Goal: Task Accomplishment & Management: Complete application form

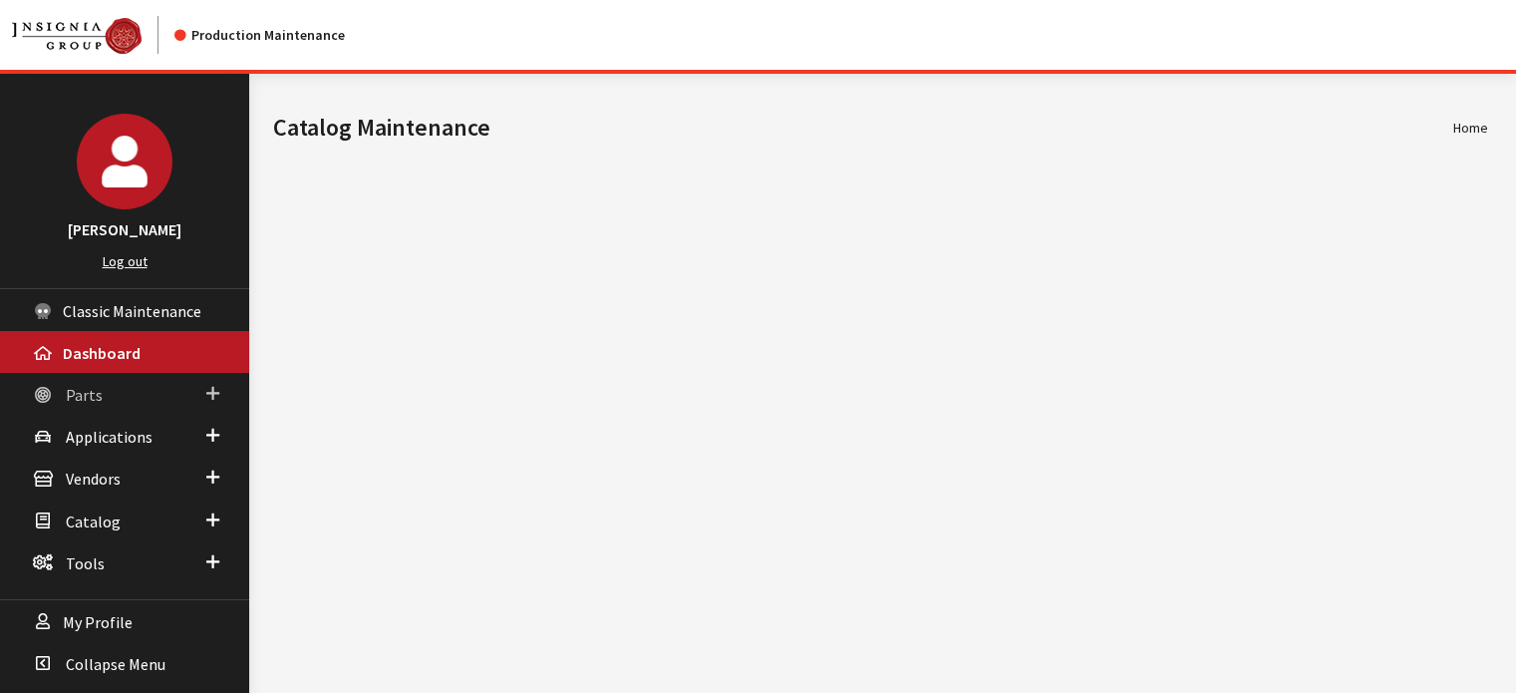
click at [220, 399] on link "Parts" at bounding box center [124, 394] width 249 height 42
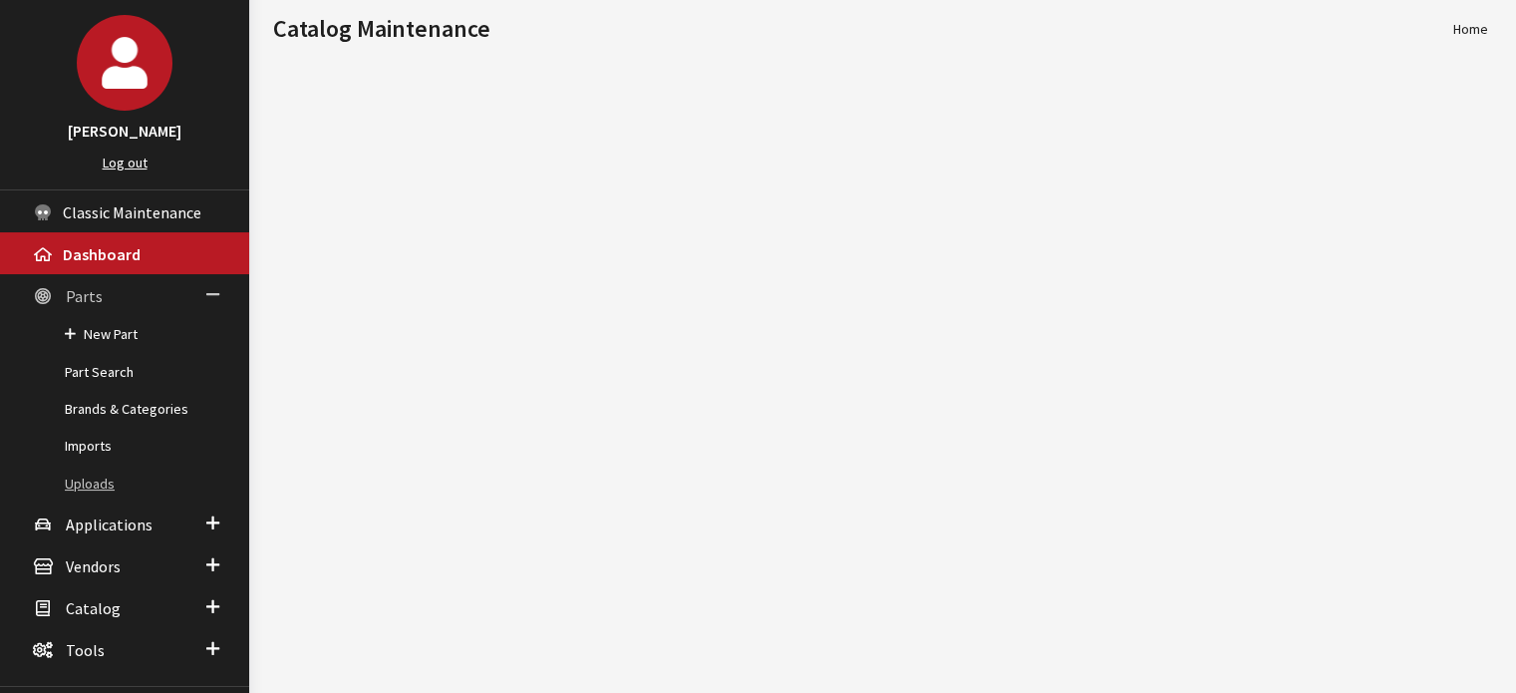
scroll to position [100, 0]
click at [82, 461] on link "Imports" at bounding box center [124, 445] width 249 height 37
click at [82, 462] on link "Imports" at bounding box center [124, 445] width 249 height 37
click at [96, 488] on link "Uploads" at bounding box center [124, 483] width 249 height 37
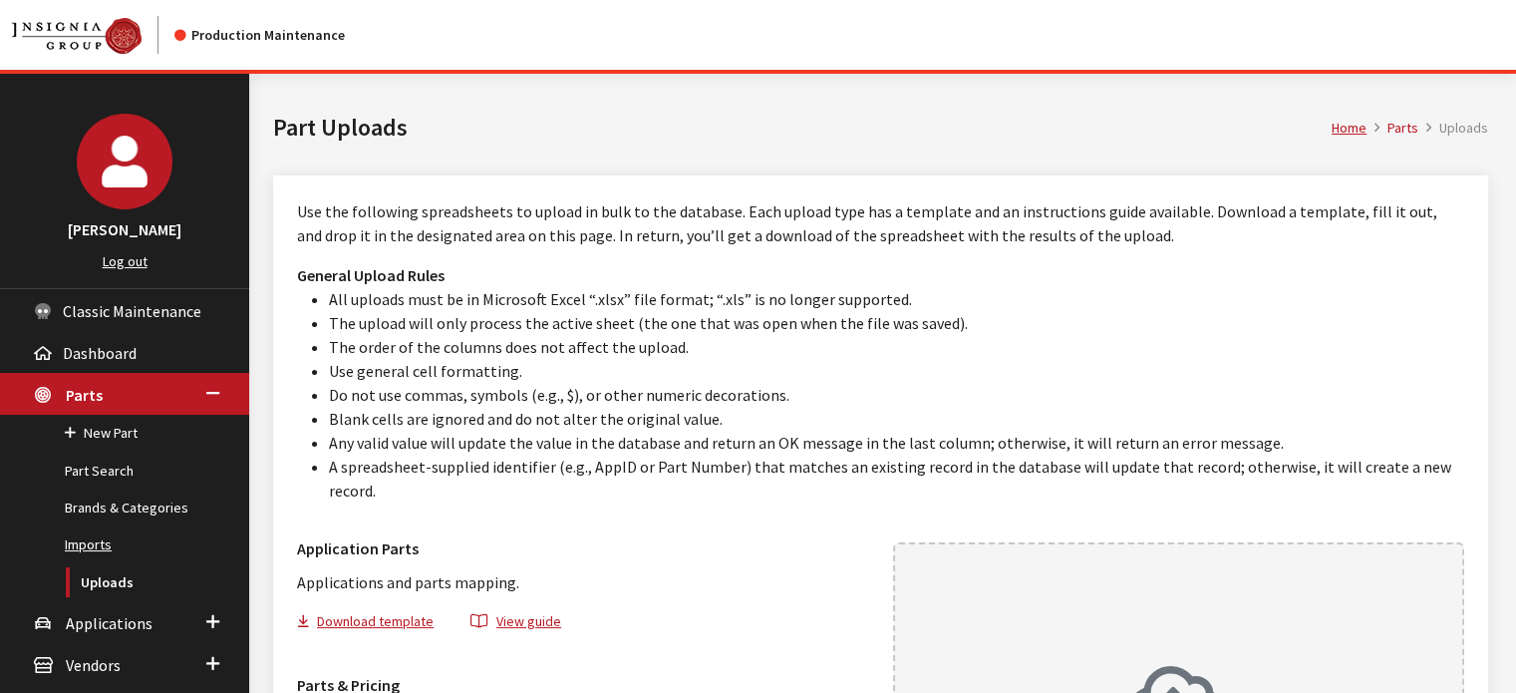
click at [112, 545] on link "Imports" at bounding box center [124, 544] width 249 height 37
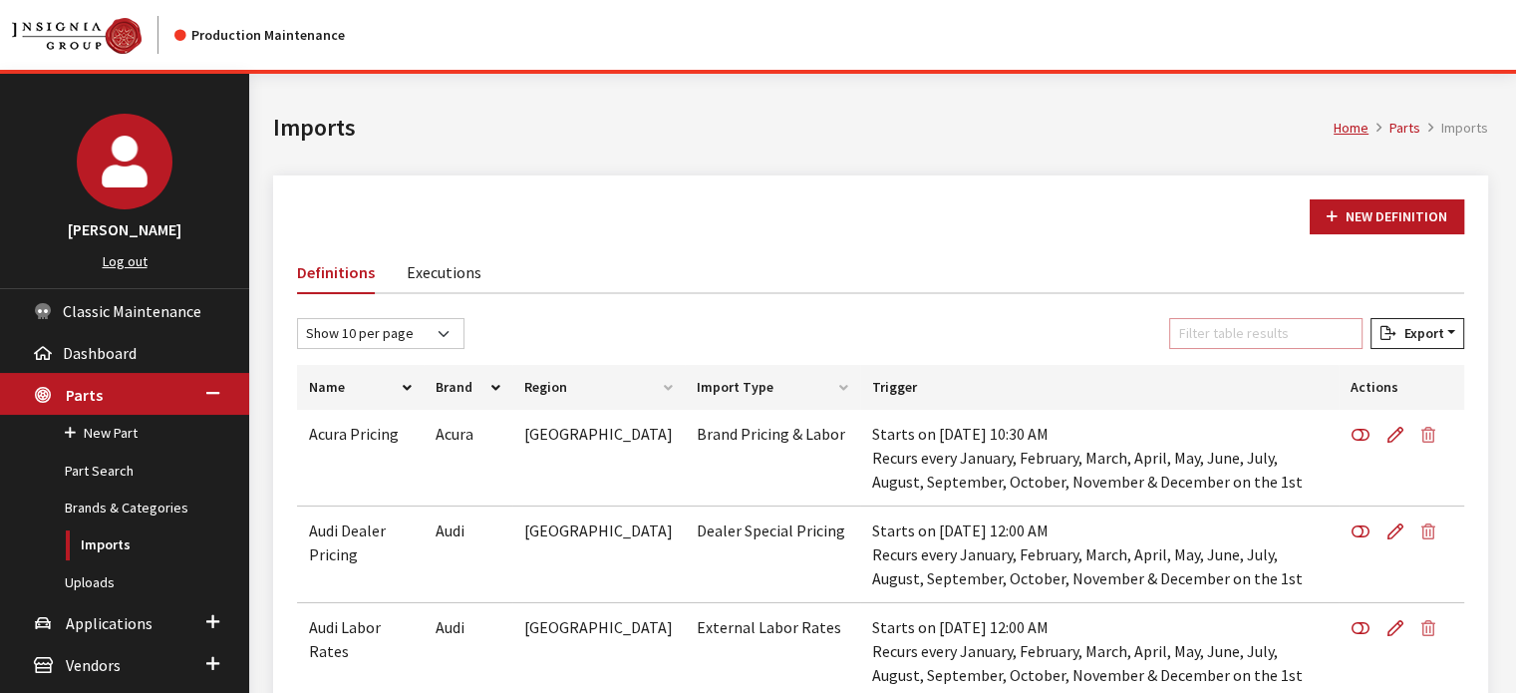
click at [1280, 344] on input "Filter table results" at bounding box center [1265, 333] width 193 height 31
type input "n"
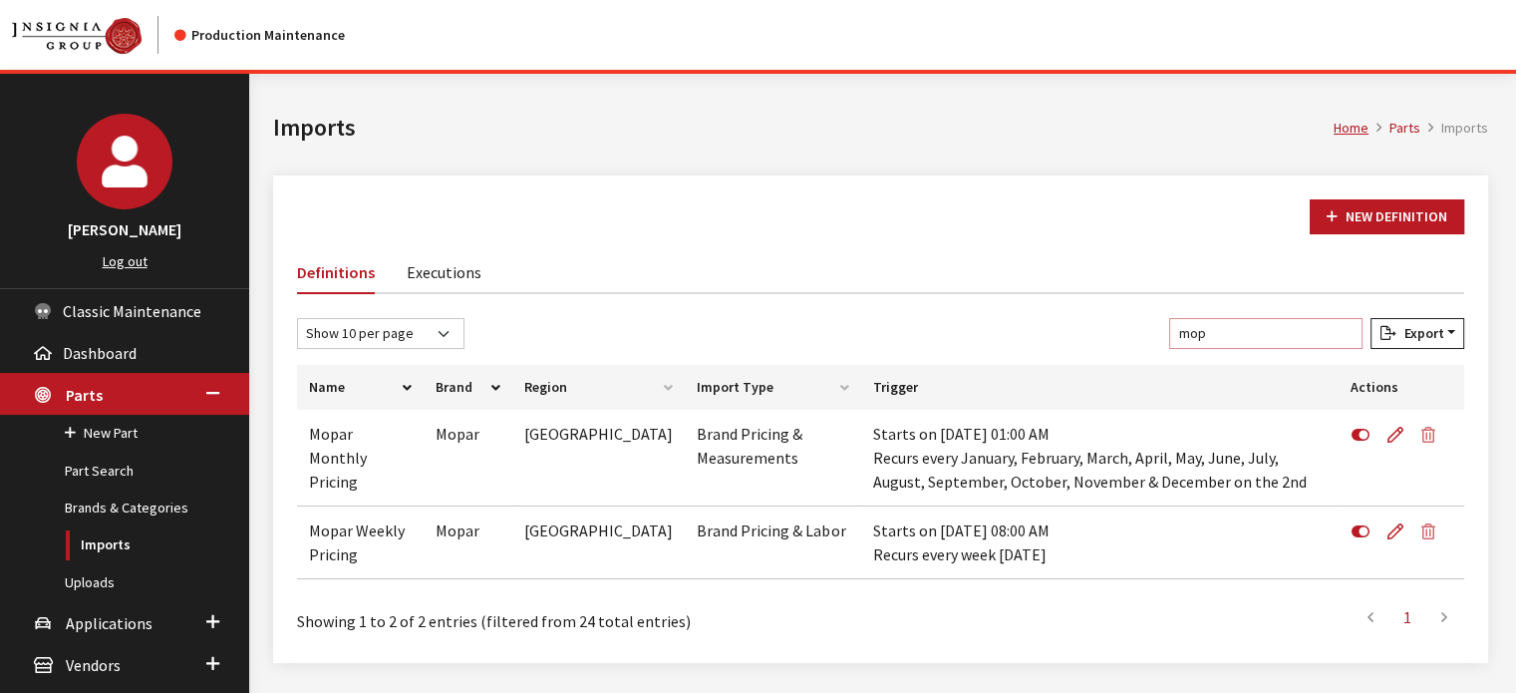
type input "mop"
click at [455, 286] on link "Executions" at bounding box center [444, 271] width 75 height 42
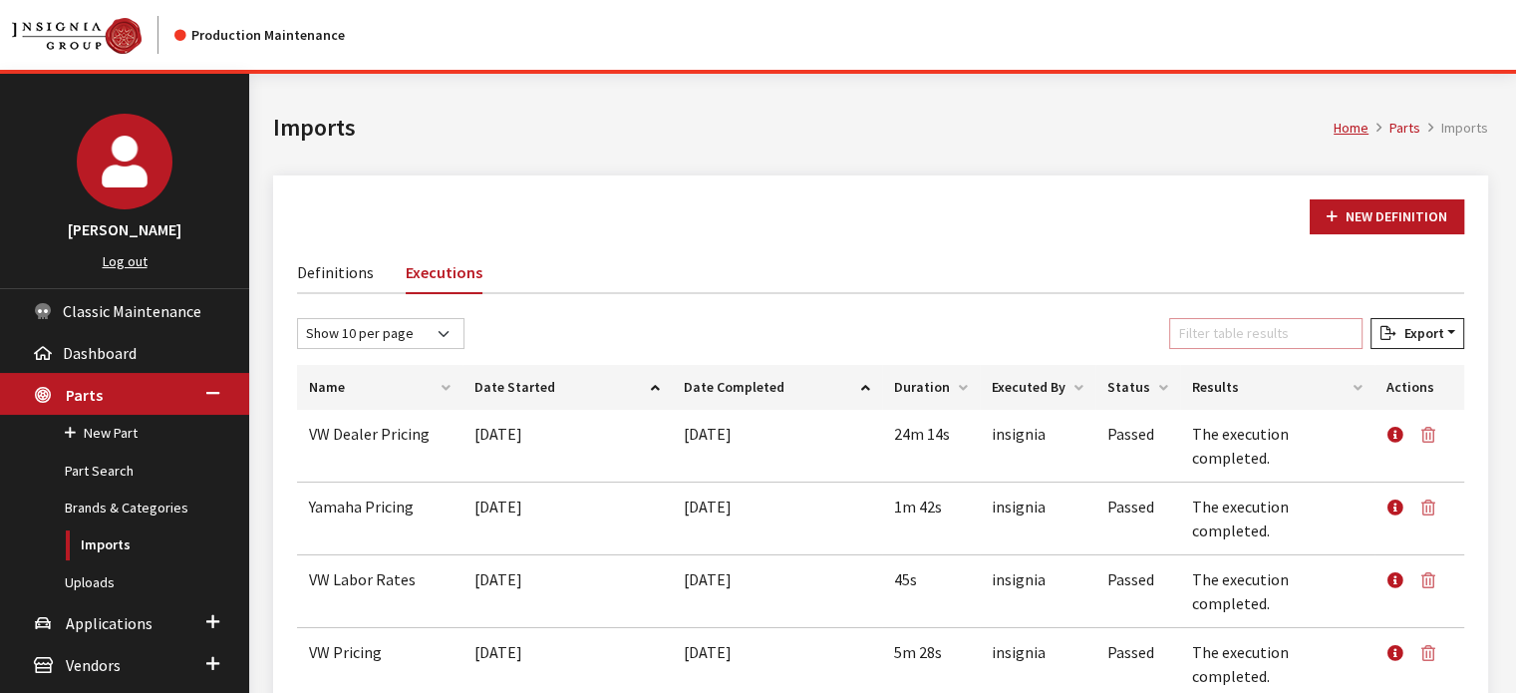
click at [1299, 342] on input "Filter table results" at bounding box center [1265, 333] width 193 height 31
type input ","
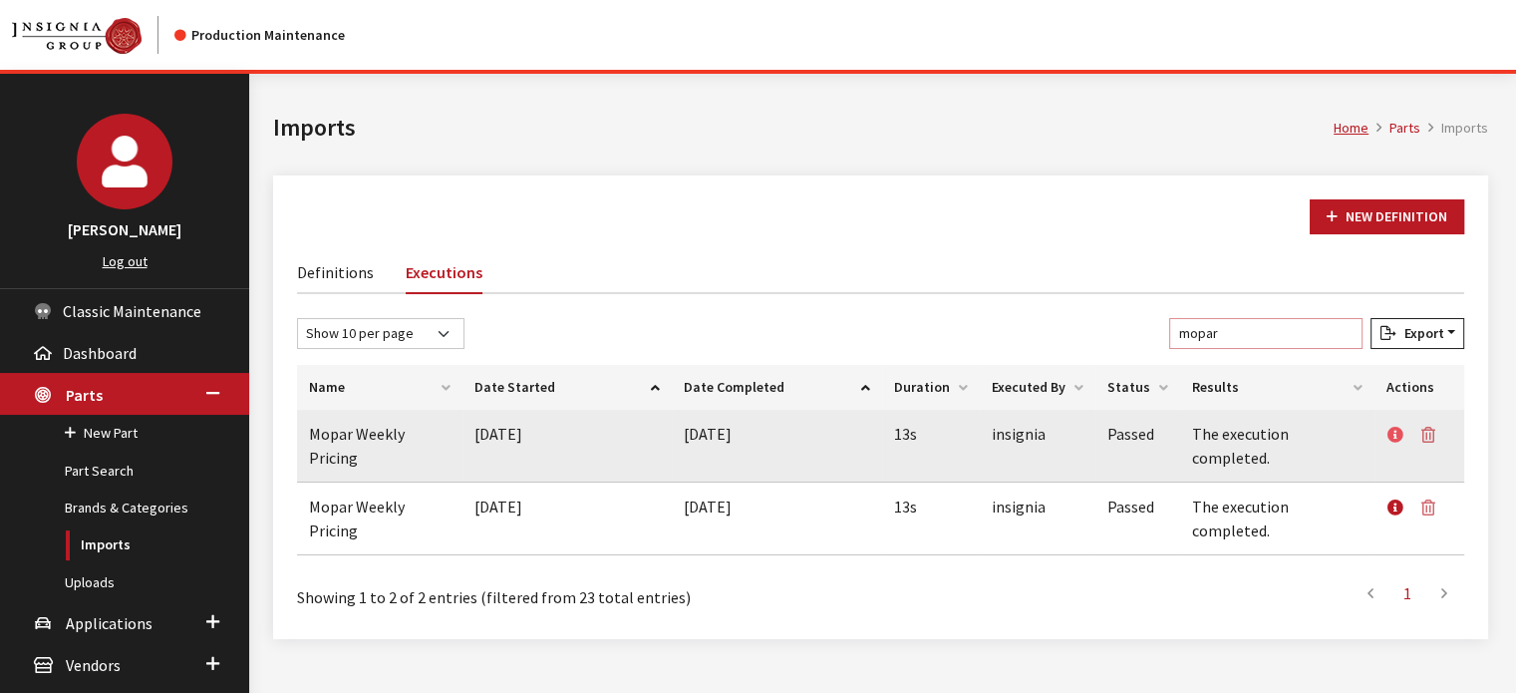
type input "mopar"
click at [1402, 434] on icon at bounding box center [1396, 436] width 16 height 16
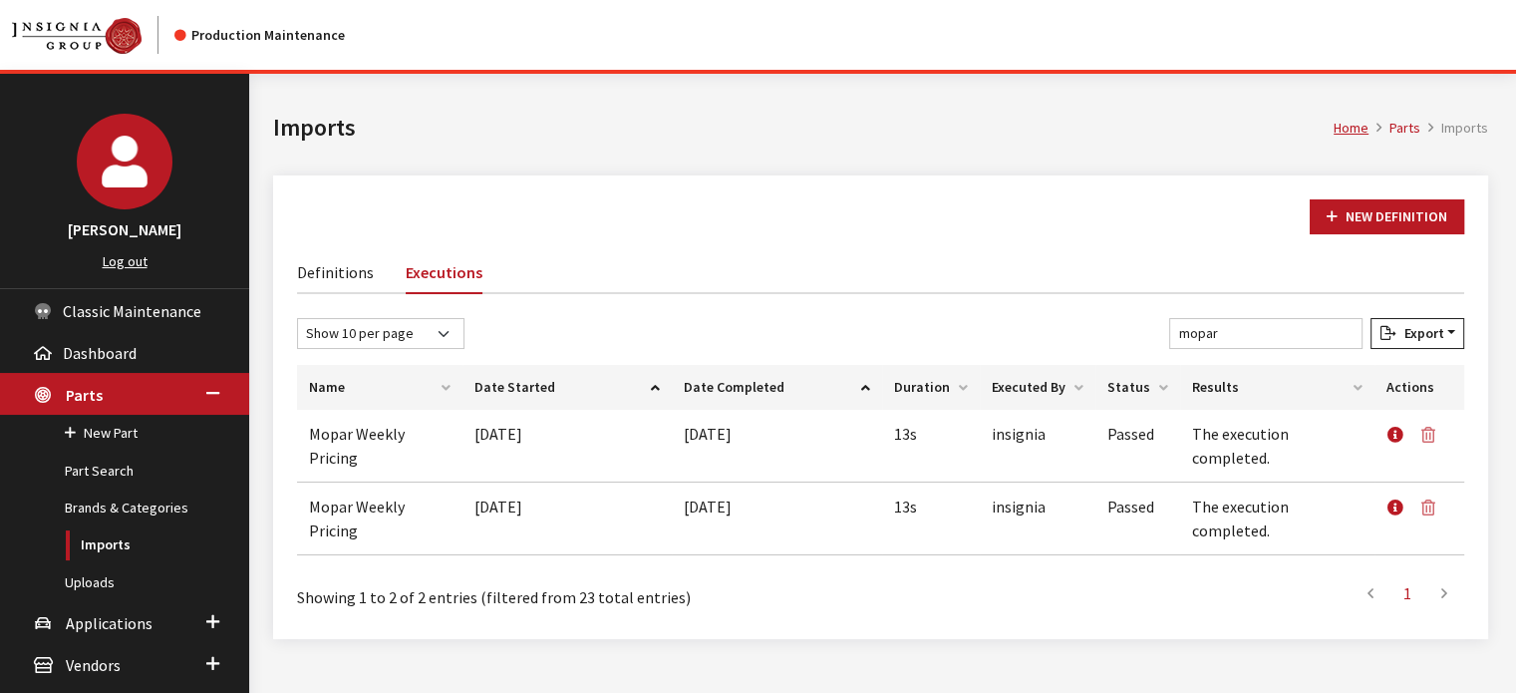
scroll to position [100, 0]
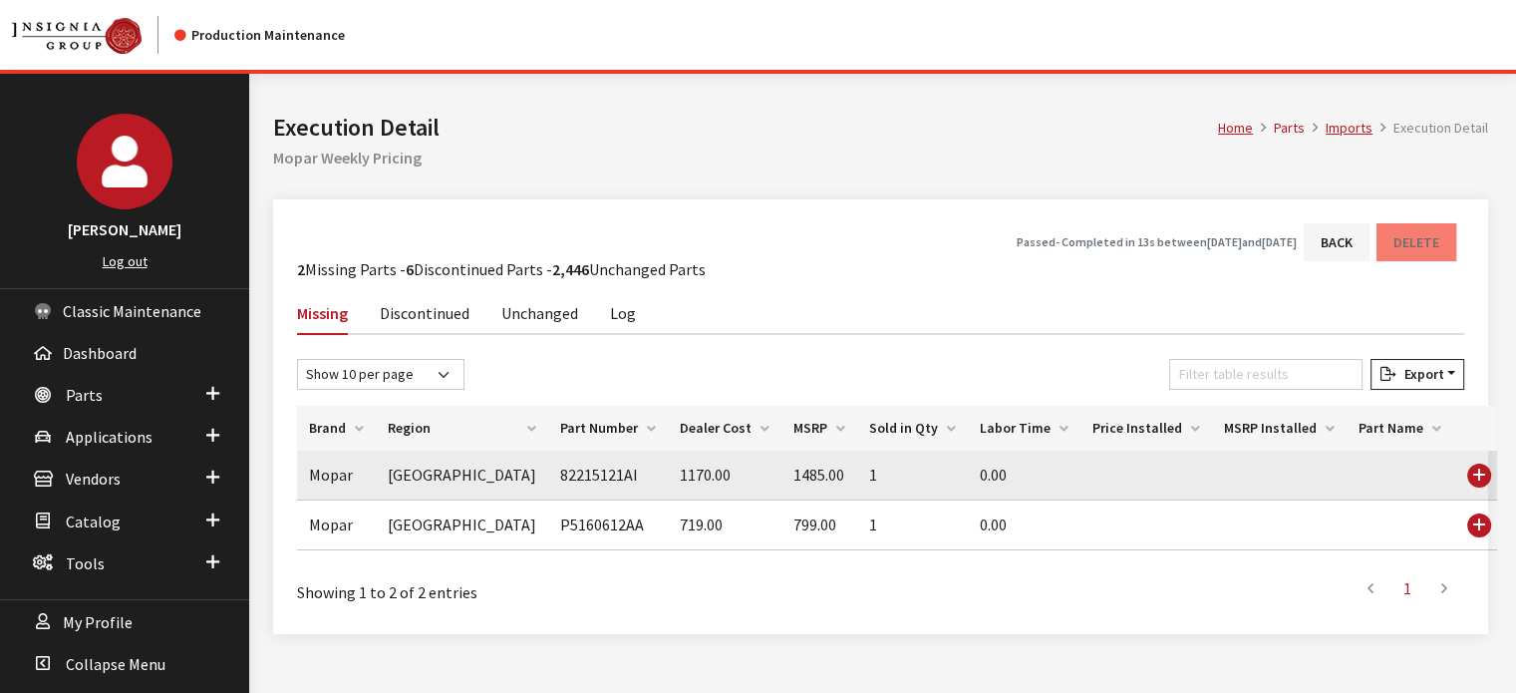
click at [548, 475] on td "82215121AI" at bounding box center [608, 476] width 120 height 50
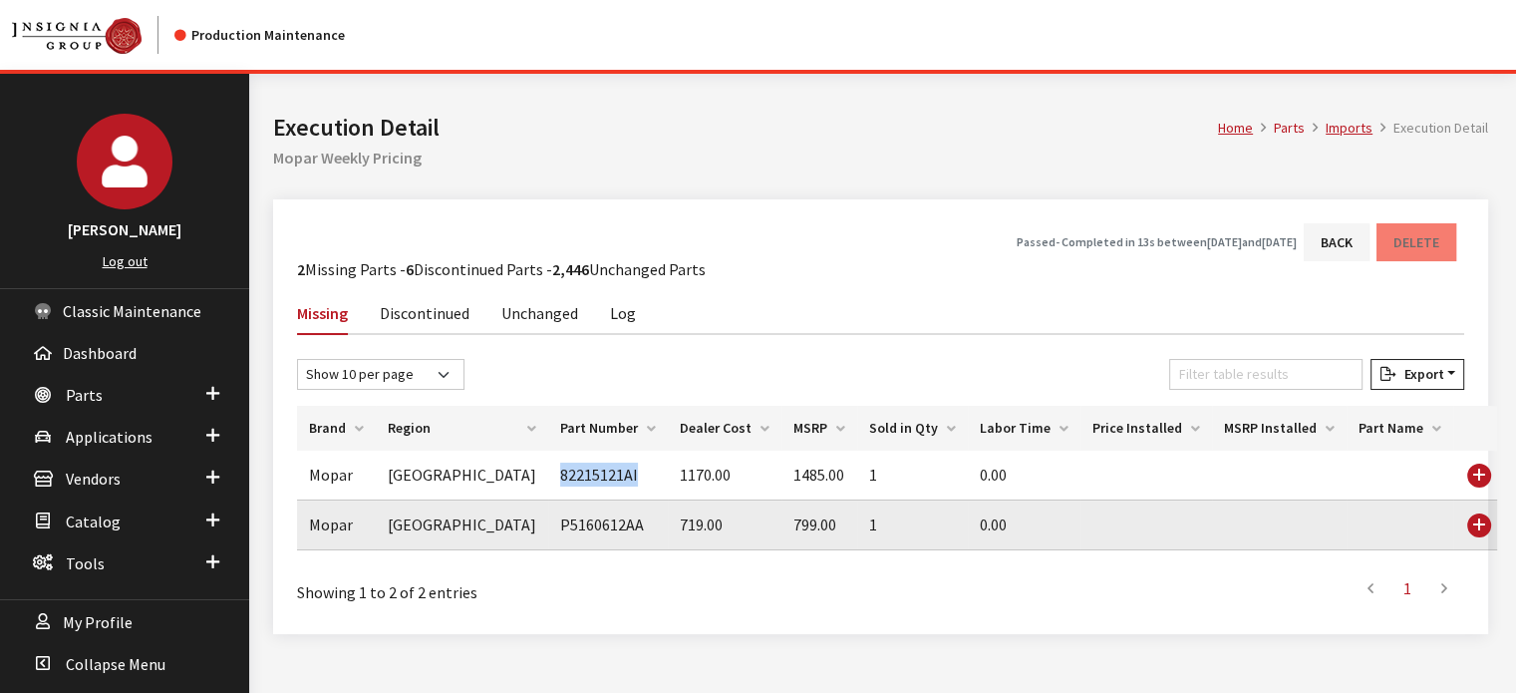
copy td "82215121AI"
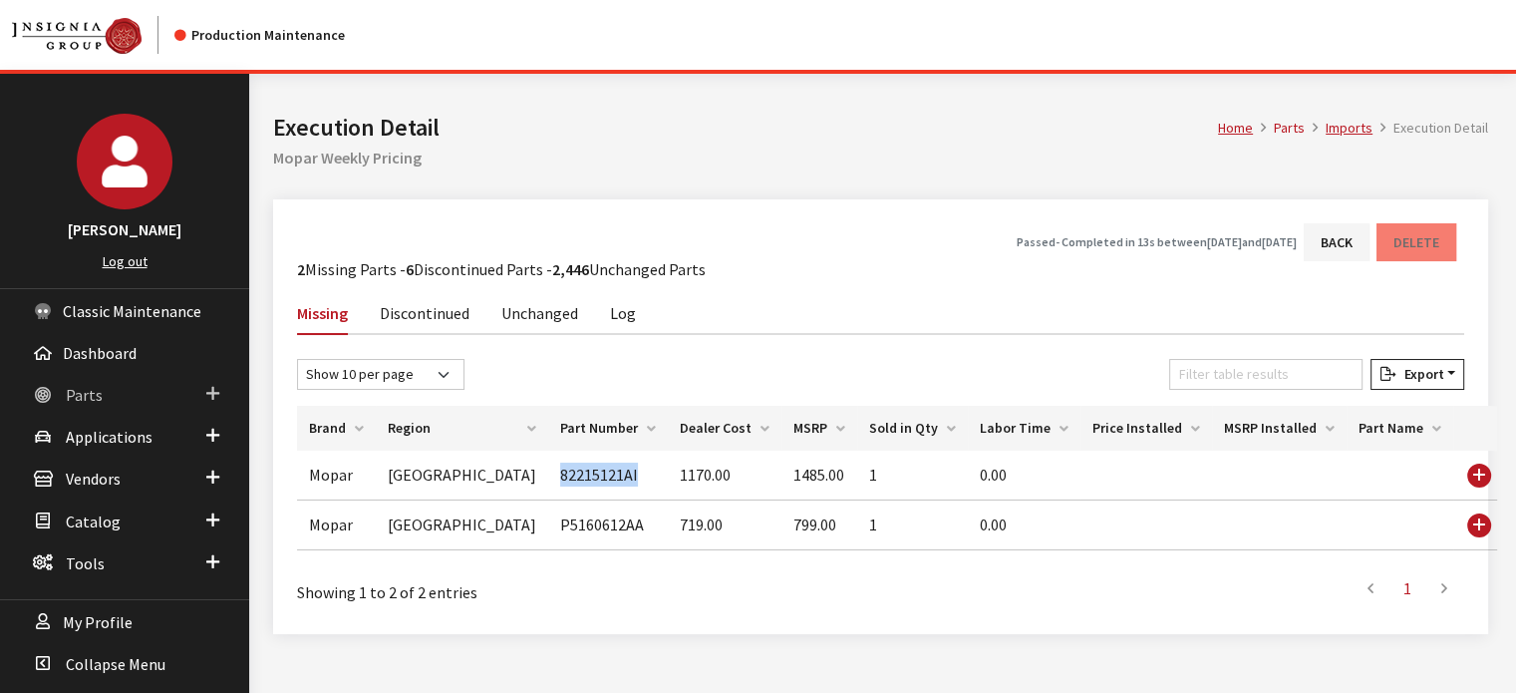
drag, startPoint x: 182, startPoint y: 391, endPoint x: 182, endPoint y: 407, distance: 16.0
click at [182, 391] on link "Parts" at bounding box center [124, 394] width 249 height 42
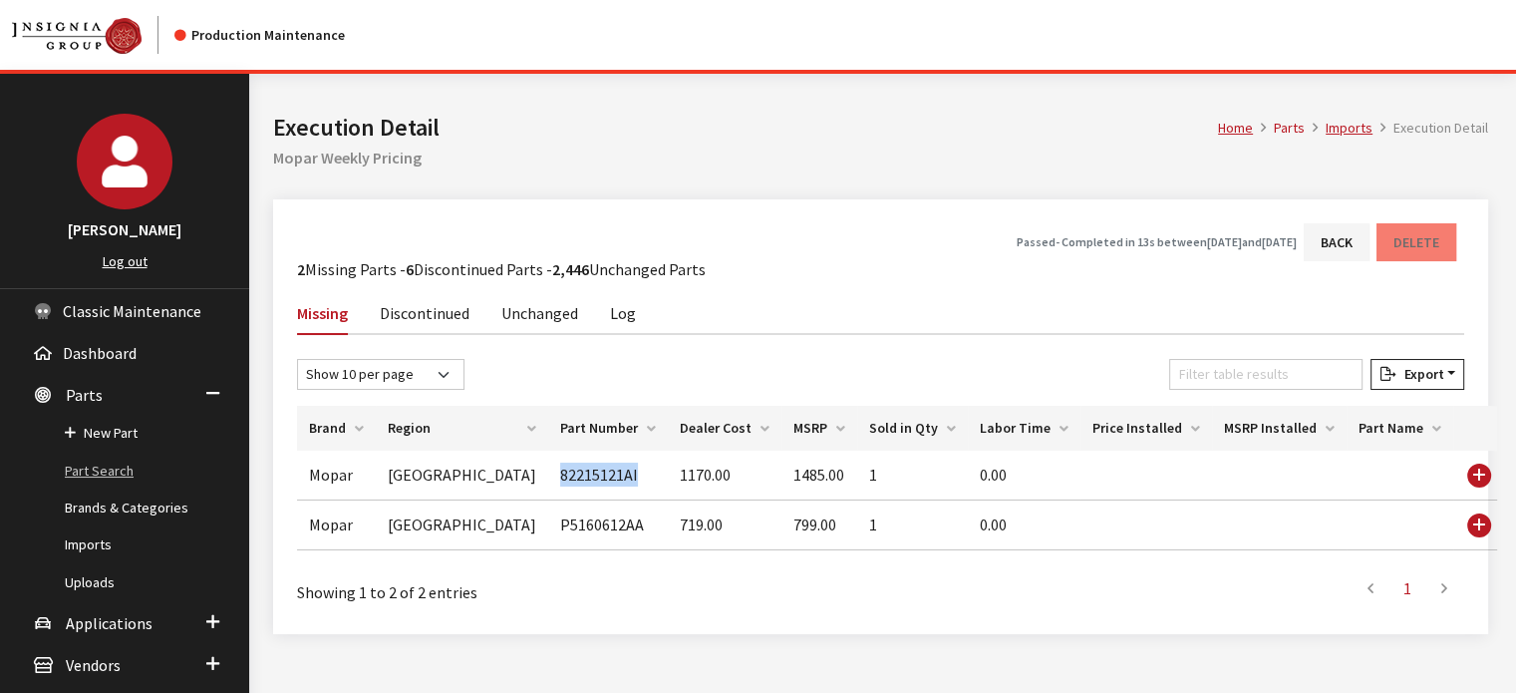
drag, startPoint x: 118, startPoint y: 470, endPoint x: 98, endPoint y: 454, distance: 25.5
click at [117, 469] on link "Part Search" at bounding box center [124, 471] width 249 height 37
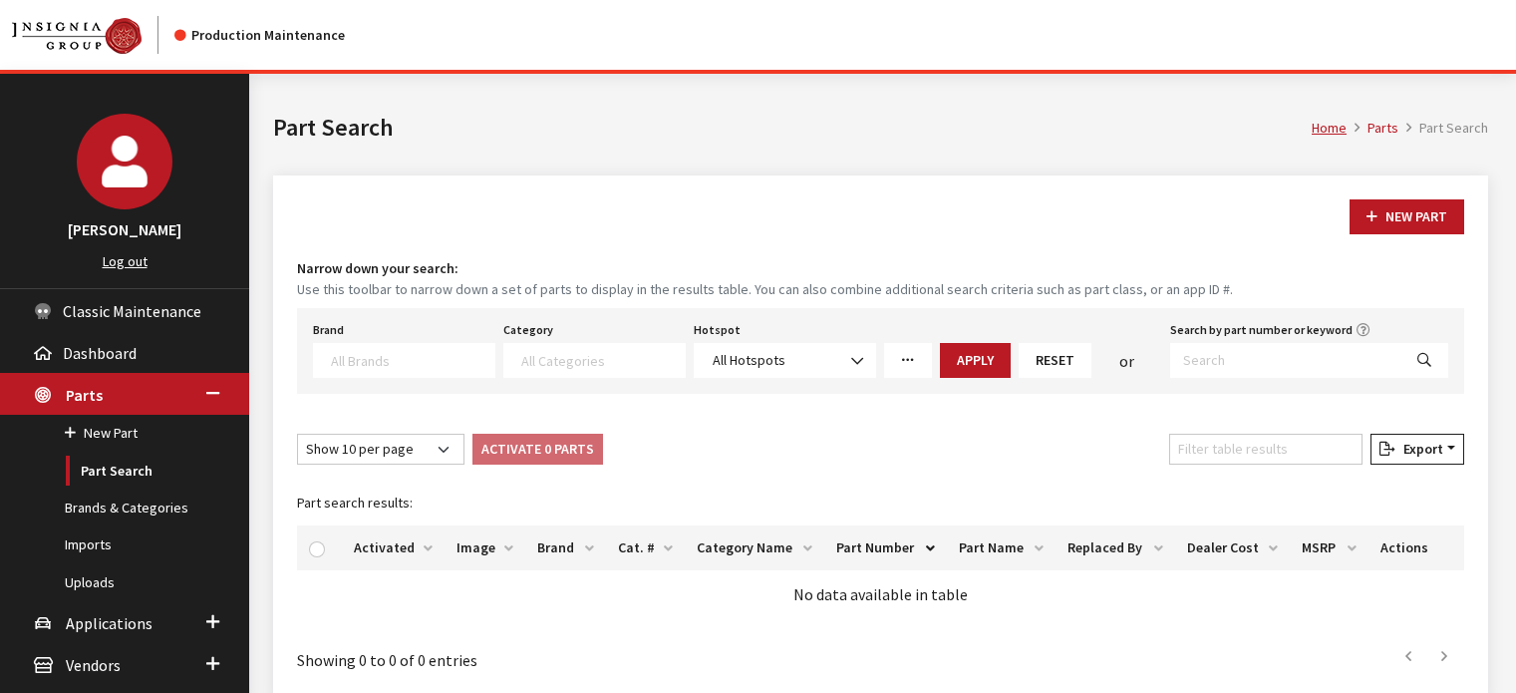
select select
click at [1272, 334] on label "Search by part number or keyword" at bounding box center [1261, 330] width 182 height 18
click at [1272, 343] on input "Search by part number or keyword" at bounding box center [1285, 360] width 231 height 35
click at [1262, 353] on input "Search by part number or keyword" at bounding box center [1285, 360] width 231 height 35
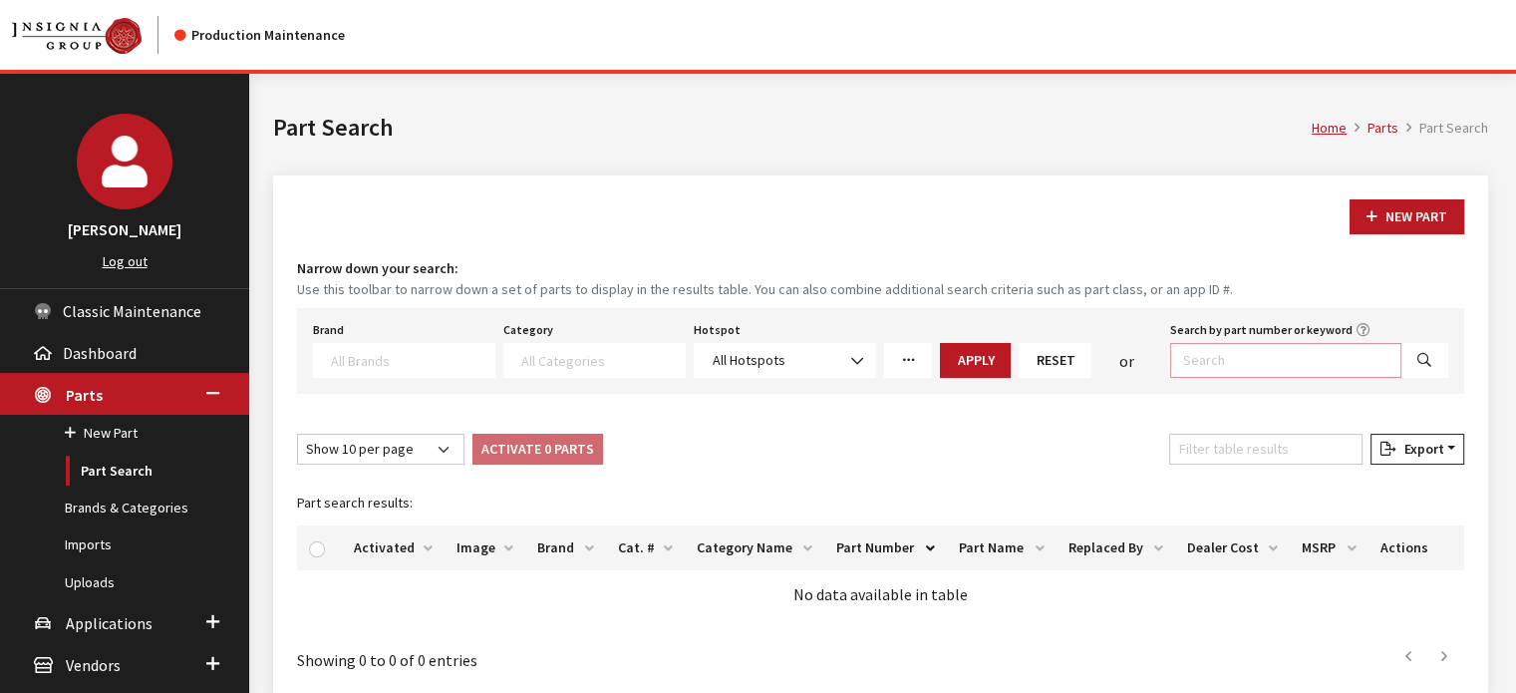
paste input "82215121AF"
type input "82215121AF"
select select
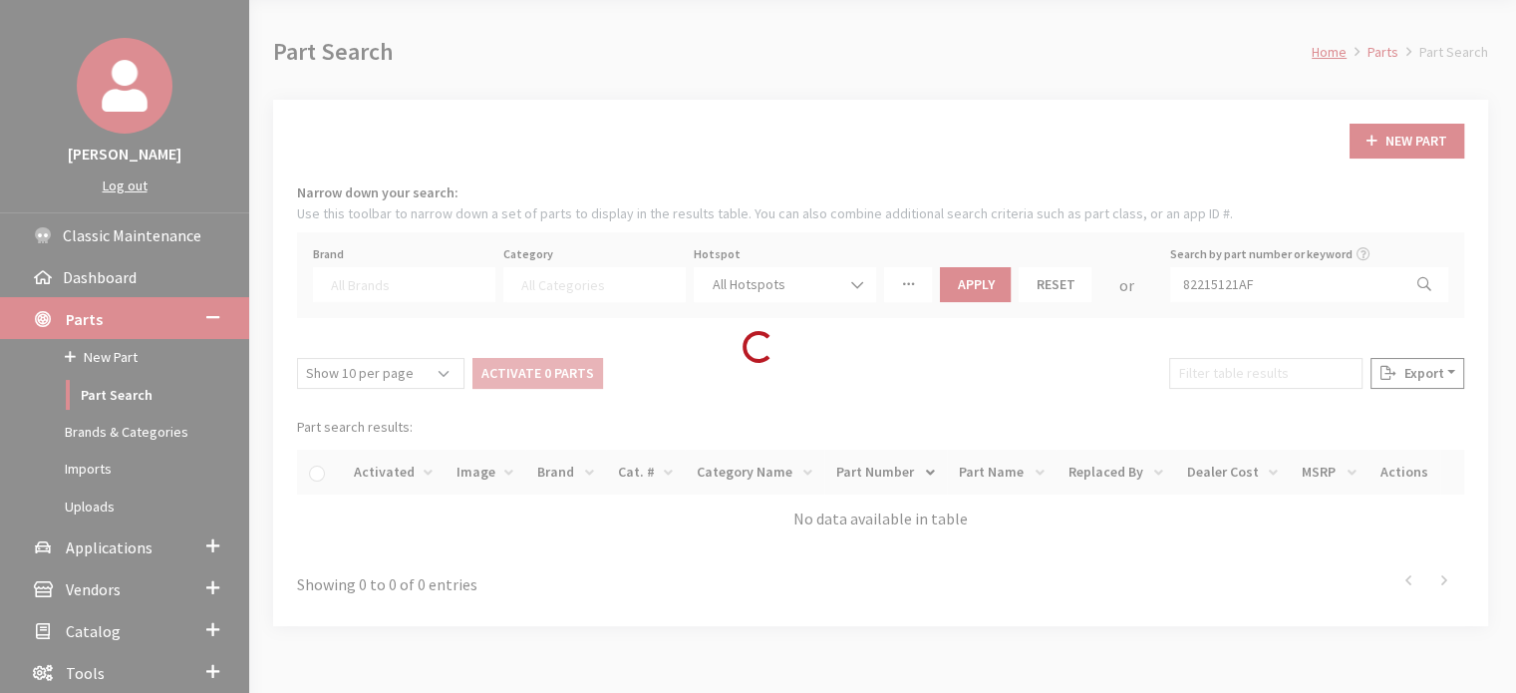
scroll to position [188, 0]
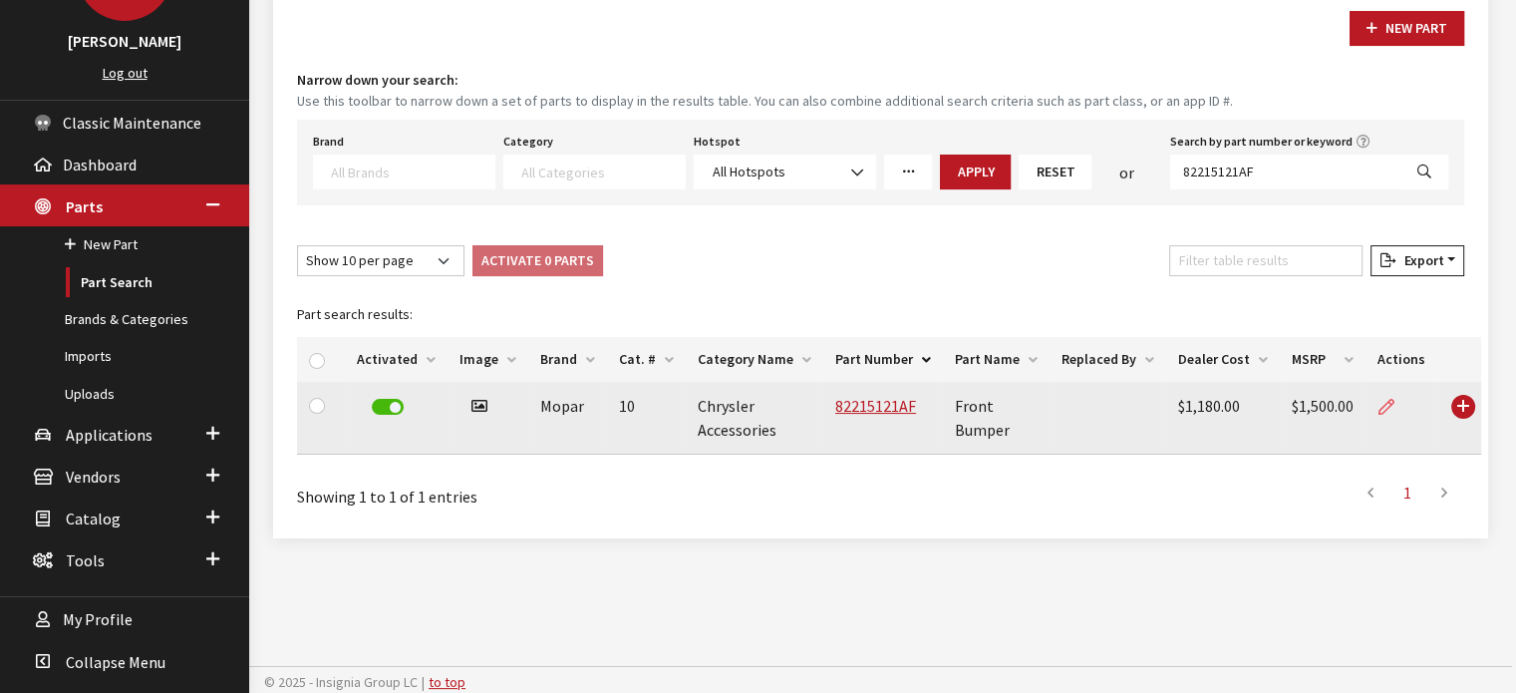
click at [1379, 406] on icon at bounding box center [1387, 408] width 16 height 16
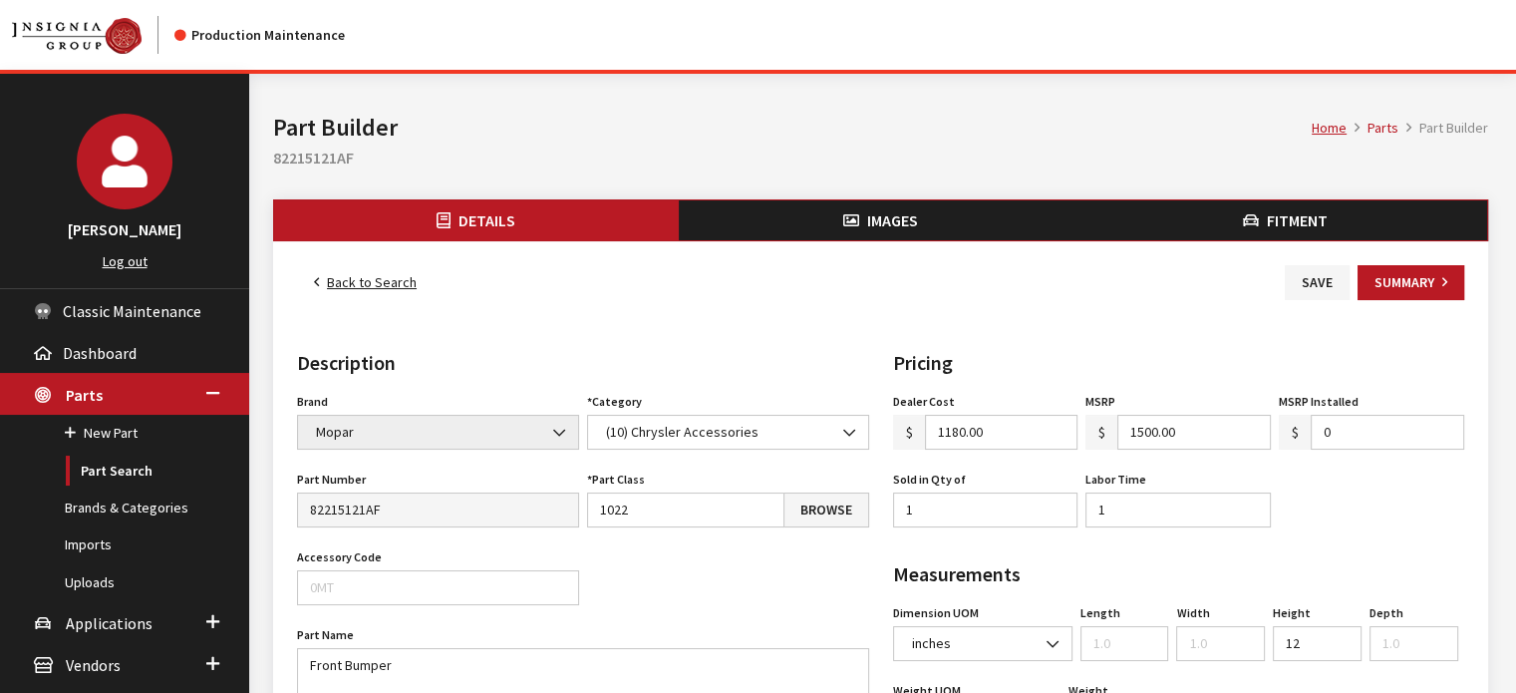
click at [366, 276] on link "Back to Search" at bounding box center [365, 282] width 137 height 35
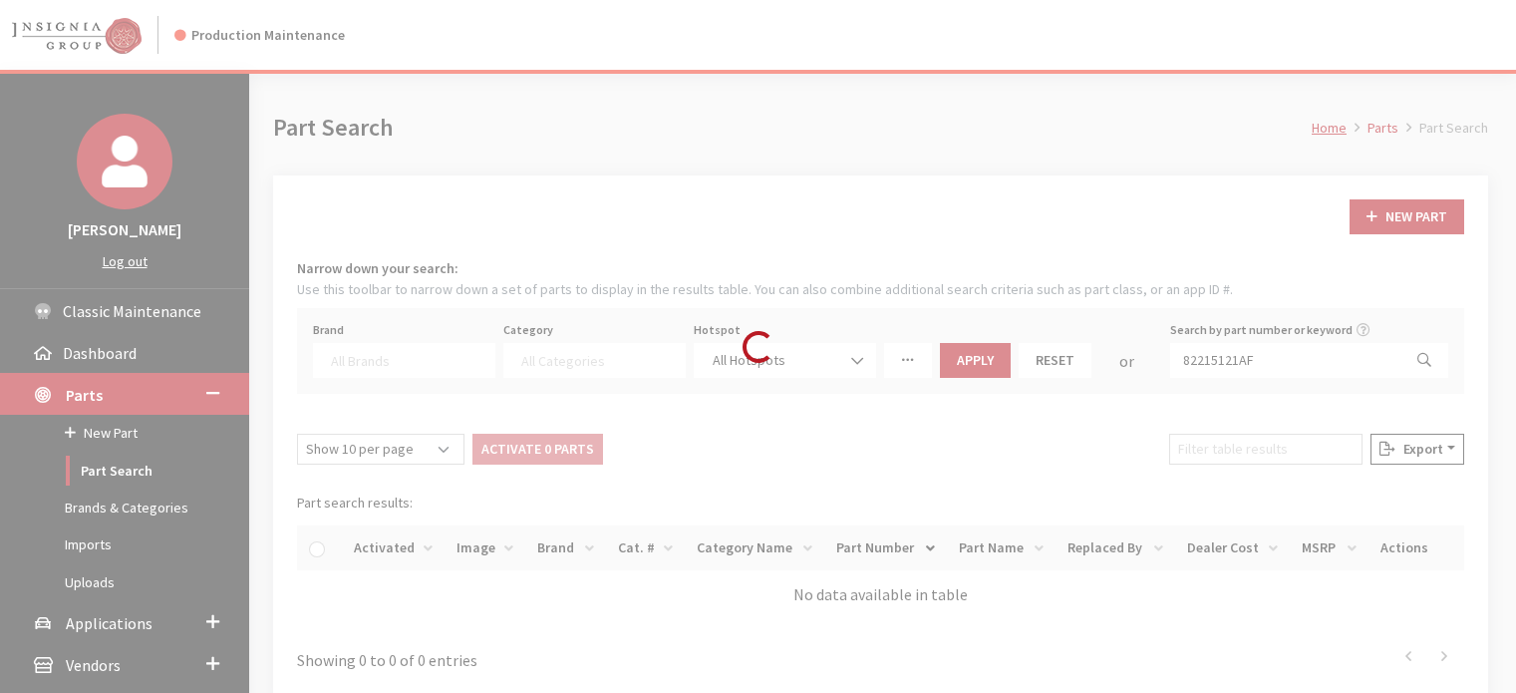
select select
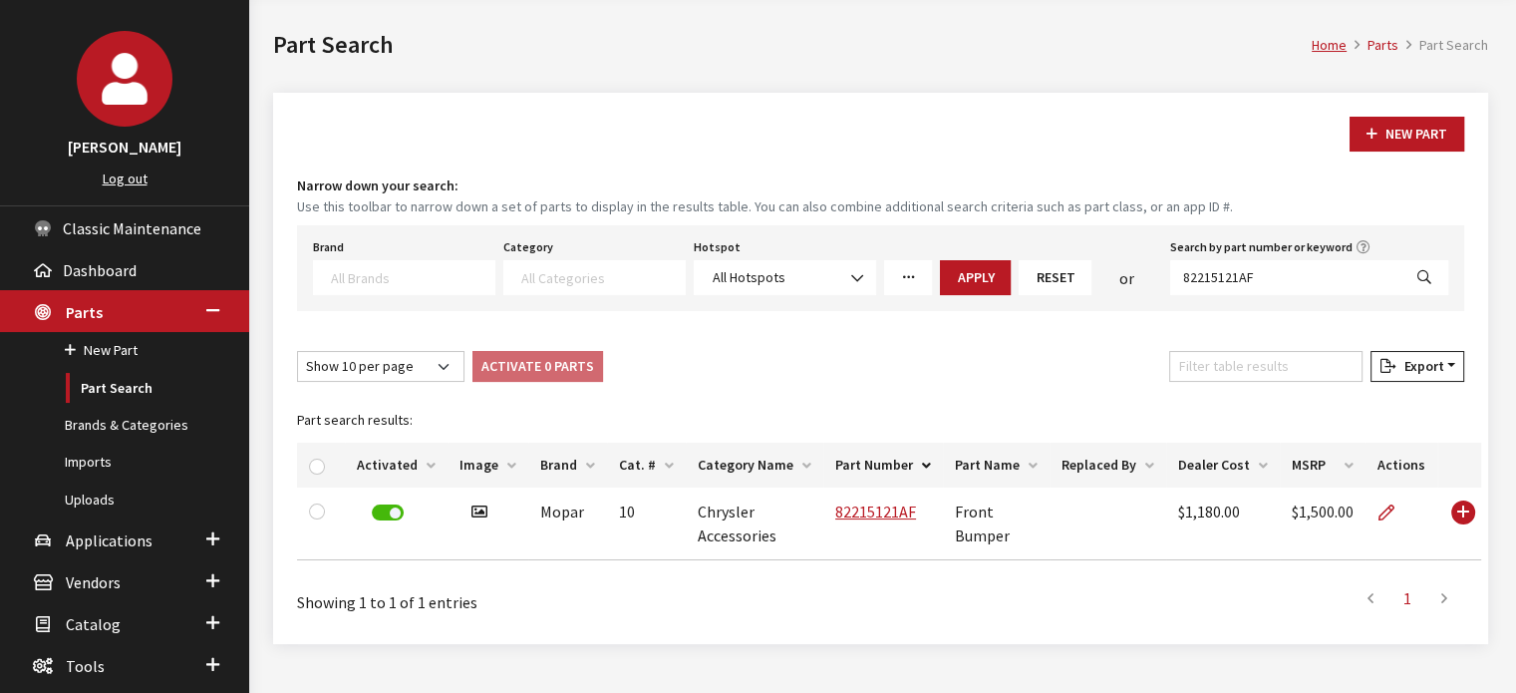
scroll to position [188, 0]
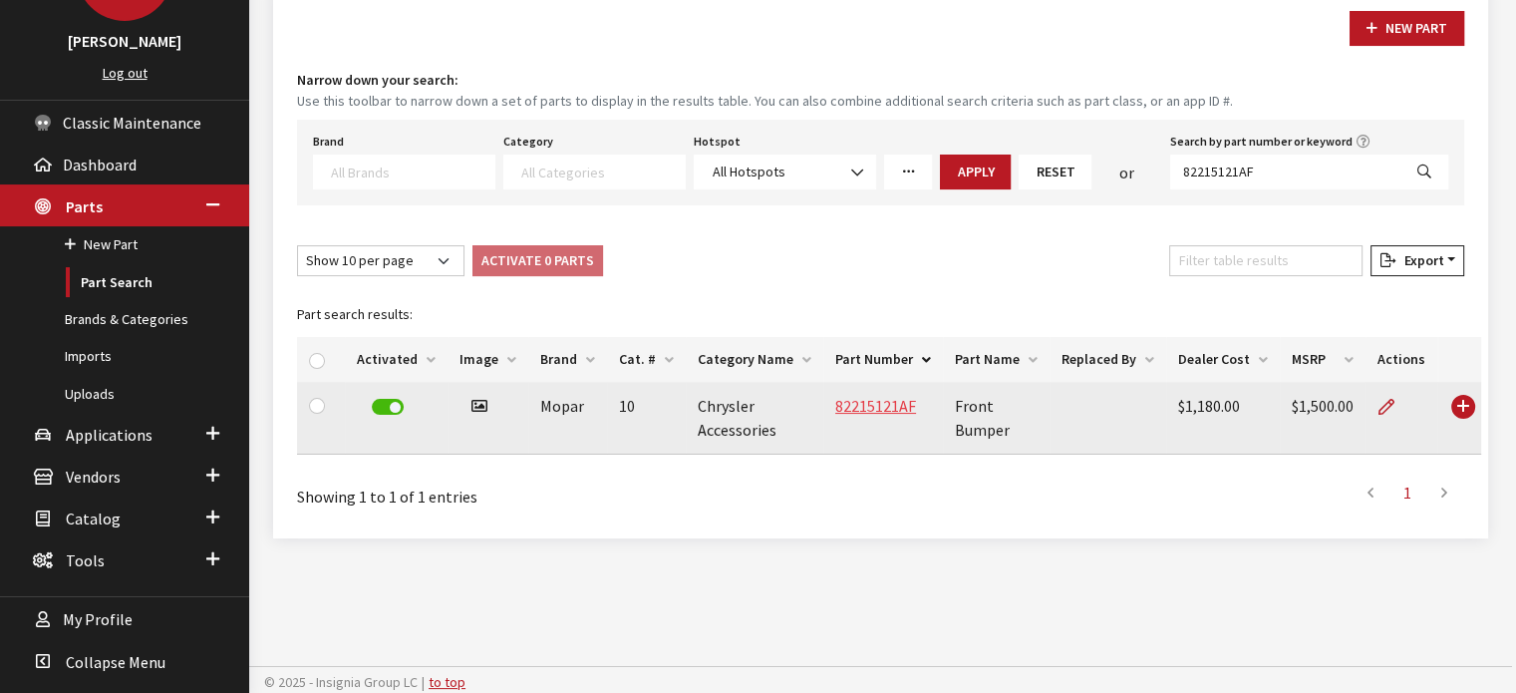
click at [835, 403] on link "82215121AF" at bounding box center [875, 406] width 81 height 20
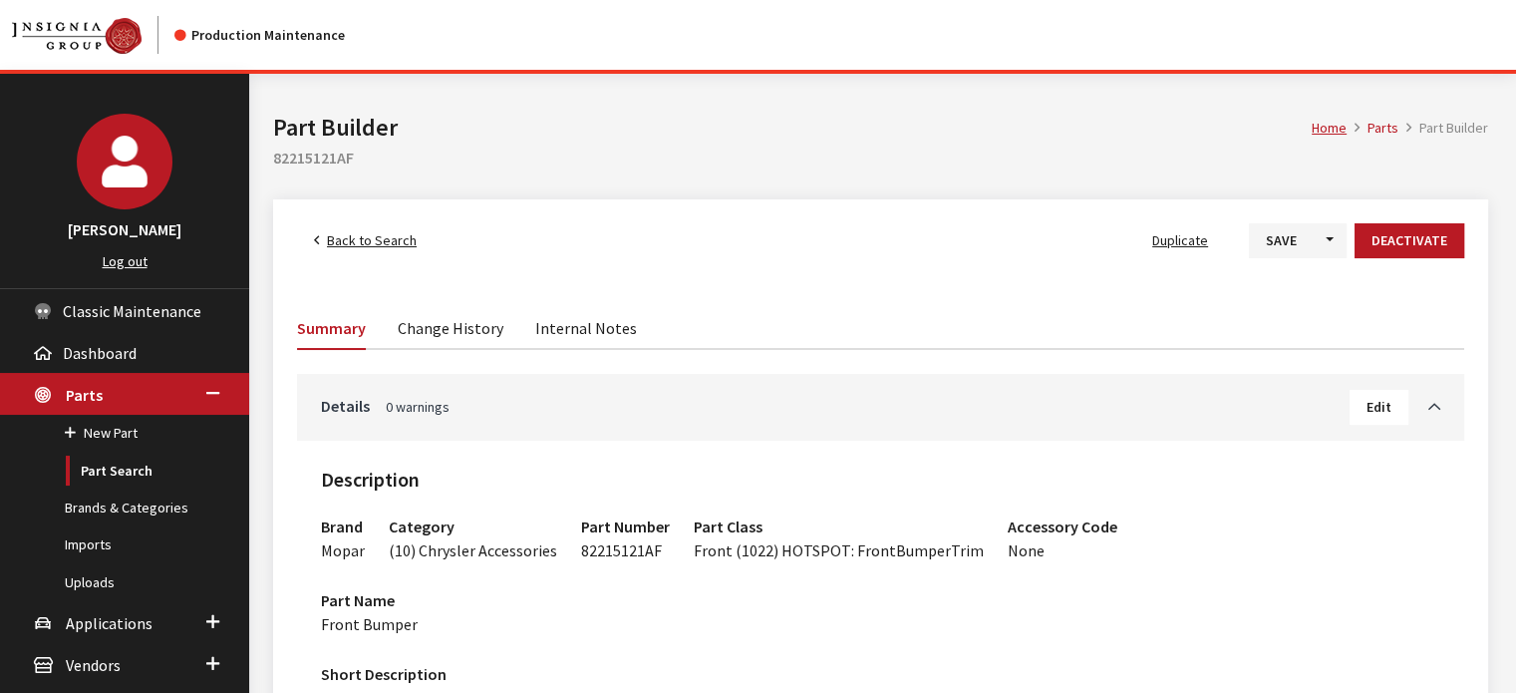
click at [1172, 243] on span "Duplicate" at bounding box center [1180, 240] width 56 height 18
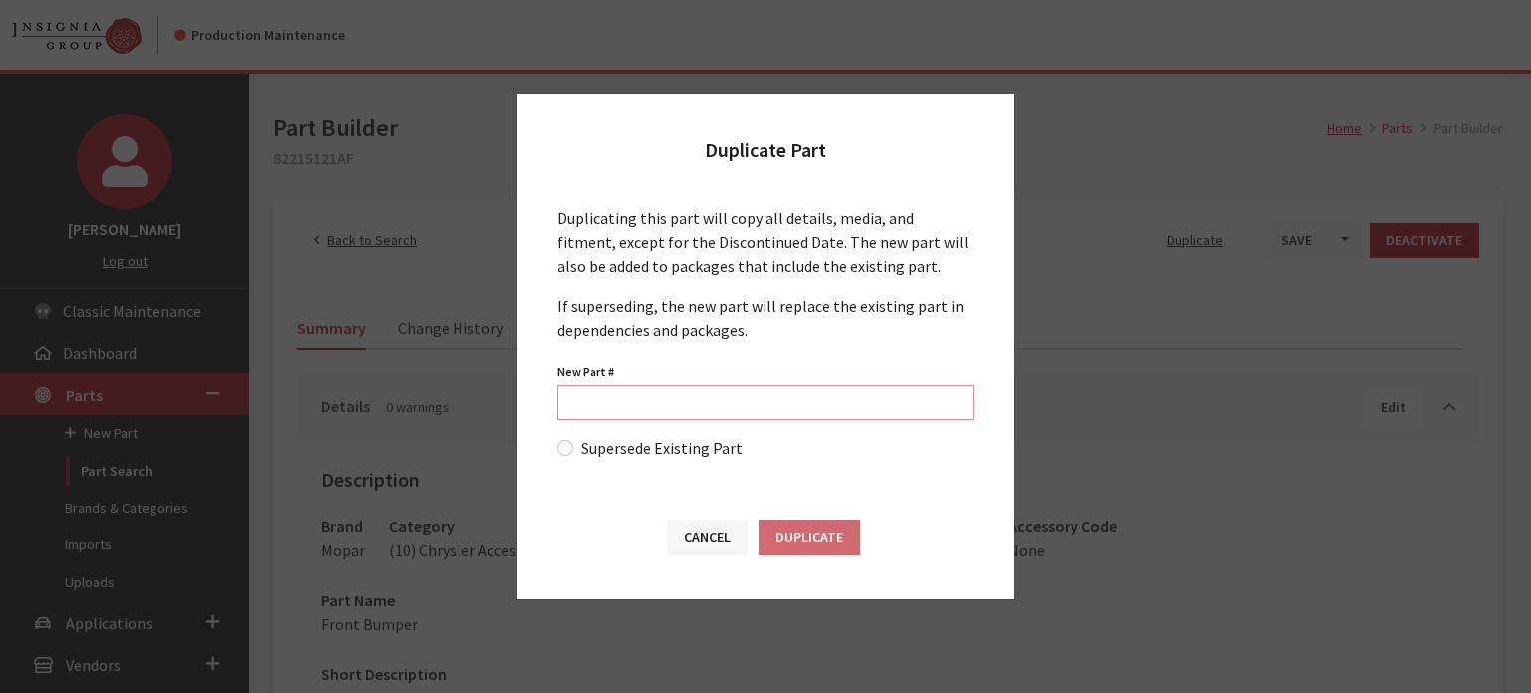
click at [746, 406] on input "New Part #" at bounding box center [765, 402] width 417 height 35
click at [782, 393] on input "New Part #" at bounding box center [765, 402] width 417 height 35
paste input "82215121AI"
type input "82215121AI"
click at [816, 542] on button "Duplicate" at bounding box center [810, 537] width 102 height 35
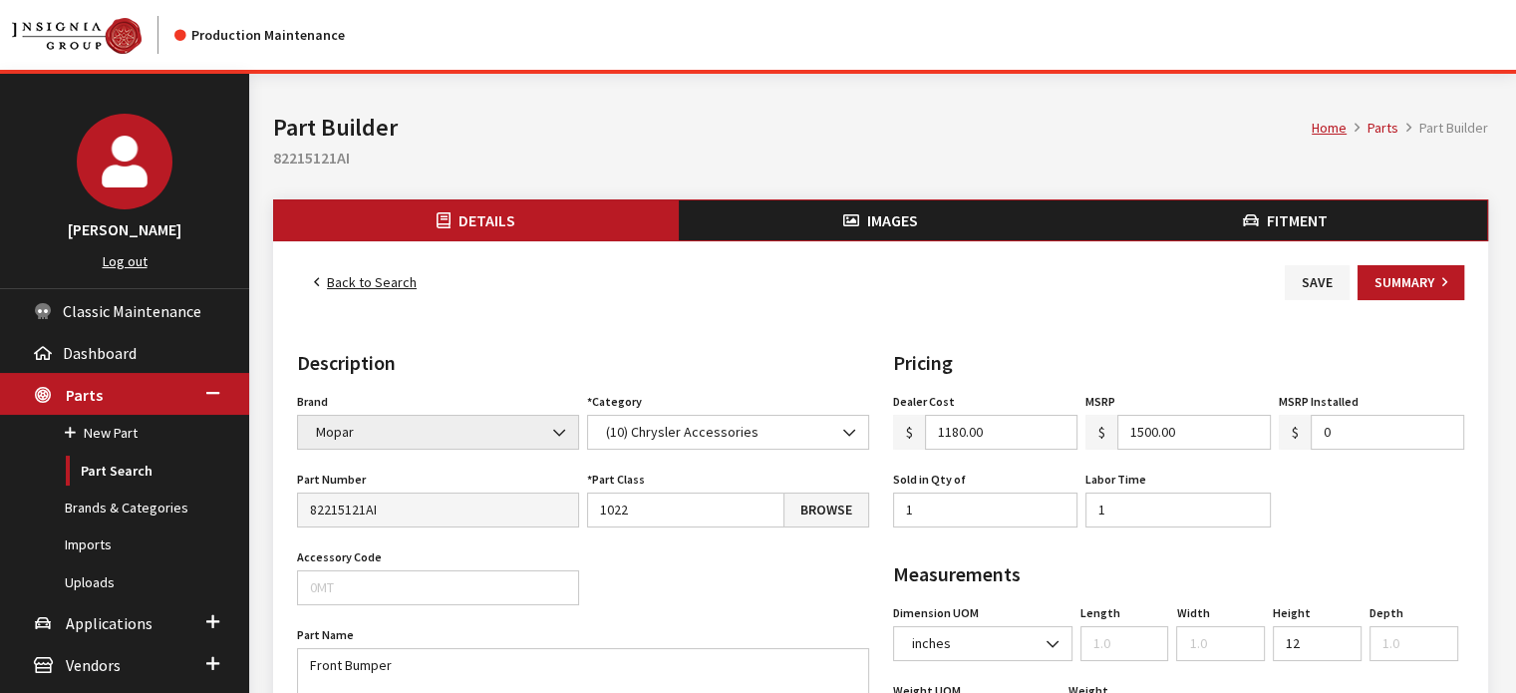
click at [1001, 433] on input "1180.00" at bounding box center [1002, 432] width 154 height 35
click at [1001, 432] on input "1180.00" at bounding box center [1002, 432] width 154 height 35
click at [1007, 437] on input "1180.00" at bounding box center [1002, 432] width 154 height 35
click at [1005, 435] on input "1180.00" at bounding box center [1002, 432] width 154 height 35
click at [1003, 436] on input "1180.00" at bounding box center [1002, 432] width 154 height 35
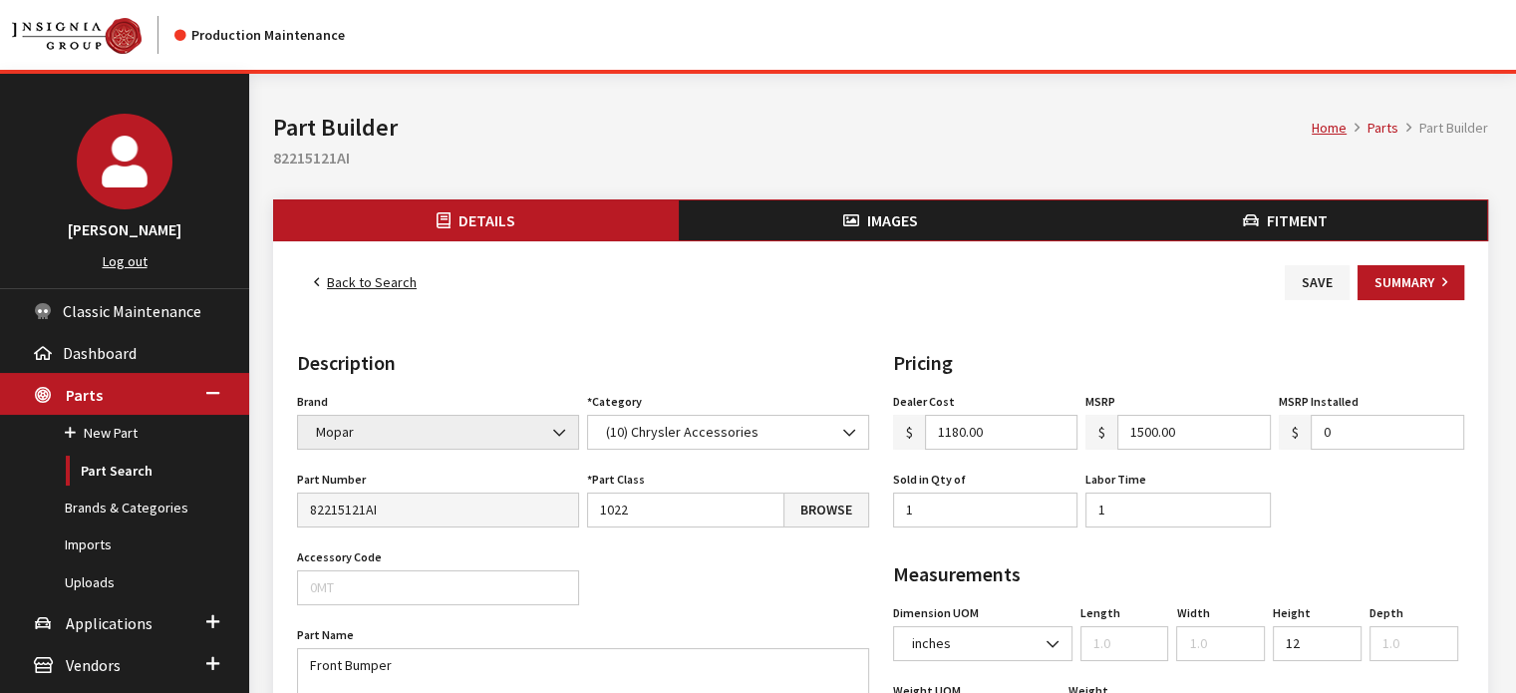
click at [1003, 436] on input "1180.00" at bounding box center [1002, 432] width 154 height 35
type input "1170.00"
type input "1485.00"
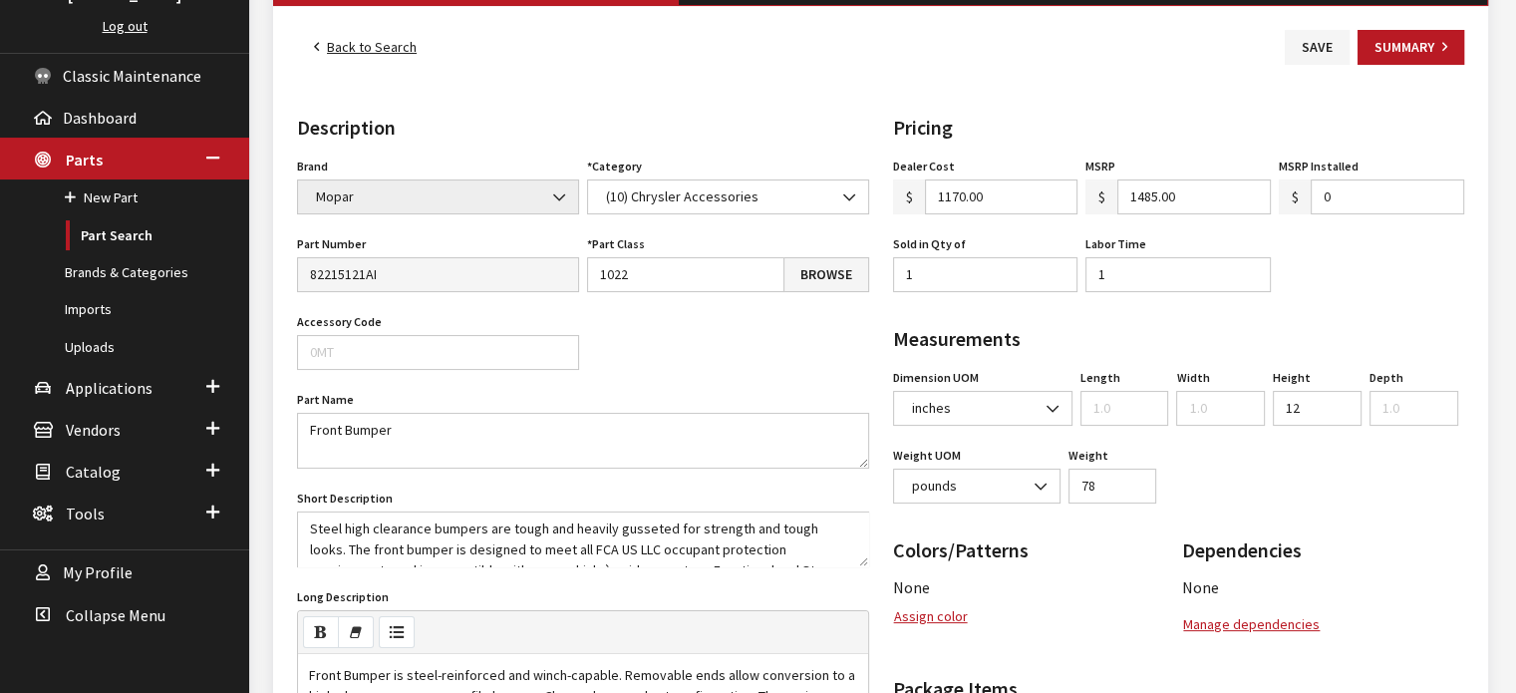
scroll to position [399, 0]
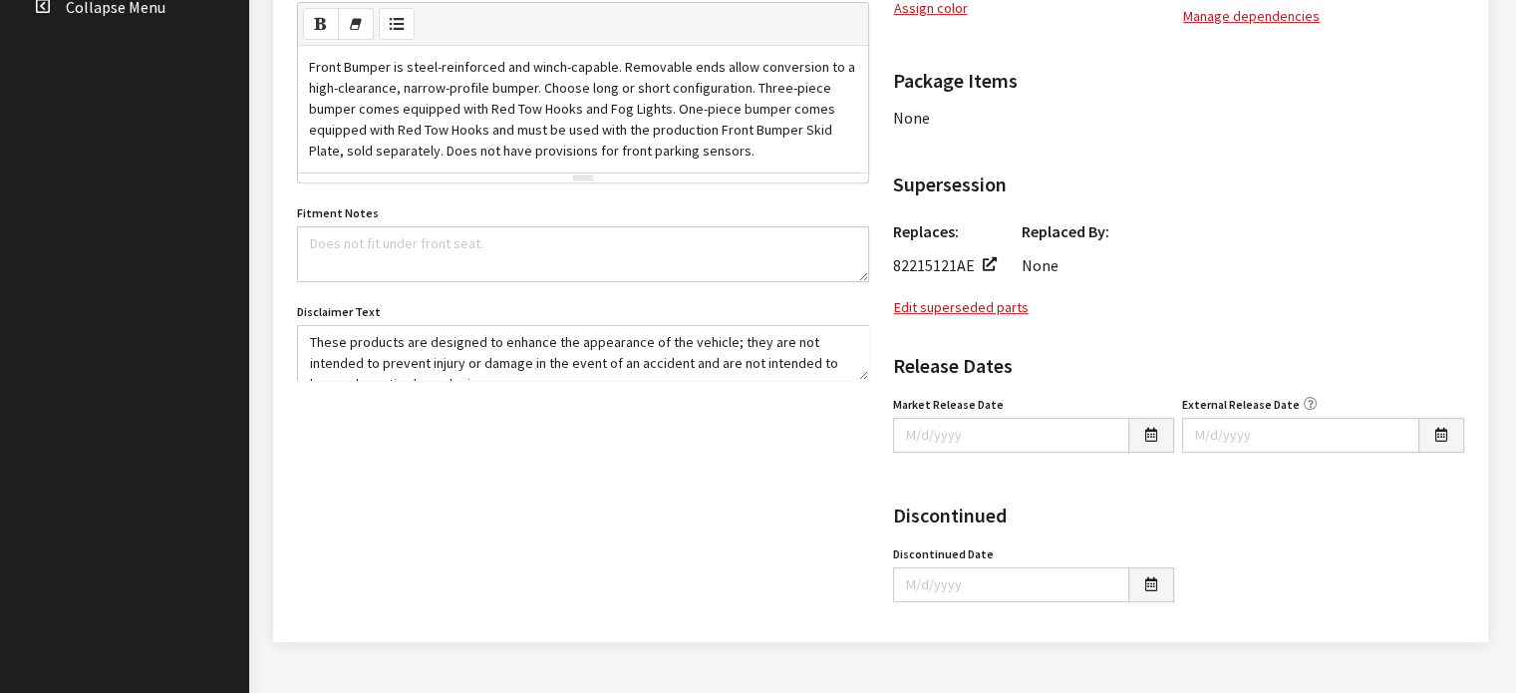
click at [975, 525] on div "Discontinued Discontinued Date" at bounding box center [1034, 544] width 290 height 150
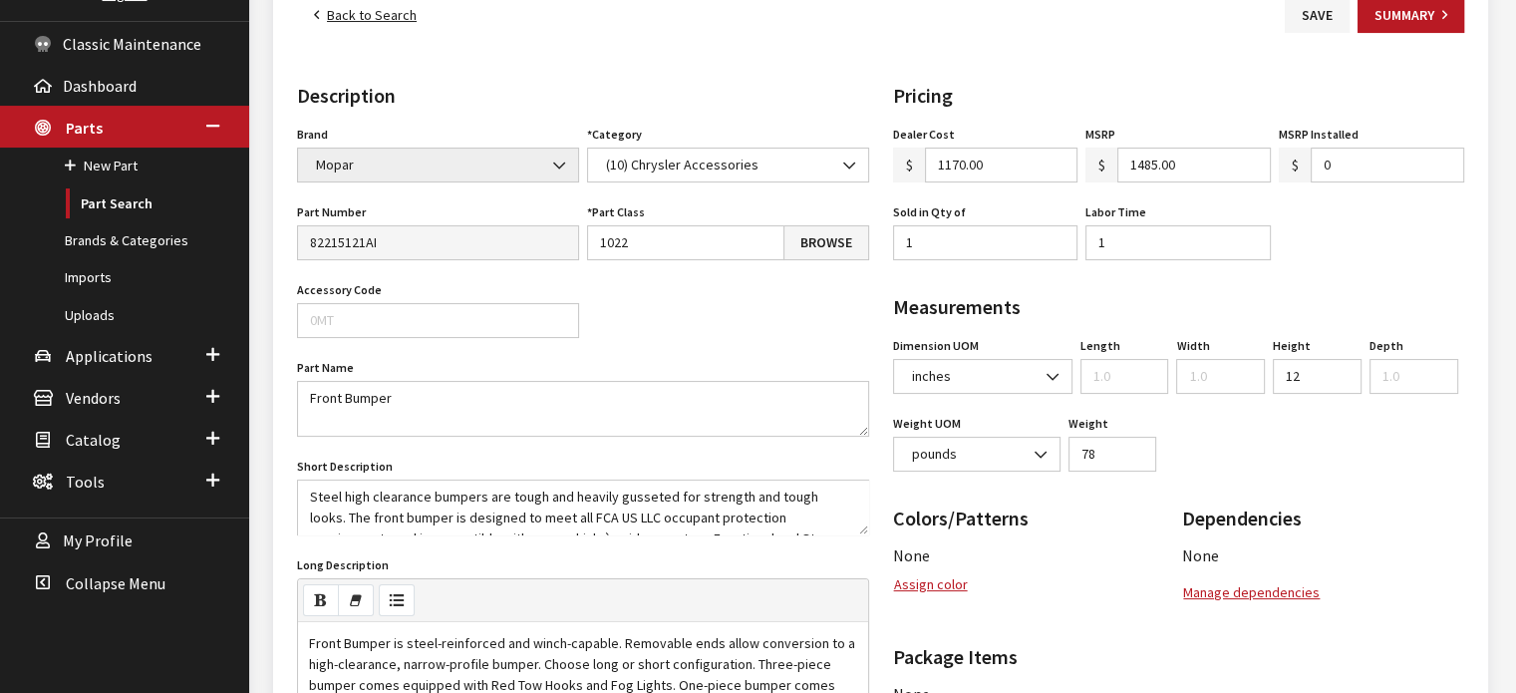
scroll to position [0, 0]
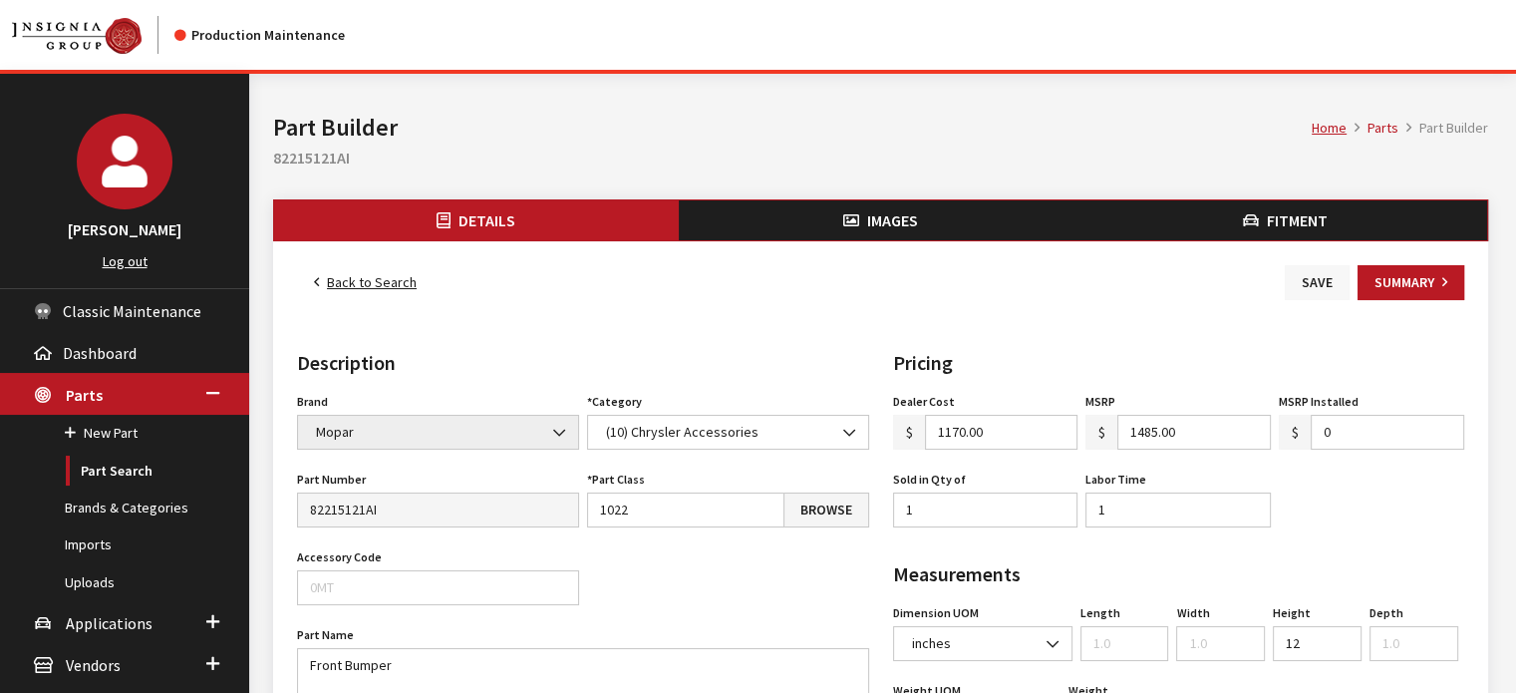
click at [1324, 275] on button "Save" at bounding box center [1317, 282] width 65 height 35
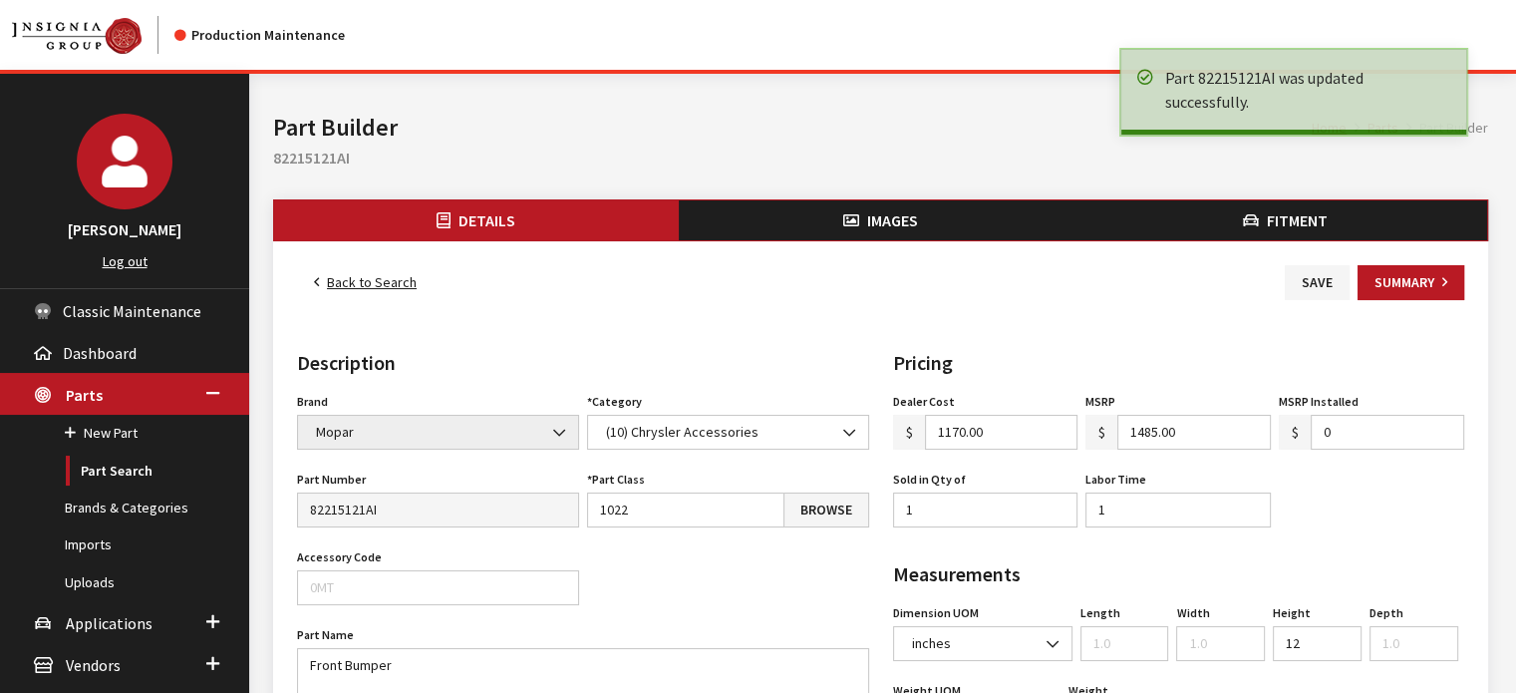
click at [1333, 237] on button "Fitment" at bounding box center [1285, 220] width 405 height 40
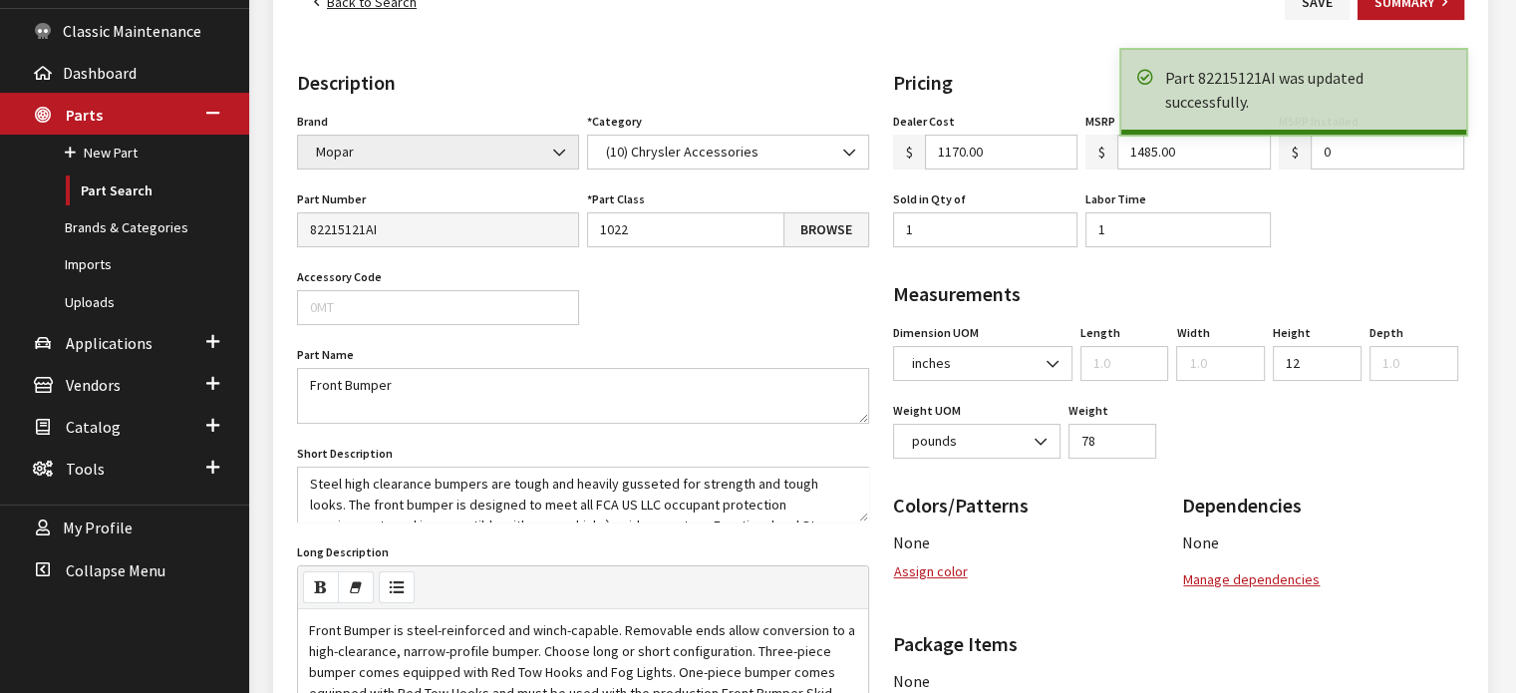
scroll to position [299, 0]
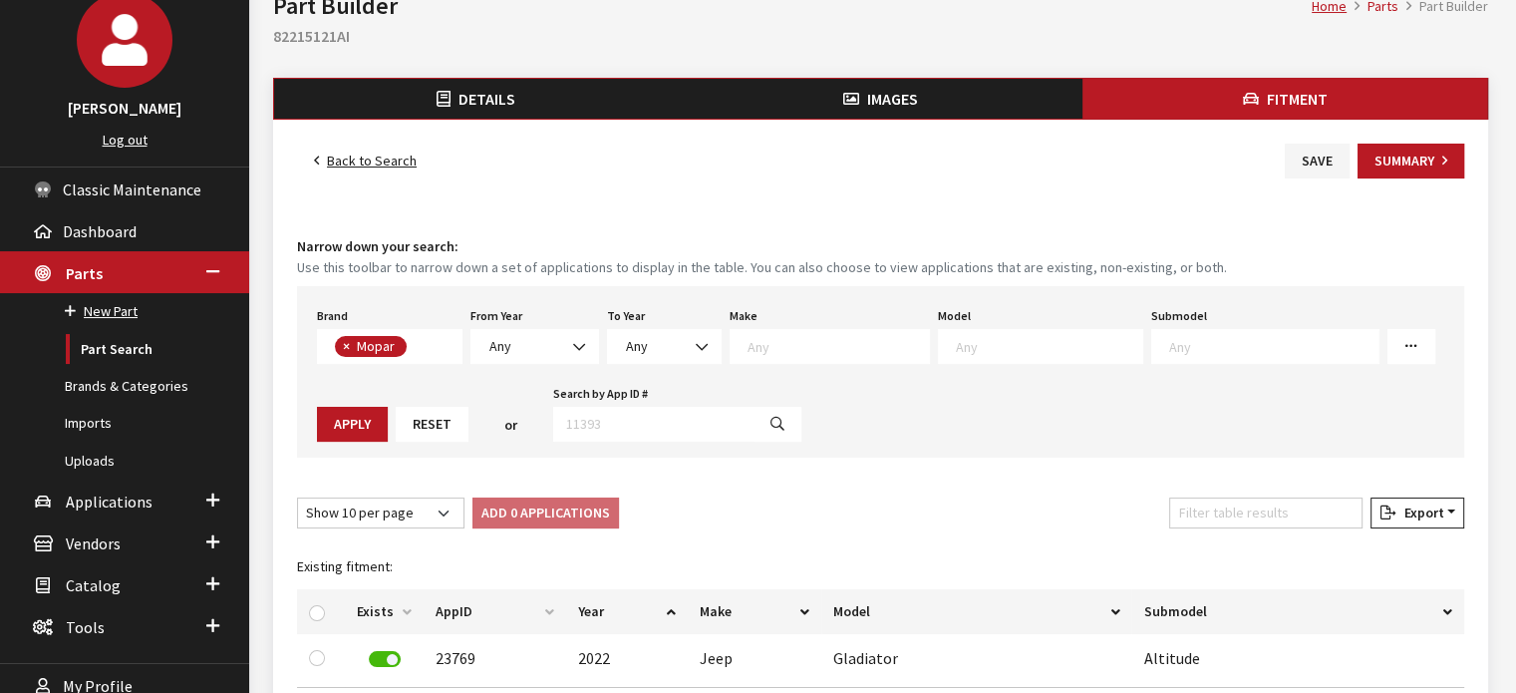
scroll to position [120, 0]
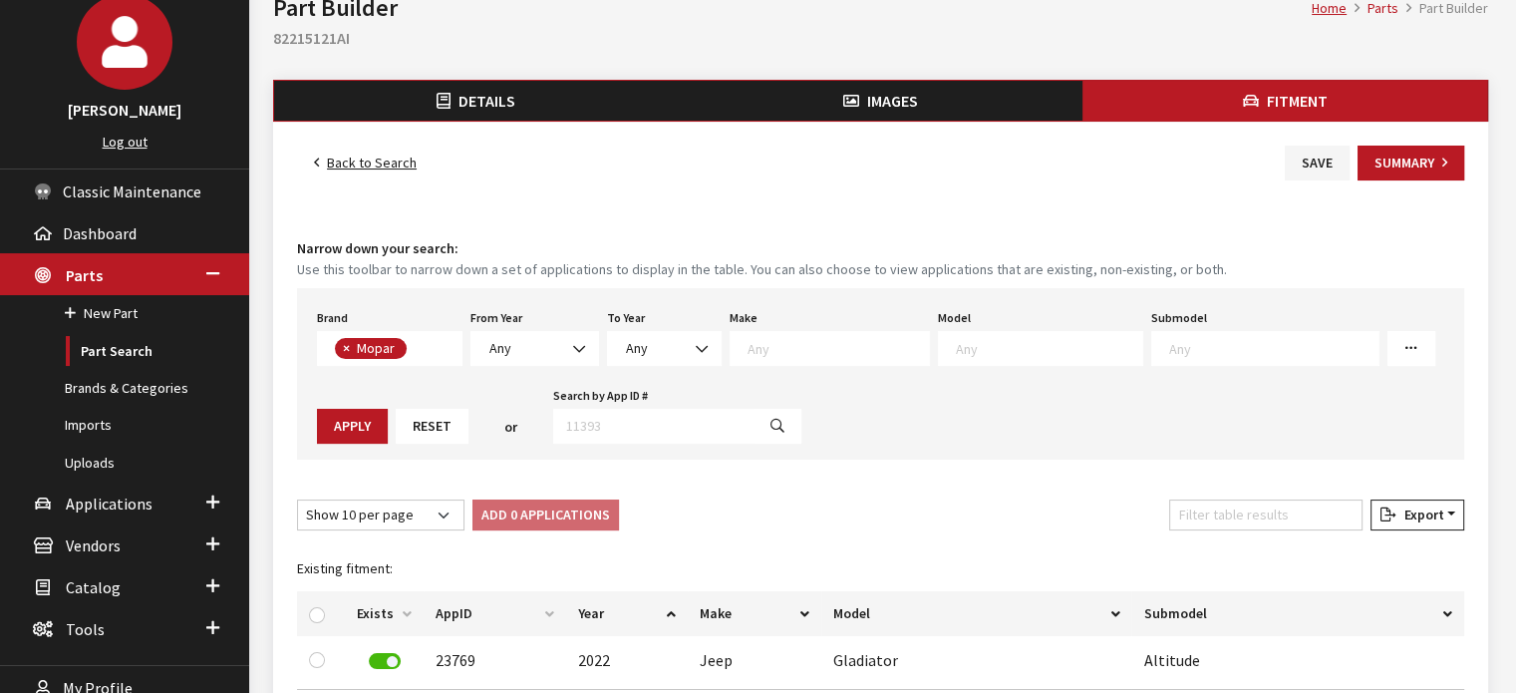
click at [911, 444] on div "Brand Any Acura Alfa Romeo Audi Bentley BMW DoubleTake [PERSON_NAME] Honda Hyun…" at bounding box center [880, 373] width 1167 height 171
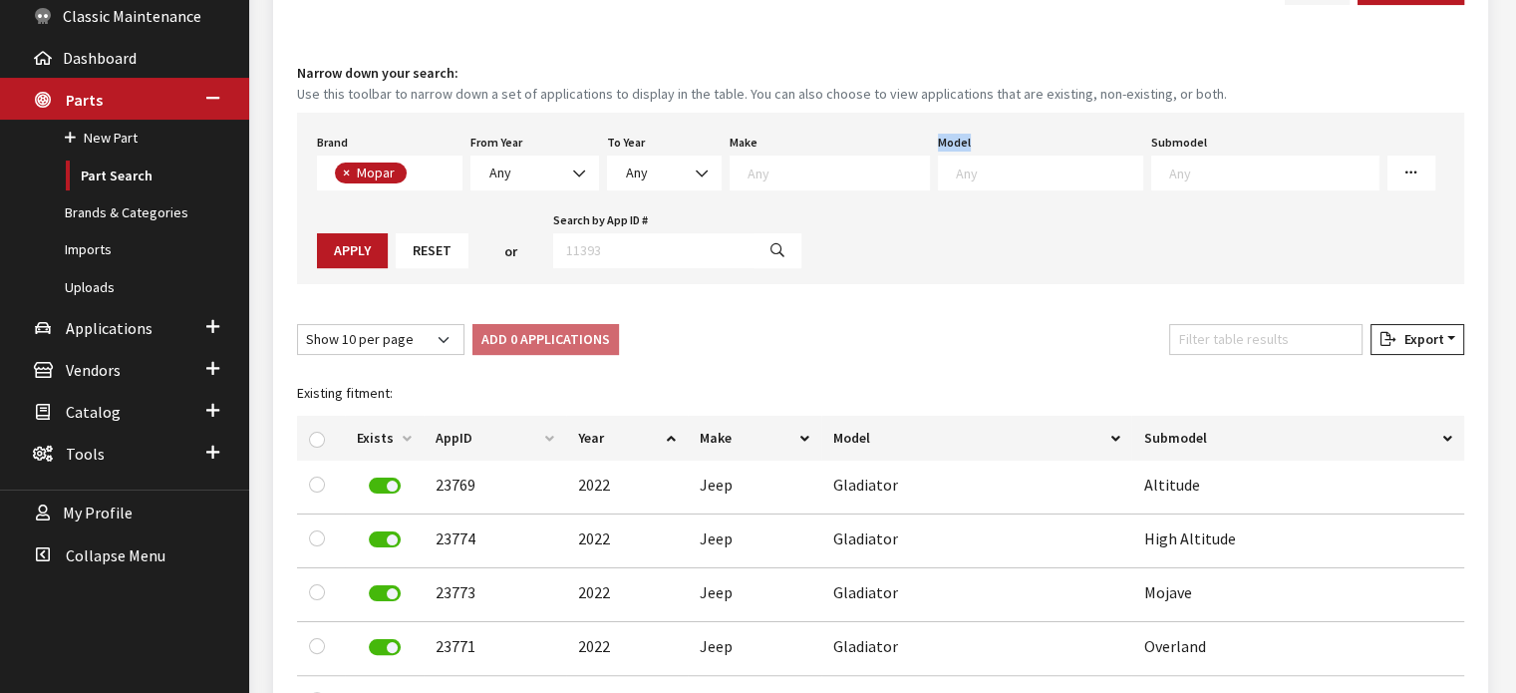
scroll to position [319, 0]
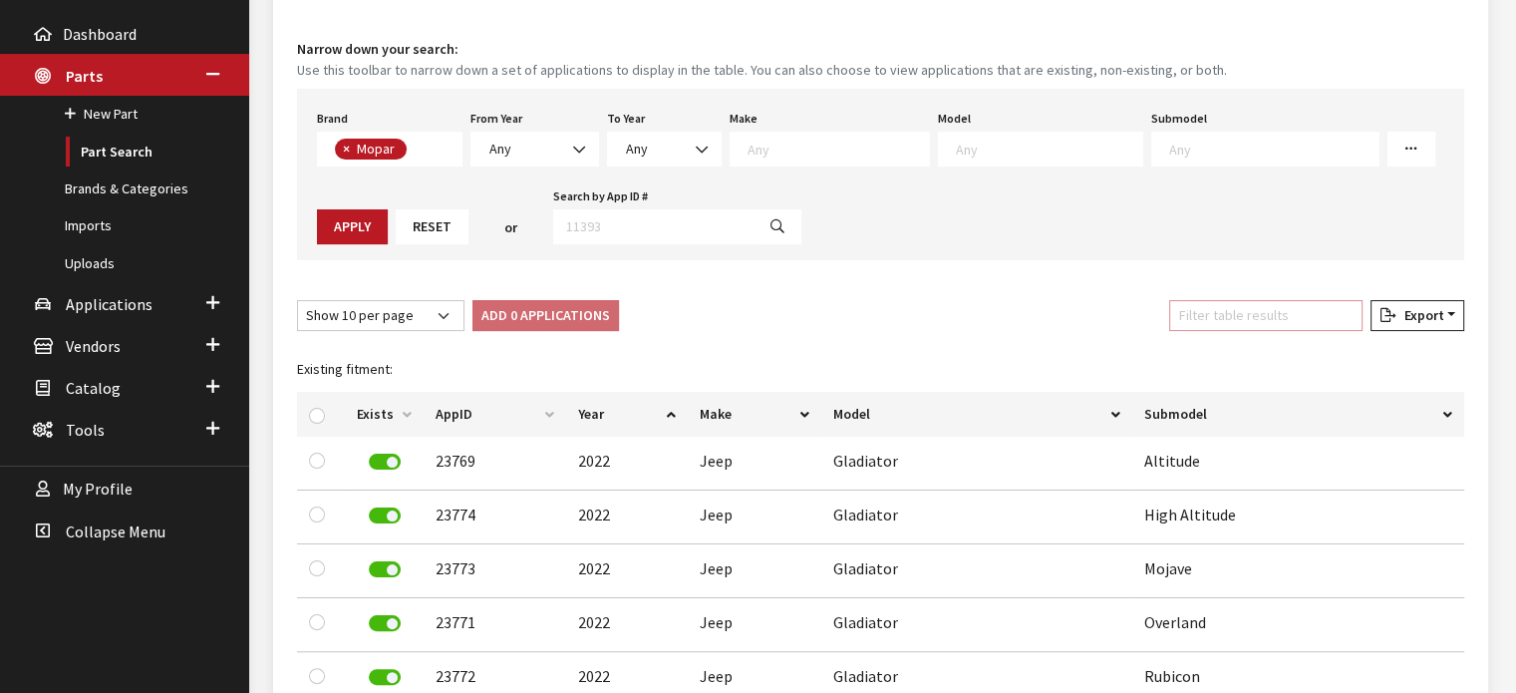
click at [1244, 312] on input "Filter table results" at bounding box center [1265, 315] width 193 height 31
type input "2"
click at [532, 156] on span "Any" at bounding box center [535, 149] width 103 height 21
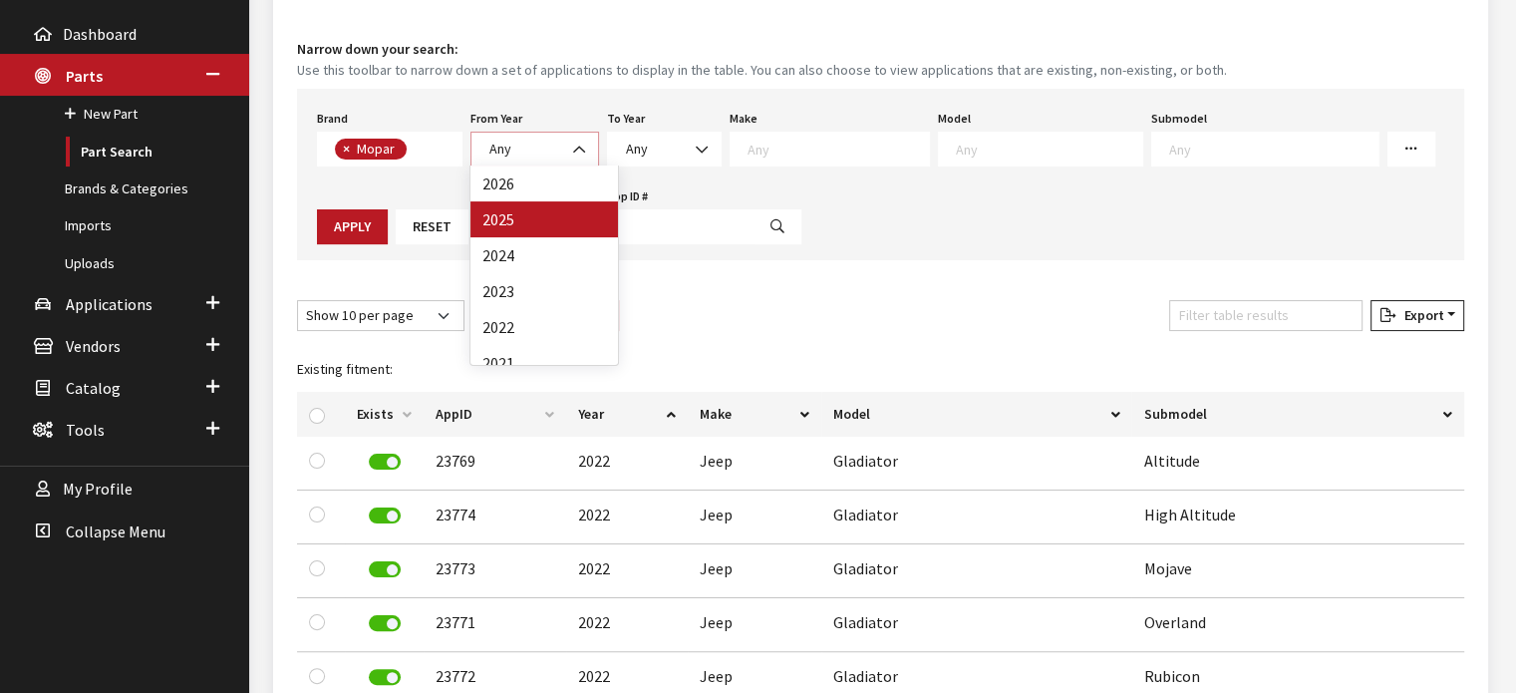
select select "2025"
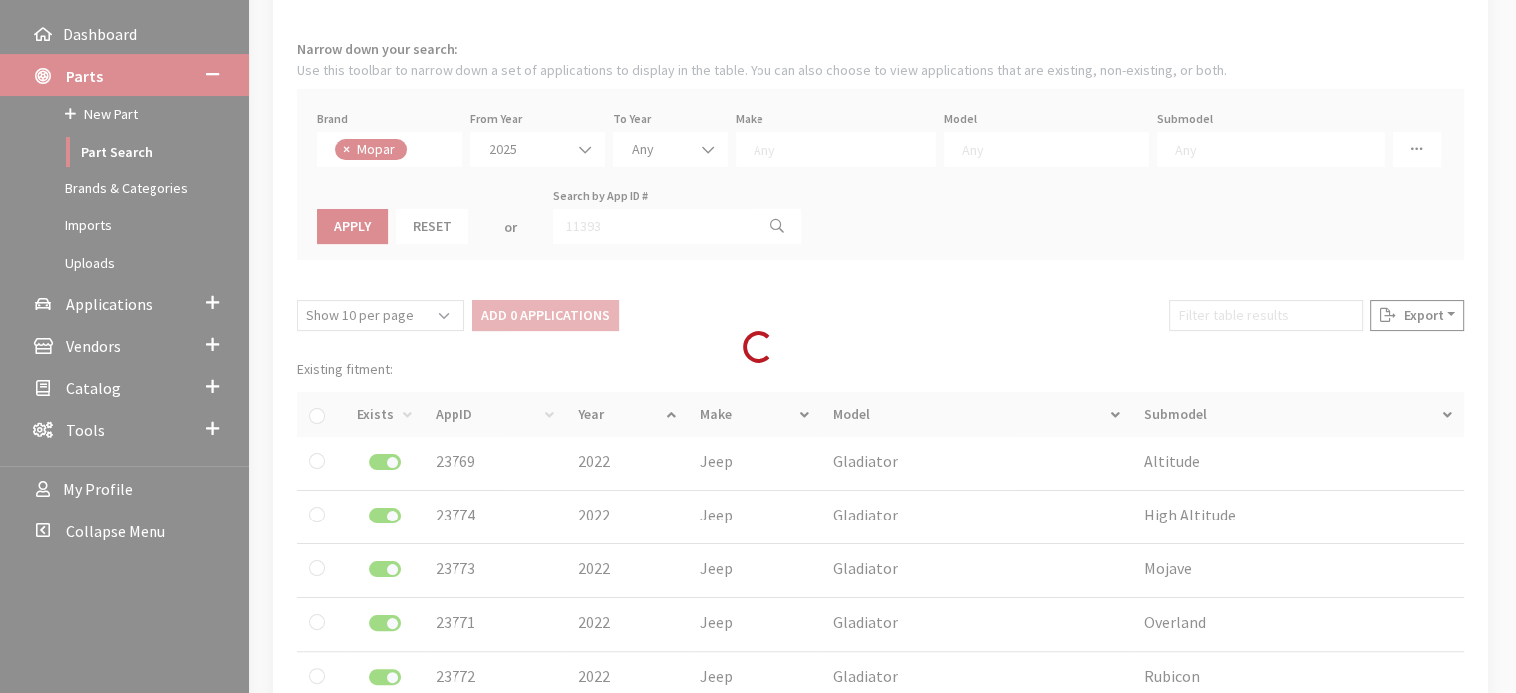
select select
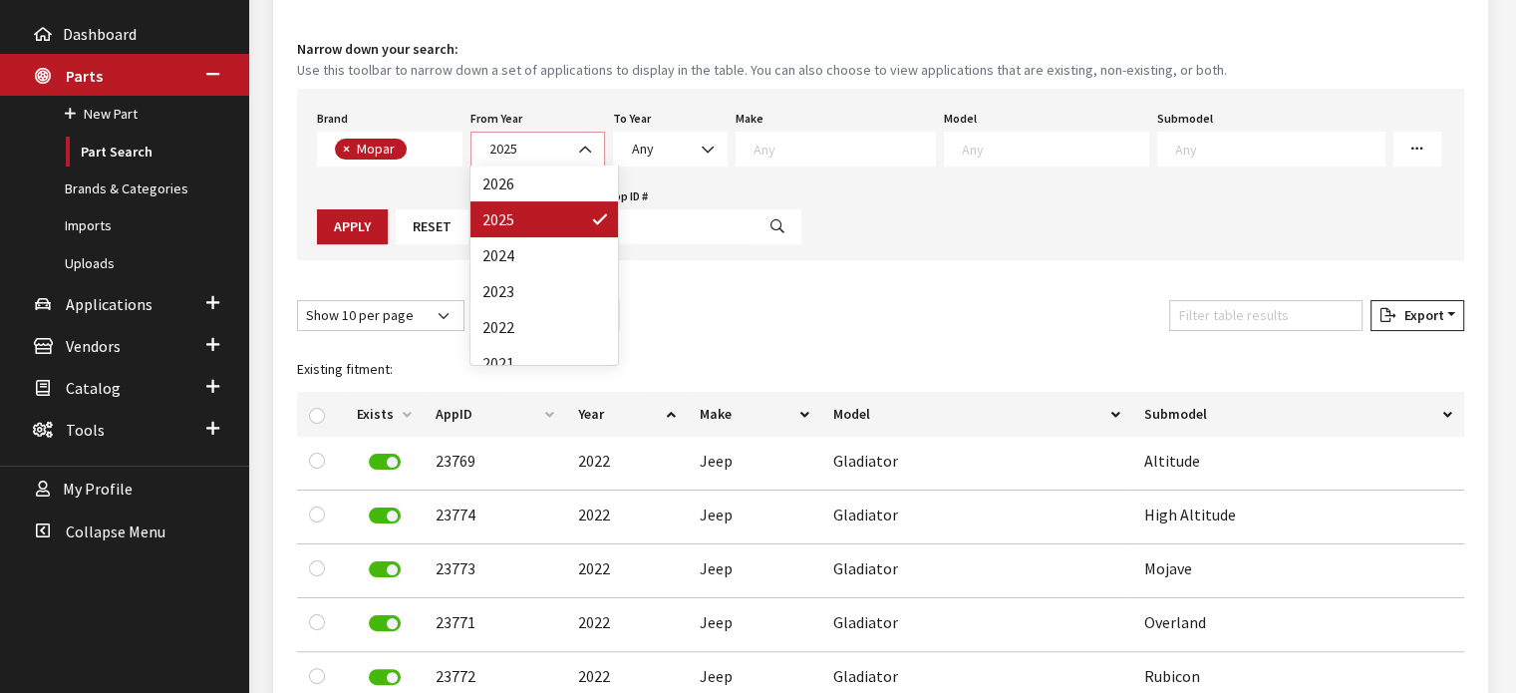
click at [515, 151] on span "2025" at bounding box center [538, 149] width 109 height 21
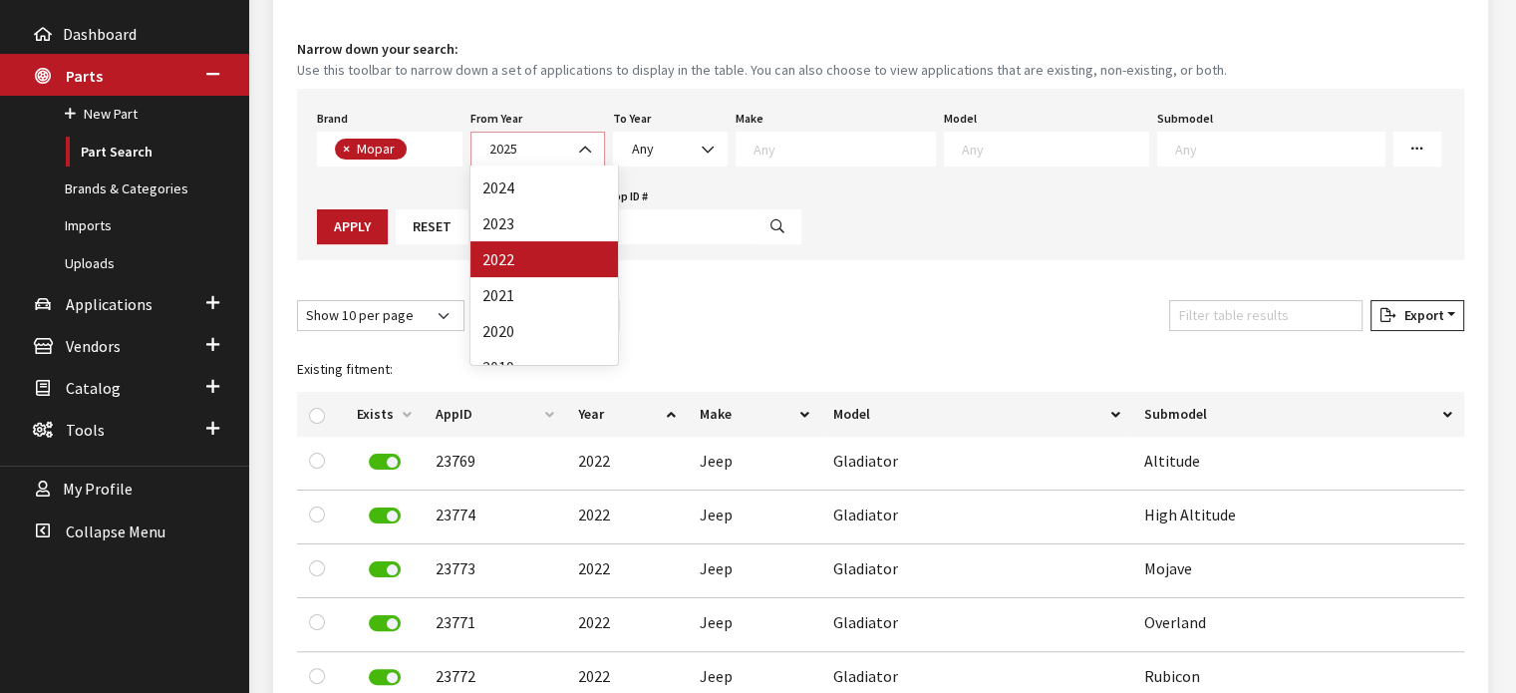
scroll to position [100, 0]
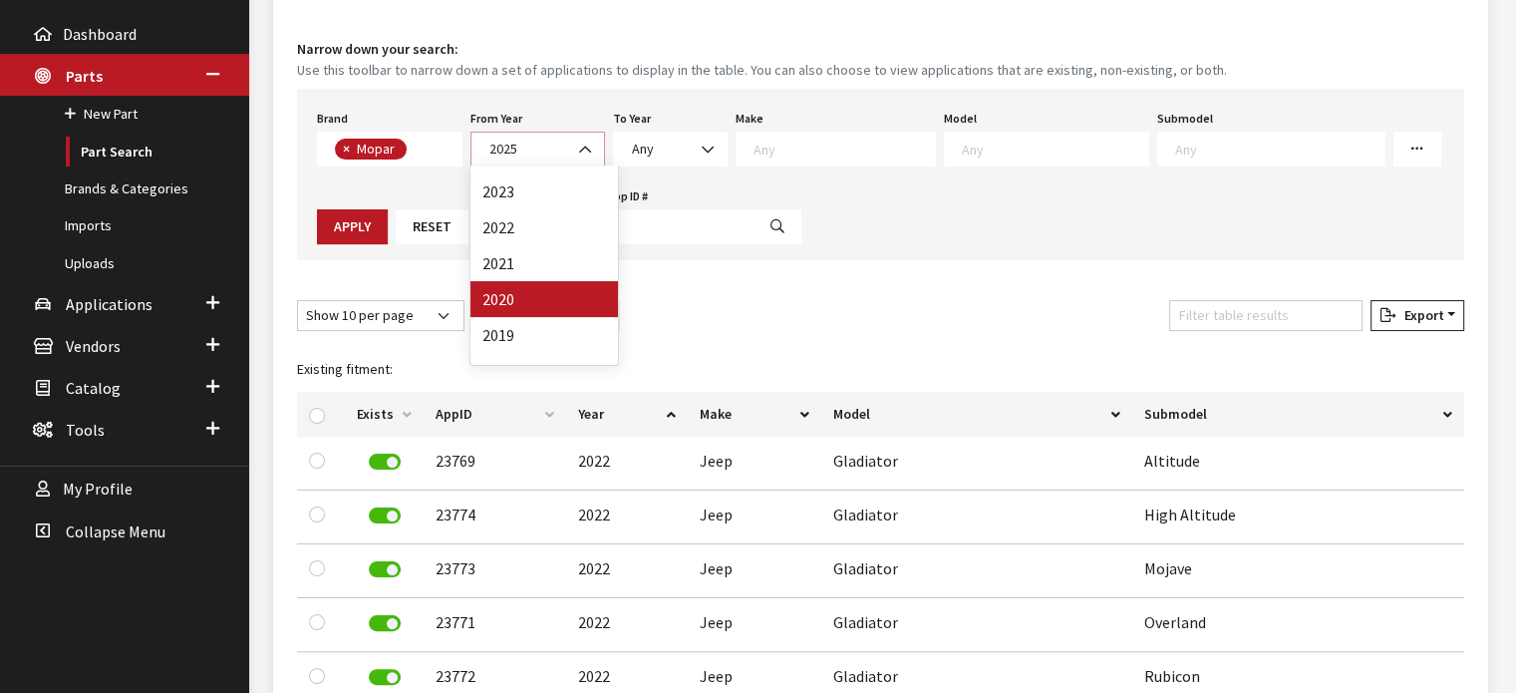
select select "2020"
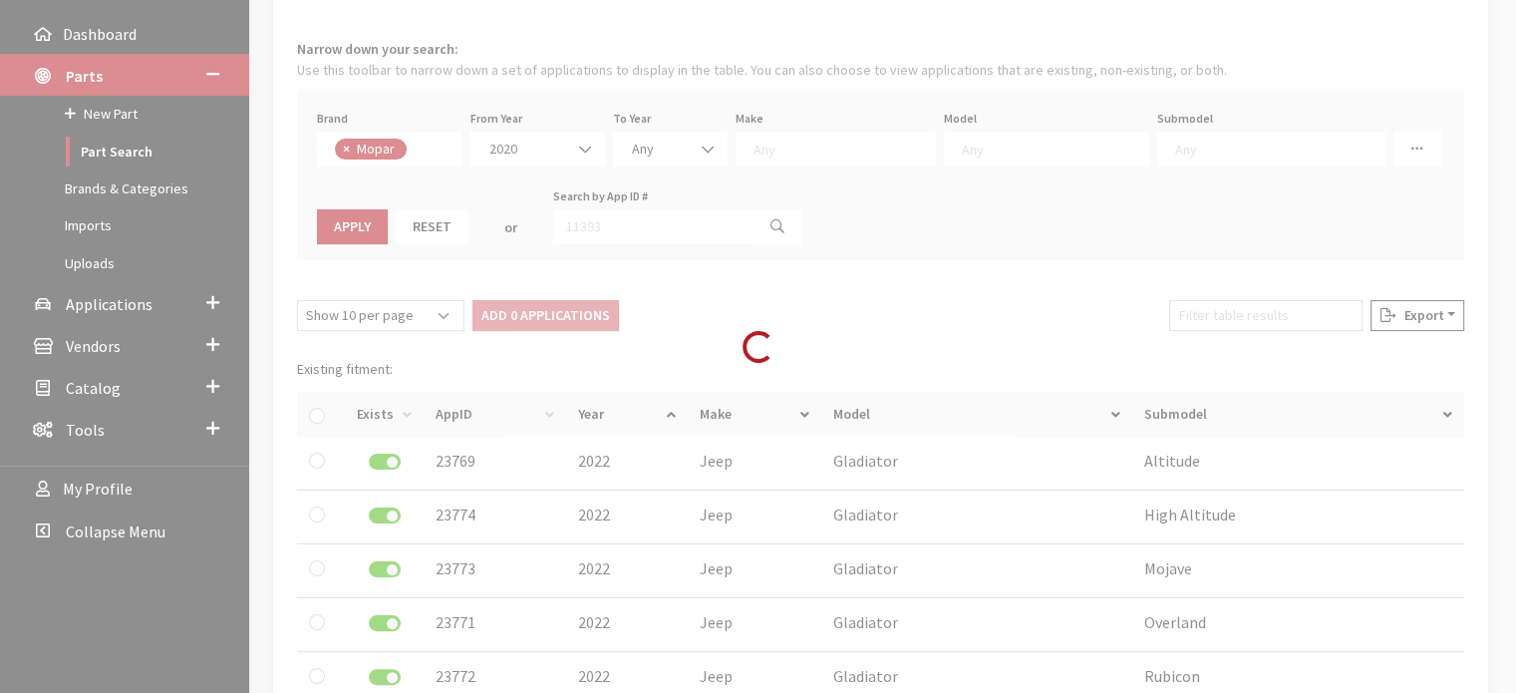
select select
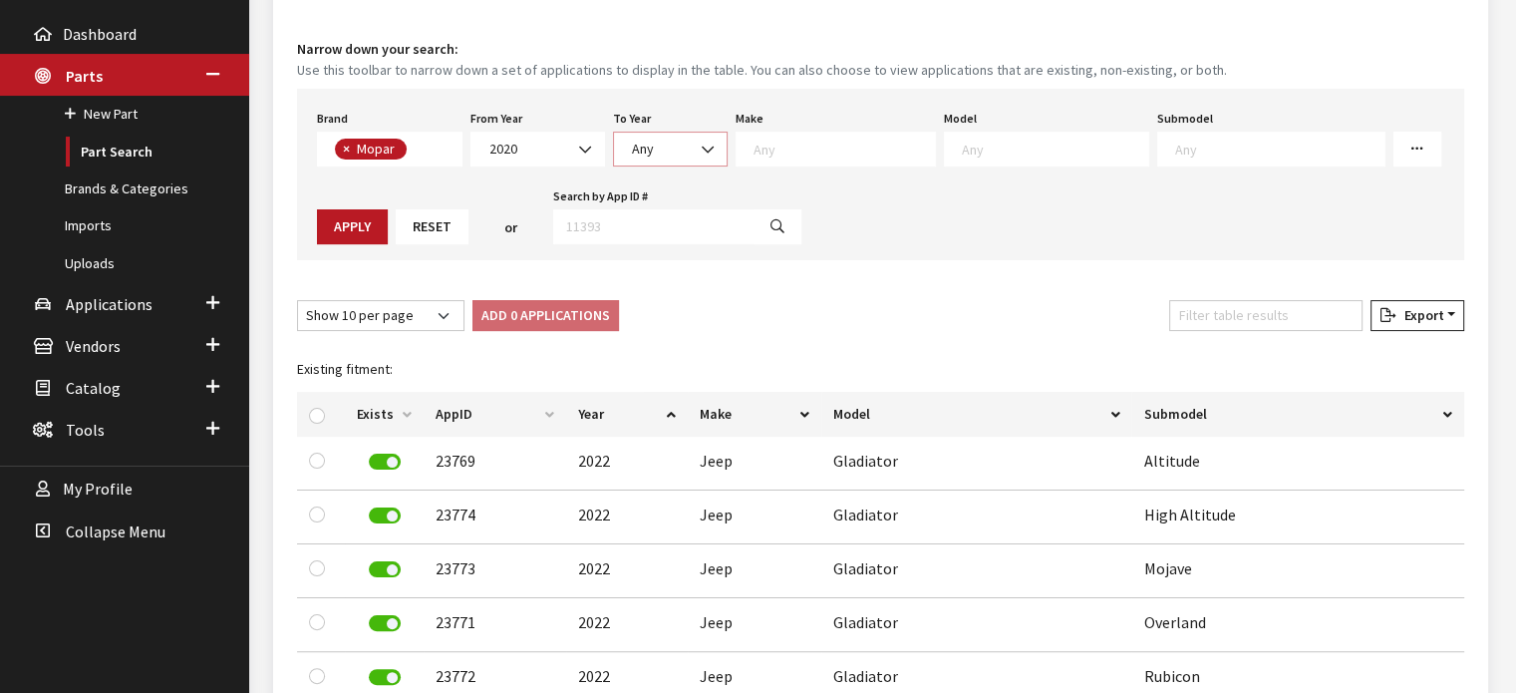
click at [665, 155] on span "Any" at bounding box center [670, 149] width 89 height 21
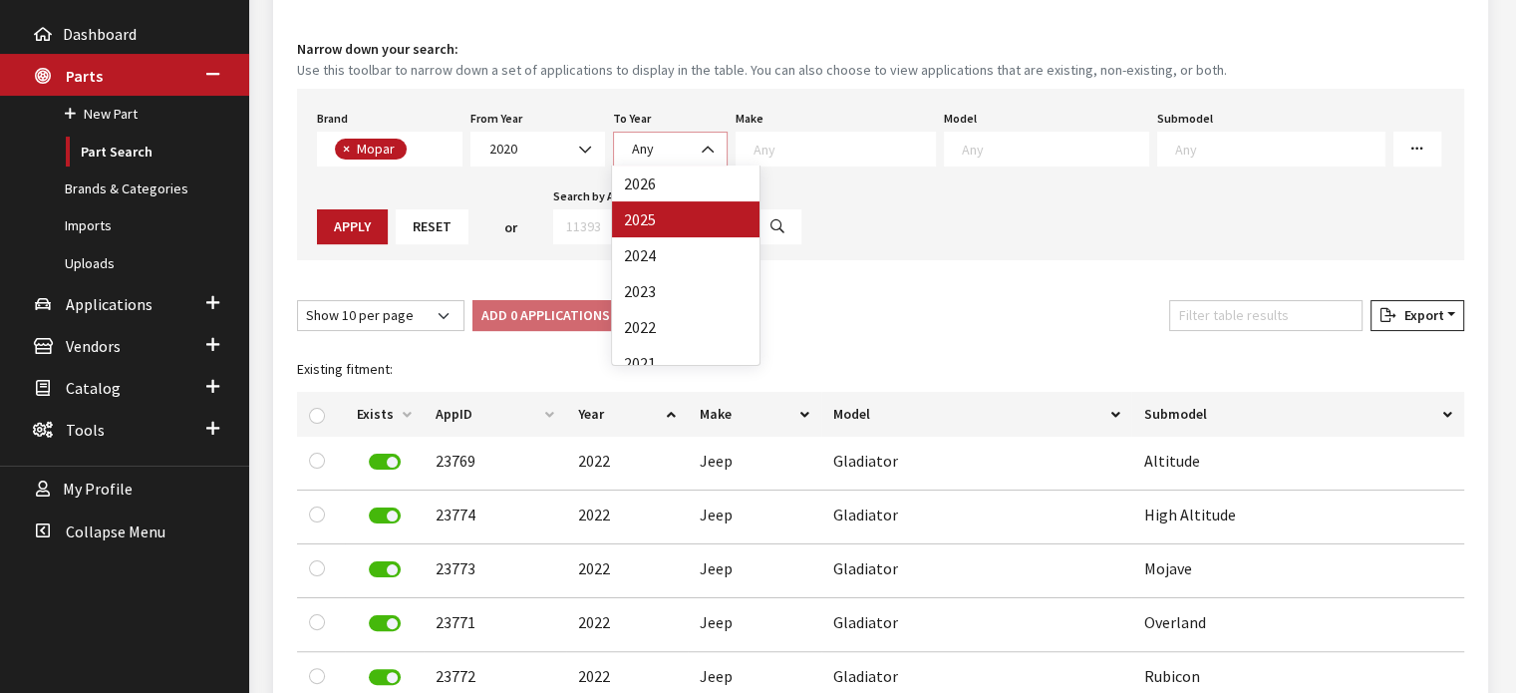
select select "2025"
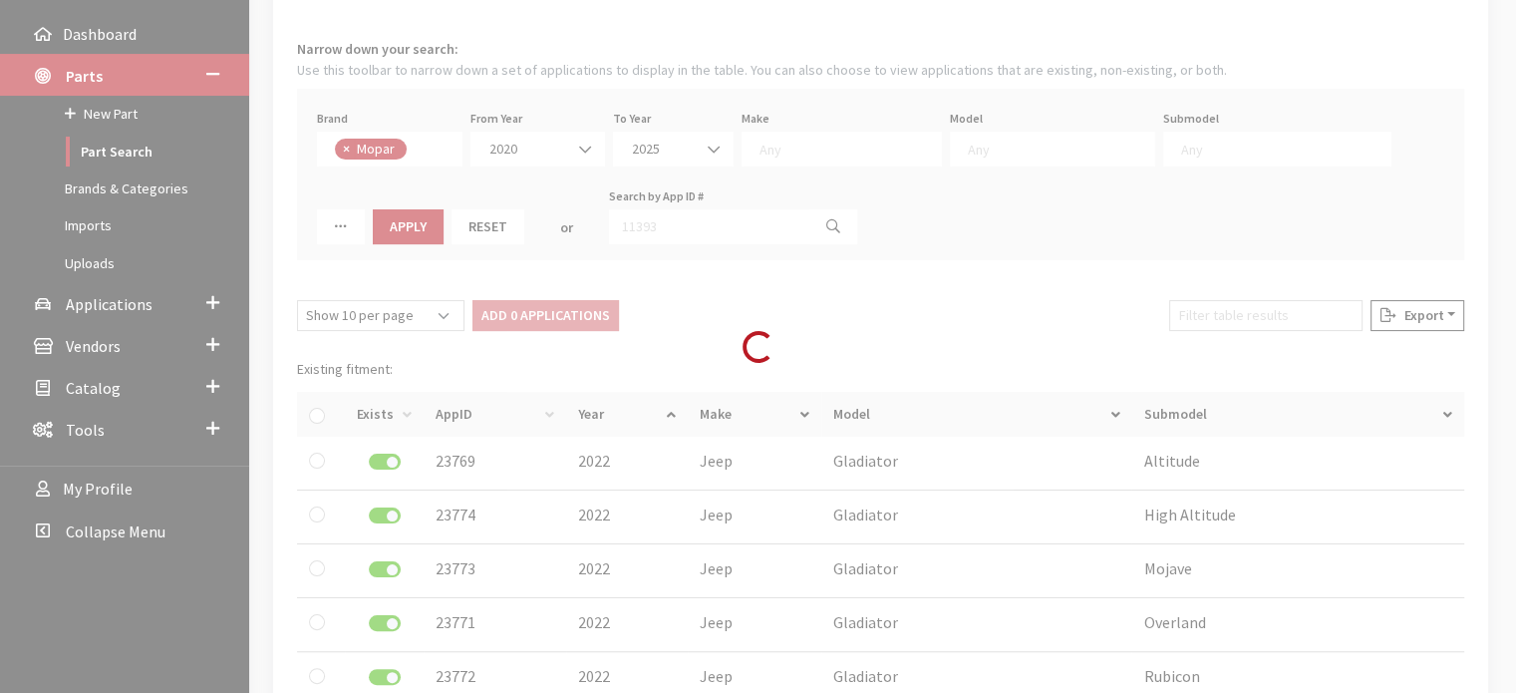
select select
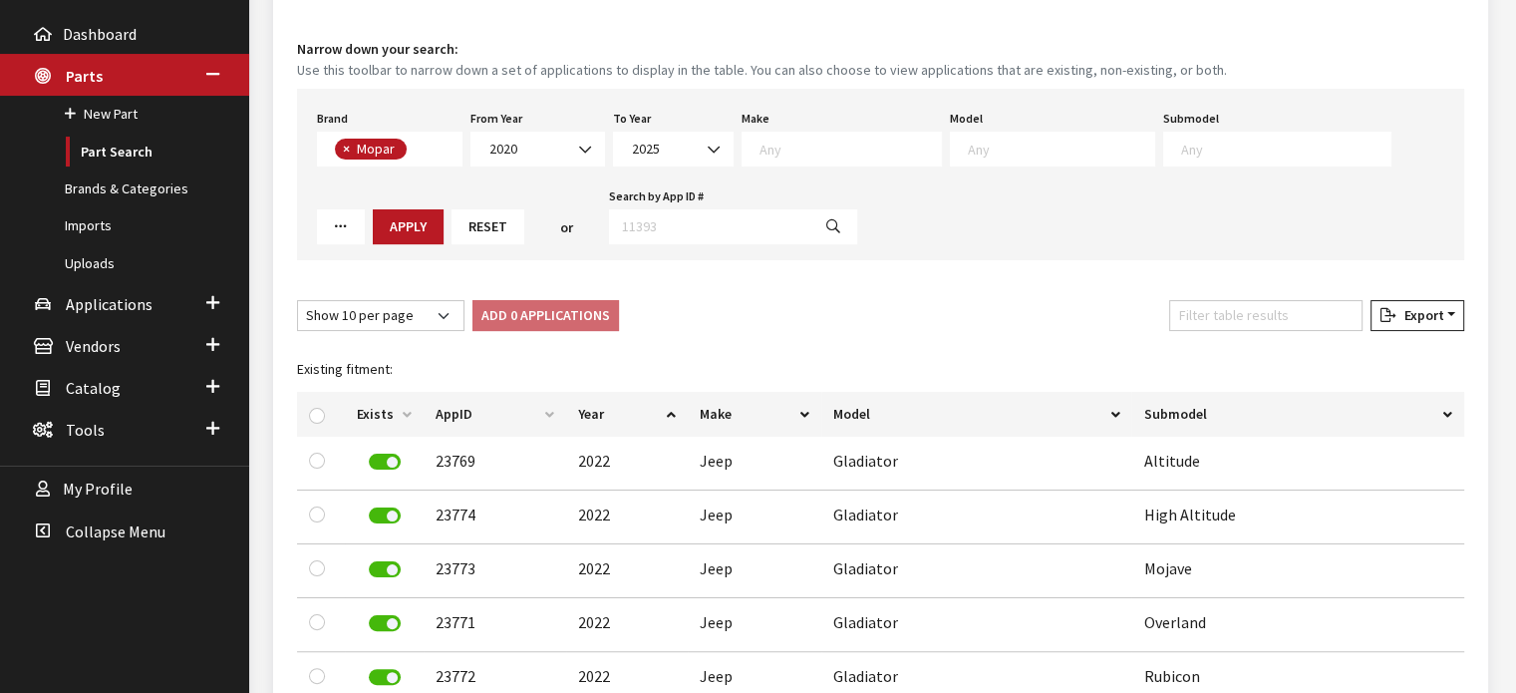
click at [833, 153] on textarea "Search" at bounding box center [850, 149] width 181 height 18
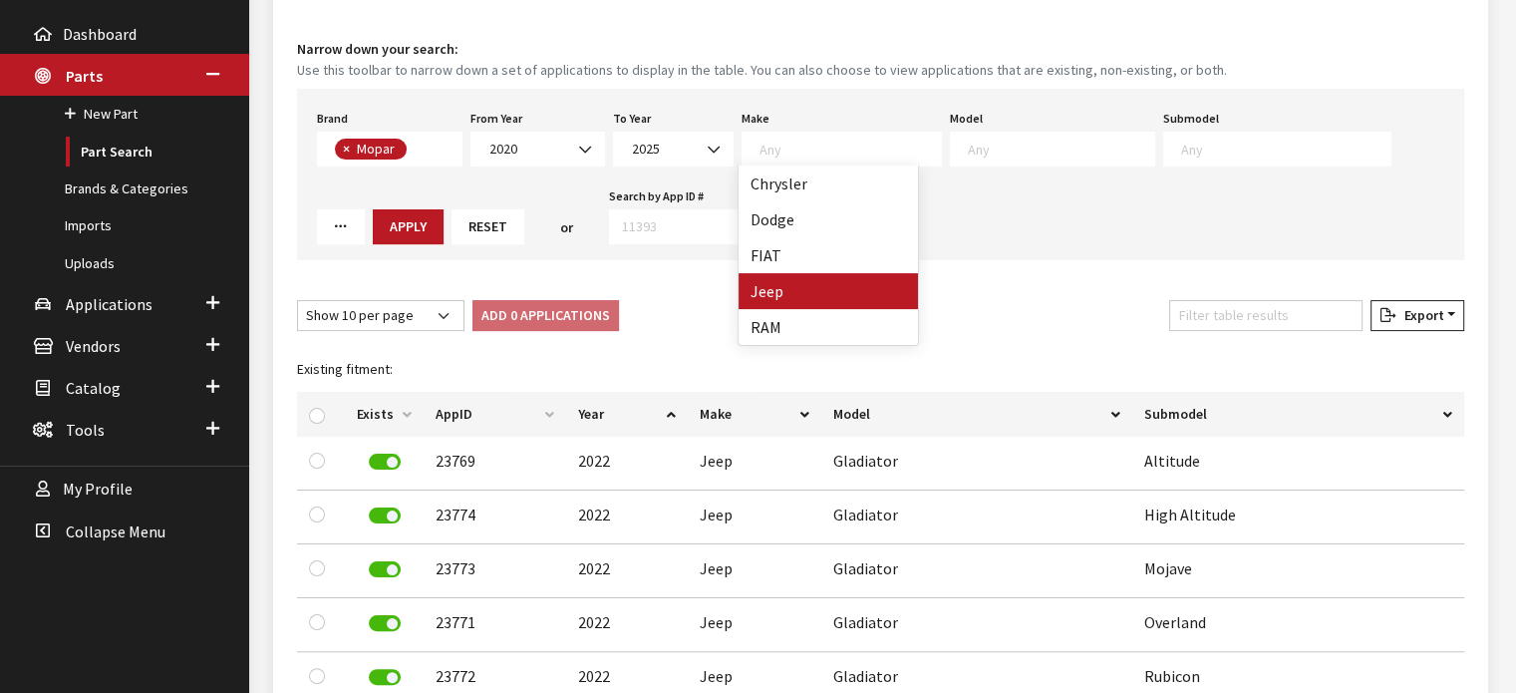
select select "16"
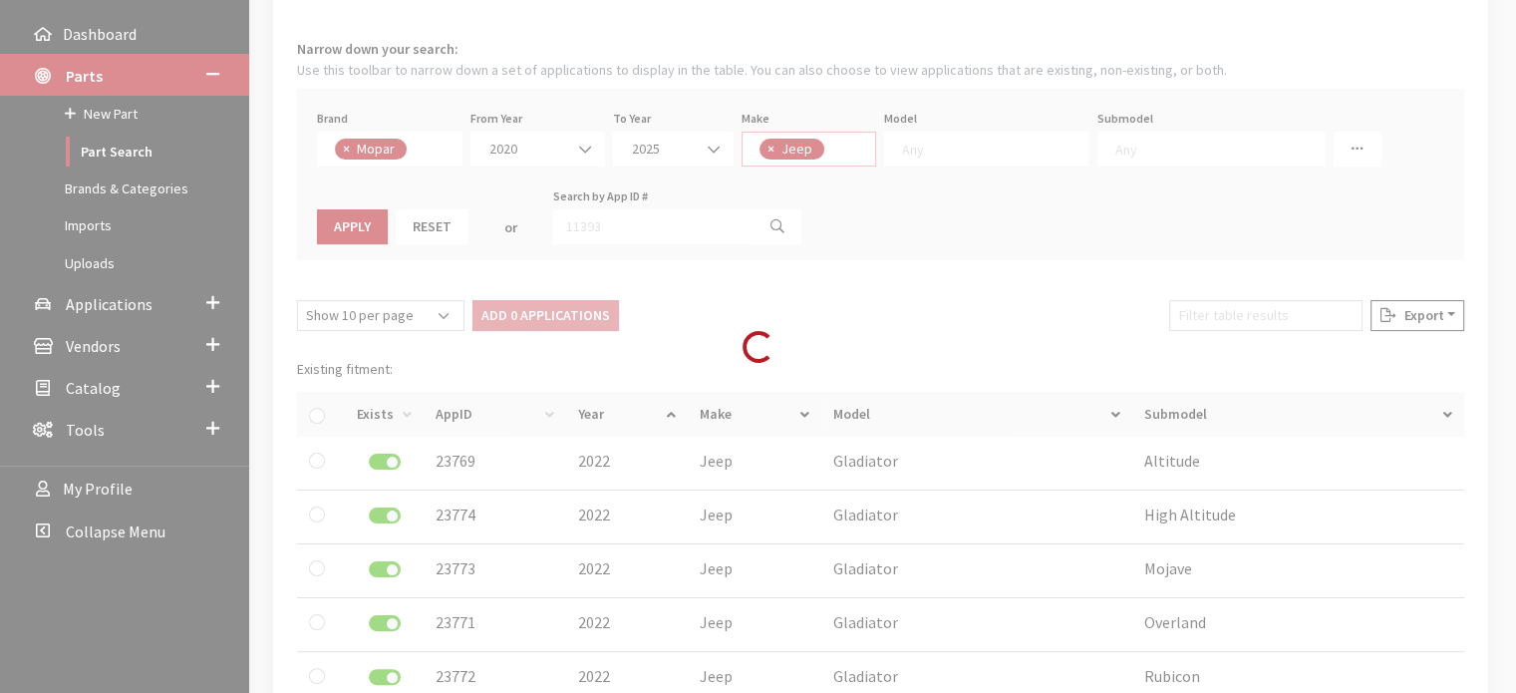
scroll to position [18, 0]
select select
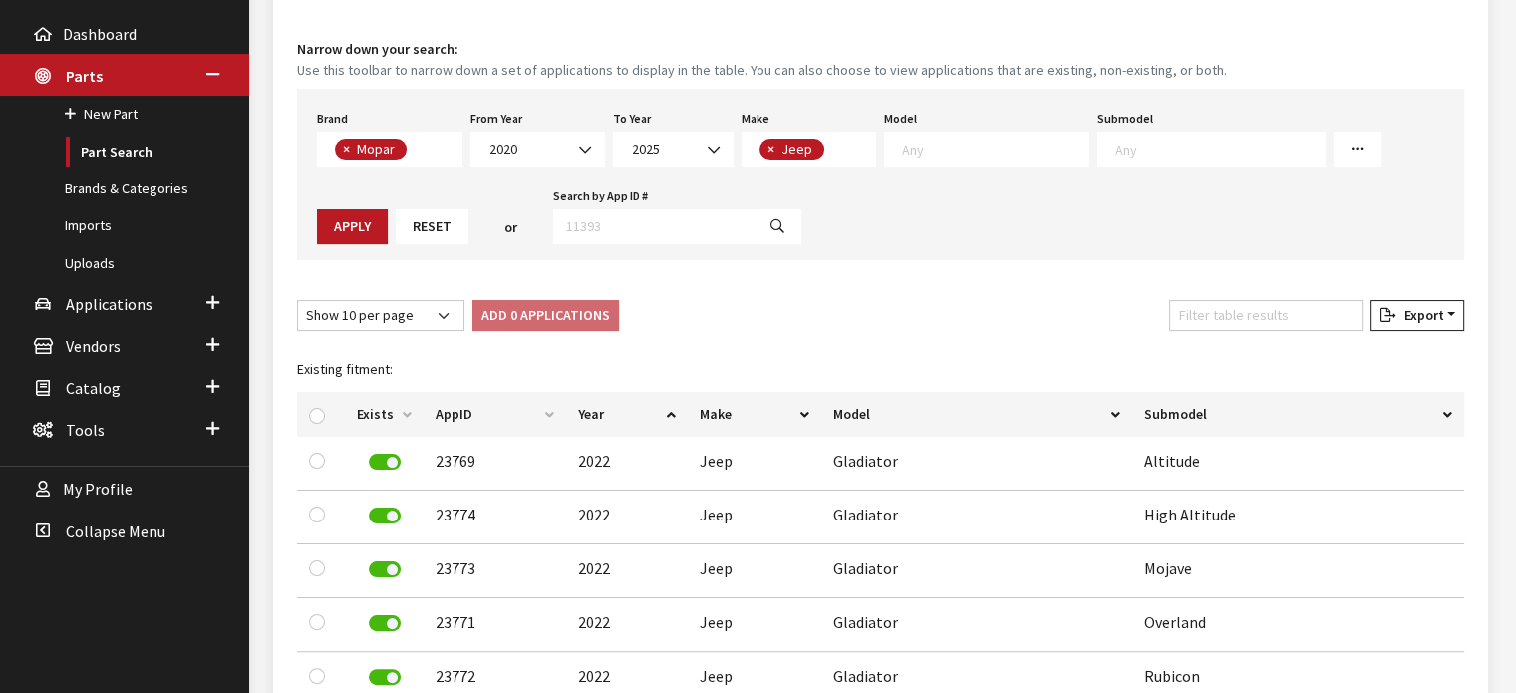
drag, startPoint x: 967, startPoint y: 179, endPoint x: 978, endPoint y: 147, distance: 34.7
click at [981, 143] on textarea "Search" at bounding box center [995, 149] width 186 height 18
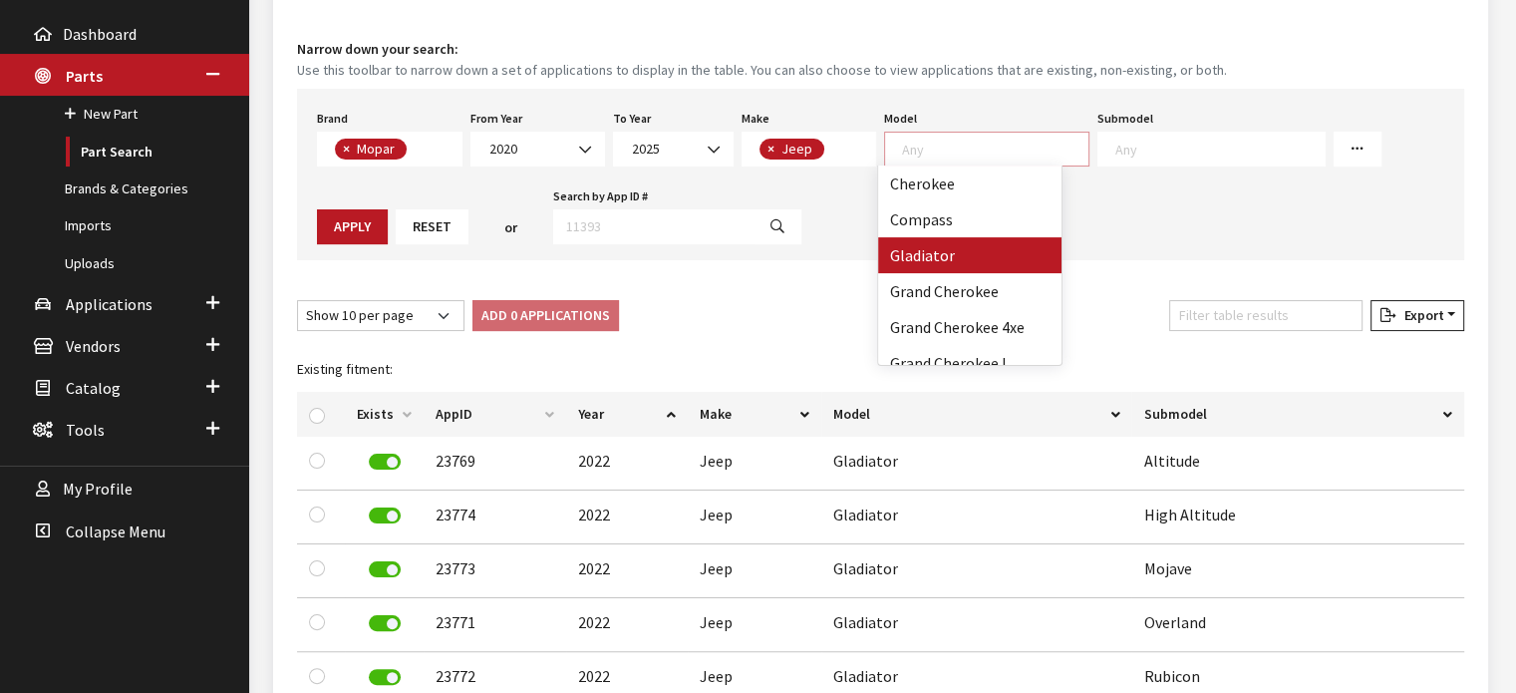
drag, startPoint x: 943, startPoint y: 244, endPoint x: 1344, endPoint y: 184, distance: 405.2
select select "1055"
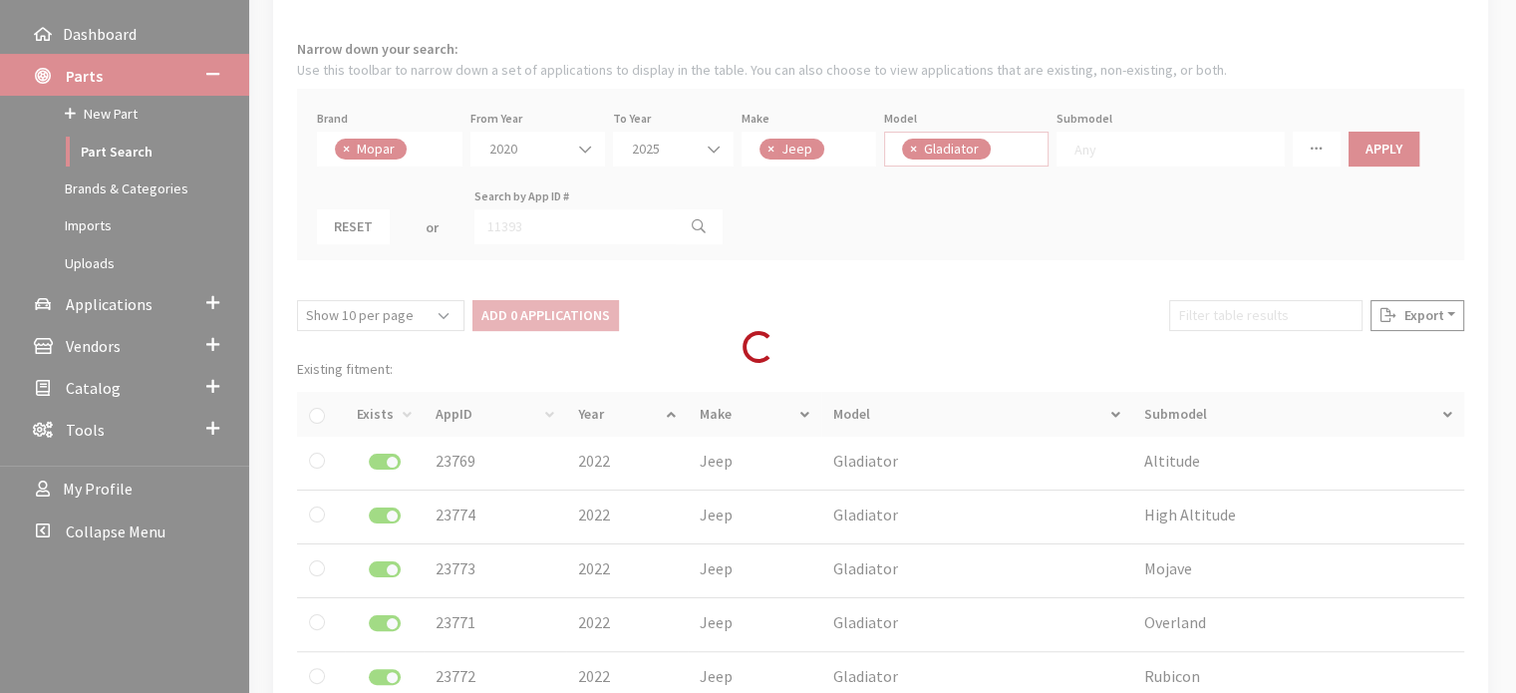
select select
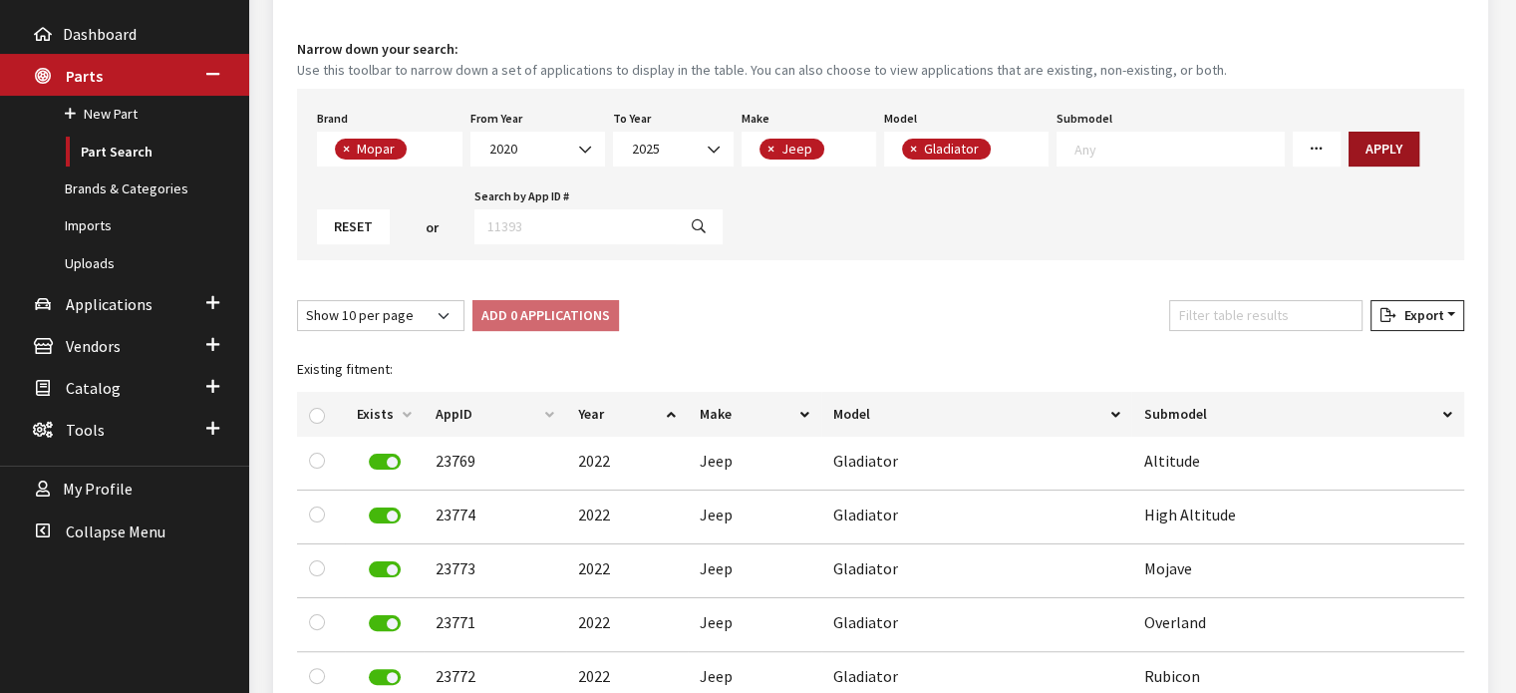
click at [1364, 140] on button "Apply" at bounding box center [1384, 149] width 71 height 35
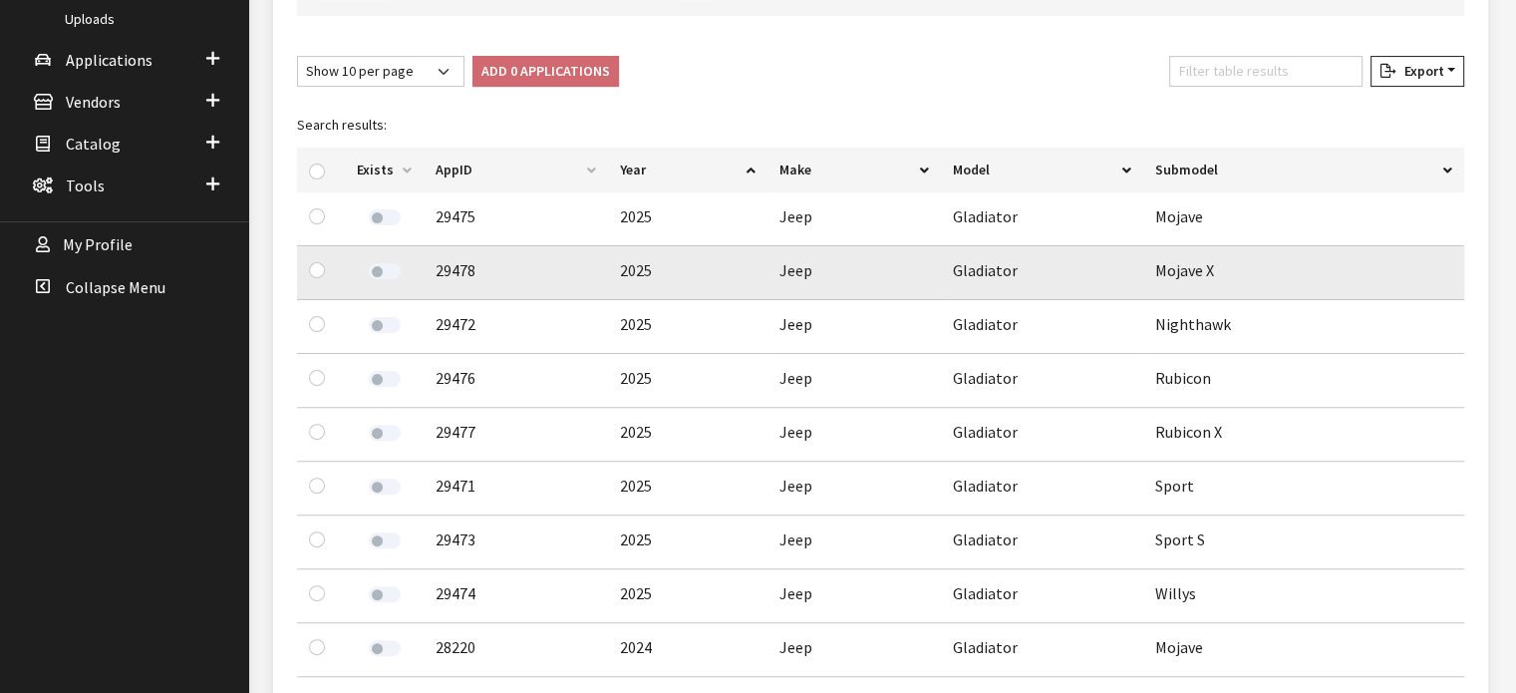
scroll to position [618, 0]
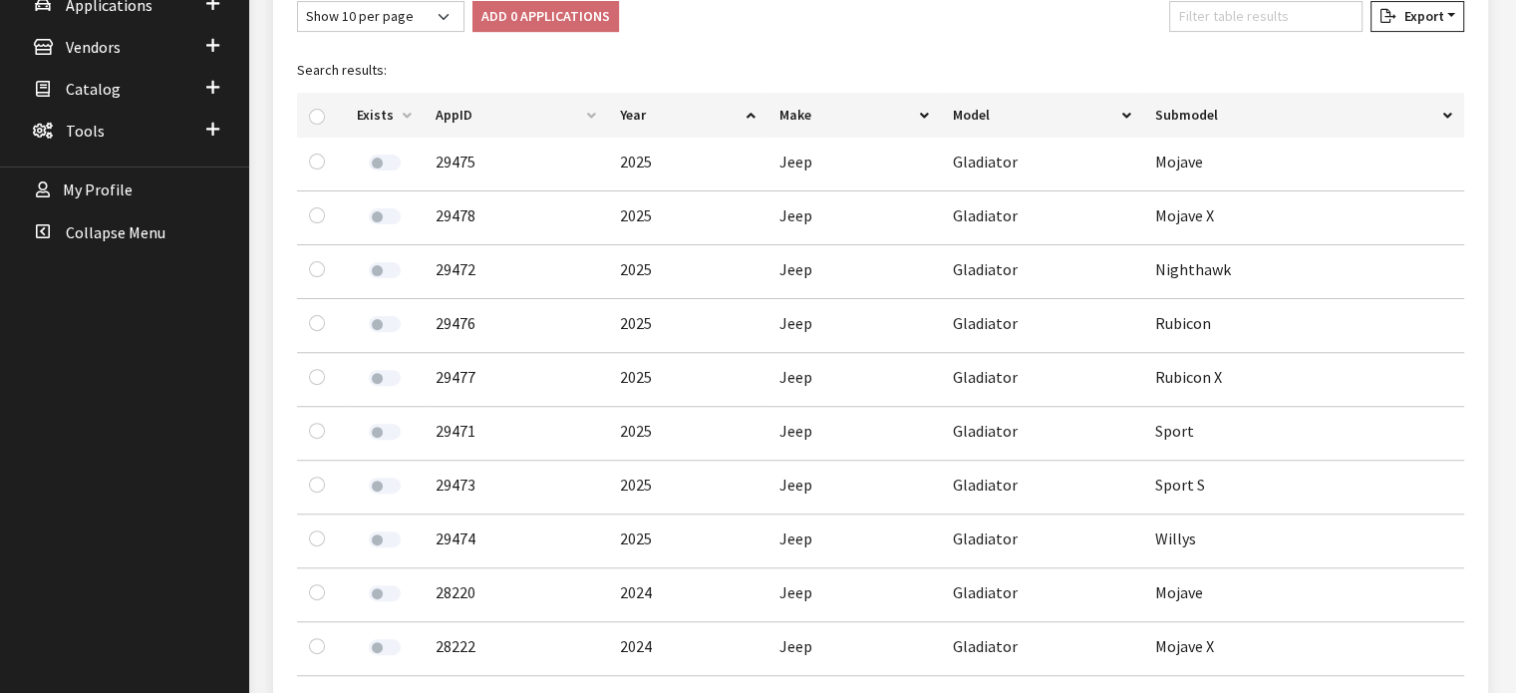
click at [323, 105] on div at bounding box center [321, 115] width 24 height 21
click at [319, 110] on input "checkbox" at bounding box center [317, 117] width 16 height 16
checkbox input "true"
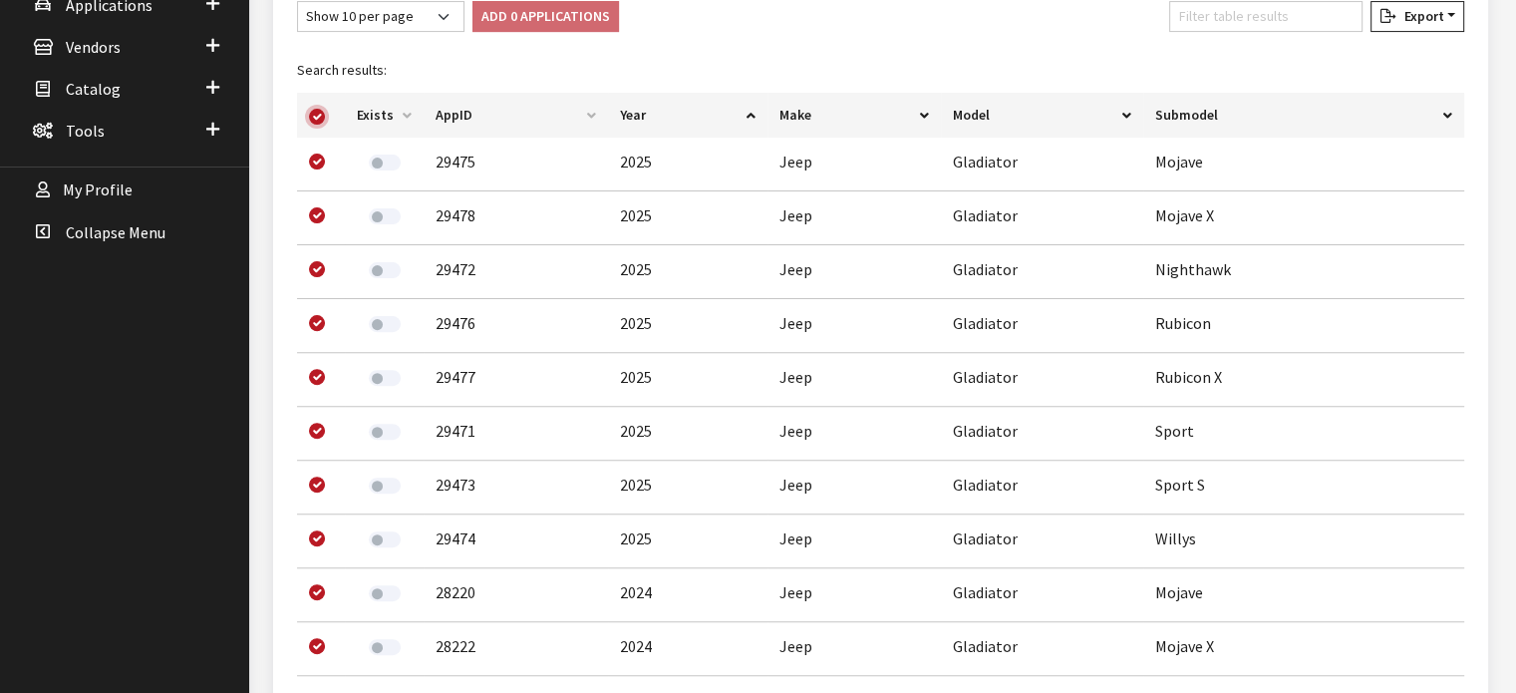
checkbox input "true"
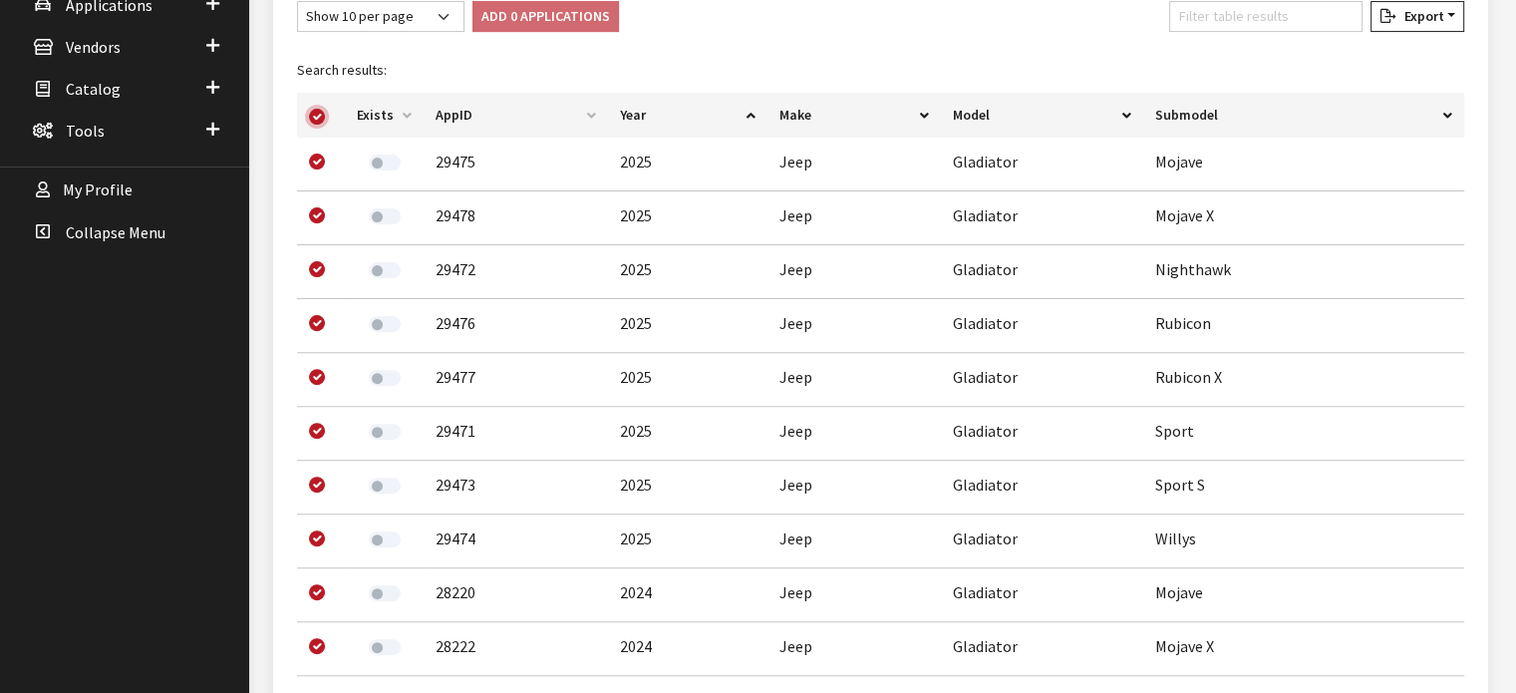
checkbox input "true"
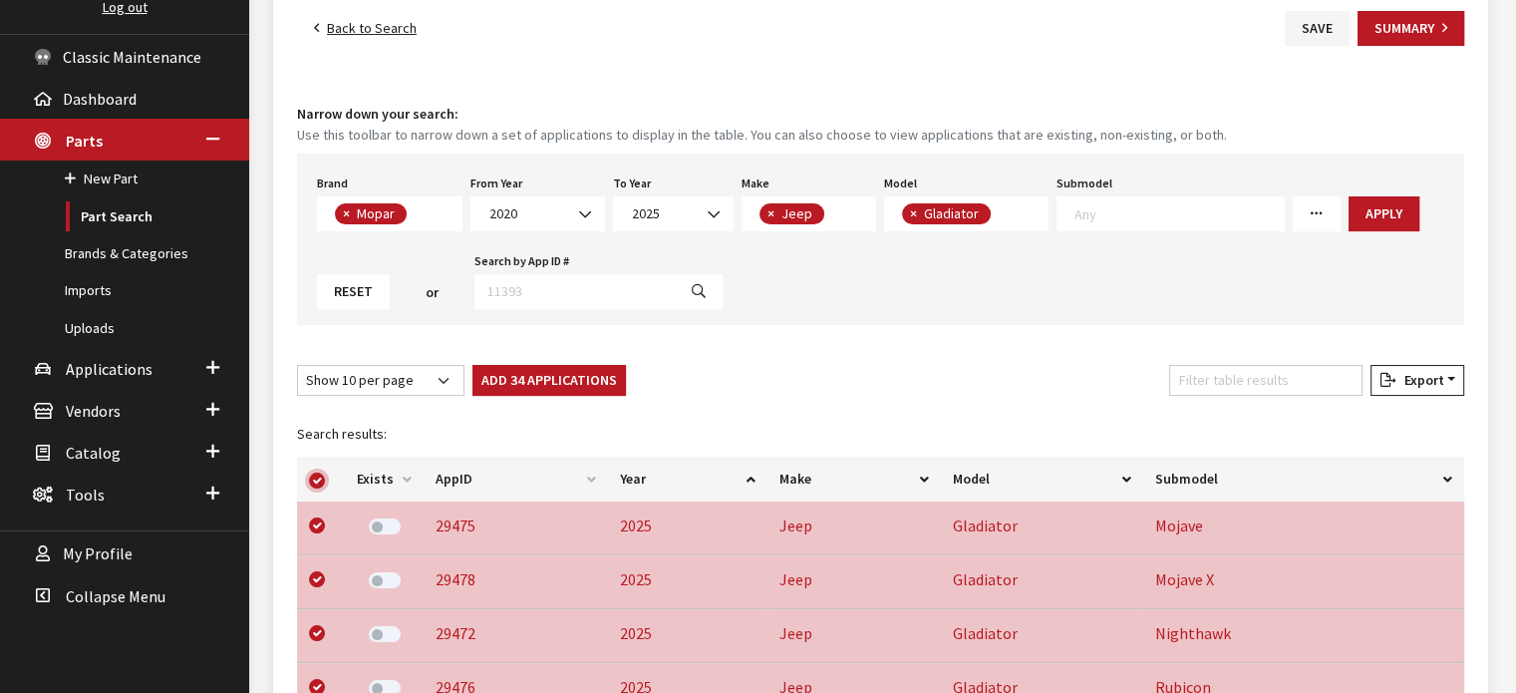
scroll to position [219, 0]
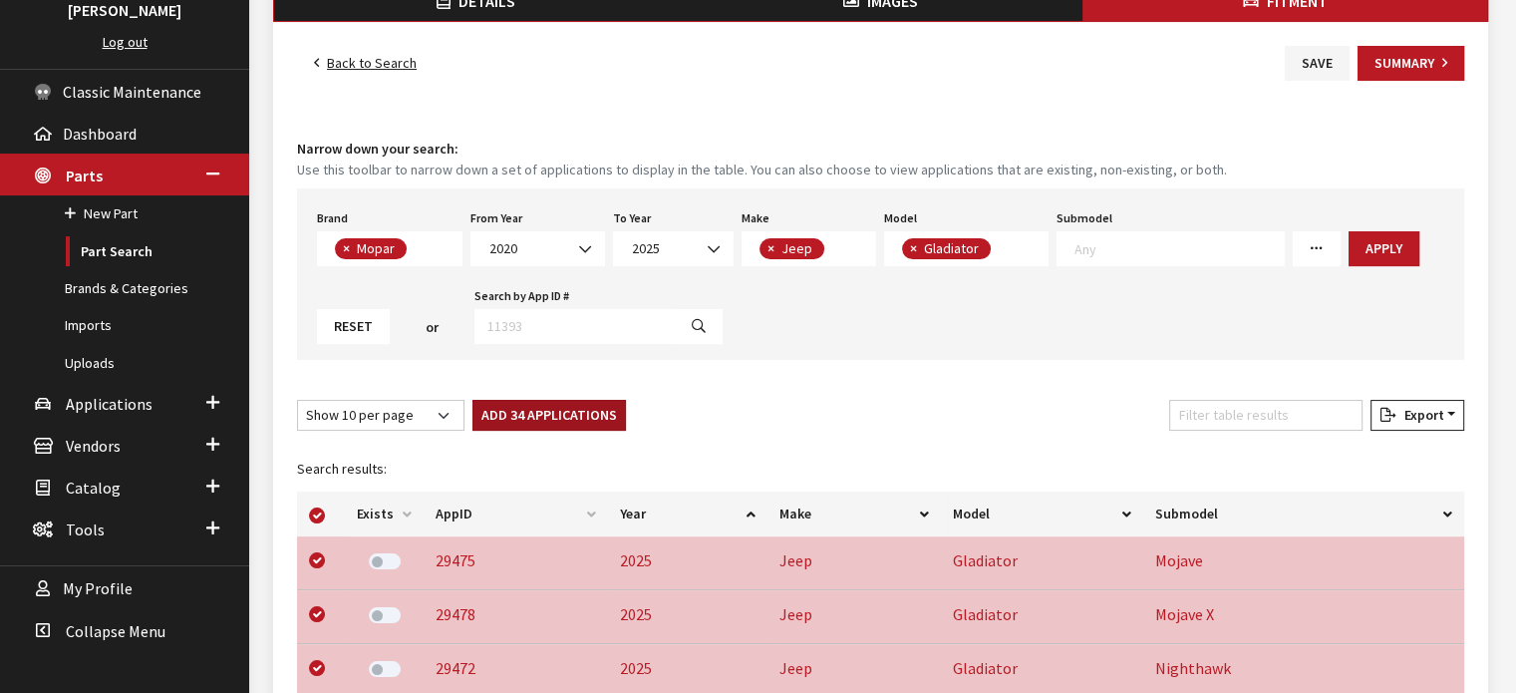
click at [549, 420] on button "Add 34 Applications" at bounding box center [550, 415] width 154 height 31
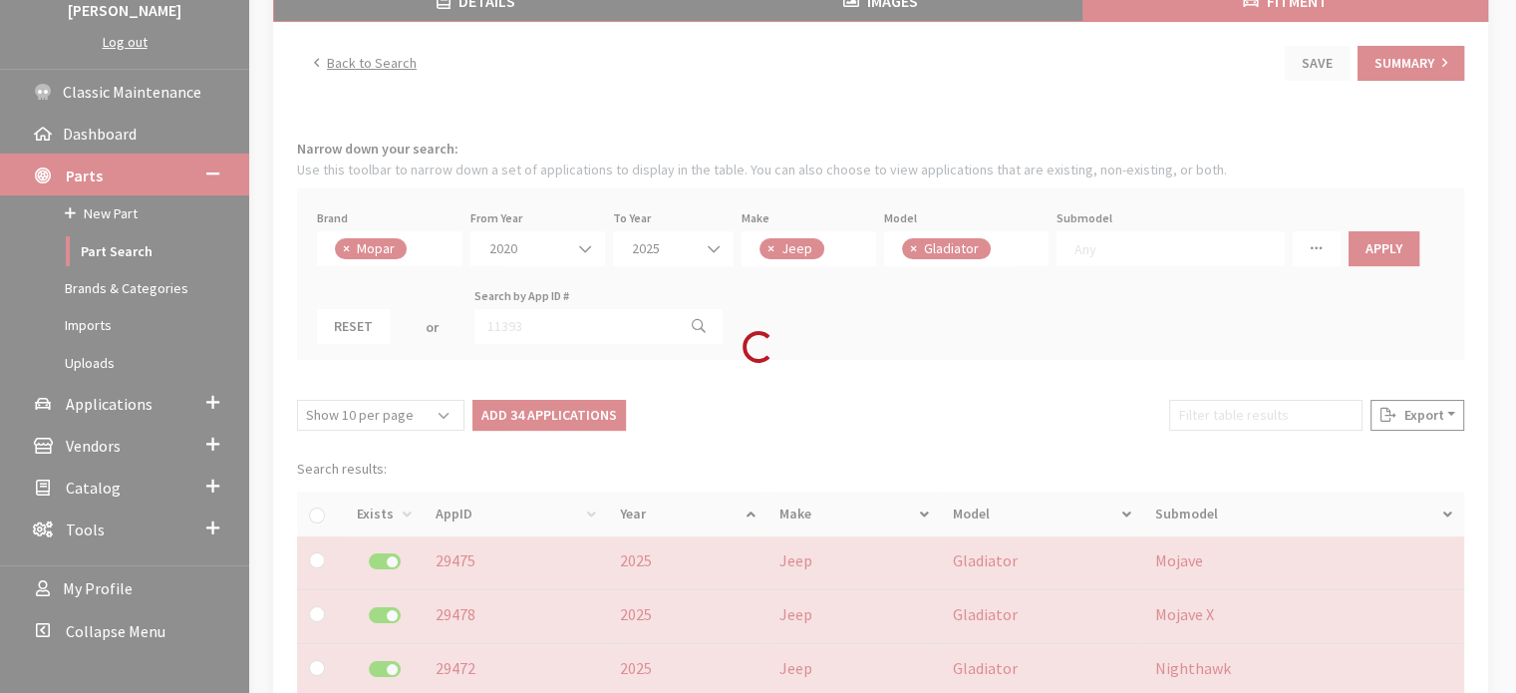
checkbox input "false"
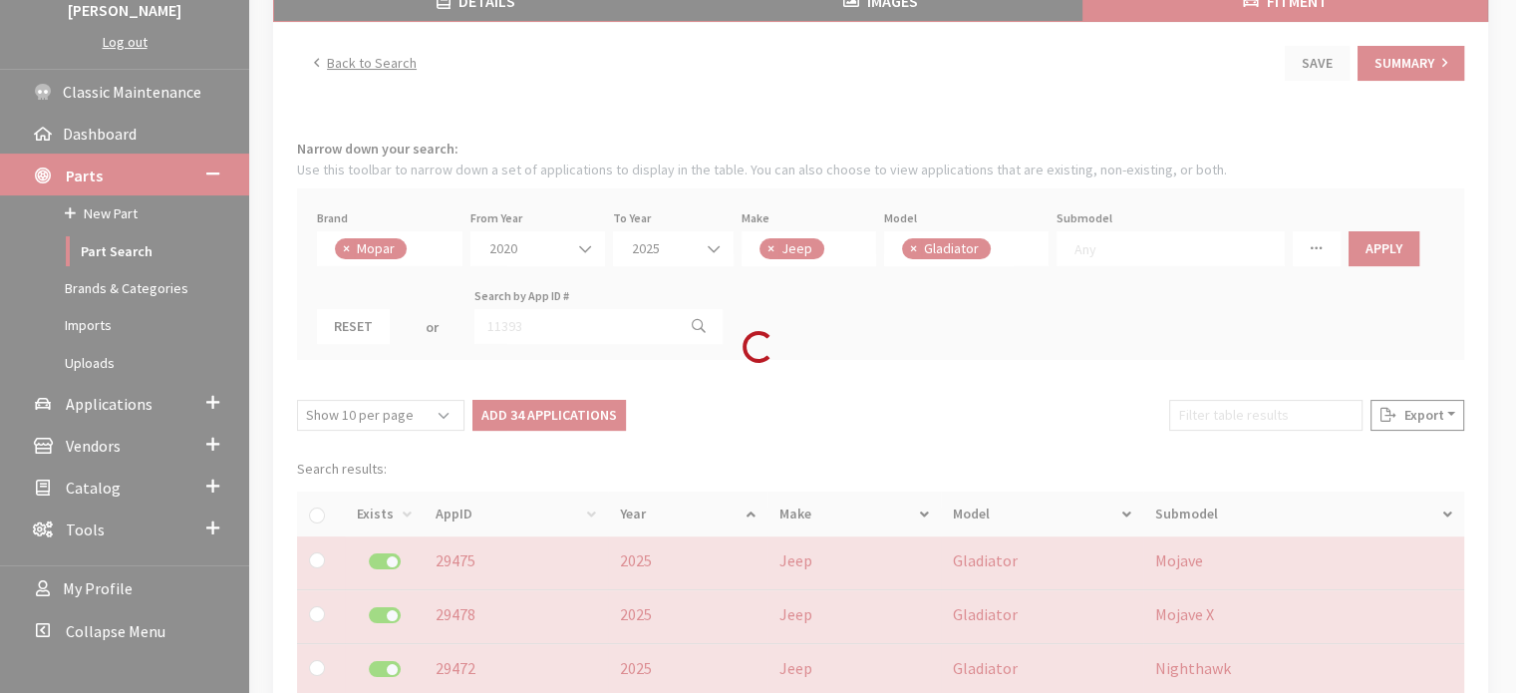
checkbox input "false"
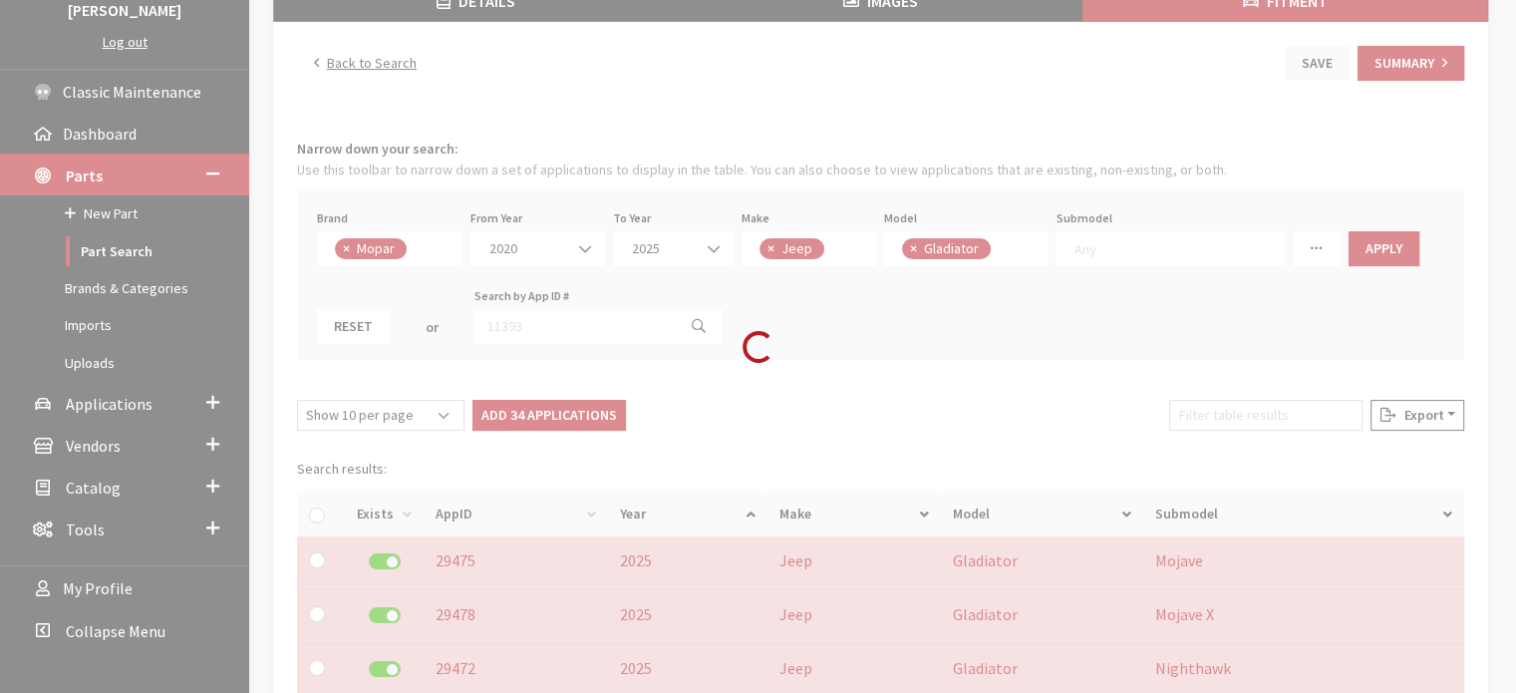
checkbox input "false"
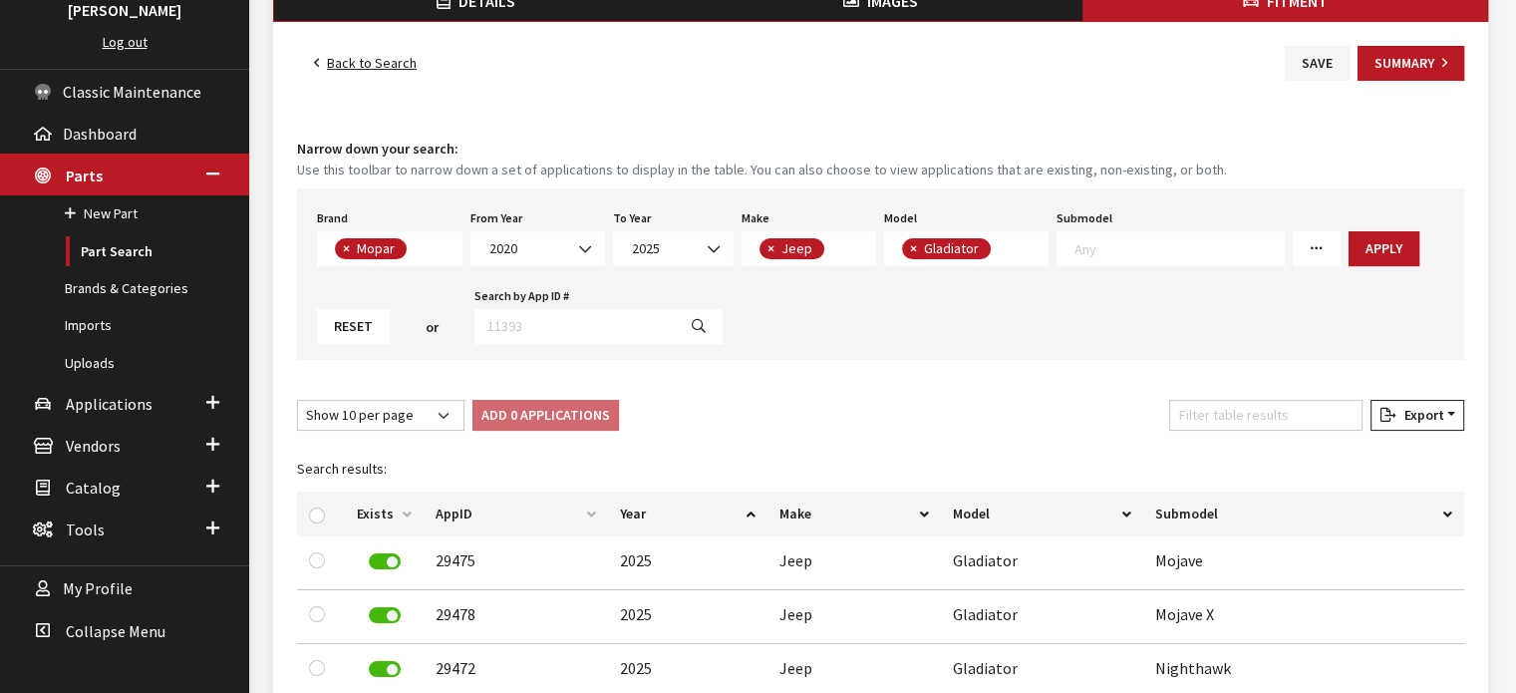
click at [1366, 293] on div "Brand Any Acura Alfa Romeo Audi Bentley BMW DoubleTake Ford GM Honda Hyundai In…" at bounding box center [880, 273] width 1167 height 171
click at [910, 244] on span "×" at bounding box center [913, 248] width 7 height 18
select select
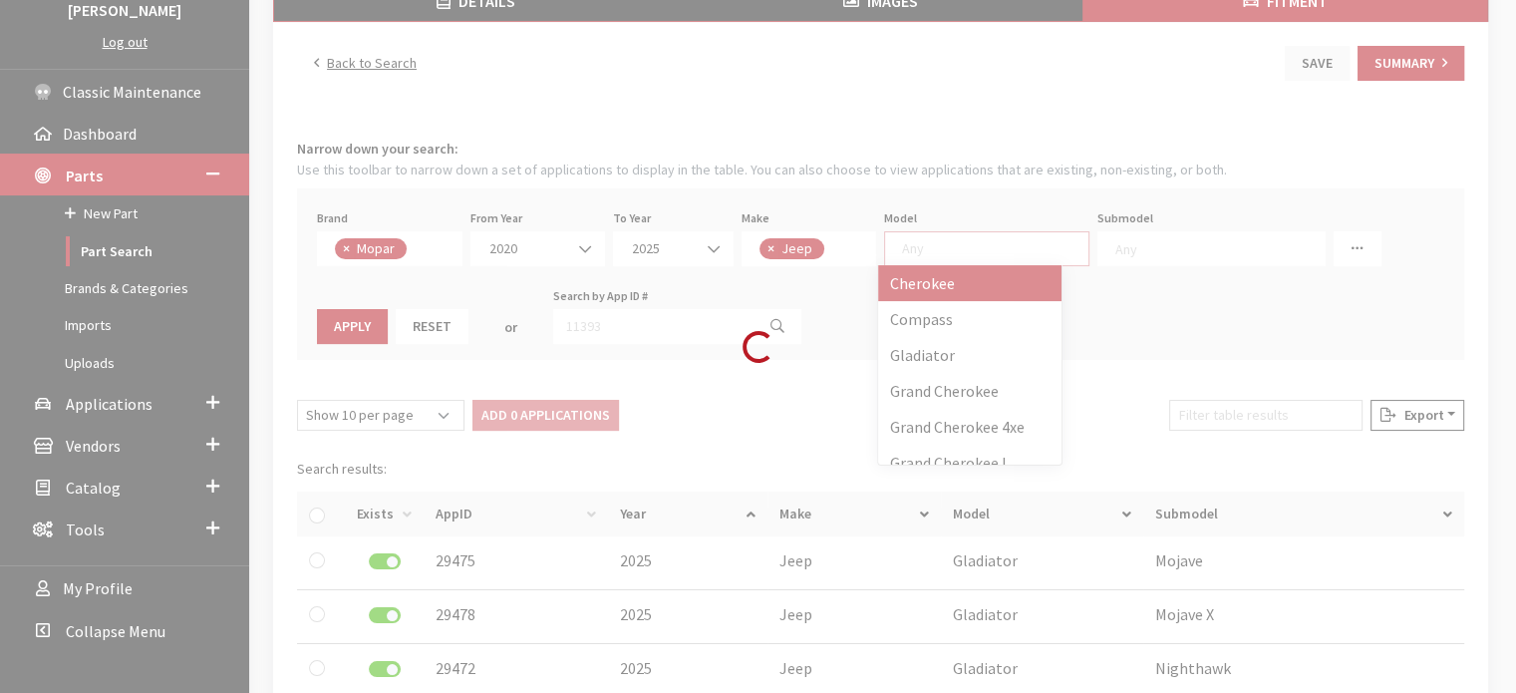
select select
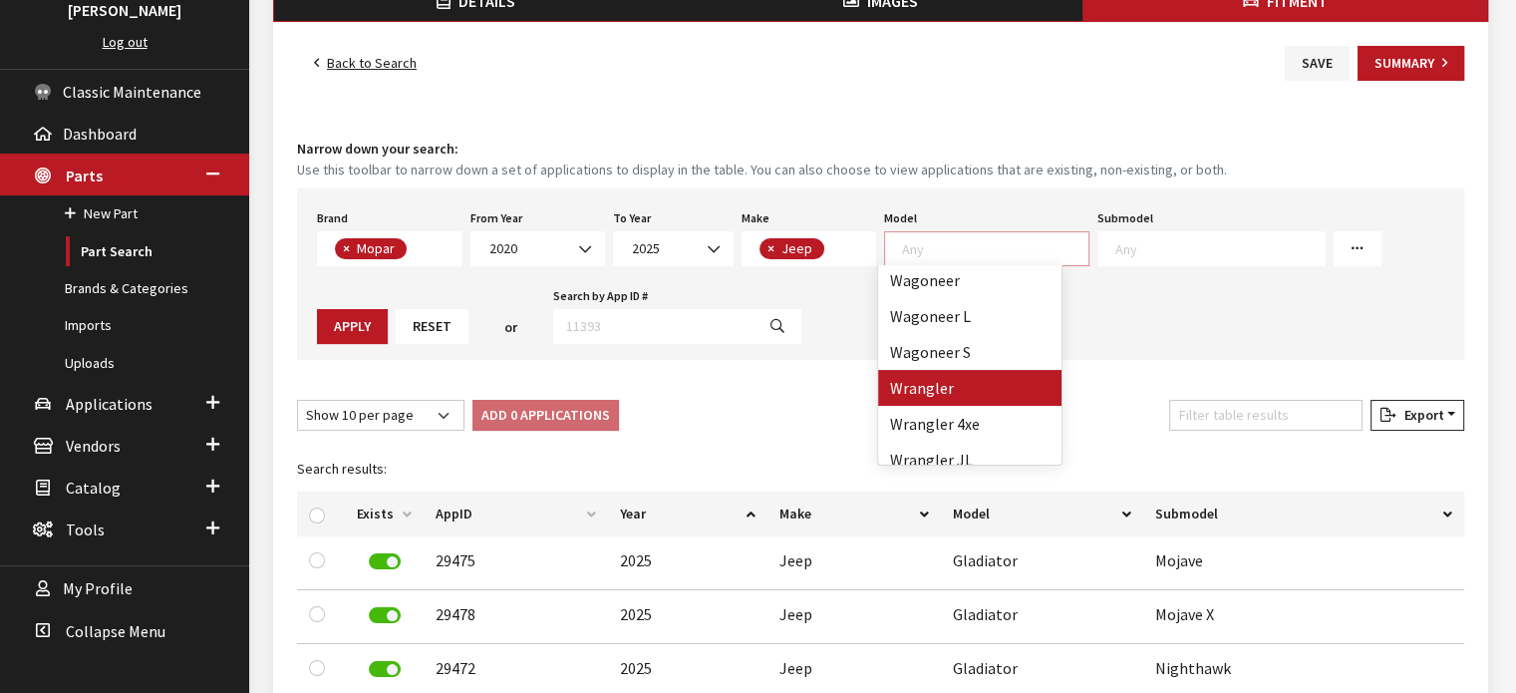
scroll to position [498, 0]
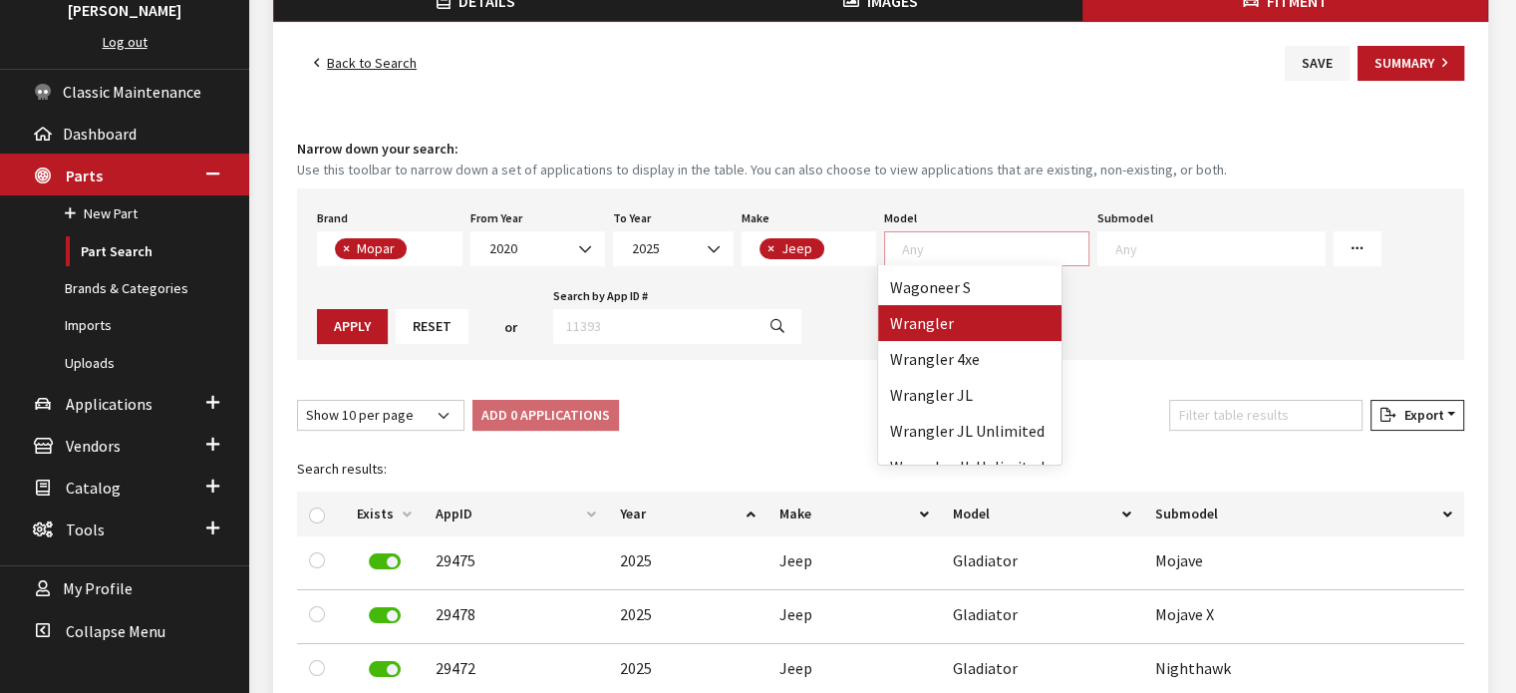
select select "202"
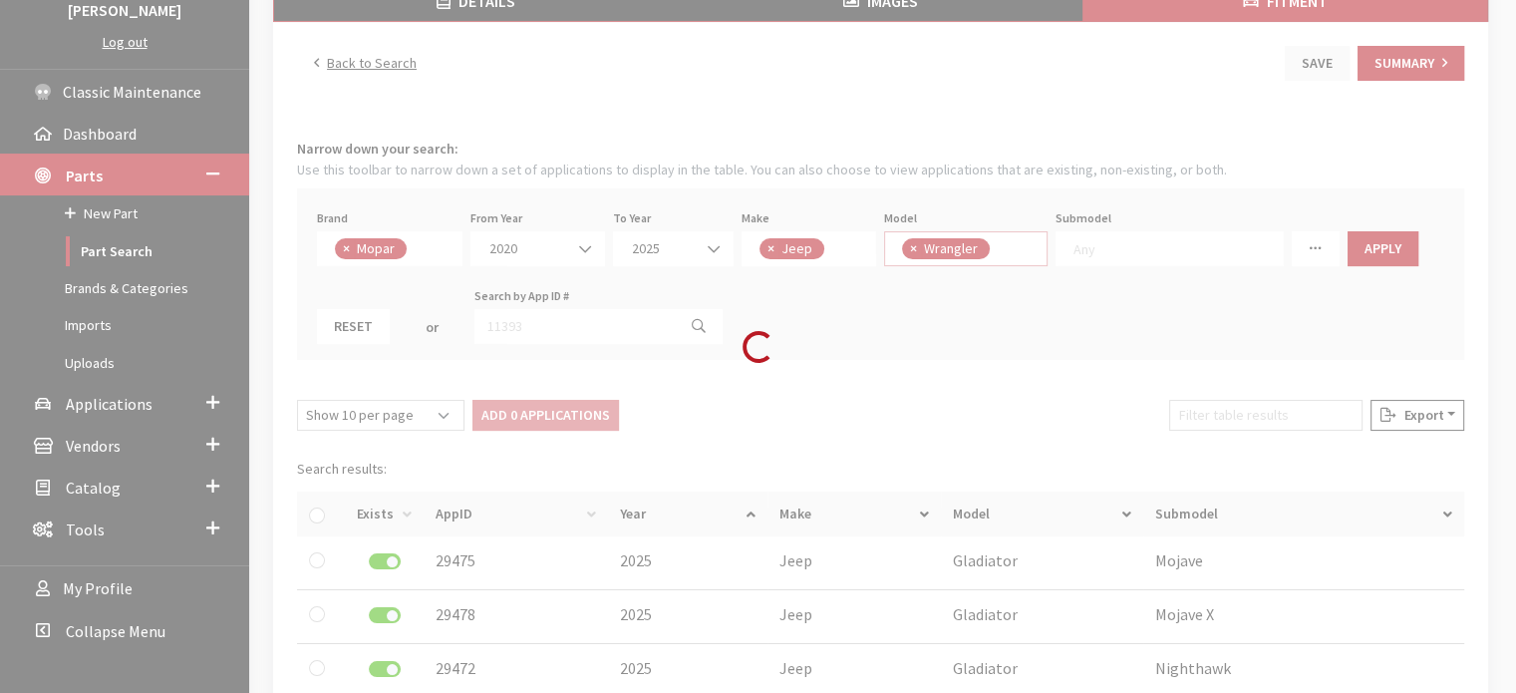
scroll to position [1, 0]
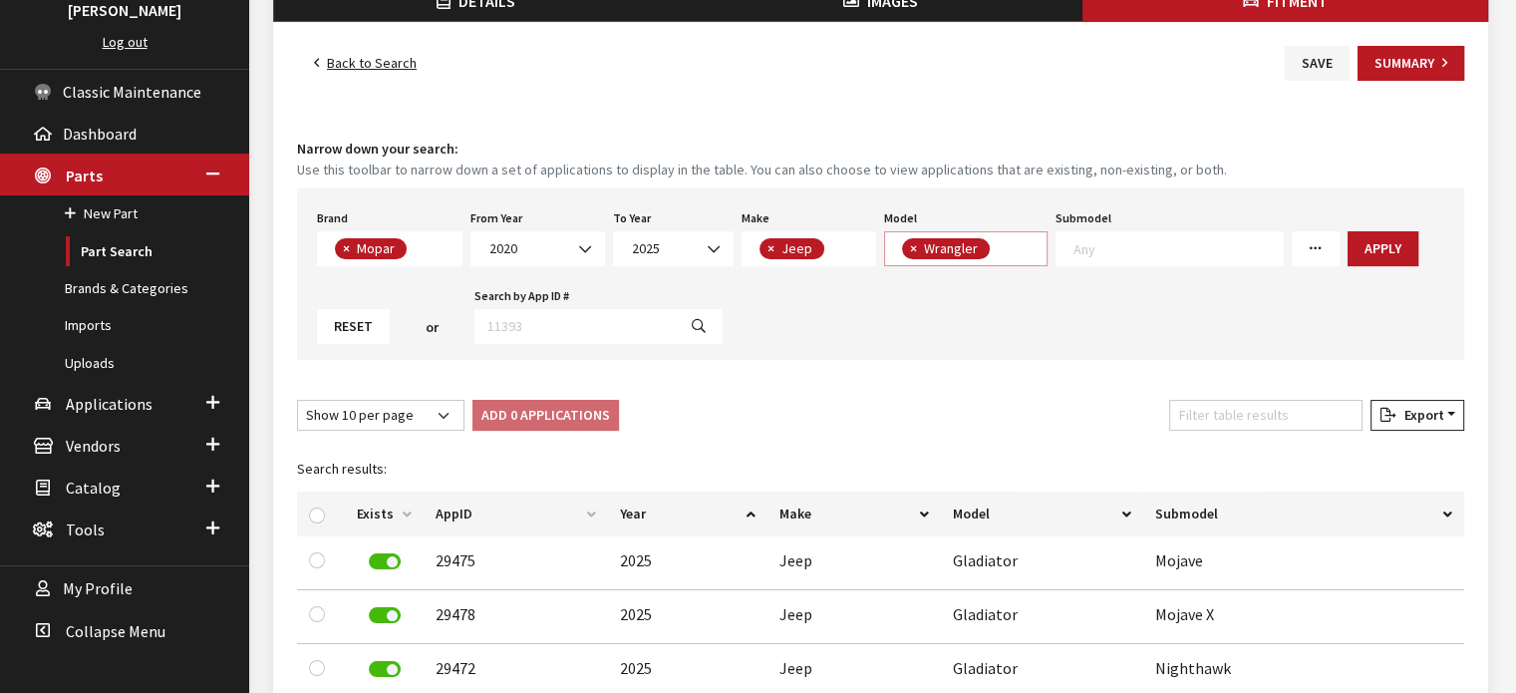
click at [997, 259] on span "× Wrangler" at bounding box center [965, 248] width 163 height 35
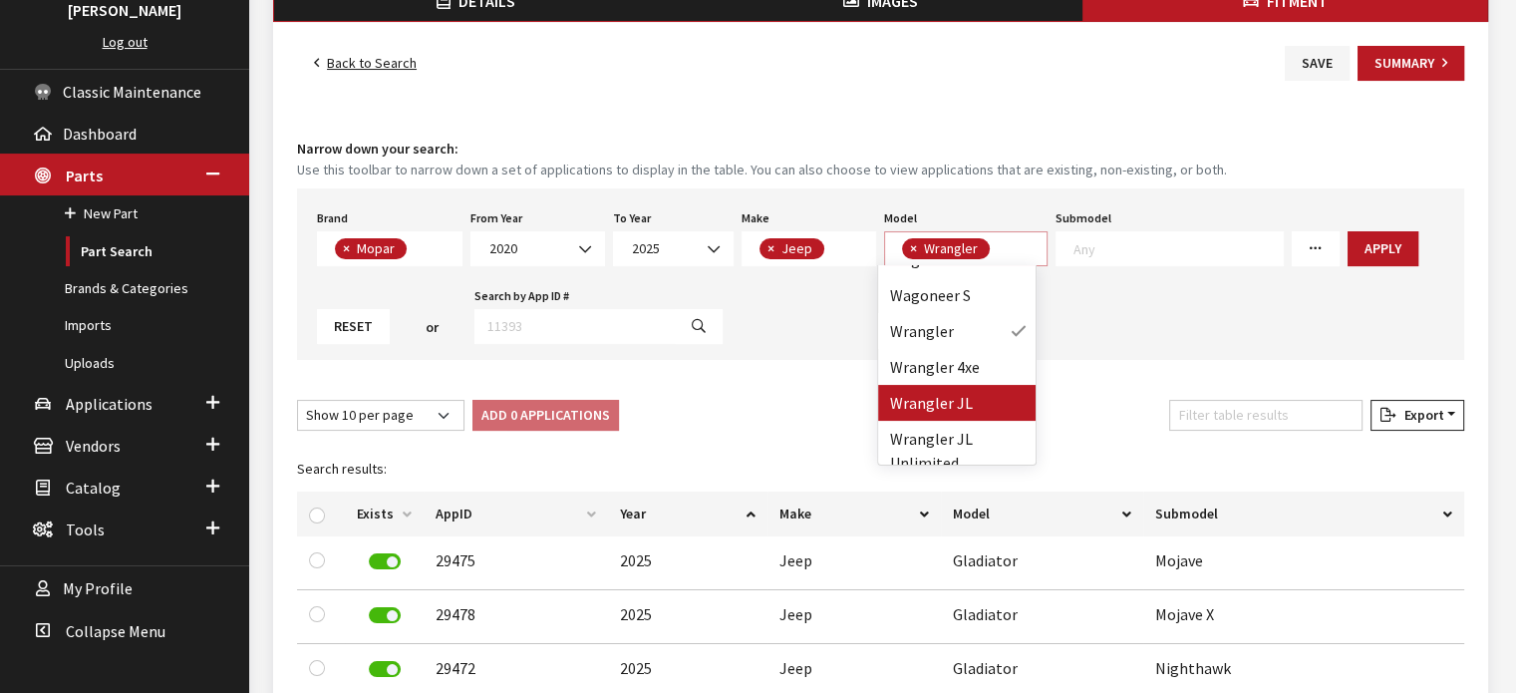
scroll to position [686, 0]
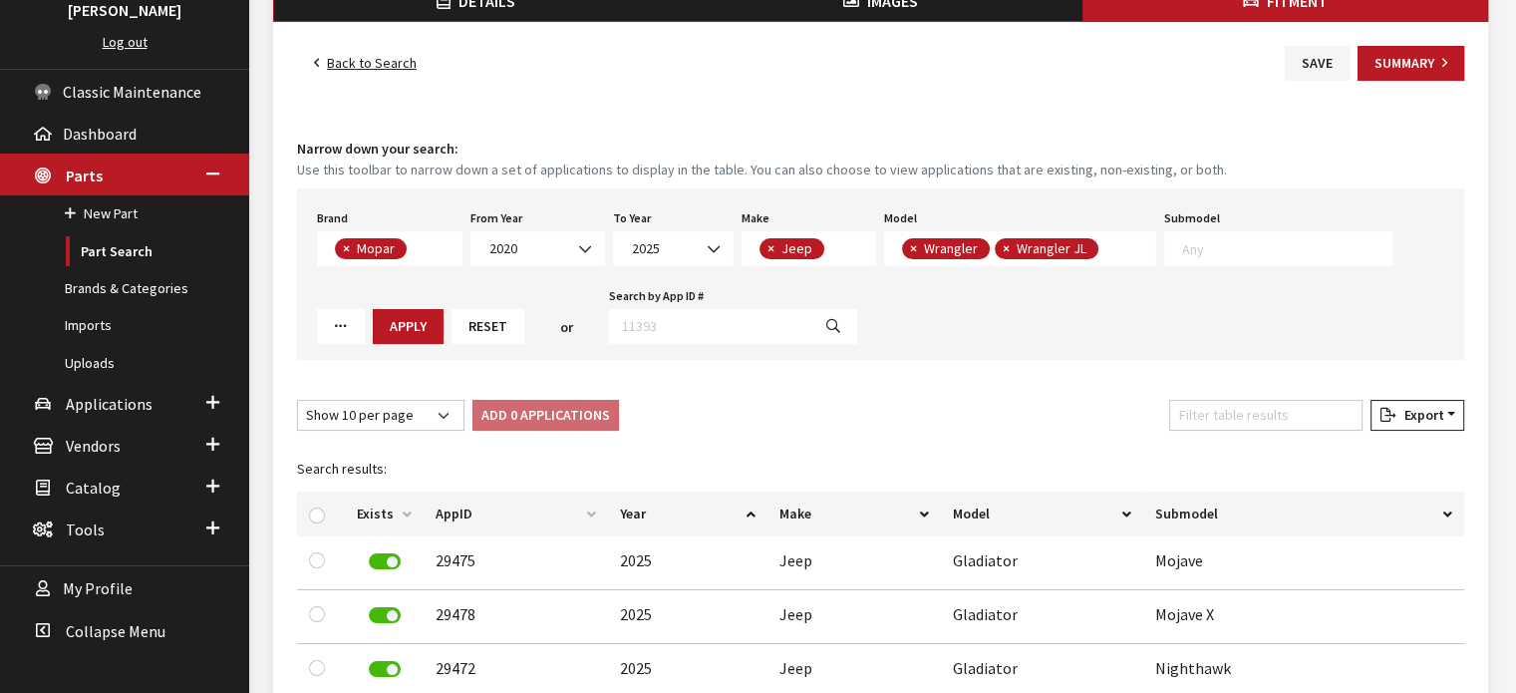
click at [1104, 255] on textarea "Search" at bounding box center [1109, 250] width 11 height 18
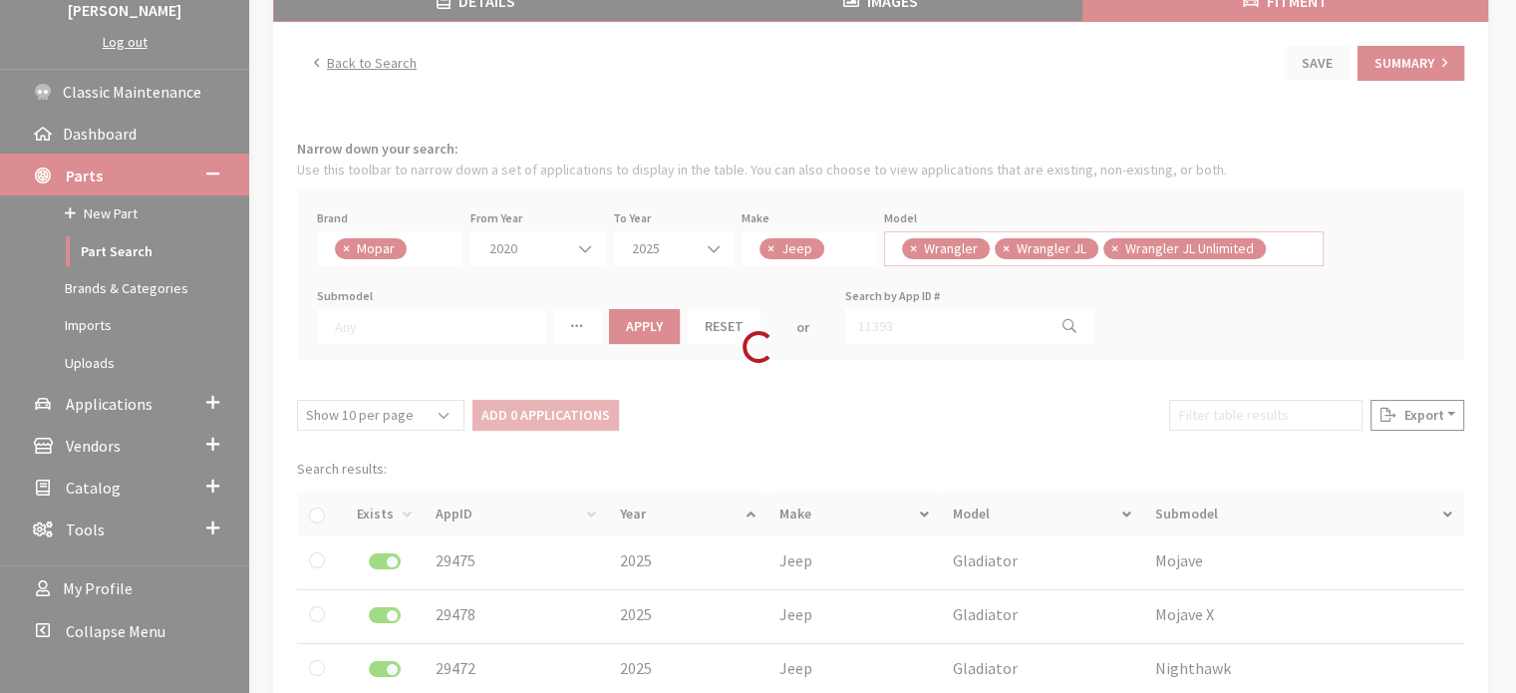
scroll to position [1, 0]
select select
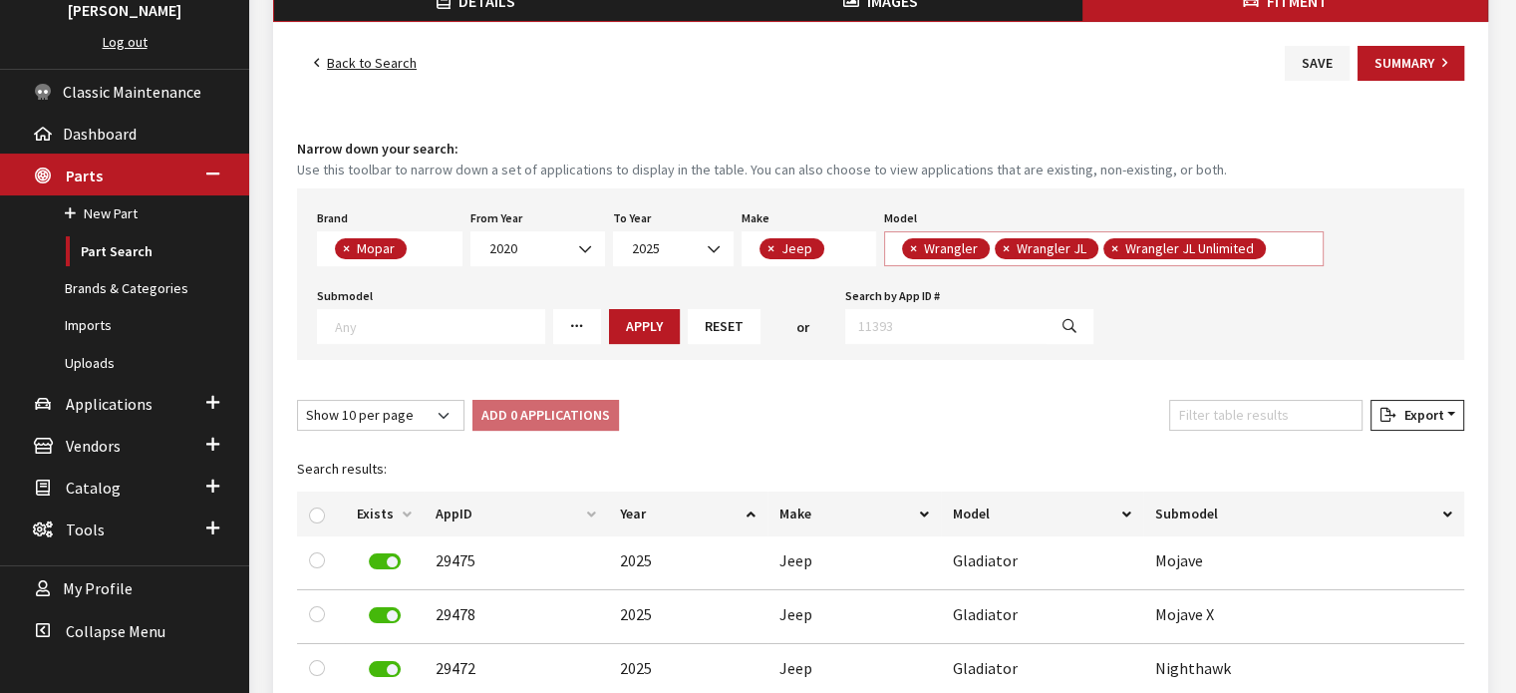
click at [1288, 245] on span "× Wrangler × Wrangler JL × Wrangler JL Unlimited" at bounding box center [1104, 248] width 440 height 35
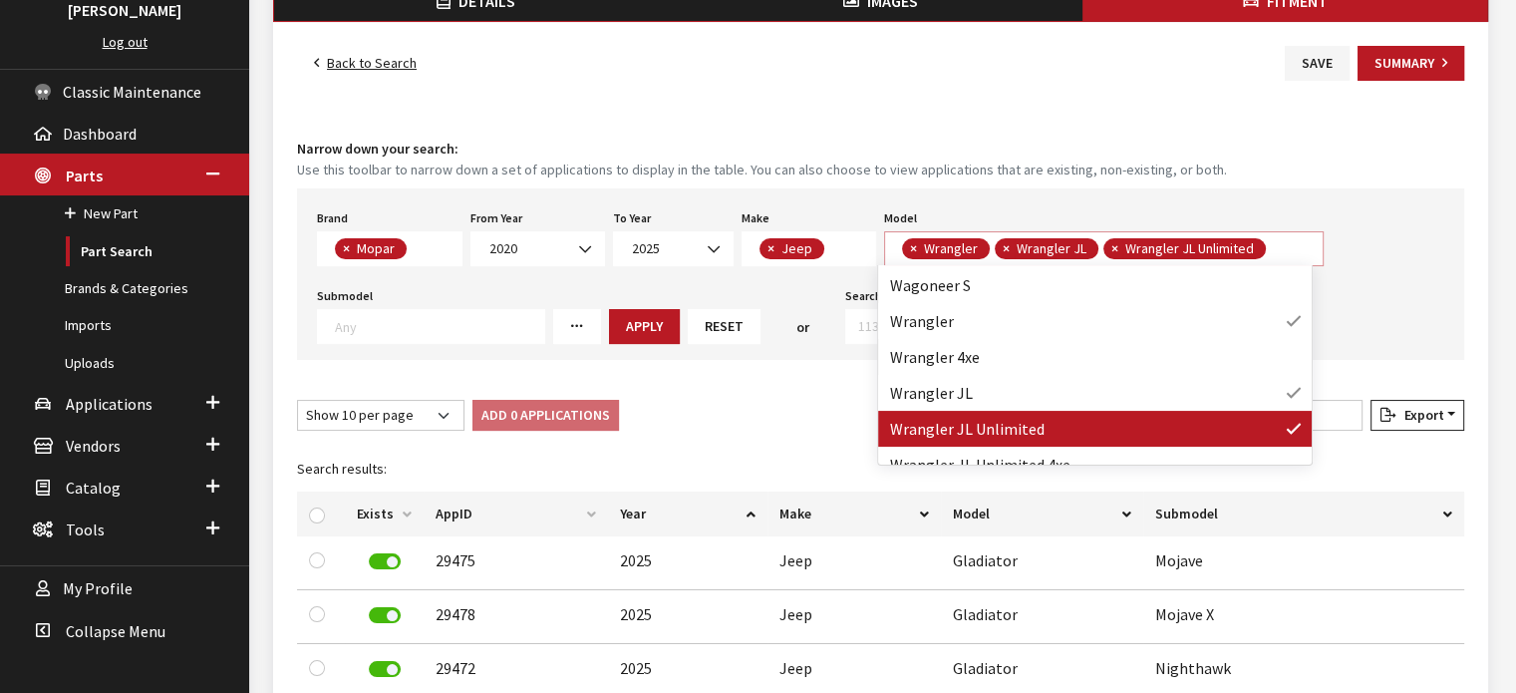
scroll to position [518, 0]
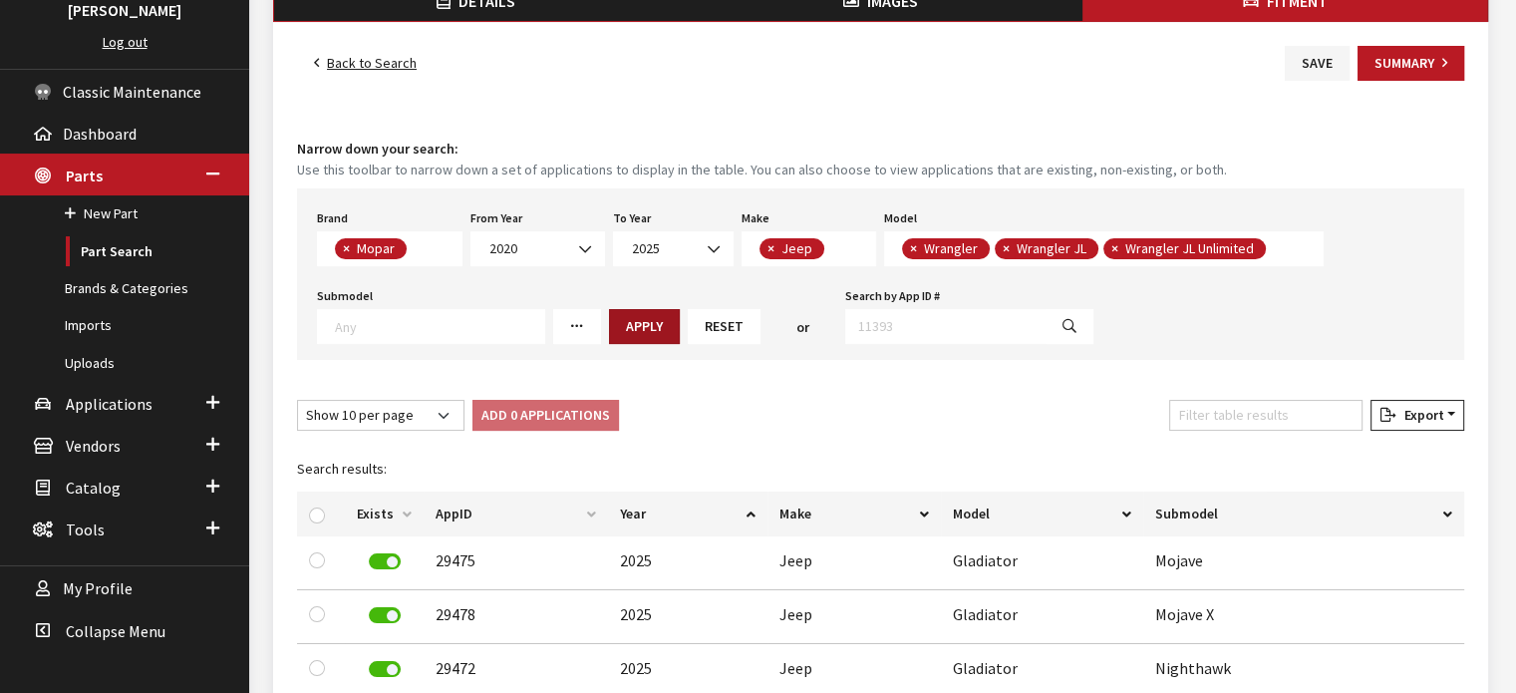
click at [609, 318] on button "Apply" at bounding box center [644, 326] width 71 height 35
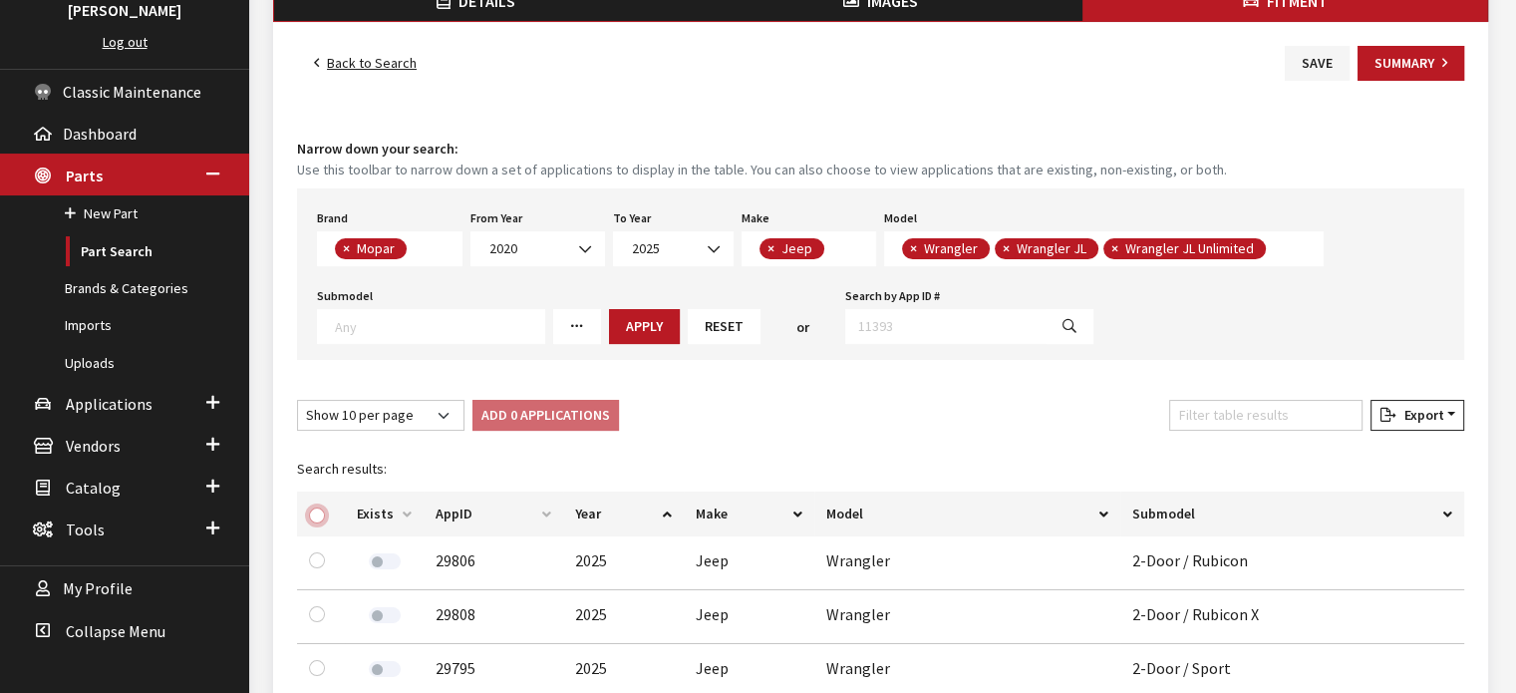
click at [322, 513] on input "checkbox" at bounding box center [317, 515] width 16 height 16
checkbox input "true"
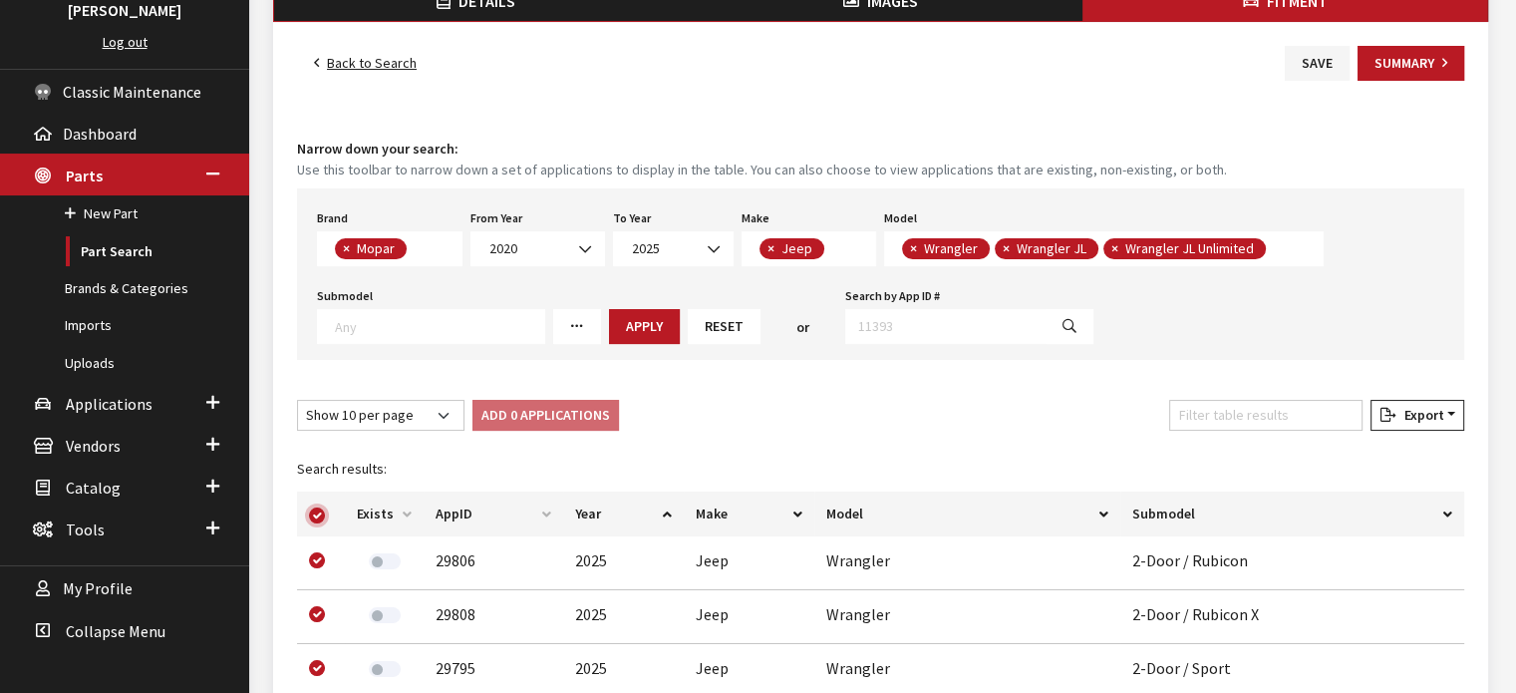
checkbox input "true"
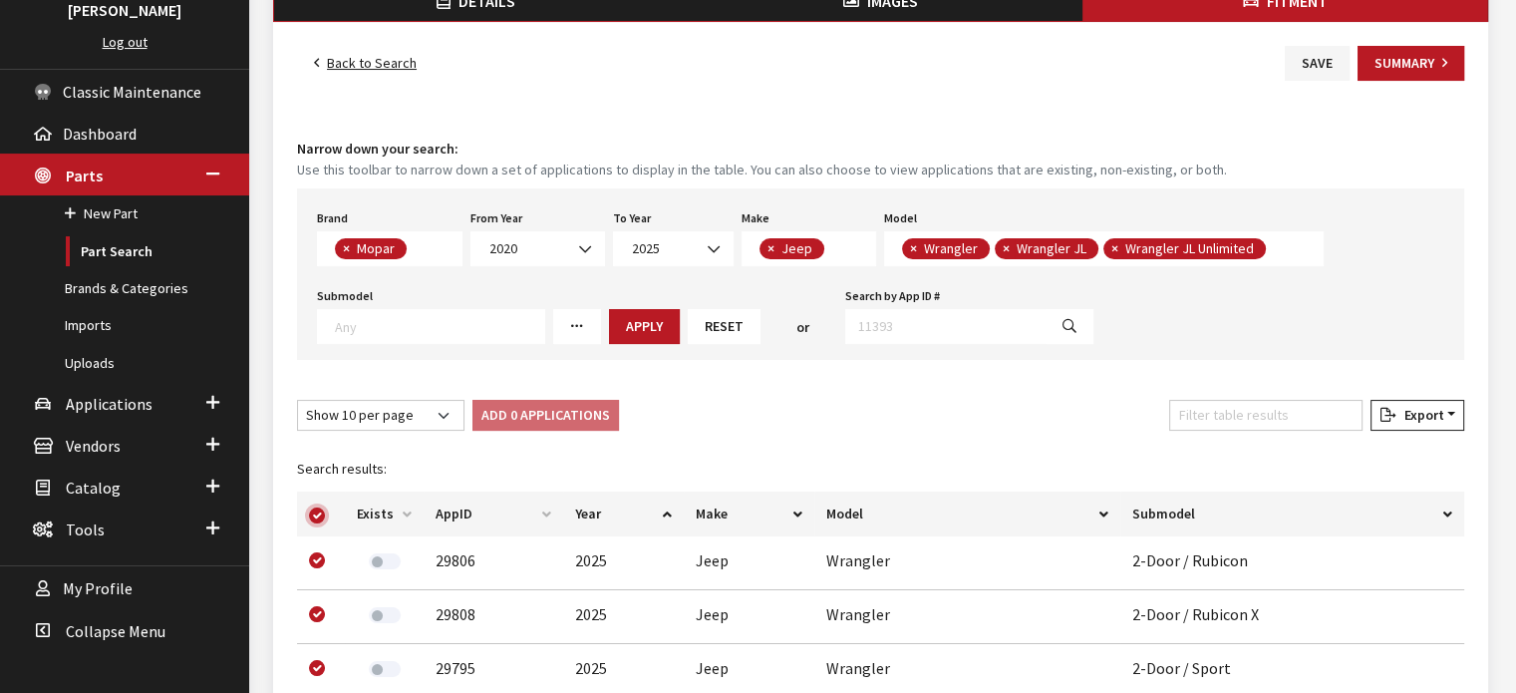
checkbox input "true"
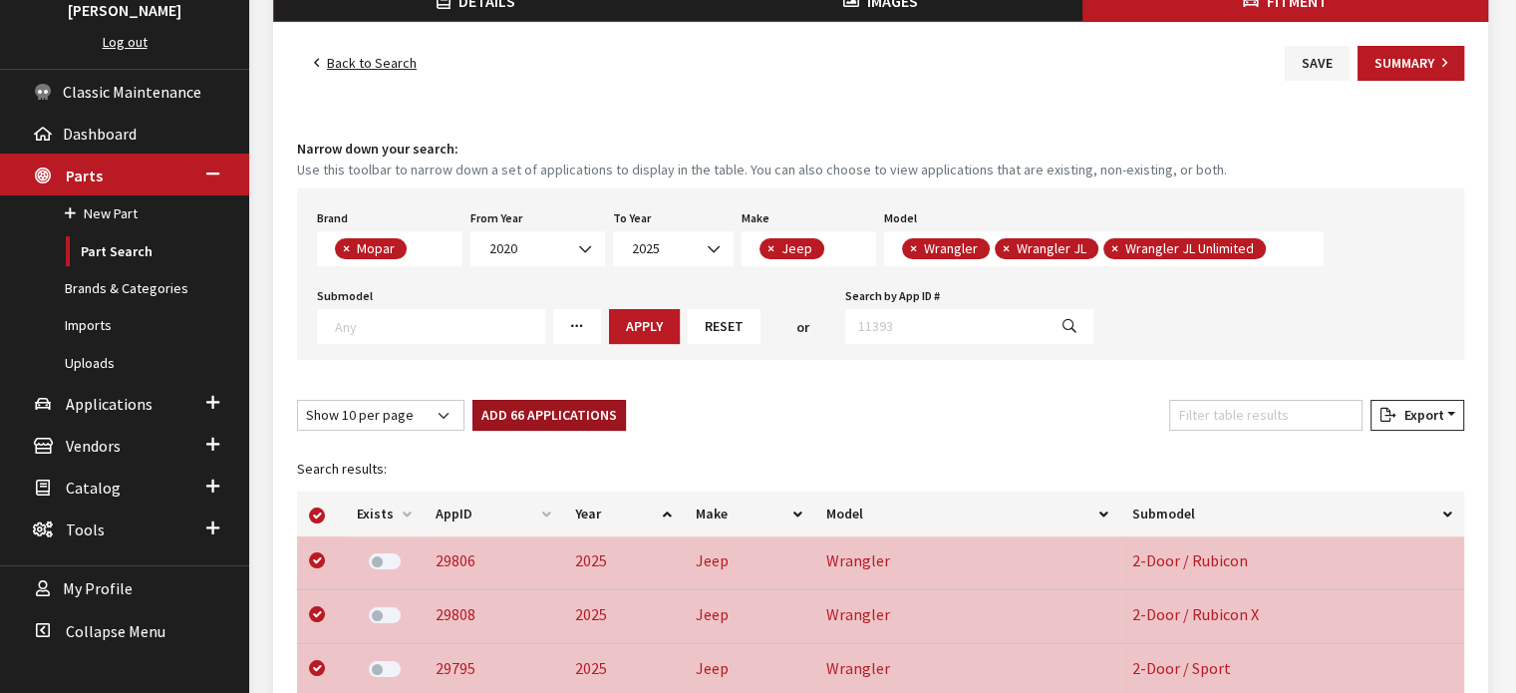
click at [577, 427] on button "Add 66 Applications" at bounding box center [550, 415] width 154 height 31
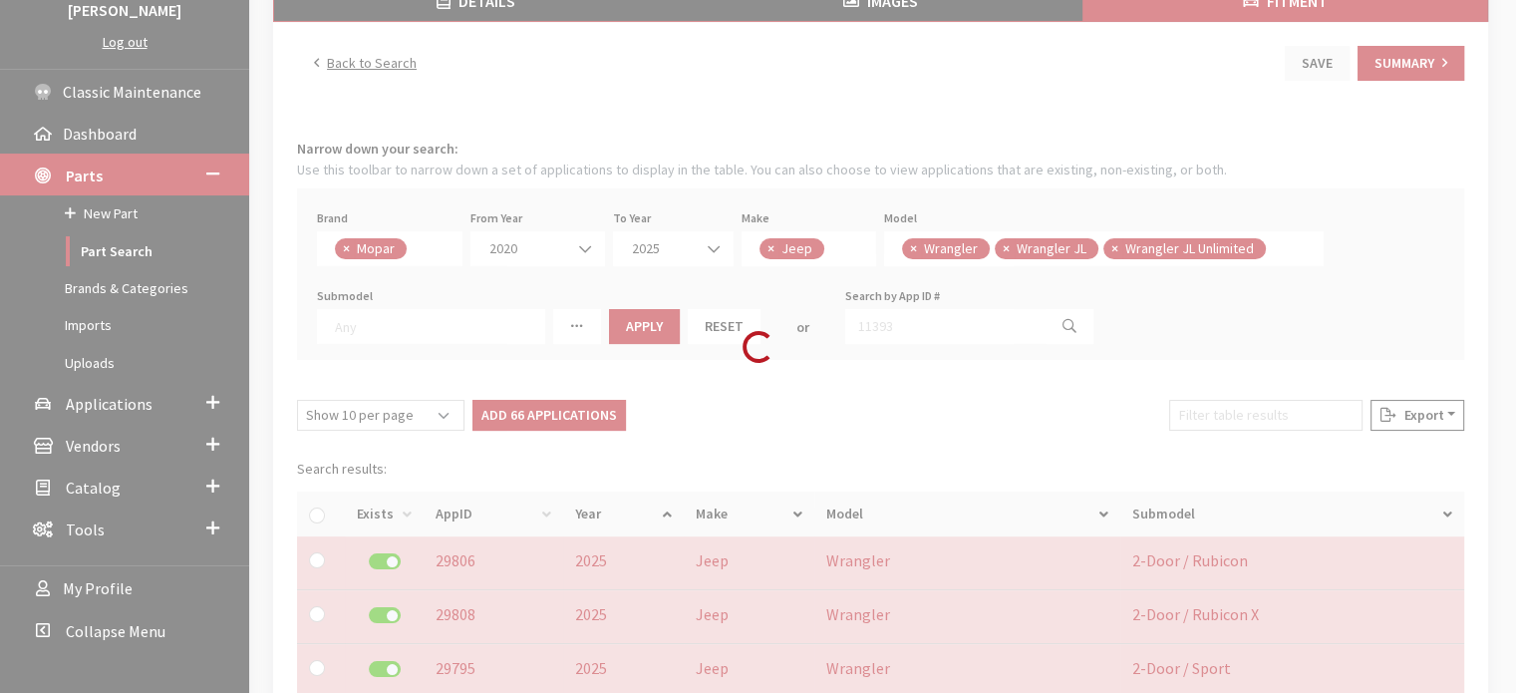
checkbox input "false"
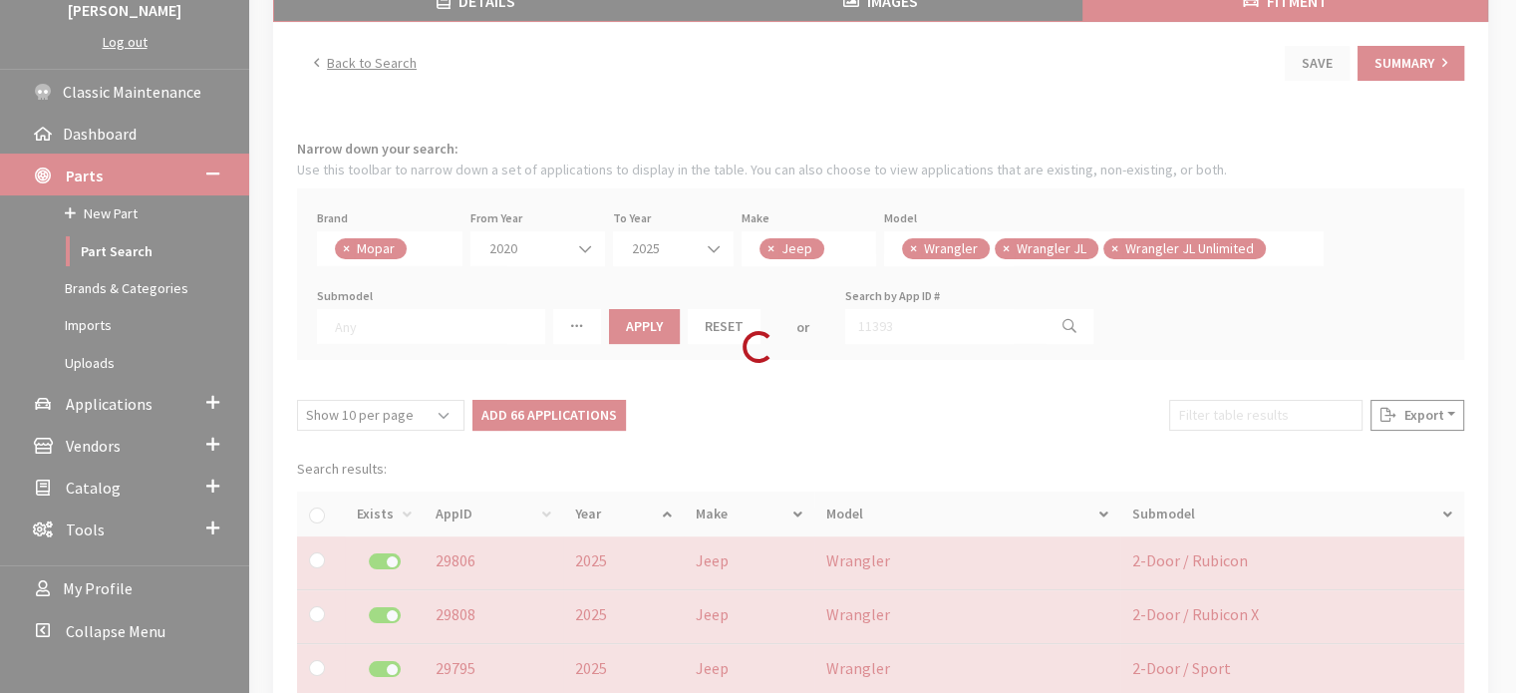
checkbox input "false"
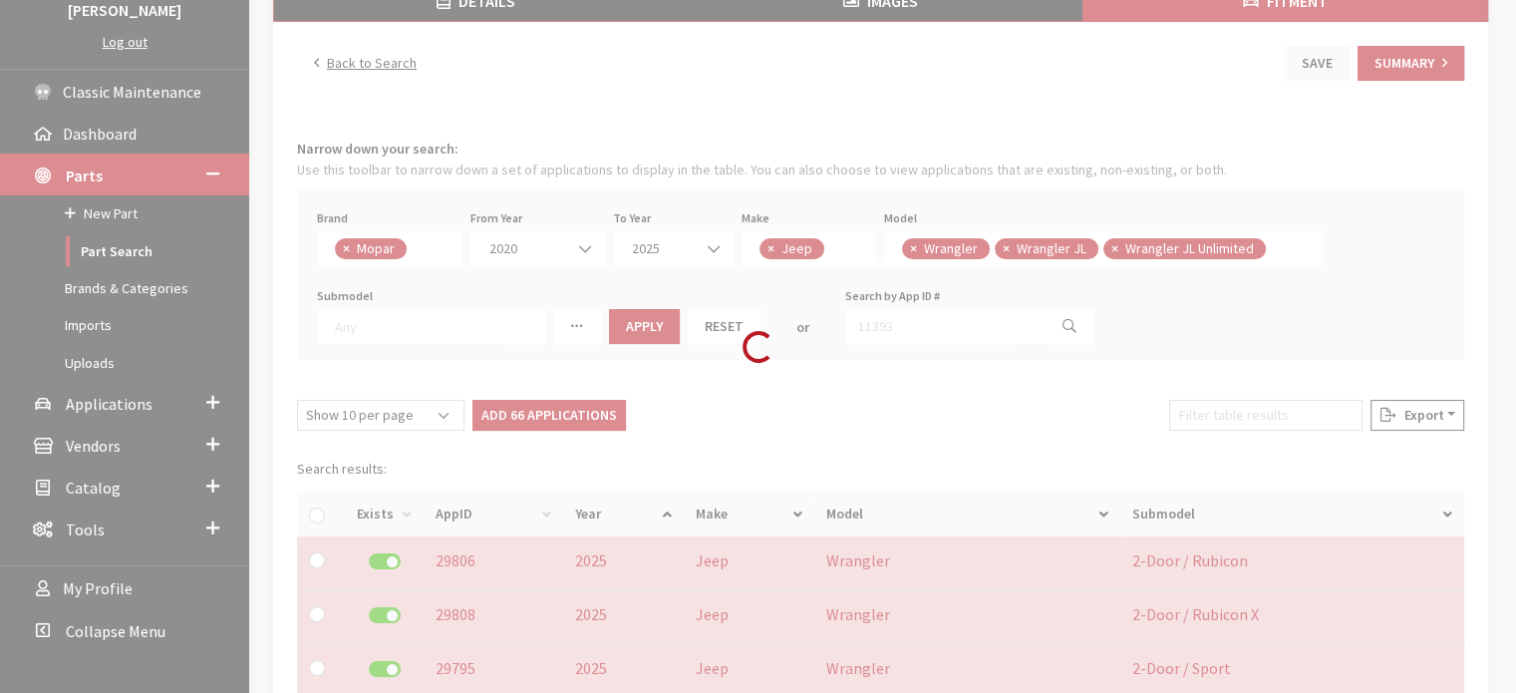
checkbox input "false"
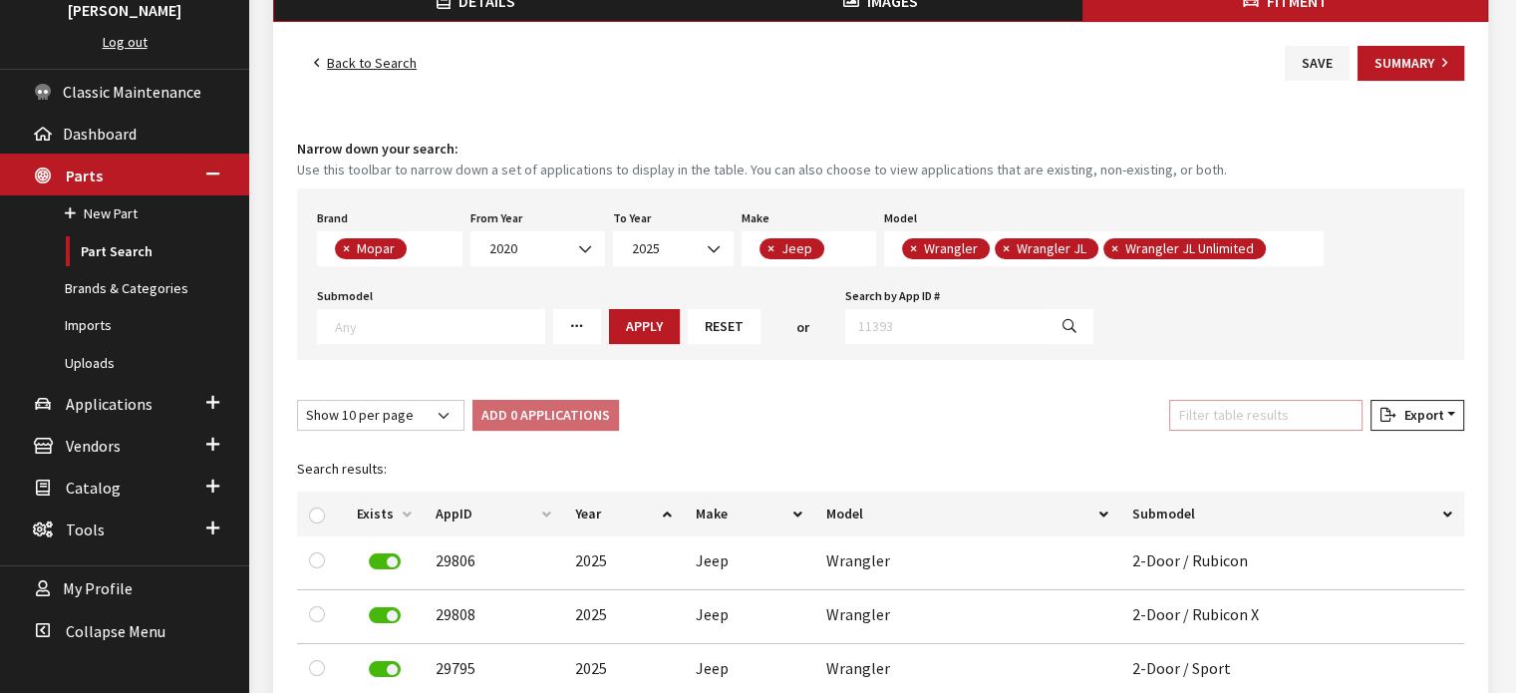
click at [1218, 416] on input "Filter table results" at bounding box center [1265, 415] width 193 height 31
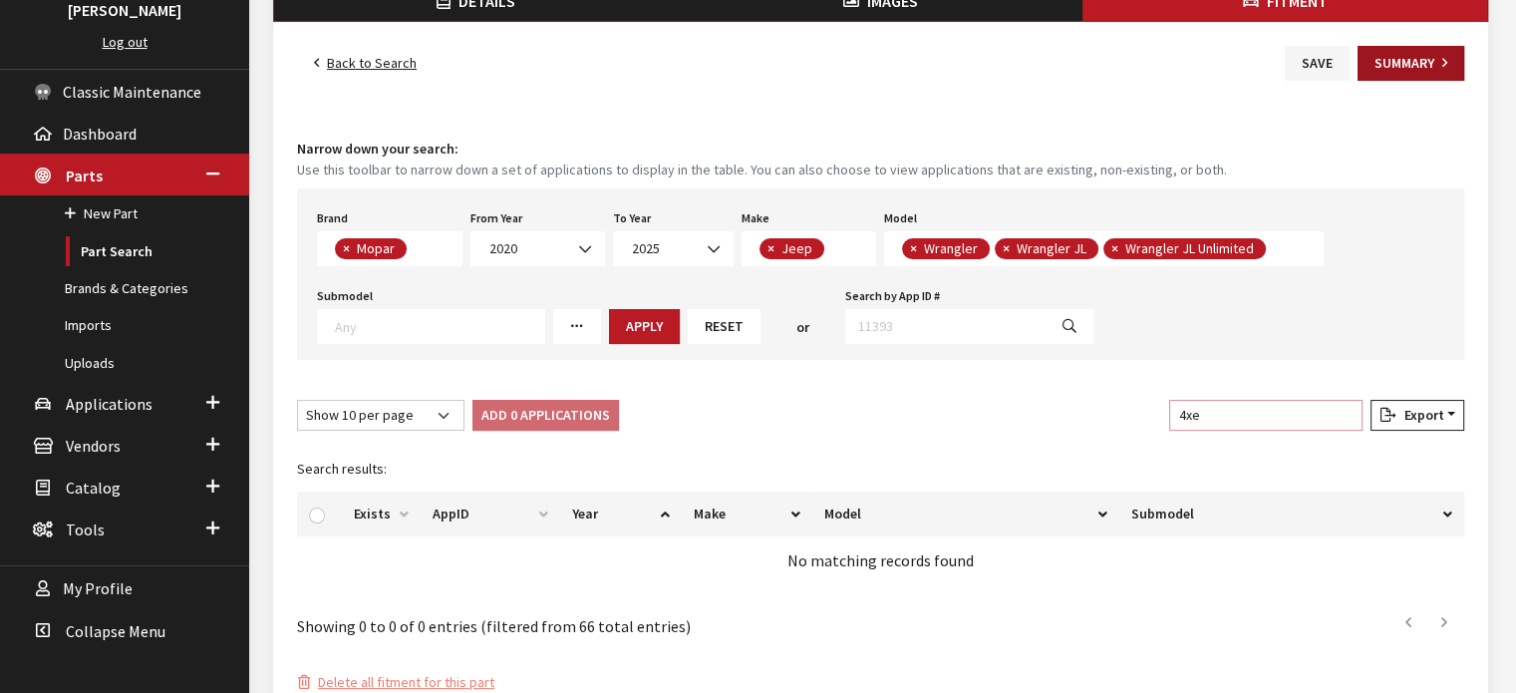
type input "4xe"
click at [1398, 54] on button "Summary" at bounding box center [1411, 63] width 107 height 35
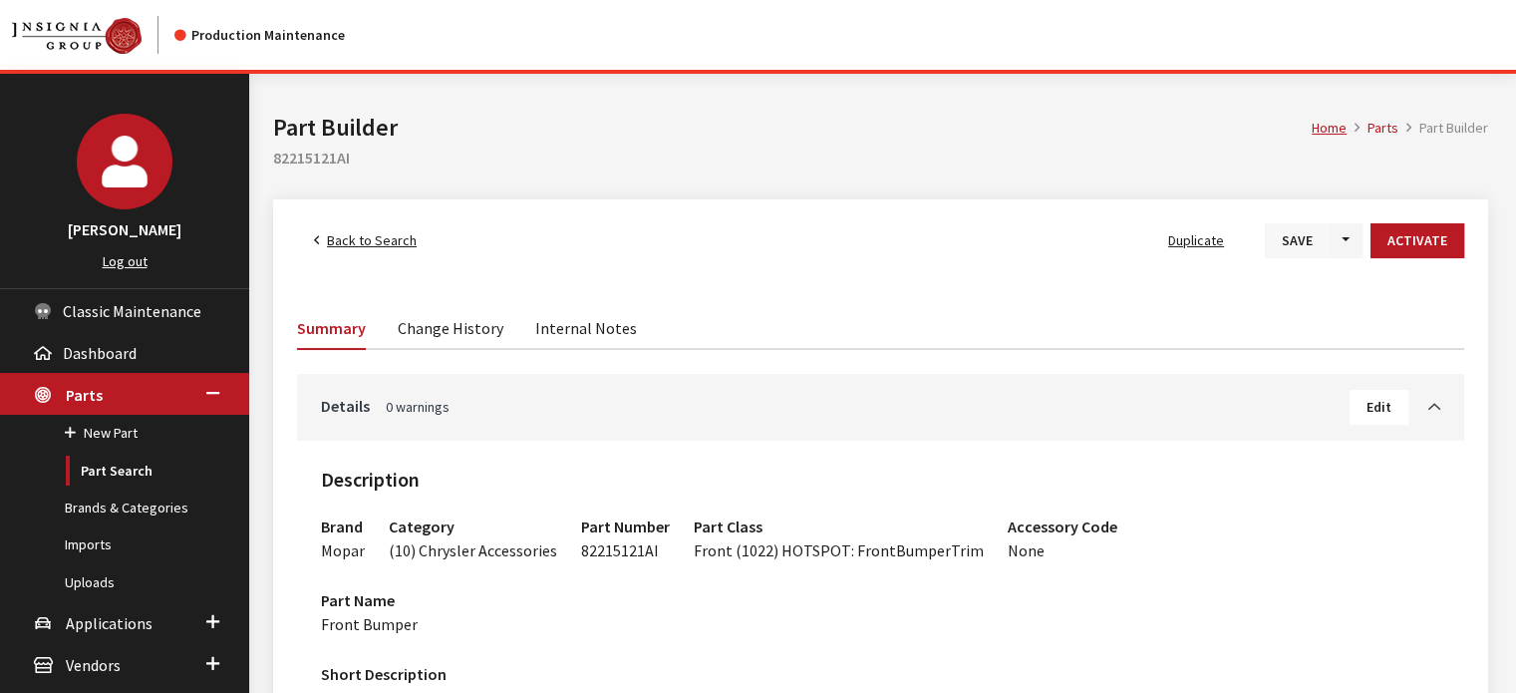
click at [1299, 246] on button "Save" at bounding box center [1297, 240] width 65 height 35
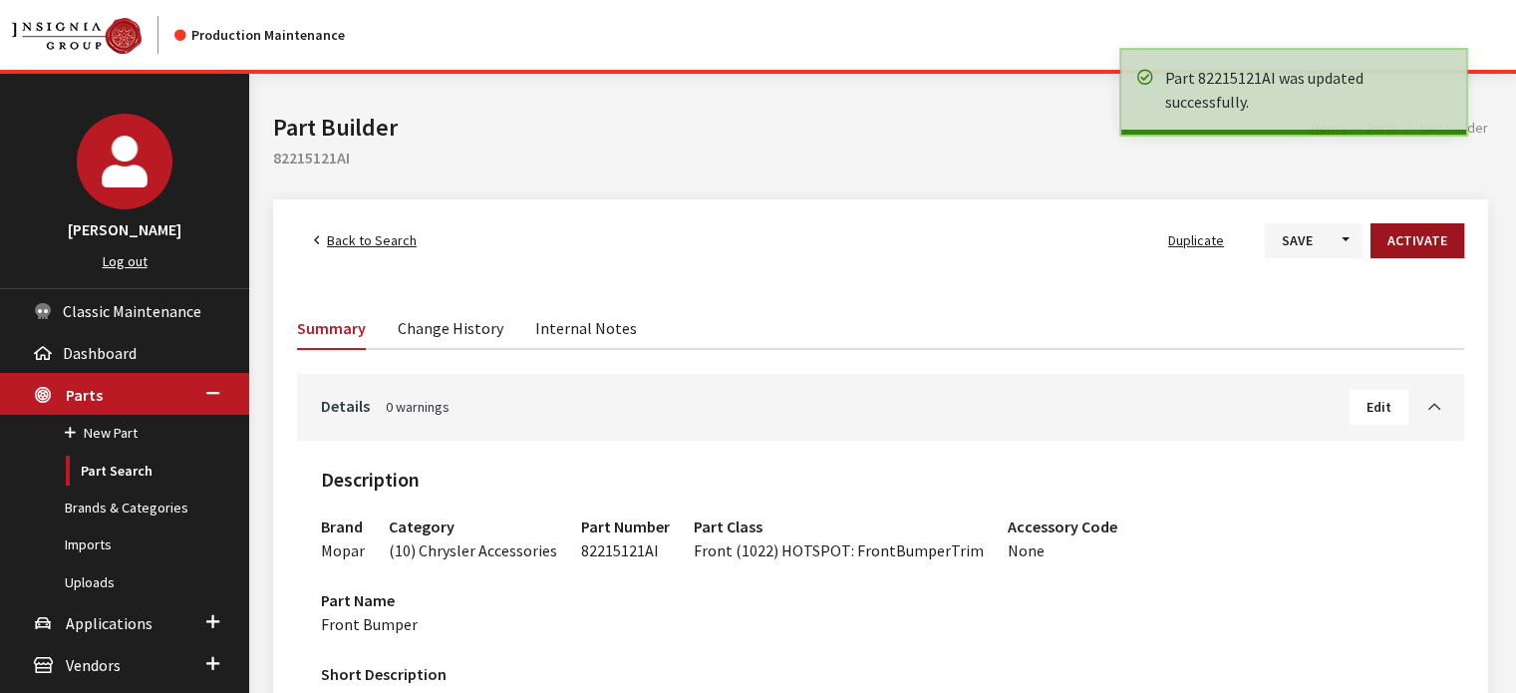
click at [1409, 250] on button "Activate" at bounding box center [1418, 240] width 94 height 35
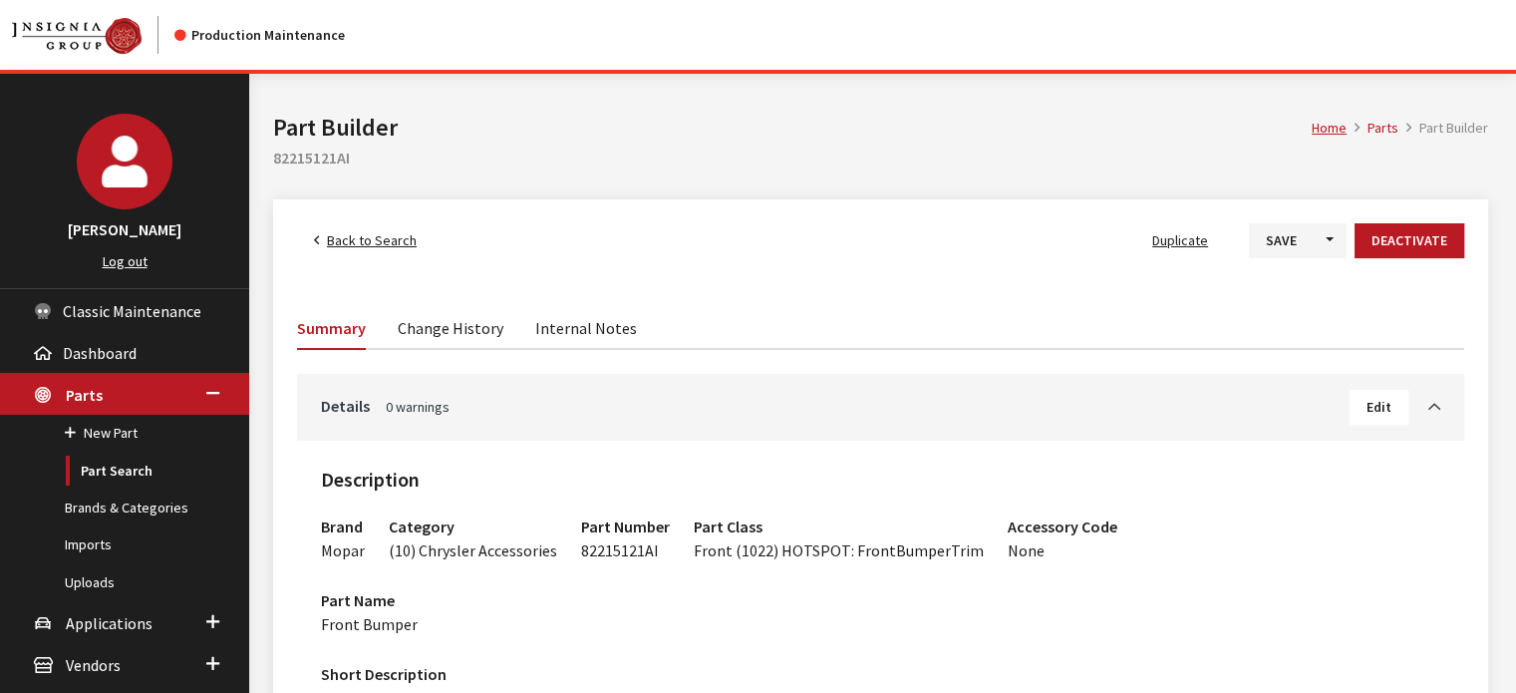
click at [356, 241] on span "Back to Search" at bounding box center [372, 240] width 90 height 18
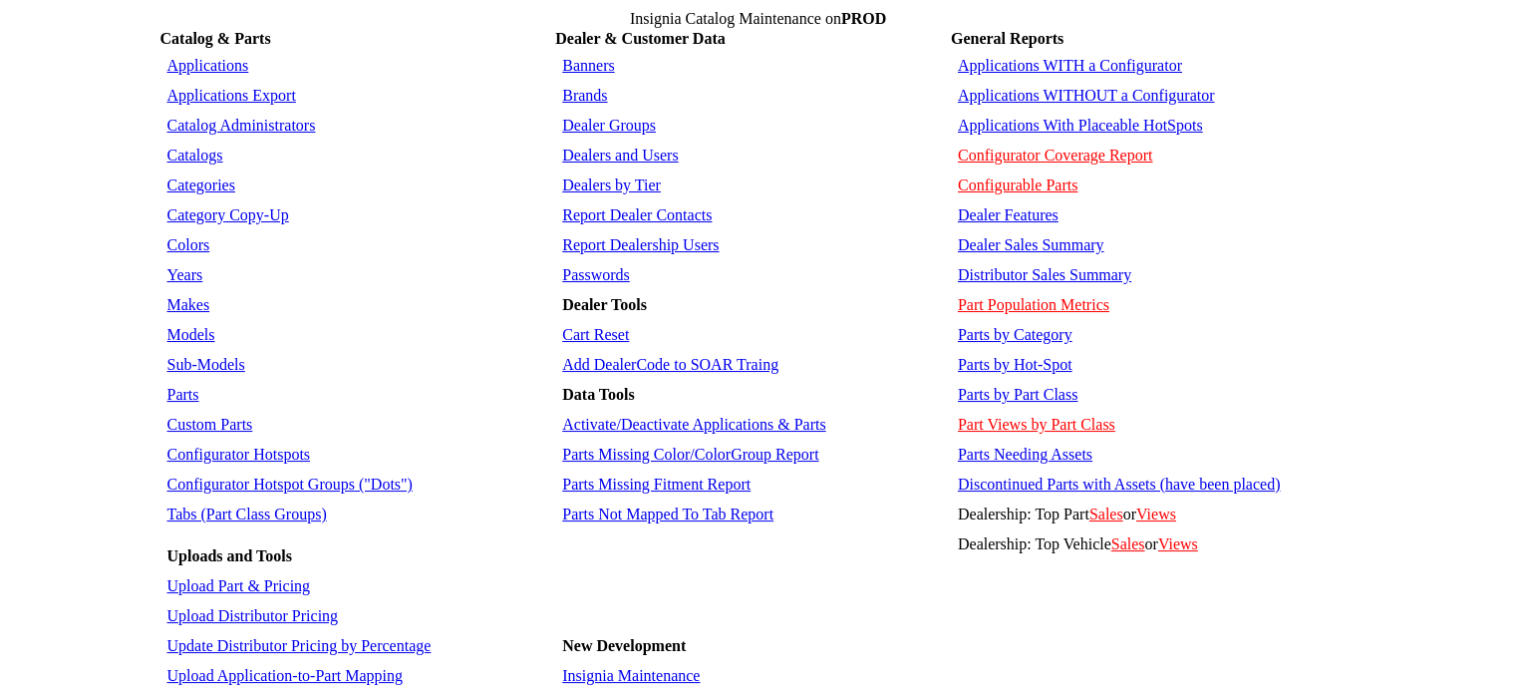
click at [275, 577] on link "Upload Part & Pricing" at bounding box center [239, 585] width 144 height 17
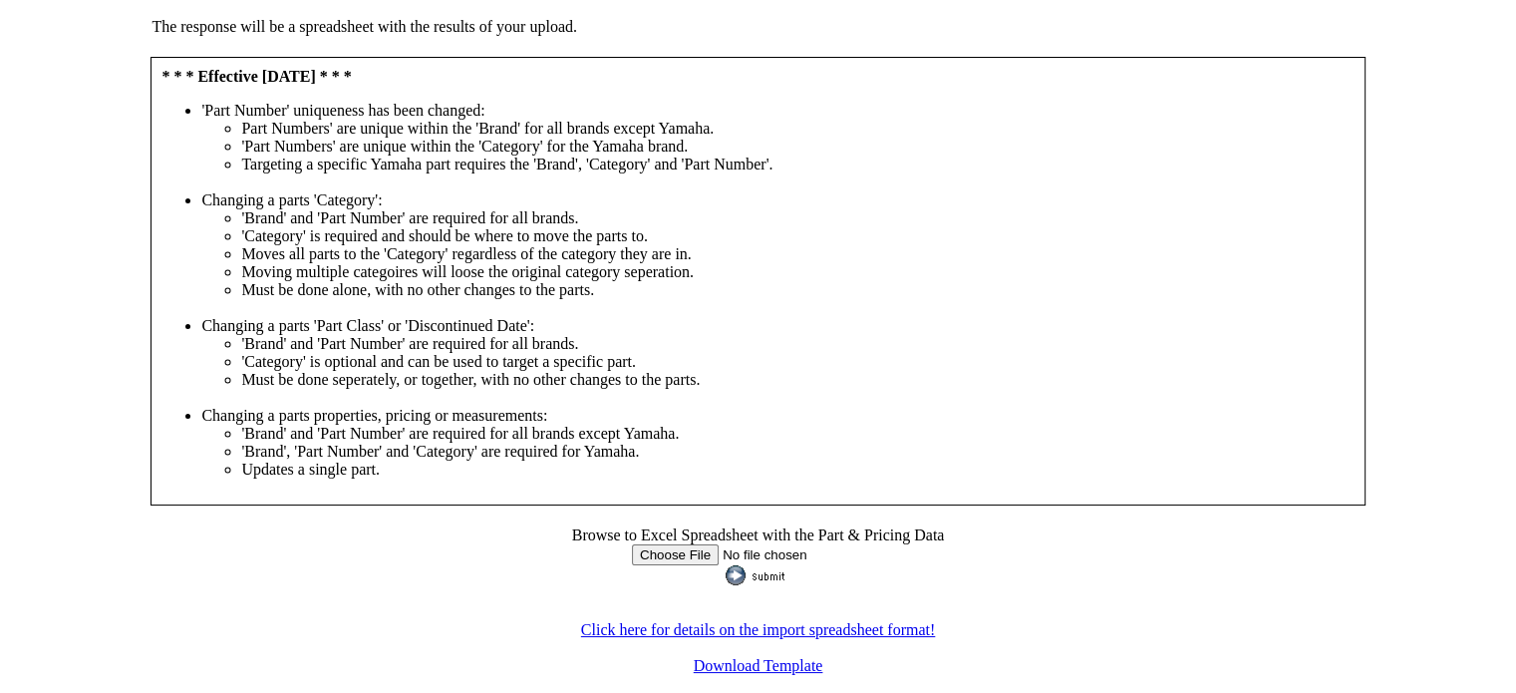
scroll to position [486, 0]
click at [678, 550] on input "file" at bounding box center [758, 553] width 252 height 21
type input "C:\fakepath\[DATE].Mopar.DescriptionUpdate.KD.xlsx"
click at [774, 576] on input "image" at bounding box center [758, 574] width 64 height 20
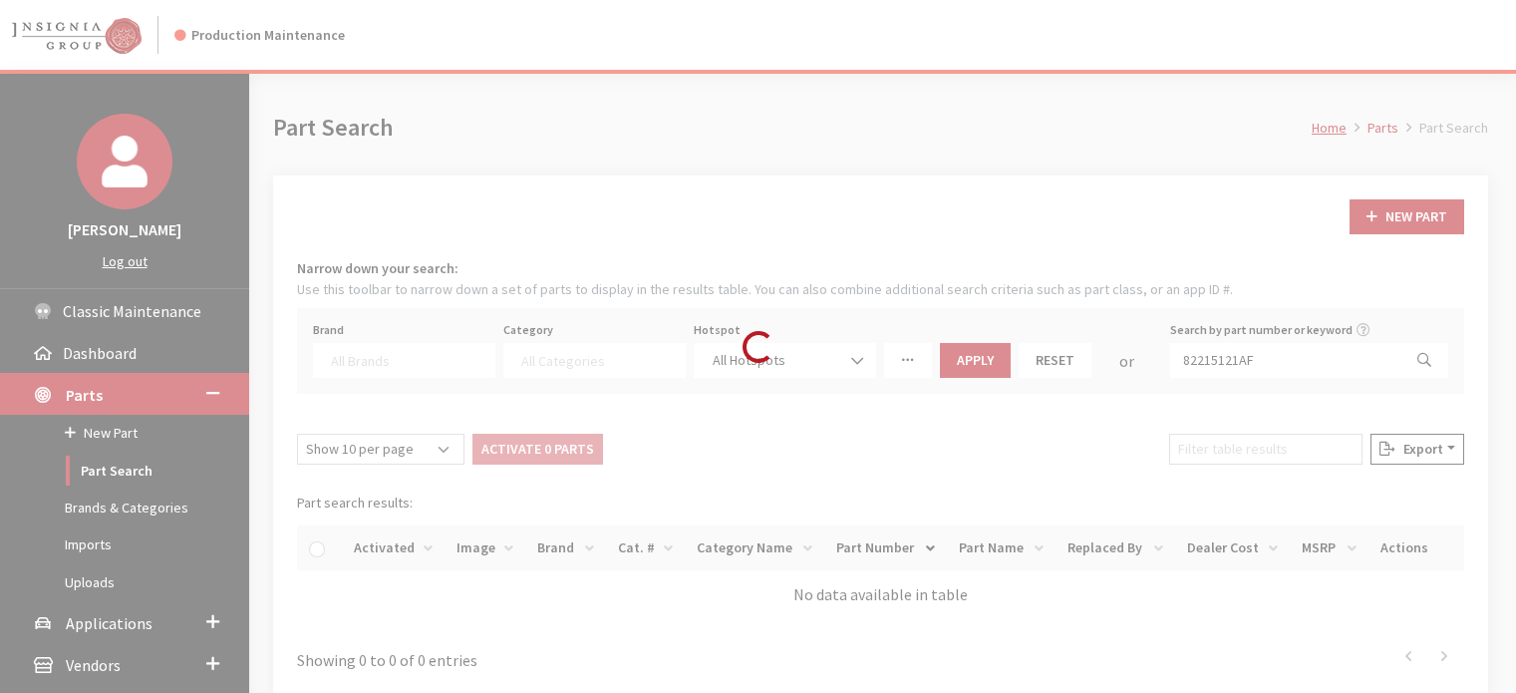
select select
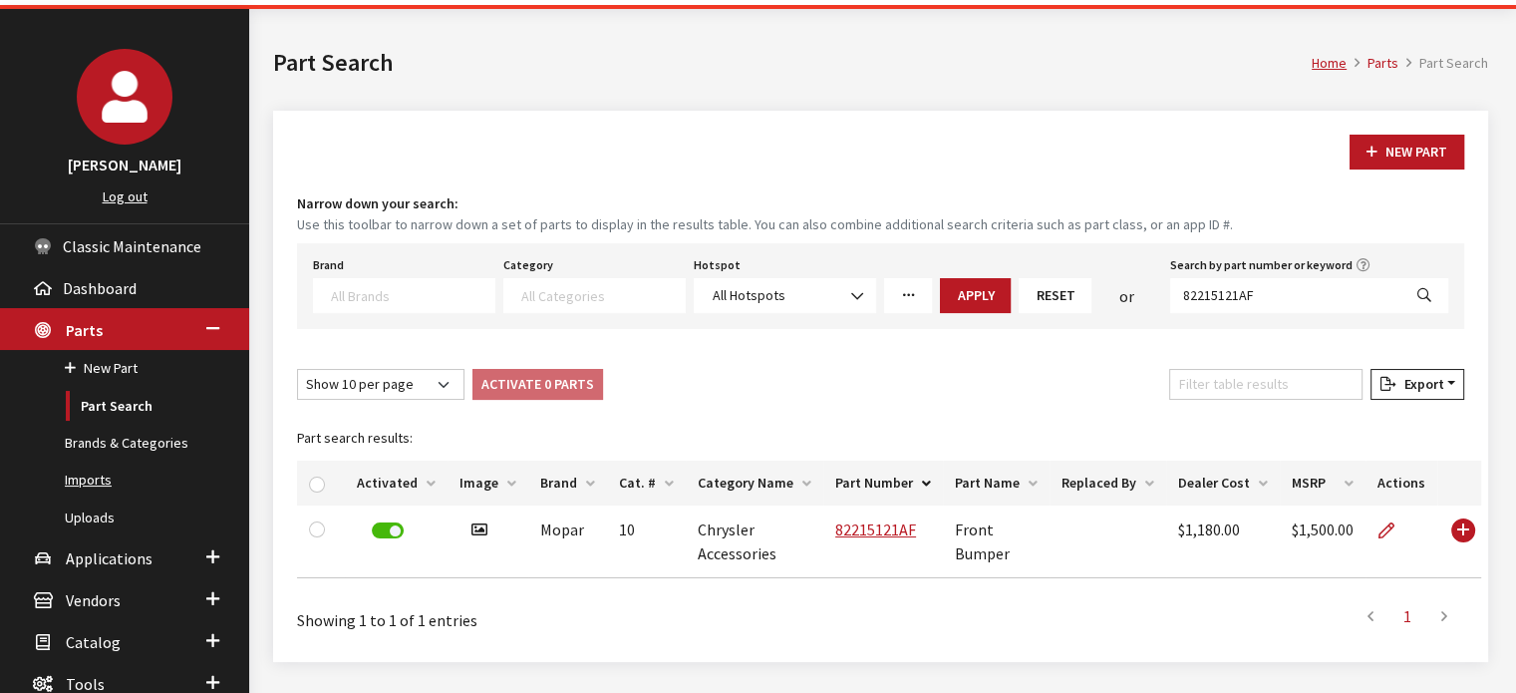
scroll to position [100, 0]
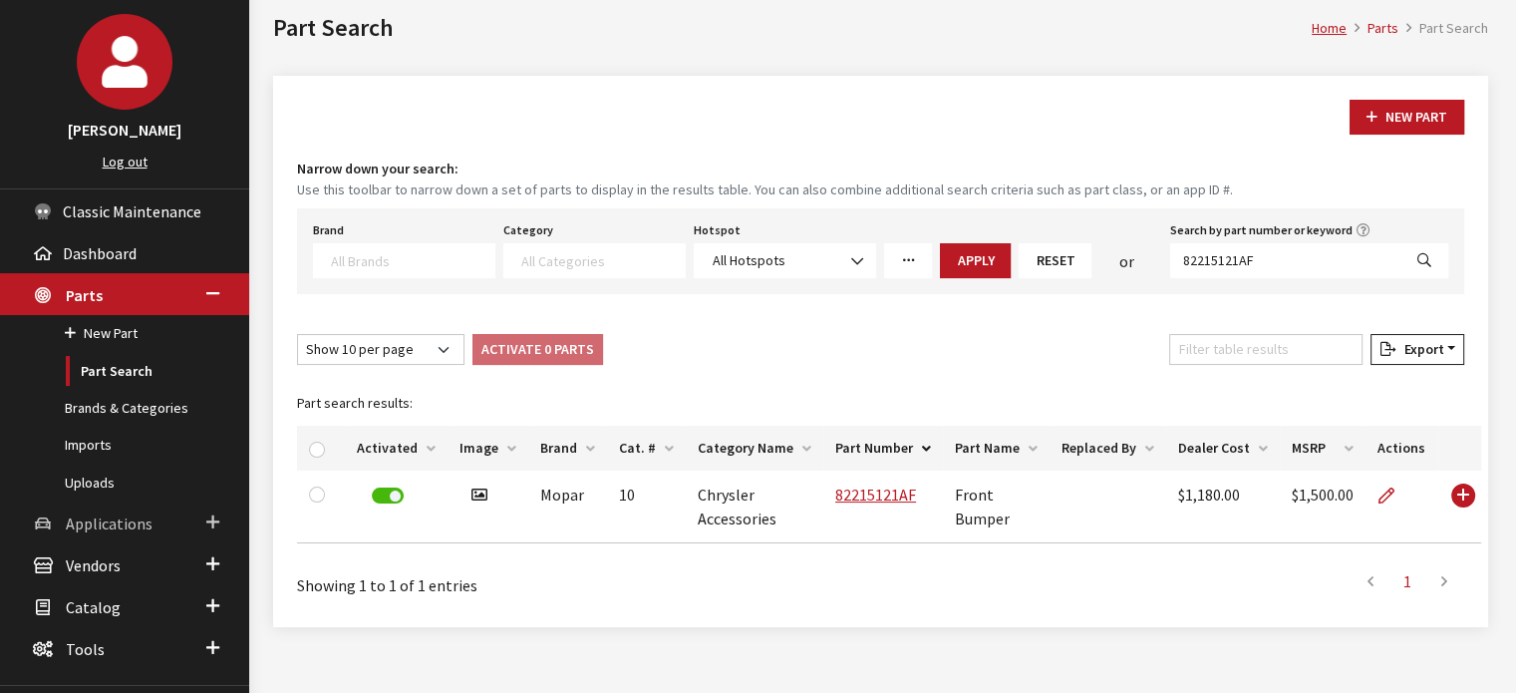
click at [124, 518] on span "Applications" at bounding box center [109, 523] width 87 height 20
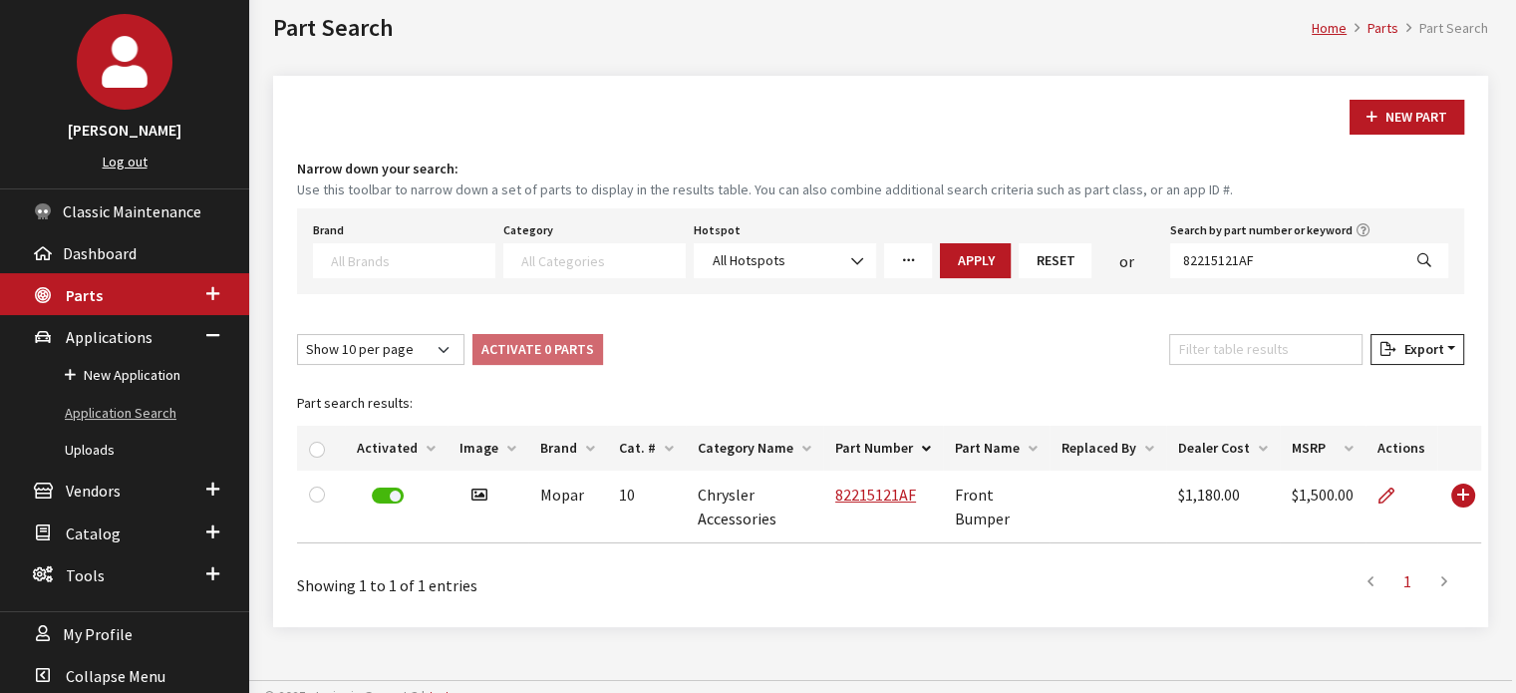
click at [144, 406] on link "Application Search" at bounding box center [124, 413] width 249 height 37
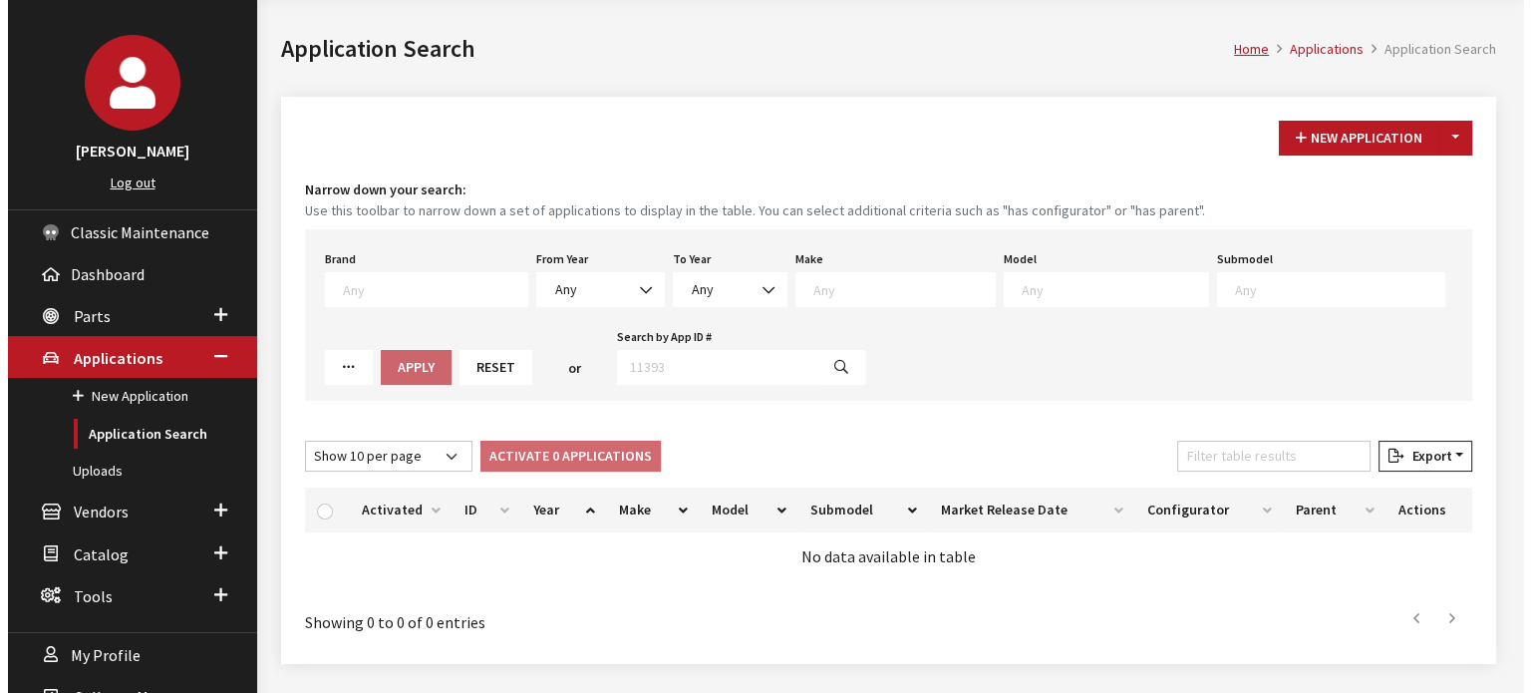
scroll to position [132, 0]
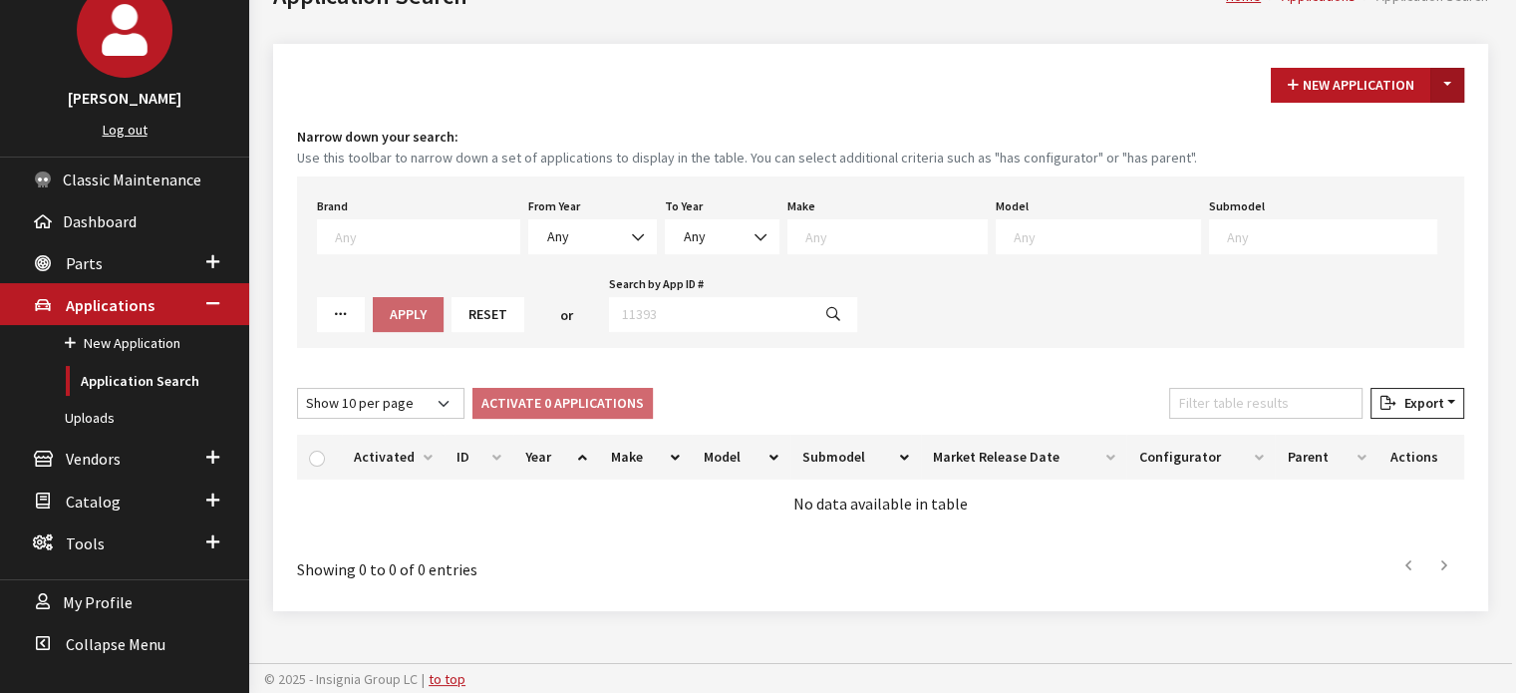
click at [1461, 93] on button "Toggle Dropdown" at bounding box center [1448, 85] width 34 height 35
click at [1426, 132] on button "New From Existing..." at bounding box center [1378, 127] width 171 height 35
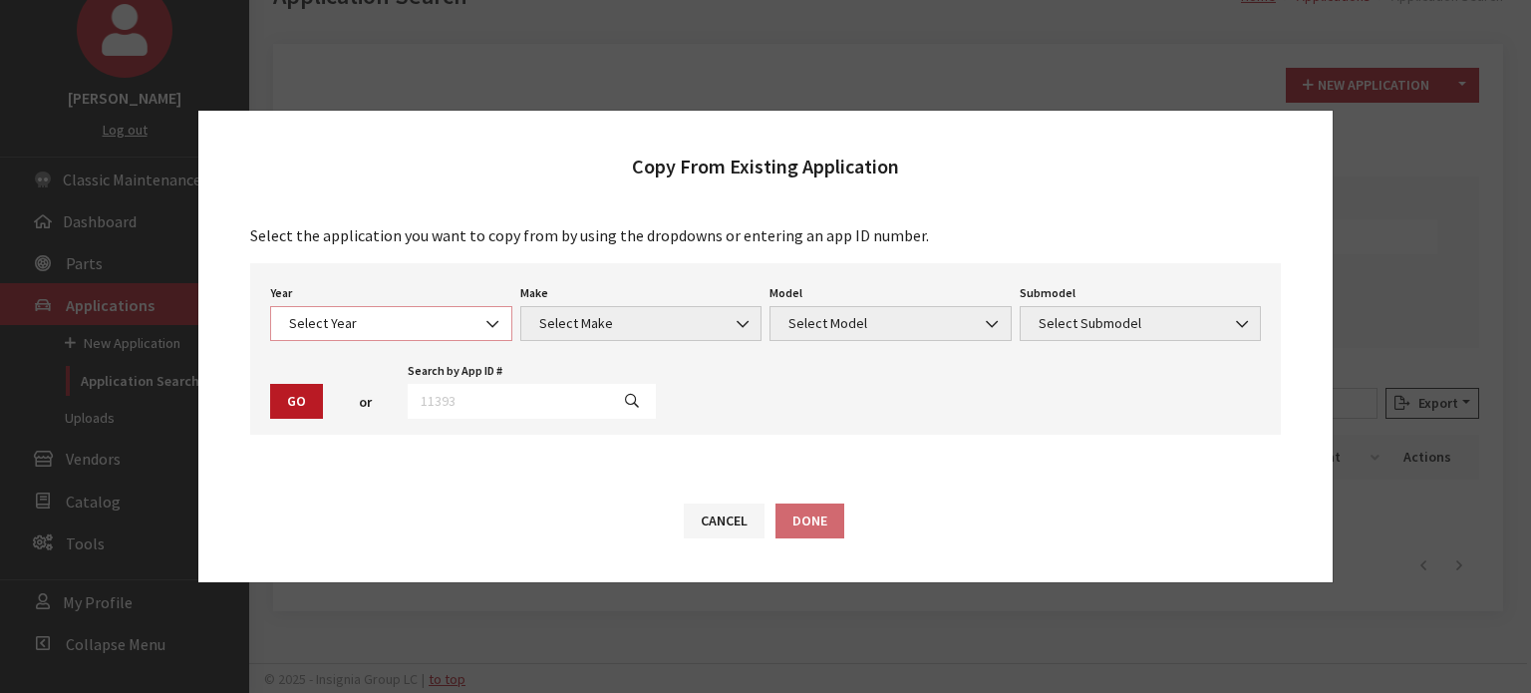
click at [400, 316] on span "Select Year" at bounding box center [391, 323] width 216 height 21
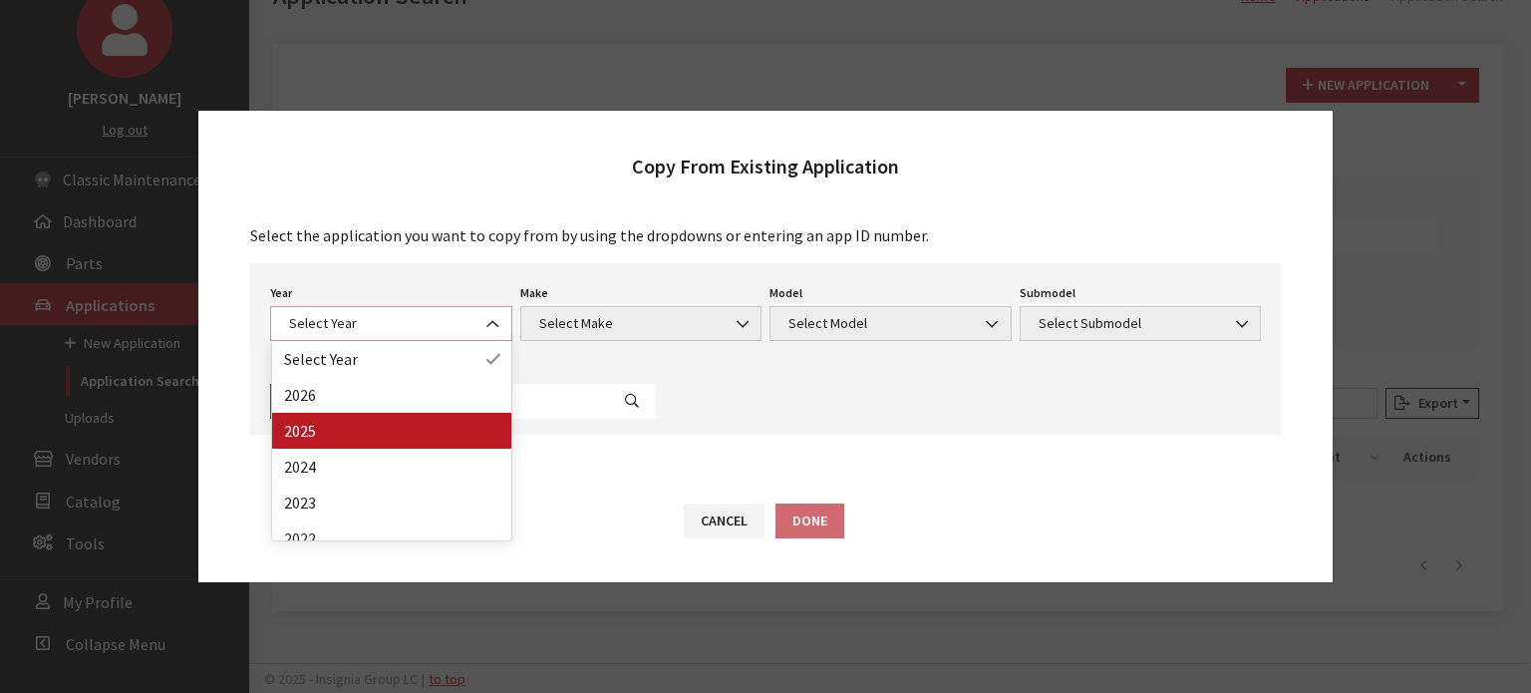
select select "43"
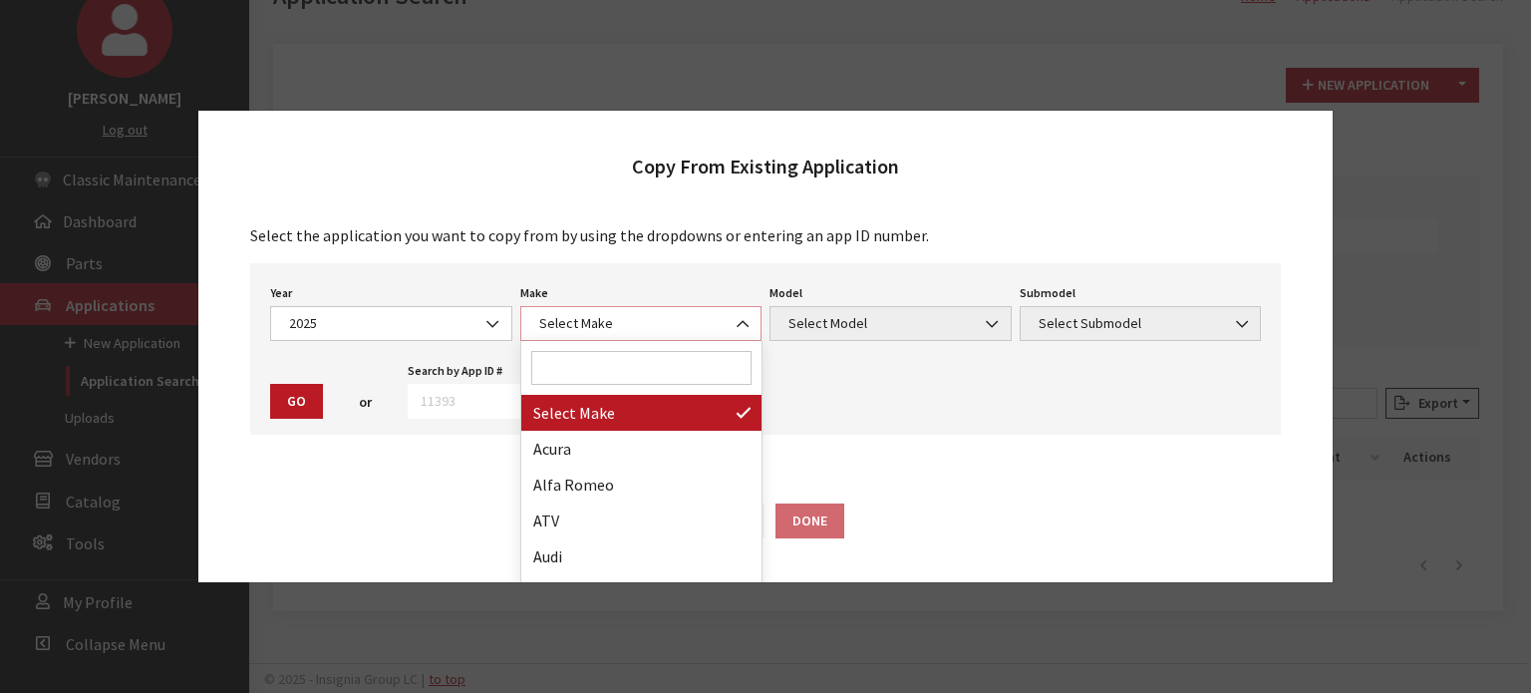
click at [658, 321] on span "Select Make" at bounding box center [641, 323] width 216 height 21
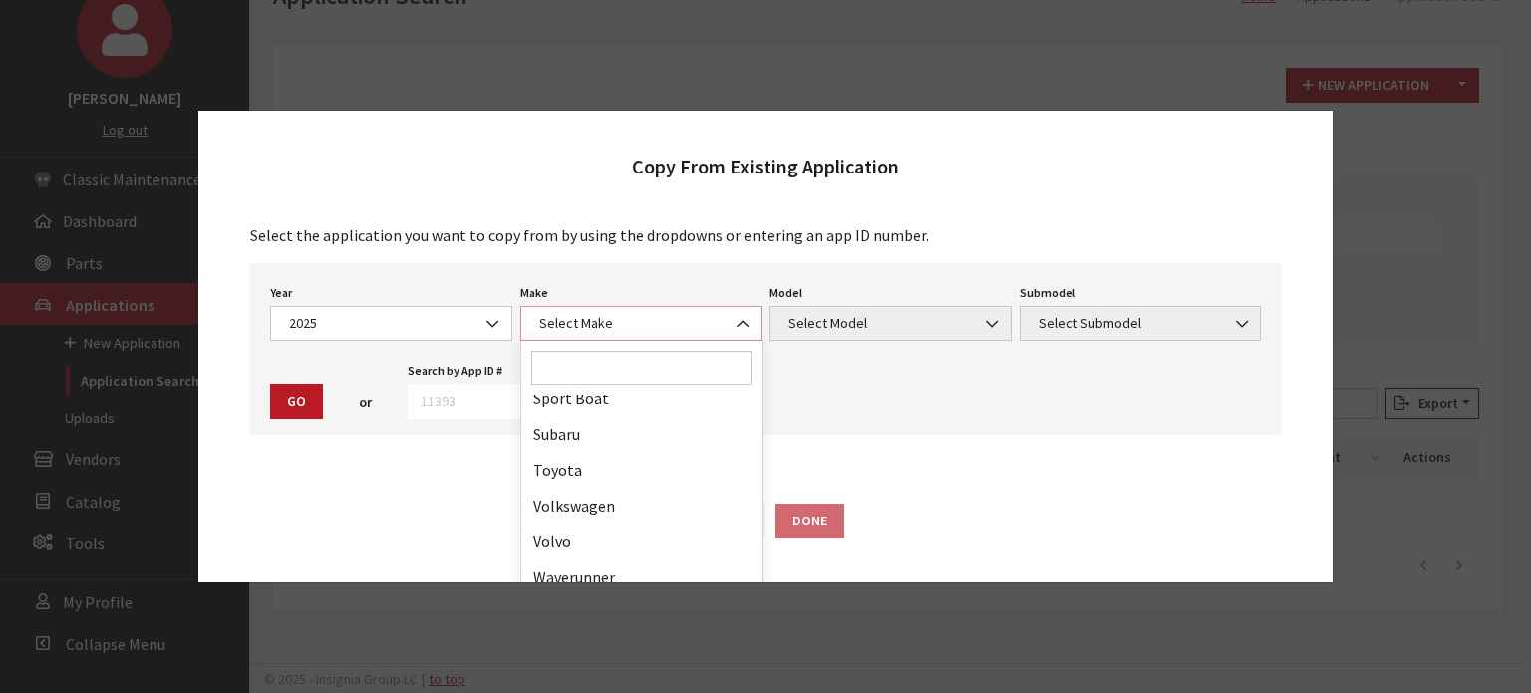
scroll to position [1236, 0]
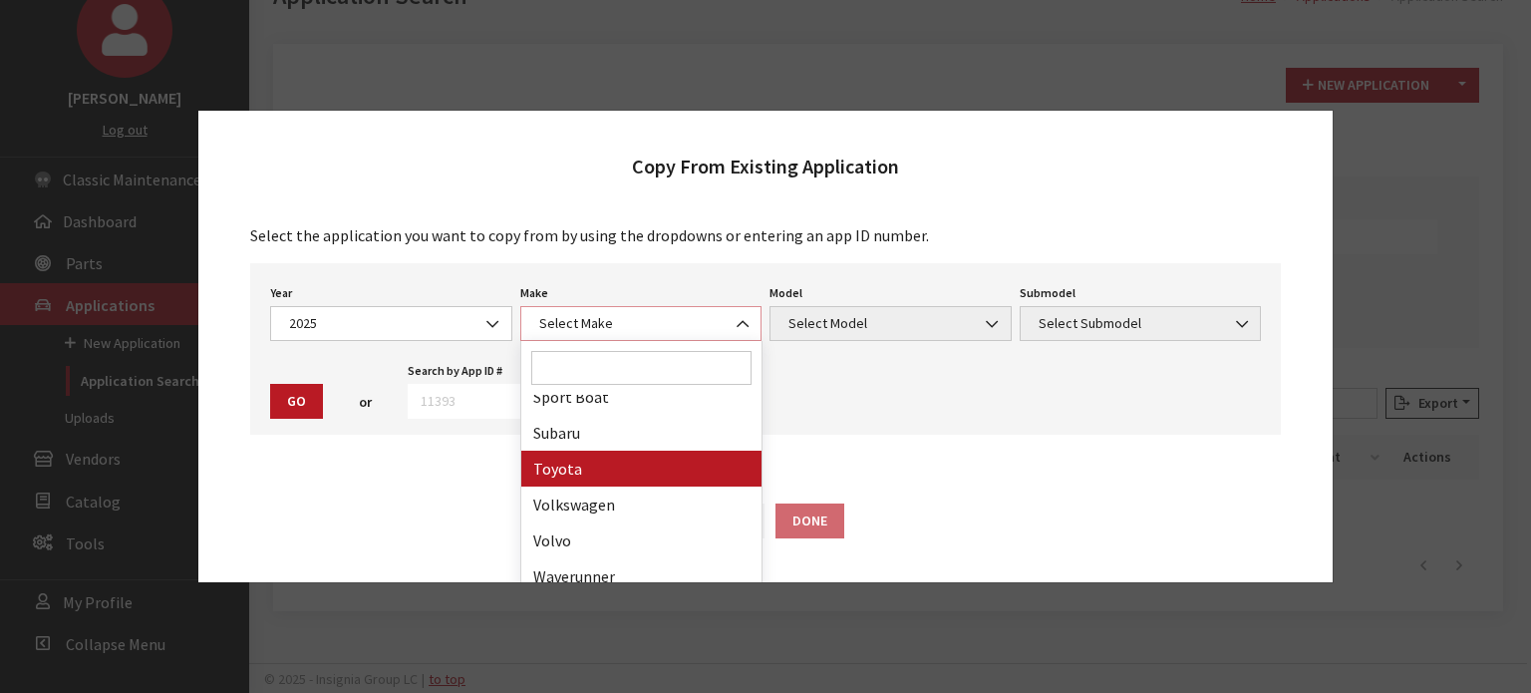
select select "20"
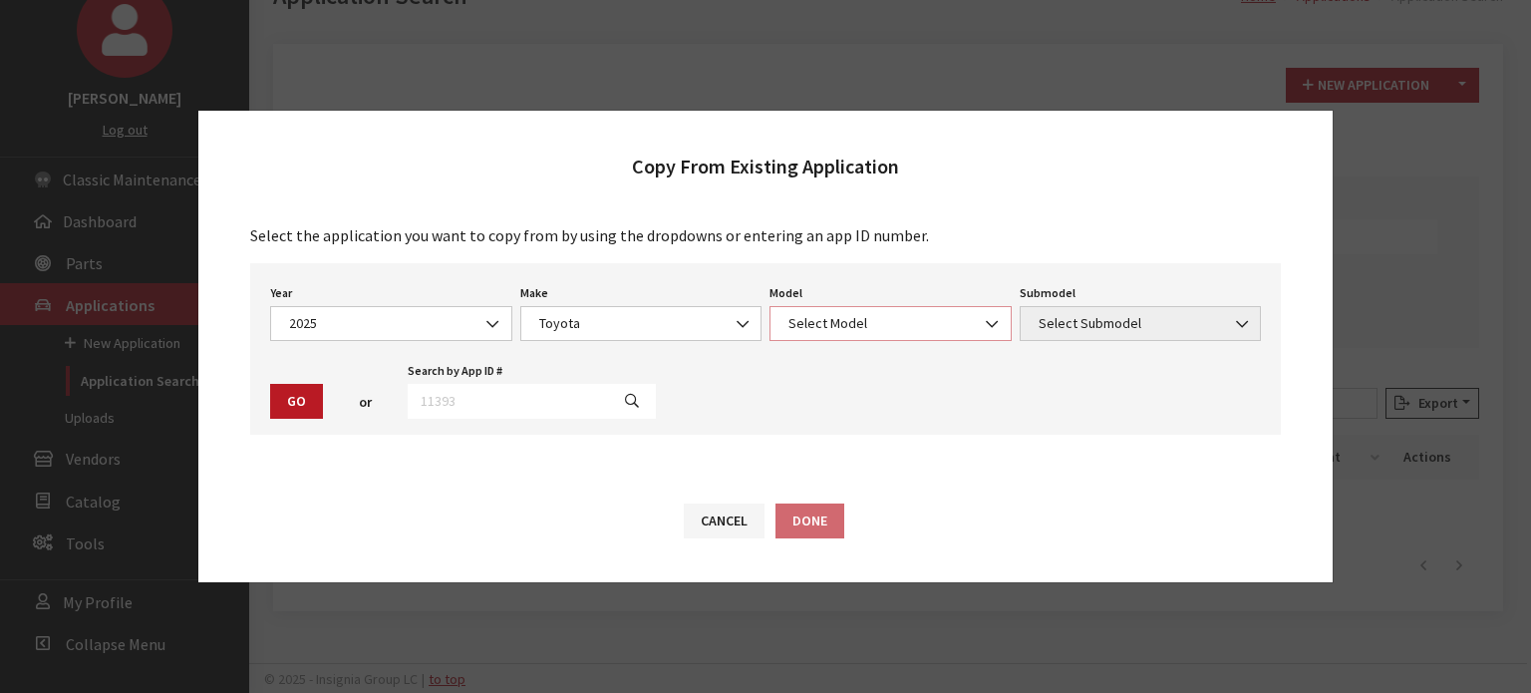
click at [805, 310] on span "Select Model" at bounding box center [891, 323] width 242 height 35
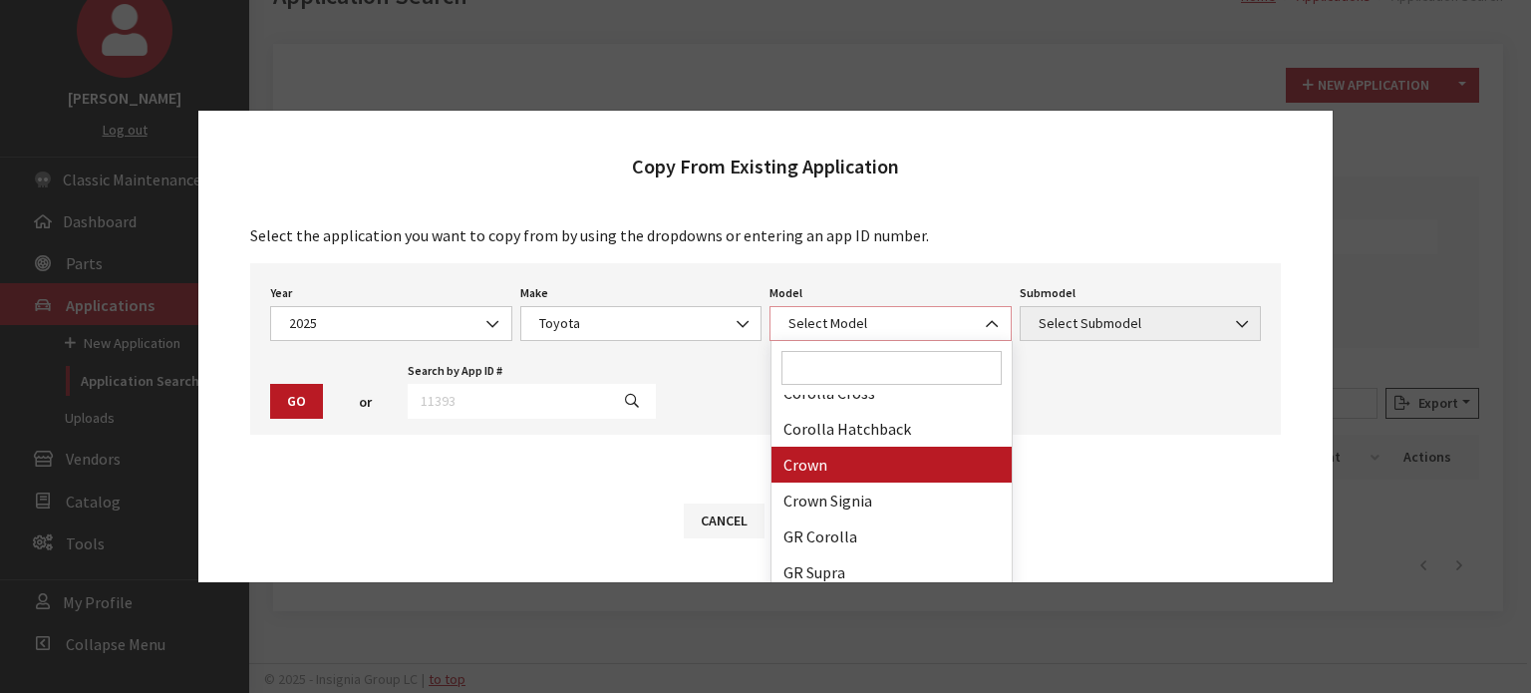
scroll to position [100, 0]
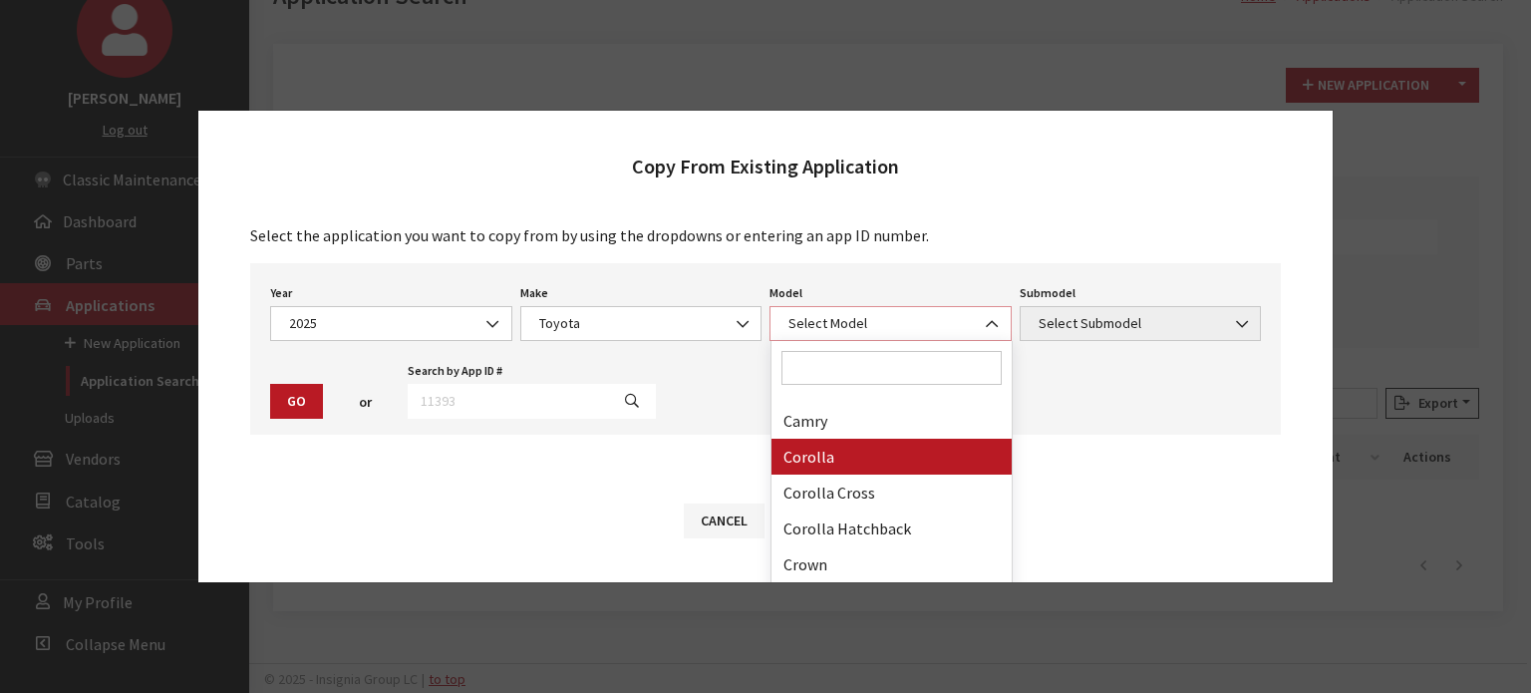
select select "249"
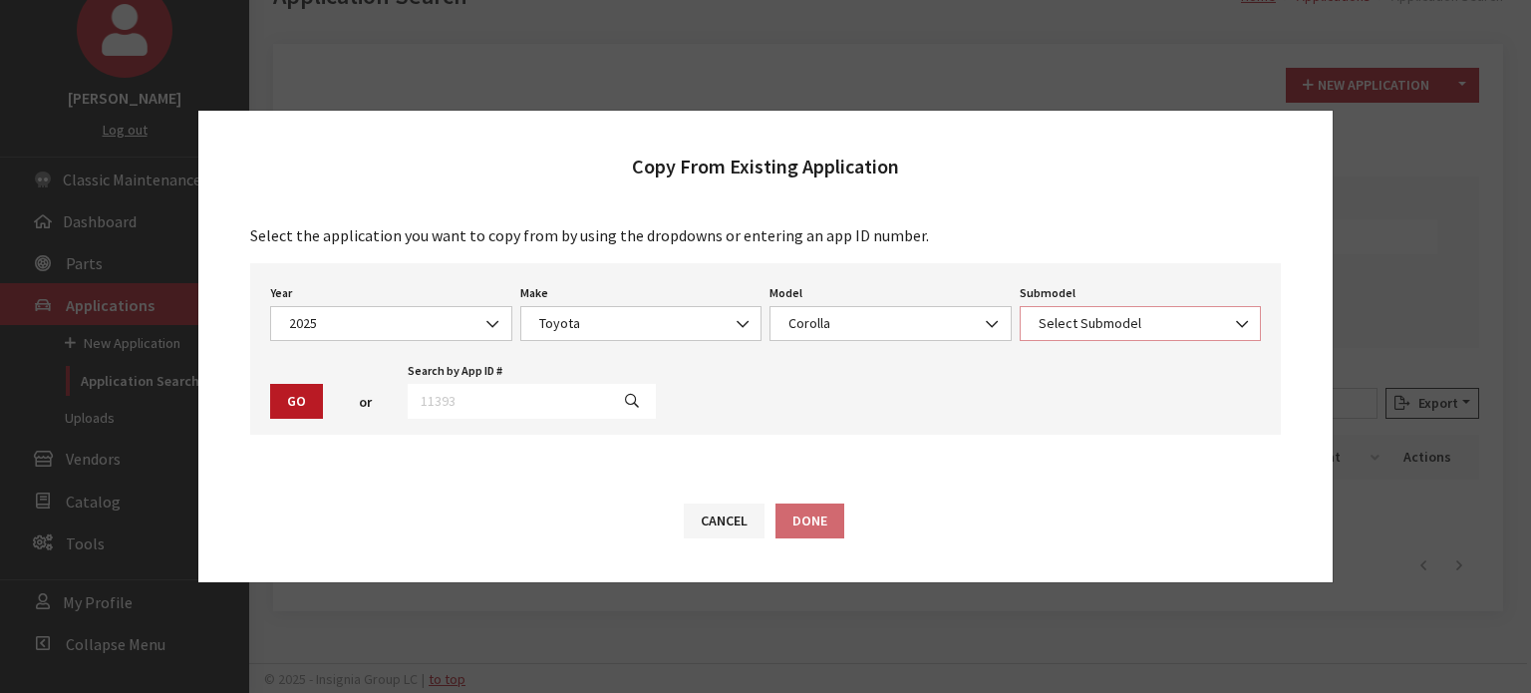
click at [1128, 328] on span "Select Submodel" at bounding box center [1141, 323] width 216 height 21
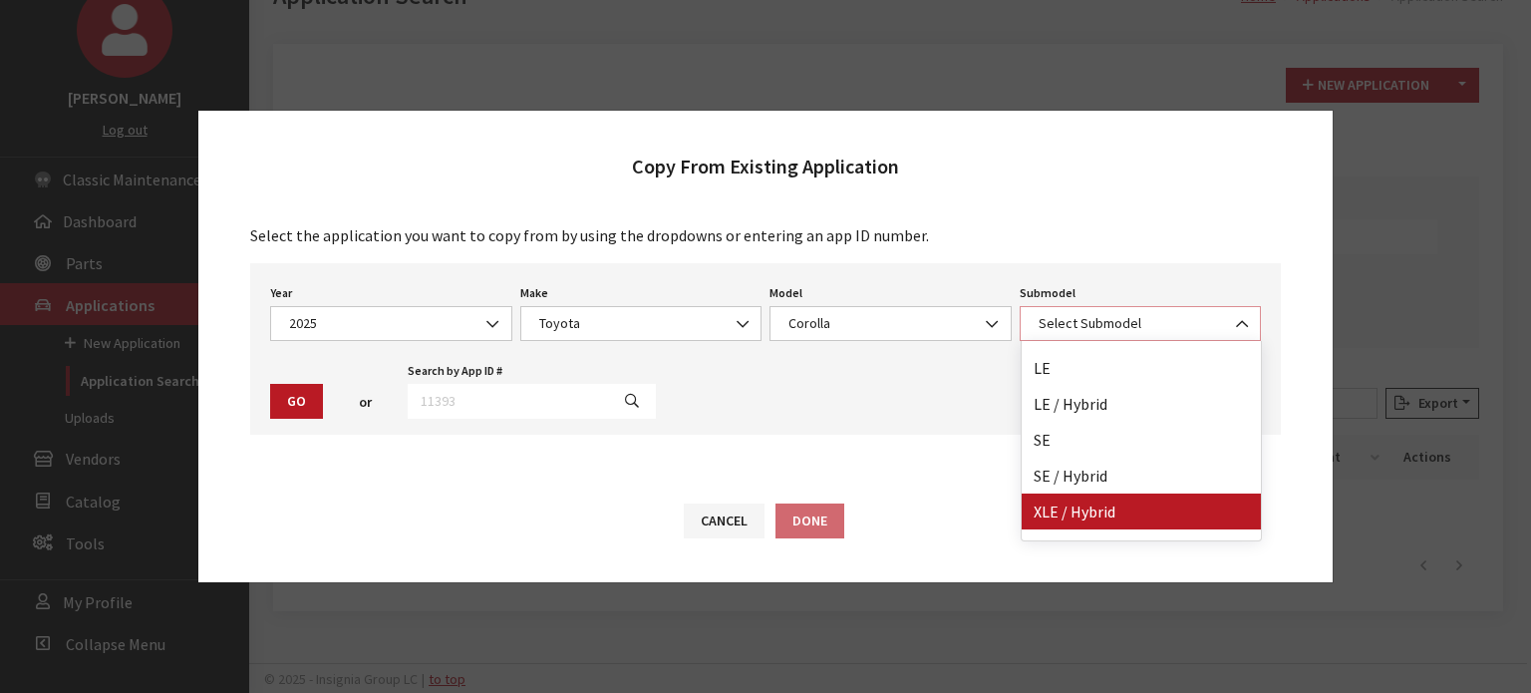
scroll to position [88, 0]
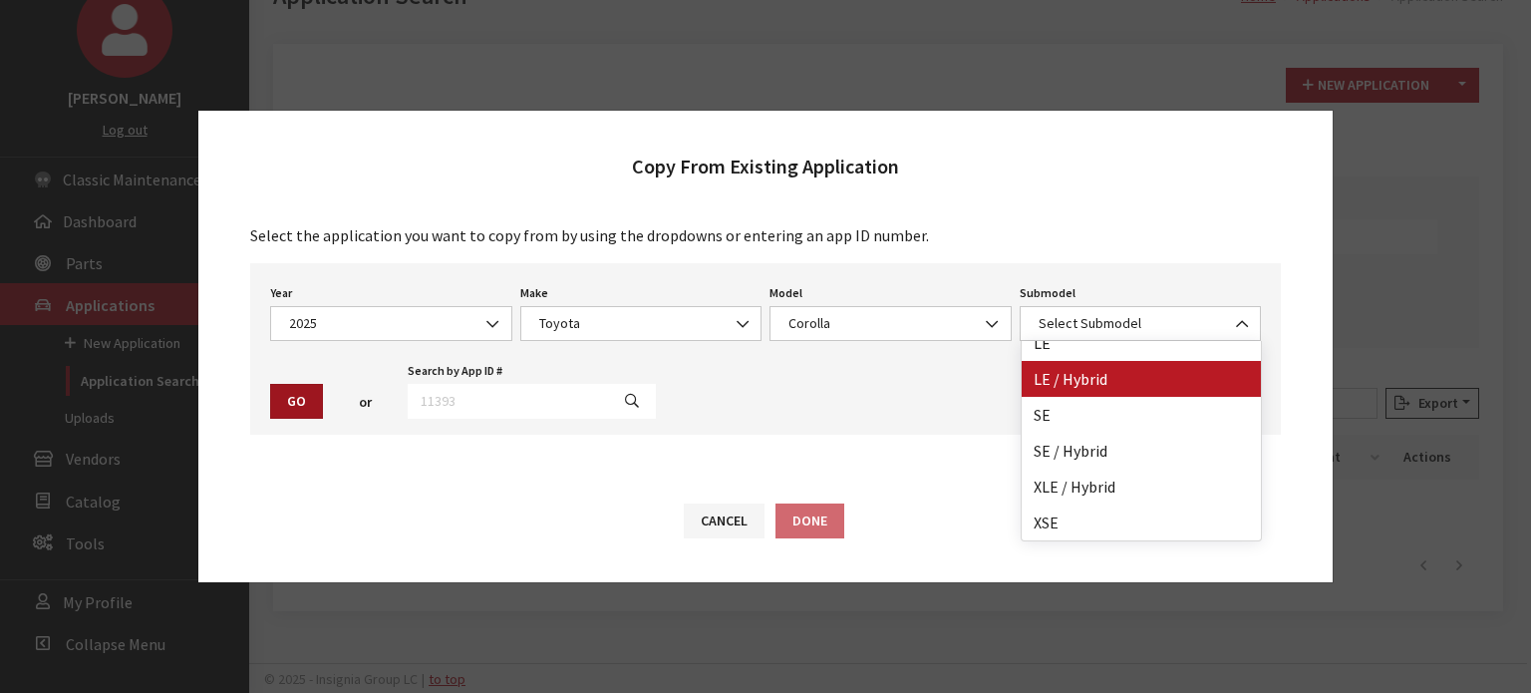
drag, startPoint x: 1095, startPoint y: 387, endPoint x: 275, endPoint y: 417, distance: 820.0
select select "3251"
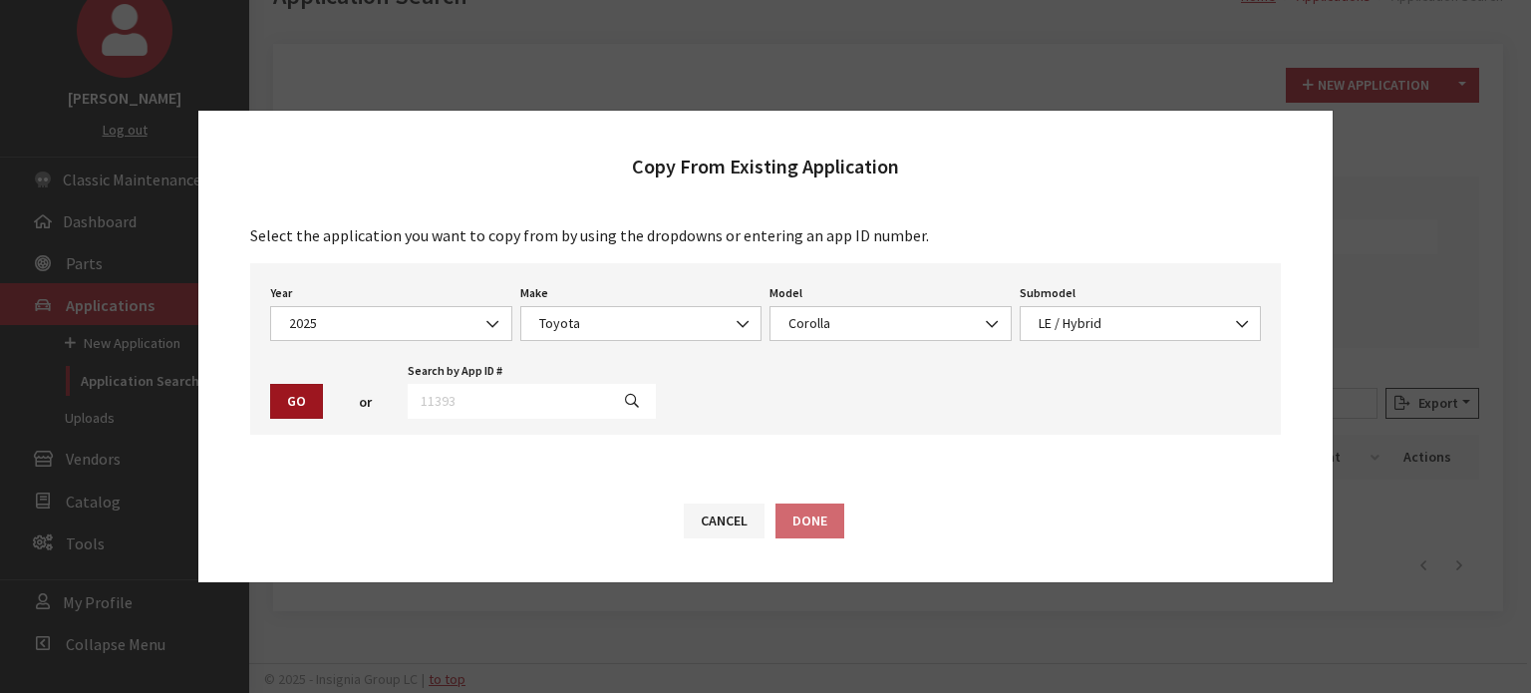
click at [301, 409] on button "Go" at bounding box center [296, 401] width 53 height 35
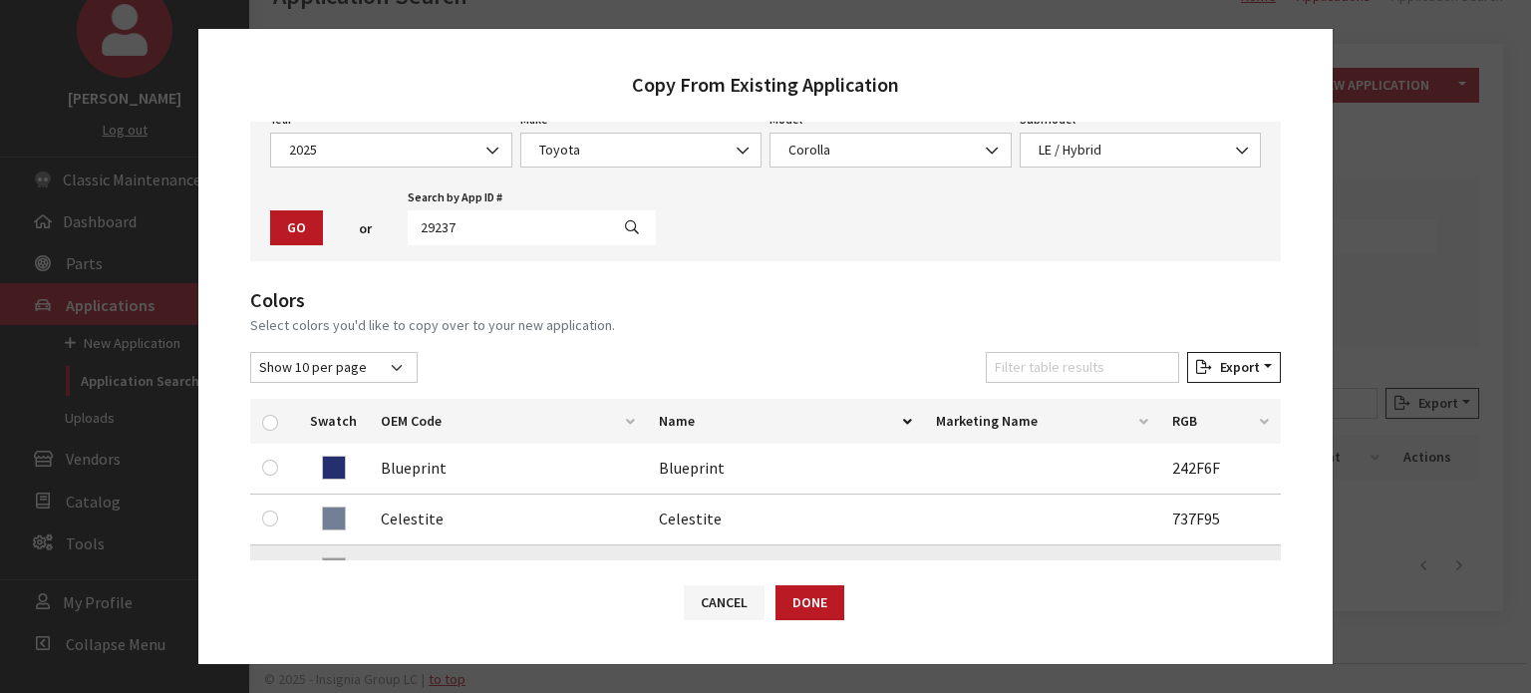
scroll to position [299, 0]
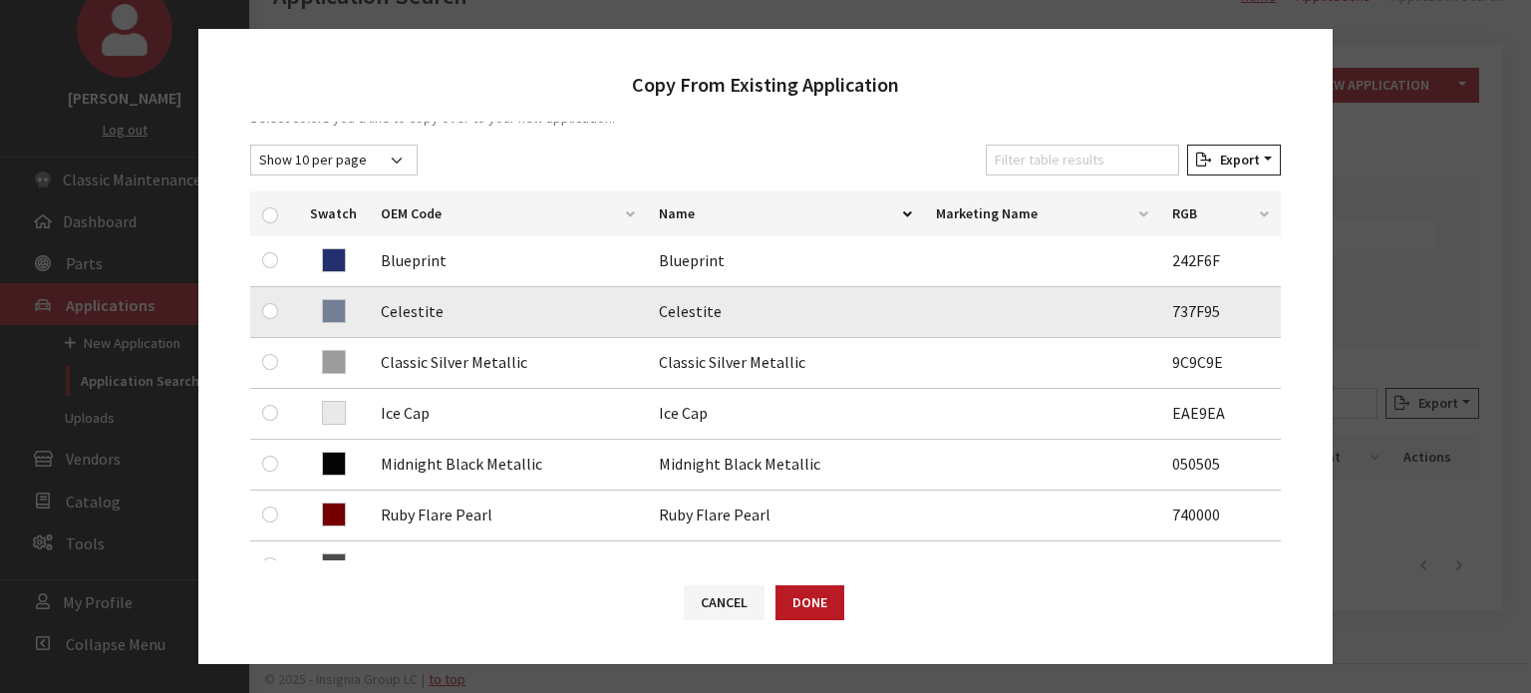
drag, startPoint x: 277, startPoint y: 301, endPoint x: 266, endPoint y: 310, distance: 14.2
click at [276, 301] on div at bounding box center [274, 311] width 24 height 24
drag, startPoint x: 266, startPoint y: 310, endPoint x: 264, endPoint y: 296, distance: 14.1
click at [263, 311] on input "checkbox" at bounding box center [270, 311] width 16 height 16
checkbox input "true"
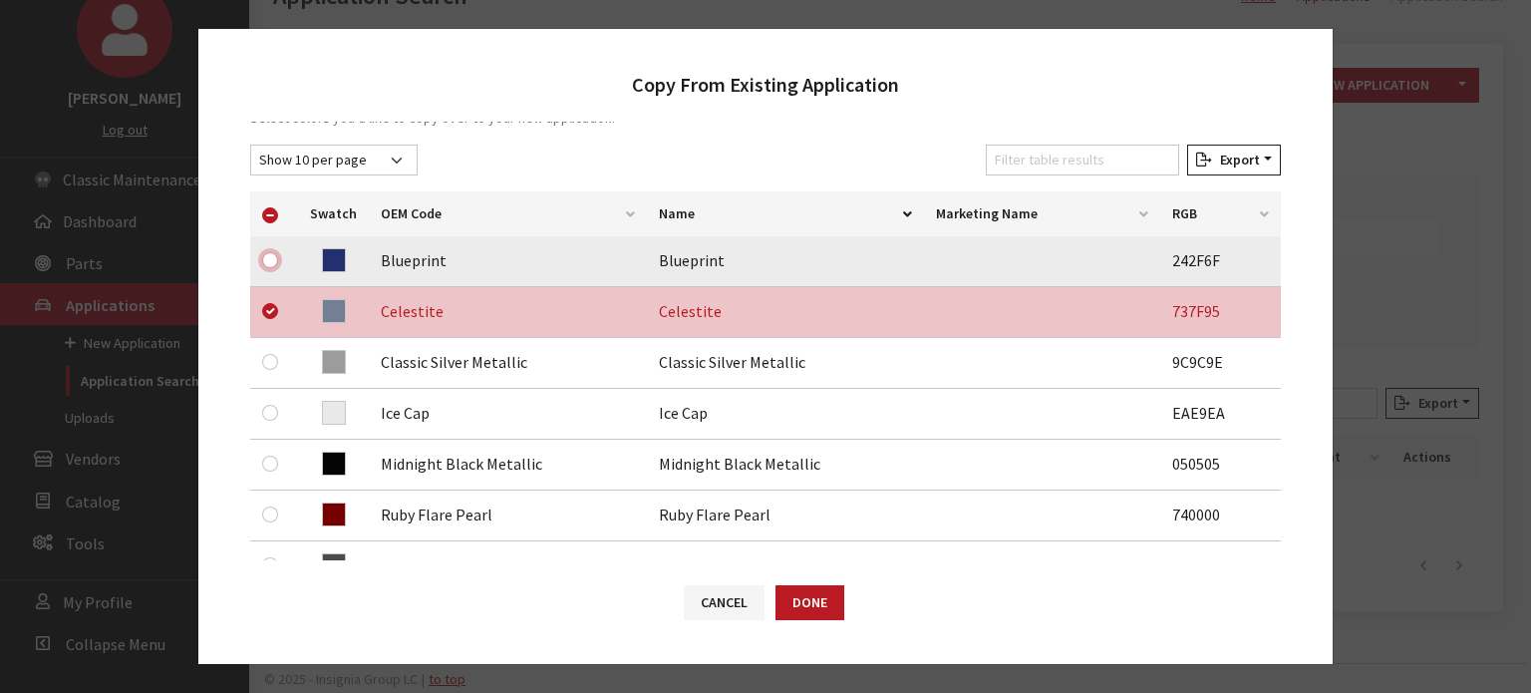
click at [267, 262] on input "checkbox" at bounding box center [270, 260] width 16 height 16
checkbox input "true"
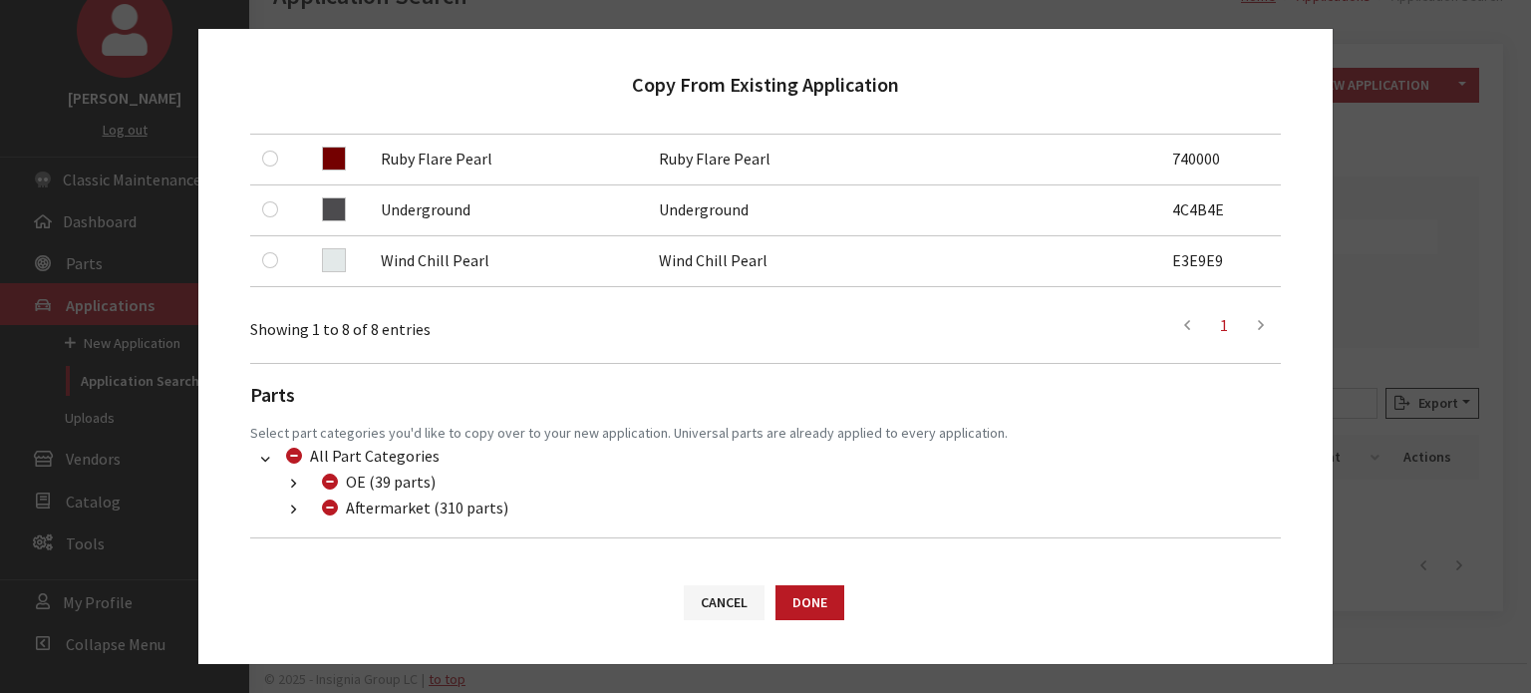
scroll to position [698, 0]
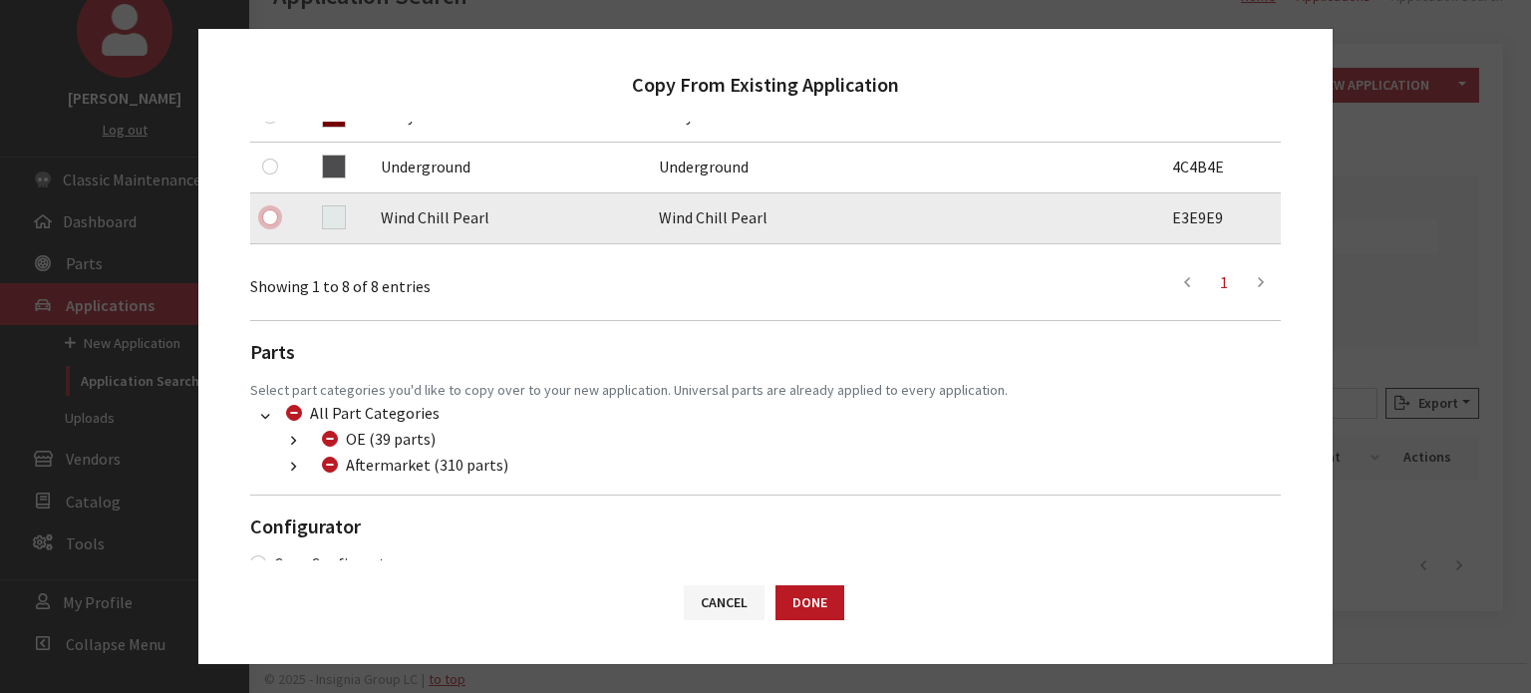
click at [274, 218] on input "checkbox" at bounding box center [270, 217] width 16 height 16
checkbox input "true"
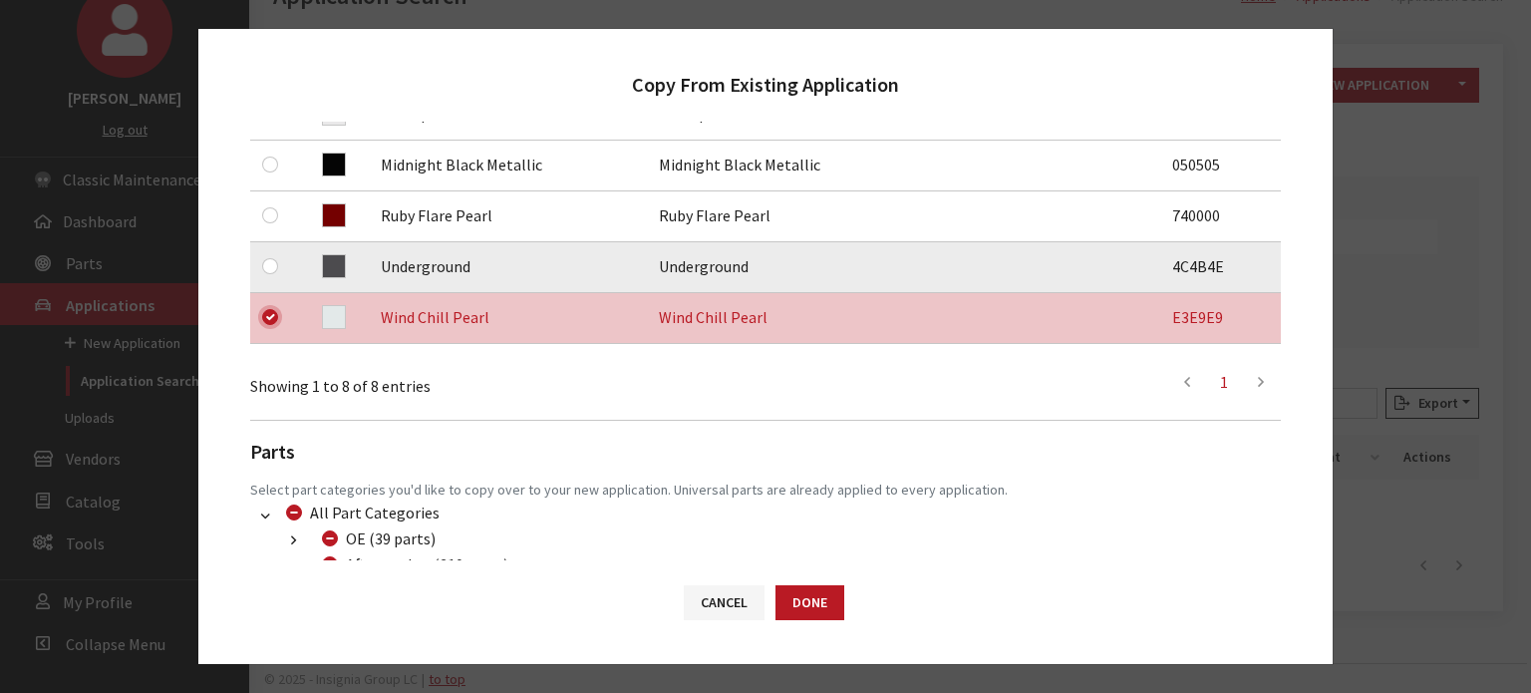
scroll to position [498, 0]
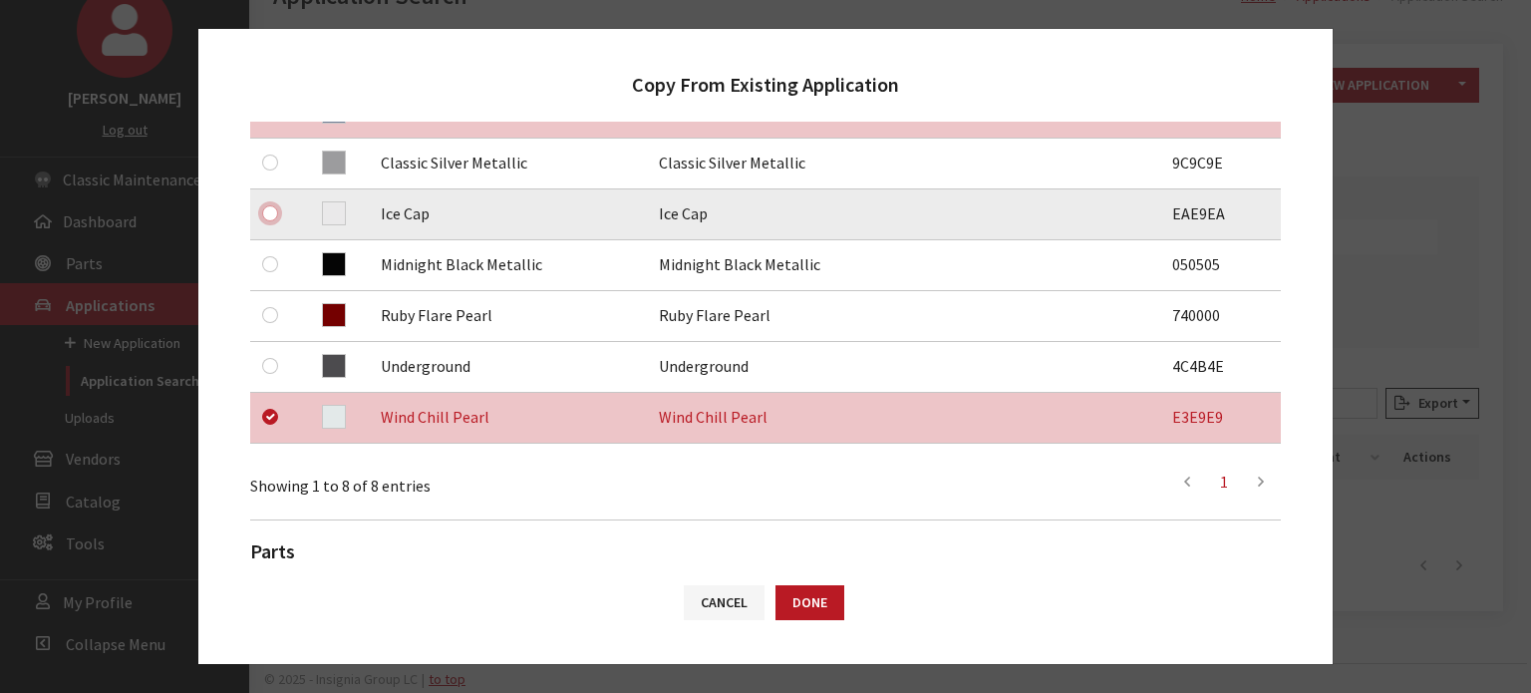
click at [270, 213] on input "checkbox" at bounding box center [270, 213] width 16 height 16
checkbox input "true"
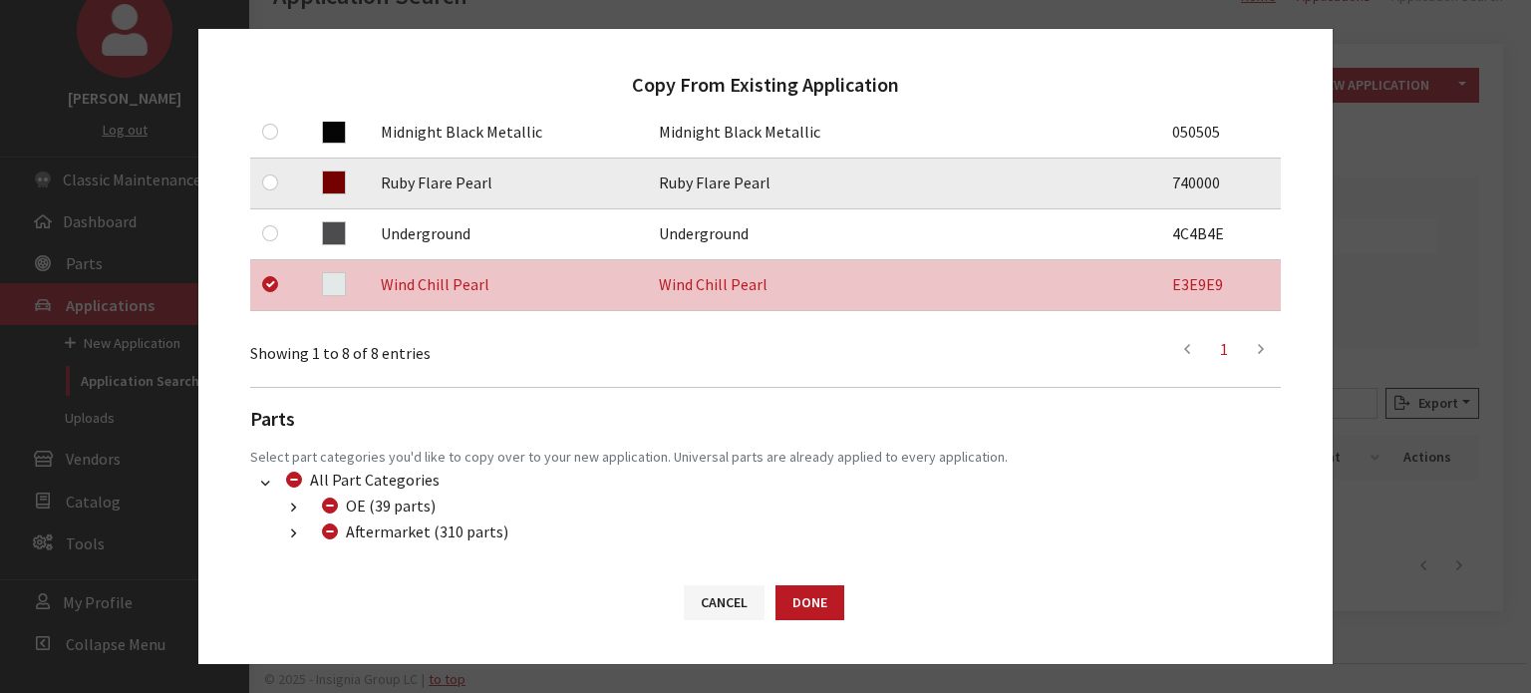
scroll to position [598, 0]
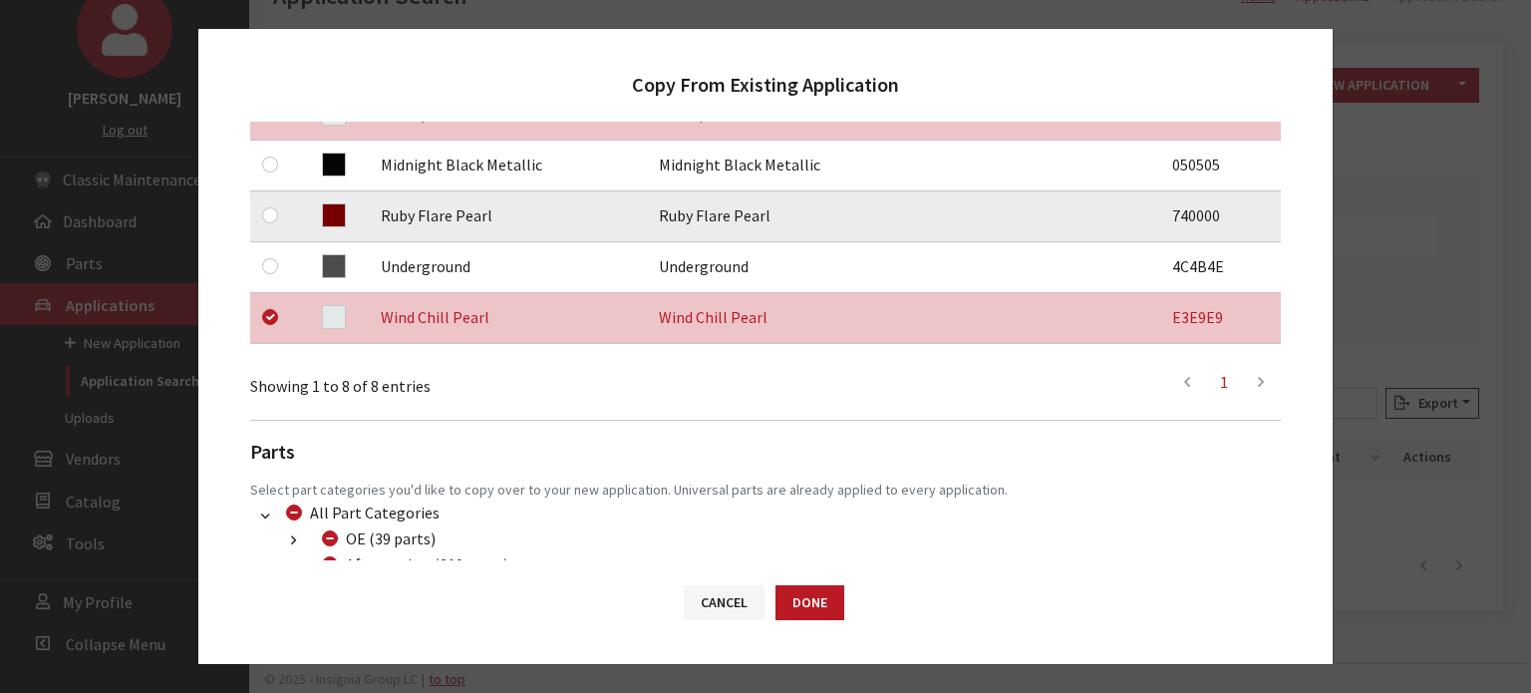
click at [277, 222] on div at bounding box center [274, 215] width 24 height 24
click at [263, 213] on input "checkbox" at bounding box center [270, 215] width 16 height 16
checkbox input "true"
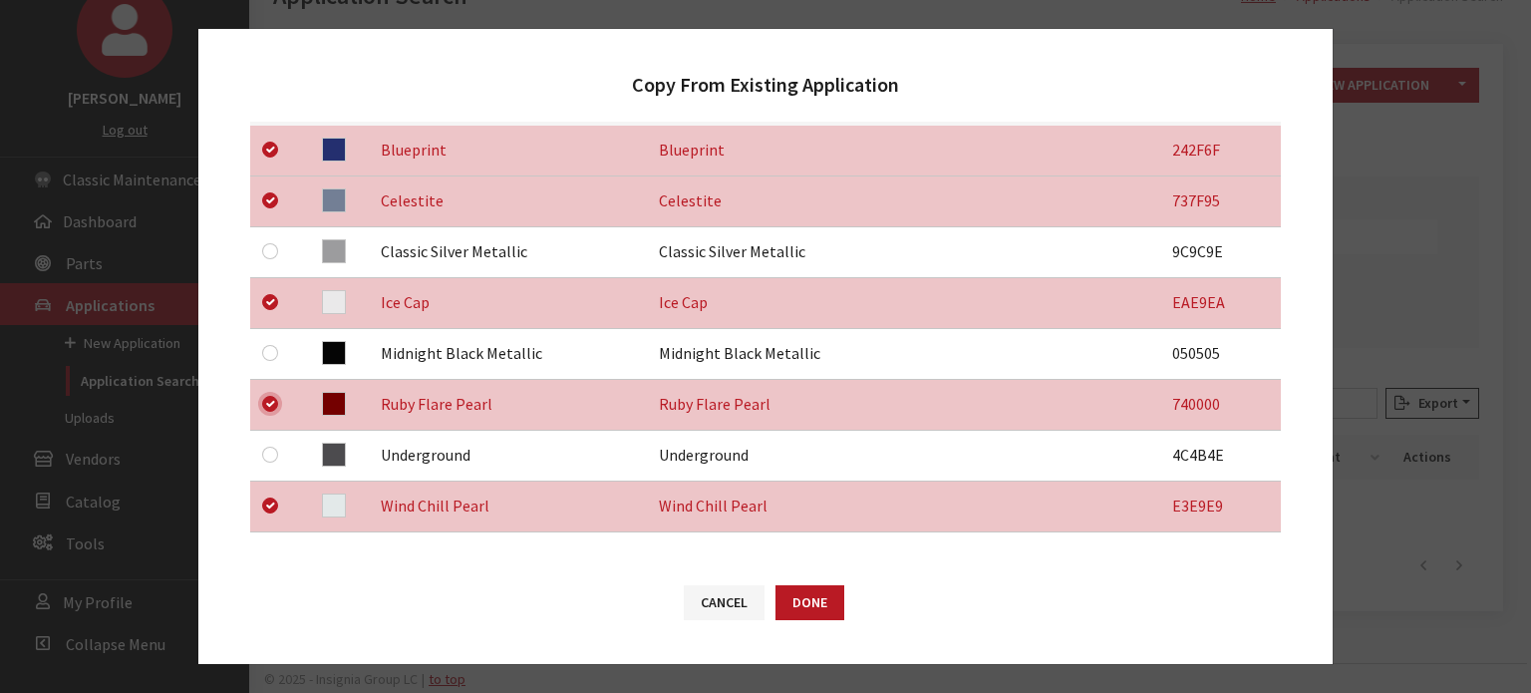
scroll to position [399, 0]
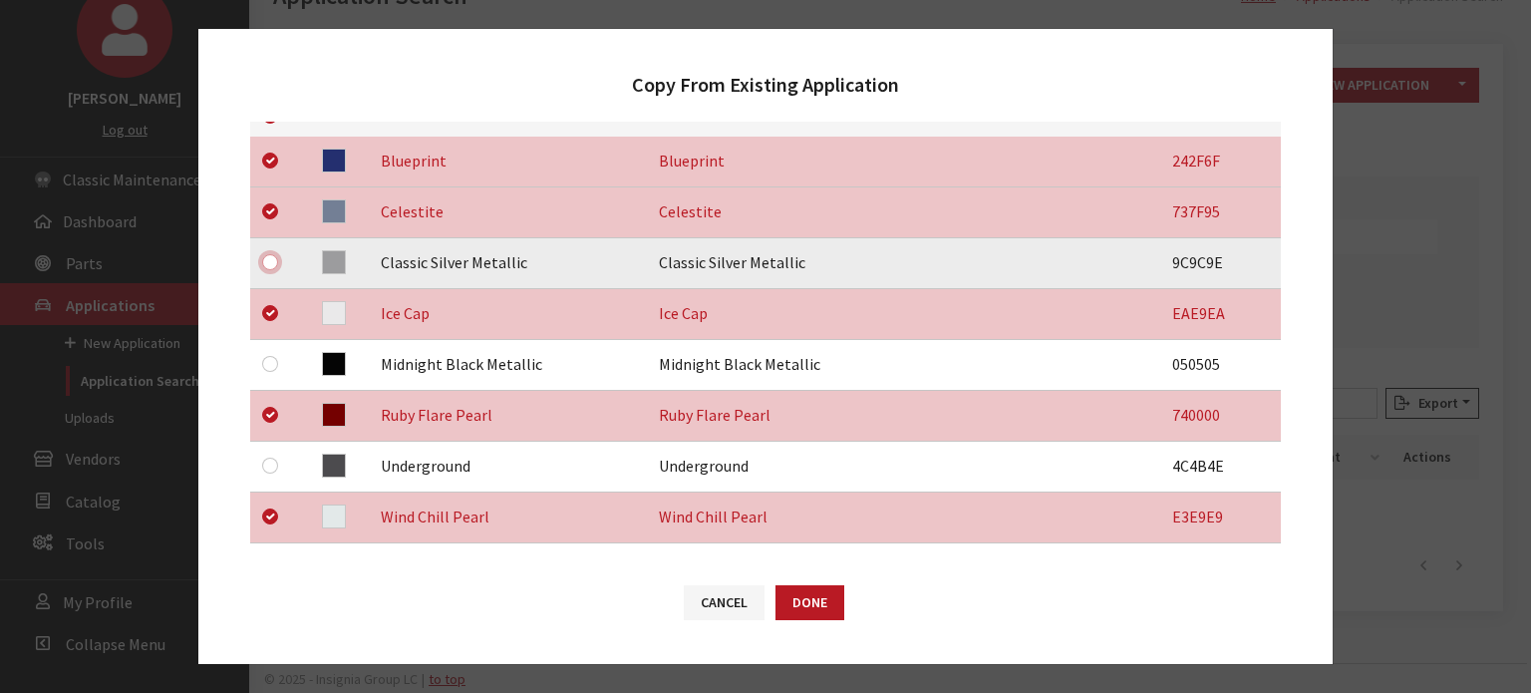
click at [271, 254] on input "checkbox" at bounding box center [270, 262] width 16 height 16
checkbox input "true"
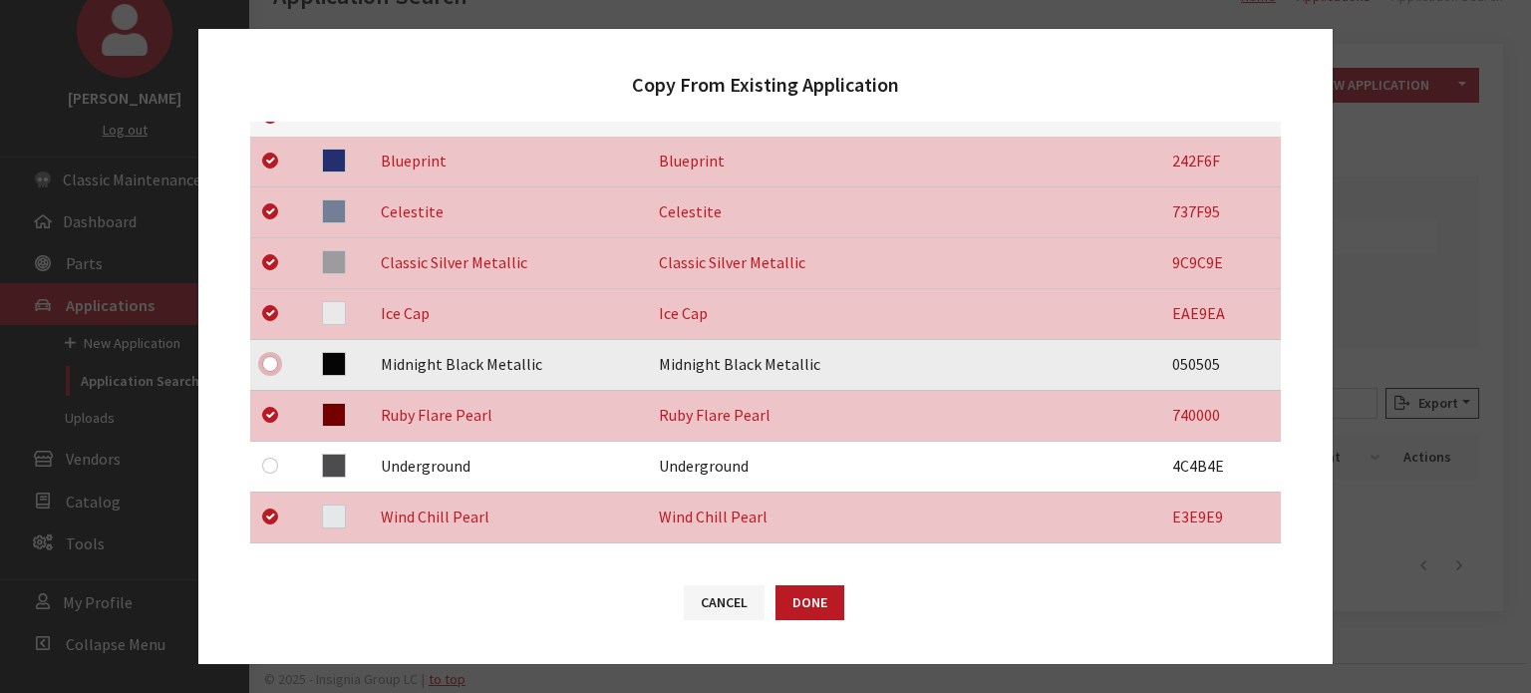
click at [267, 364] on input "checkbox" at bounding box center [270, 364] width 16 height 16
checkbox input "true"
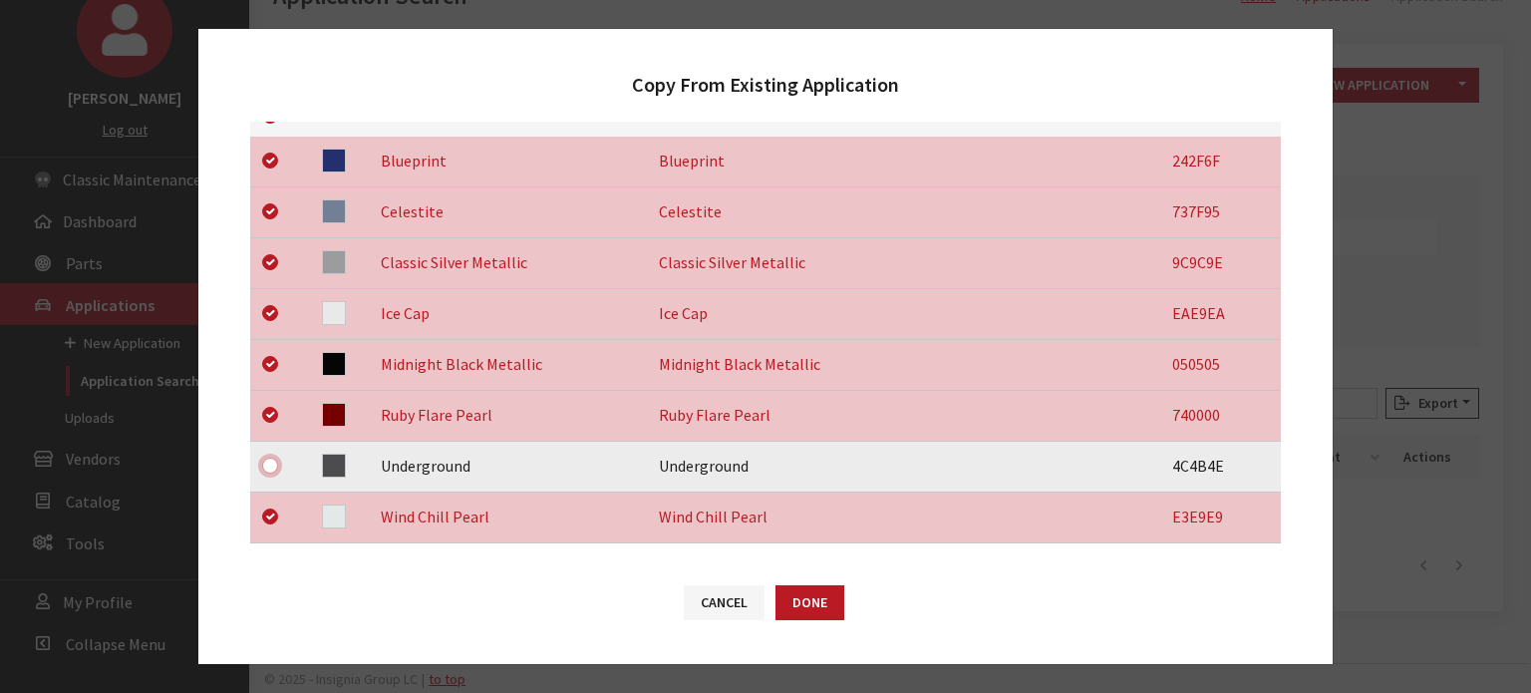
click at [272, 468] on input "checkbox" at bounding box center [270, 466] width 16 height 16
checkbox input "true"
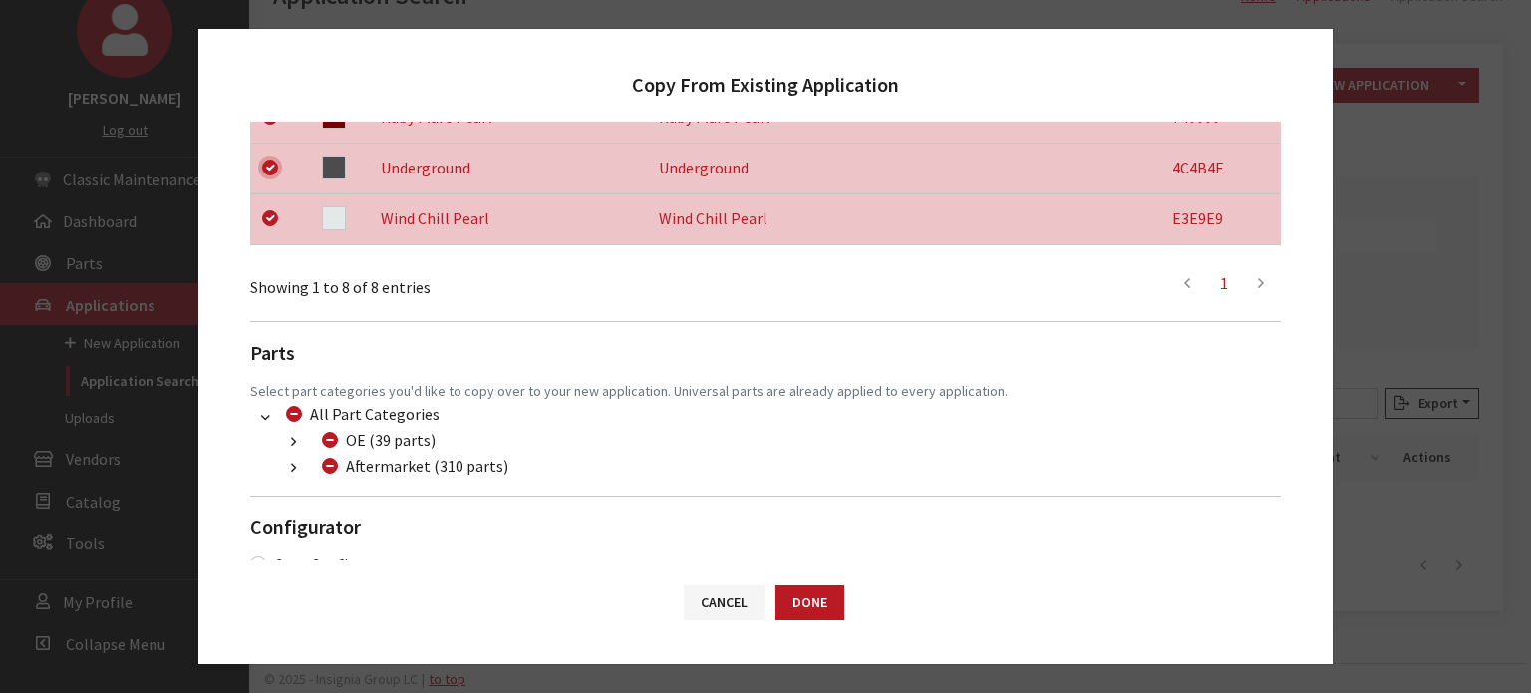
scroll to position [734, 0]
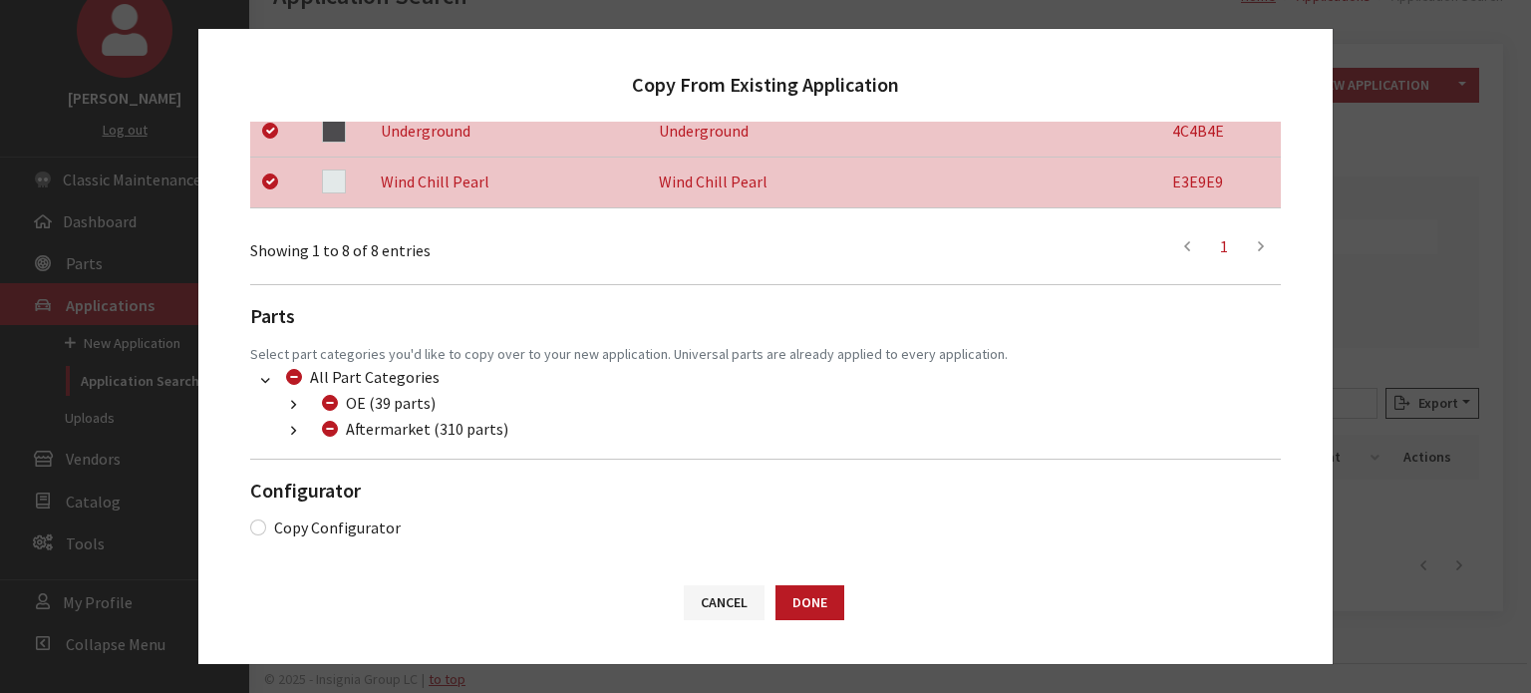
click at [296, 434] on button "button" at bounding box center [293, 431] width 39 height 23
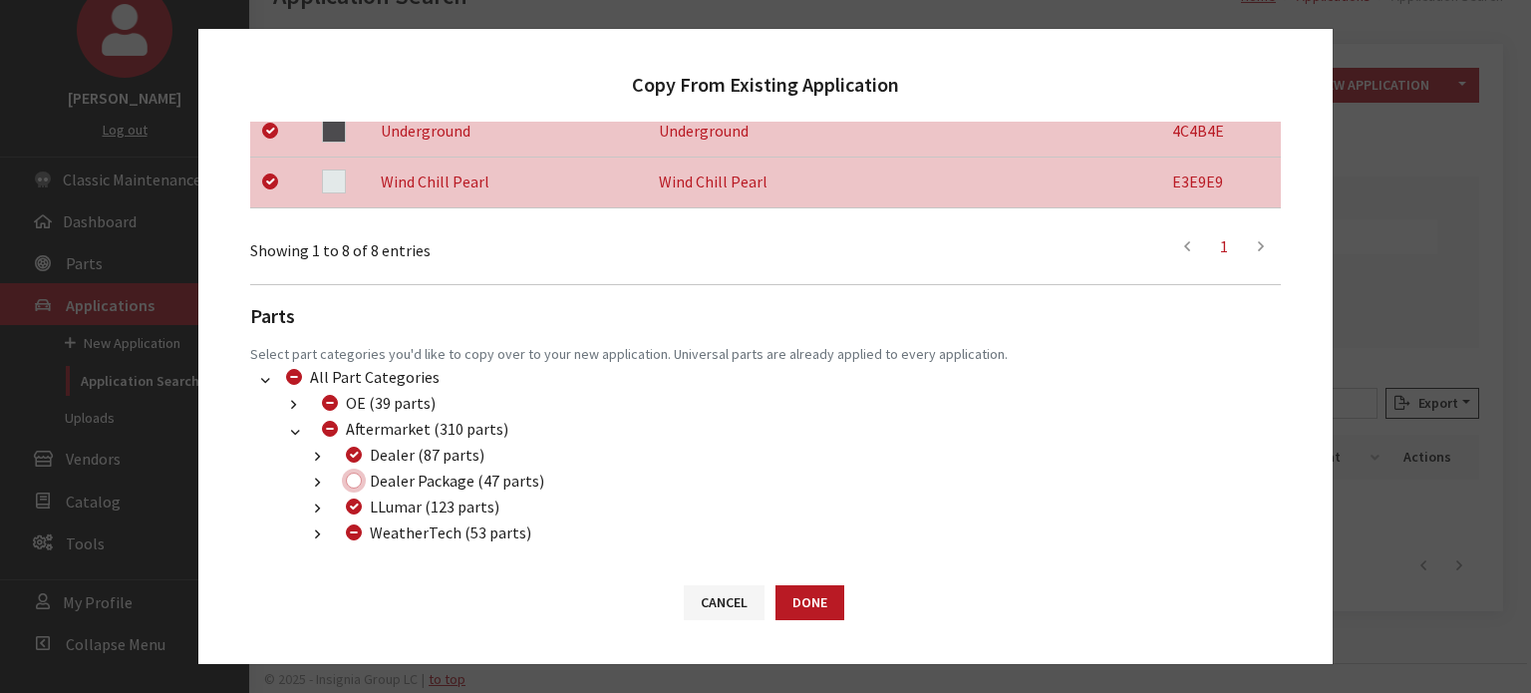
click at [359, 482] on input "Dealer Package (47 parts)" at bounding box center [354, 481] width 16 height 16
checkbox input "true"
click at [355, 533] on input "WeatherTech (53 parts)" at bounding box center [354, 532] width 16 height 16
checkbox input "true"
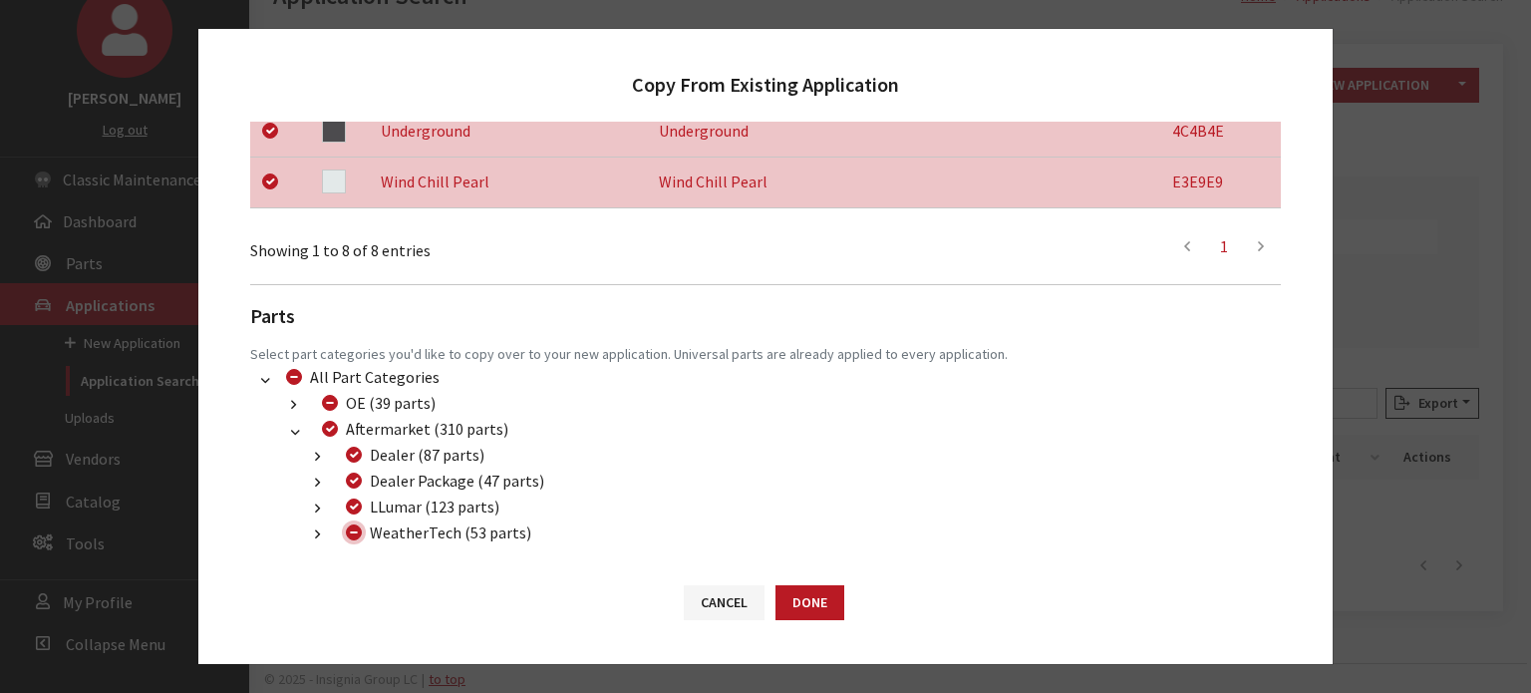
click at [355, 533] on input "WeatherTech (53 parts)" at bounding box center [354, 532] width 16 height 16
checkbox input "false"
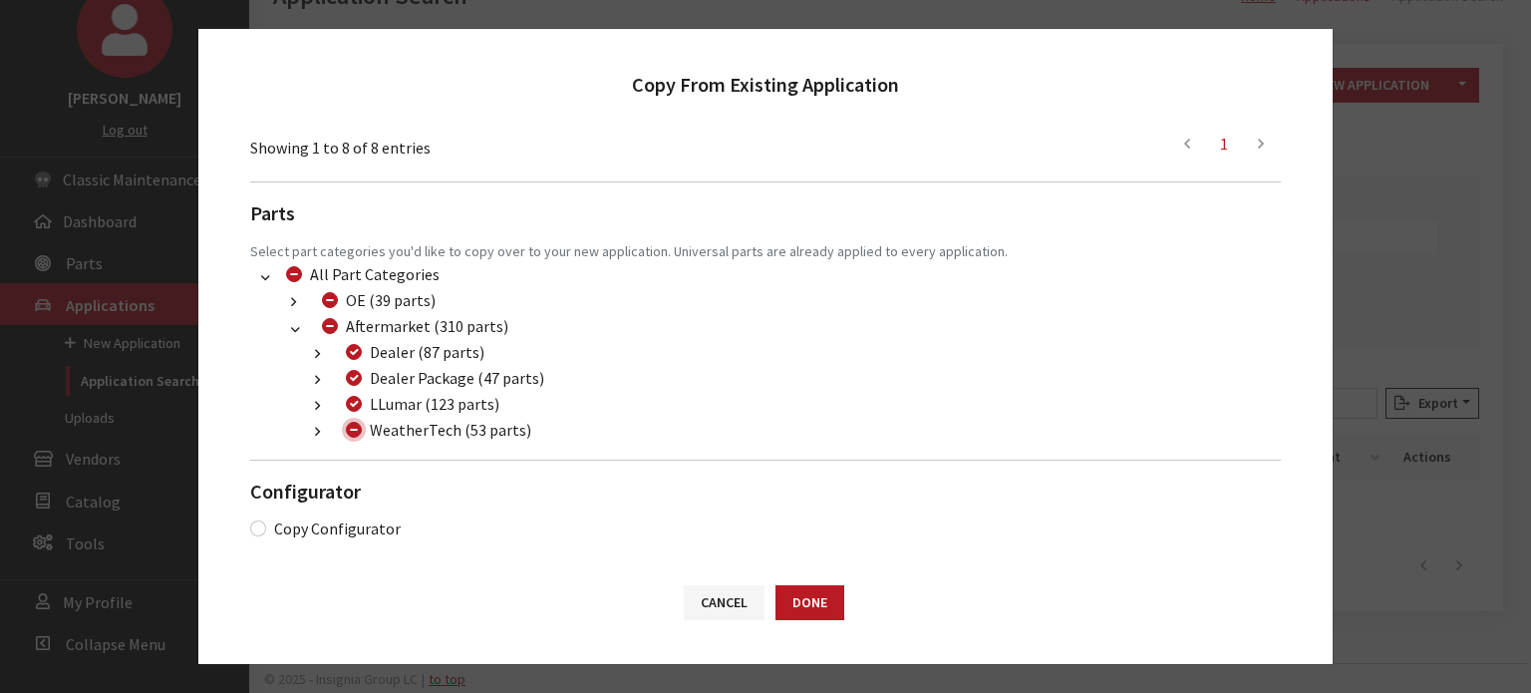
scroll to position [837, 0]
click at [794, 603] on button "Done" at bounding box center [810, 602] width 69 height 35
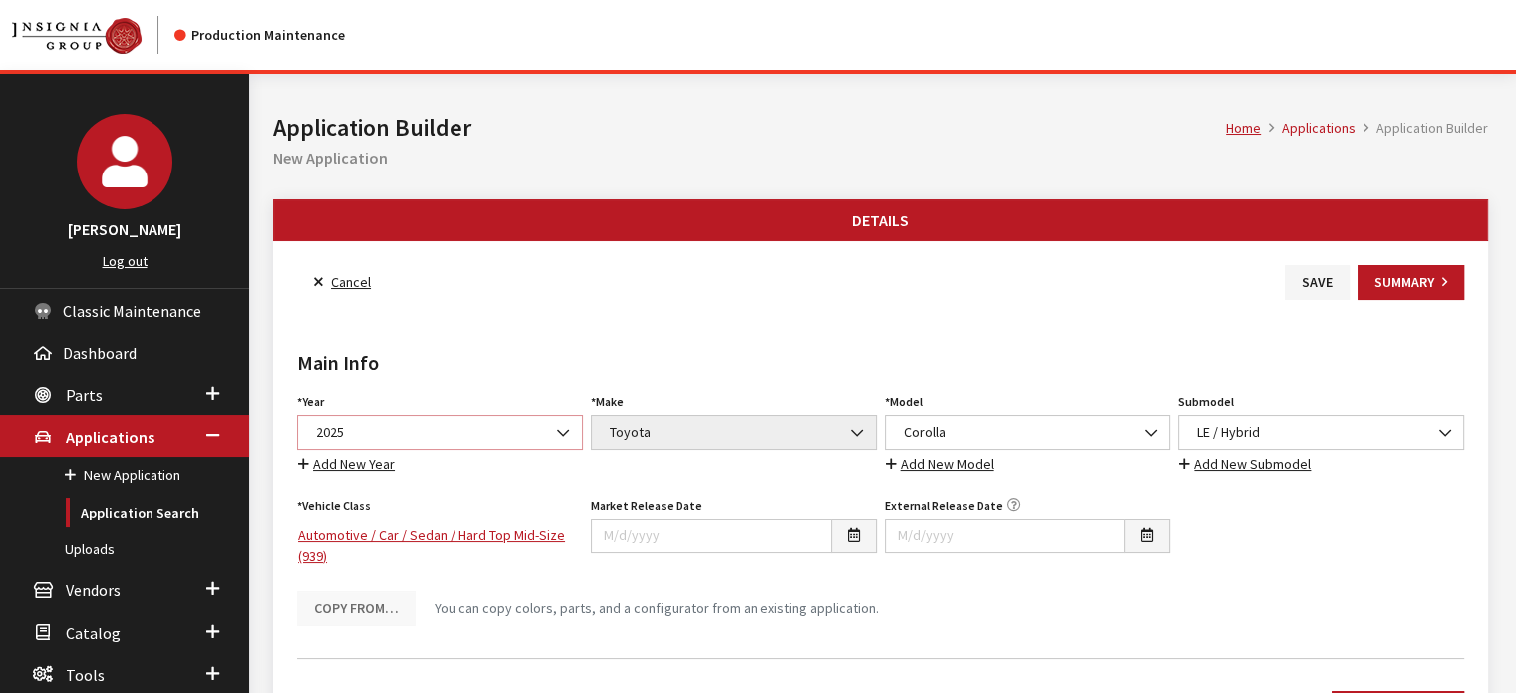
click at [452, 425] on span "2025" at bounding box center [440, 432] width 260 height 21
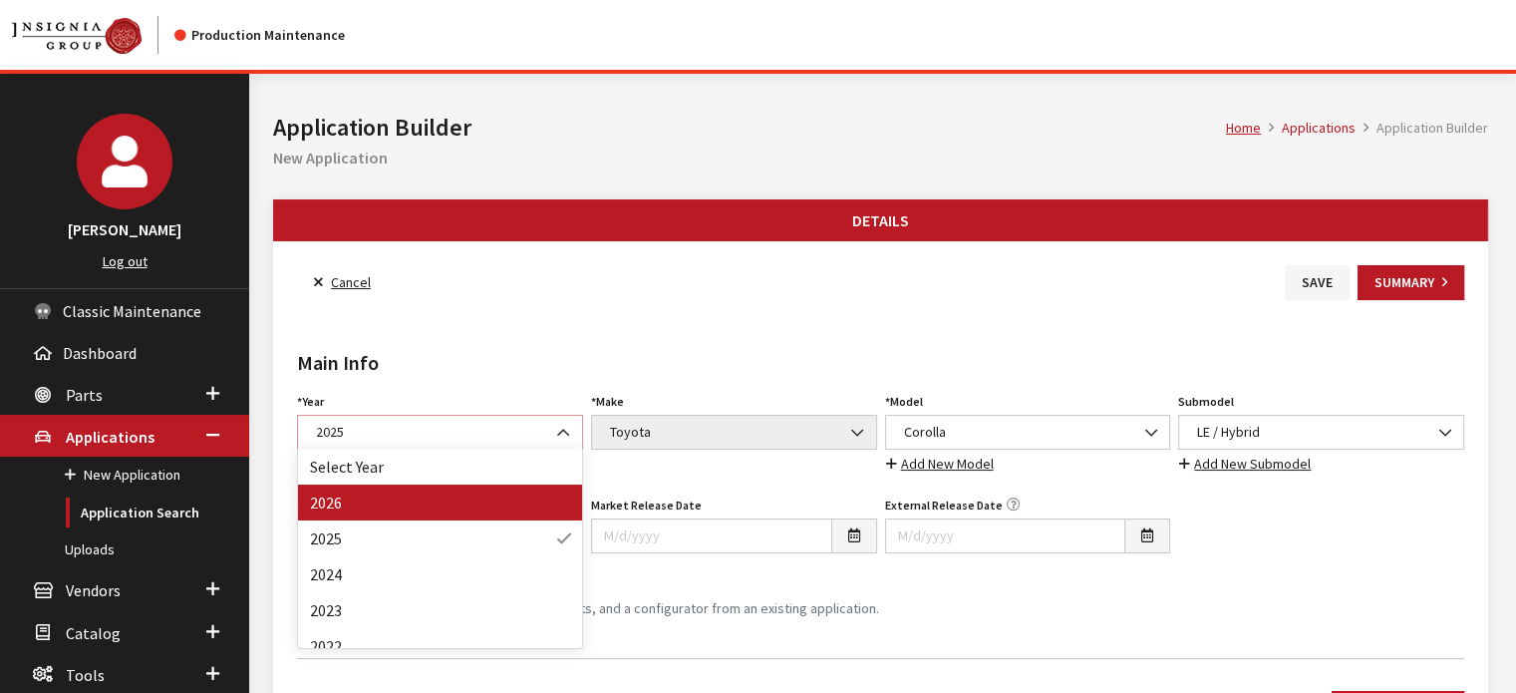
select select "44"
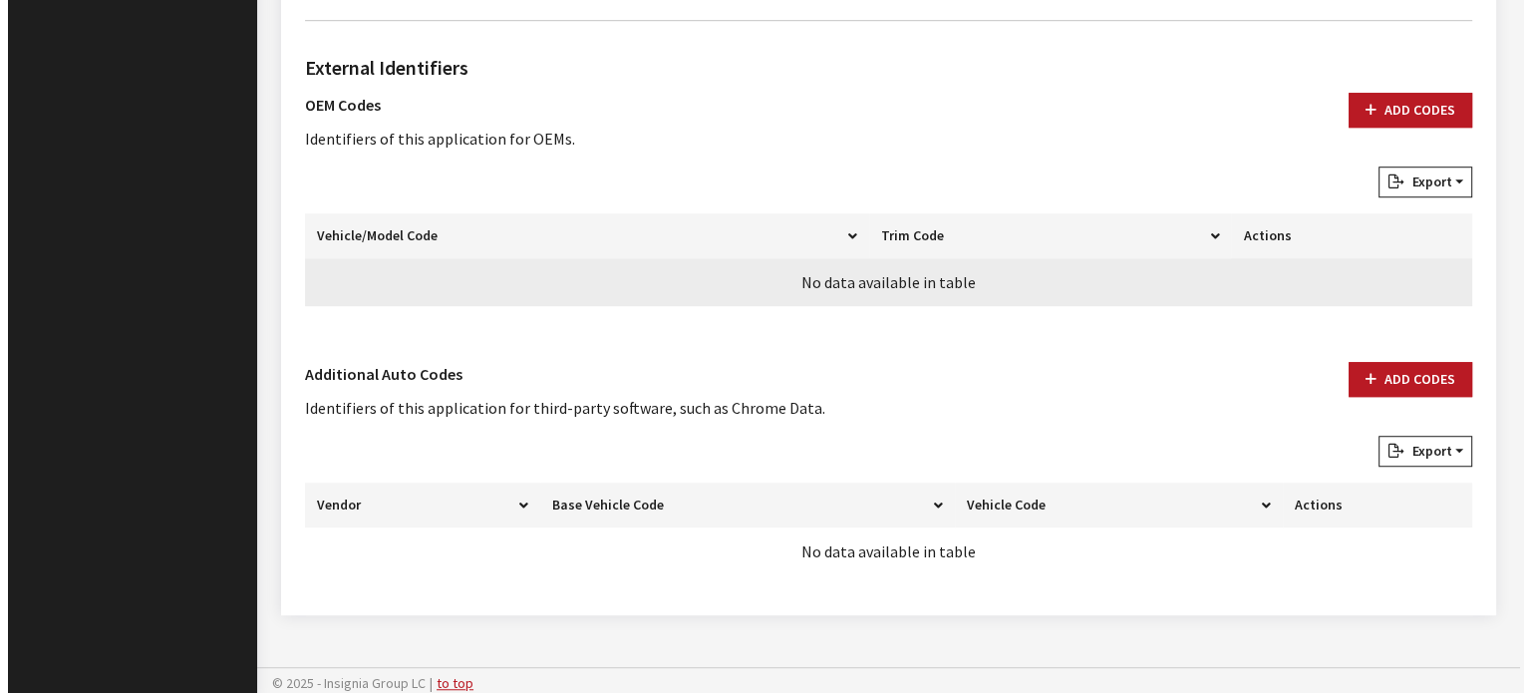
scroll to position [1316, 0]
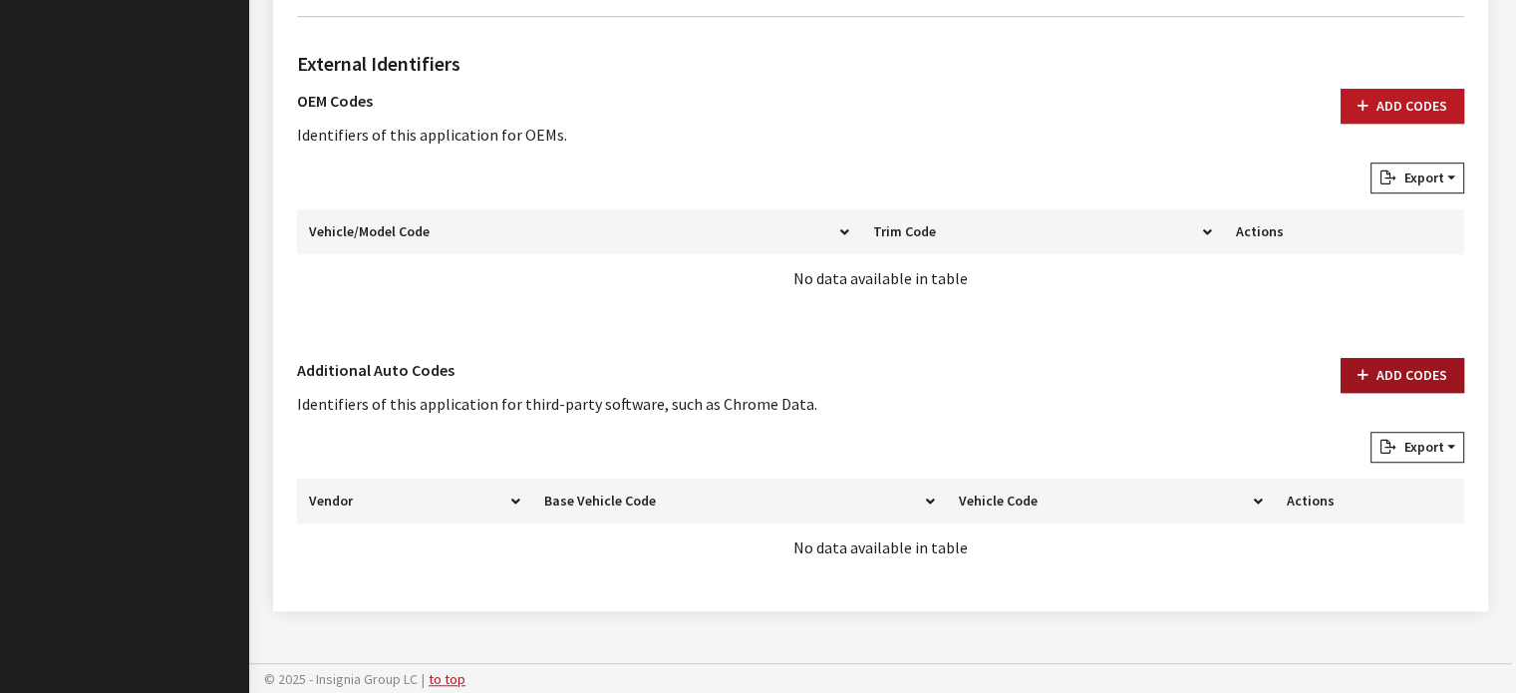
click at [1364, 373] on icon "button" at bounding box center [1363, 376] width 11 height 14
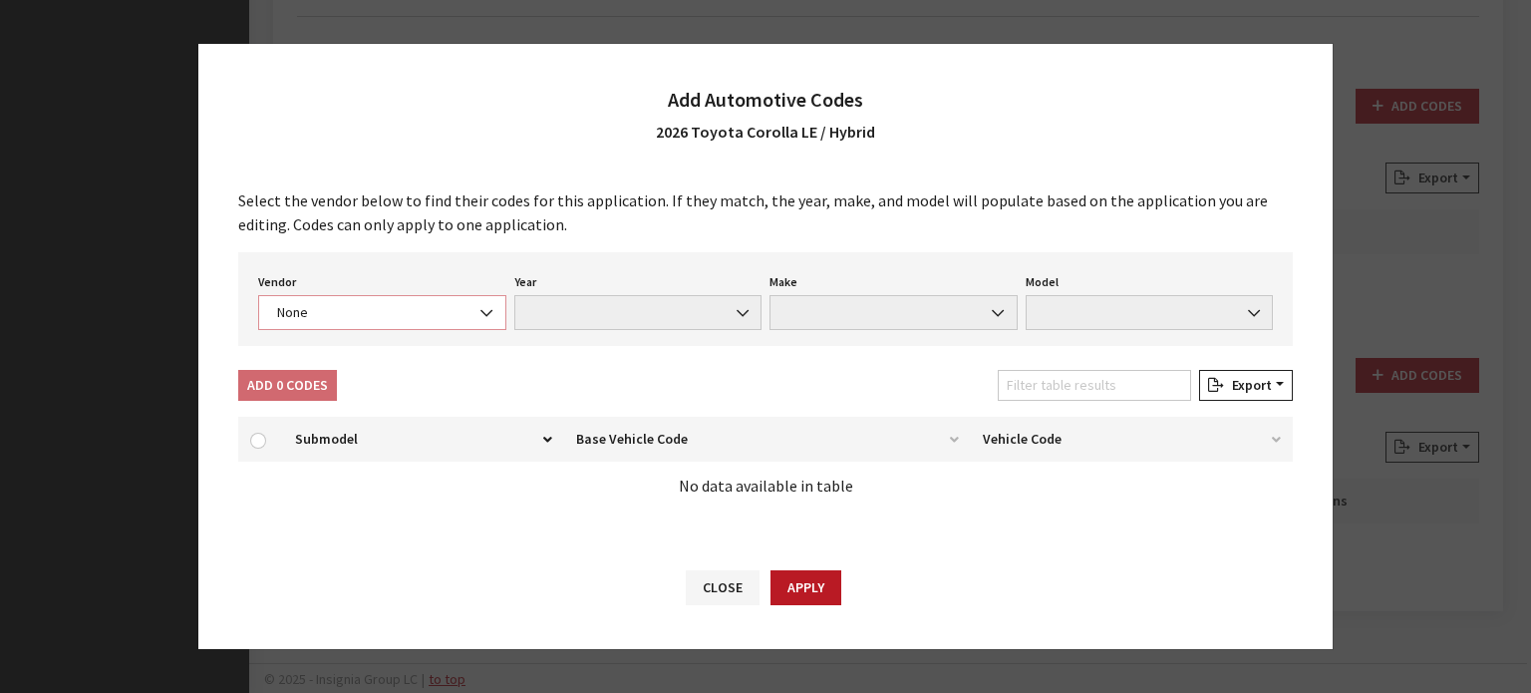
click at [396, 314] on span "None" at bounding box center [382, 312] width 222 height 21
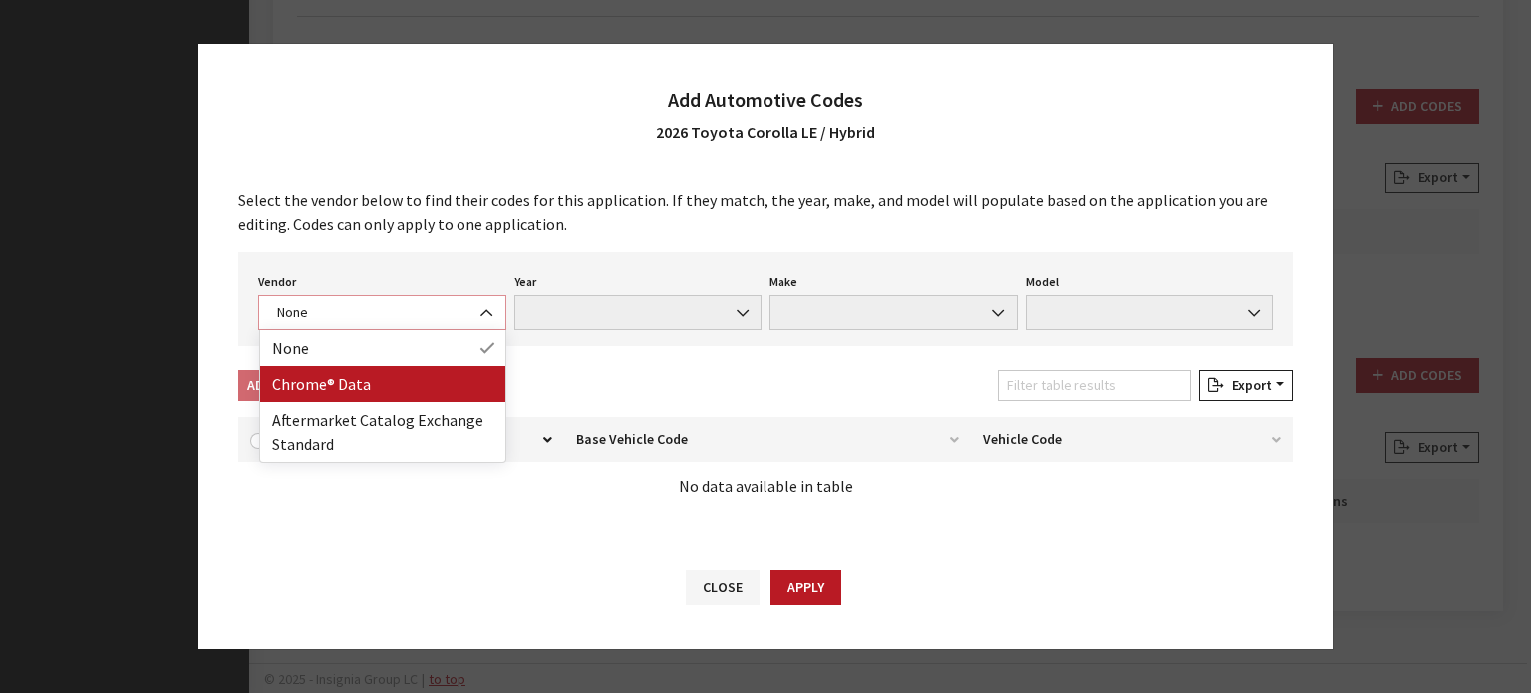
select select "4"
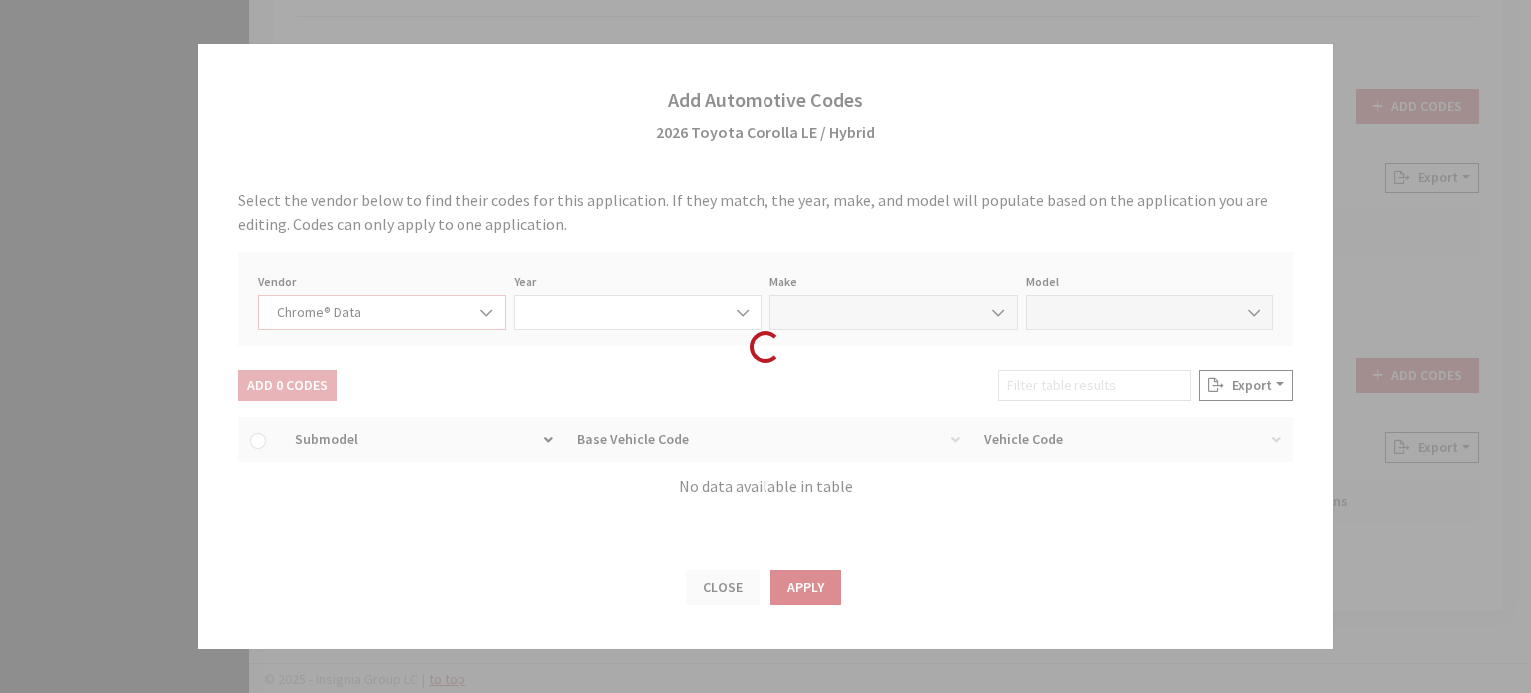
select select "2026"
select select "39"
select select "62510"
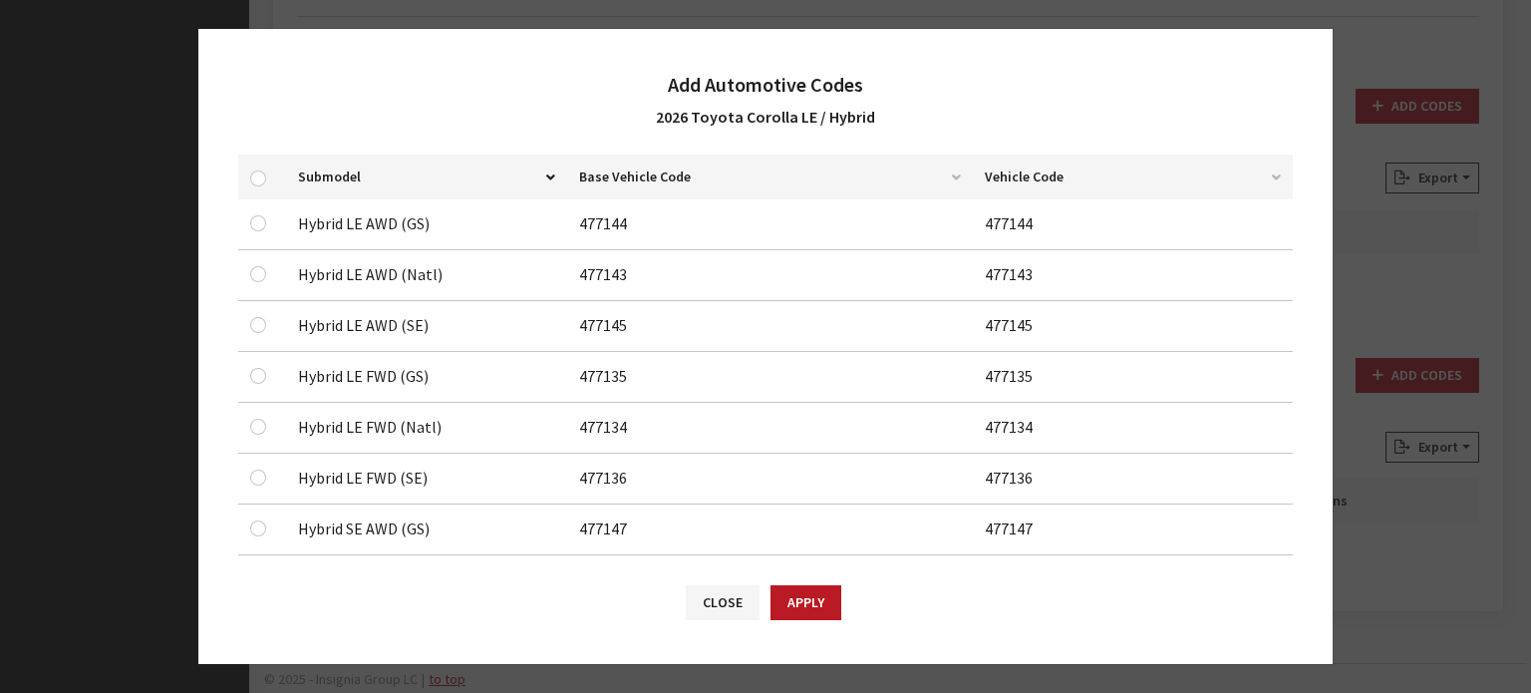
scroll to position [199, 0]
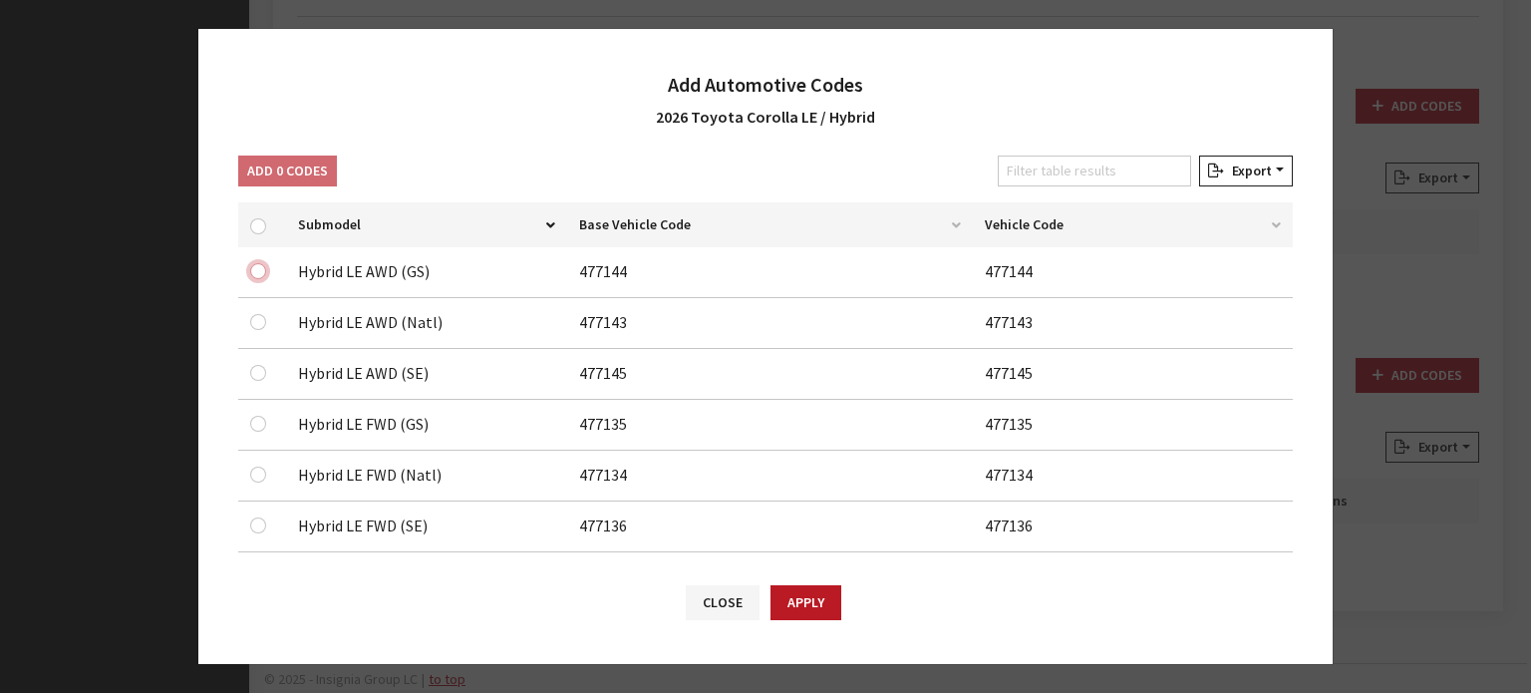
click at [251, 271] on input "checkbox" at bounding box center [258, 271] width 16 height 16
checkbox input "true"
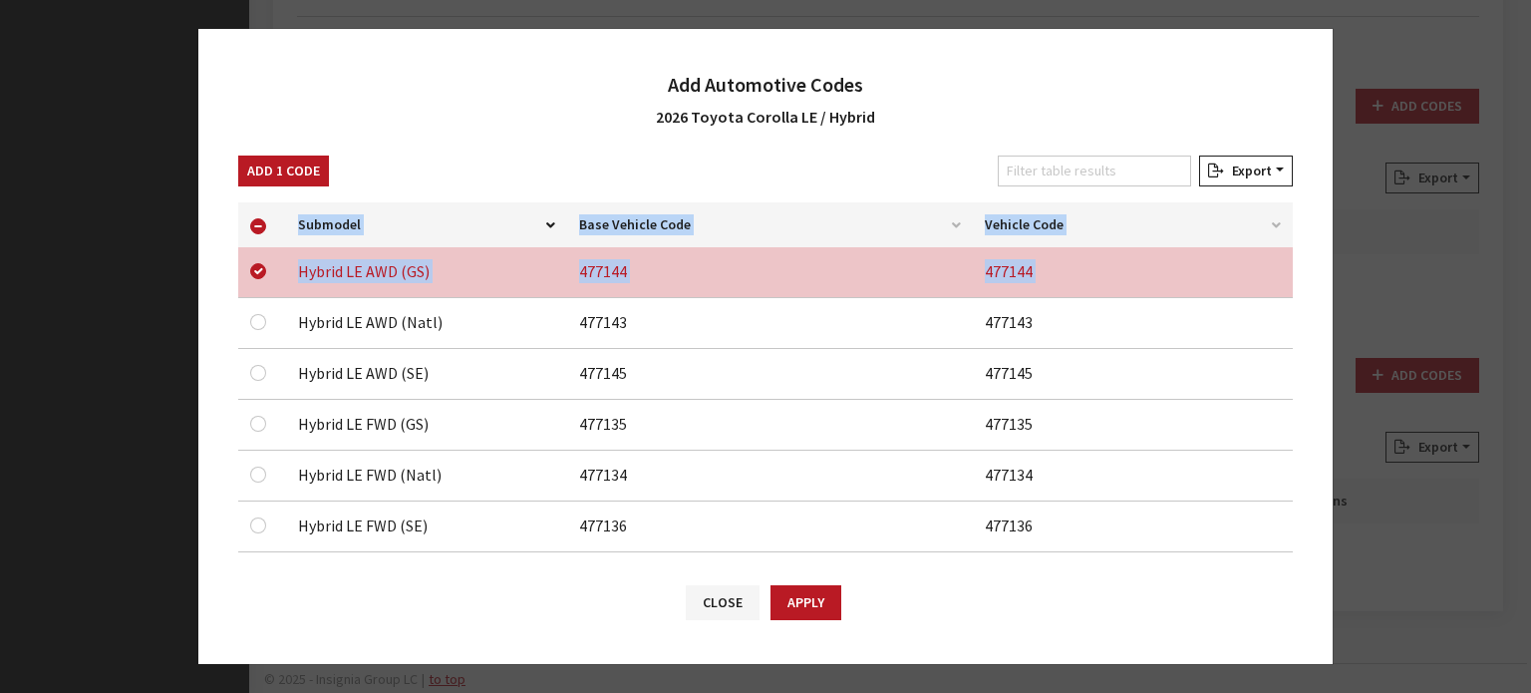
click at [257, 316] on input "checkbox" at bounding box center [258, 322] width 16 height 16
checkbox input "true"
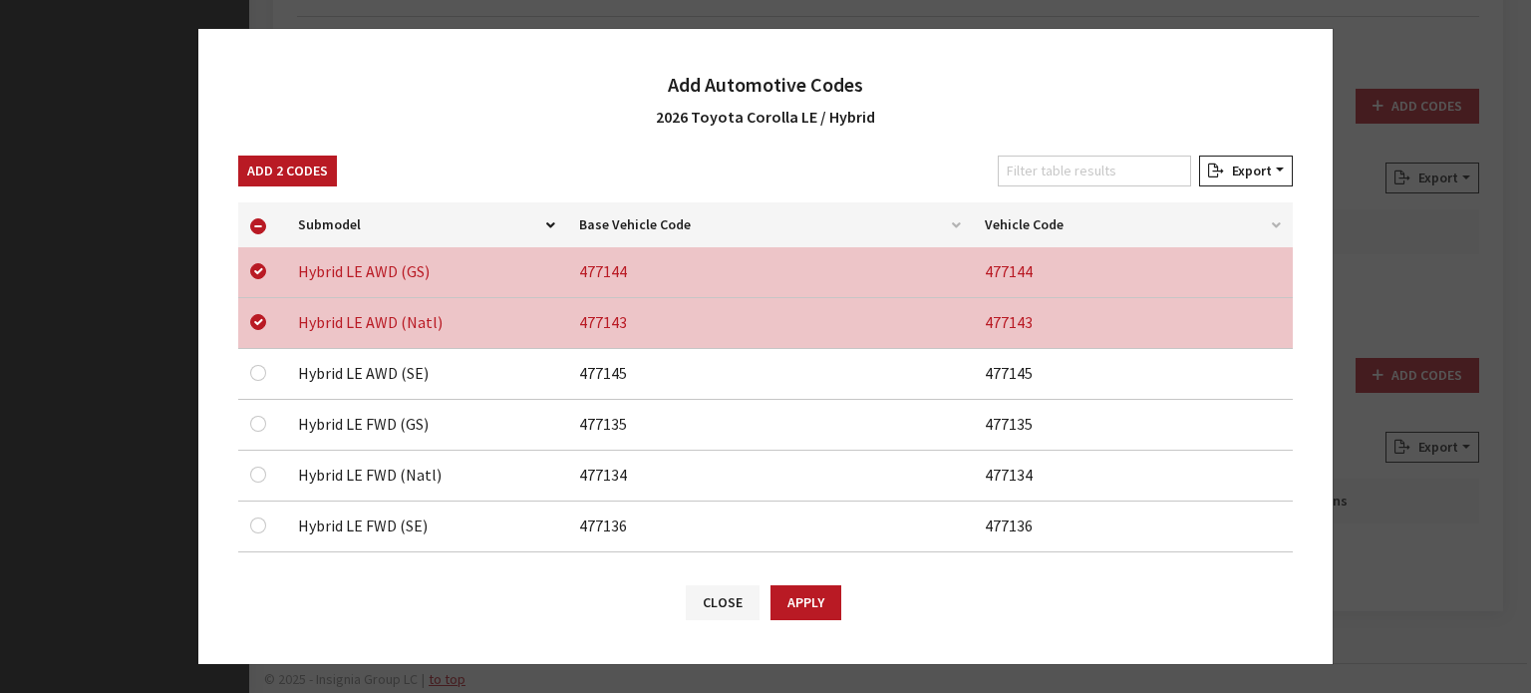
drag, startPoint x: 262, startPoint y: 382, endPoint x: 258, endPoint y: 371, distance: 11.7
click at [261, 381] on div at bounding box center [262, 373] width 24 height 24
click at [258, 279] on input "checkbox" at bounding box center [258, 271] width 16 height 16
checkbox input "true"
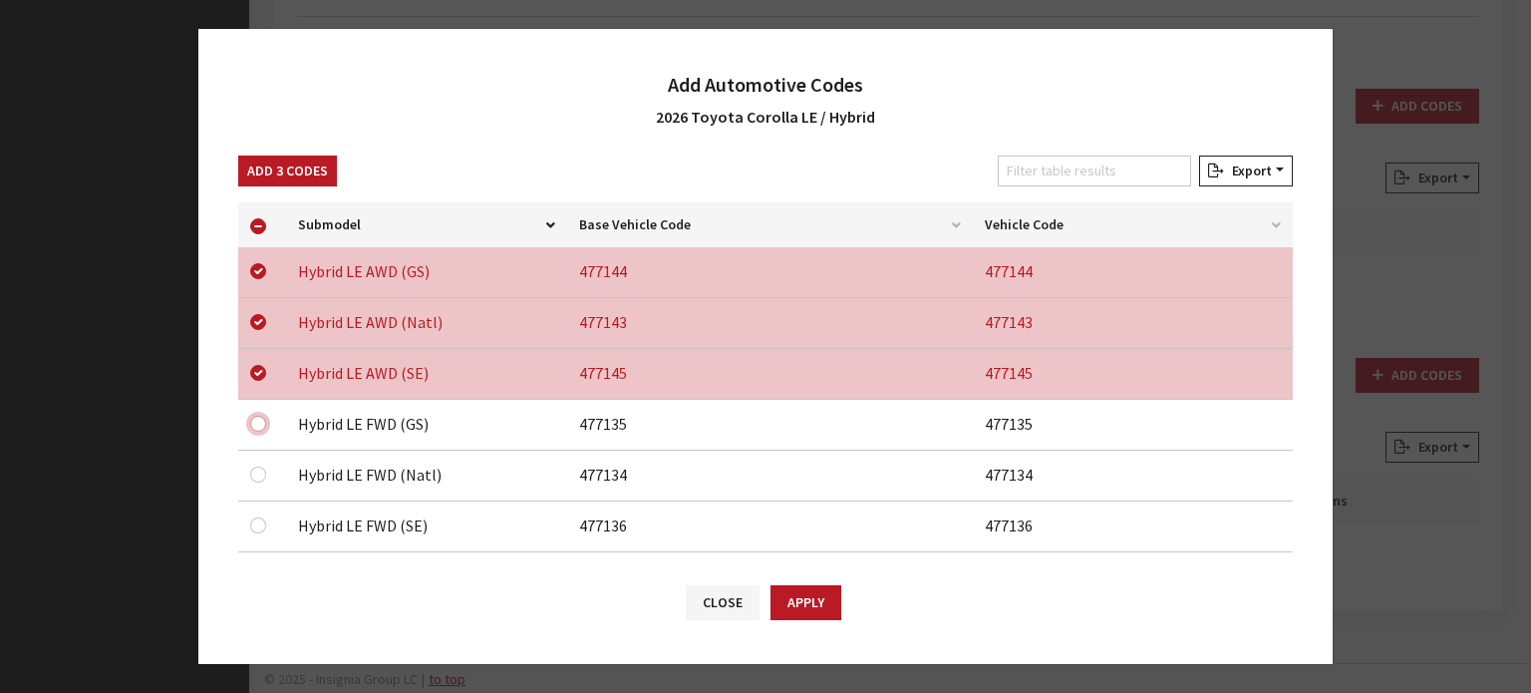
click at [255, 330] on input "checkbox" at bounding box center [258, 322] width 16 height 16
checkbox input "true"
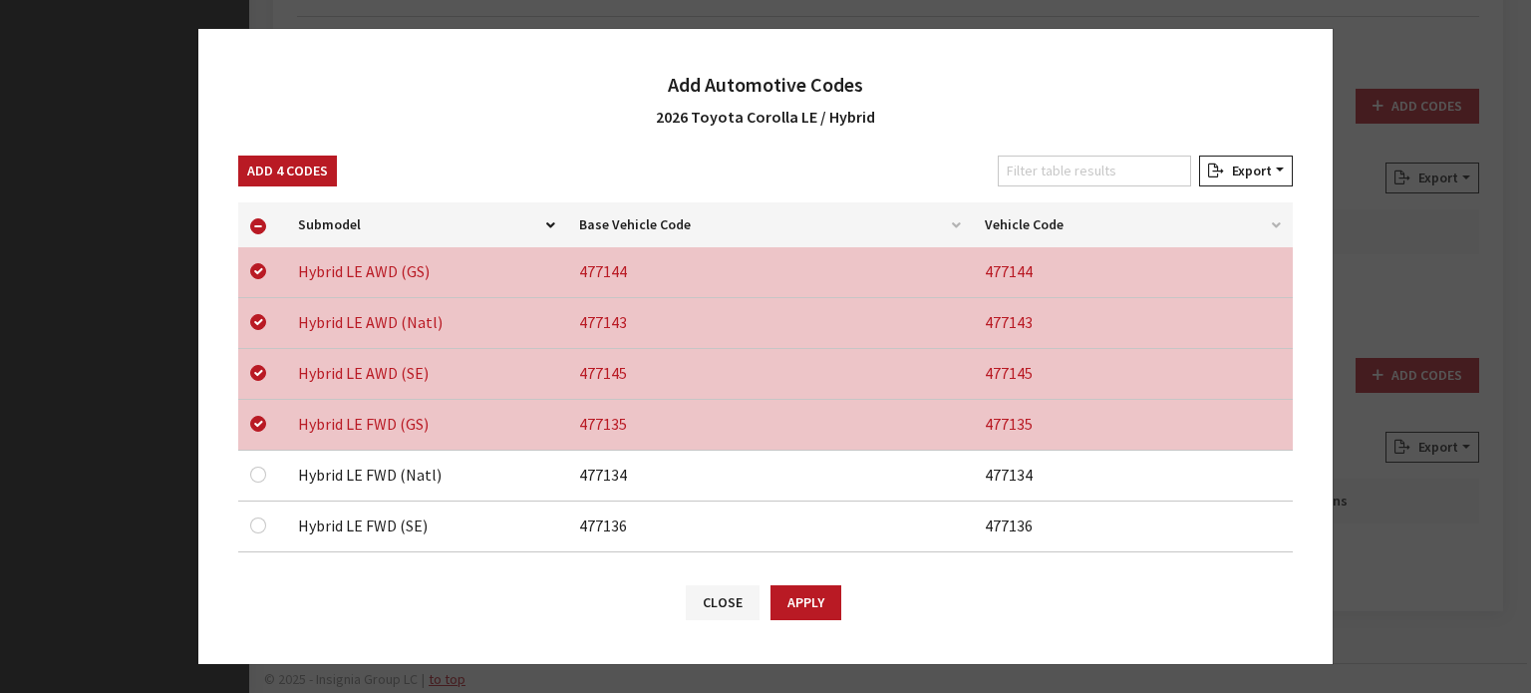
click at [250, 468] on div at bounding box center [262, 475] width 24 height 24
click at [260, 279] on input "checkbox" at bounding box center [258, 271] width 16 height 16
checkbox input "true"
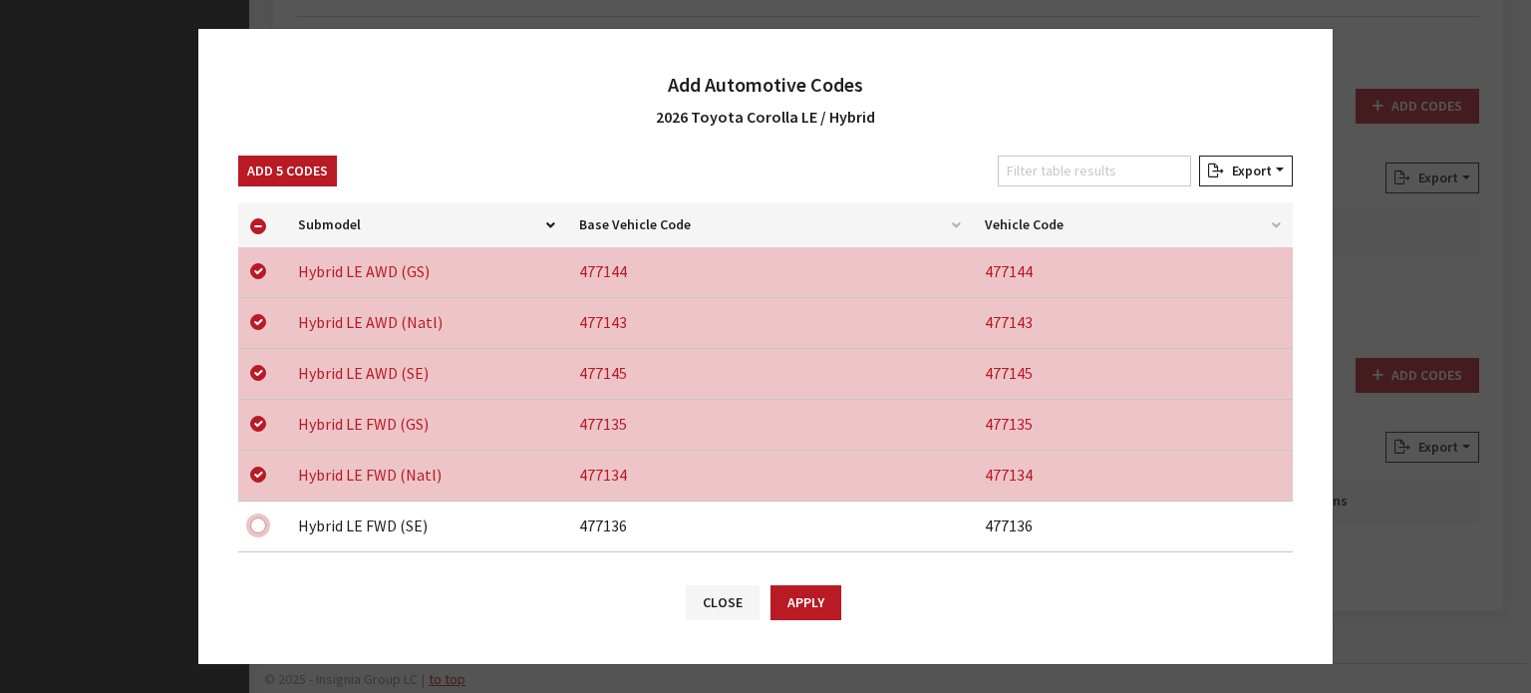
click at [256, 330] on input "checkbox" at bounding box center [258, 322] width 16 height 16
checkbox input "true"
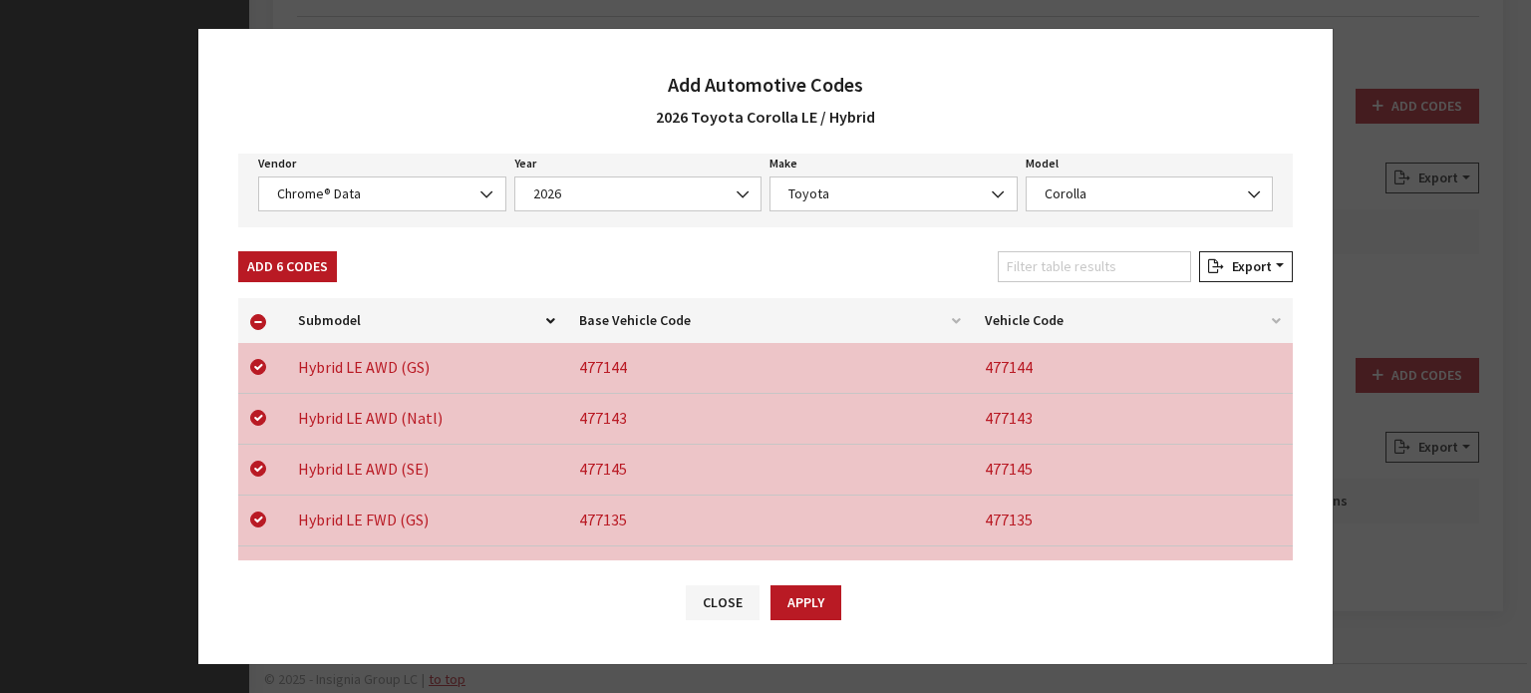
scroll to position [100, 0]
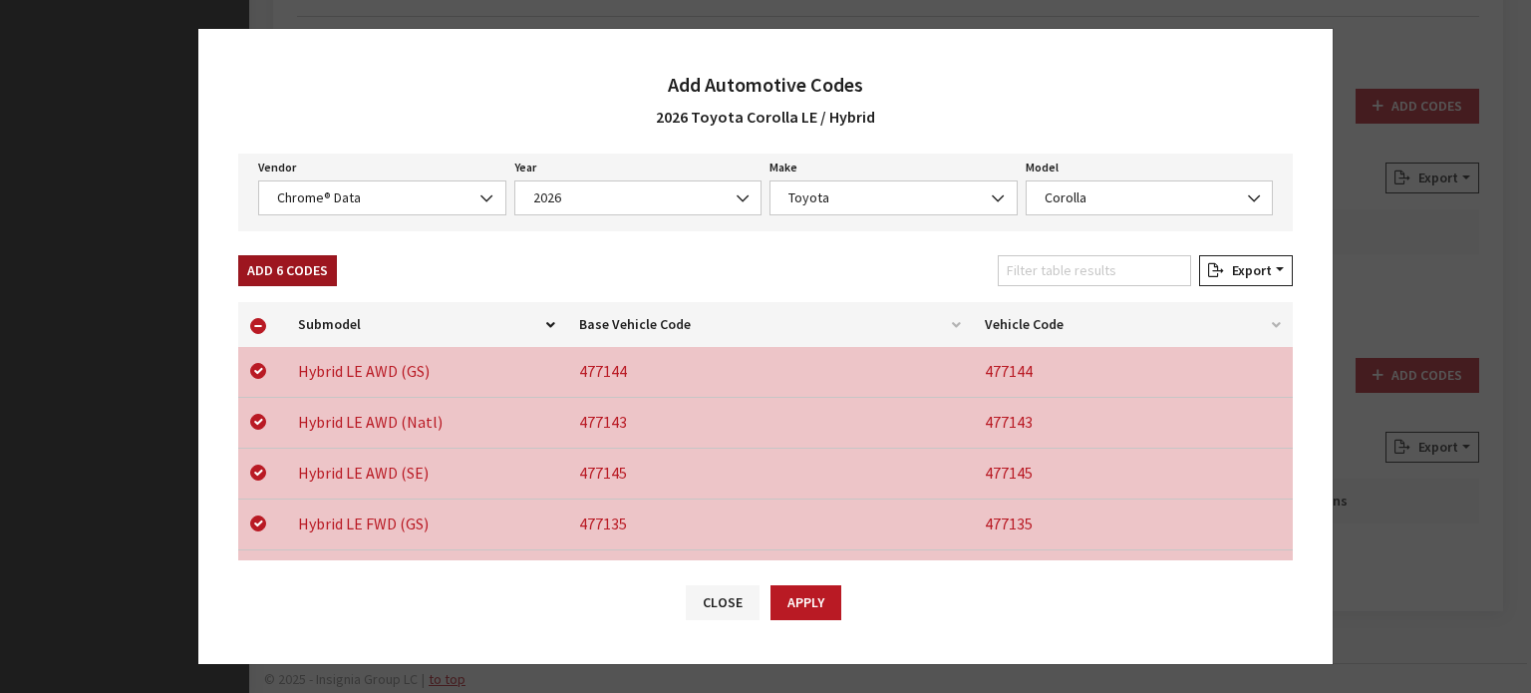
click at [283, 270] on button "Add 6 Codes" at bounding box center [287, 270] width 99 height 31
checkbox input "false"
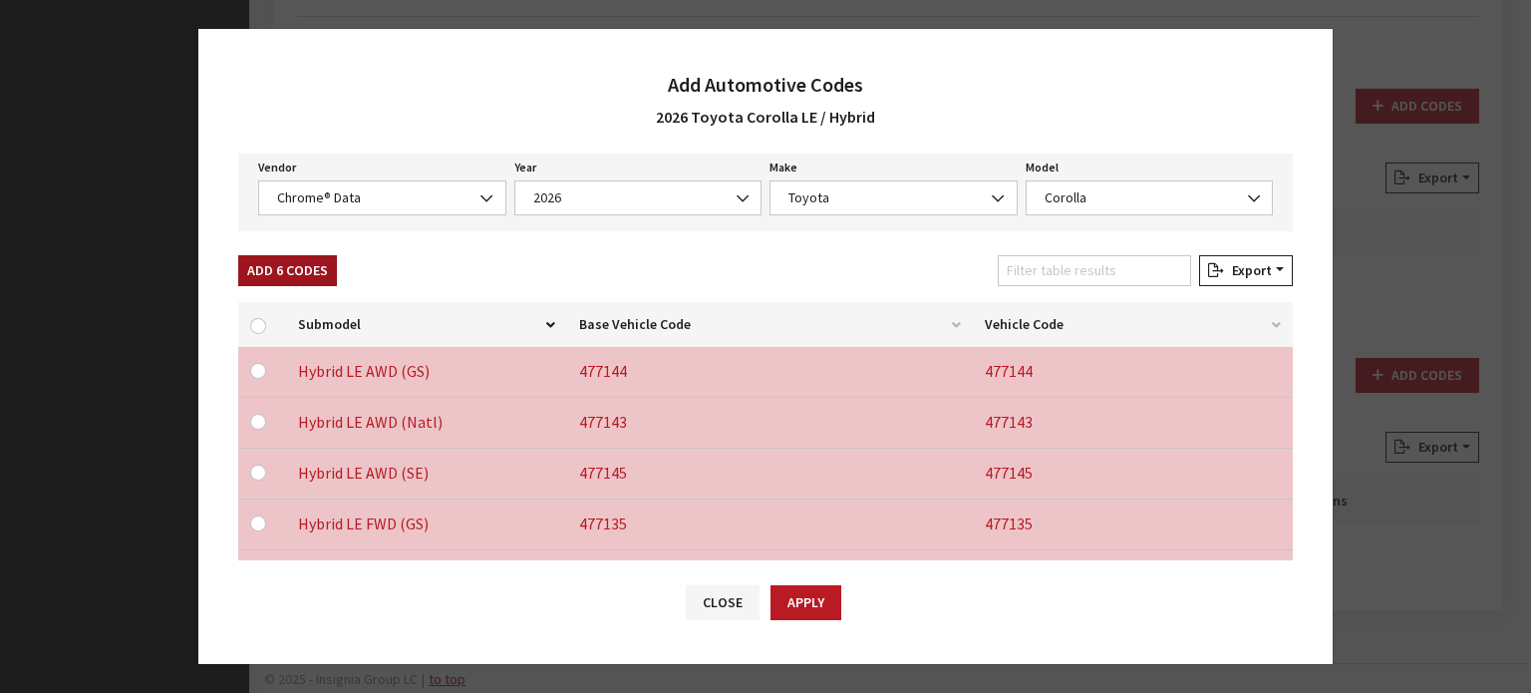
checkbox input "false"
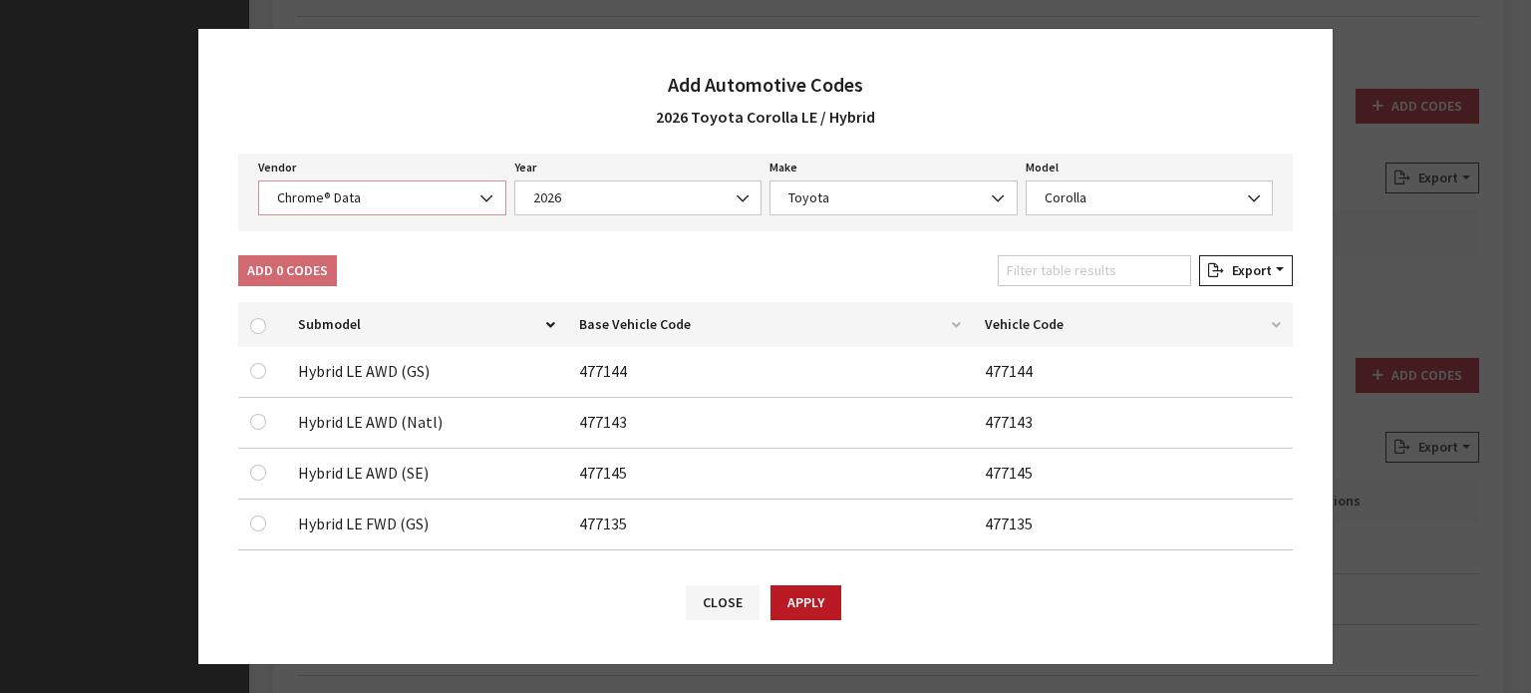
click at [444, 195] on span "Chrome® Data" at bounding box center [382, 197] width 222 height 21
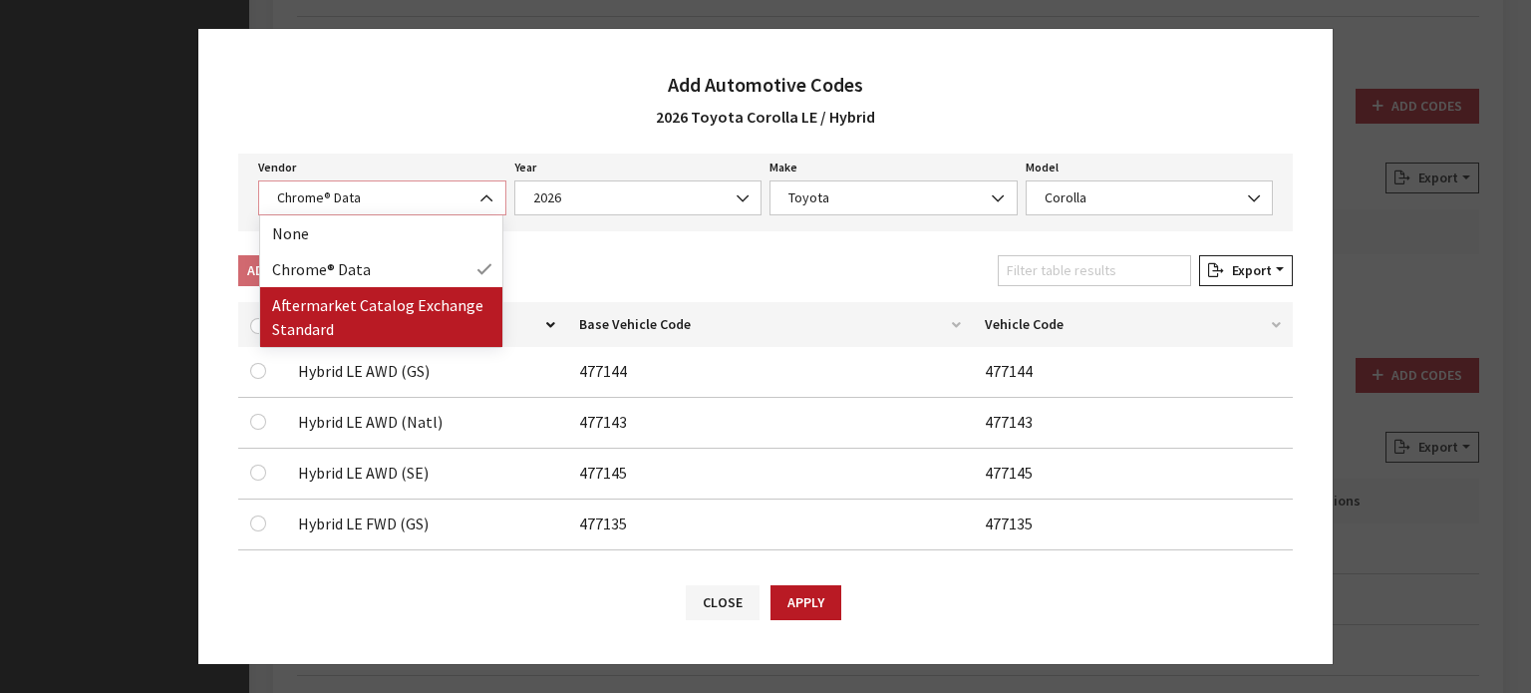
select select "2"
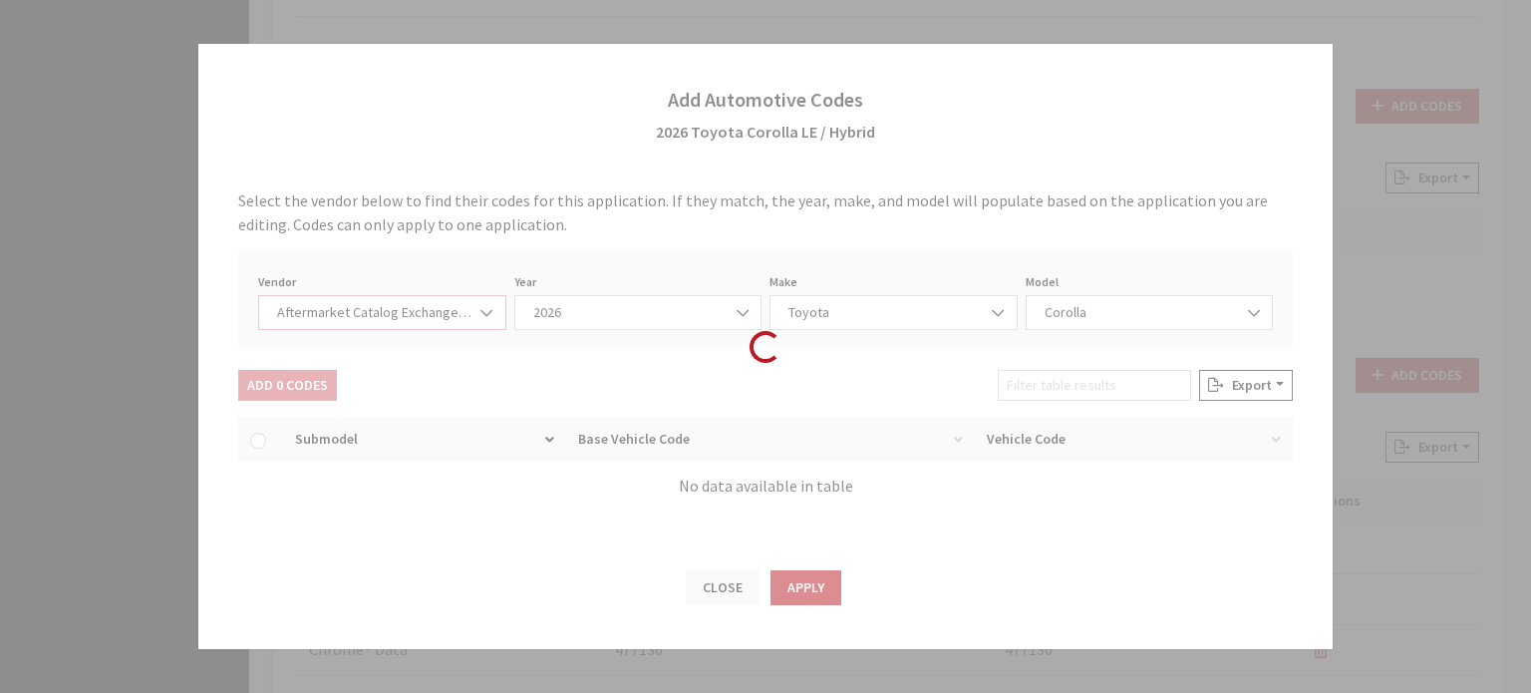
select select "2026"
select select "76"
select select "1013"
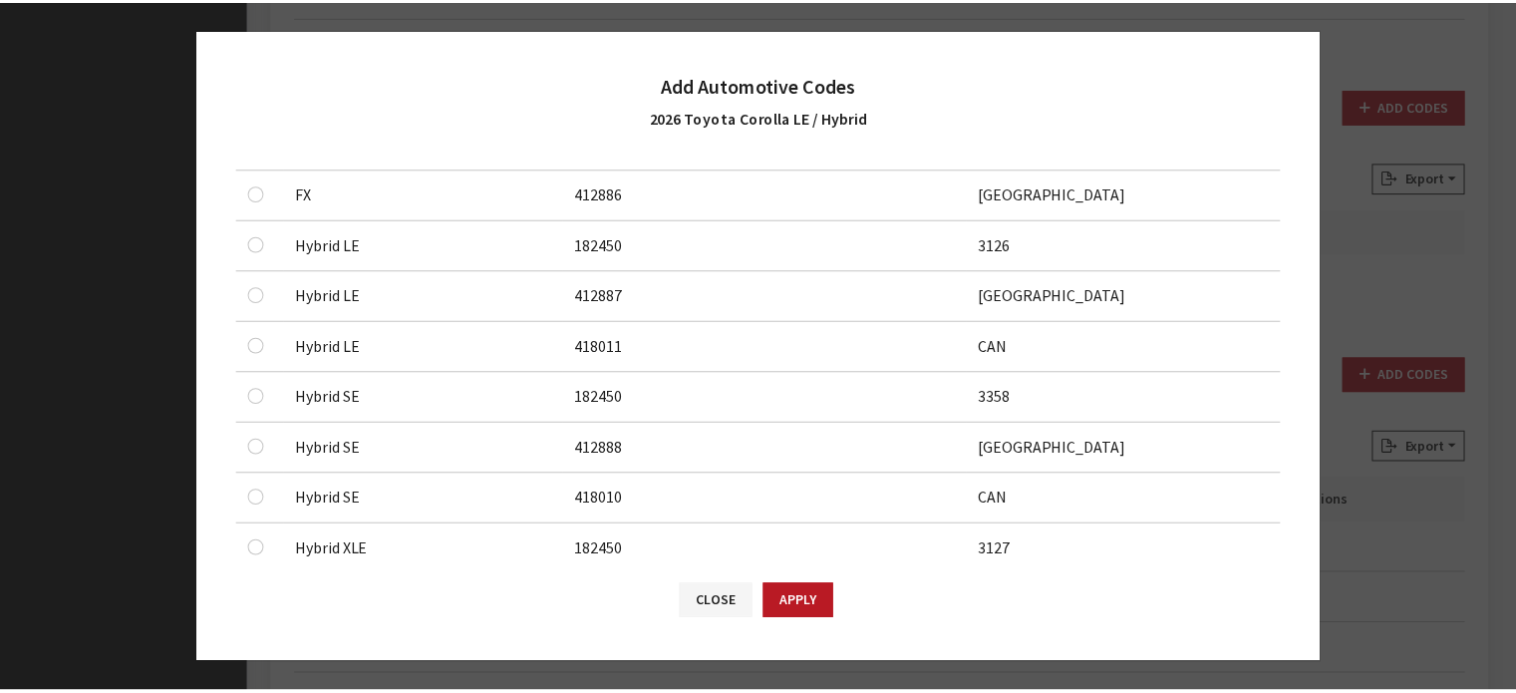
scroll to position [299, 0]
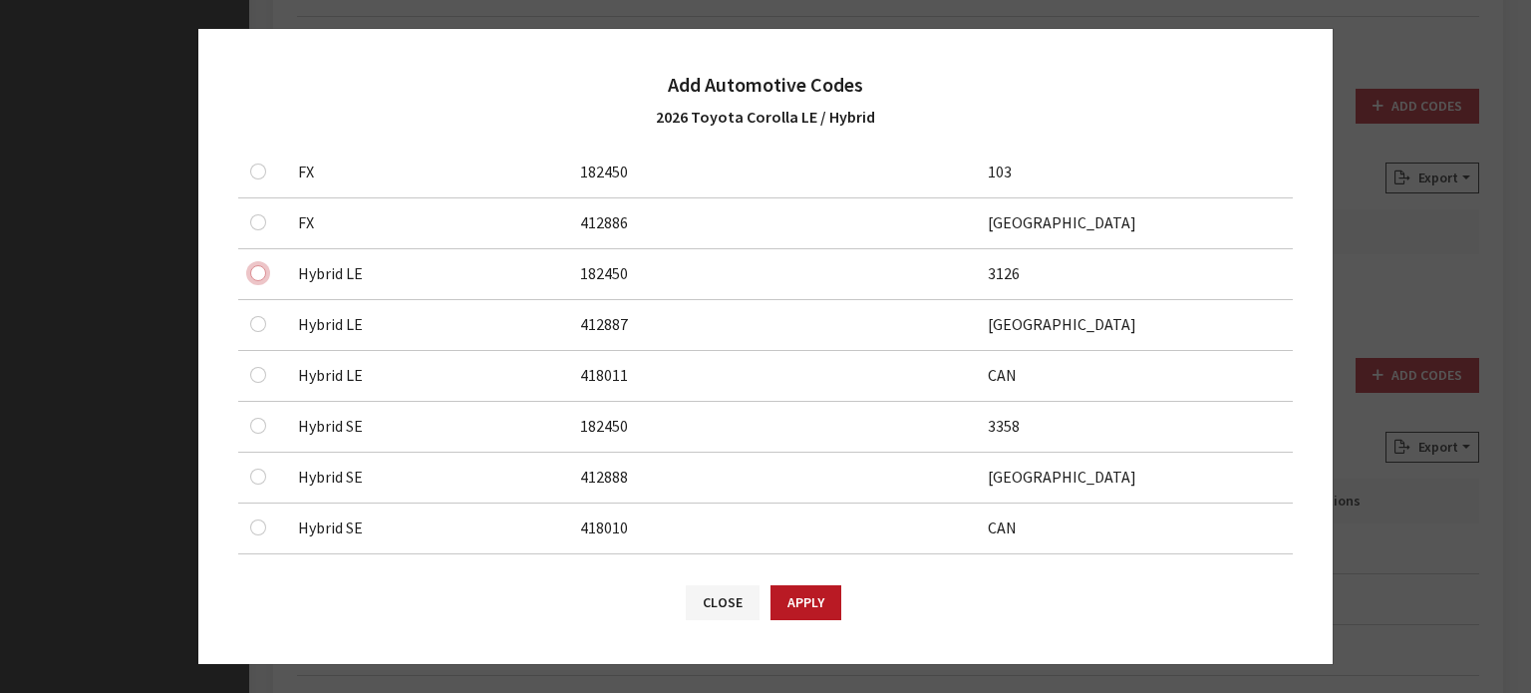
click at [263, 179] on input "checkbox" at bounding box center [258, 171] width 16 height 16
checkbox input "true"
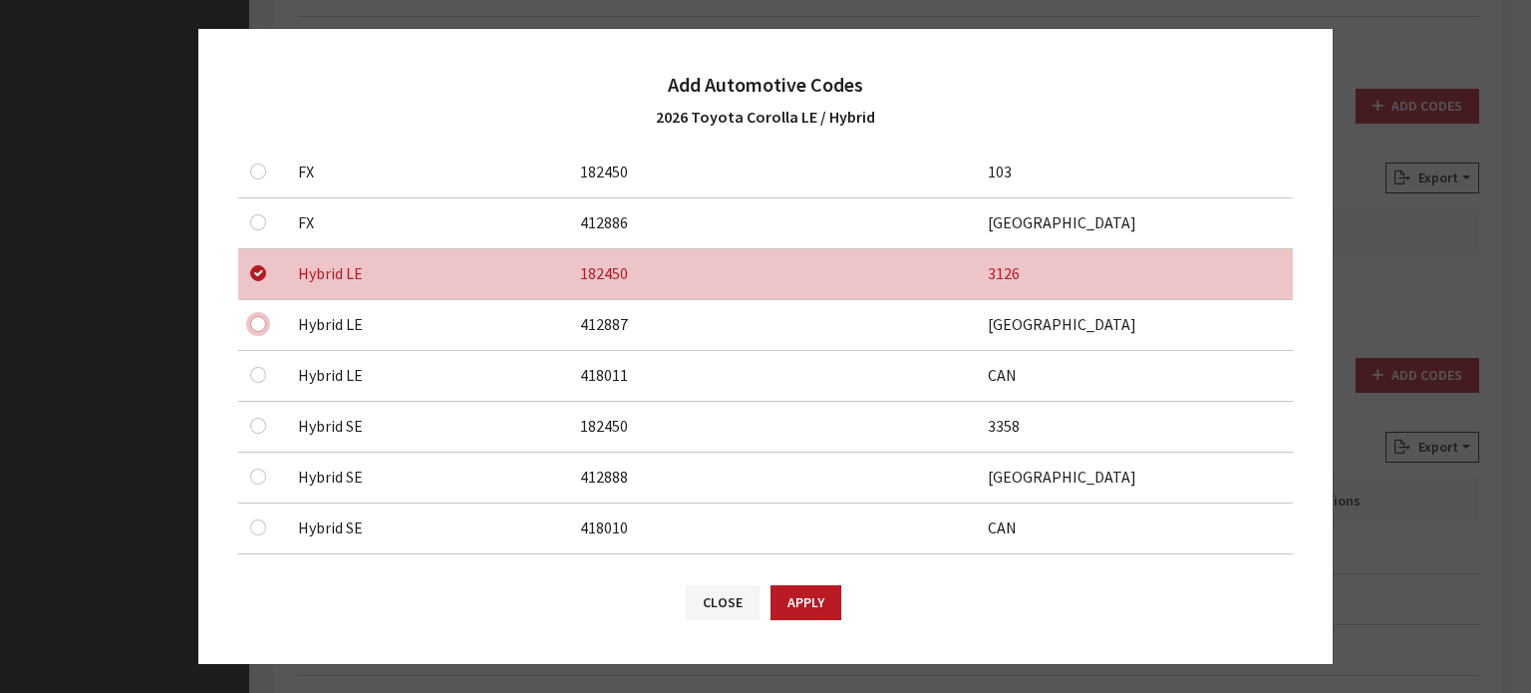
click at [257, 230] on input "checkbox" at bounding box center [258, 222] width 16 height 16
checkbox input "true"
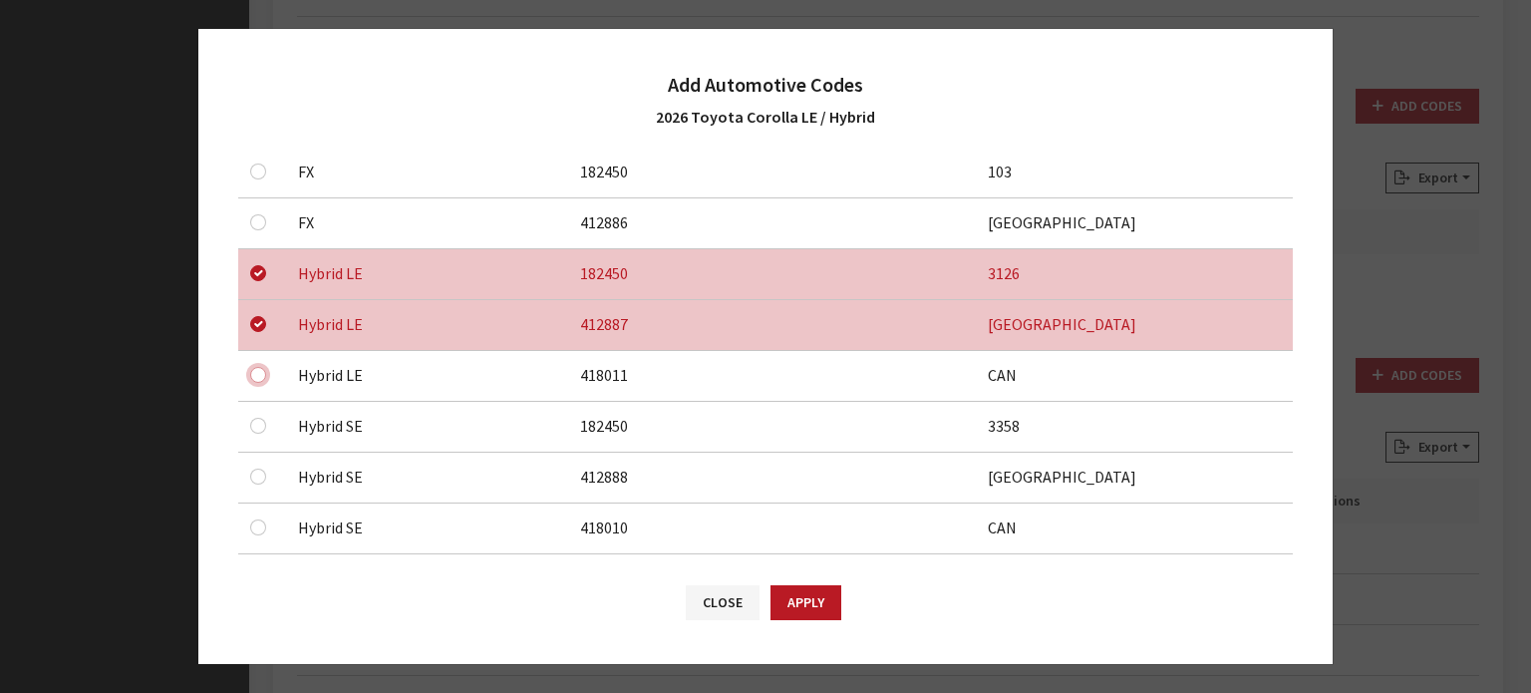
click at [254, 179] on input "checkbox" at bounding box center [258, 171] width 16 height 16
checkbox input "true"
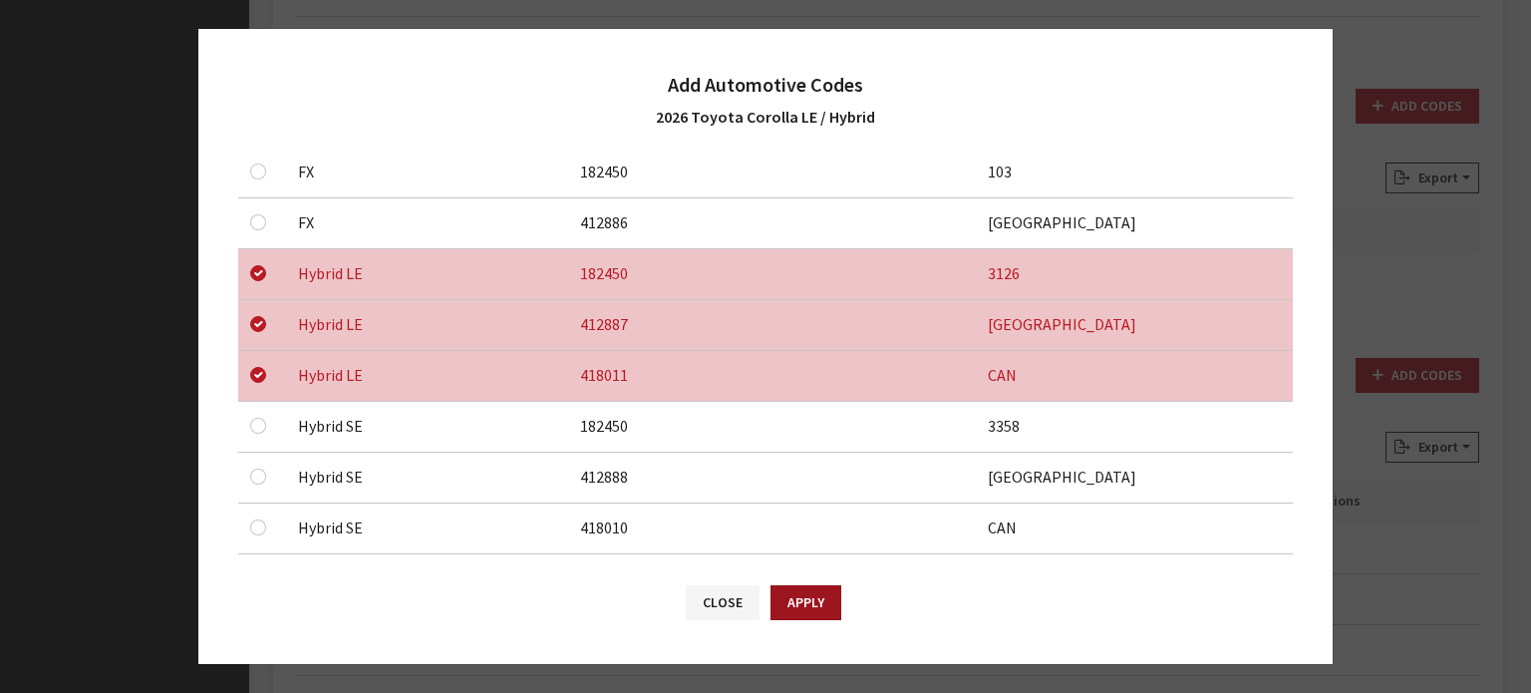
click at [789, 588] on button "Apply" at bounding box center [806, 602] width 71 height 35
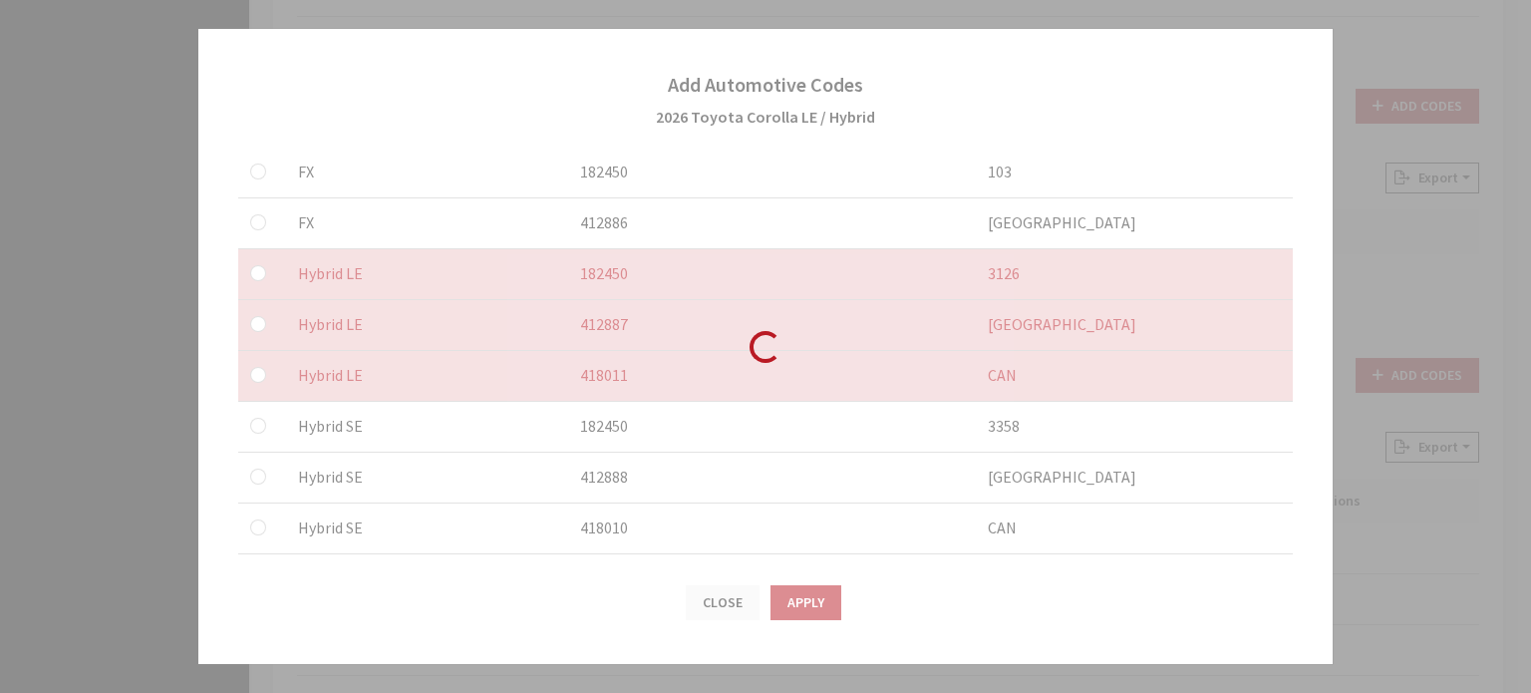
checkbox input "false"
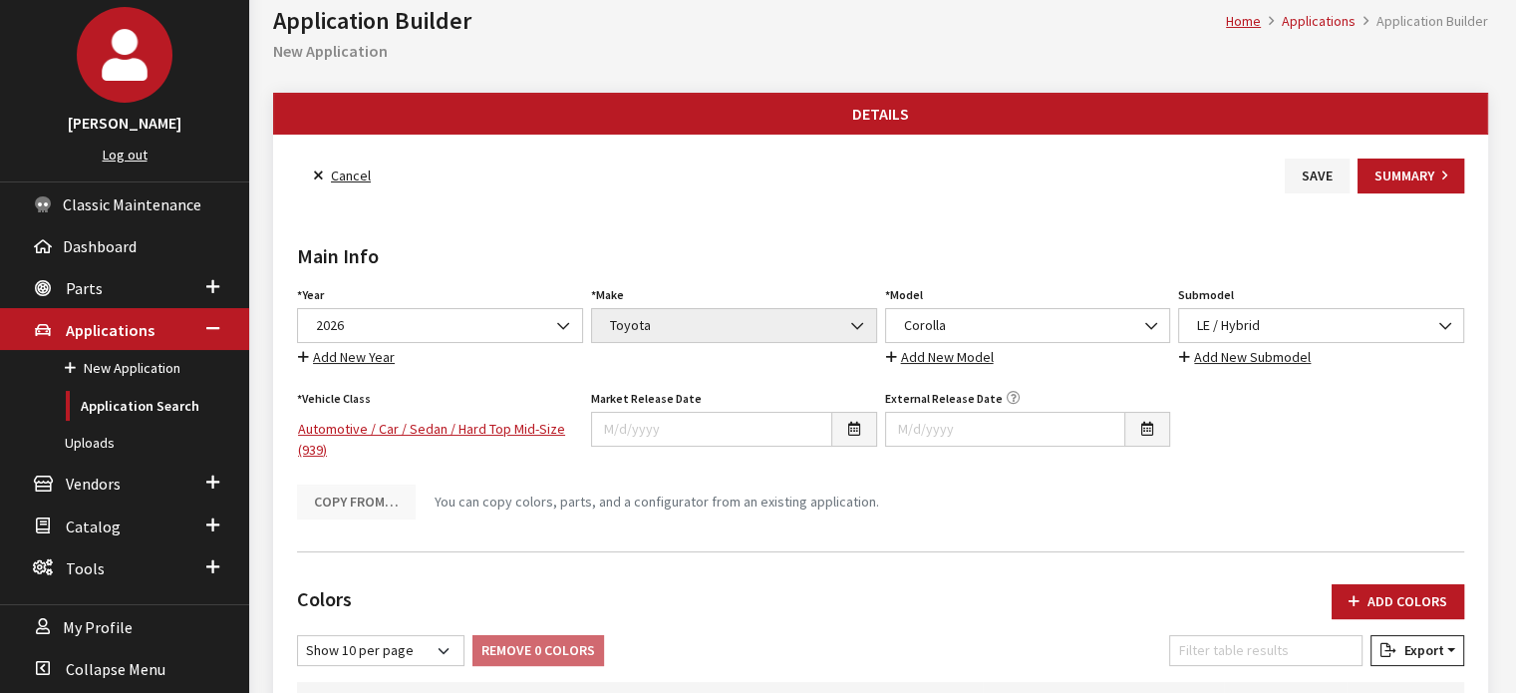
scroll to position [0, 0]
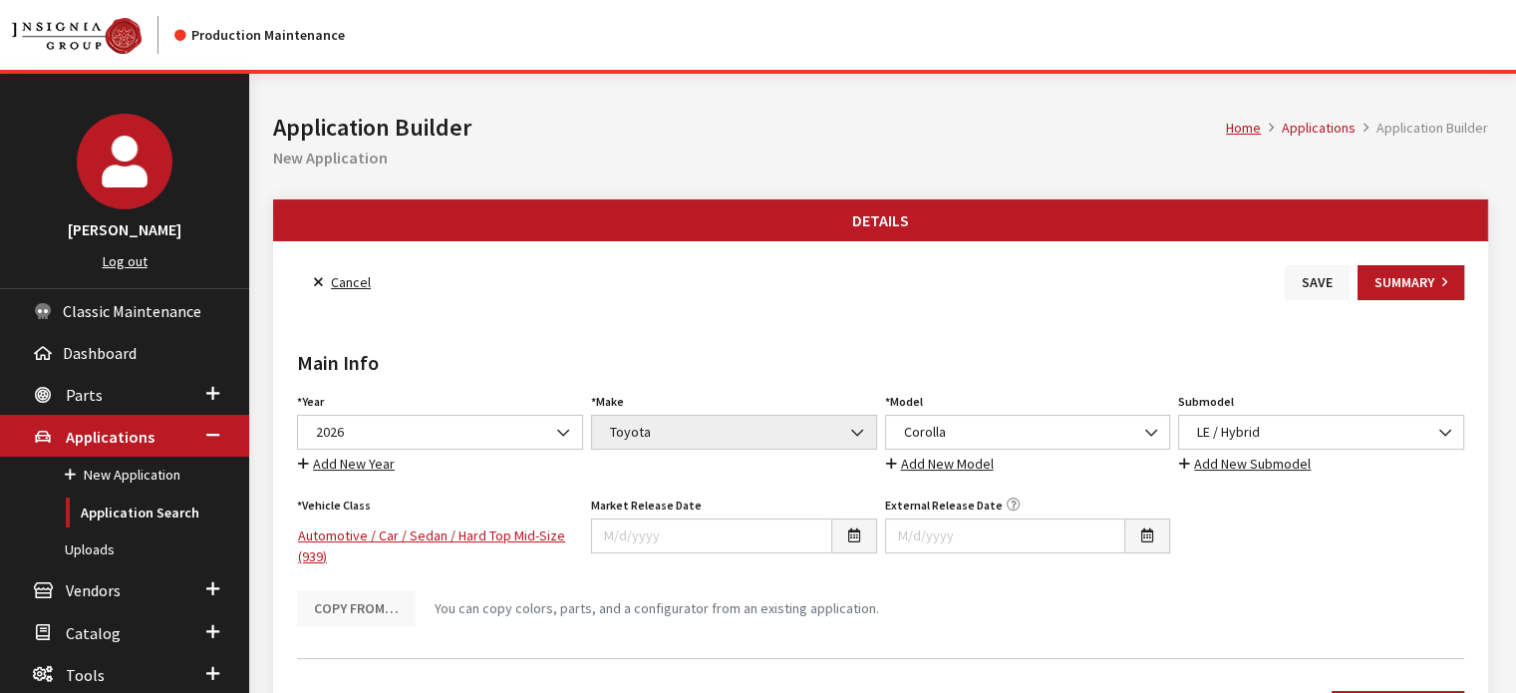
click at [1293, 293] on button "Save" at bounding box center [1317, 282] width 65 height 35
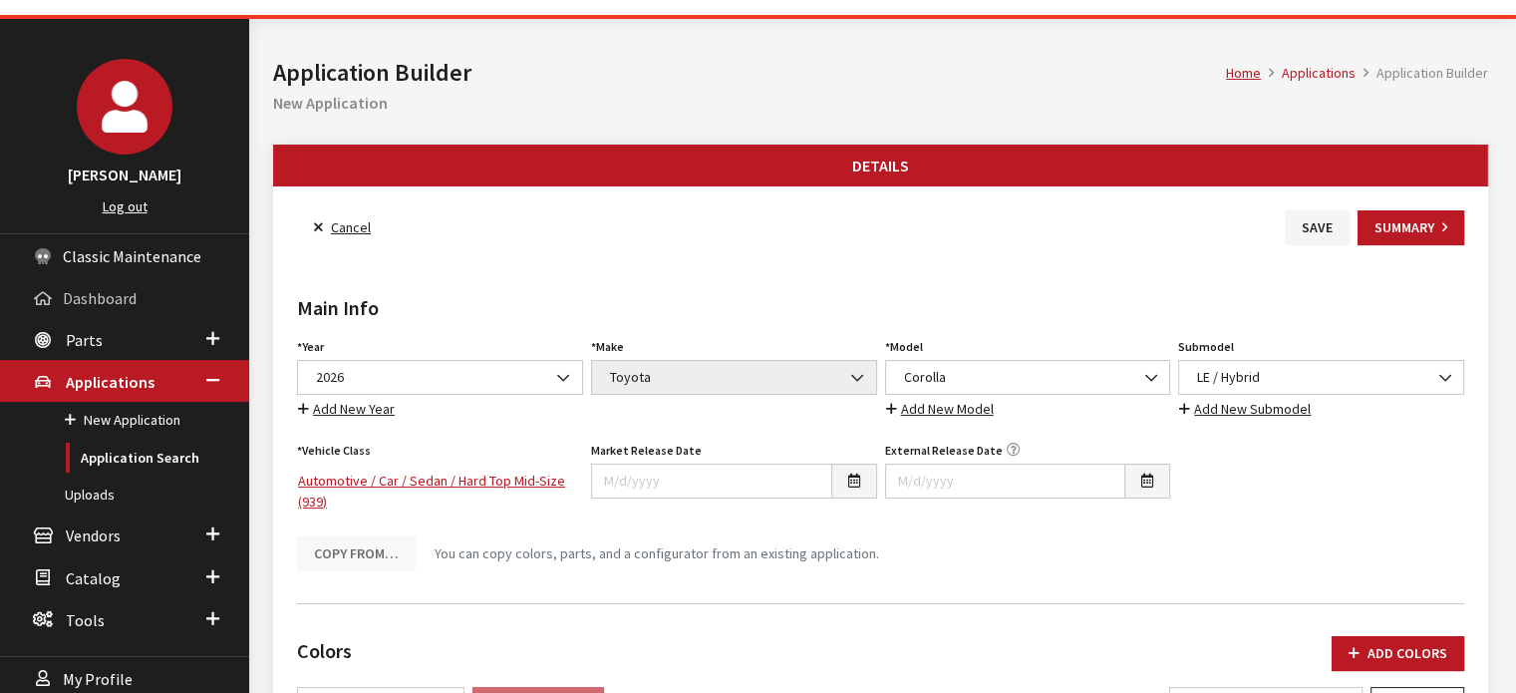
scroll to position [100, 0]
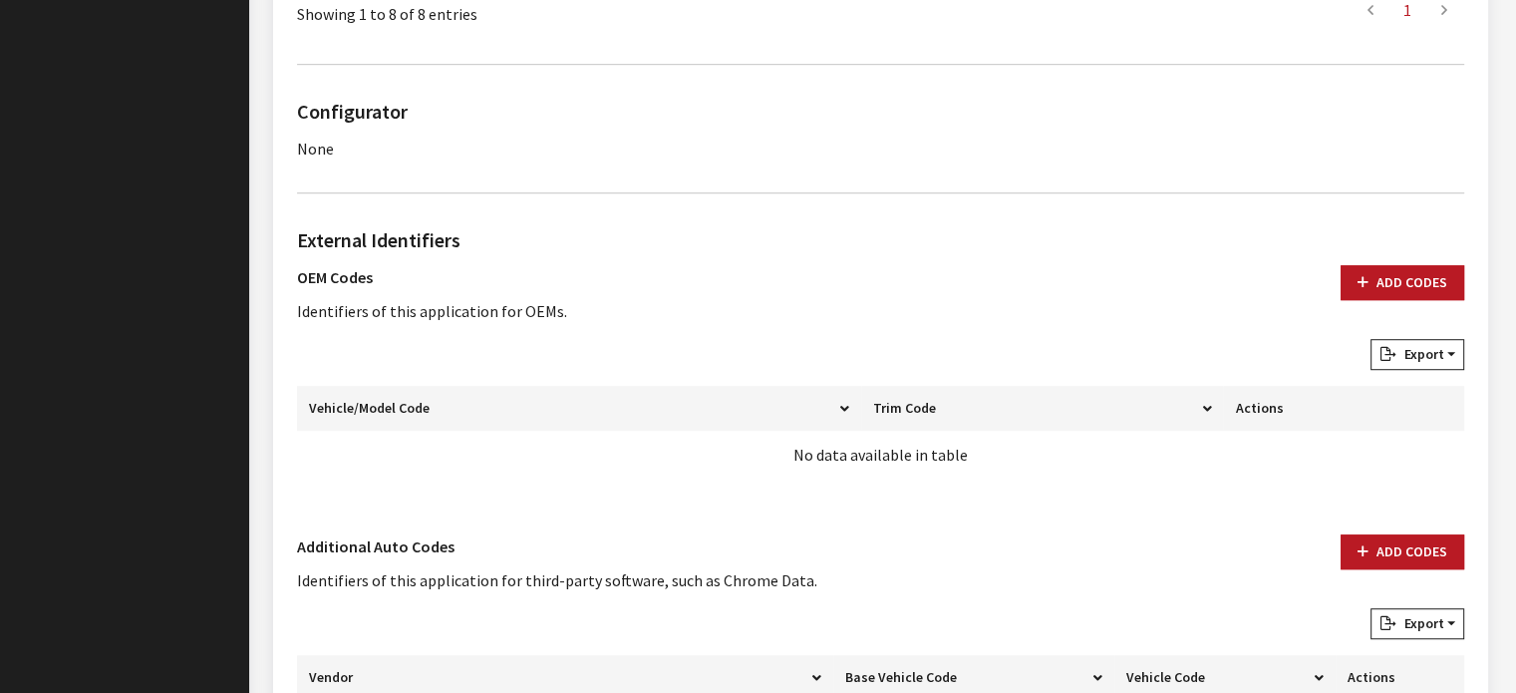
scroll to position [1250, 0]
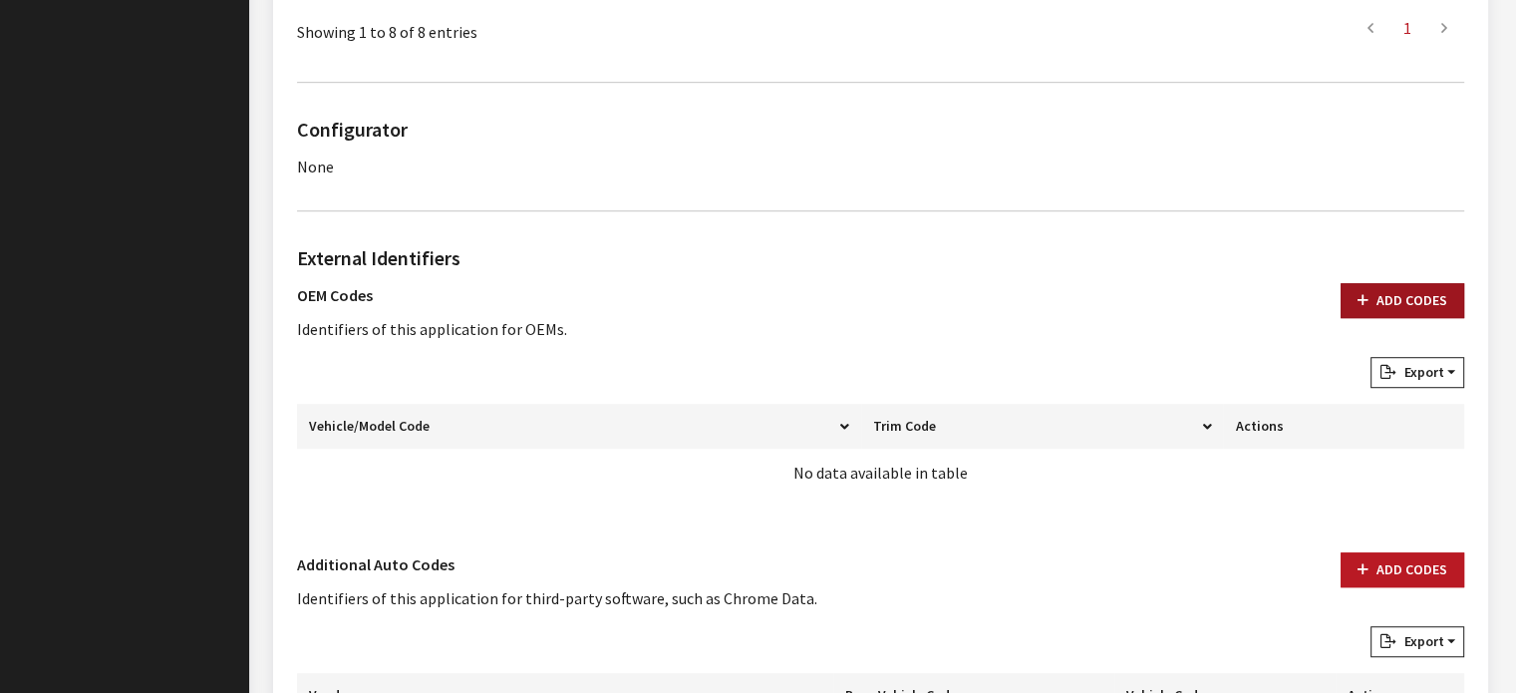
click at [1421, 286] on button "Add Codes" at bounding box center [1403, 300] width 124 height 35
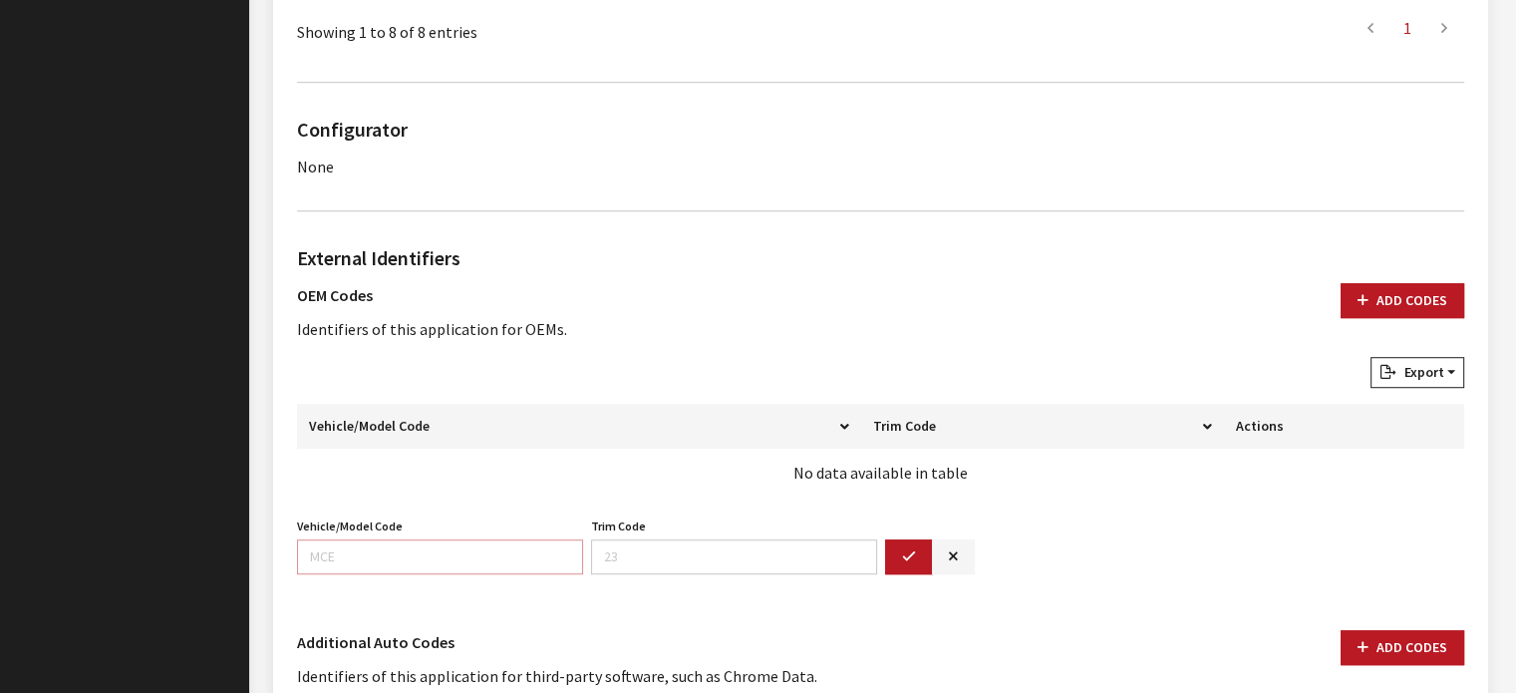
click at [424, 557] on input "Vehicle/Model Code" at bounding box center [440, 556] width 286 height 35
type input "1882"
click at [923, 544] on button "button" at bounding box center [909, 556] width 48 height 35
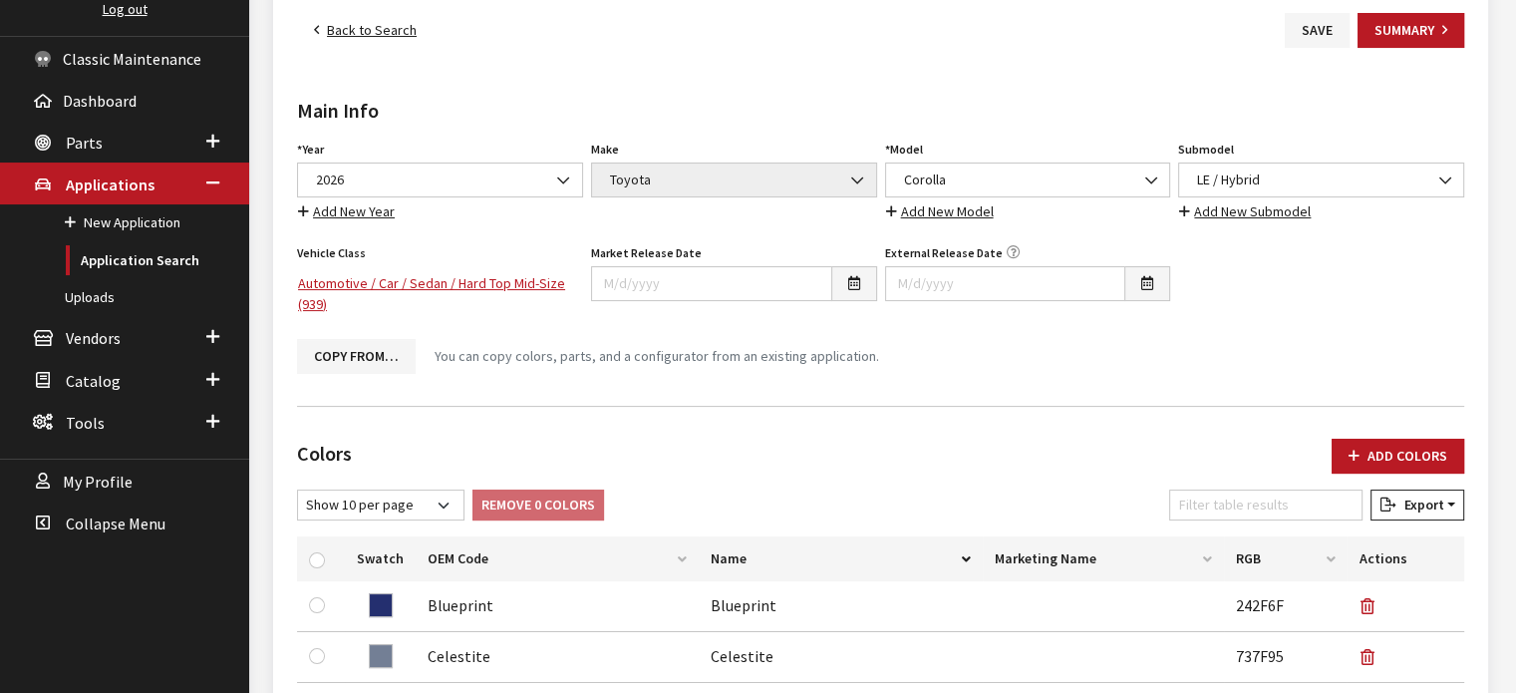
scroll to position [0, 0]
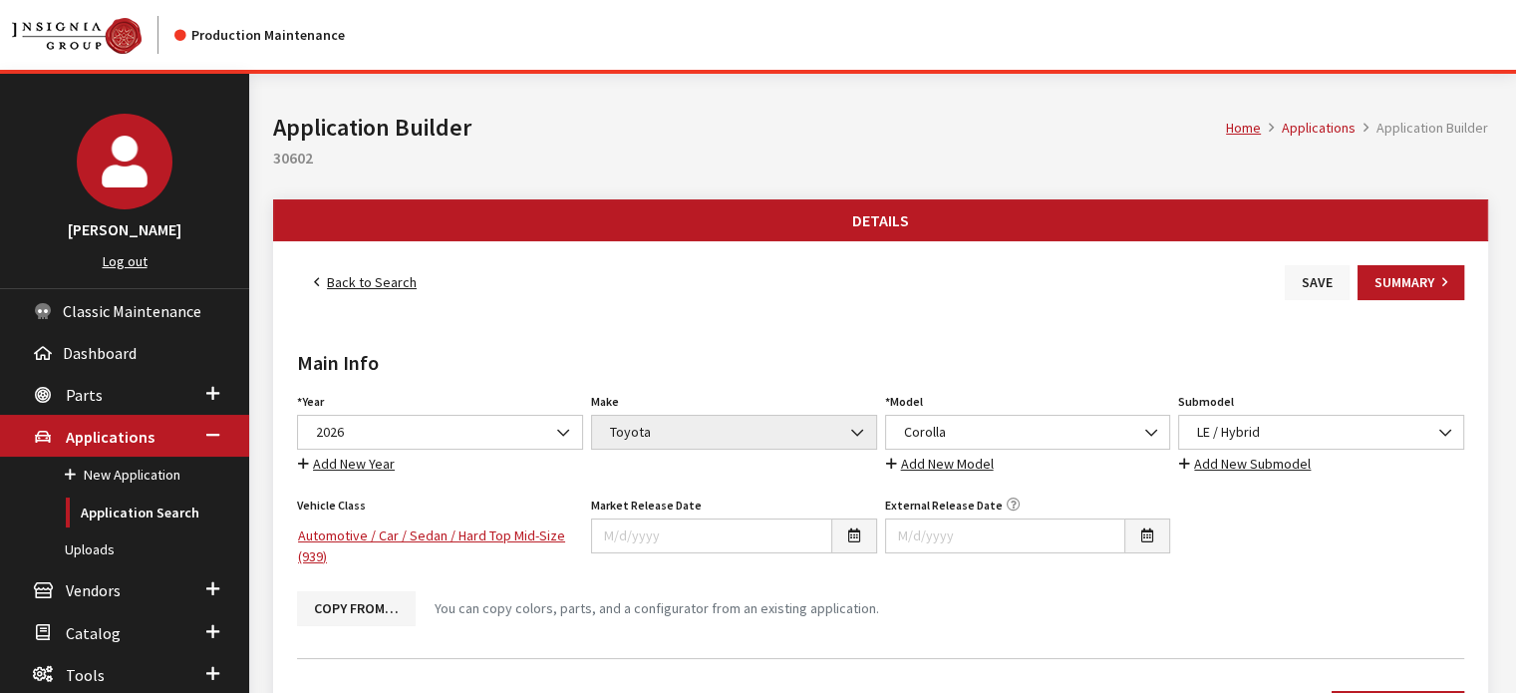
drag, startPoint x: 1272, startPoint y: 272, endPoint x: 1292, endPoint y: 274, distance: 20.0
click at [1285, 273] on div "Back to Search Save Summary" at bounding box center [880, 282] width 1175 height 35
click at [1330, 284] on button "Save" at bounding box center [1317, 282] width 65 height 35
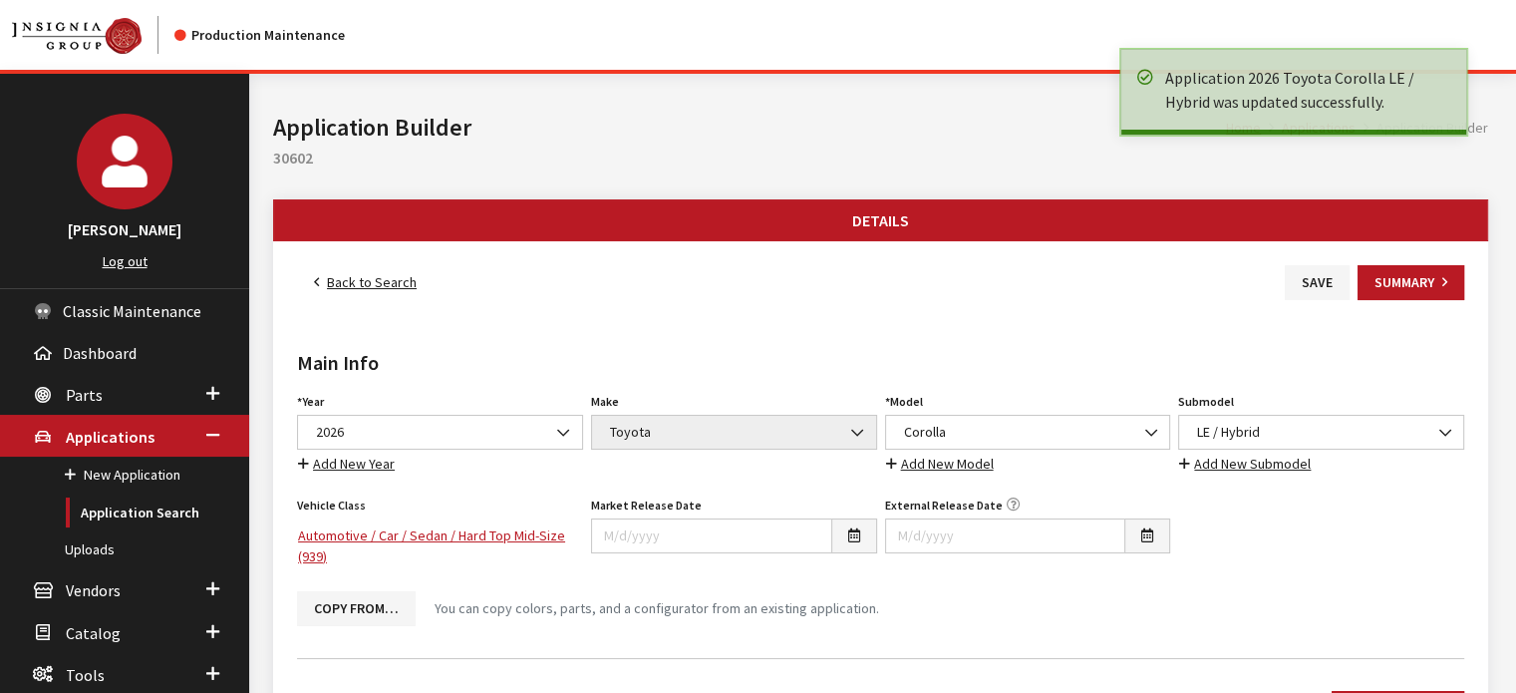
click at [382, 288] on link "Back to Search" at bounding box center [365, 282] width 137 height 35
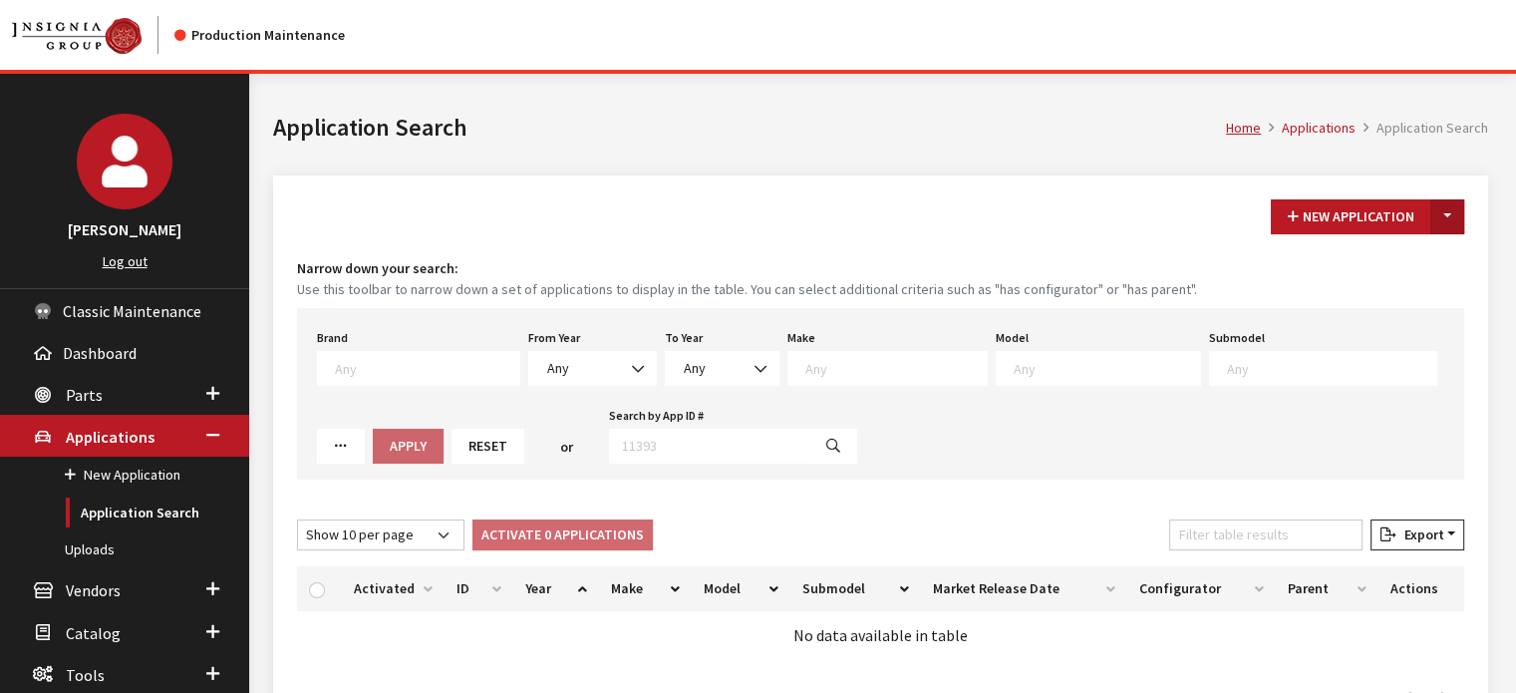
click at [1448, 220] on button "Toggle Dropdown" at bounding box center [1448, 216] width 34 height 35
click at [1376, 258] on button "New From Existing..." at bounding box center [1378, 258] width 171 height 35
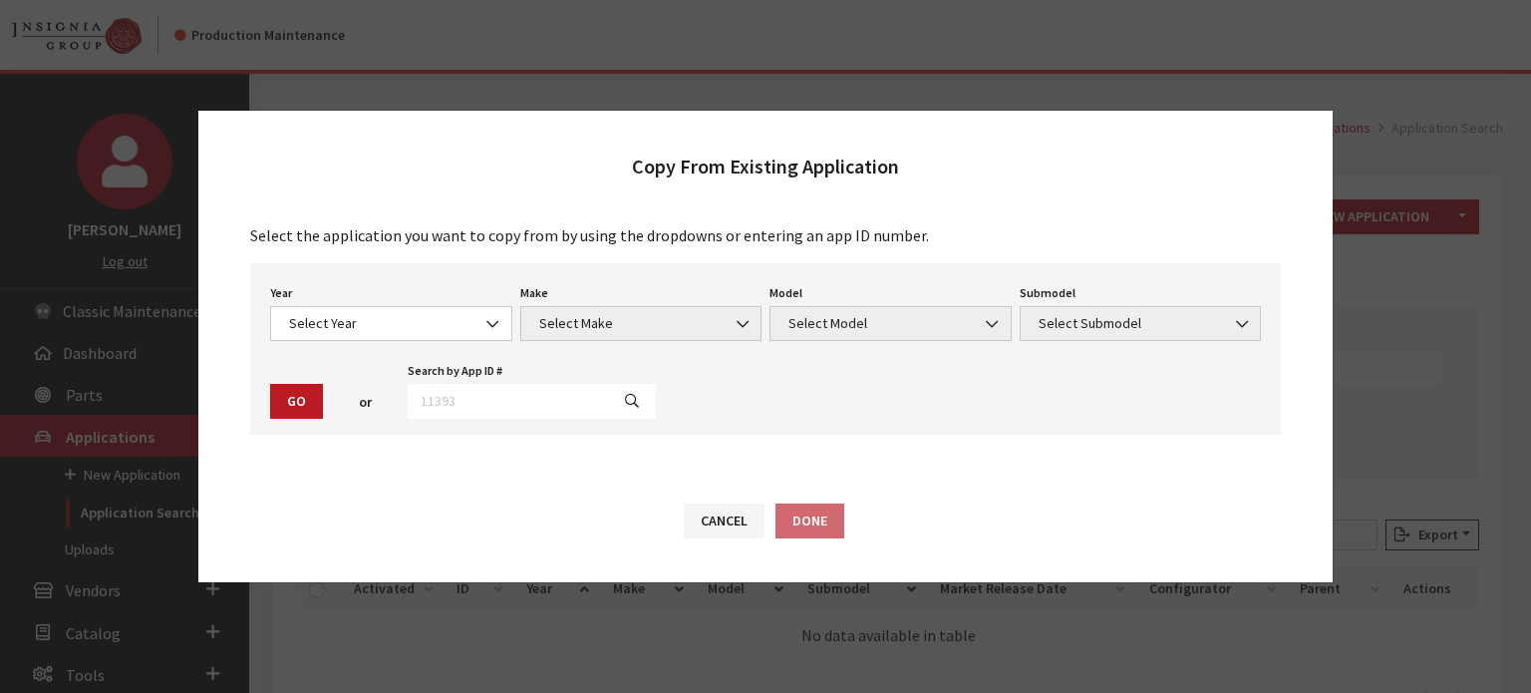
click at [307, 305] on div "Year Select Year [DATE] 2025 2024 2023 2022 2021 2020 2019 2018 2017 2016 2015 …" at bounding box center [391, 310] width 250 height 62
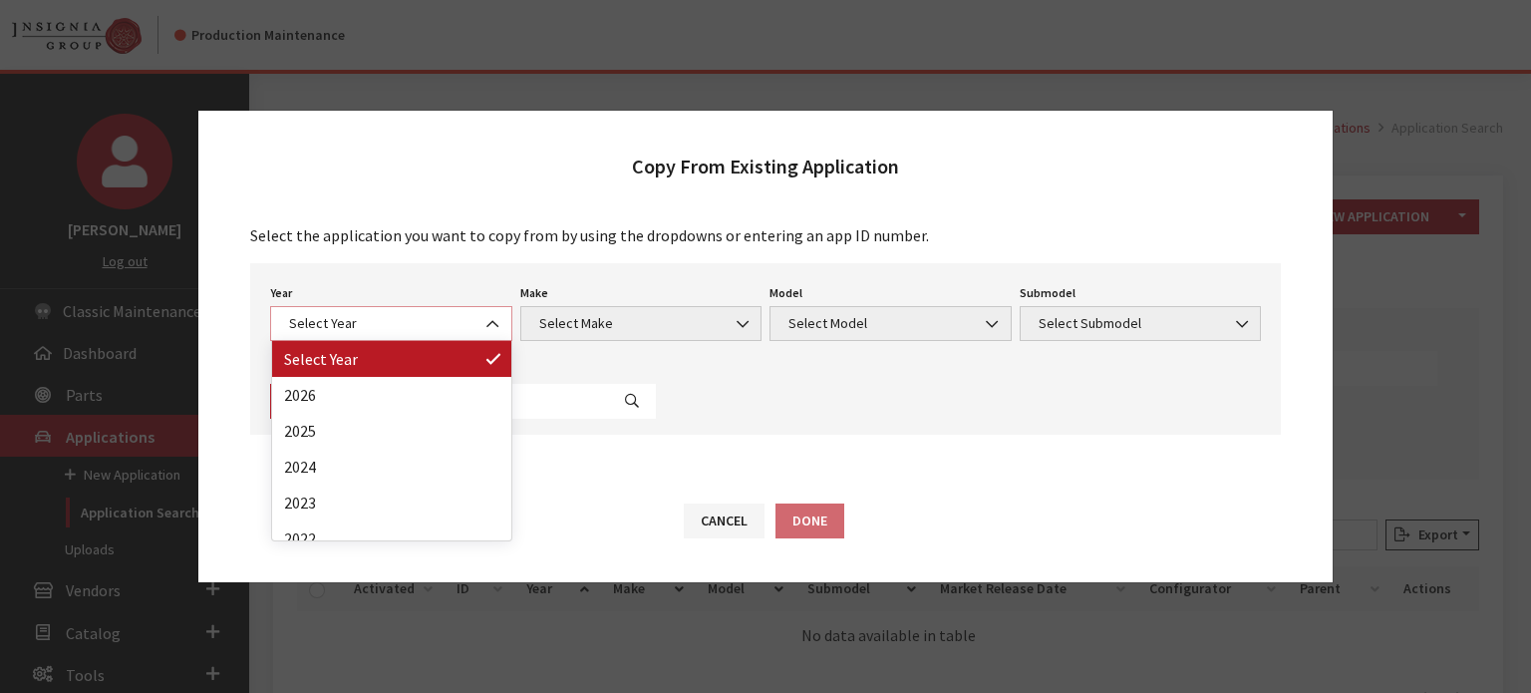
click at [340, 331] on span "Select Year" at bounding box center [391, 323] width 216 height 21
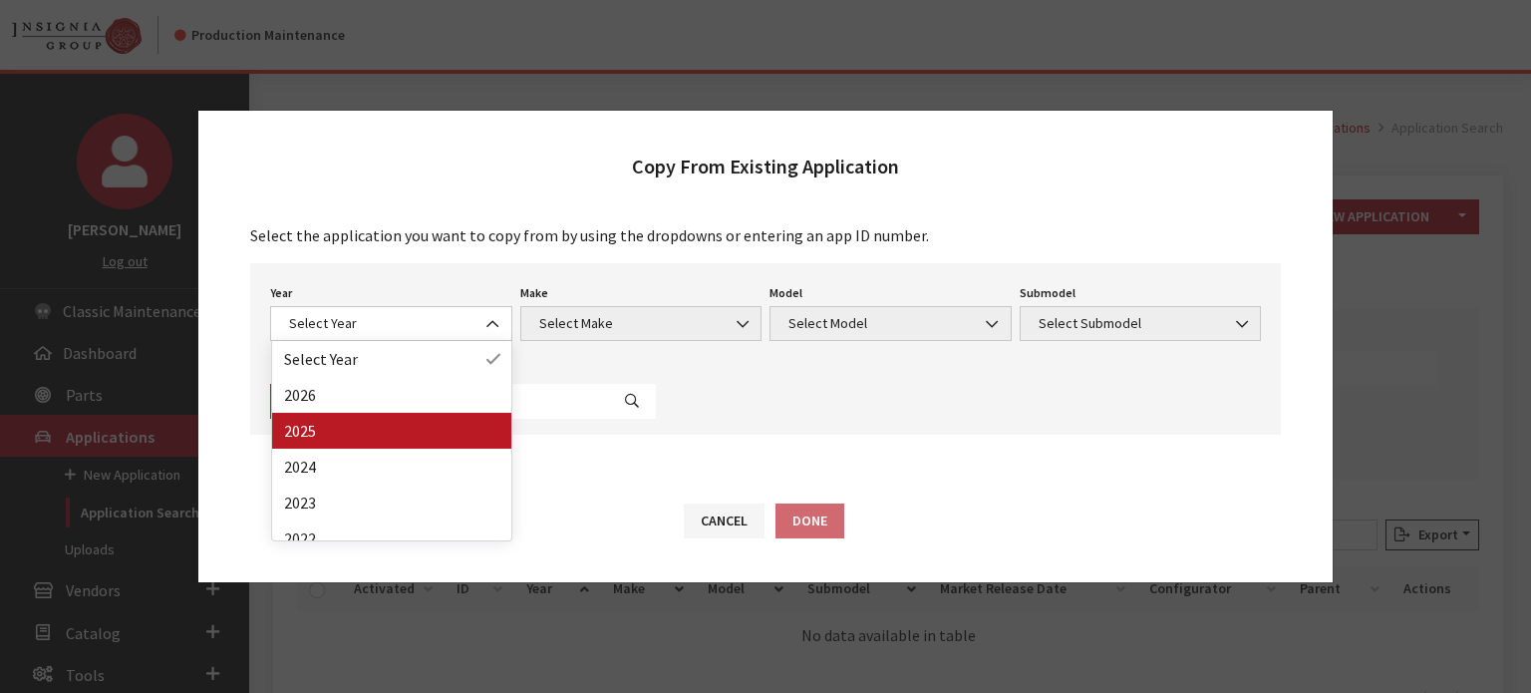
drag, startPoint x: 365, startPoint y: 424, endPoint x: 645, endPoint y: 334, distance: 294.2
select select "43"
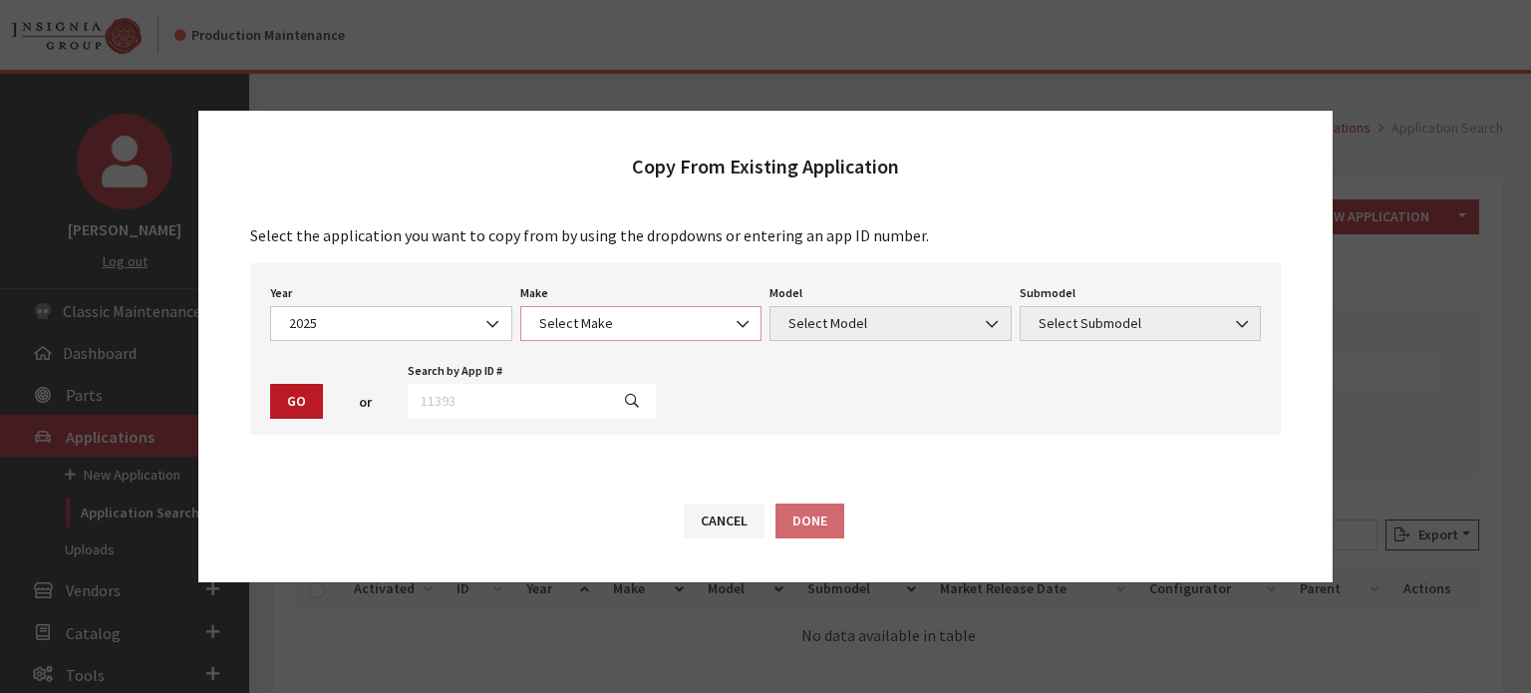
drag, startPoint x: 643, startPoint y: 321, endPoint x: 641, endPoint y: 334, distance: 13.1
click at [643, 322] on span "Select Make" at bounding box center [641, 323] width 216 height 21
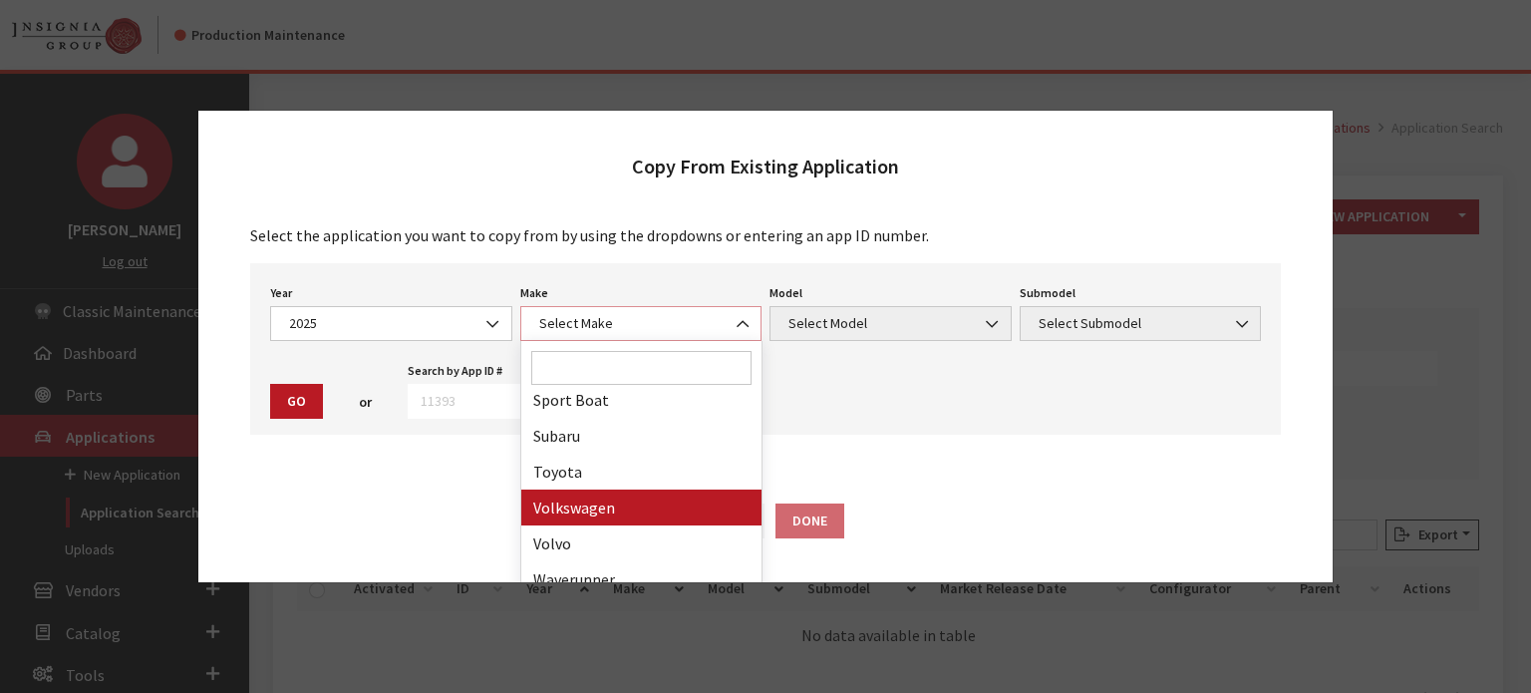
scroll to position [1236, 0]
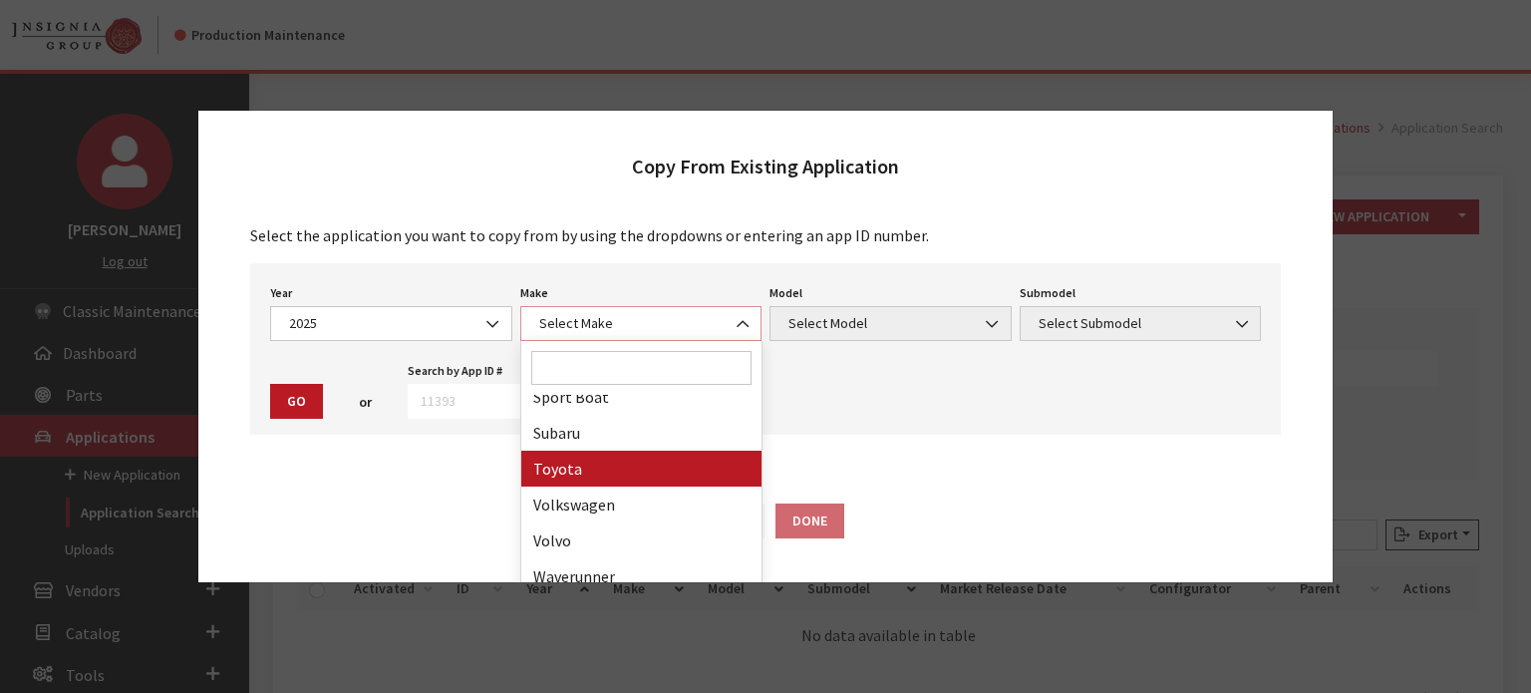
select select "20"
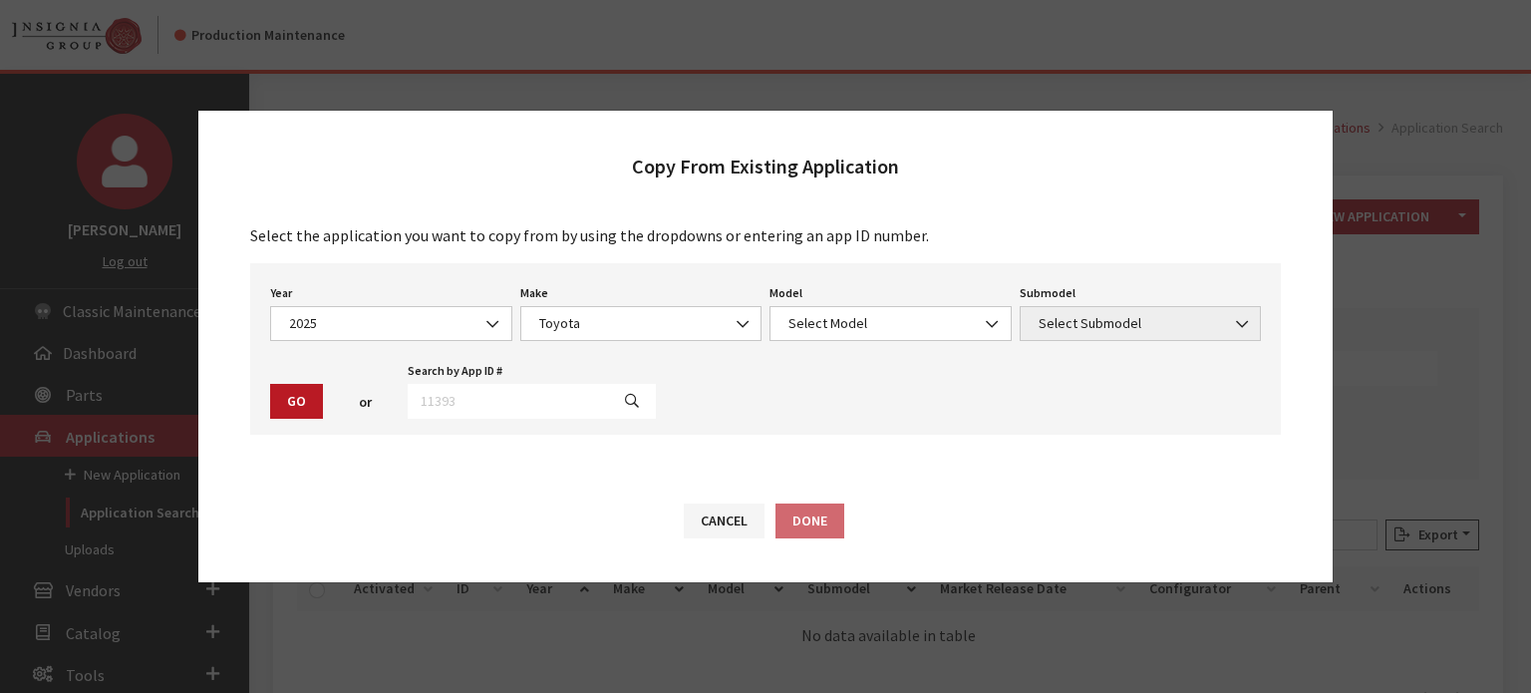
click at [837, 303] on div "Model Select Model 4Runner bZ4X Camry Corolla Corolla Cross Corolla Hatchback C…" at bounding box center [891, 310] width 250 height 62
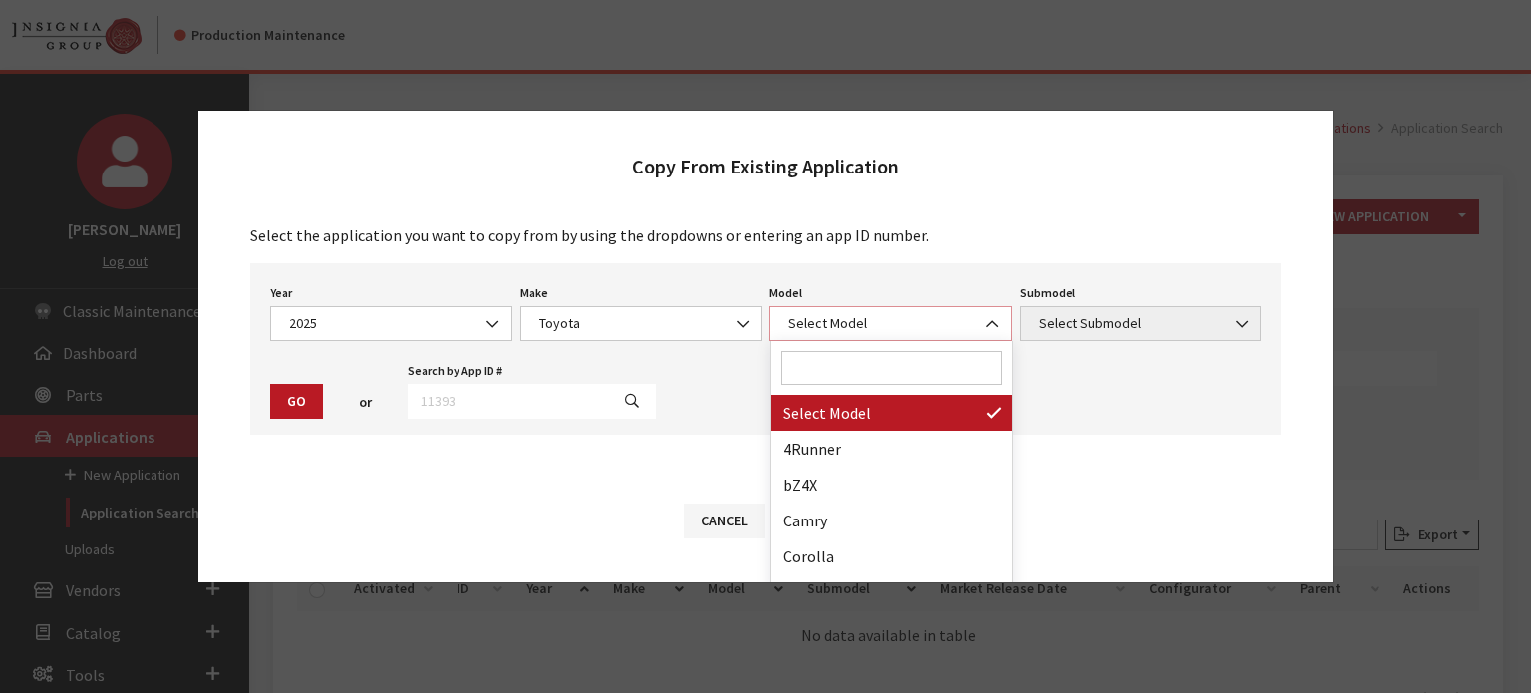
drag, startPoint x: 834, startPoint y: 331, endPoint x: 820, endPoint y: 354, distance: 26.8
click at [834, 332] on span "Select Model" at bounding box center [891, 323] width 216 height 21
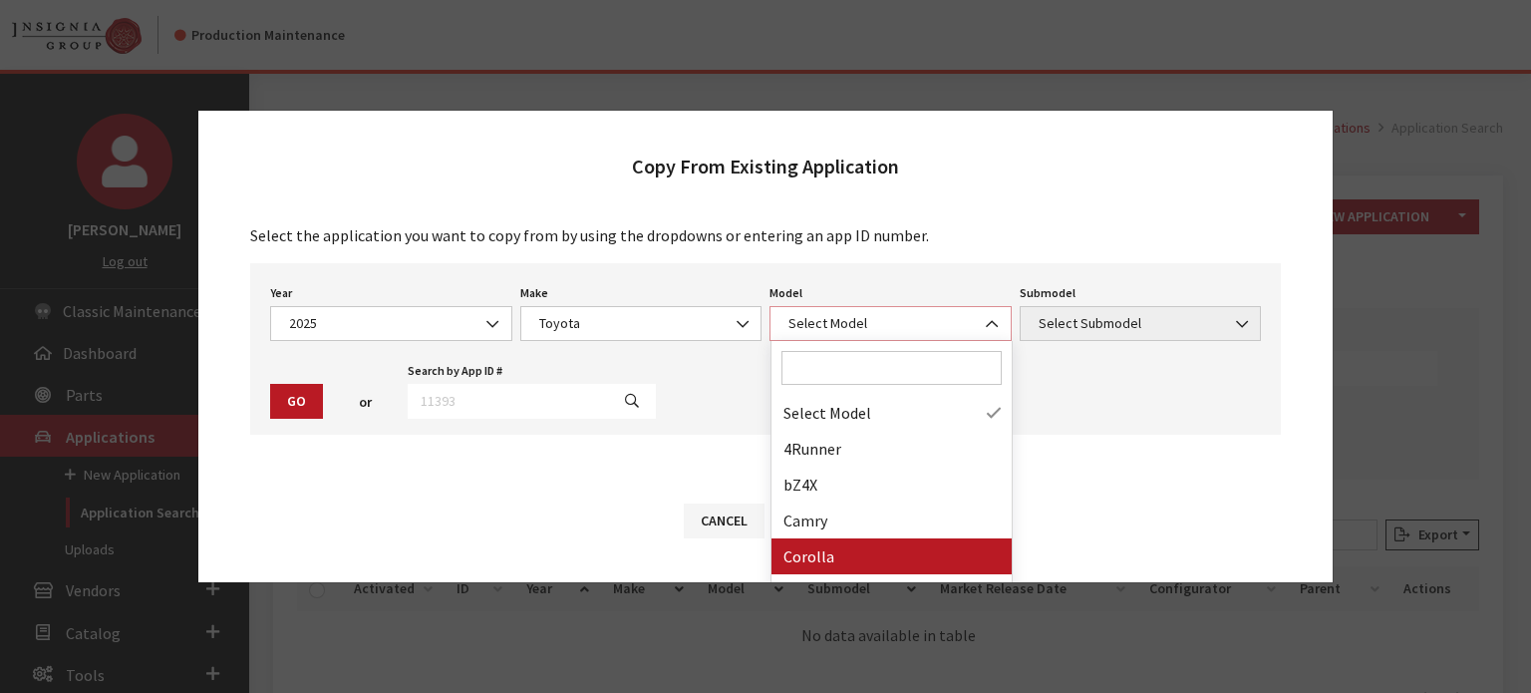
select select "249"
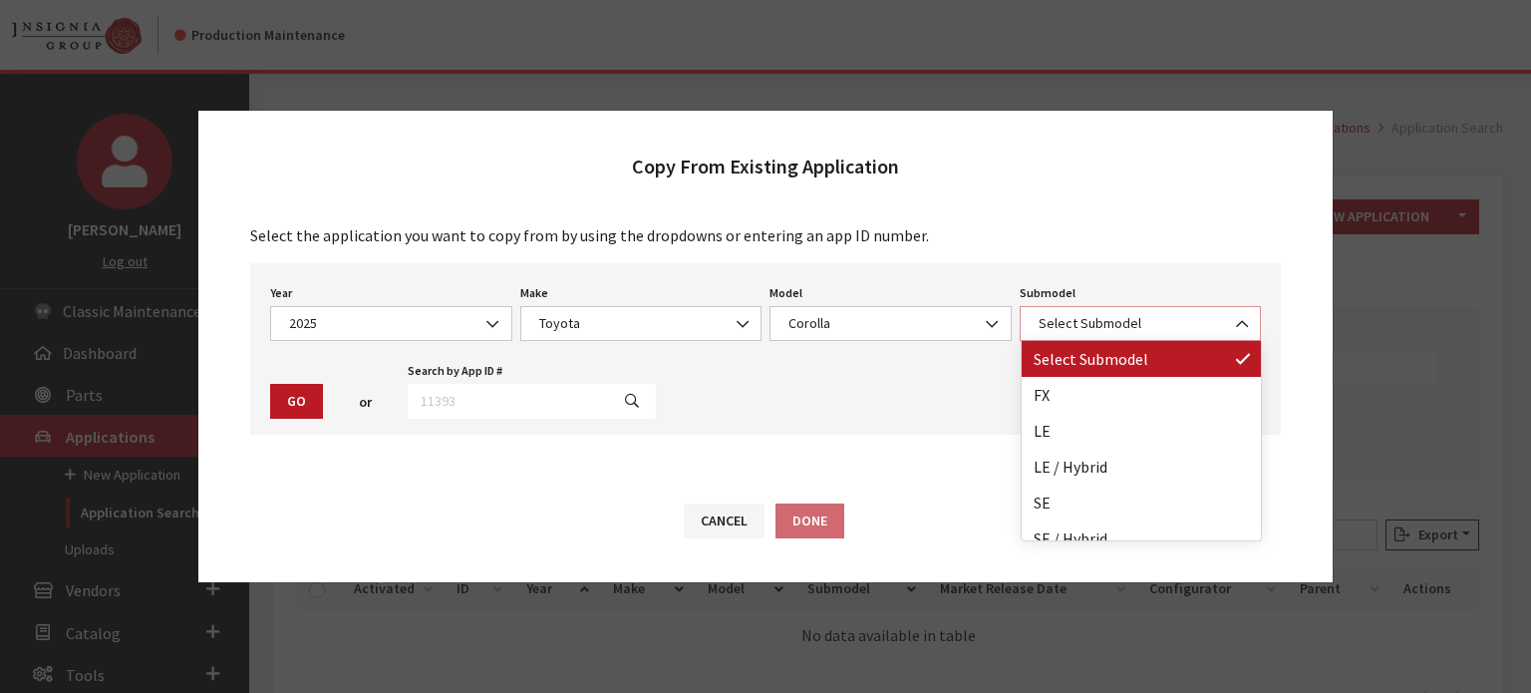
drag, startPoint x: 1238, startPoint y: 320, endPoint x: 1208, endPoint y: 360, distance: 49.8
click at [1236, 314] on b at bounding box center [1236, 314] width 0 height 0
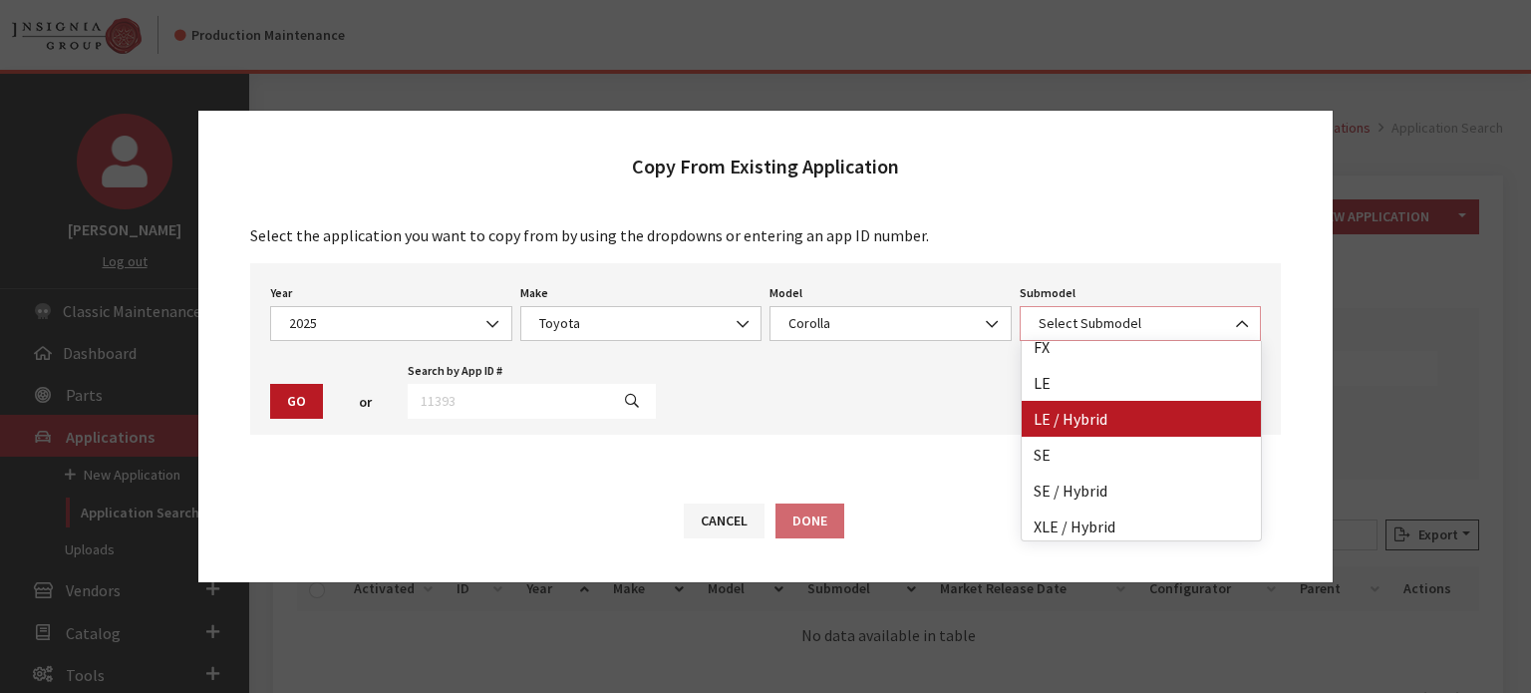
scroll to position [88, 0]
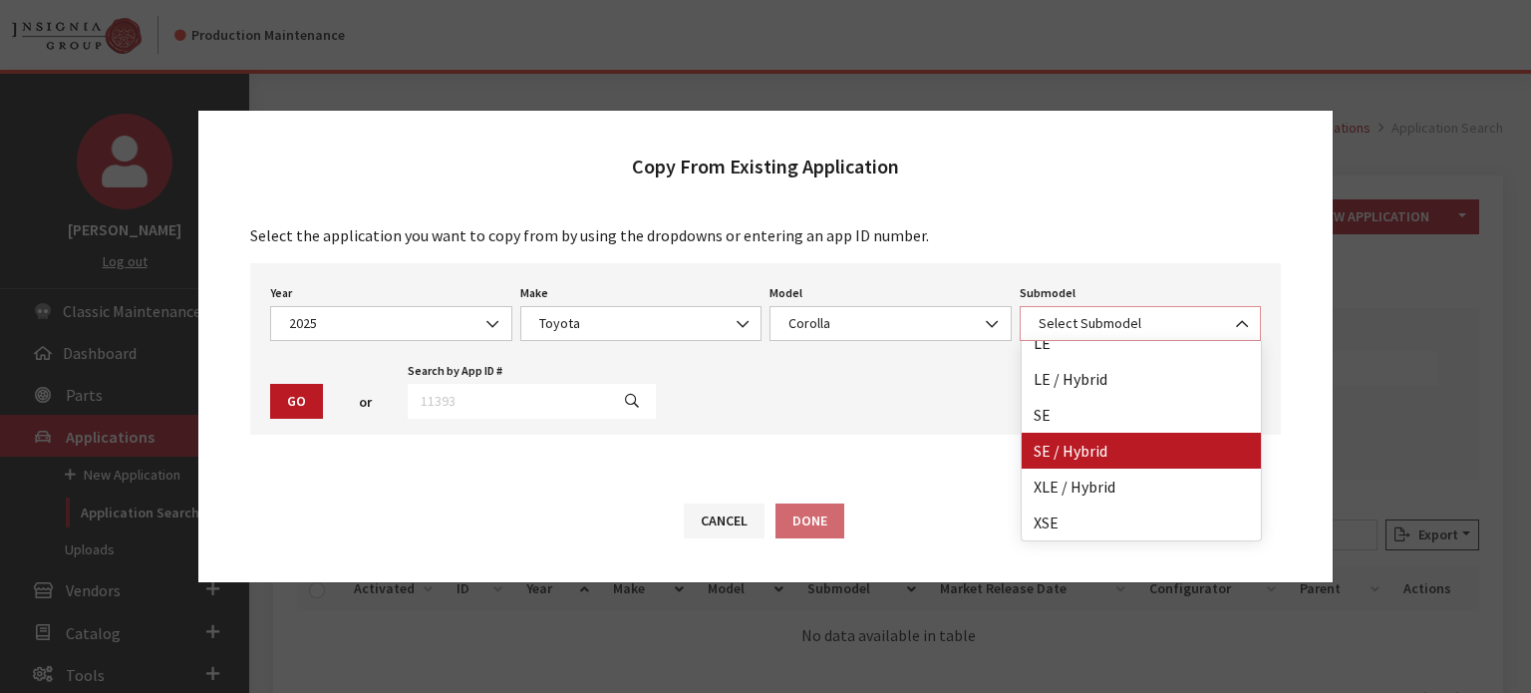
select select "2226"
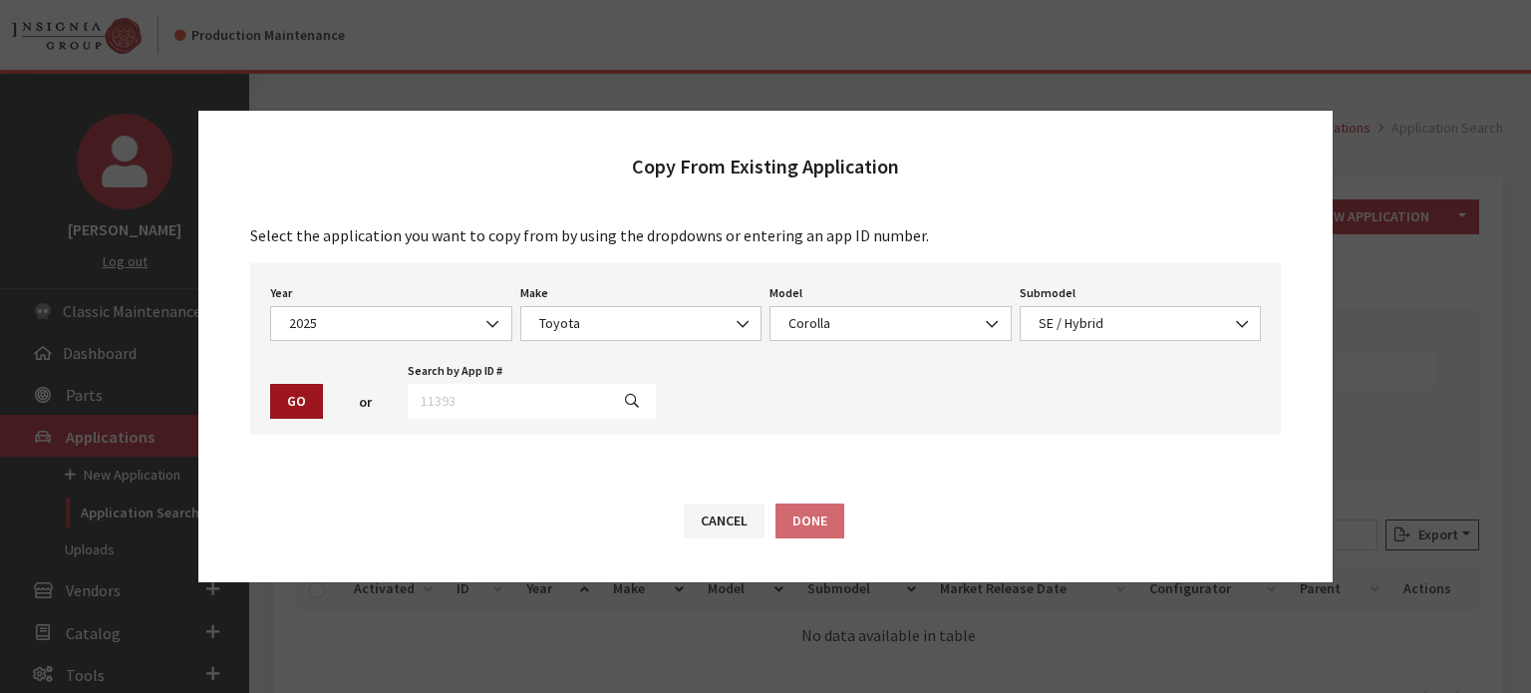
click at [316, 402] on button "Go" at bounding box center [296, 401] width 53 height 35
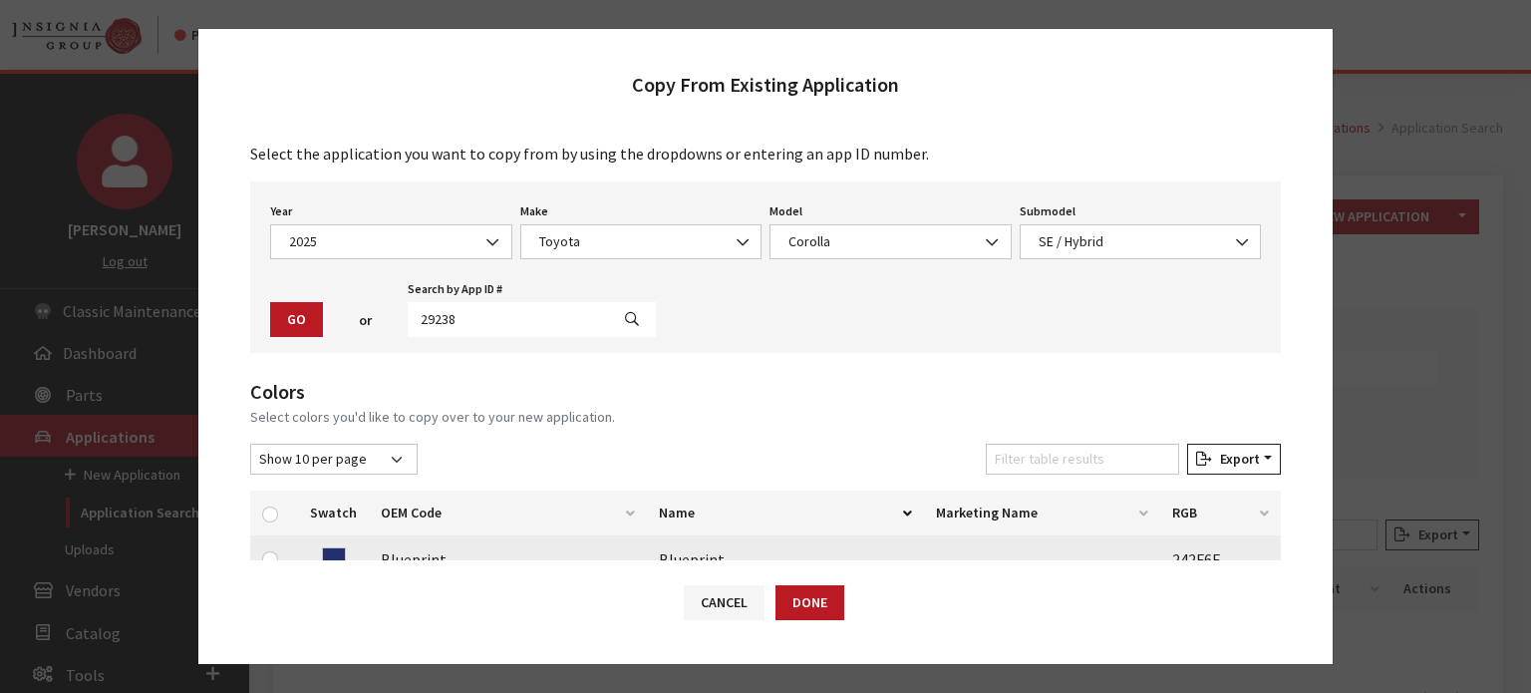
scroll to position [199, 0]
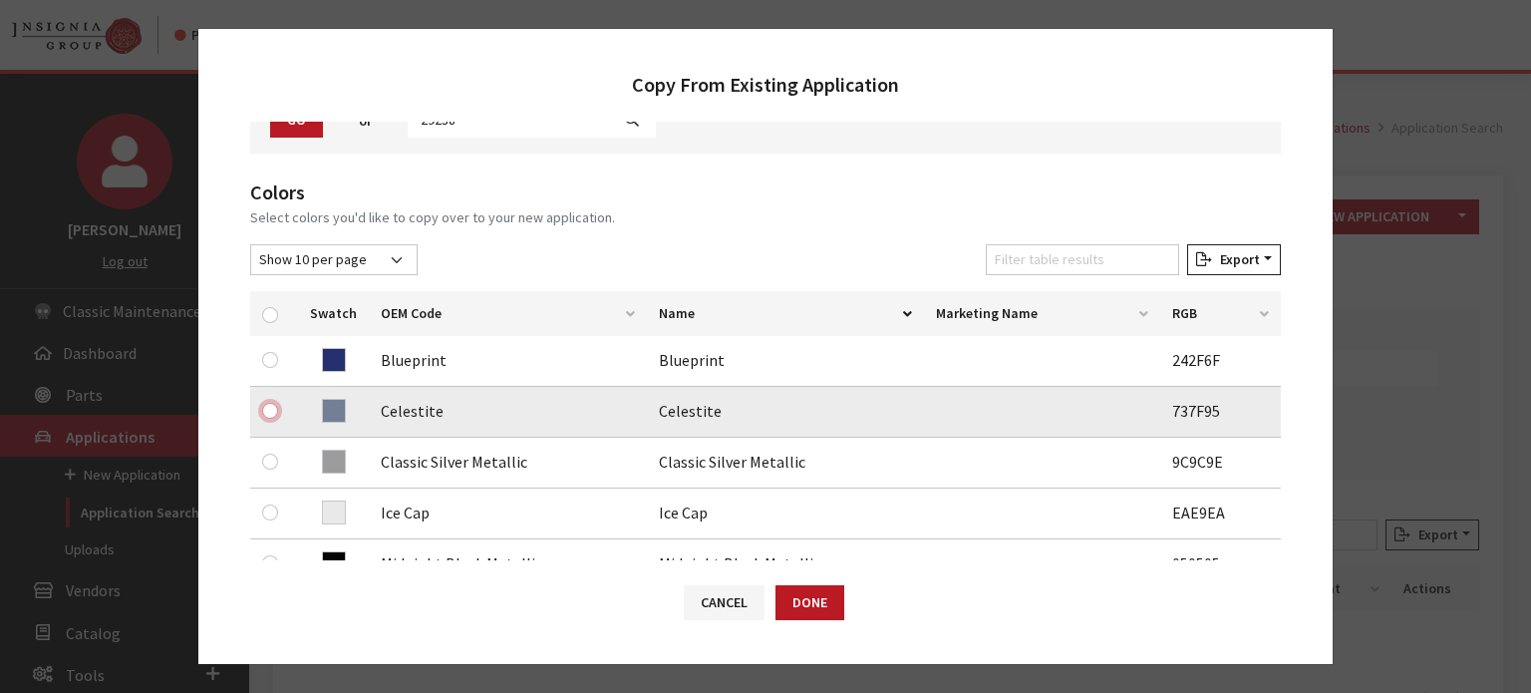
click at [267, 405] on input "checkbox" at bounding box center [270, 411] width 16 height 16
checkbox input "true"
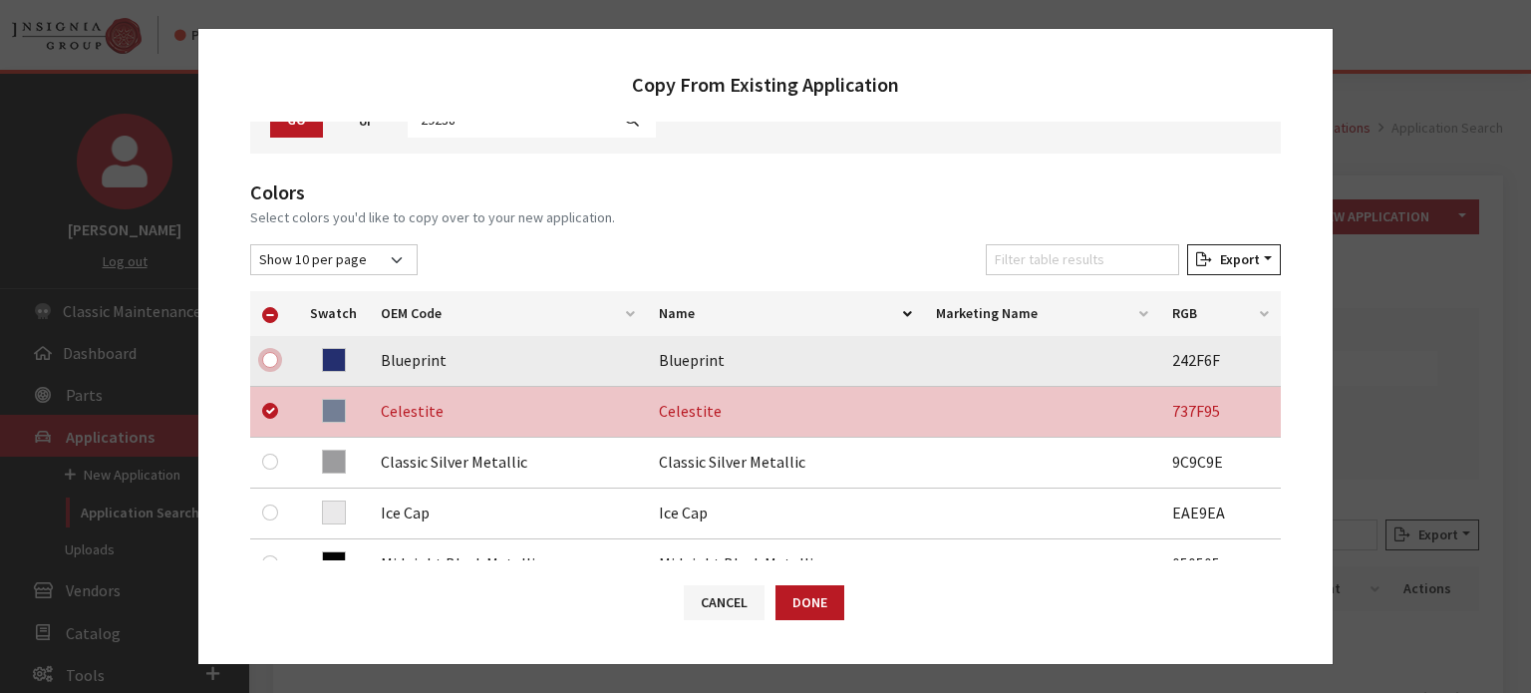
click at [268, 365] on input "checkbox" at bounding box center [270, 360] width 16 height 16
checkbox input "true"
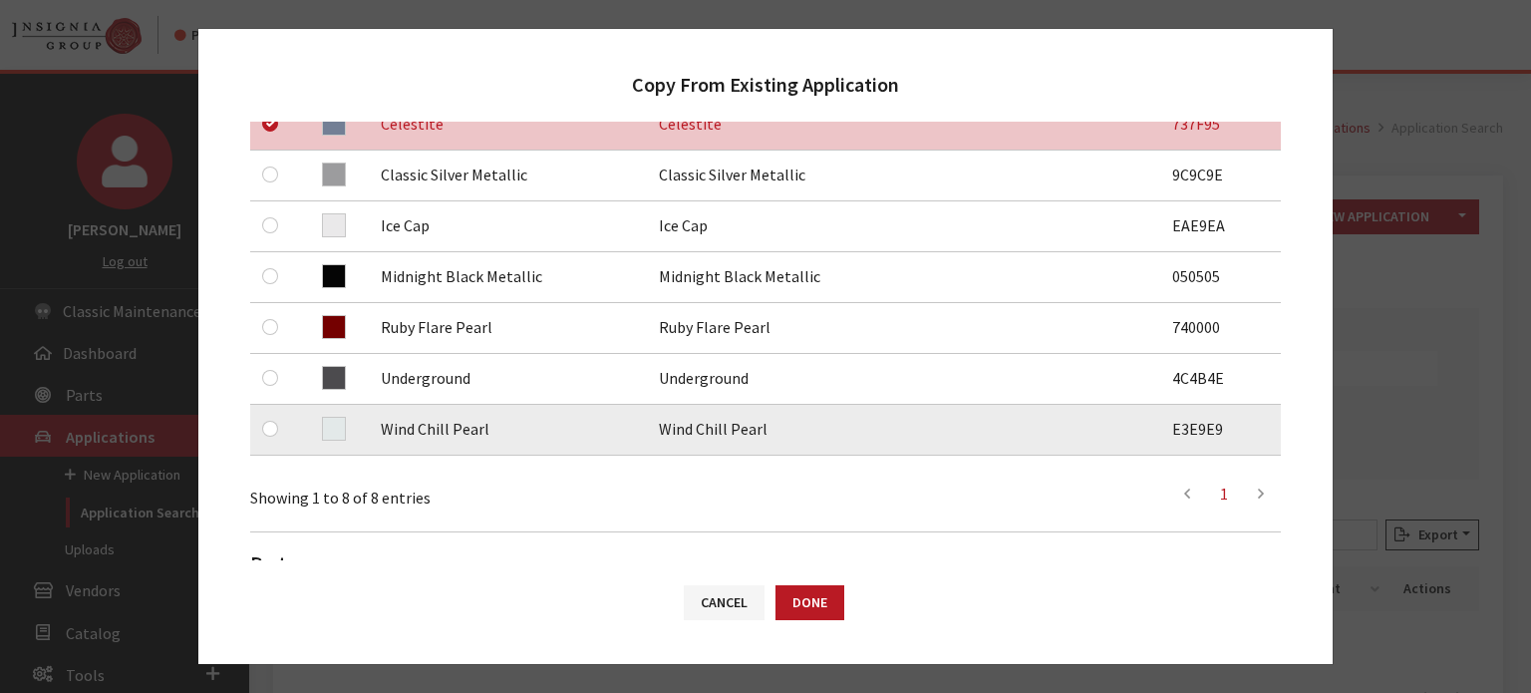
scroll to position [498, 0]
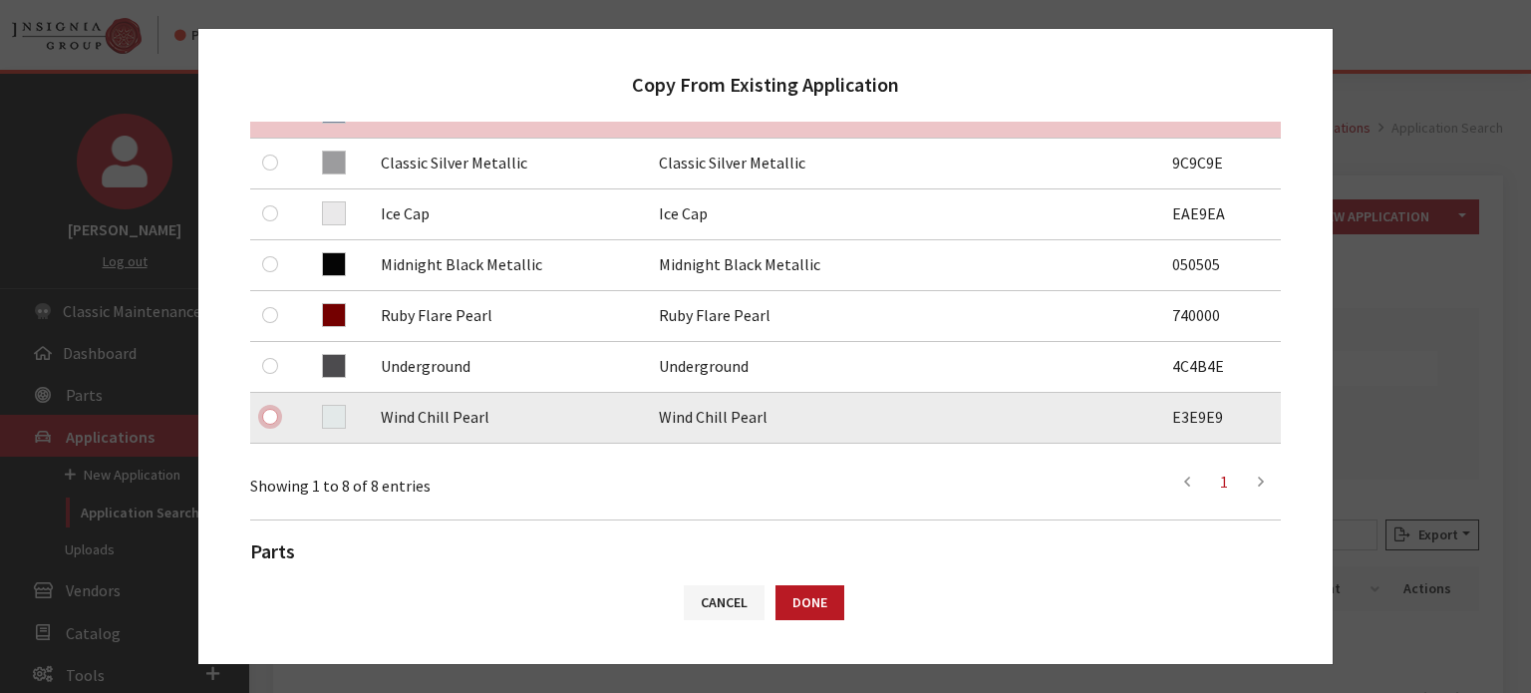
click at [264, 417] on input "checkbox" at bounding box center [270, 417] width 16 height 16
checkbox input "true"
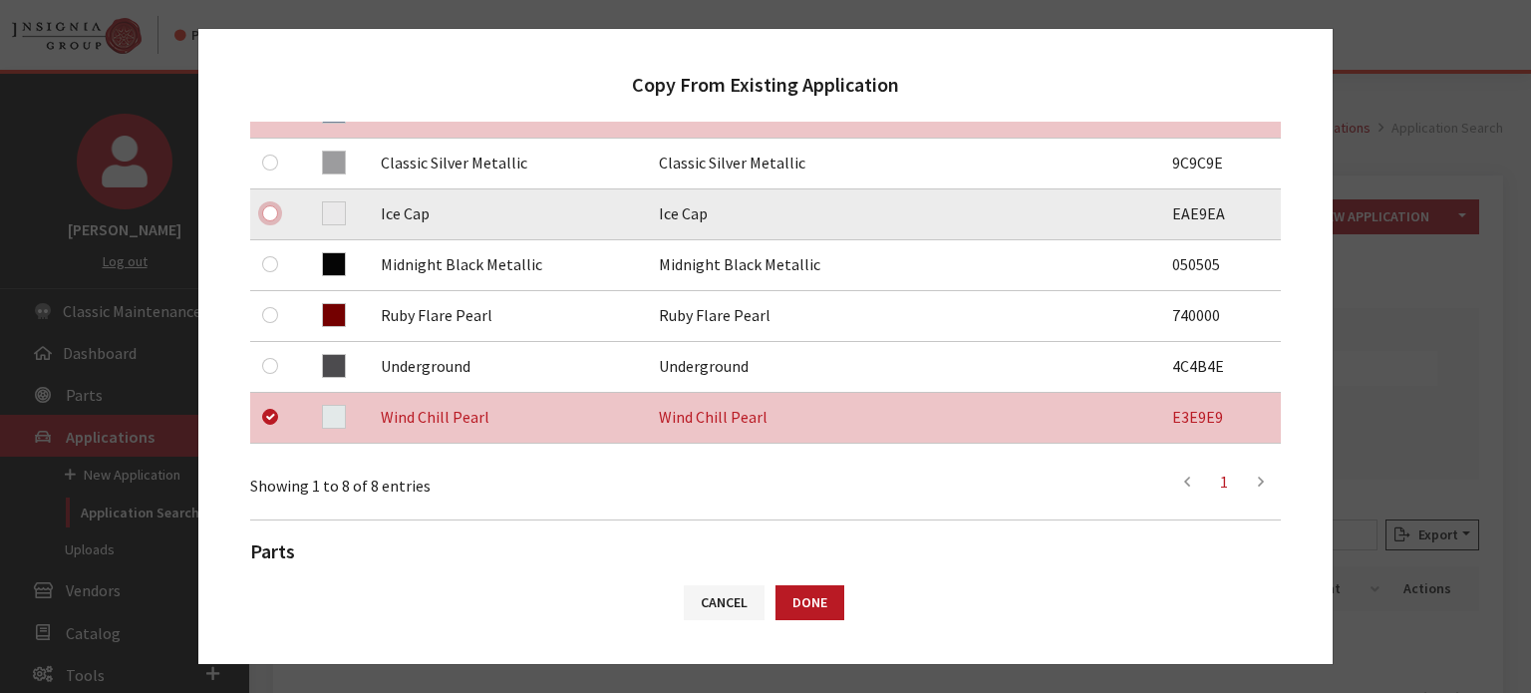
click at [276, 212] on input "checkbox" at bounding box center [270, 213] width 16 height 16
checkbox input "true"
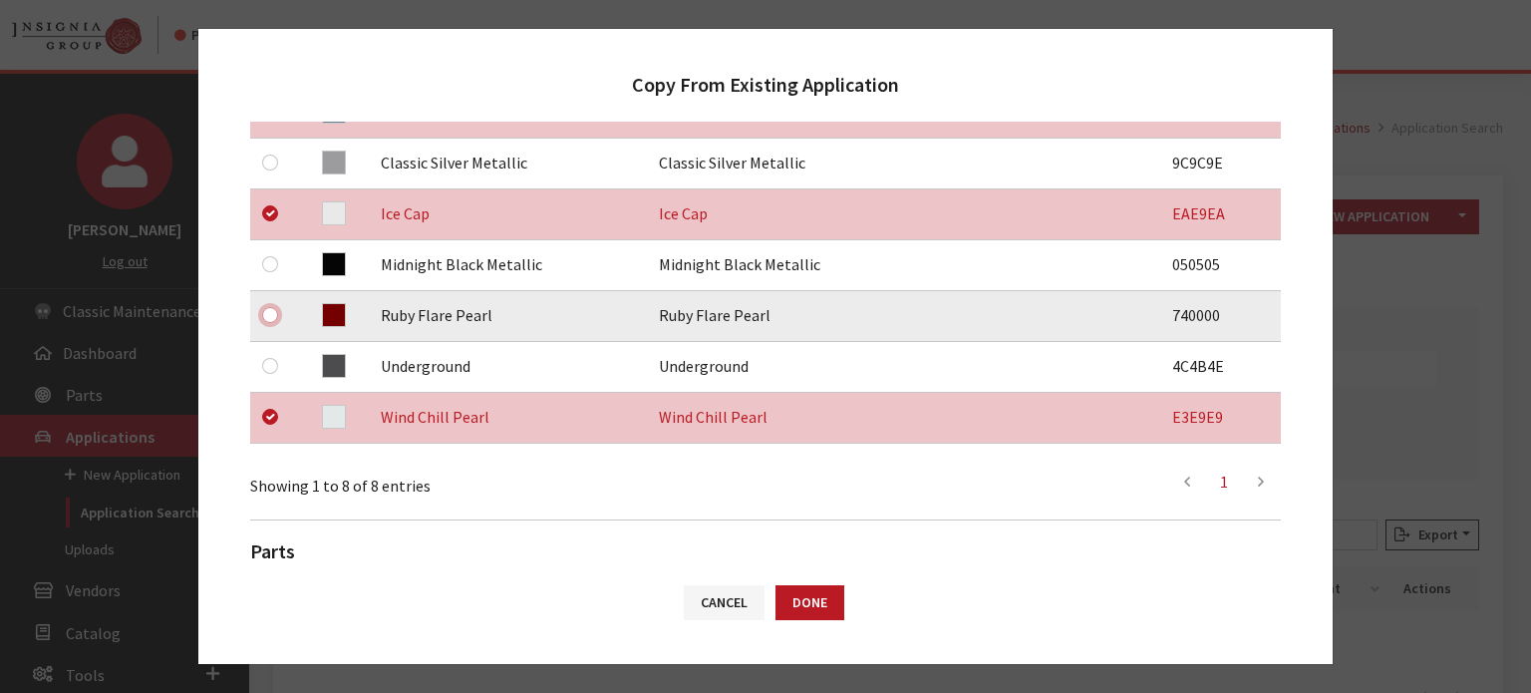
click at [271, 313] on input "checkbox" at bounding box center [270, 315] width 16 height 16
checkbox input "true"
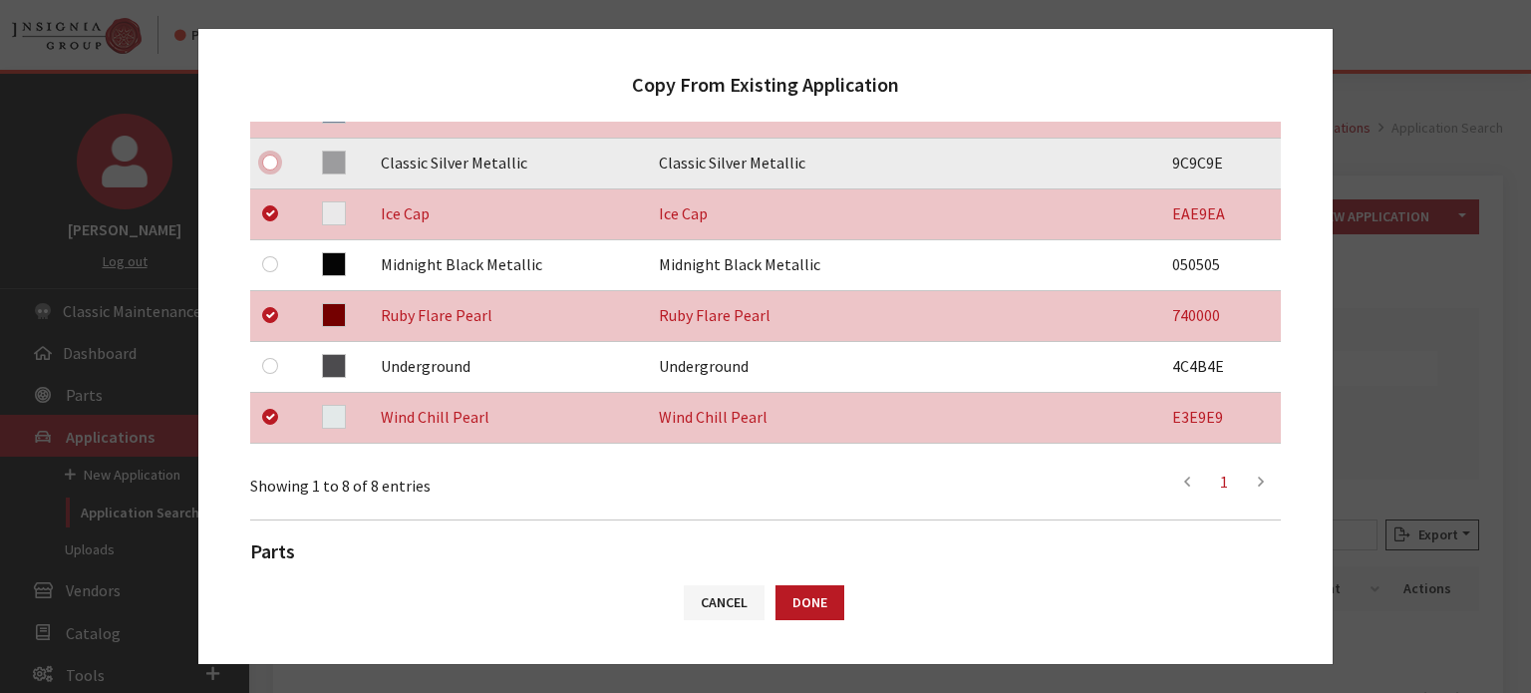
click at [270, 161] on input "checkbox" at bounding box center [270, 163] width 16 height 16
checkbox input "true"
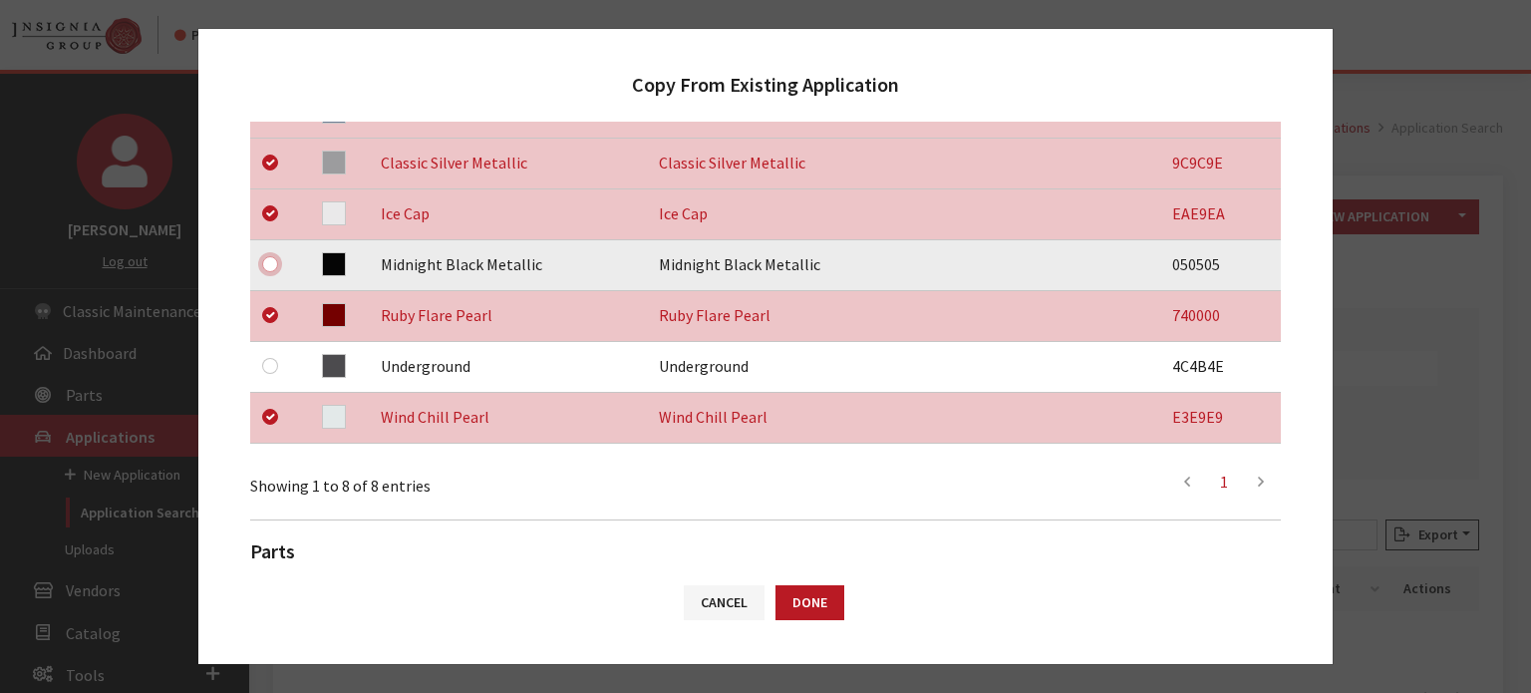
click at [263, 268] on input "checkbox" at bounding box center [270, 264] width 16 height 16
checkbox input "true"
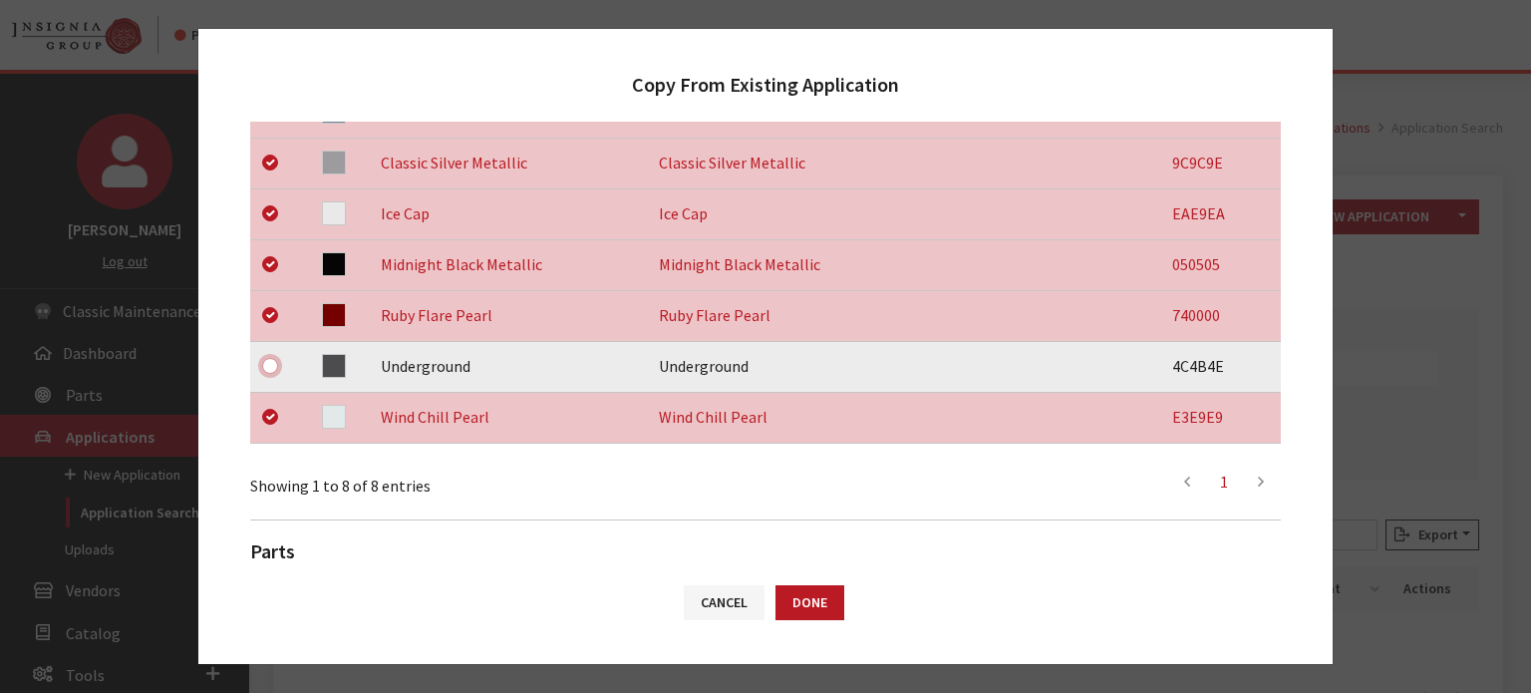
click at [267, 374] on div at bounding box center [274, 366] width 24 height 24
click at [267, 356] on div at bounding box center [274, 366] width 24 height 24
click at [267, 362] on input "checkbox" at bounding box center [270, 366] width 16 height 16
checkbox input "true"
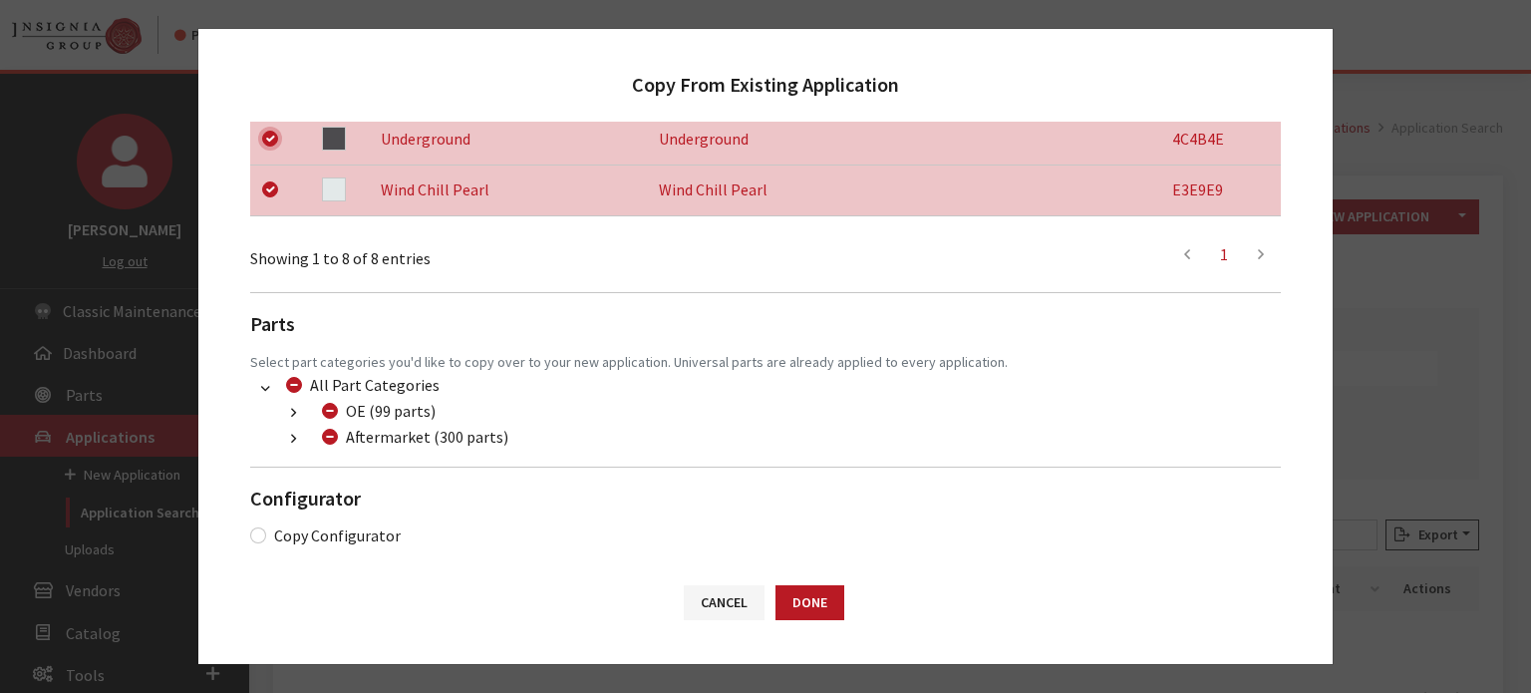
scroll to position [734, 0]
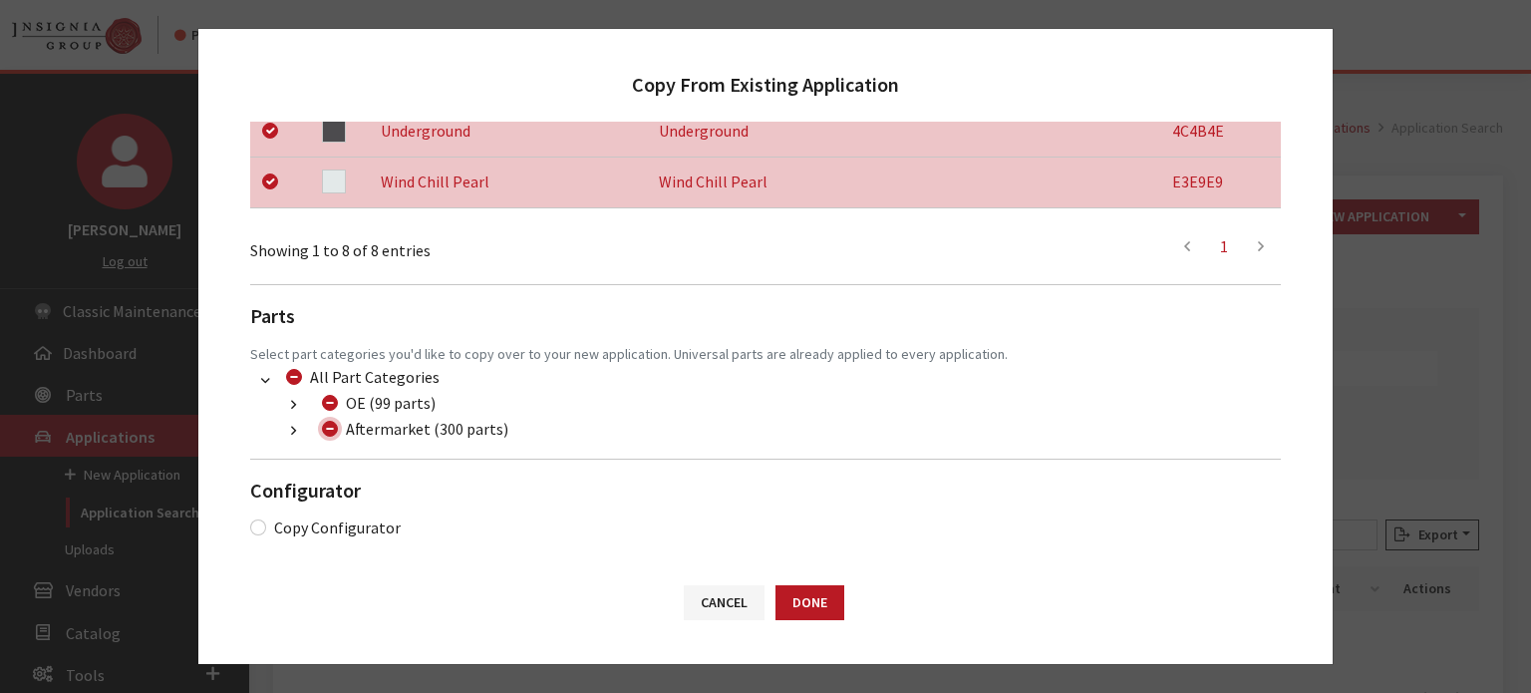
click at [323, 430] on input "Aftermarket (300 parts)" at bounding box center [330, 429] width 16 height 16
checkbox input "true"
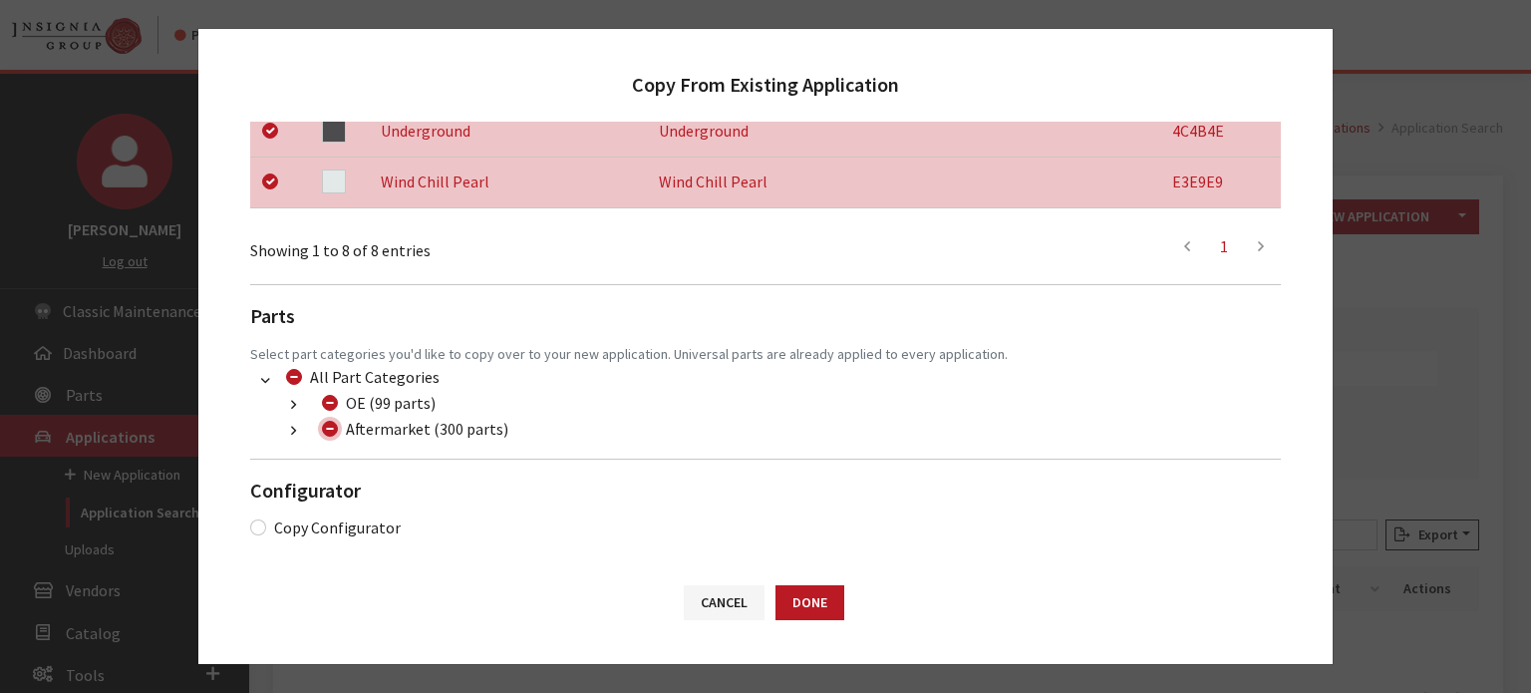
click at [323, 430] on input "Aftermarket (300 parts)" at bounding box center [330, 429] width 16 height 16
checkbox input "false"
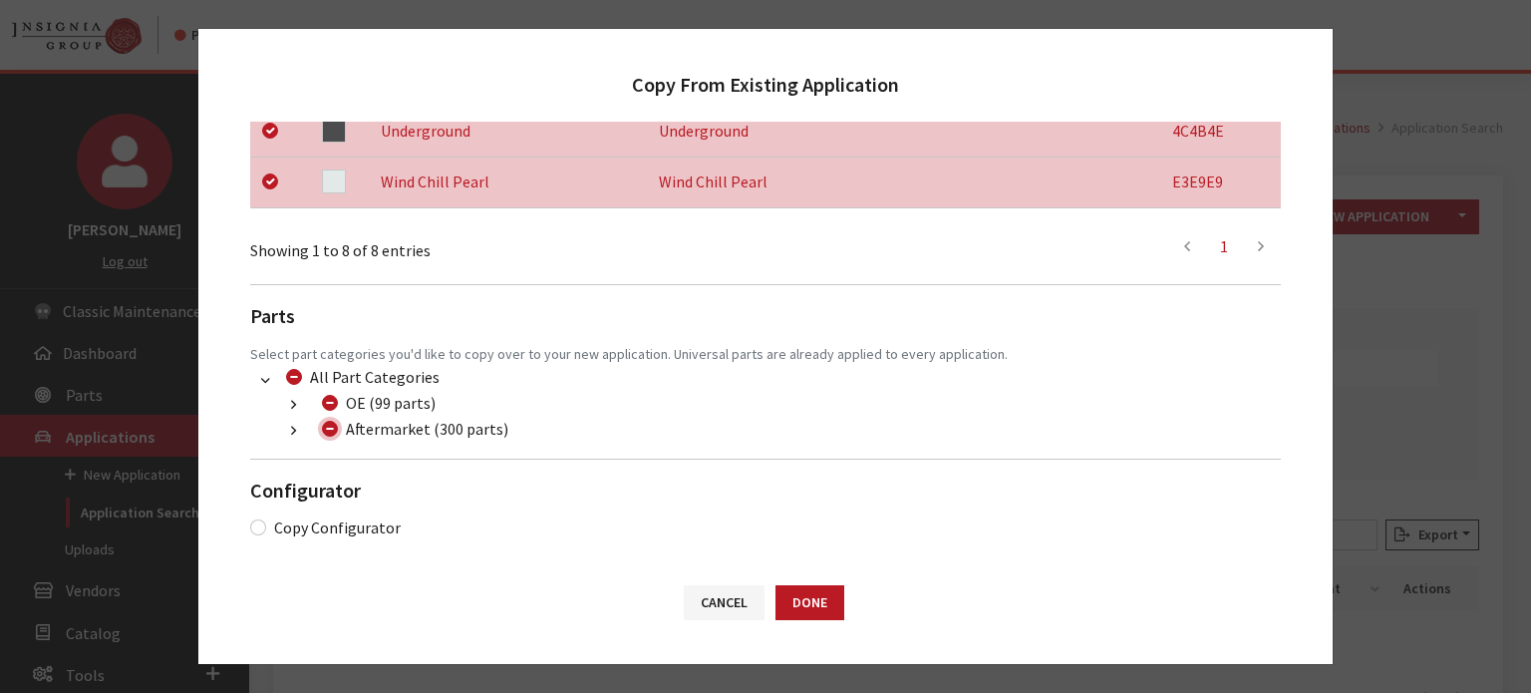
checkbox input "false"
click at [280, 440] on button "button" at bounding box center [293, 431] width 39 height 23
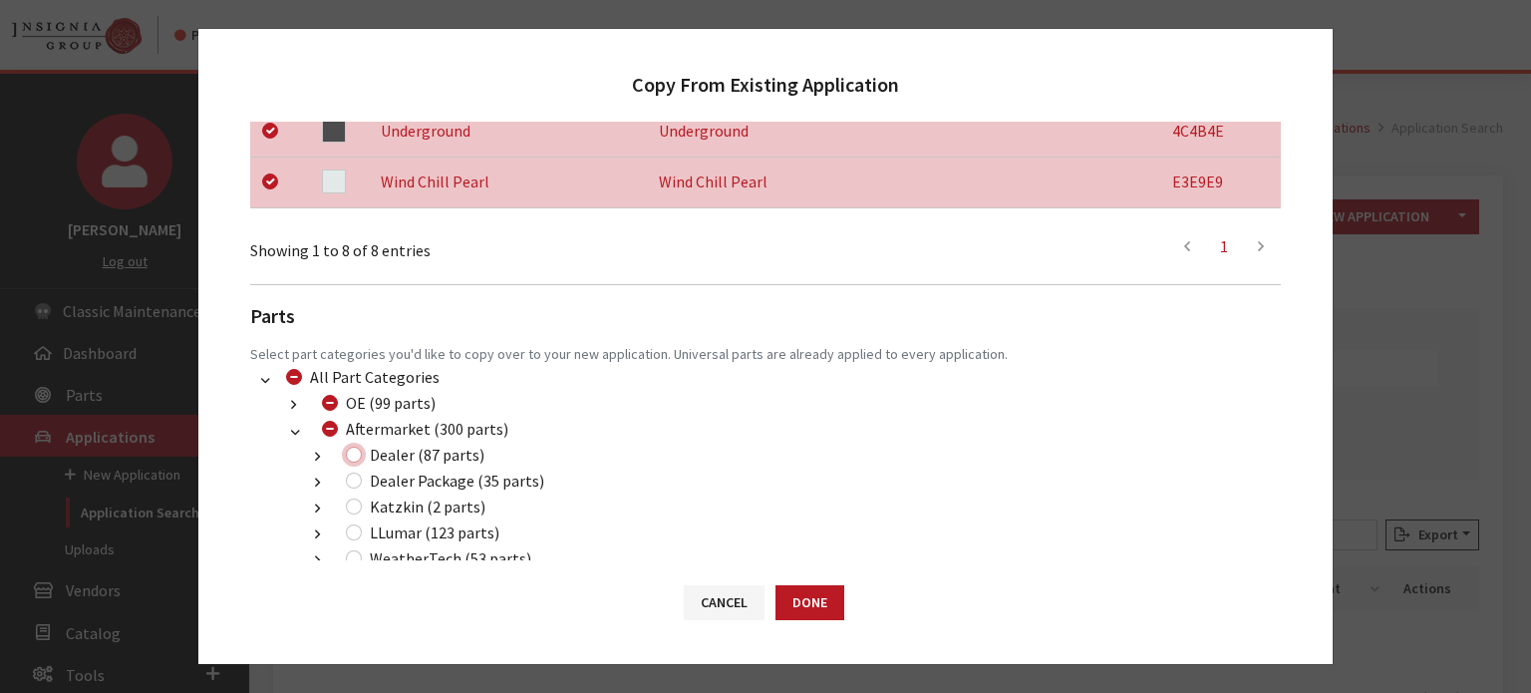
click at [351, 455] on input "Dealer (87 parts)" at bounding box center [354, 455] width 16 height 16
checkbox input "true"
drag, startPoint x: 362, startPoint y: 484, endPoint x: 347, endPoint y: 488, distance: 15.5
click at [360, 484] on div "Dealer Package (35 parts)" at bounding box center [442, 481] width 204 height 24
click at [344, 481] on div "Dealer Package (35 parts)" at bounding box center [442, 481] width 204 height 24
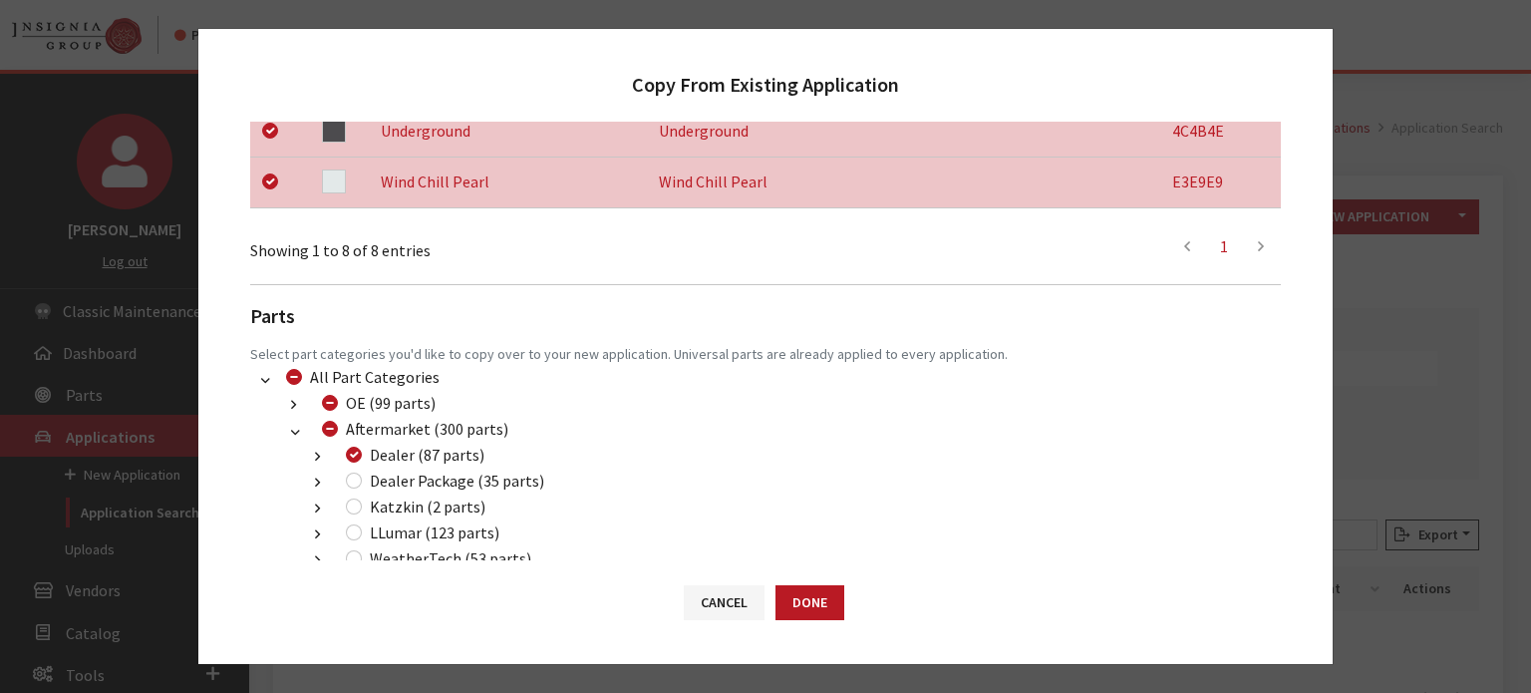
click at [347, 474] on div "Dealer Package (35 parts)" at bounding box center [442, 481] width 204 height 24
click at [350, 486] on input "Dealer Package (35 parts)" at bounding box center [354, 481] width 16 height 16
checkbox input "true"
click at [356, 527] on input "LLumar (123 parts)" at bounding box center [354, 532] width 16 height 16
checkbox input "true"
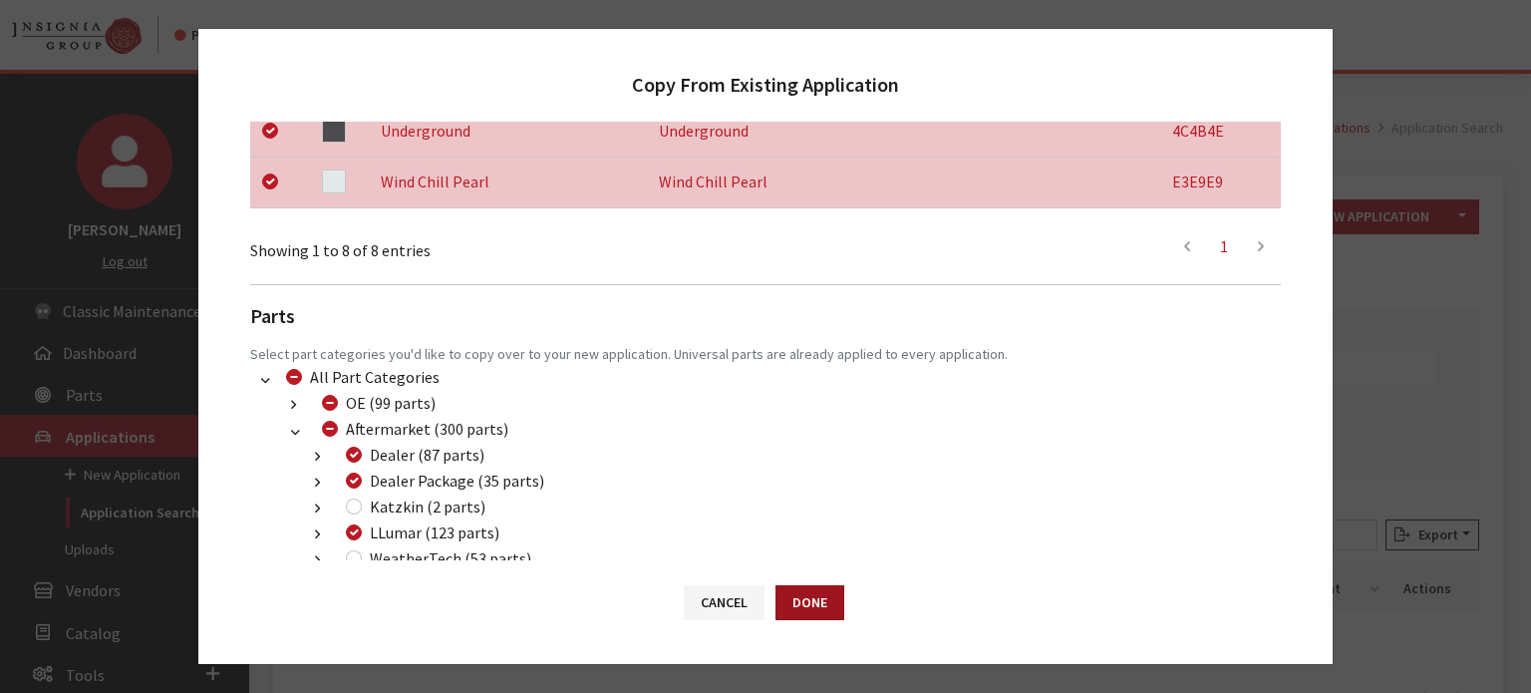
click at [806, 601] on button "Done" at bounding box center [810, 602] width 69 height 35
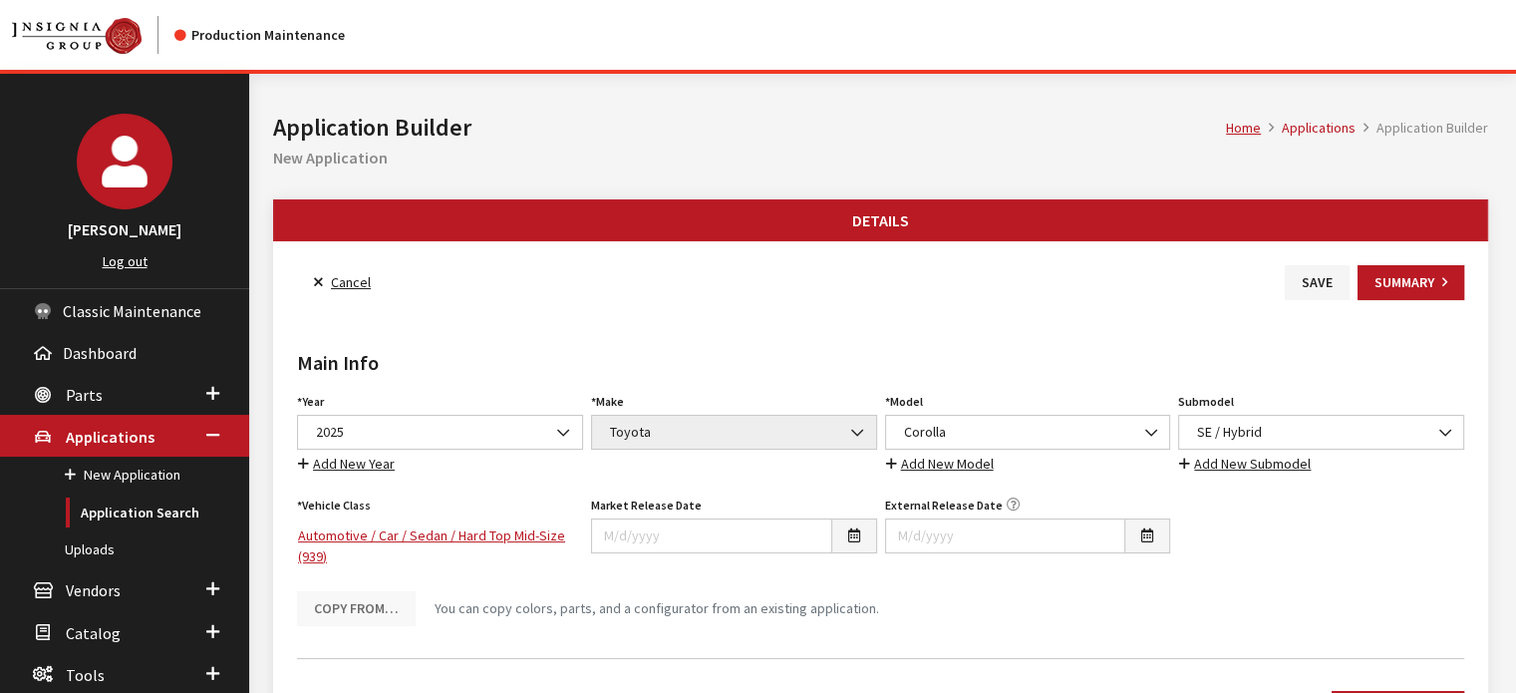
click at [488, 415] on div "Year Select Year [DATE] 2025 2024 2023 2022 2021 2020 2019 2018 2017 2016 2015 …" at bounding box center [440, 432] width 294 height 88
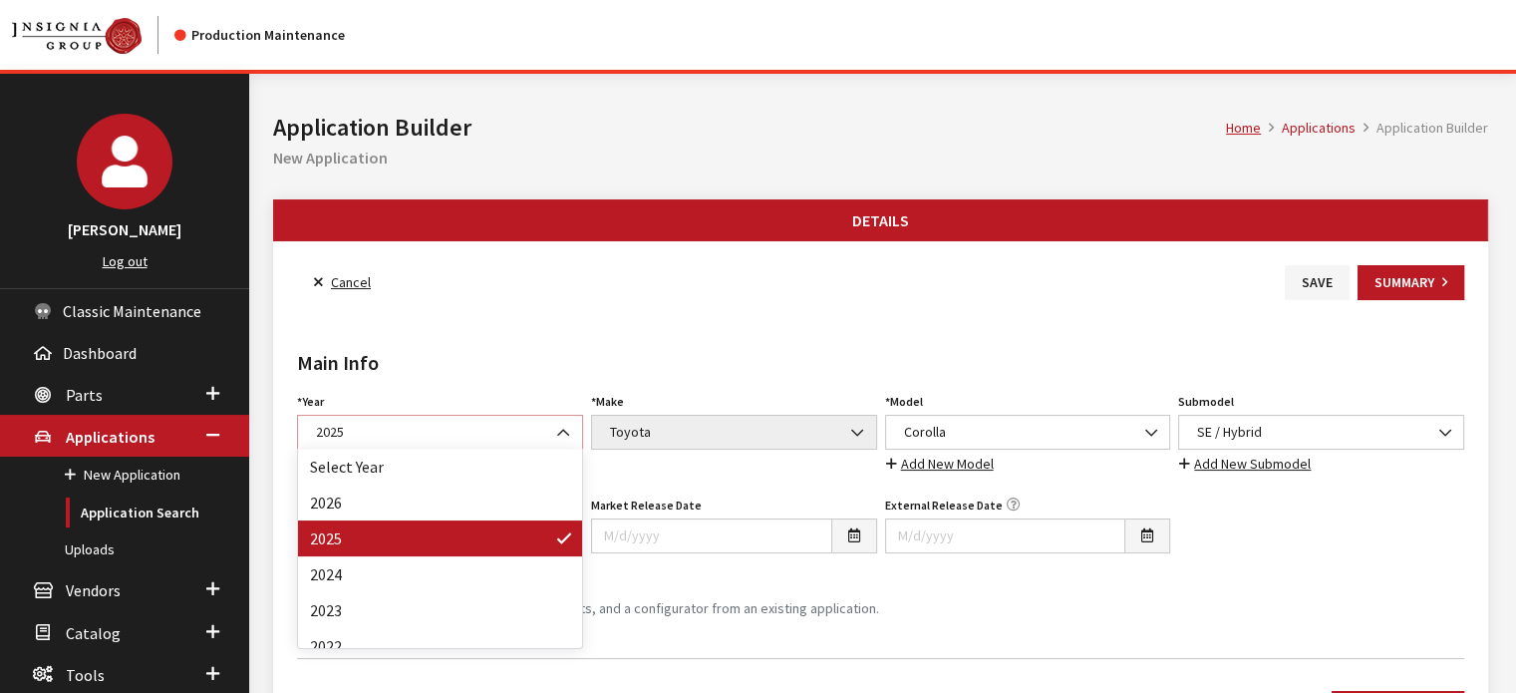
click at [493, 428] on span "2025" at bounding box center [440, 432] width 260 height 21
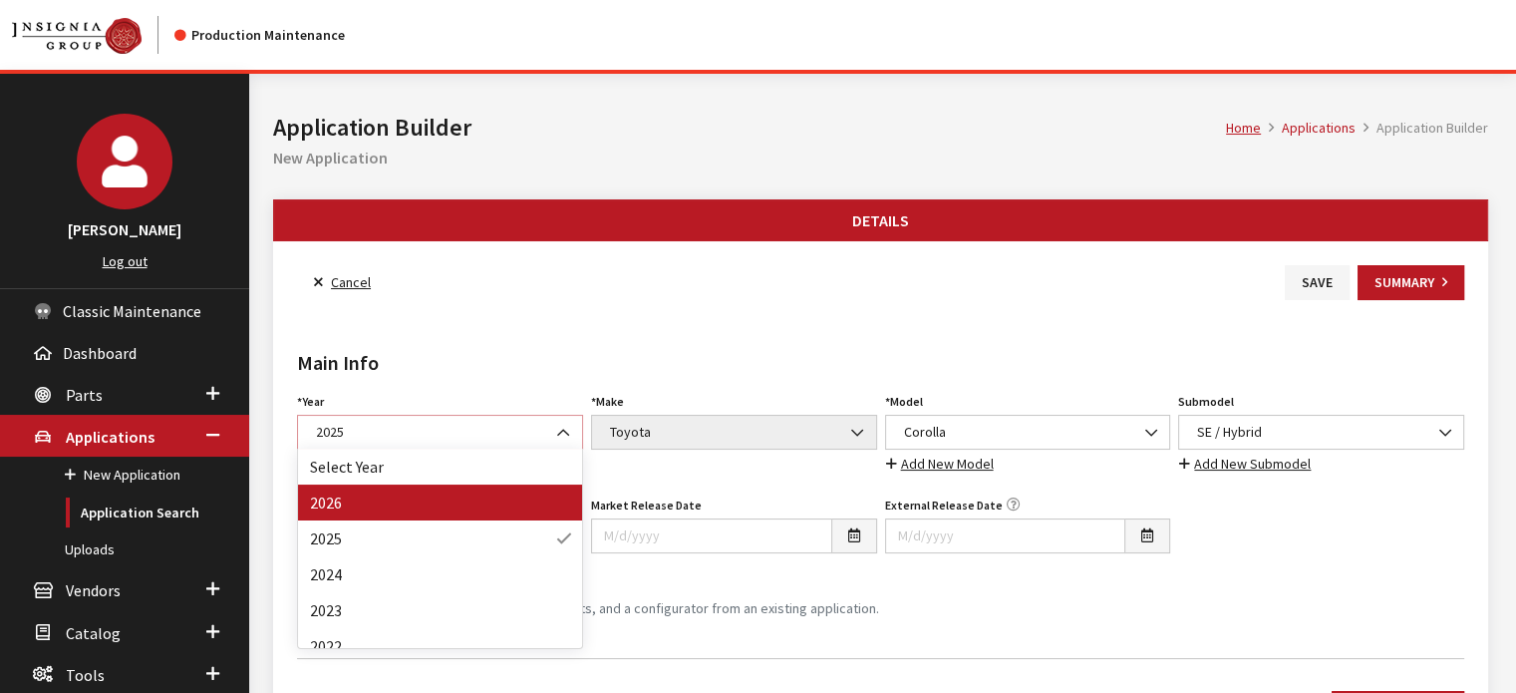
select select "44"
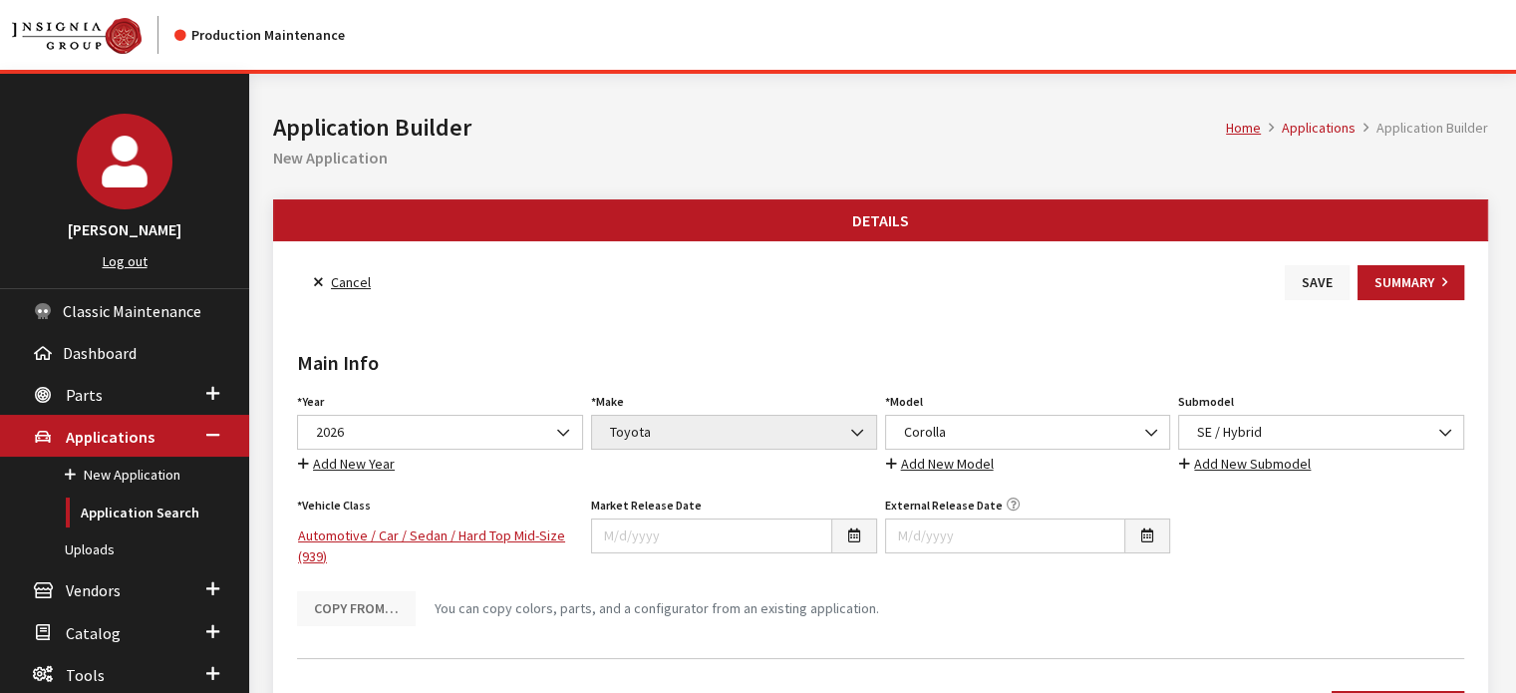
click at [1317, 274] on button "Save" at bounding box center [1317, 282] width 65 height 35
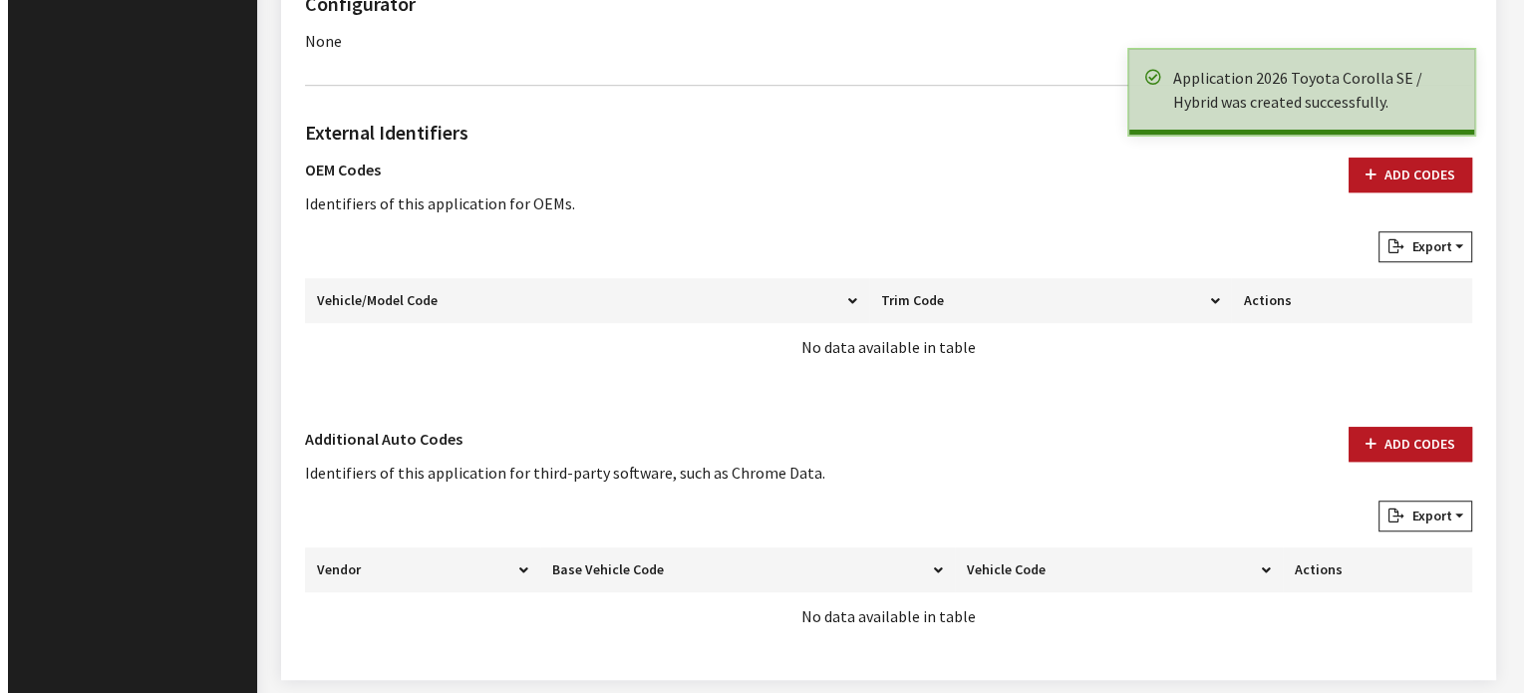
scroll to position [1444, 0]
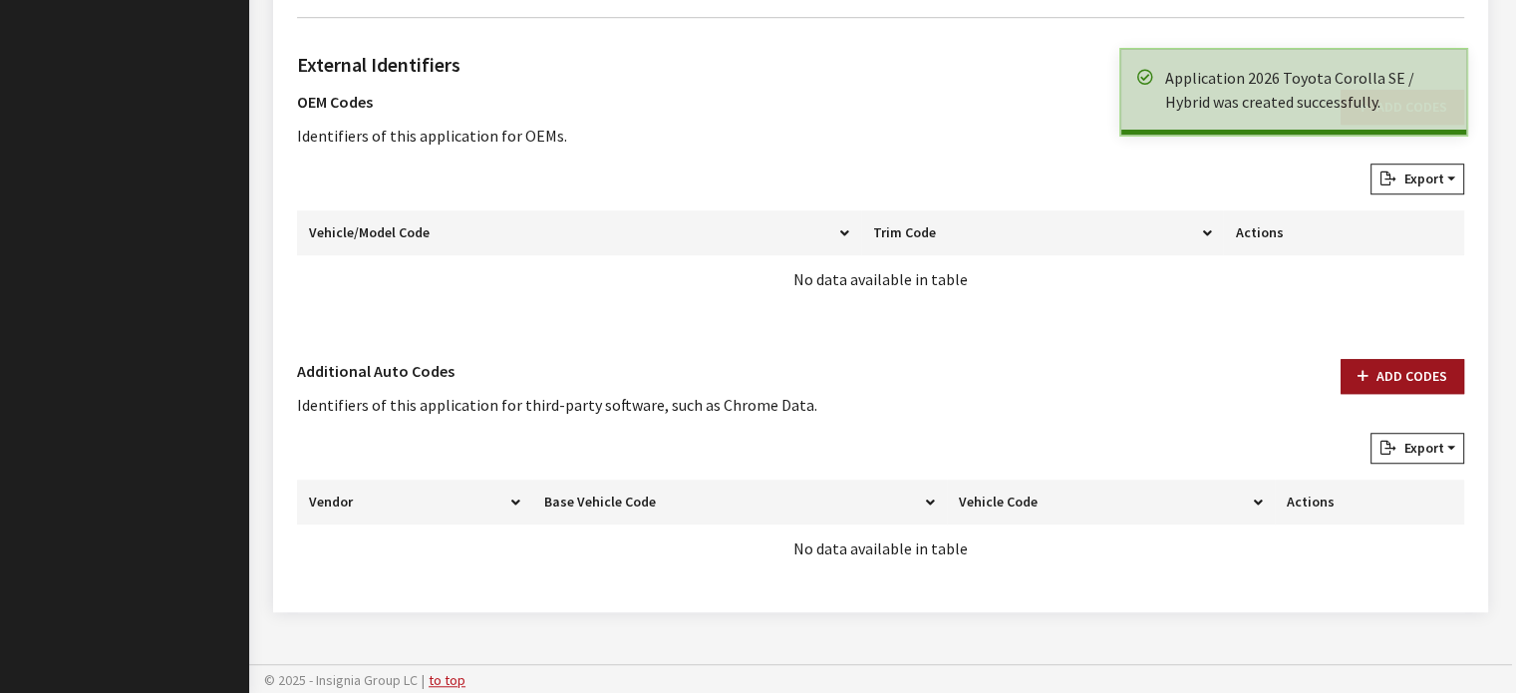
click at [1398, 371] on button "Add Codes" at bounding box center [1403, 376] width 124 height 35
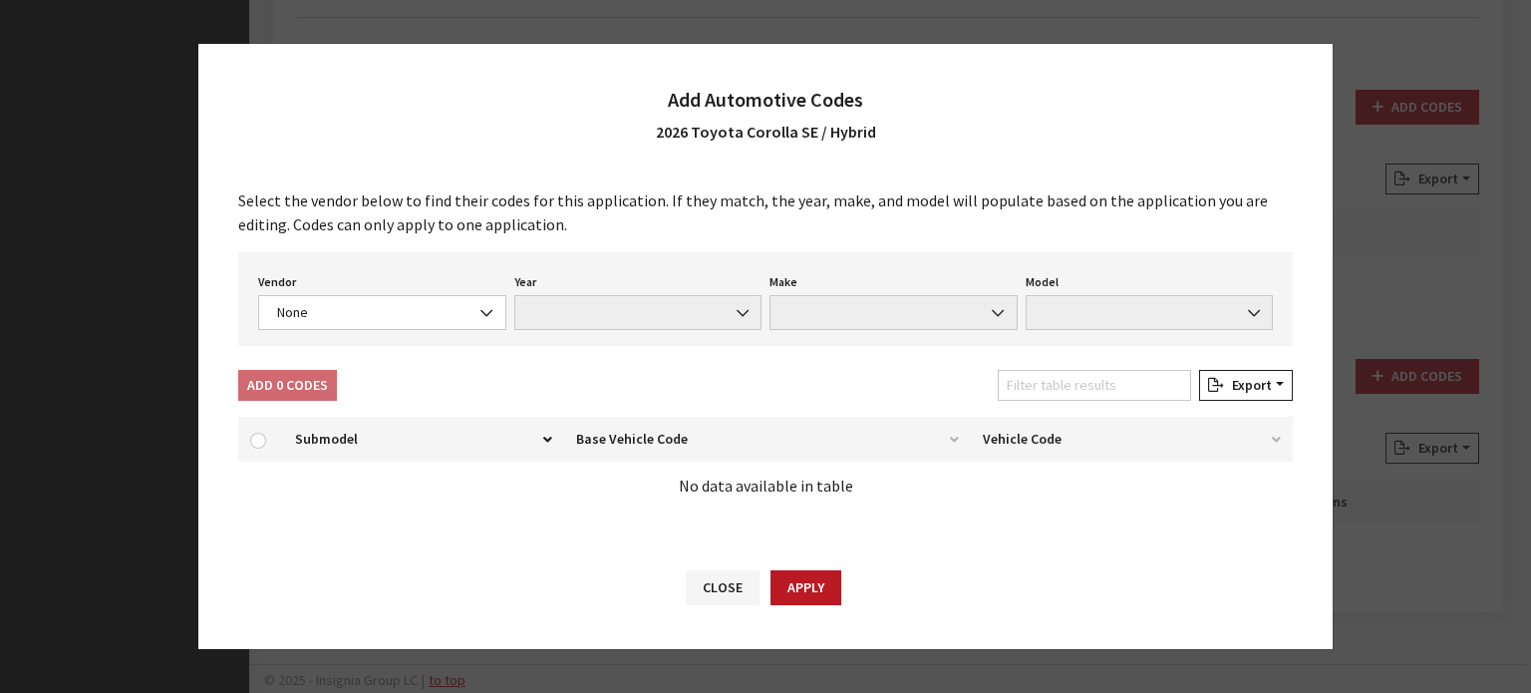
click at [309, 350] on div "Select the vendor below to find their codes for this application. If they match…" at bounding box center [765, 356] width 1135 height 377
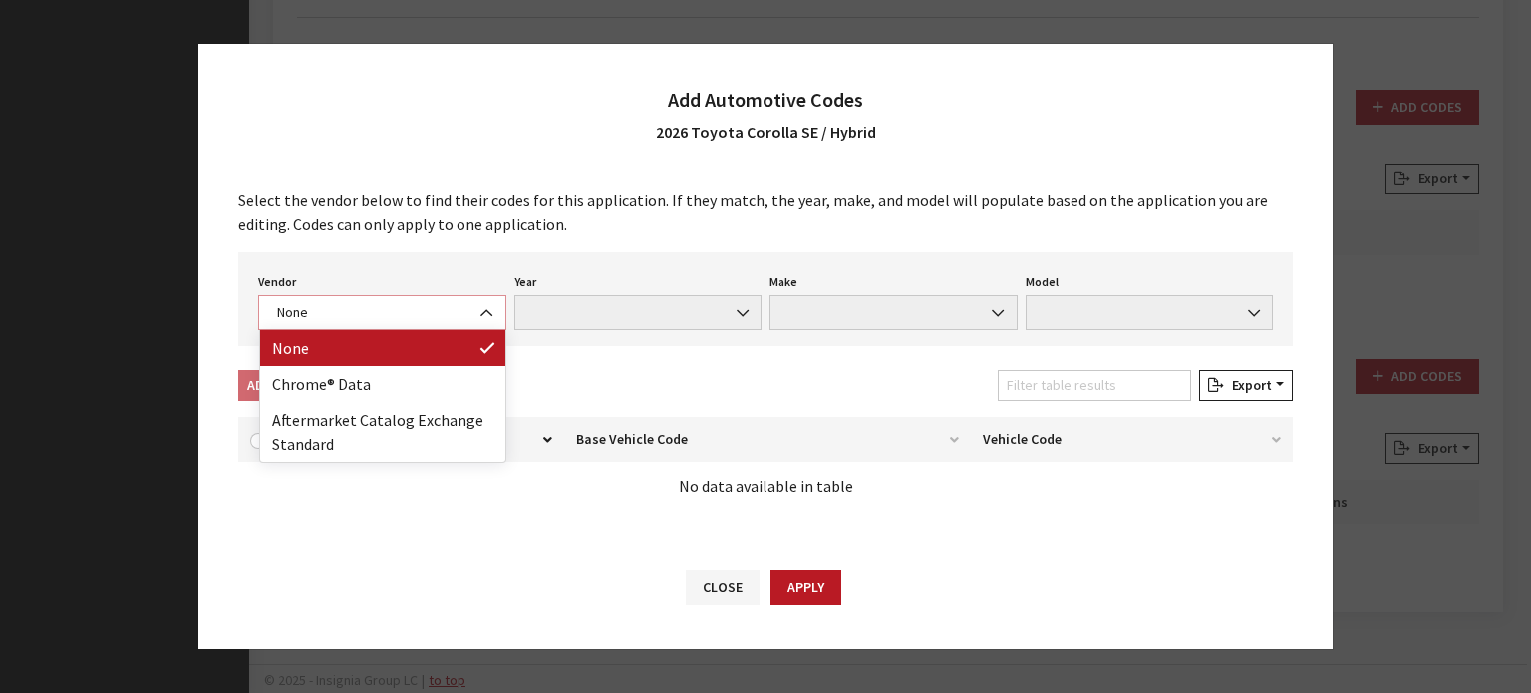
click at [319, 325] on span "None" at bounding box center [382, 312] width 248 height 35
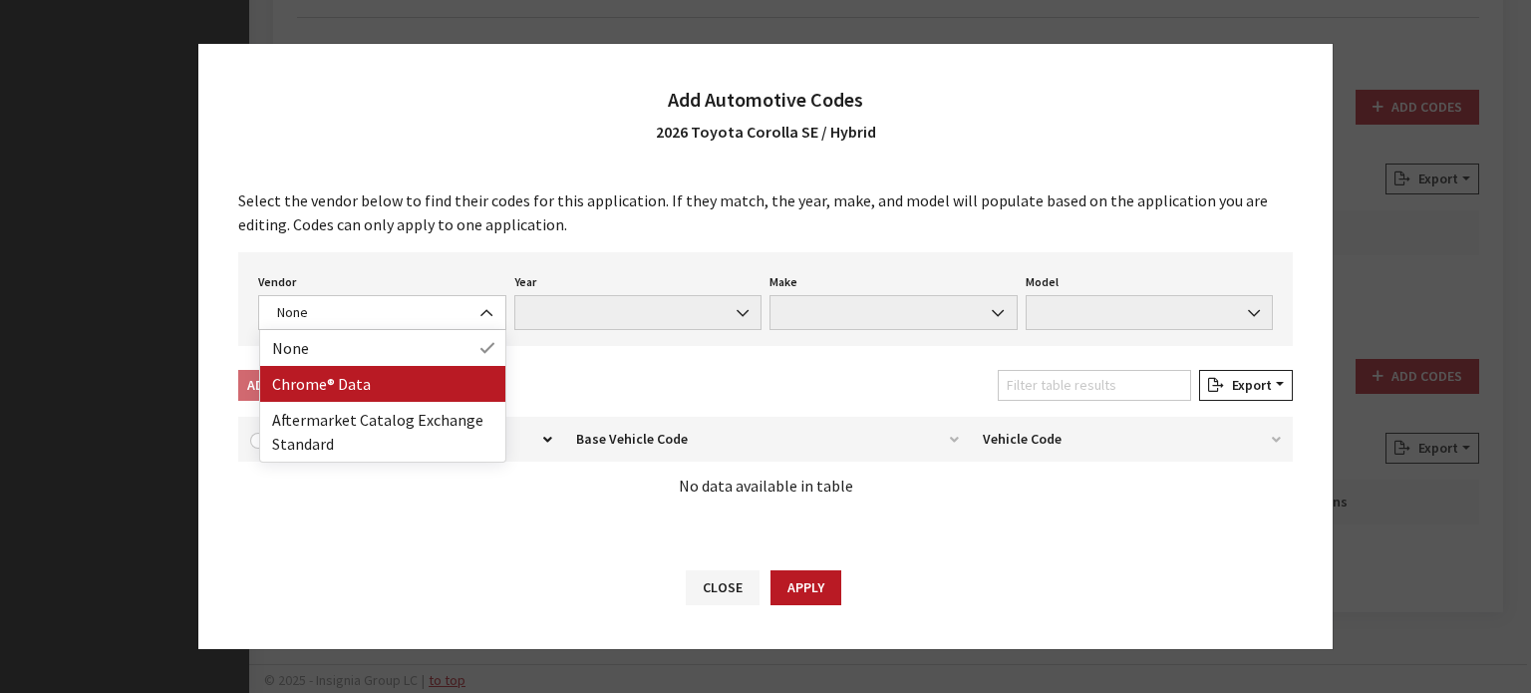
drag, startPoint x: 334, startPoint y: 425, endPoint x: 339, endPoint y: 401, distance: 24.4
select select "4"
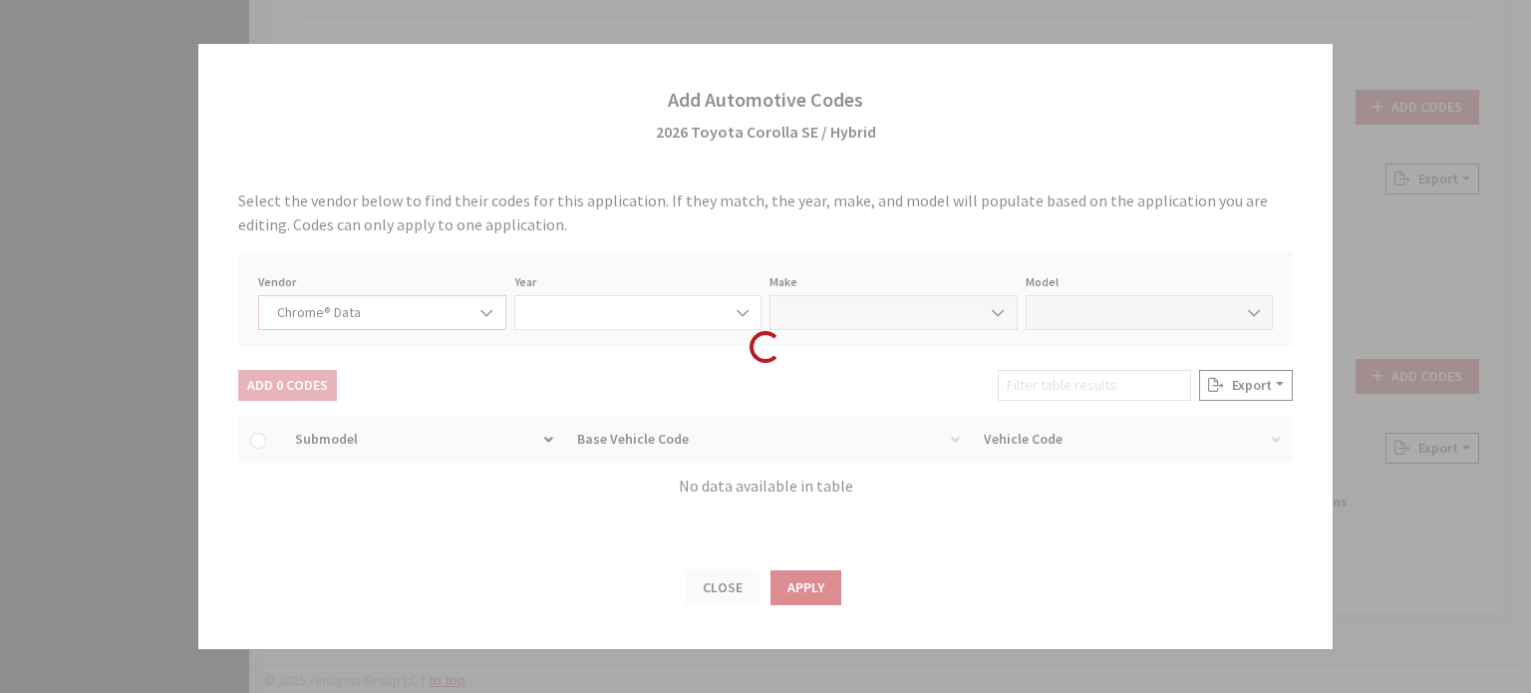
select select "2026"
select select "39"
select select "62510"
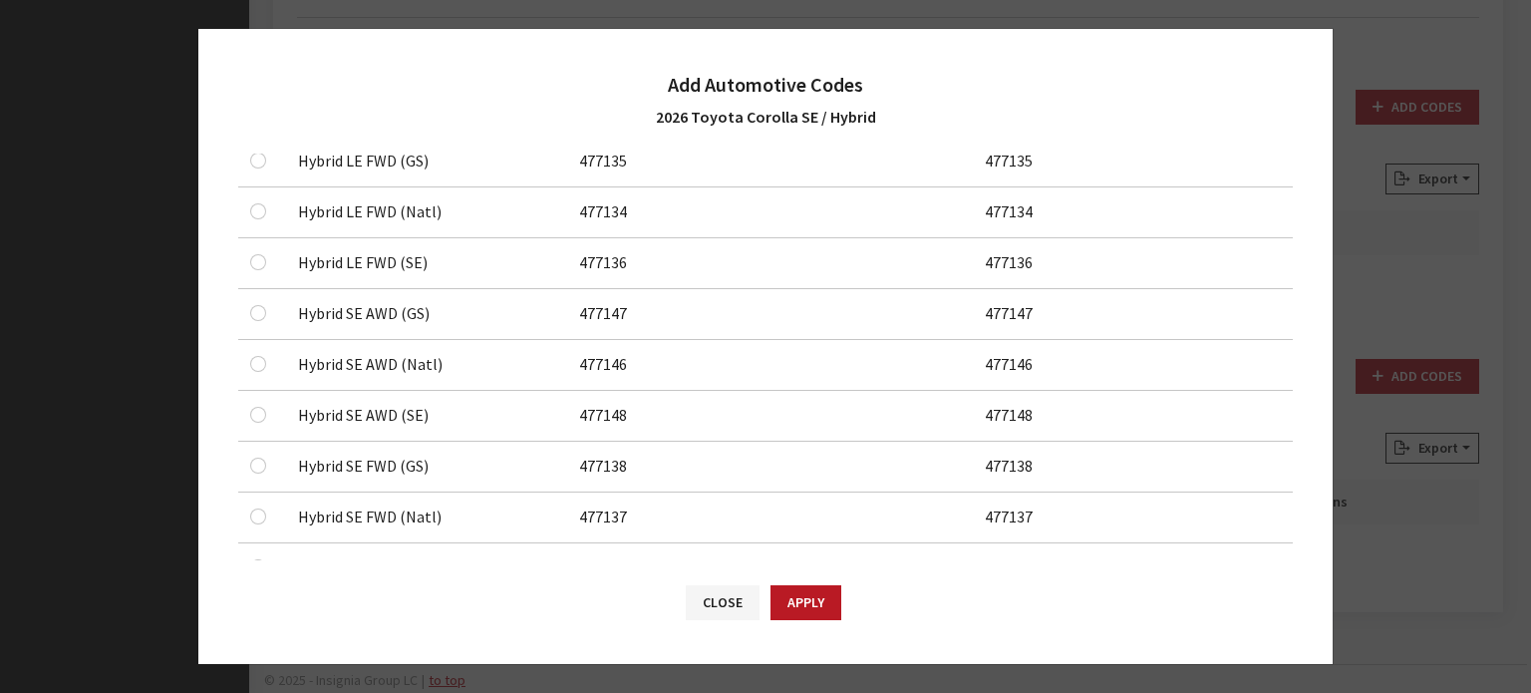
scroll to position [598, 0]
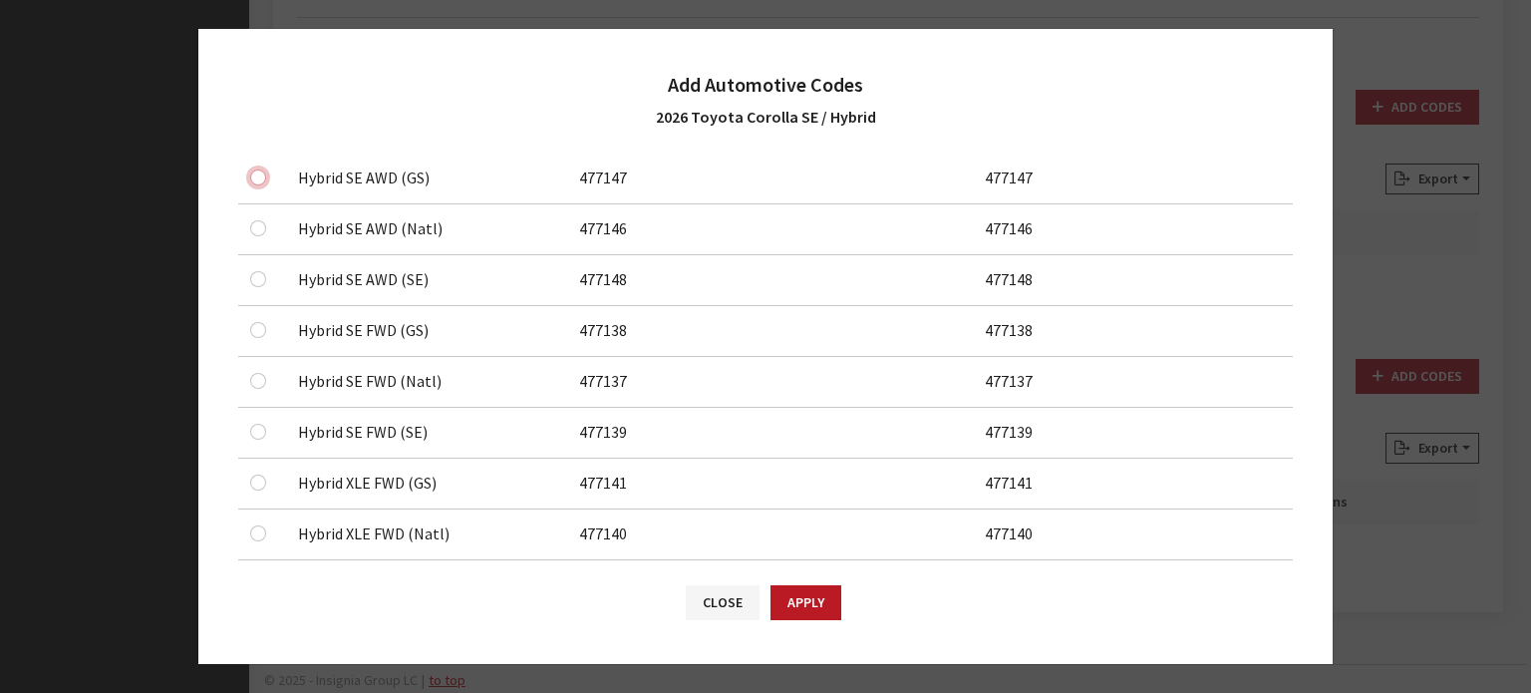
checkbox input "true"
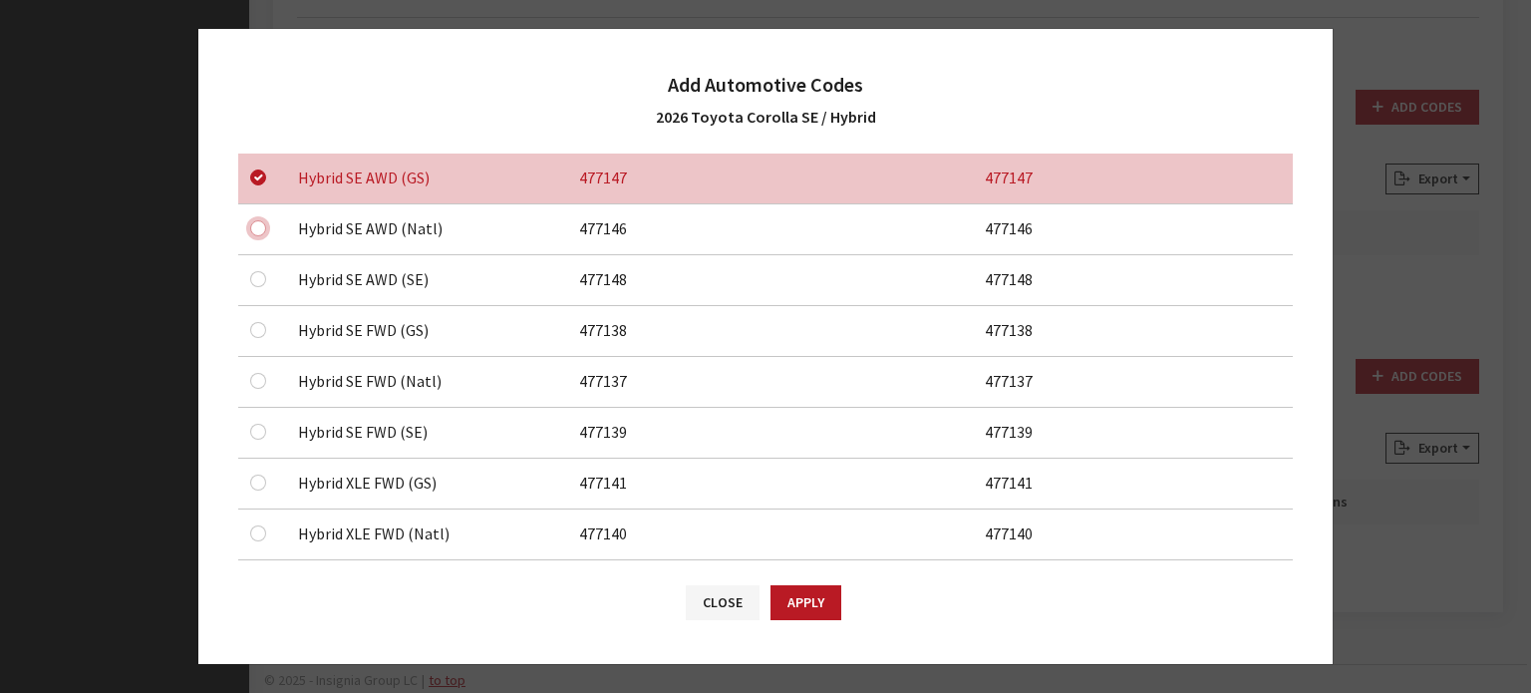
checkbox input "true"
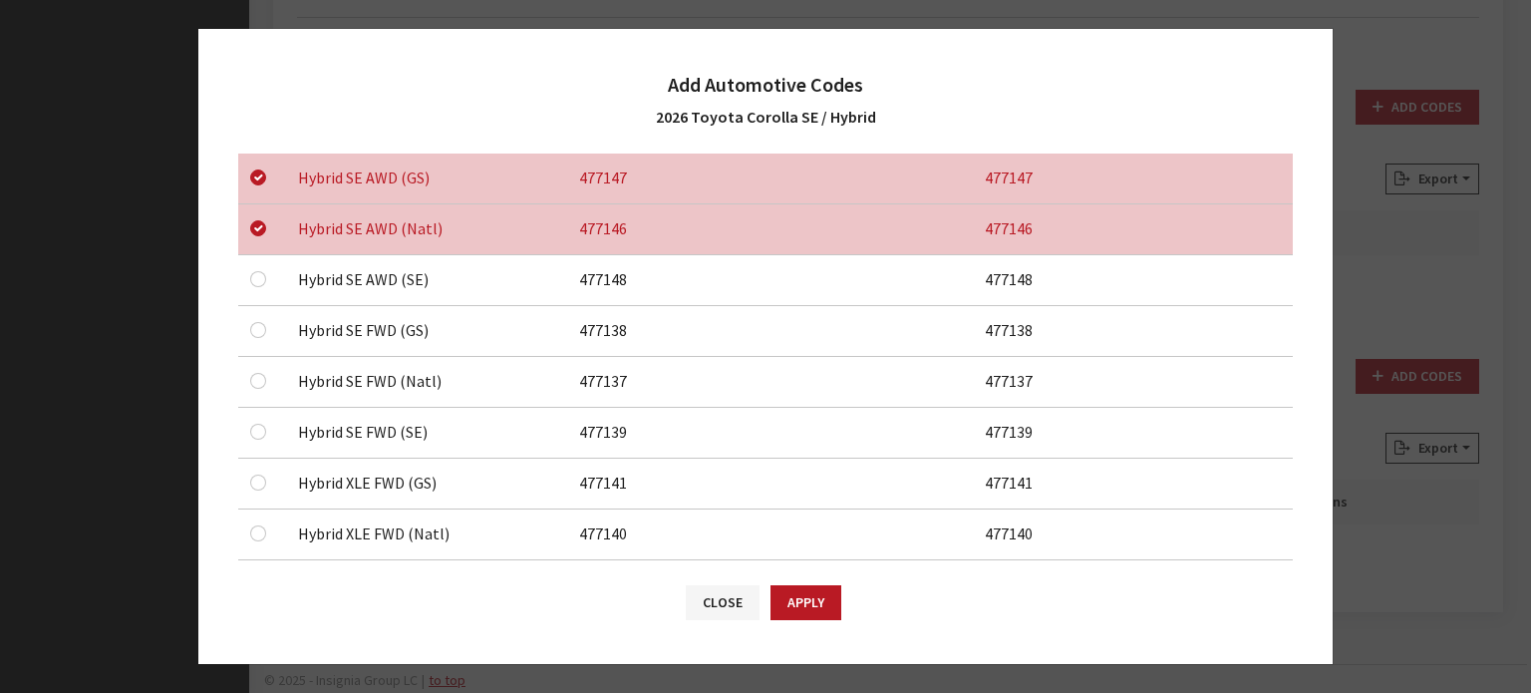
click at [270, 267] on div at bounding box center [262, 279] width 24 height 24
click at [267, 269] on div at bounding box center [262, 279] width 24 height 24
checkbox input "true"
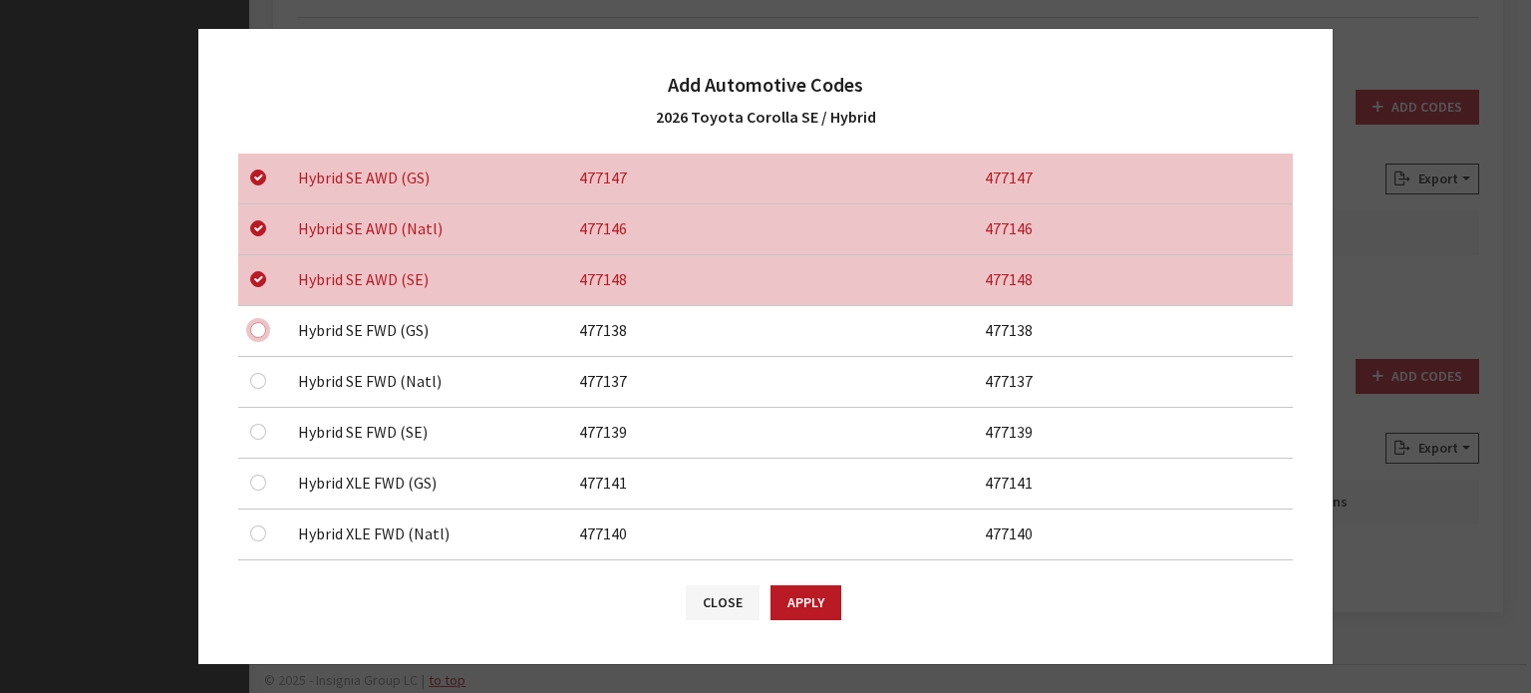
drag, startPoint x: 255, startPoint y: 324, endPoint x: 255, endPoint y: 338, distance: 14.0
checkbox input "true"
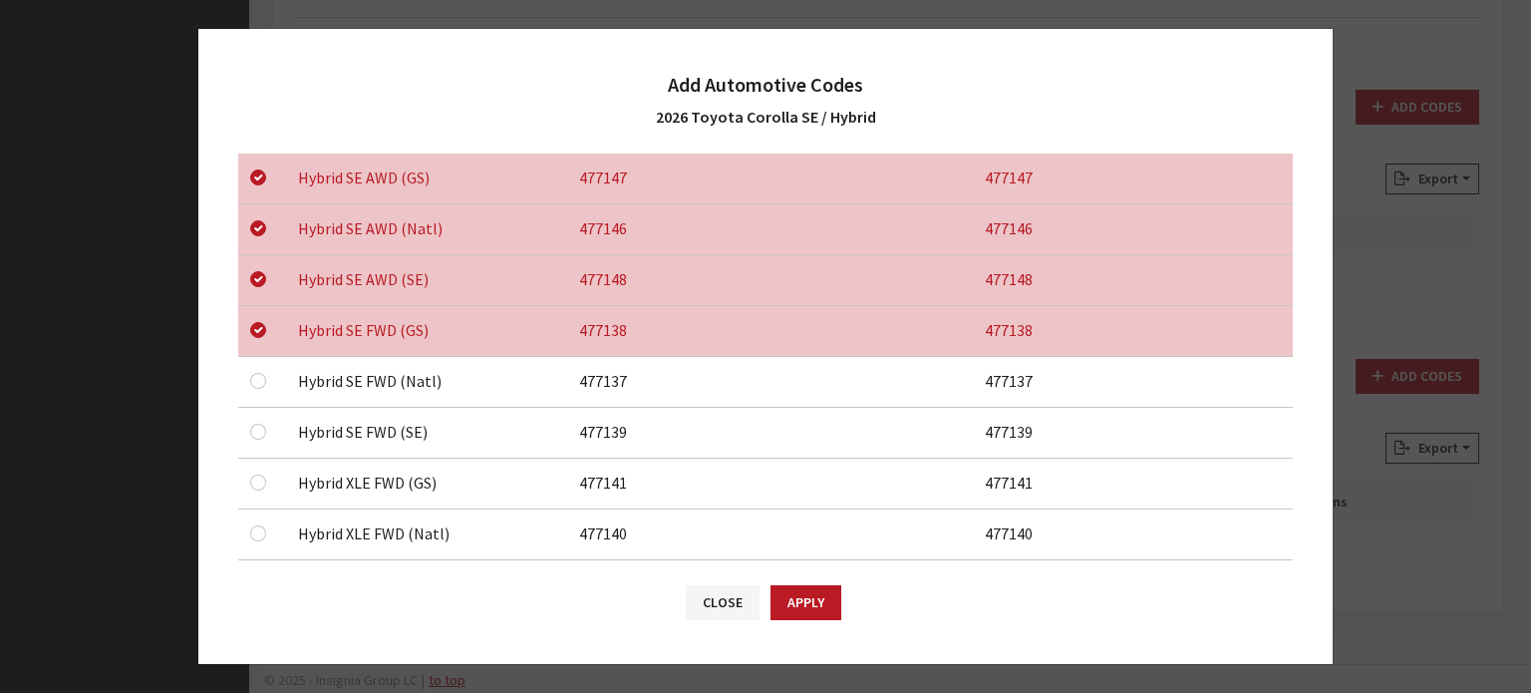
click at [264, 386] on div at bounding box center [262, 381] width 24 height 24
click at [252, 370] on div at bounding box center [262, 381] width 24 height 24
checkbox input "true"
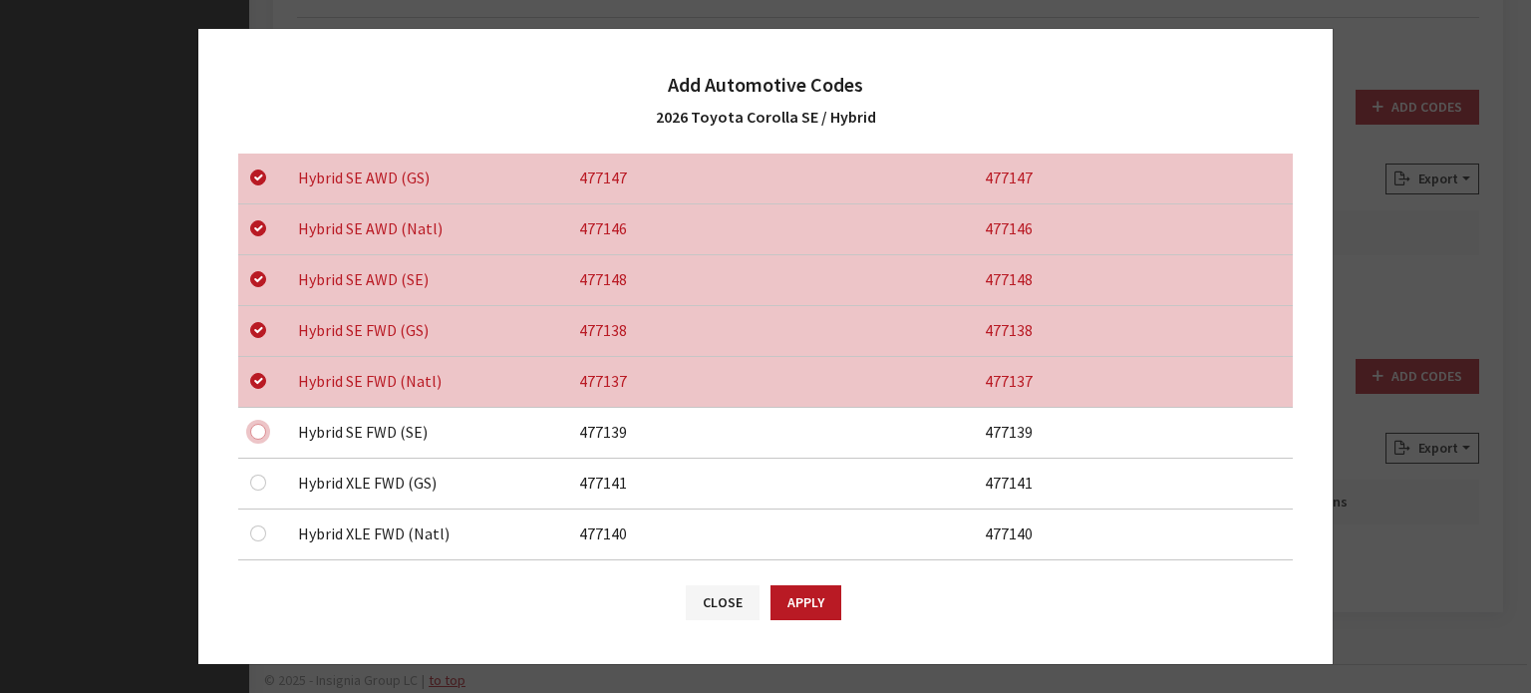
checkbox input "true"
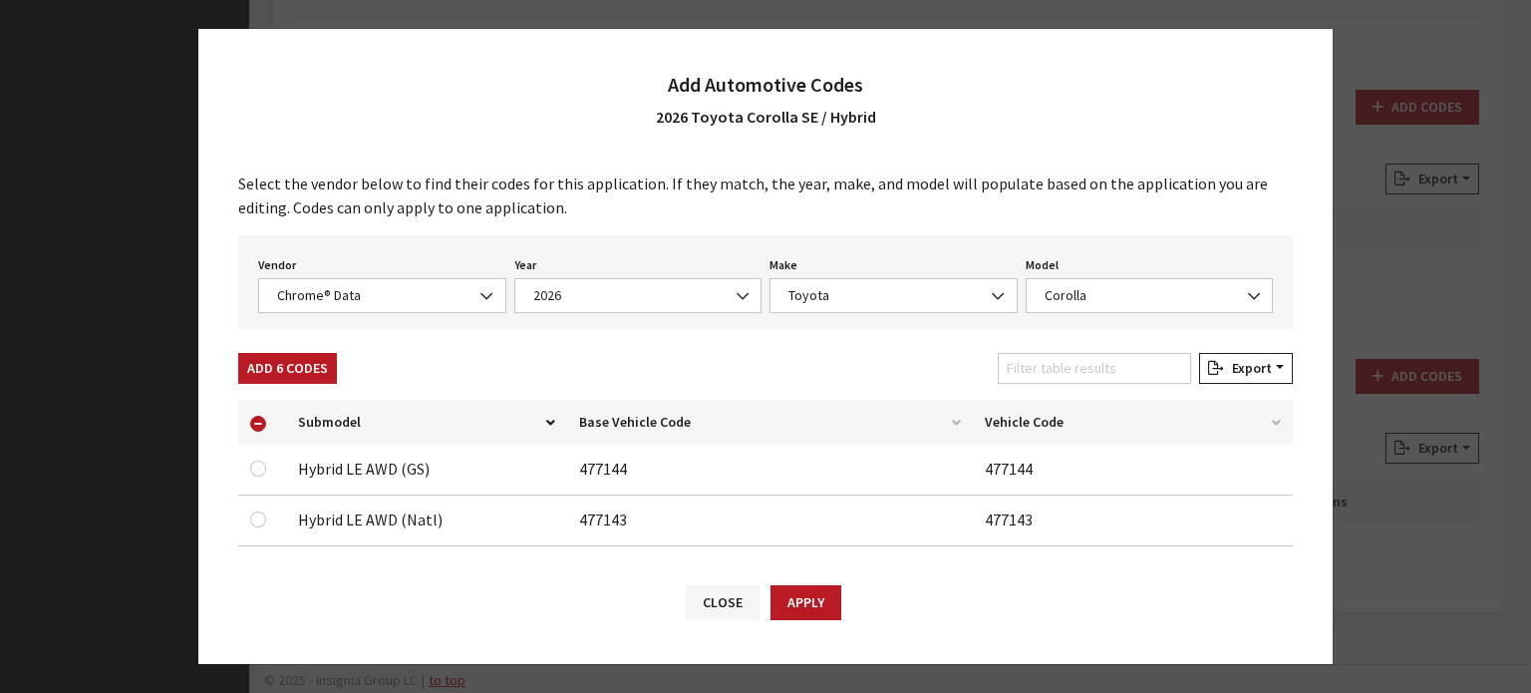
scroll to position [0, 0]
click at [311, 373] on button "Add 6 Codes" at bounding box center [287, 370] width 99 height 31
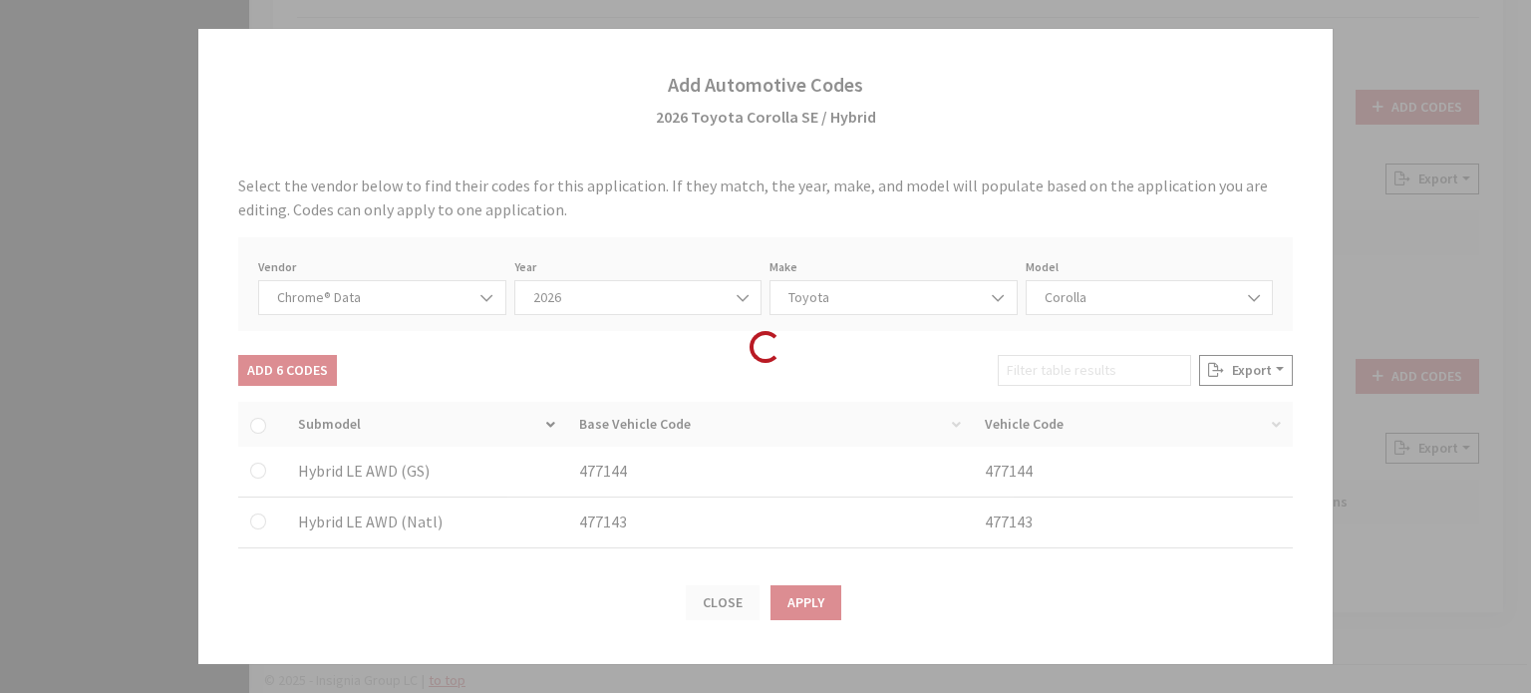
checkbox input "false"
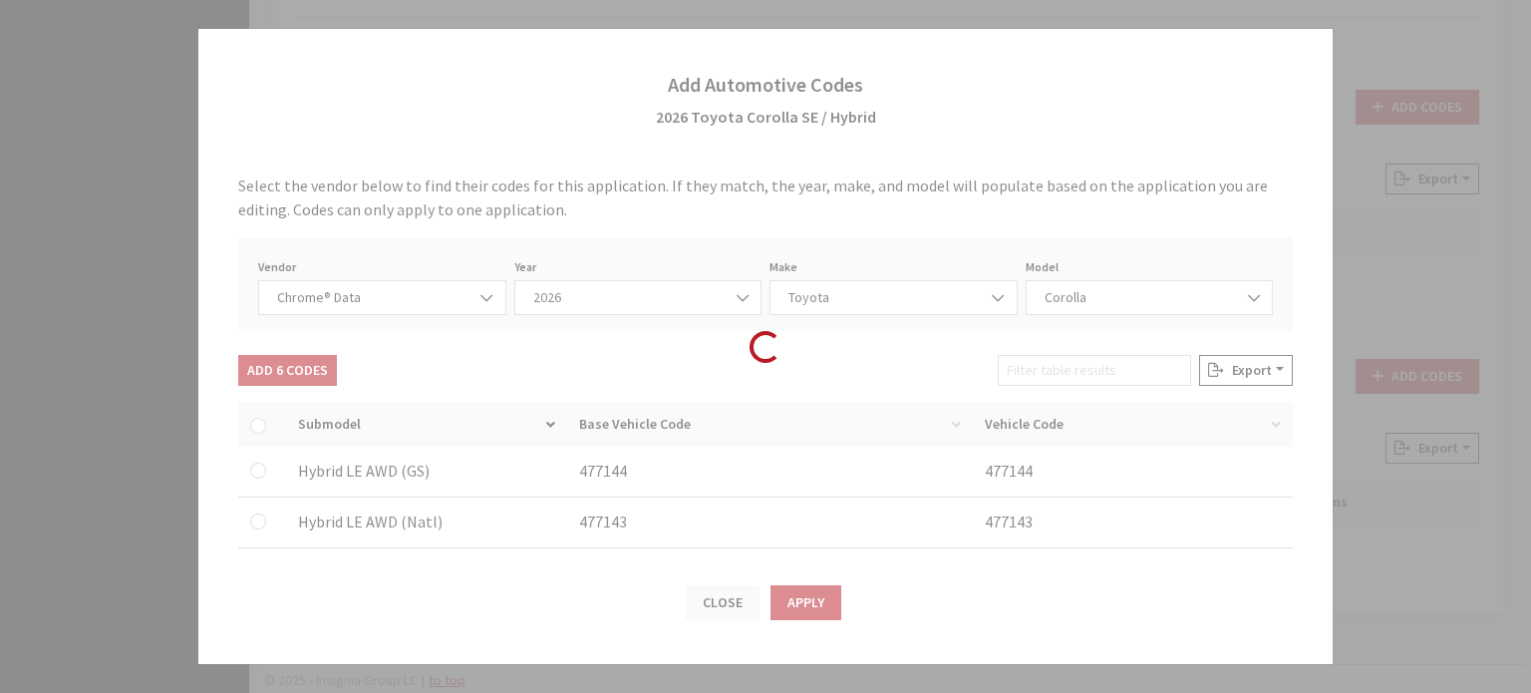
checkbox input "false"
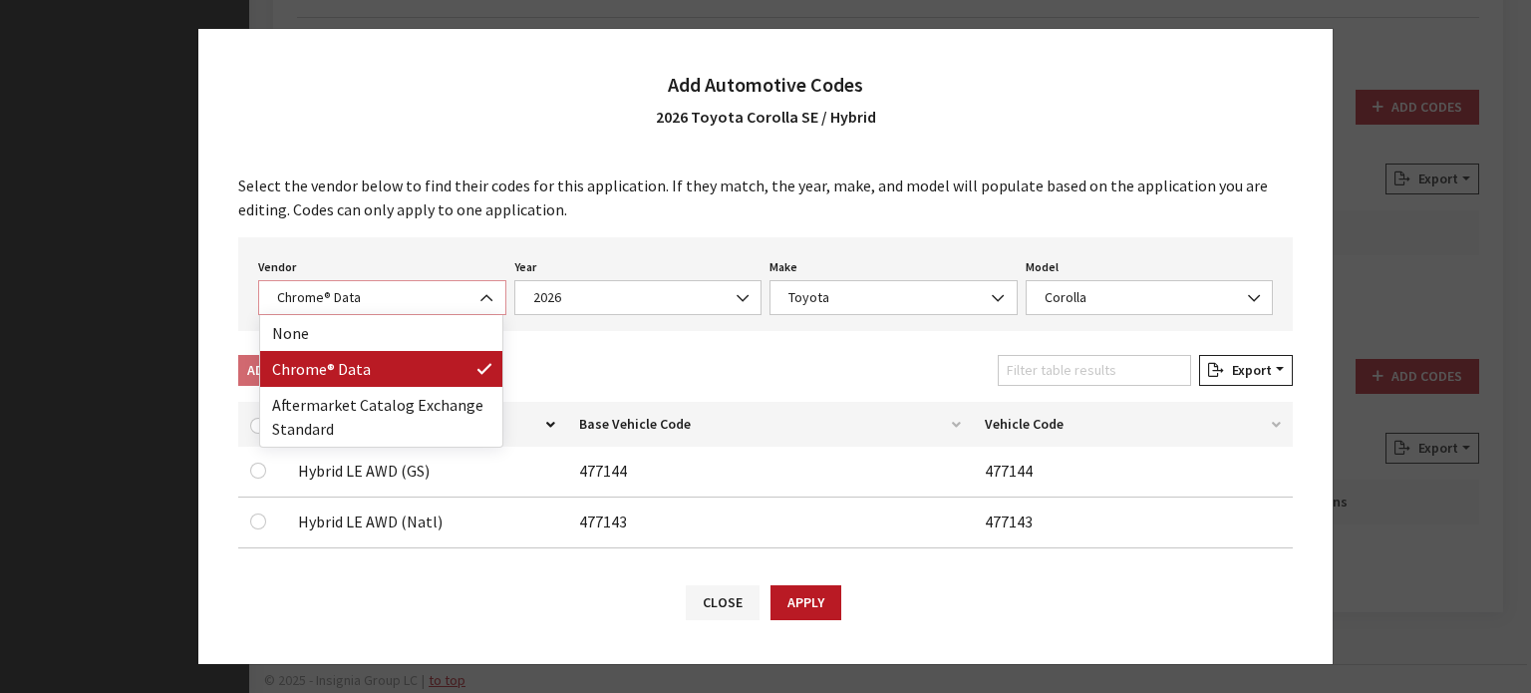
click at [422, 287] on span "Chrome® Data" at bounding box center [382, 297] width 222 height 21
select select "2"
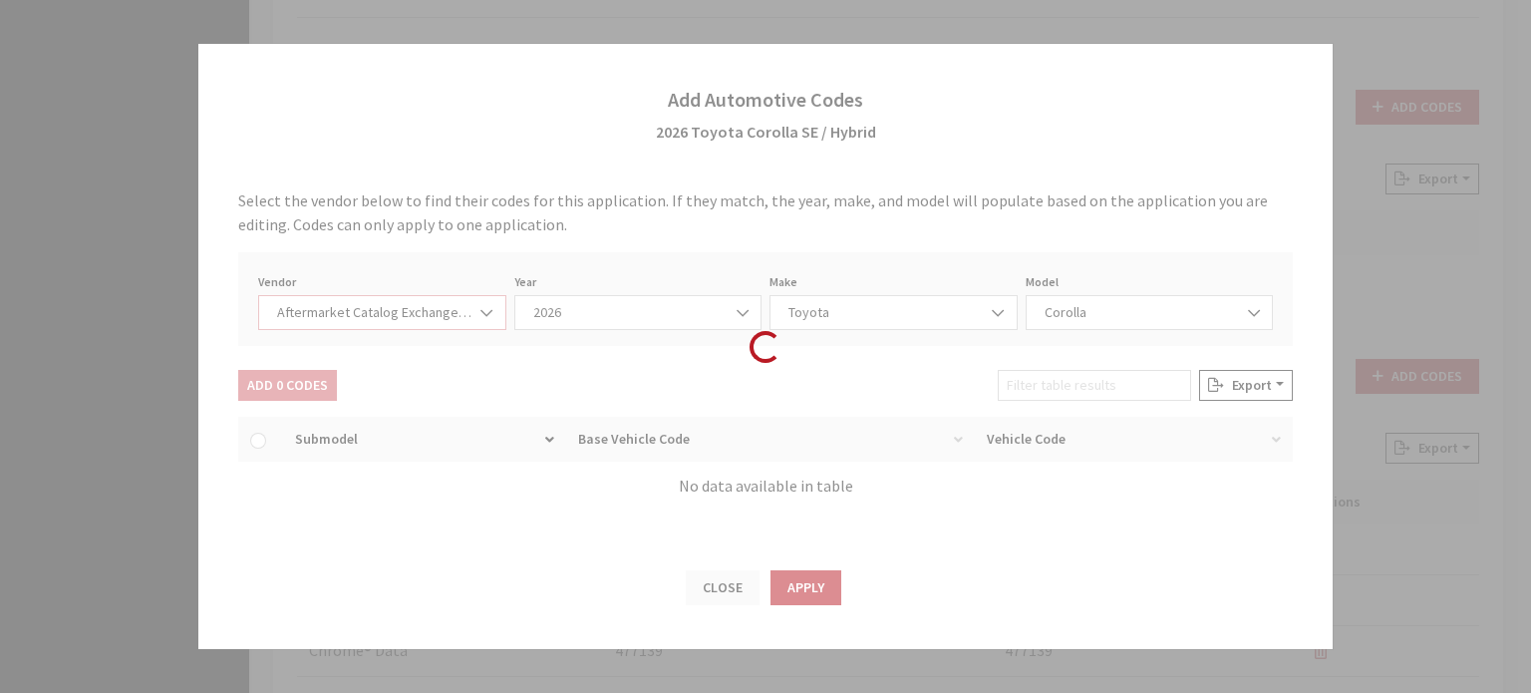
select select "2026"
select select "76"
select select "1013"
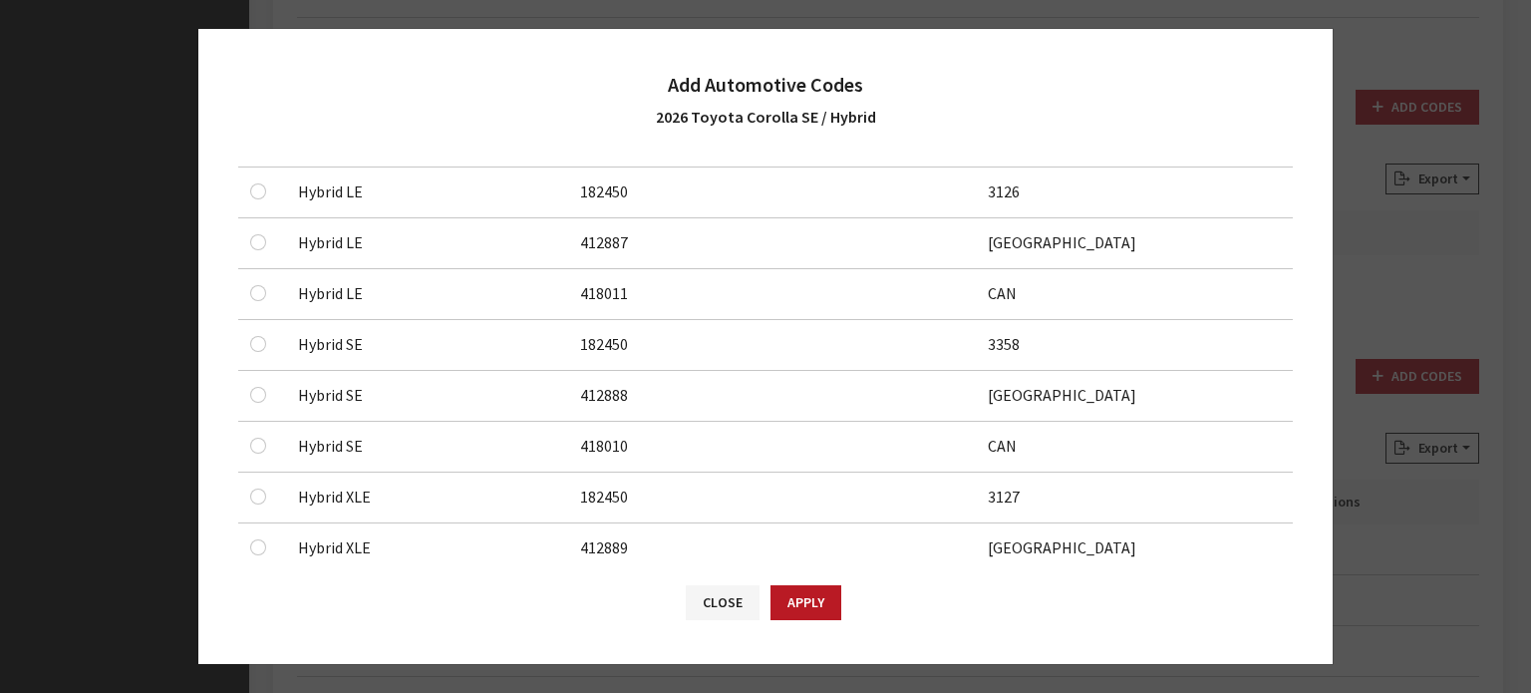
scroll to position [399, 0]
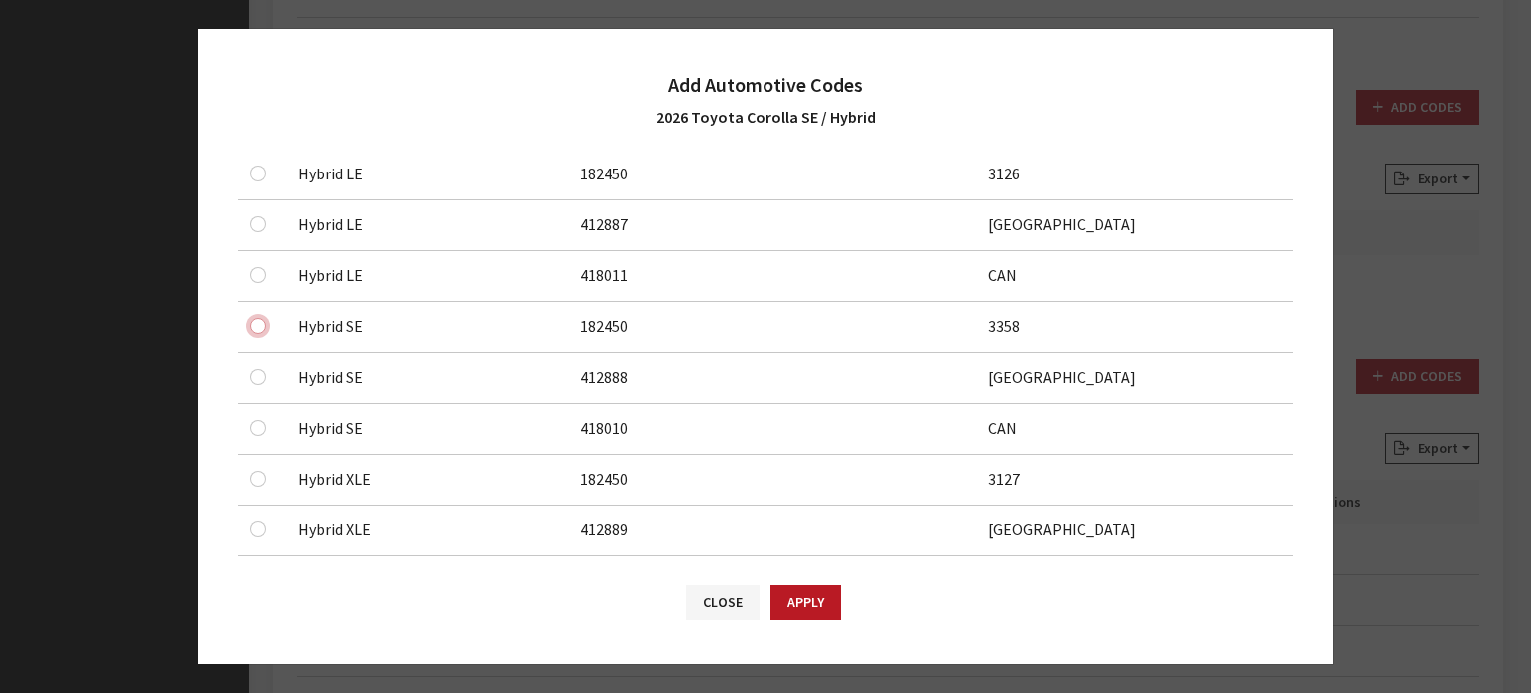
click at [259, 131] on input "checkbox" at bounding box center [258, 123] width 16 height 16
checkbox input "true"
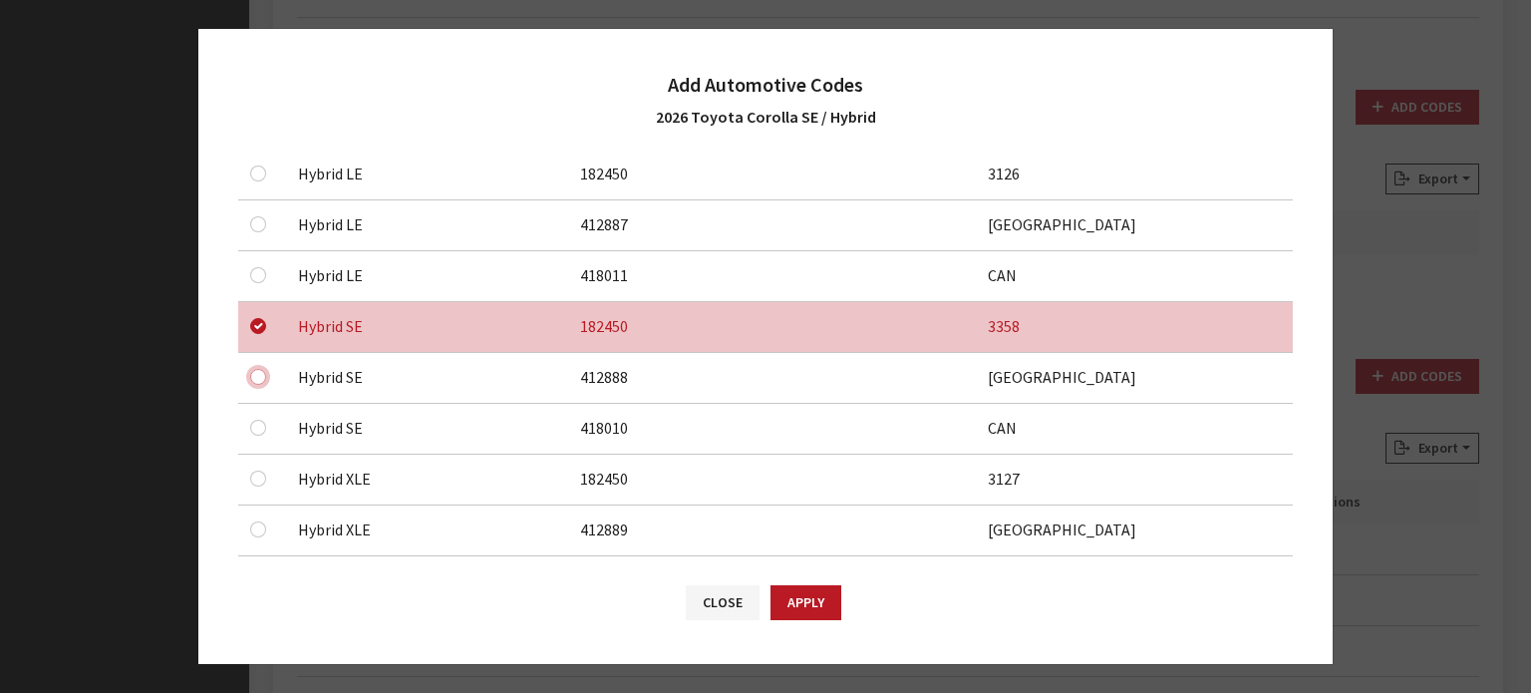
click at [262, 80] on input "checkbox" at bounding box center [258, 72] width 16 height 16
checkbox input "true"
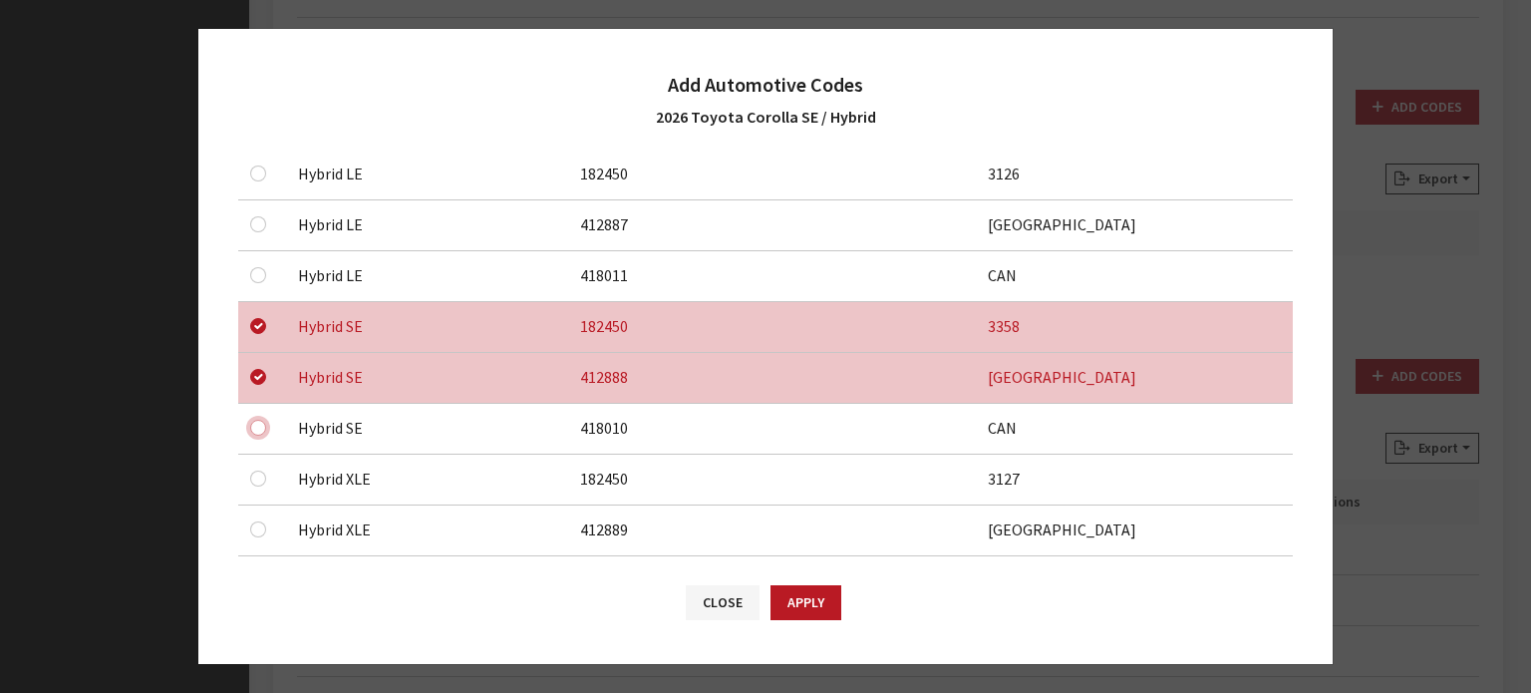
click at [258, 131] on input "checkbox" at bounding box center [258, 123] width 16 height 16
checkbox input "true"
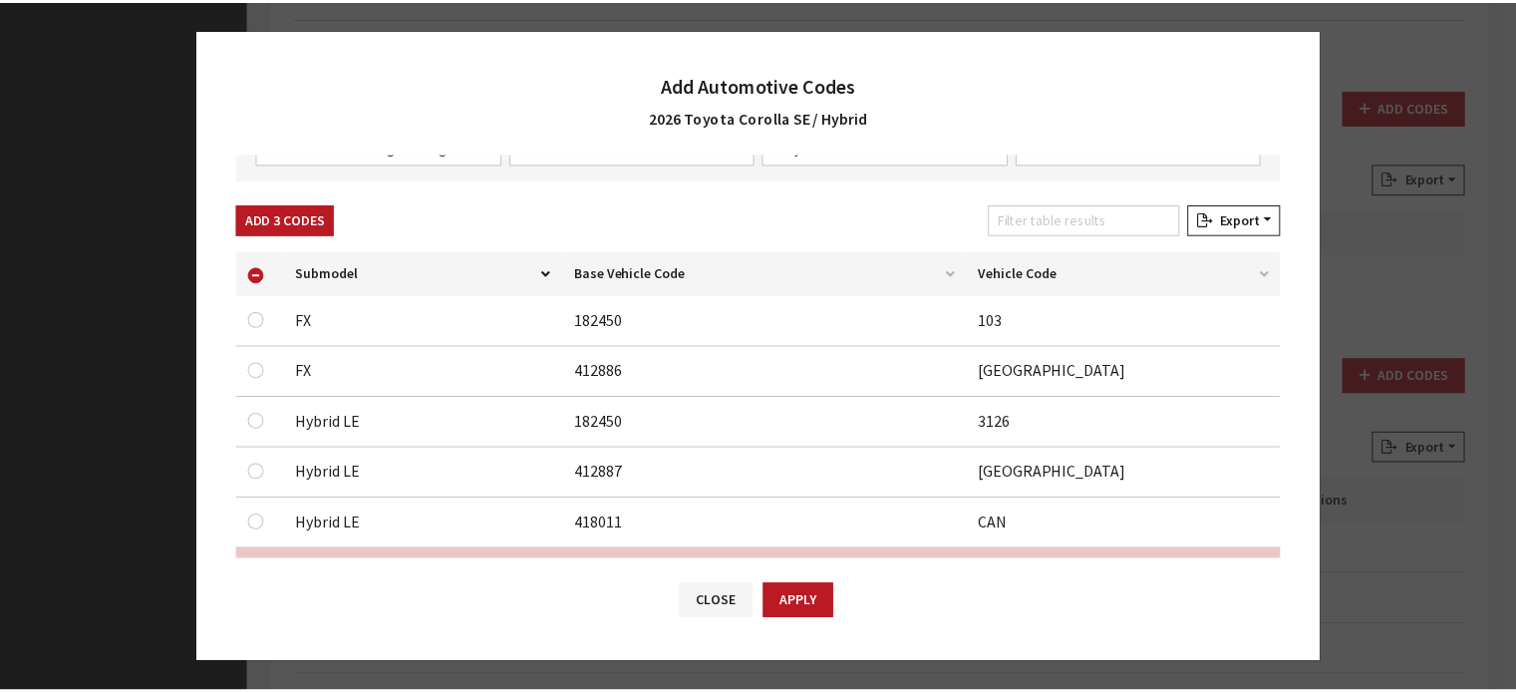
scroll to position [0, 0]
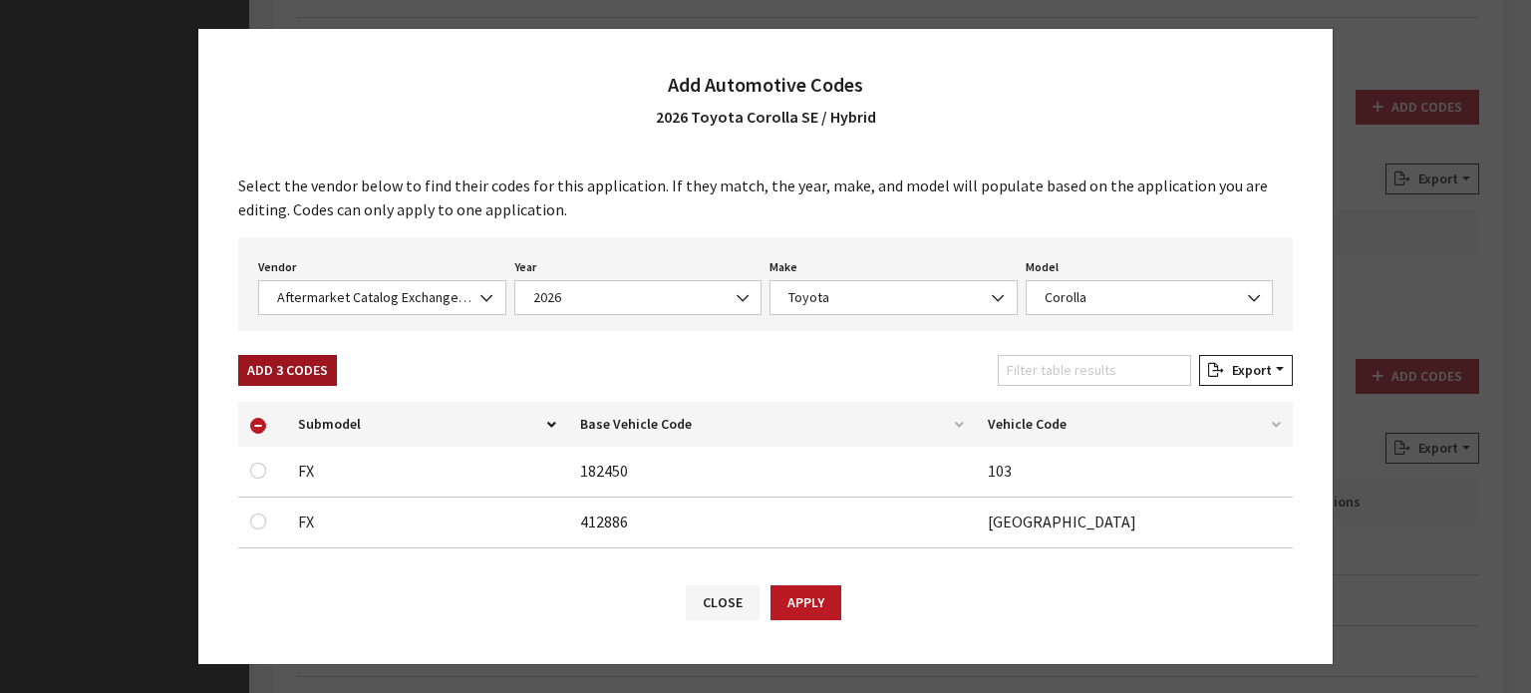
click at [283, 375] on button "Add 3 Codes" at bounding box center [287, 370] width 99 height 31
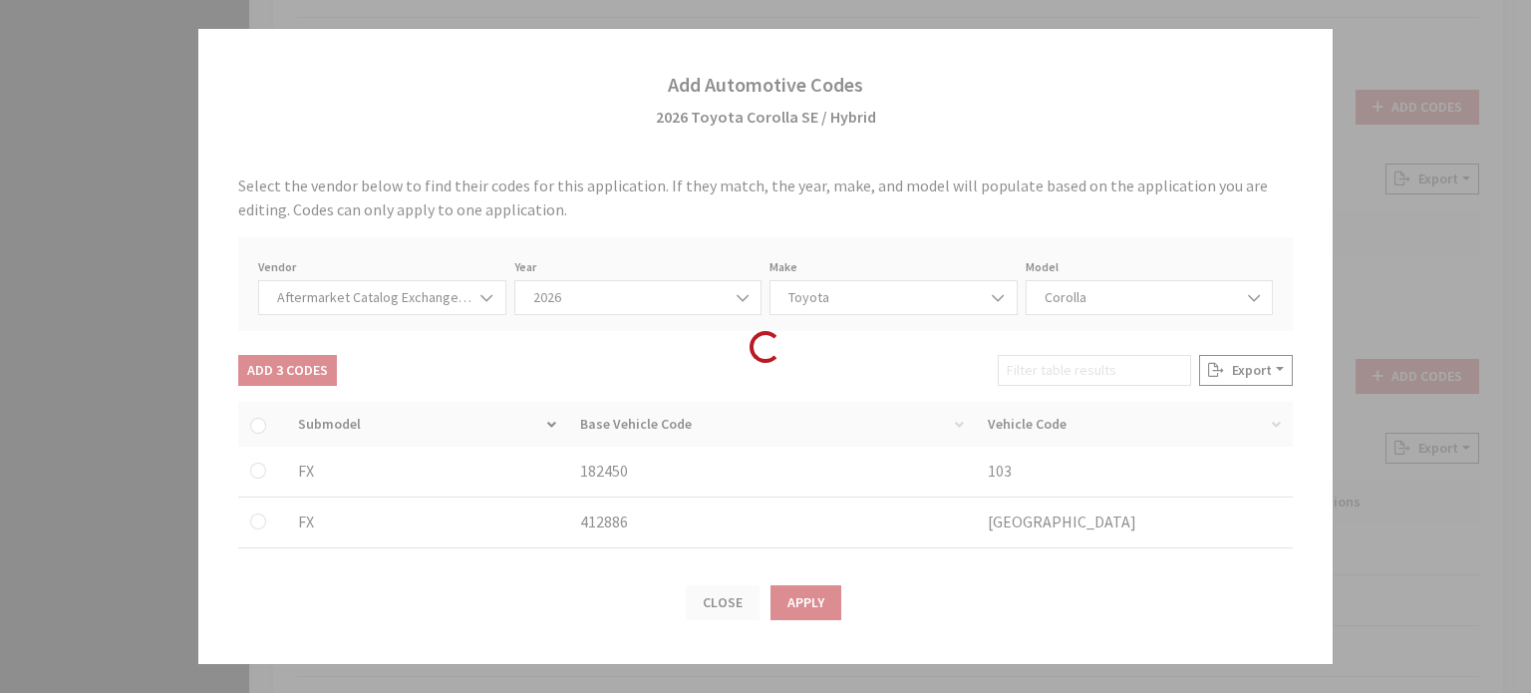
checkbox input "false"
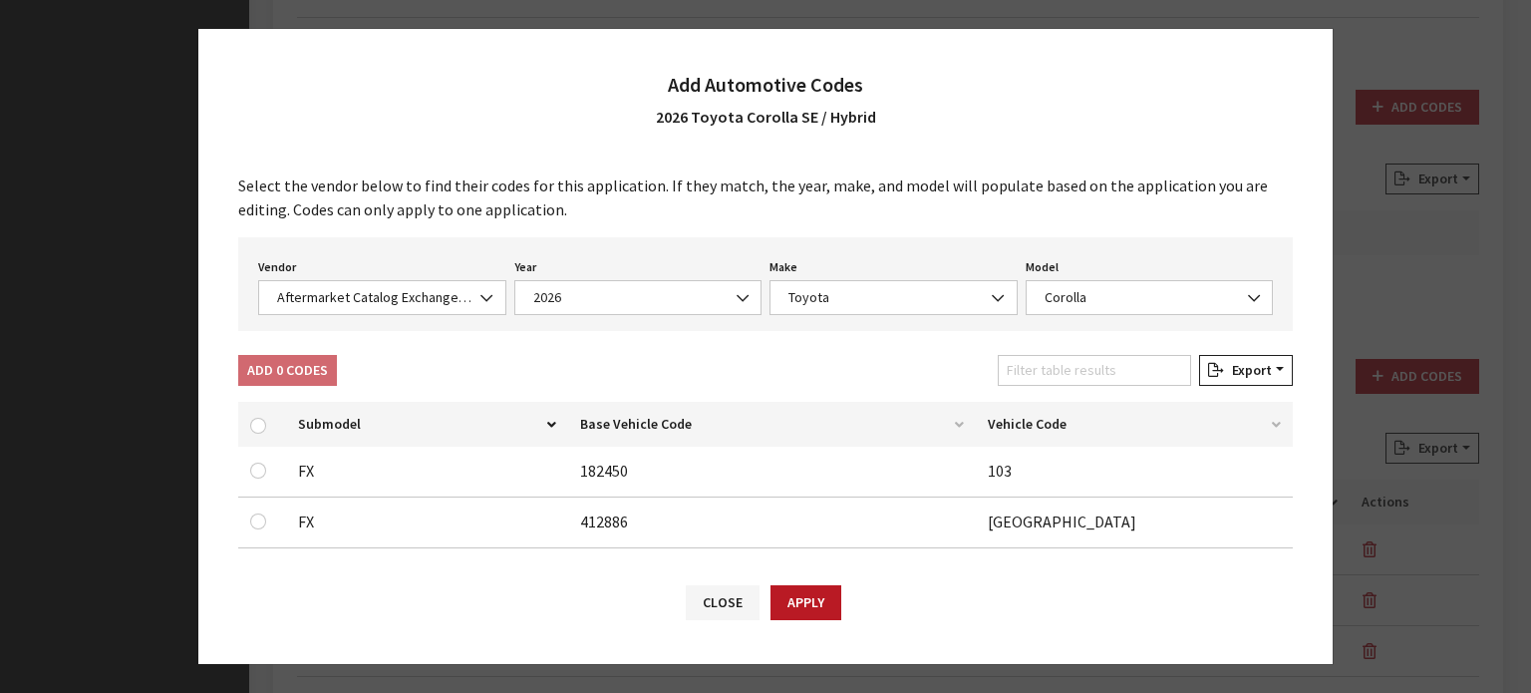
click at [813, 598] on button "Apply" at bounding box center [806, 602] width 71 height 35
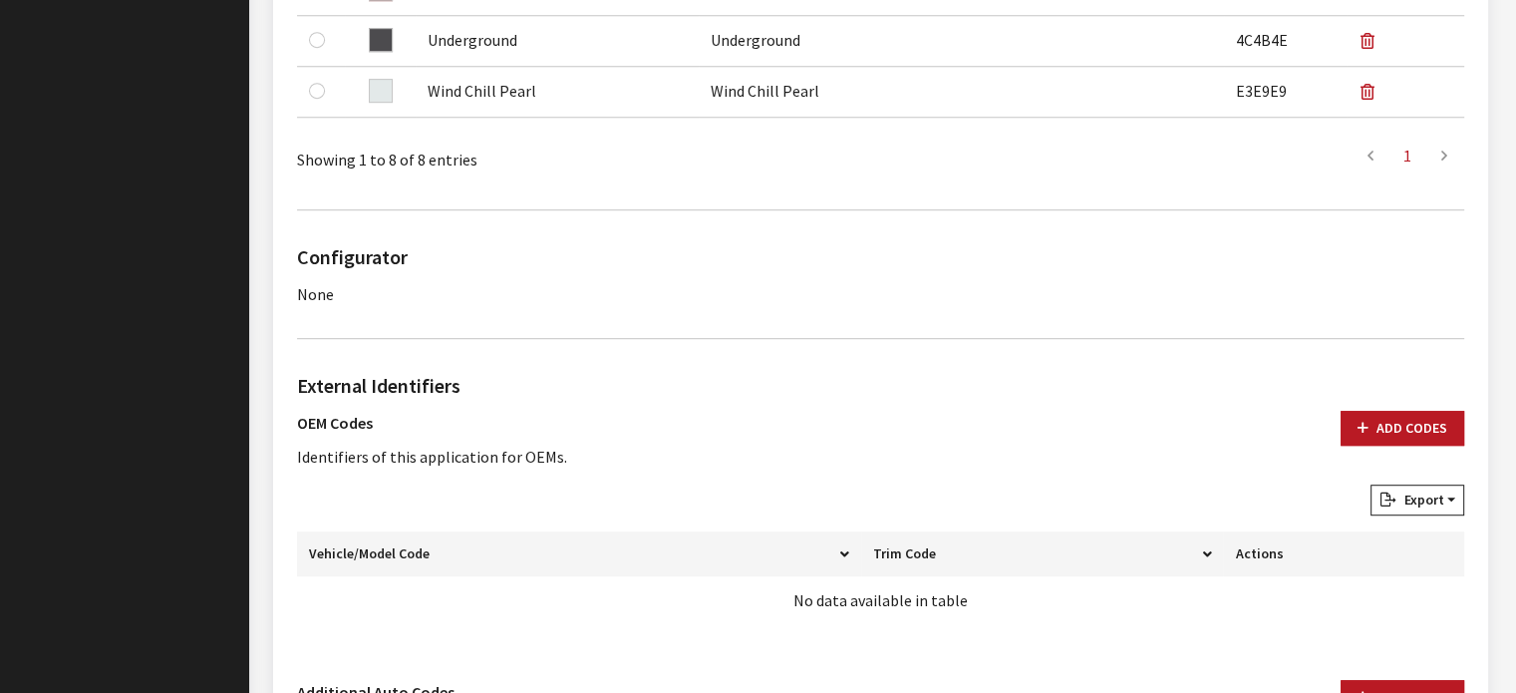
scroll to position [1144, 0]
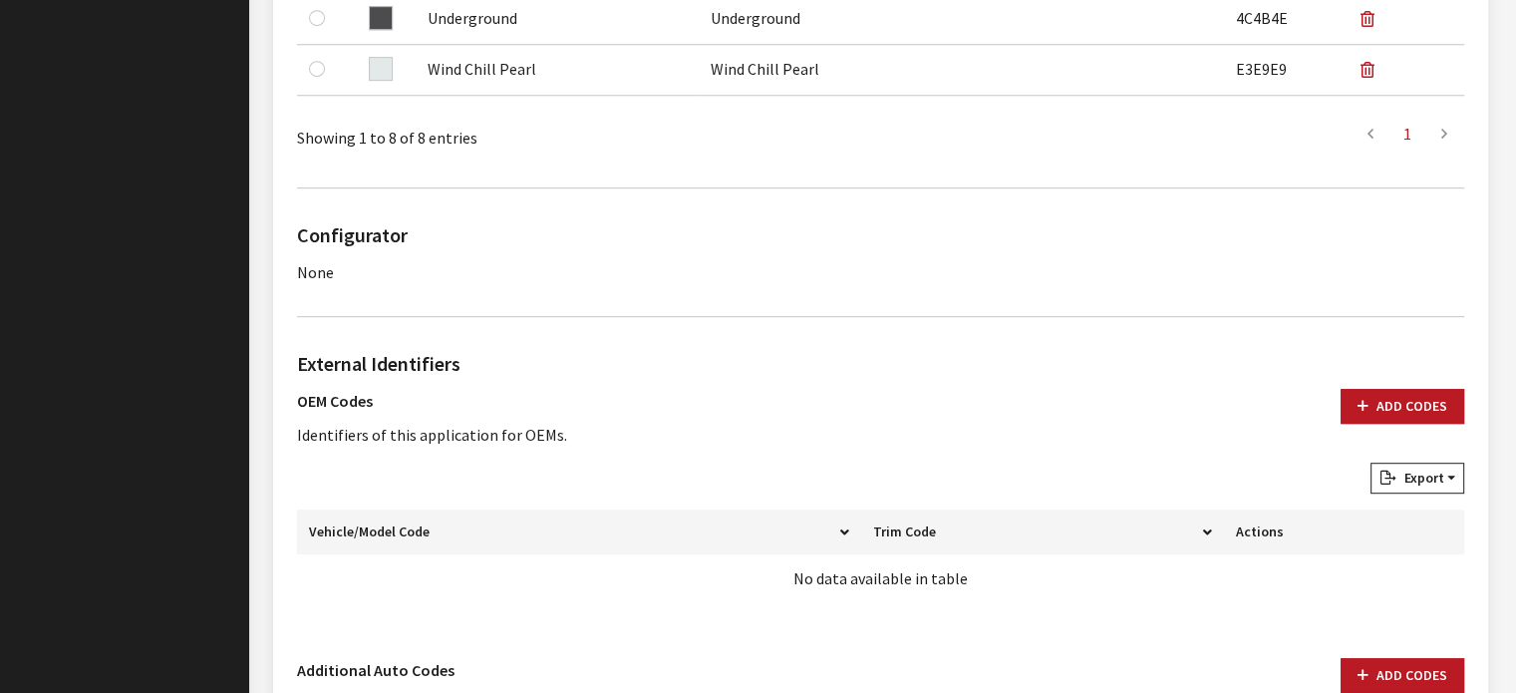
click at [1406, 349] on h2 "External Identifiers" at bounding box center [880, 364] width 1167 height 30
click at [1341, 426] on div "Add Codes" at bounding box center [1403, 426] width 148 height 74
click at [1366, 406] on icon "button" at bounding box center [1363, 407] width 11 height 14
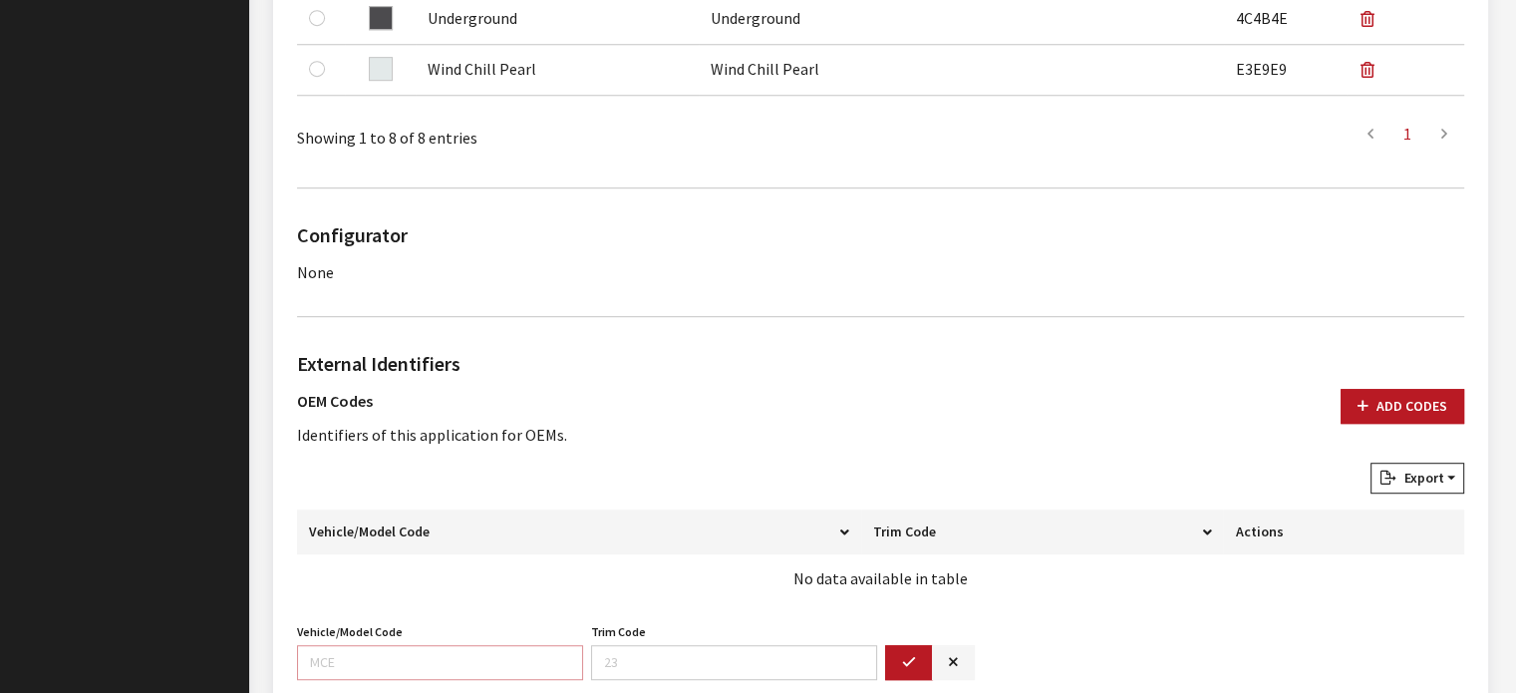
click at [486, 664] on input "Vehicle/Model Code" at bounding box center [440, 662] width 286 height 35
type input "1886"
click at [903, 661] on icon "button" at bounding box center [909, 663] width 14 height 14
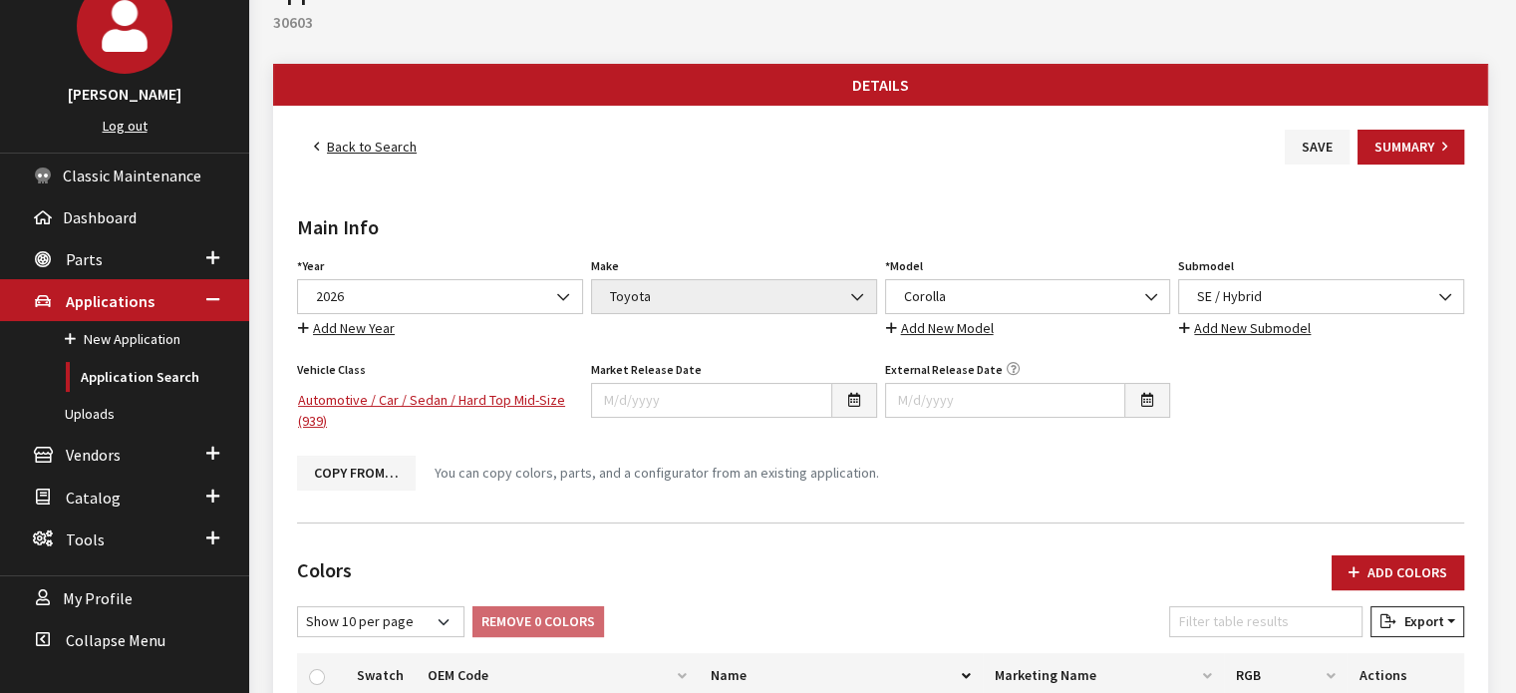
scroll to position [0, 0]
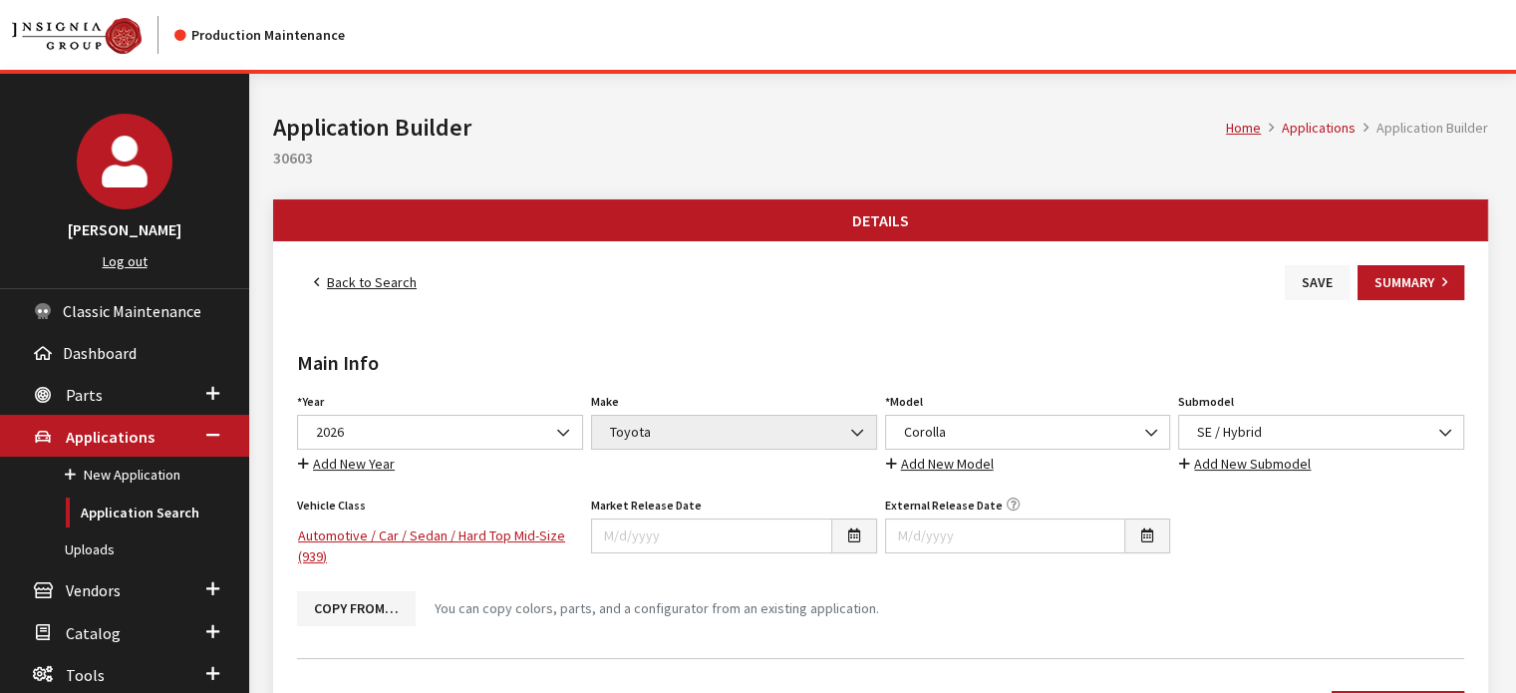
click at [1319, 289] on button "Save" at bounding box center [1317, 282] width 65 height 35
click at [344, 295] on link "Back to Search" at bounding box center [365, 282] width 137 height 35
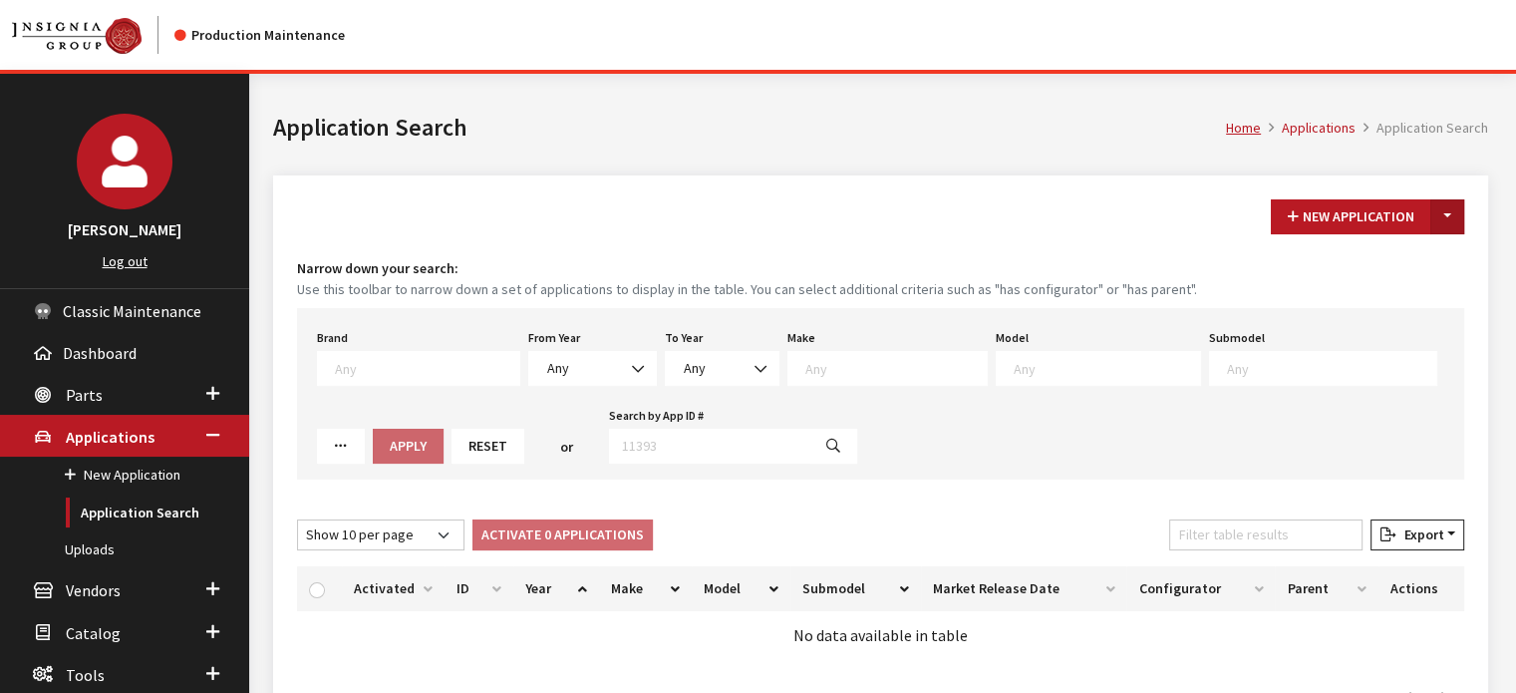
click at [1452, 210] on button "Toggle Dropdown" at bounding box center [1448, 216] width 34 height 35
click at [1423, 266] on button "New From Existing..." at bounding box center [1378, 258] width 171 height 35
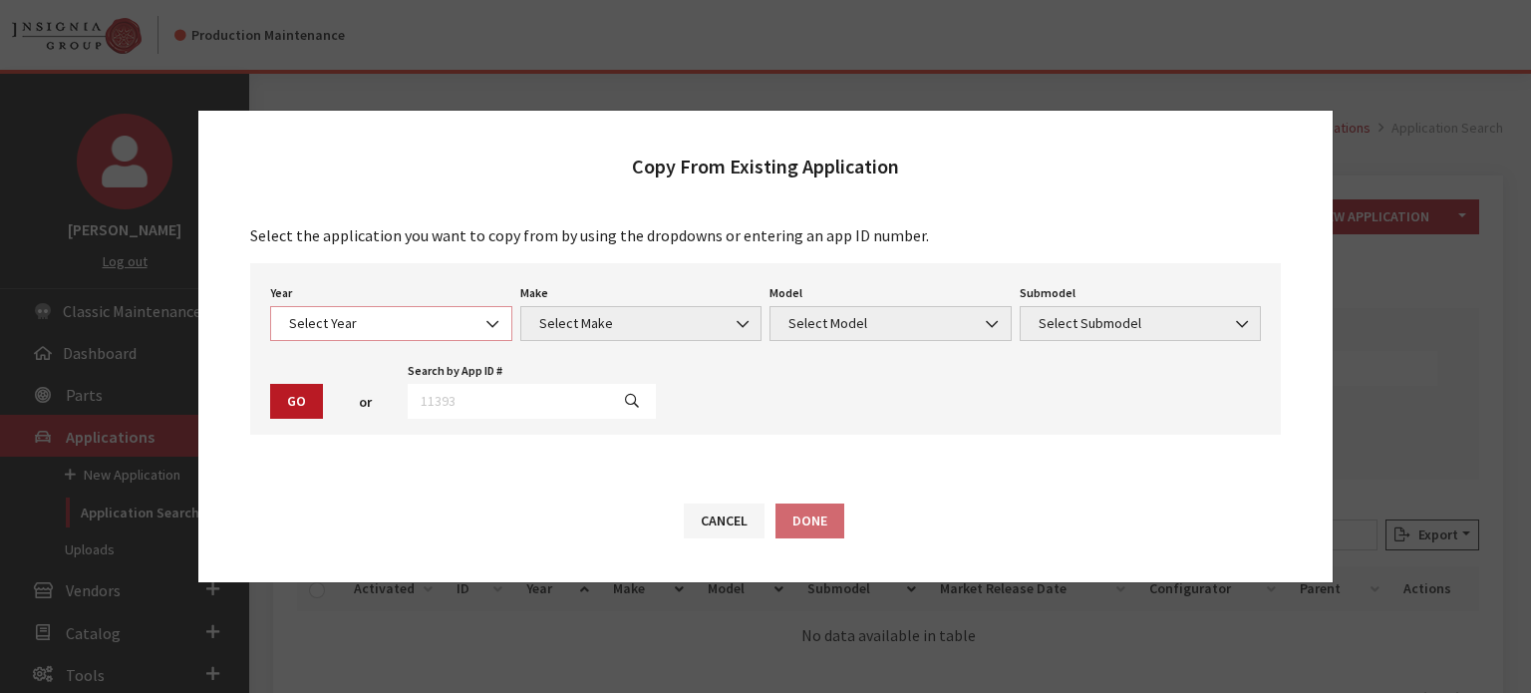
click at [396, 322] on span "Select Year" at bounding box center [391, 323] width 216 height 21
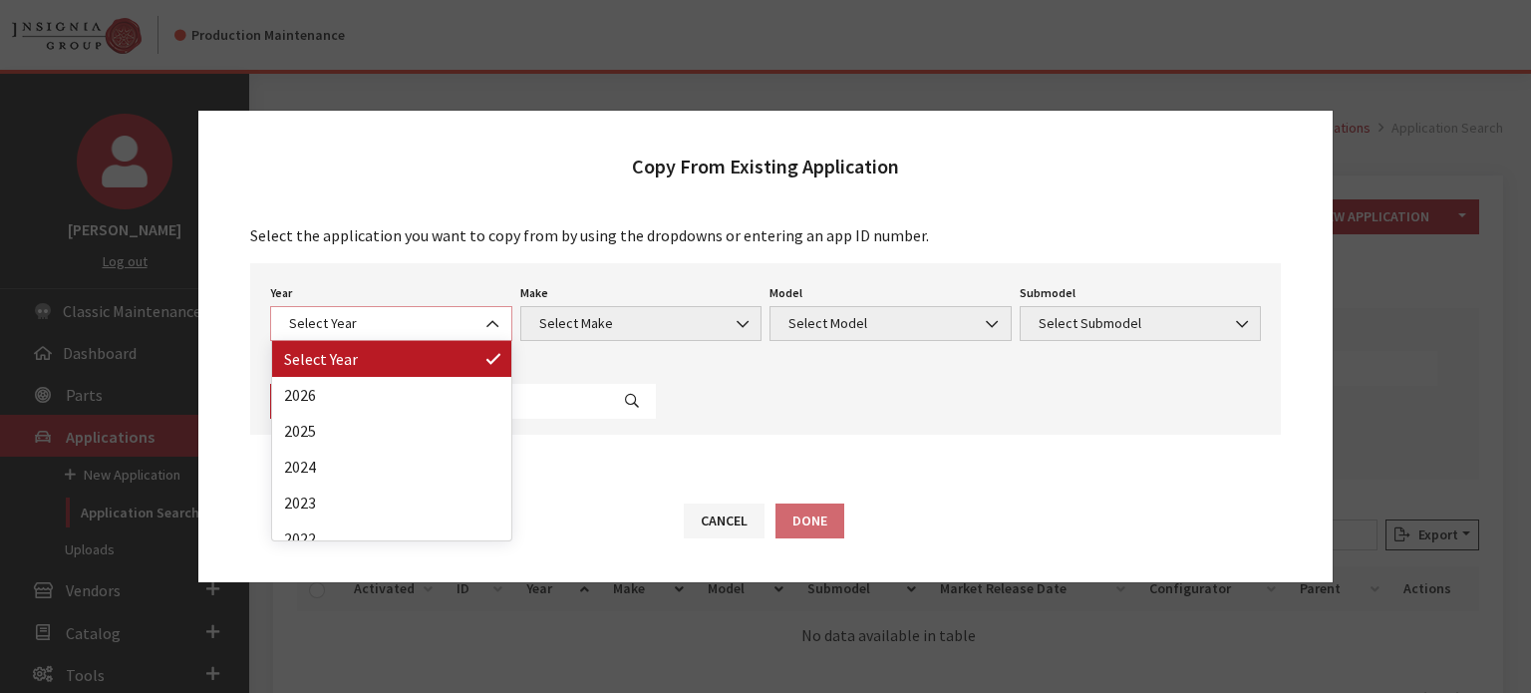
click at [400, 305] on div "Year Select Year [DATE] 2025 2024 2023 2022 2021 2020 2019 2018 2017 2016 2015 …" at bounding box center [391, 310] width 250 height 62
click at [401, 311] on span "Select Year" at bounding box center [391, 323] width 242 height 35
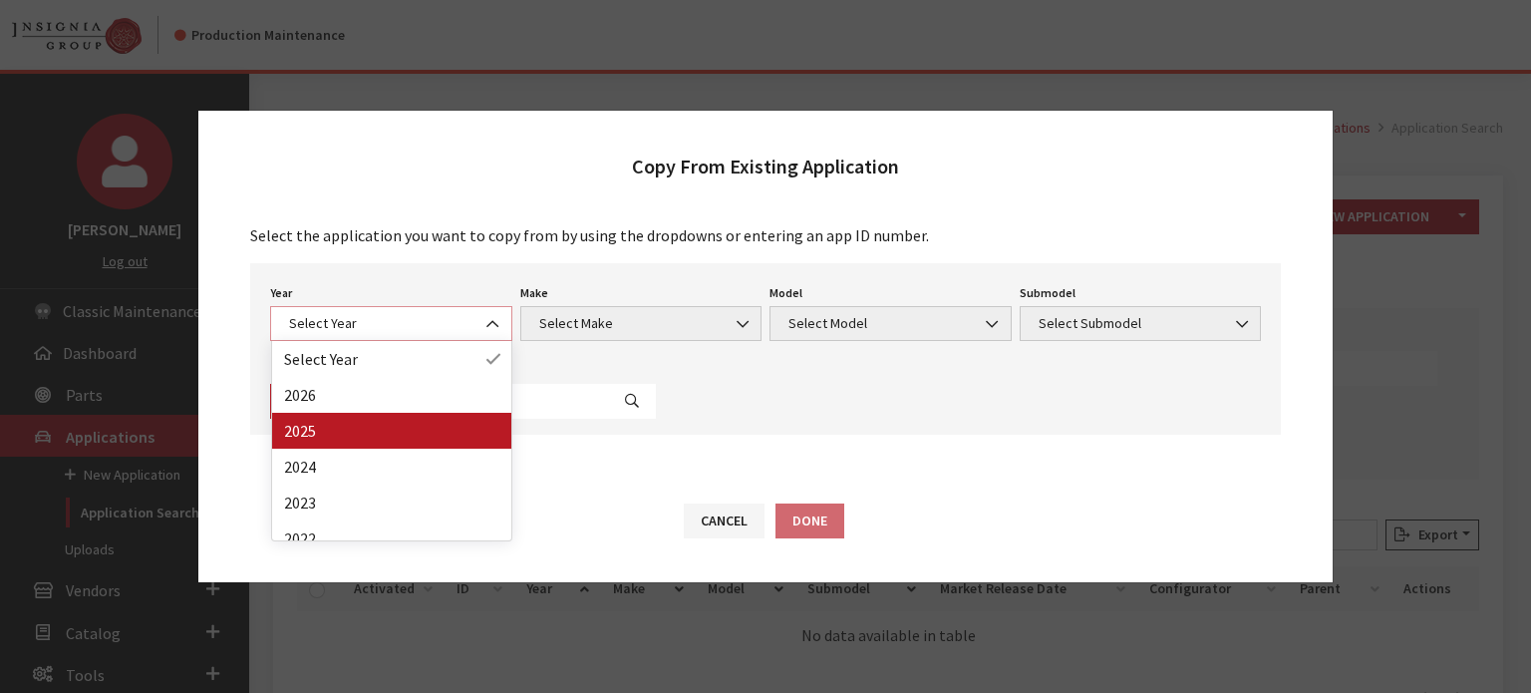
select select "43"
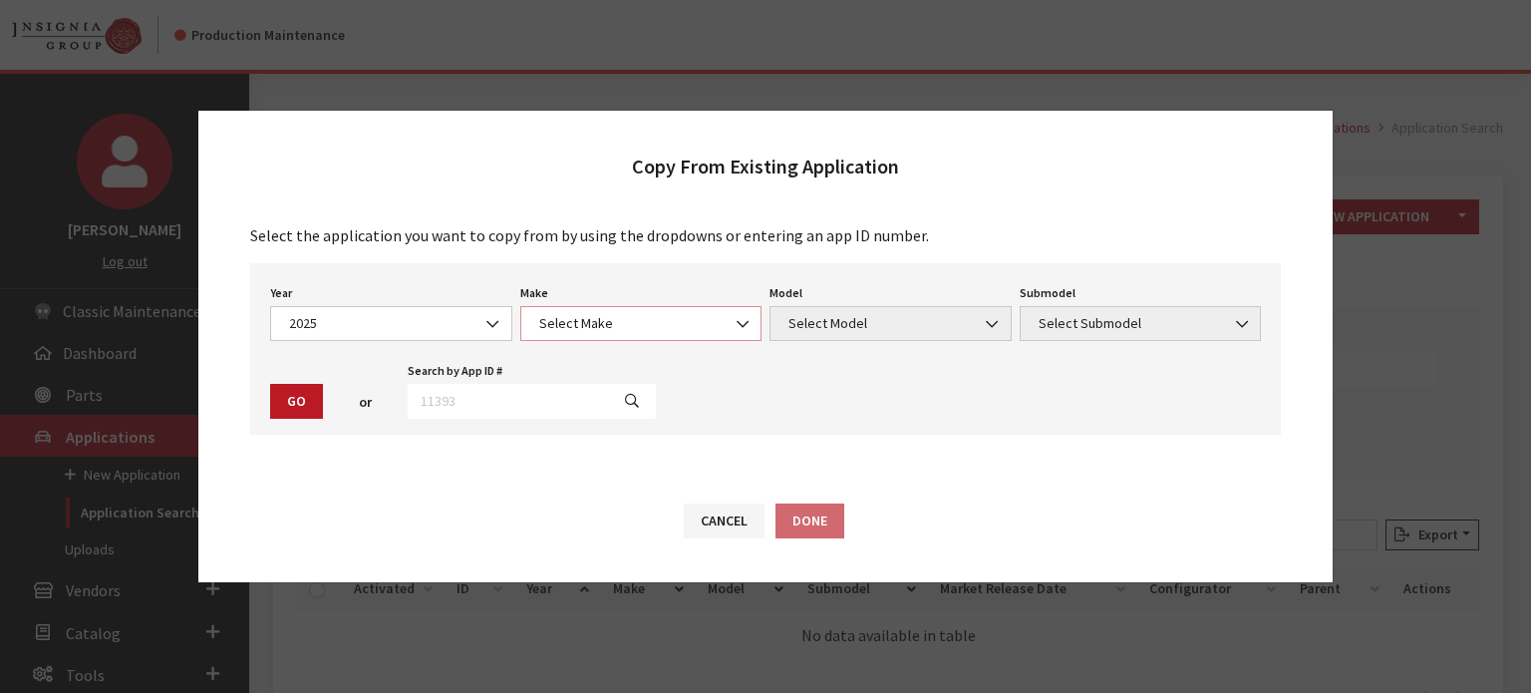
click at [660, 314] on span "Select Make" at bounding box center [641, 323] width 216 height 21
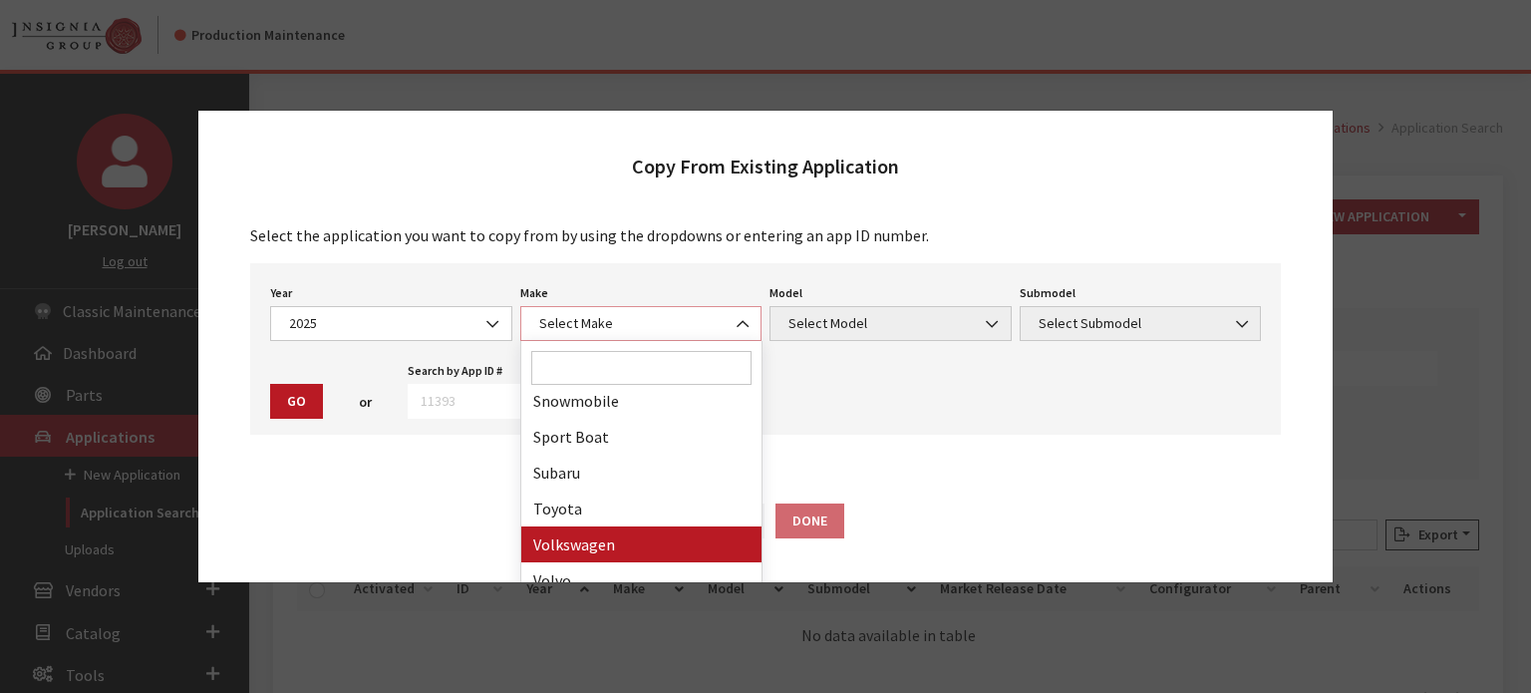
select select "20"
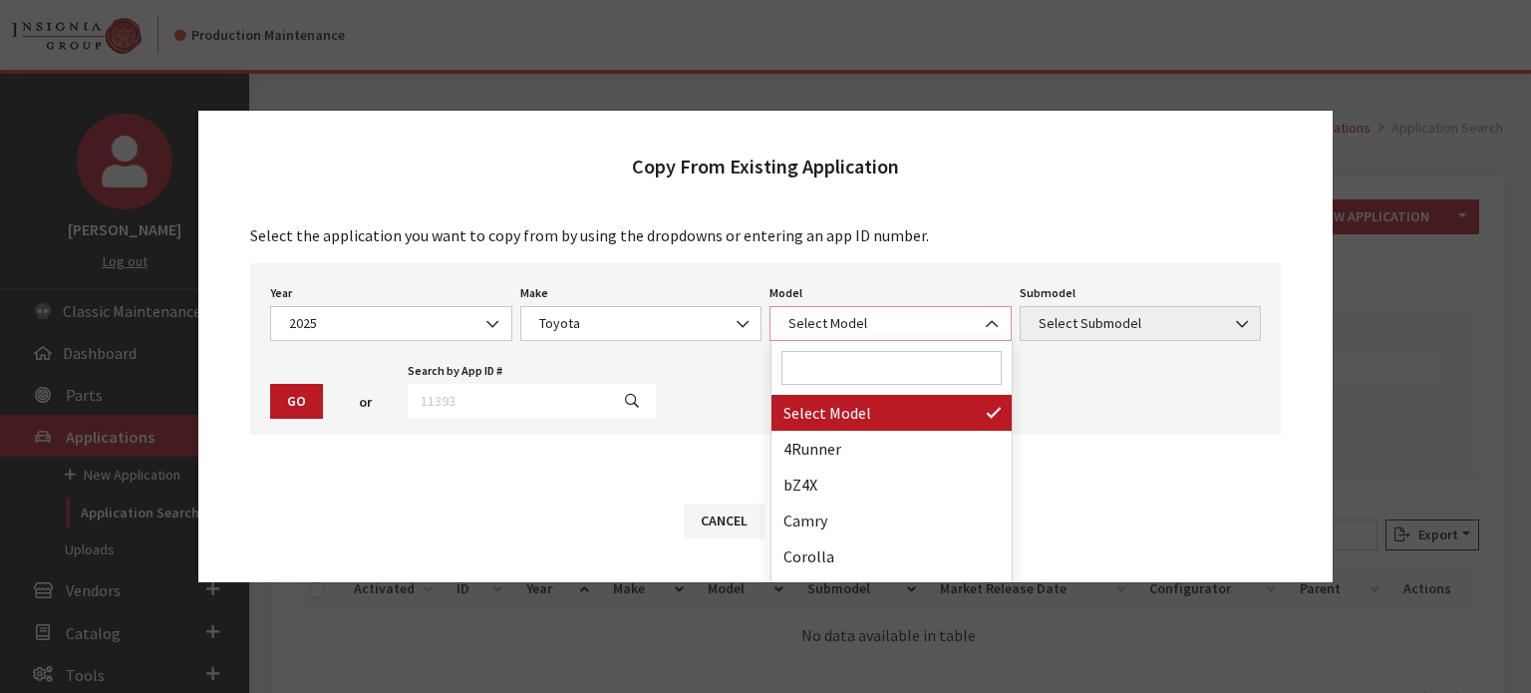
click at [915, 325] on span "Select Model" at bounding box center [891, 323] width 216 height 21
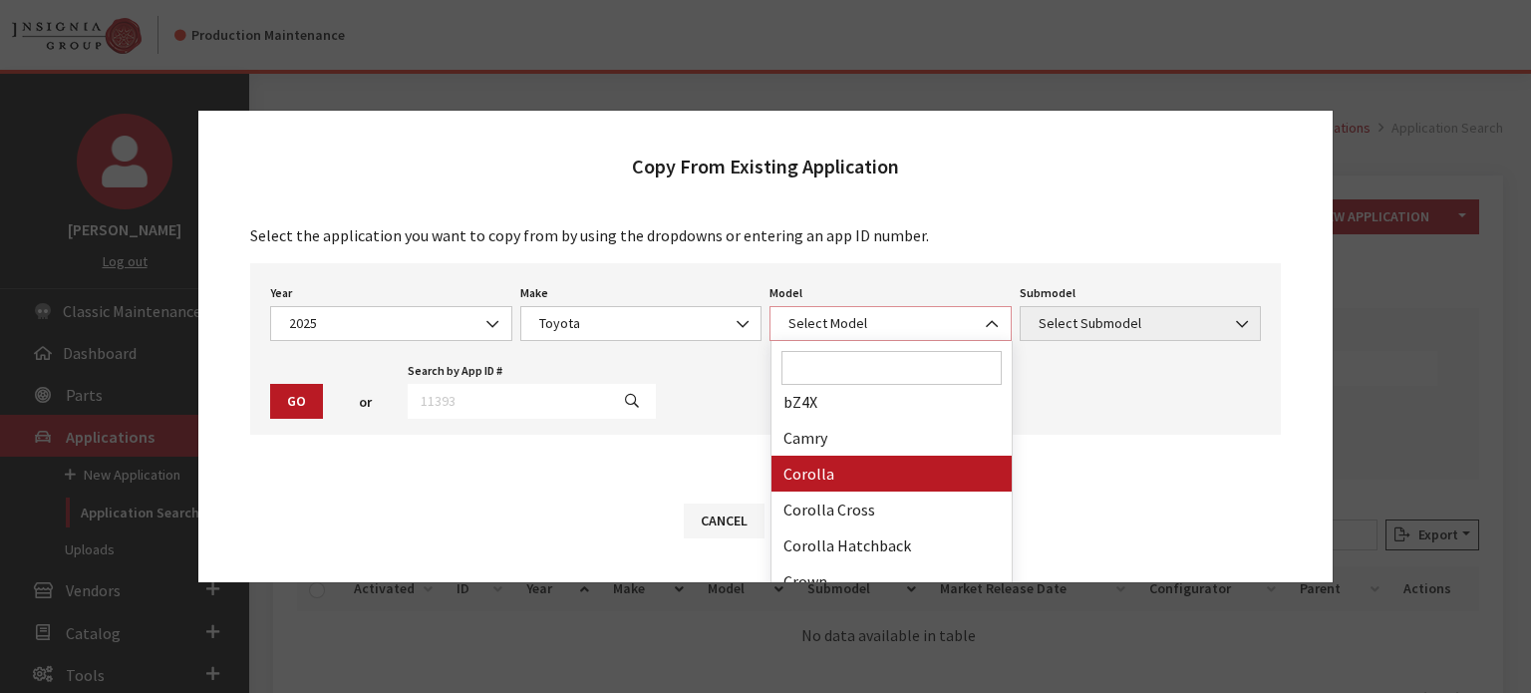
scroll to position [0, 0]
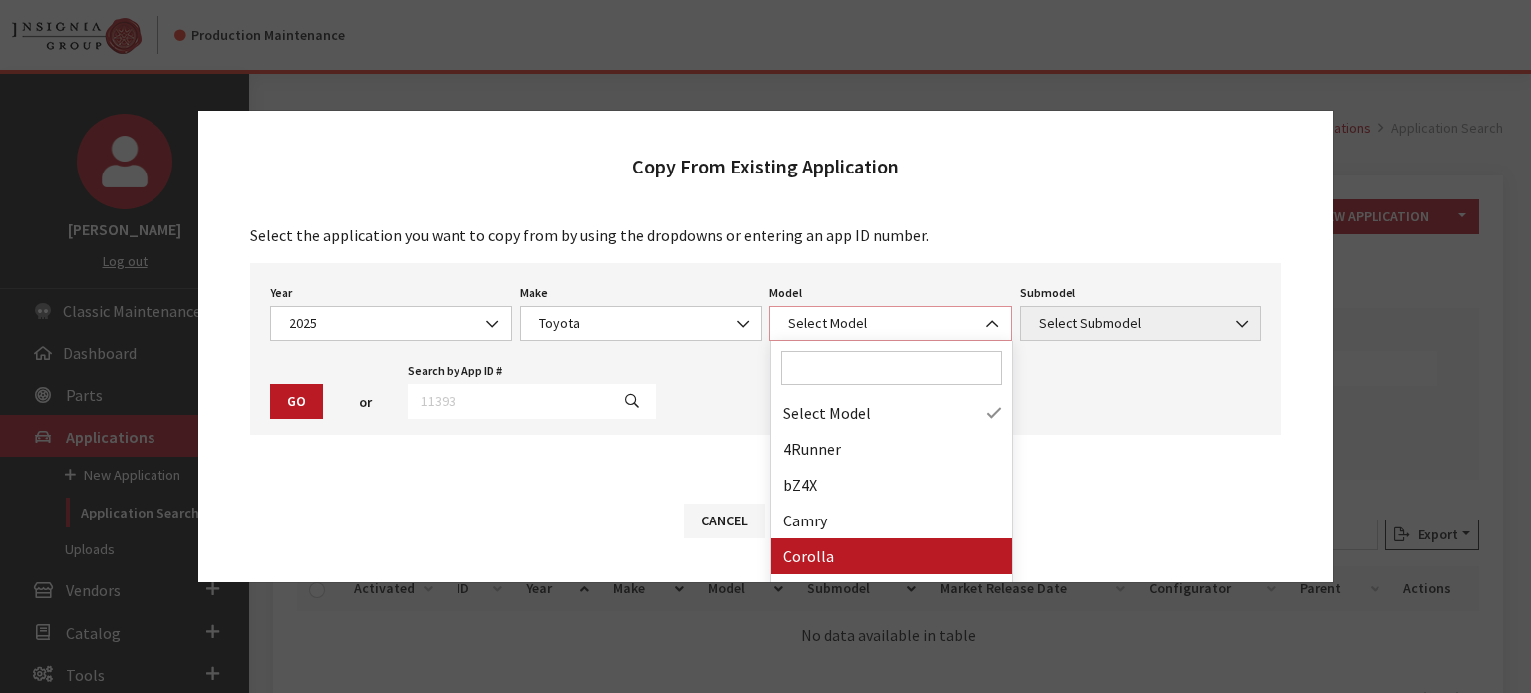
select select "249"
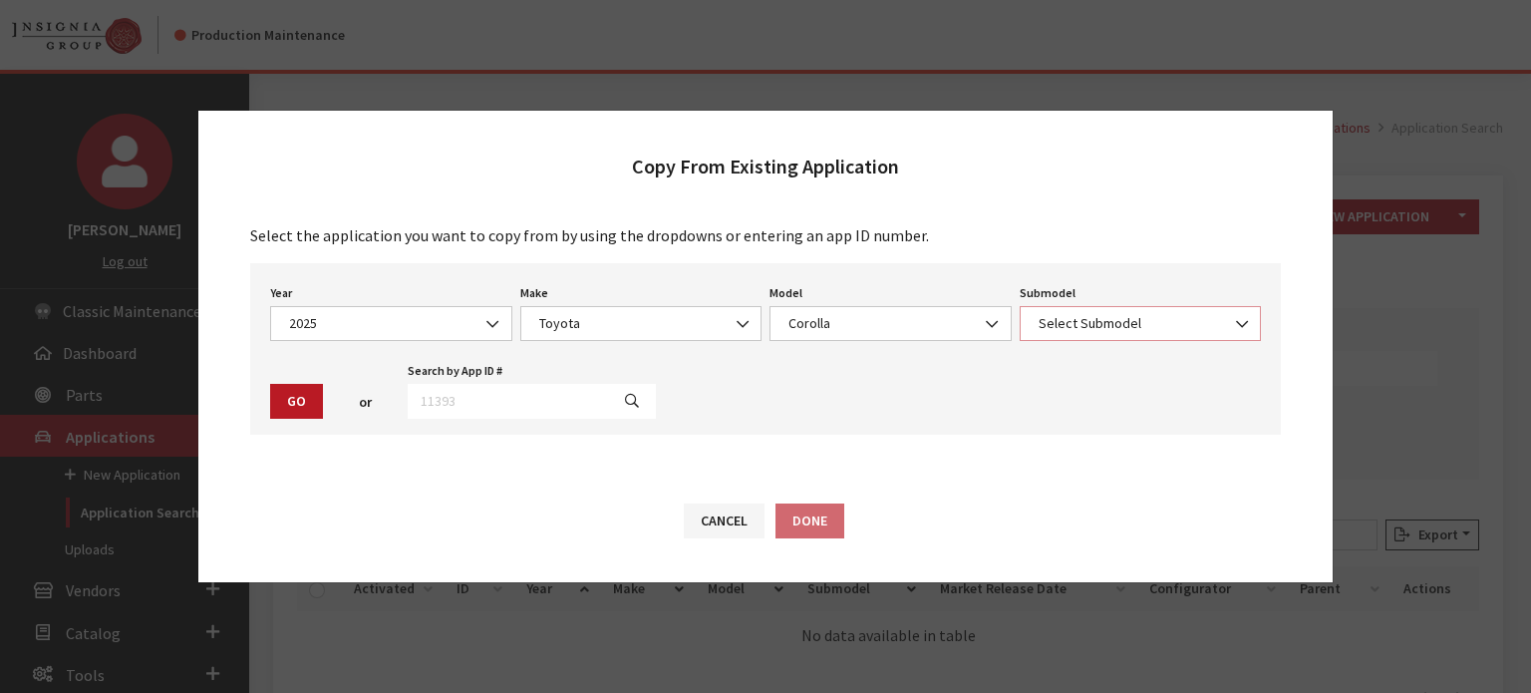
click at [1077, 328] on span "Select Submodel" at bounding box center [1141, 323] width 216 height 21
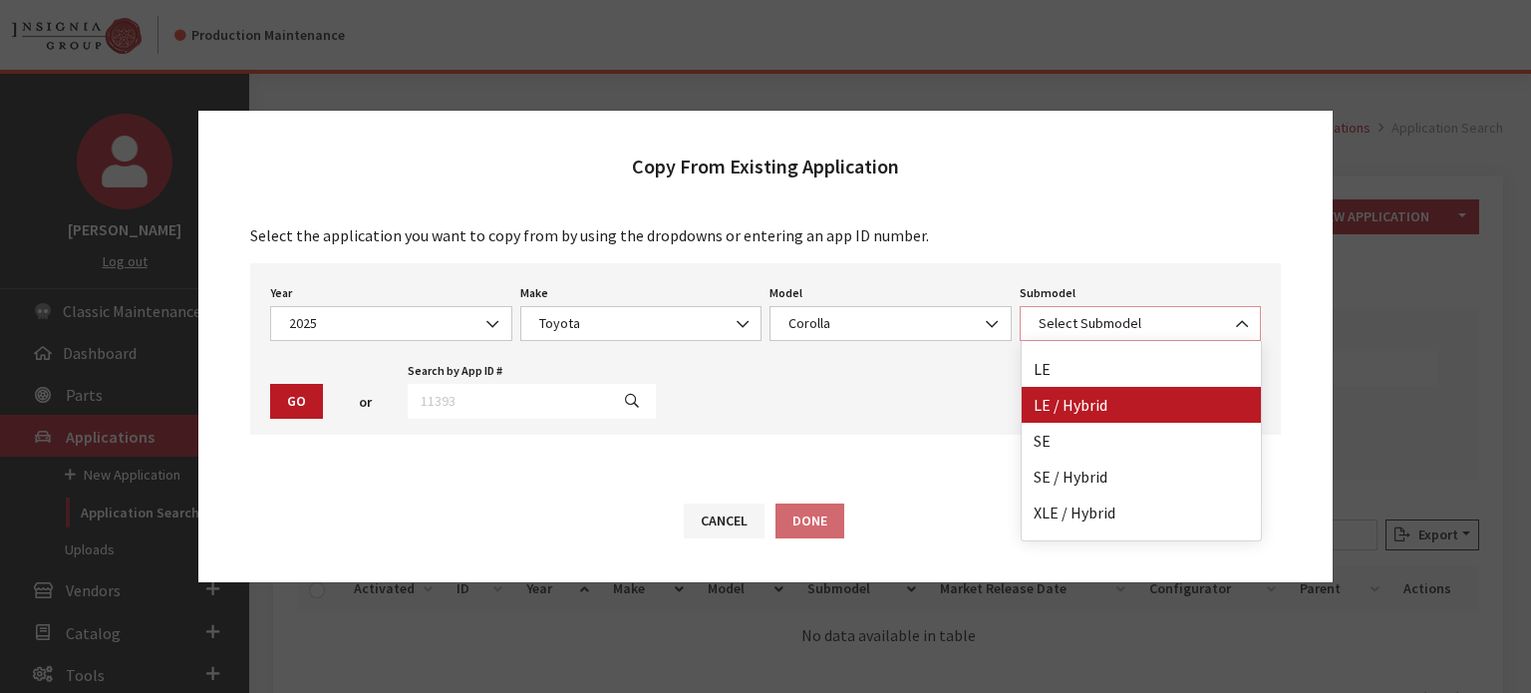
scroll to position [88, 0]
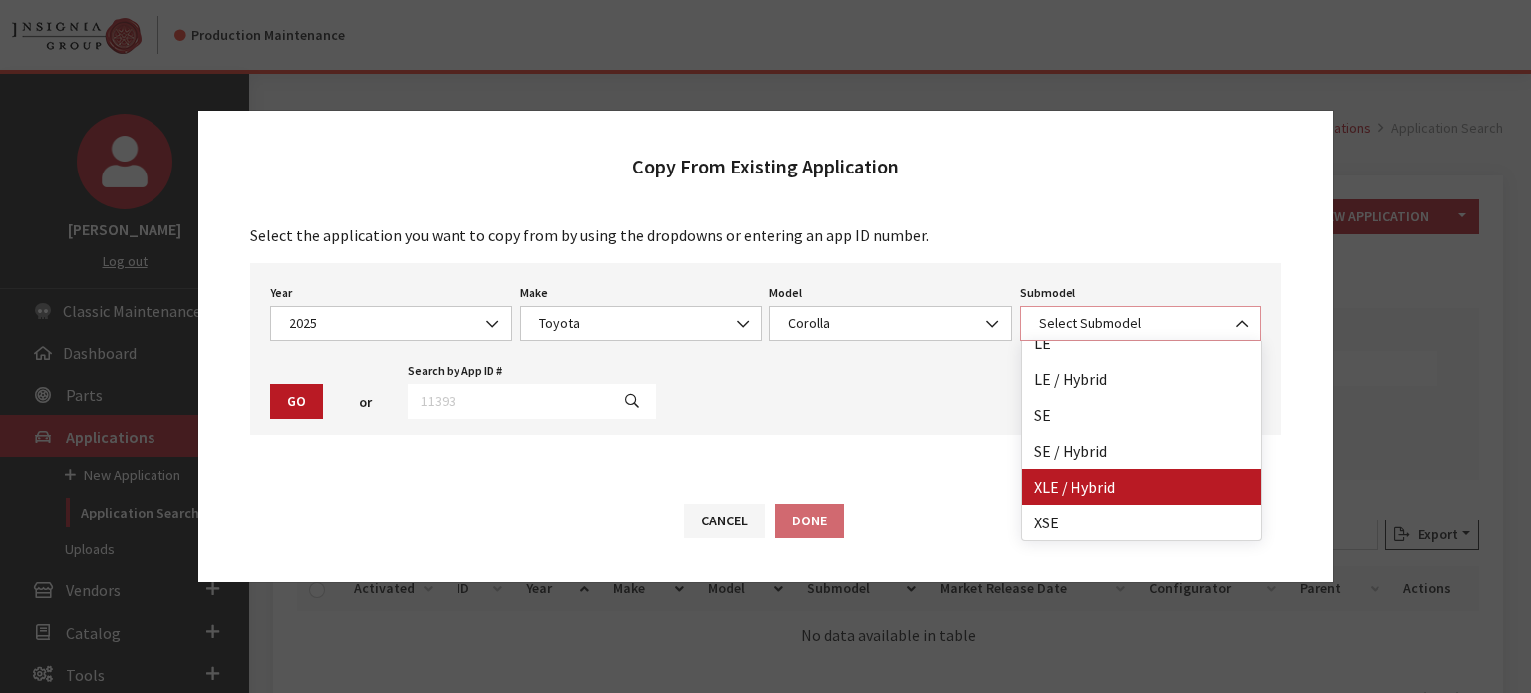
select select "2225"
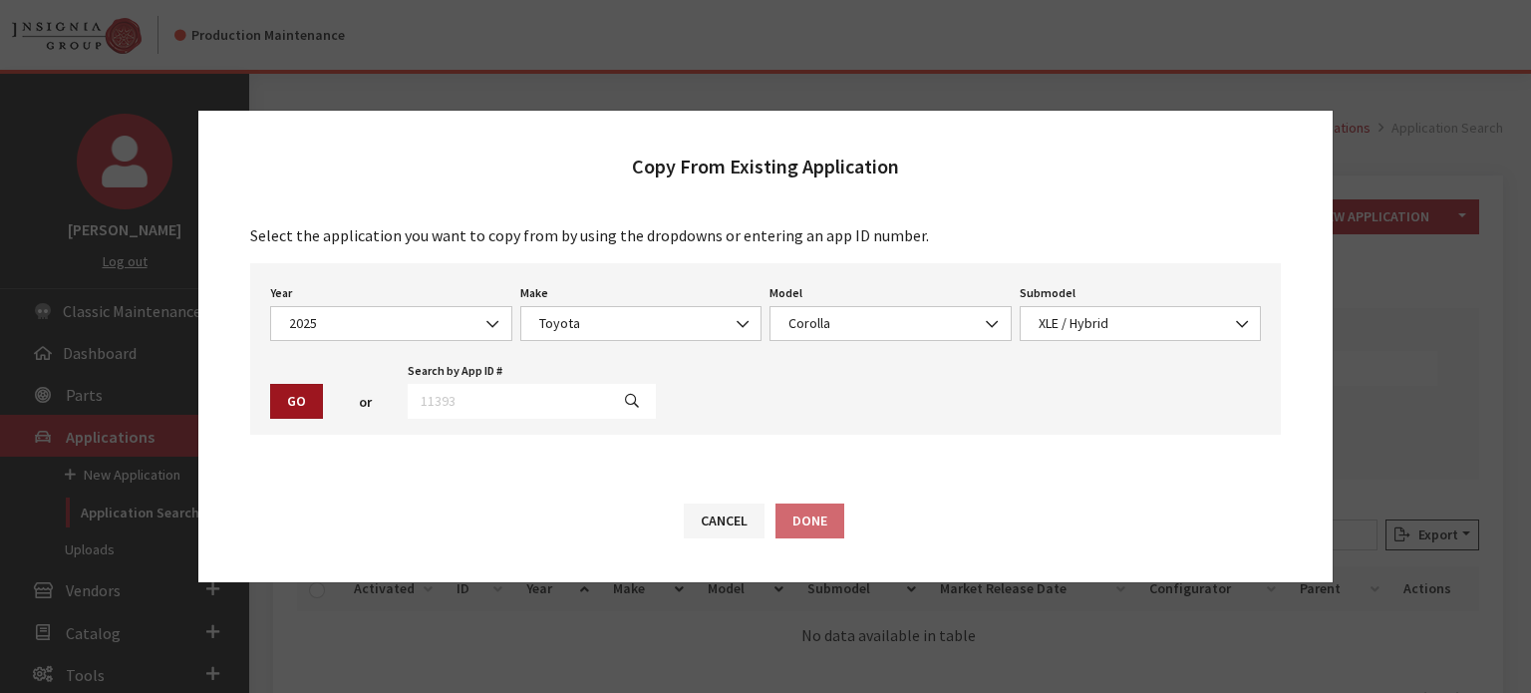
click at [303, 387] on button "Go" at bounding box center [296, 401] width 53 height 35
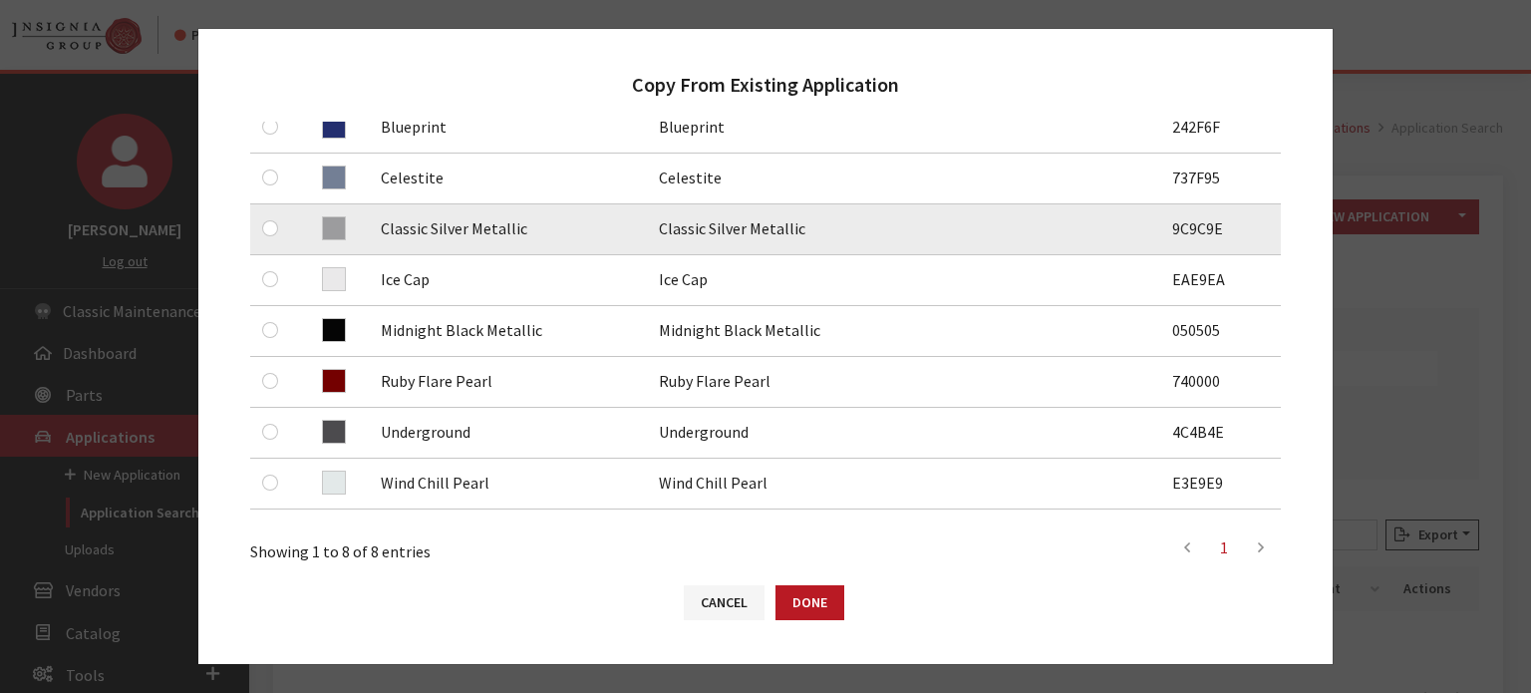
scroll to position [399, 0]
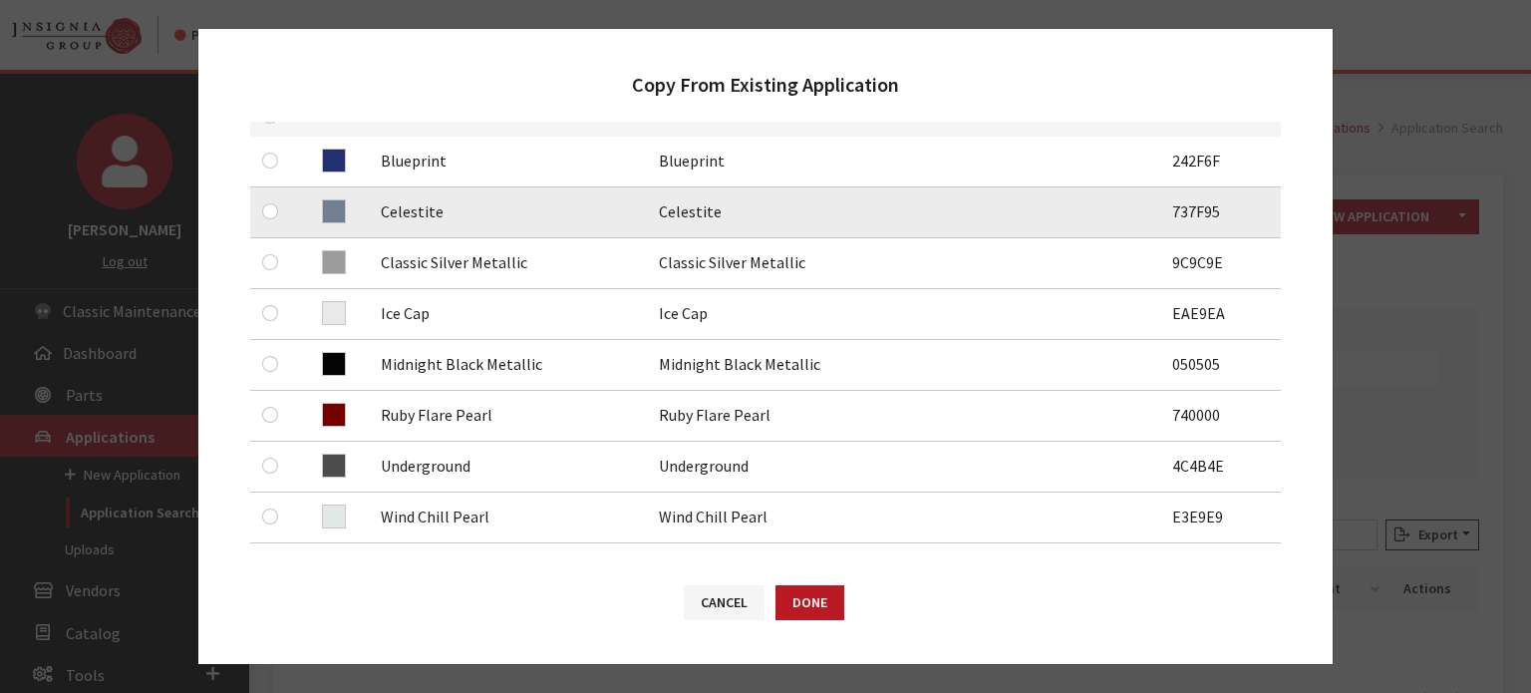
click at [252, 210] on td at bounding box center [274, 212] width 48 height 51
click at [275, 218] on div at bounding box center [274, 211] width 24 height 24
click at [272, 208] on input "checkbox" at bounding box center [270, 211] width 16 height 16
checkbox input "true"
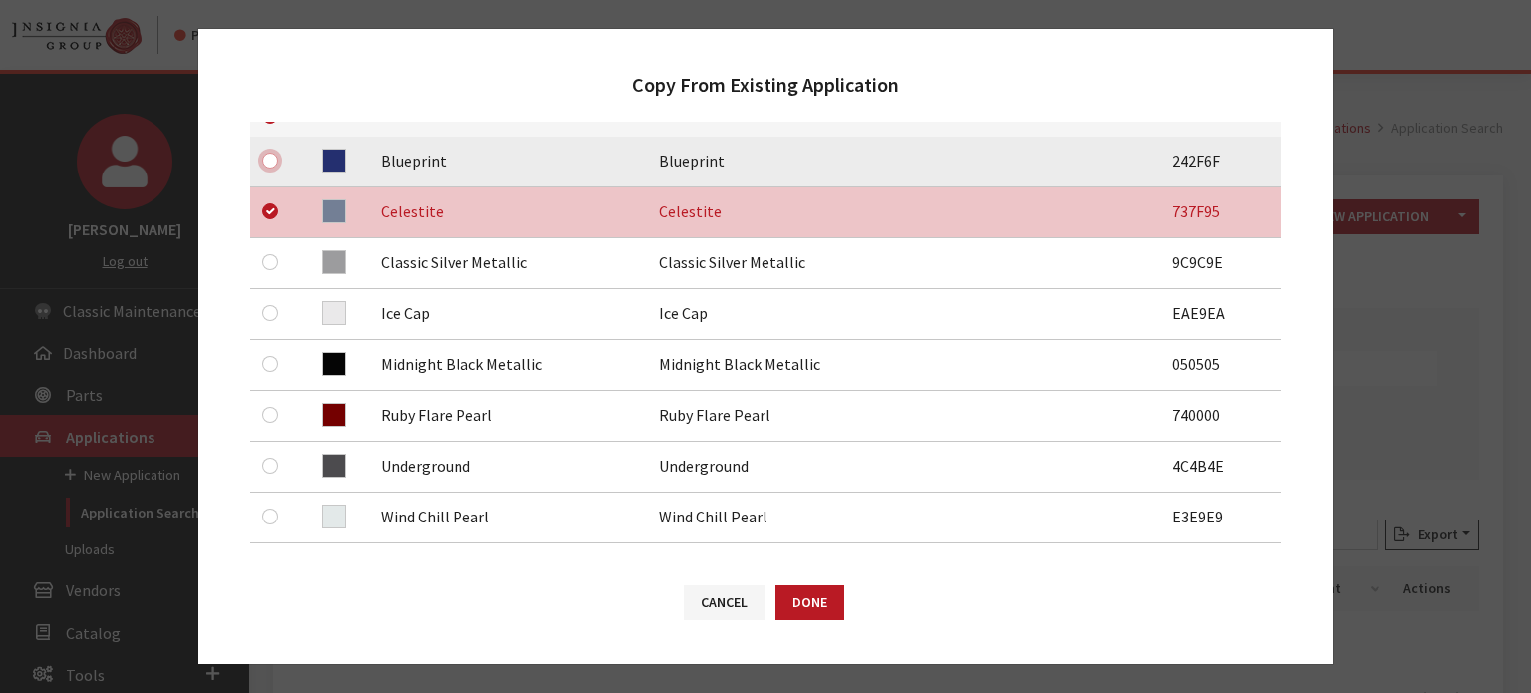
click at [270, 166] on input "checkbox" at bounding box center [270, 161] width 16 height 16
checkbox input "true"
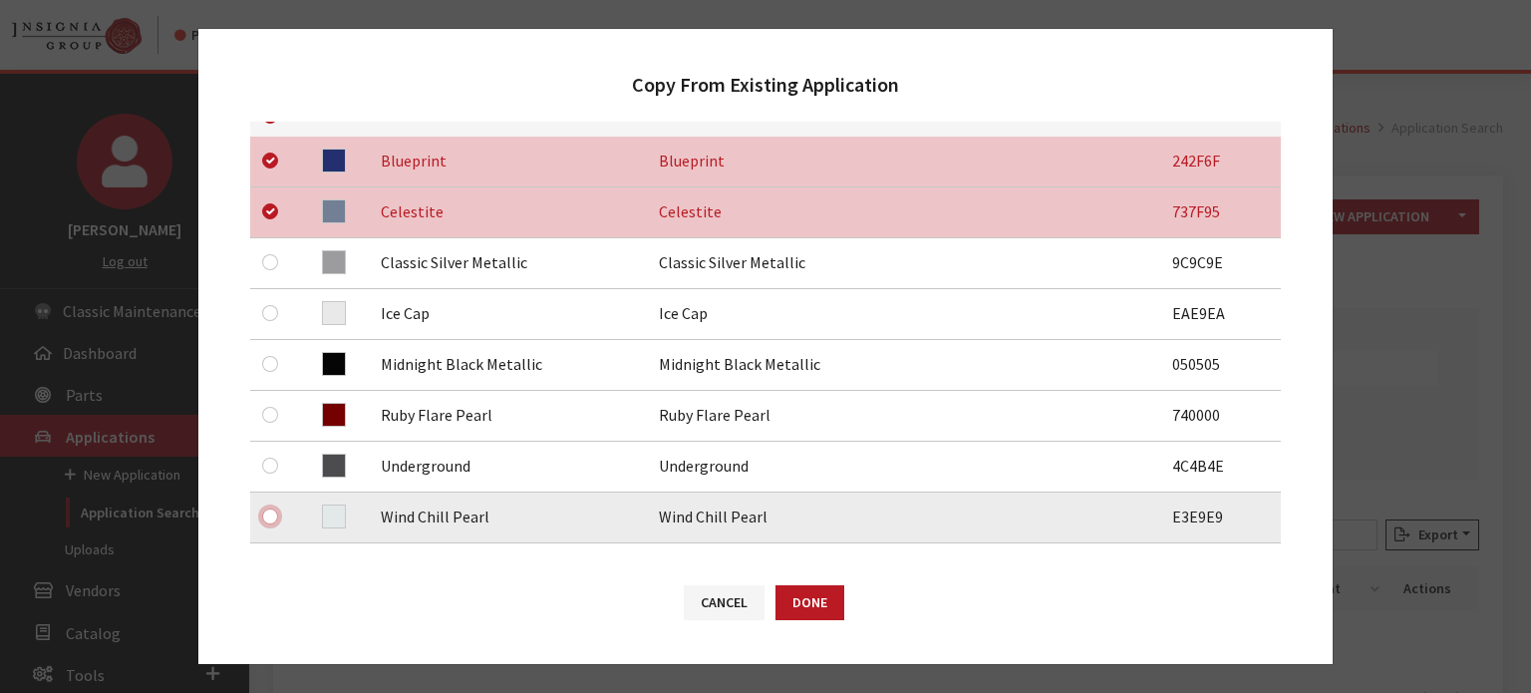
click at [264, 521] on input "checkbox" at bounding box center [270, 516] width 16 height 16
checkbox input "true"
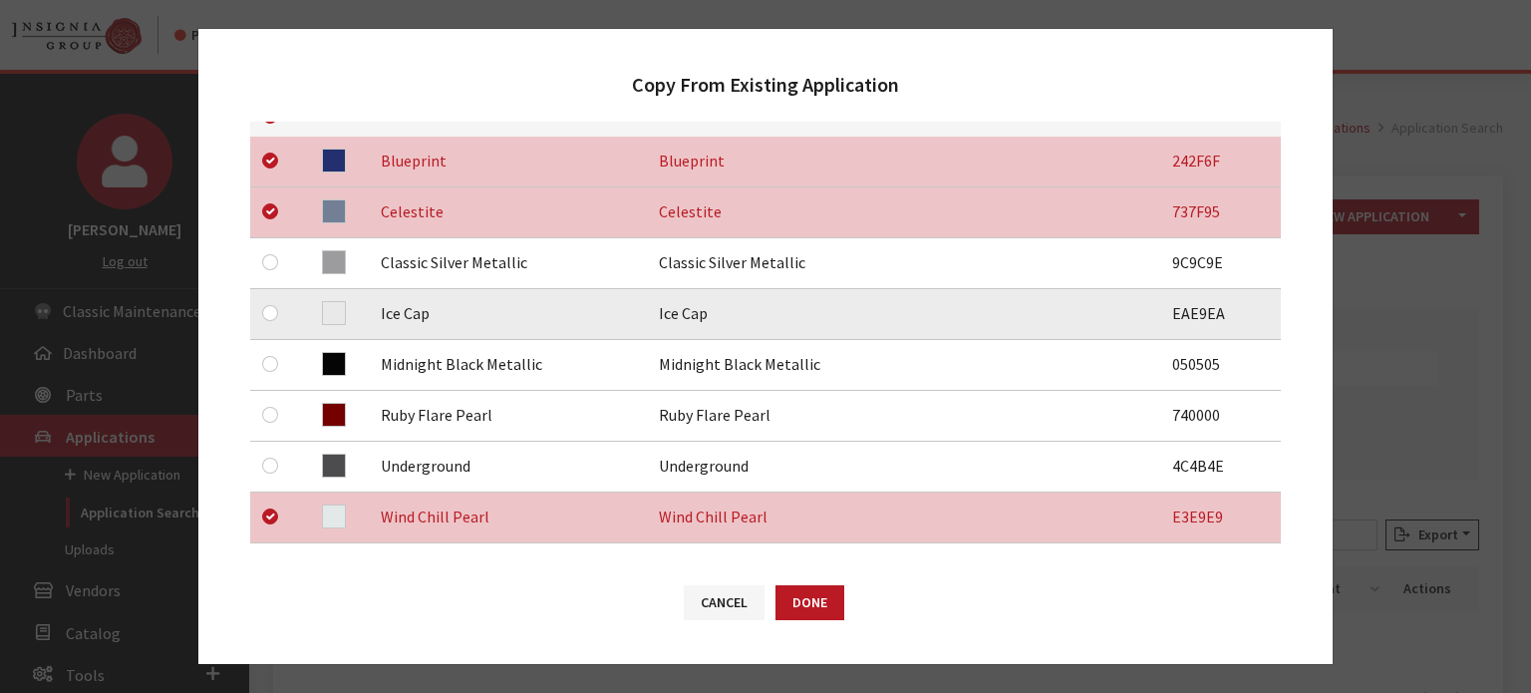
click at [278, 312] on div at bounding box center [274, 313] width 24 height 24
click at [273, 317] on input "checkbox" at bounding box center [270, 313] width 16 height 16
checkbox input "true"
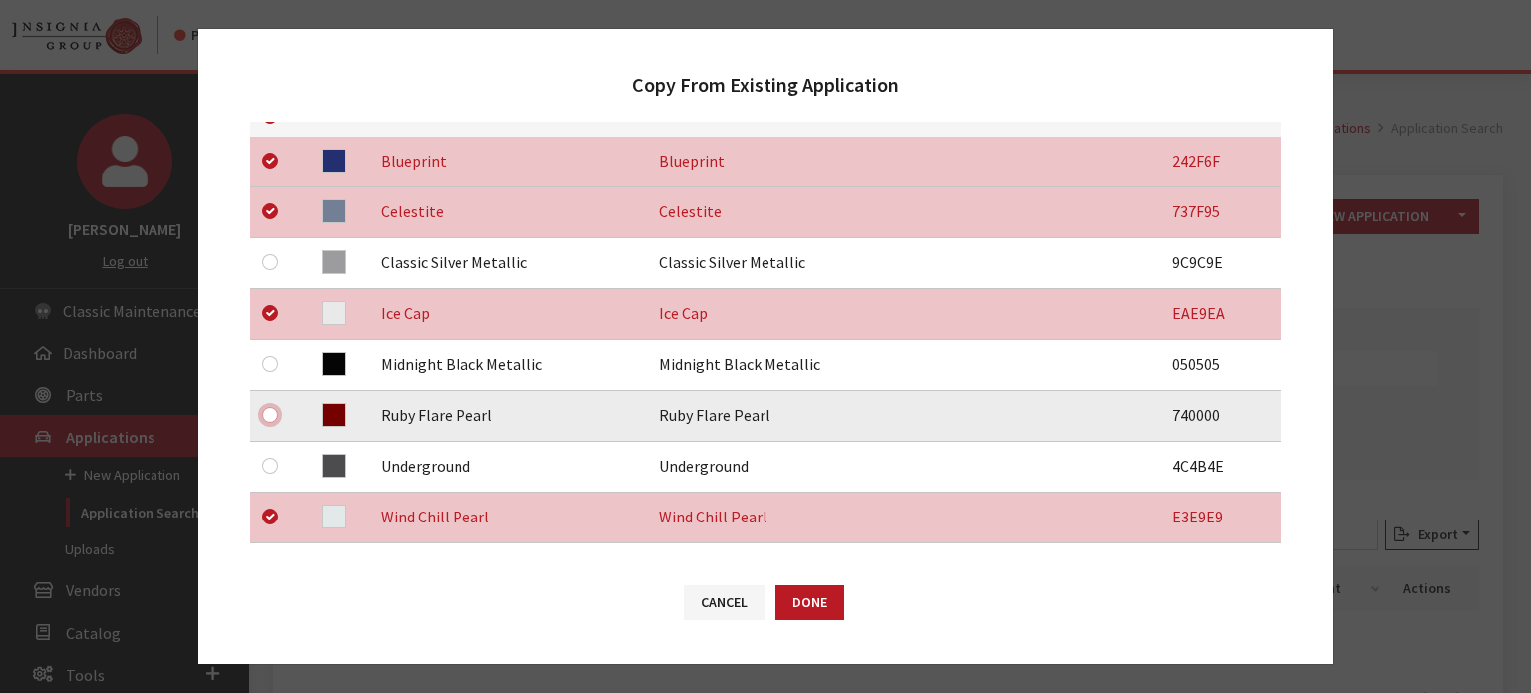
click at [271, 410] on input "checkbox" at bounding box center [270, 415] width 16 height 16
checkbox input "true"
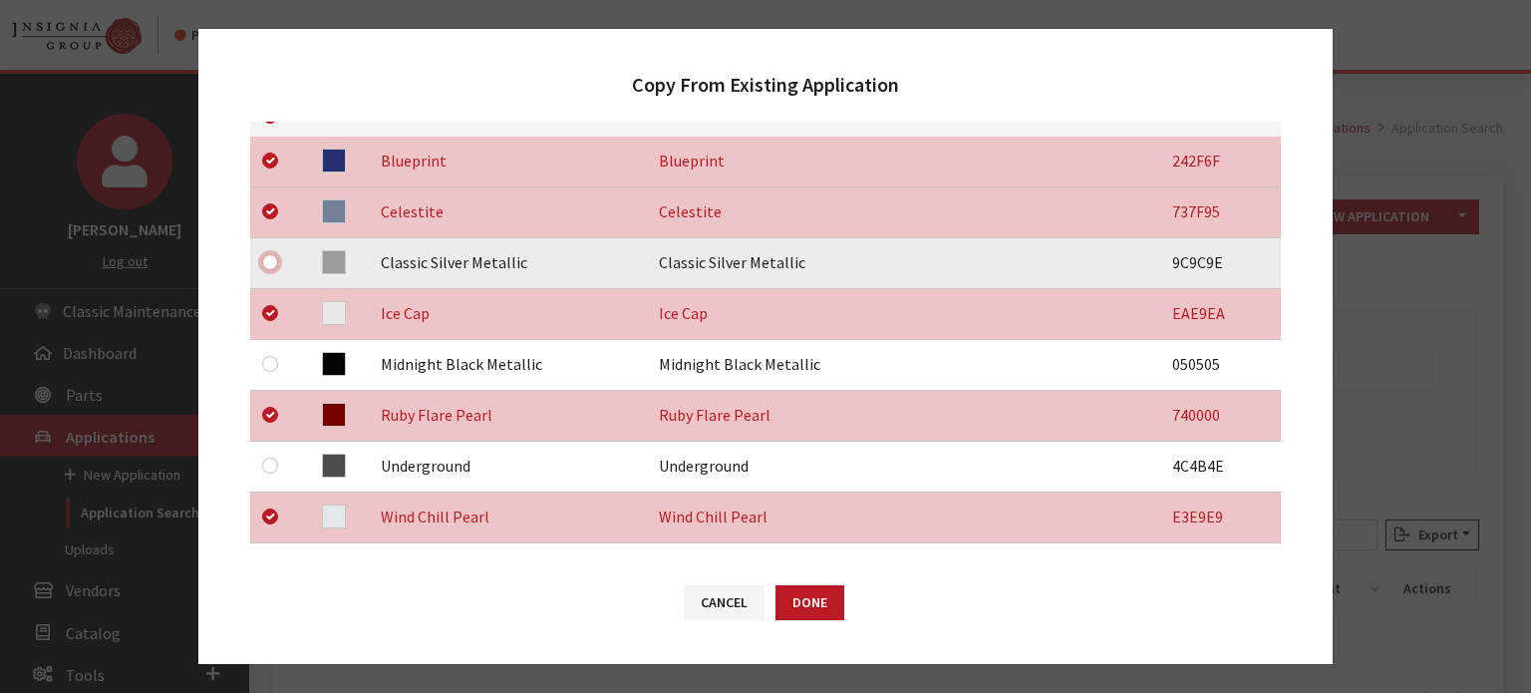
click at [266, 260] on input "checkbox" at bounding box center [270, 262] width 16 height 16
checkbox input "true"
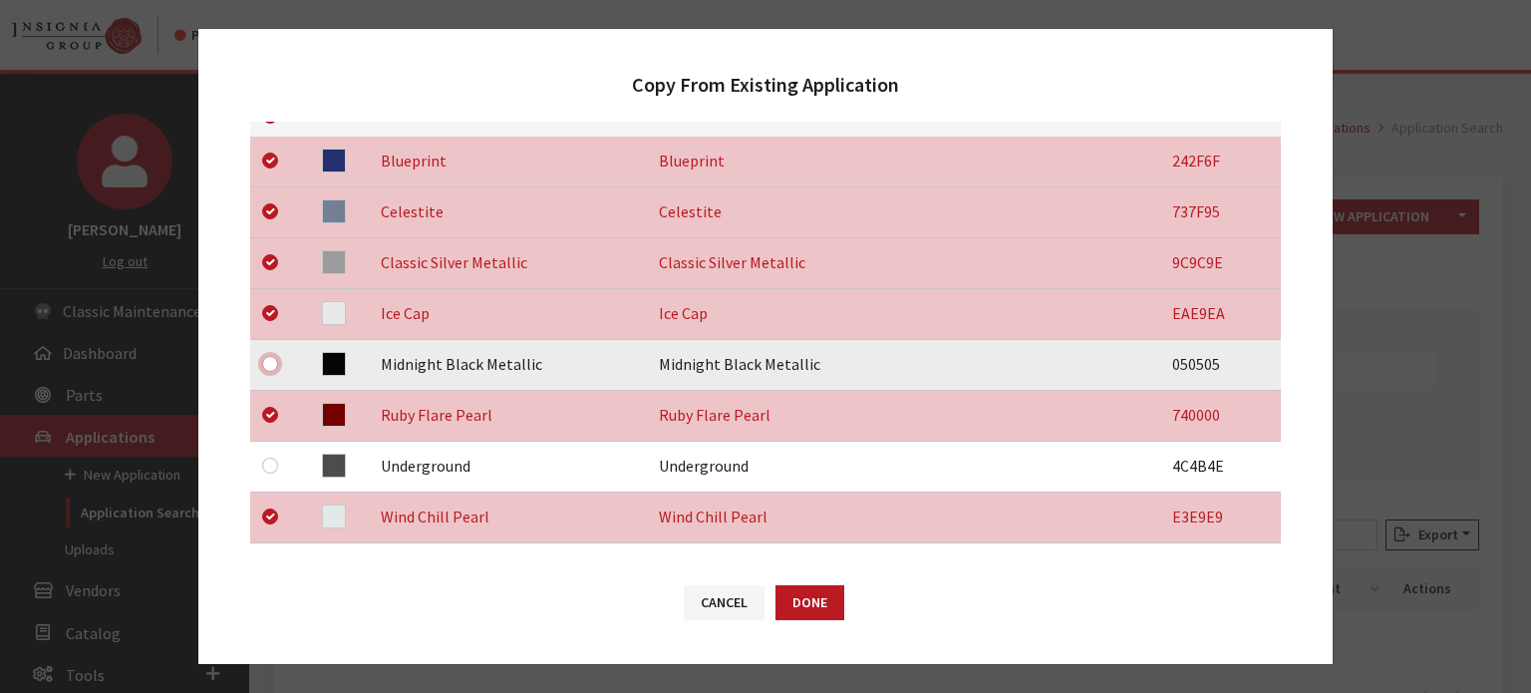
click at [265, 362] on input "checkbox" at bounding box center [270, 364] width 16 height 16
checkbox input "true"
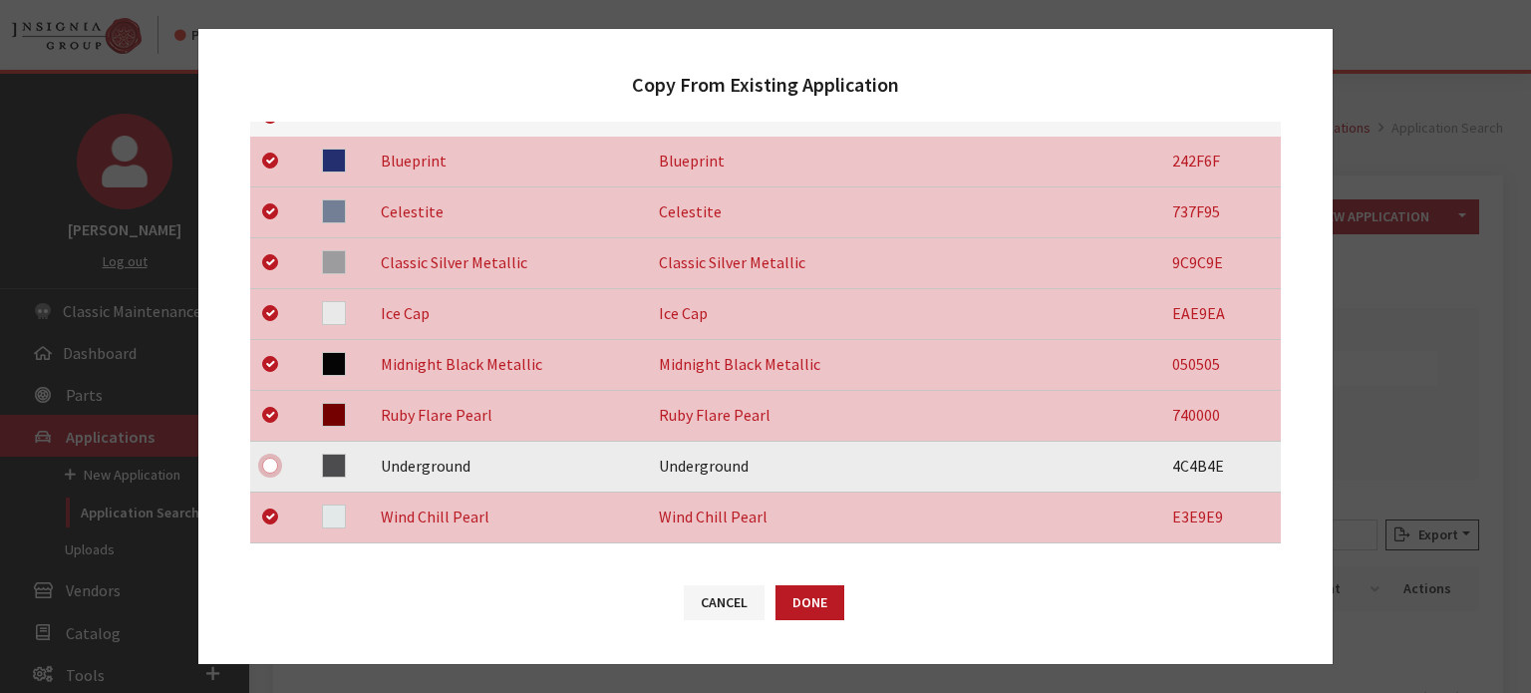
click at [273, 469] on input "checkbox" at bounding box center [270, 466] width 16 height 16
checkbox input "true"
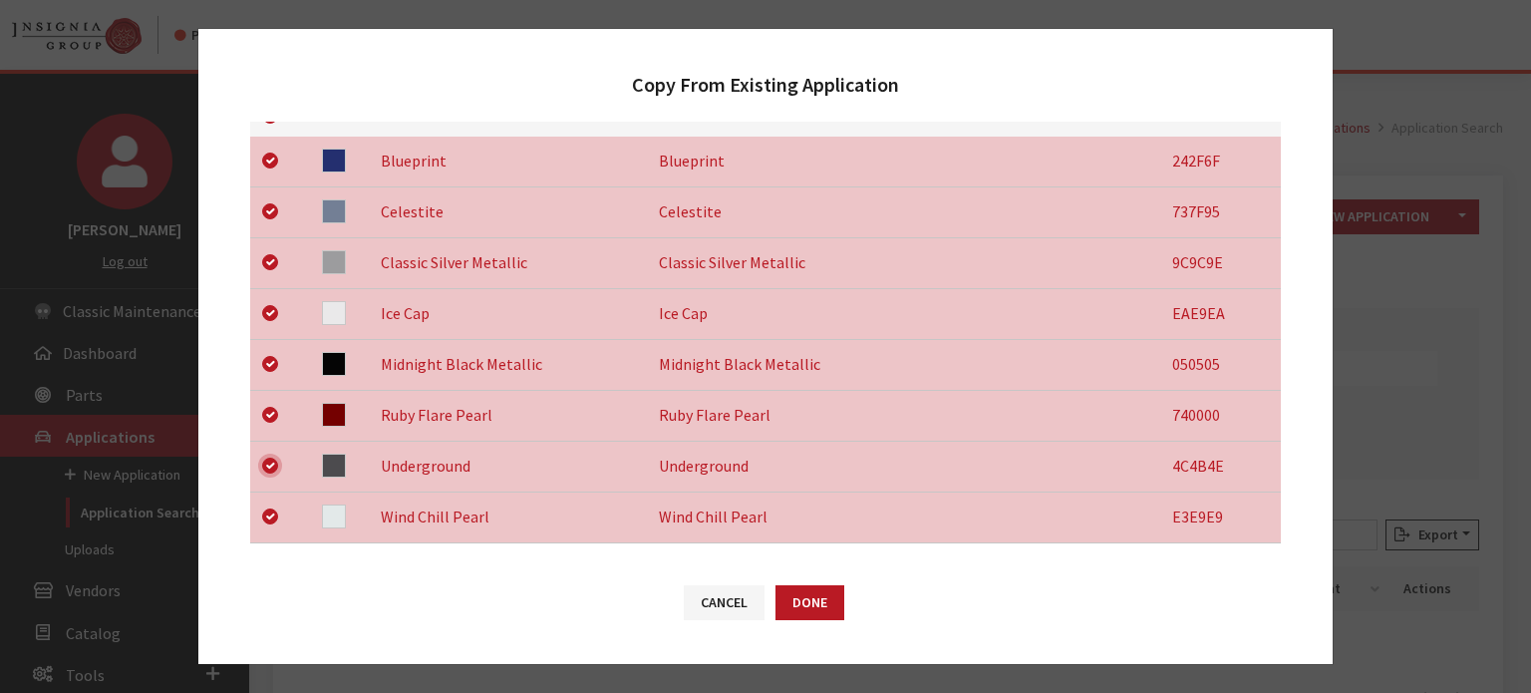
checkbox input "true"
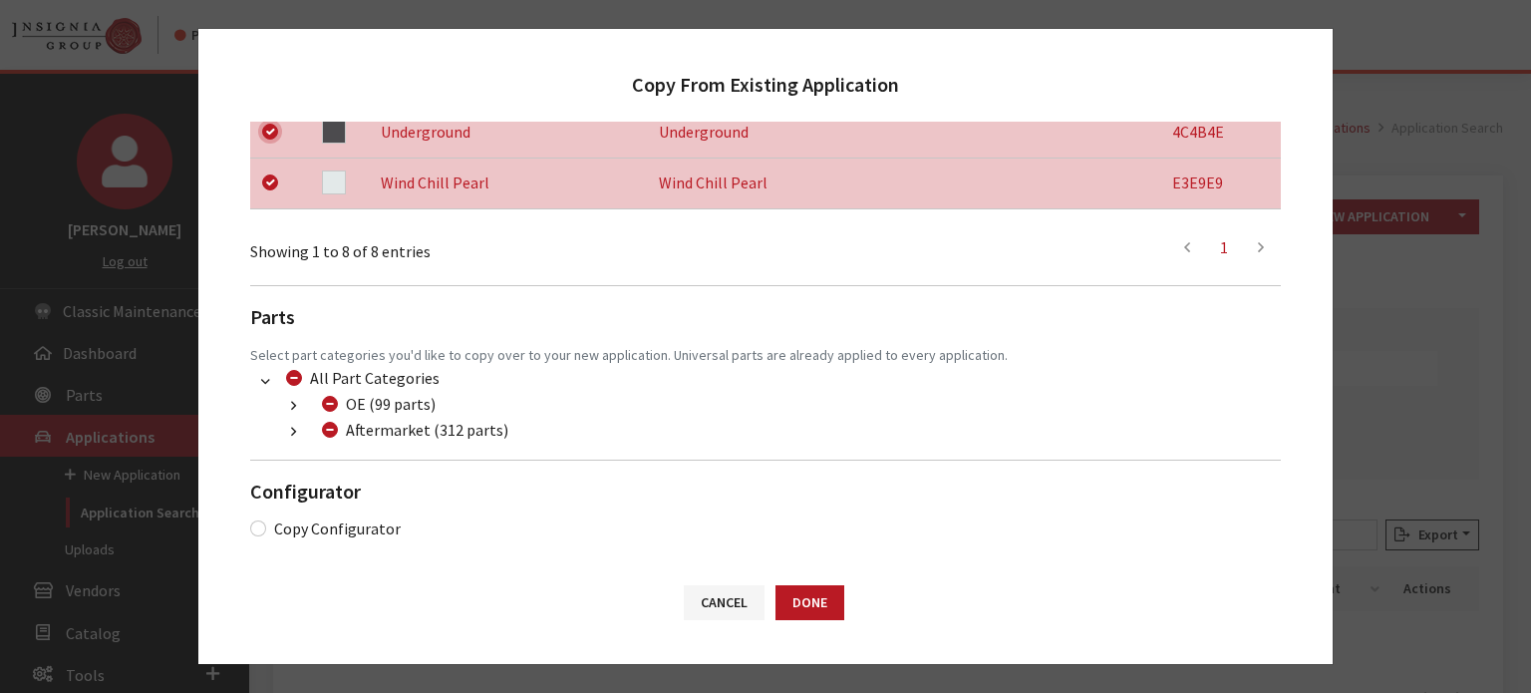
scroll to position [734, 0]
click at [331, 436] on input "Aftermarket (312 parts)" at bounding box center [330, 429] width 16 height 16
checkbox input "true"
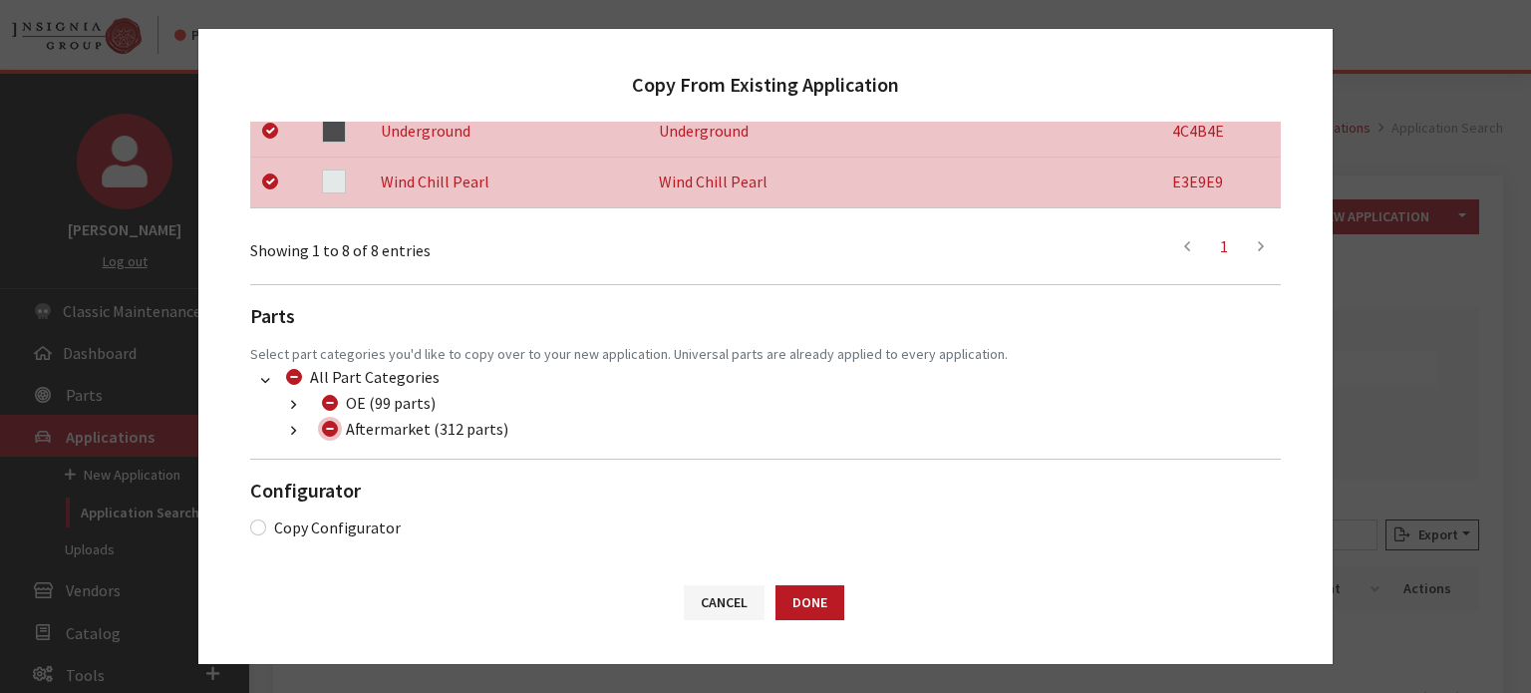
checkbox input "true"
click at [331, 436] on input "Aftermarket (312 parts)" at bounding box center [330, 429] width 16 height 16
checkbox input "false"
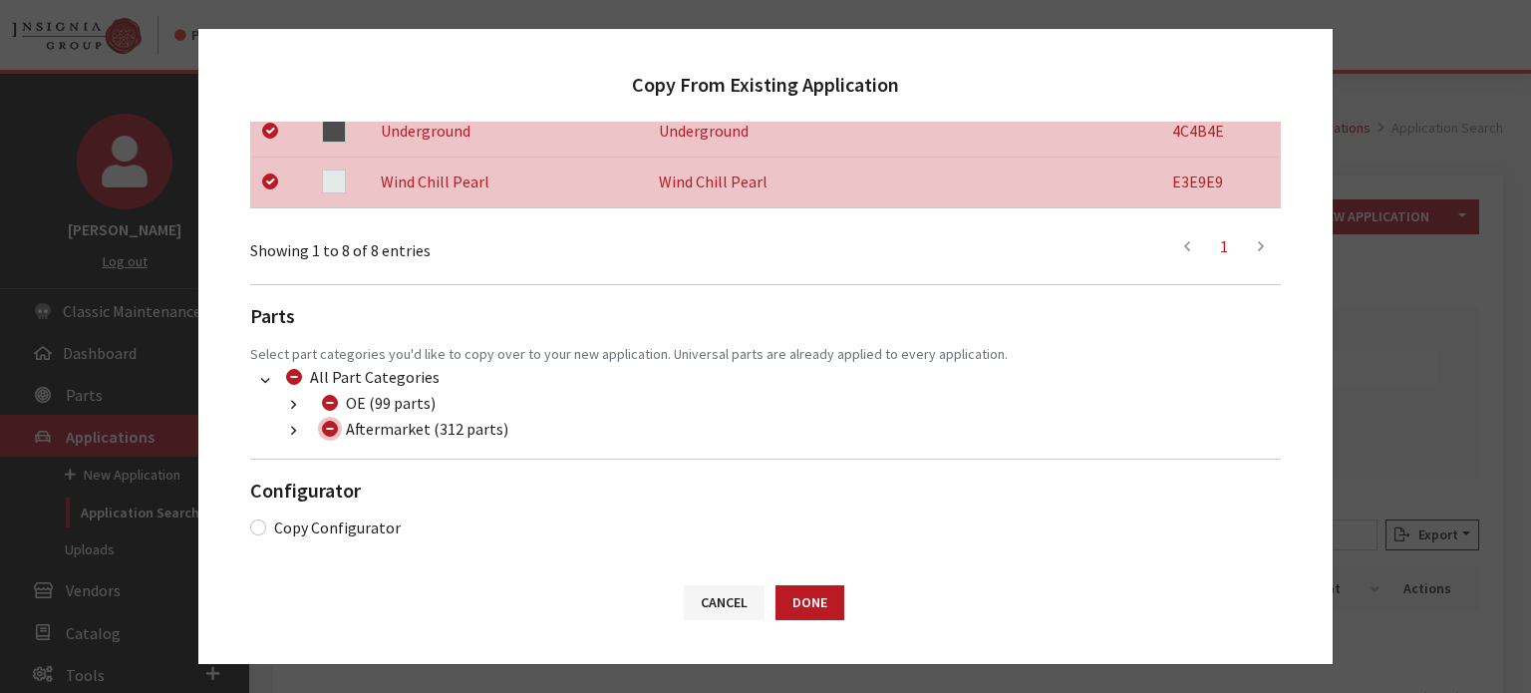
checkbox input "false"
click at [299, 437] on button "button" at bounding box center [293, 431] width 39 height 23
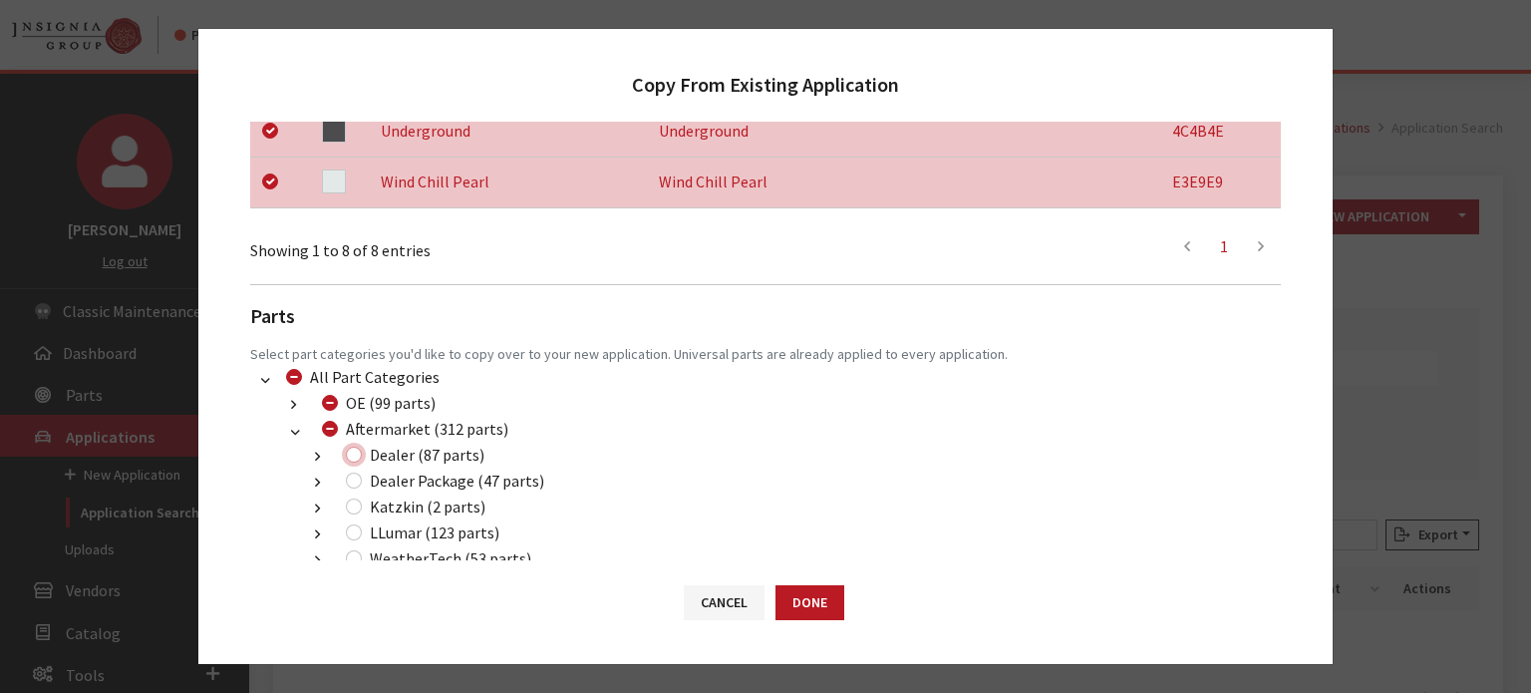
click at [350, 460] on input "Dealer (87 parts)" at bounding box center [354, 455] width 16 height 16
checkbox input "true"
click at [344, 479] on div "Dealer Package (47 parts)" at bounding box center [442, 481] width 204 height 24
click at [347, 478] on input "Dealer Package (47 parts)" at bounding box center [354, 481] width 16 height 16
checkbox input "true"
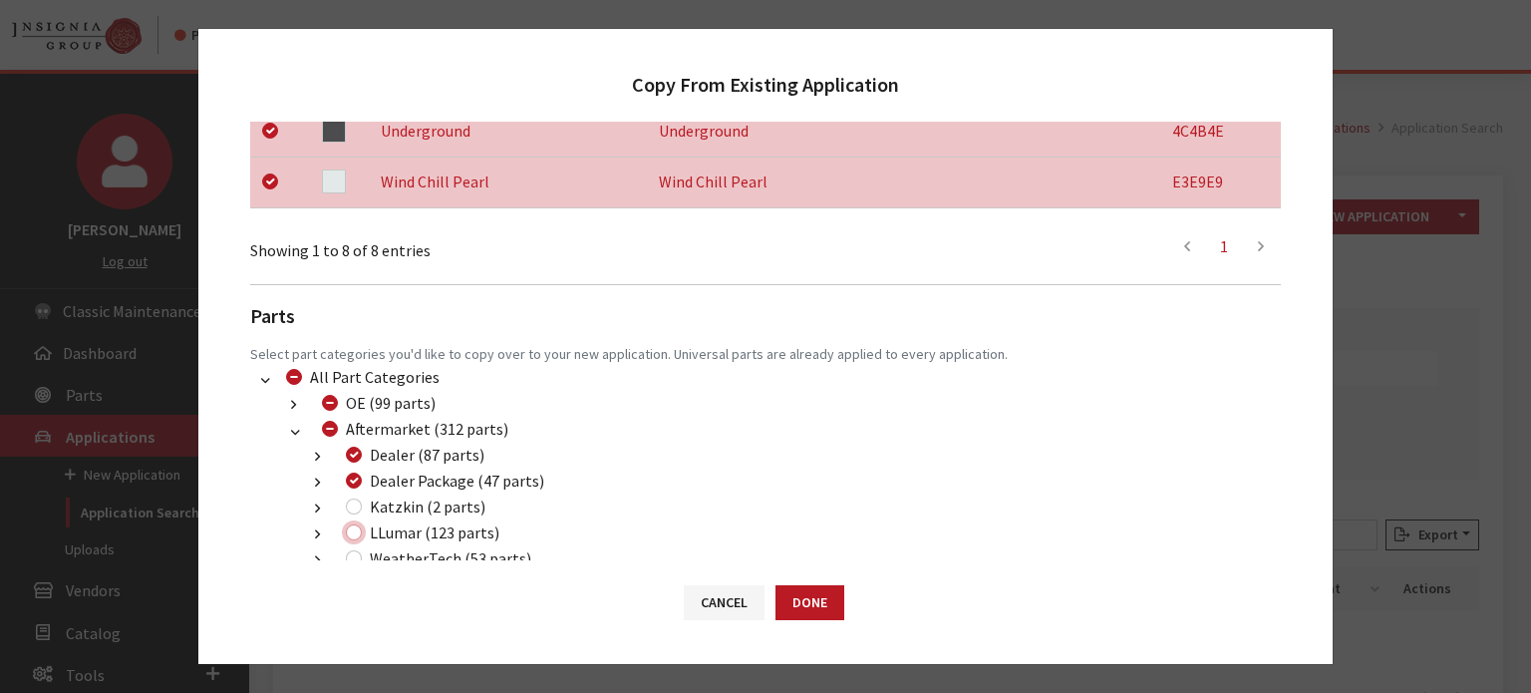
click at [355, 532] on input "LLumar (123 parts)" at bounding box center [354, 532] width 16 height 16
checkbox input "true"
click at [821, 607] on button "Done" at bounding box center [810, 602] width 69 height 35
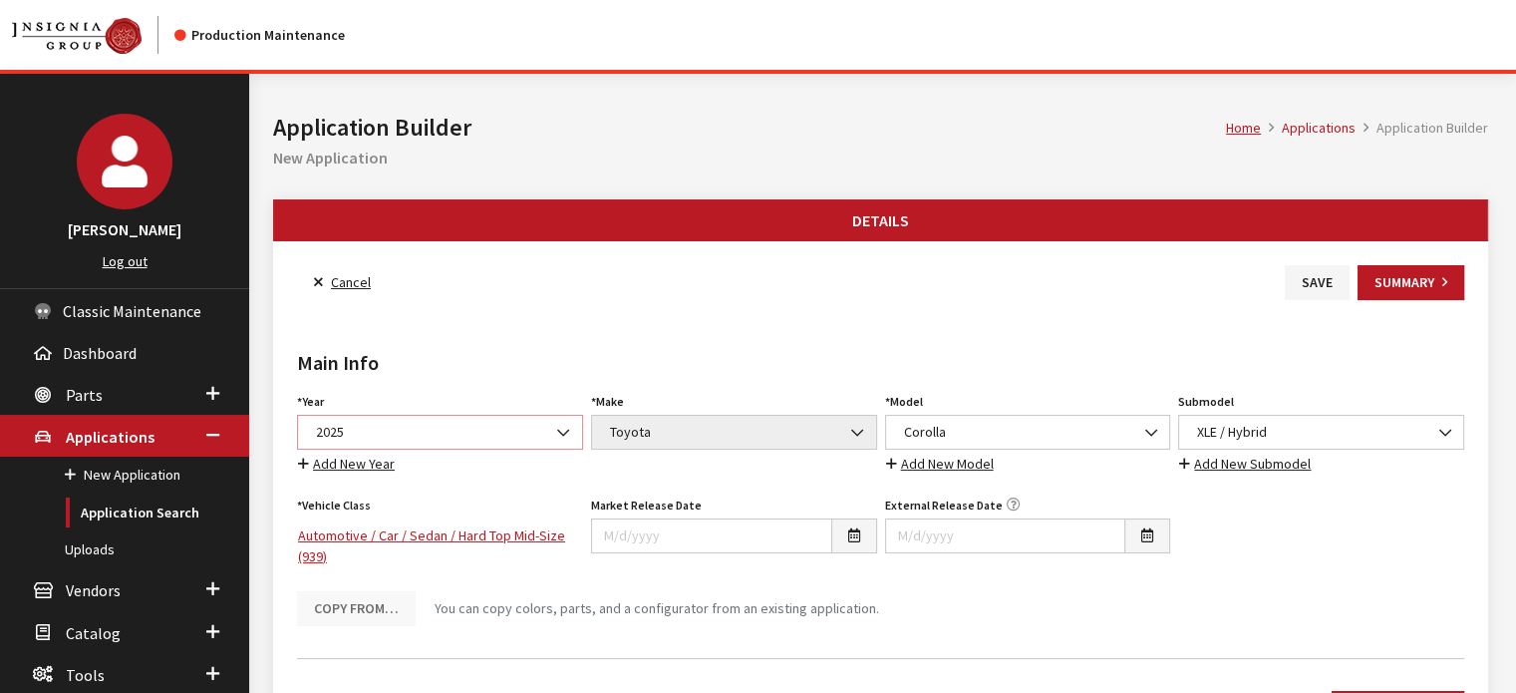
click at [353, 439] on span "2025" at bounding box center [440, 432] width 260 height 21
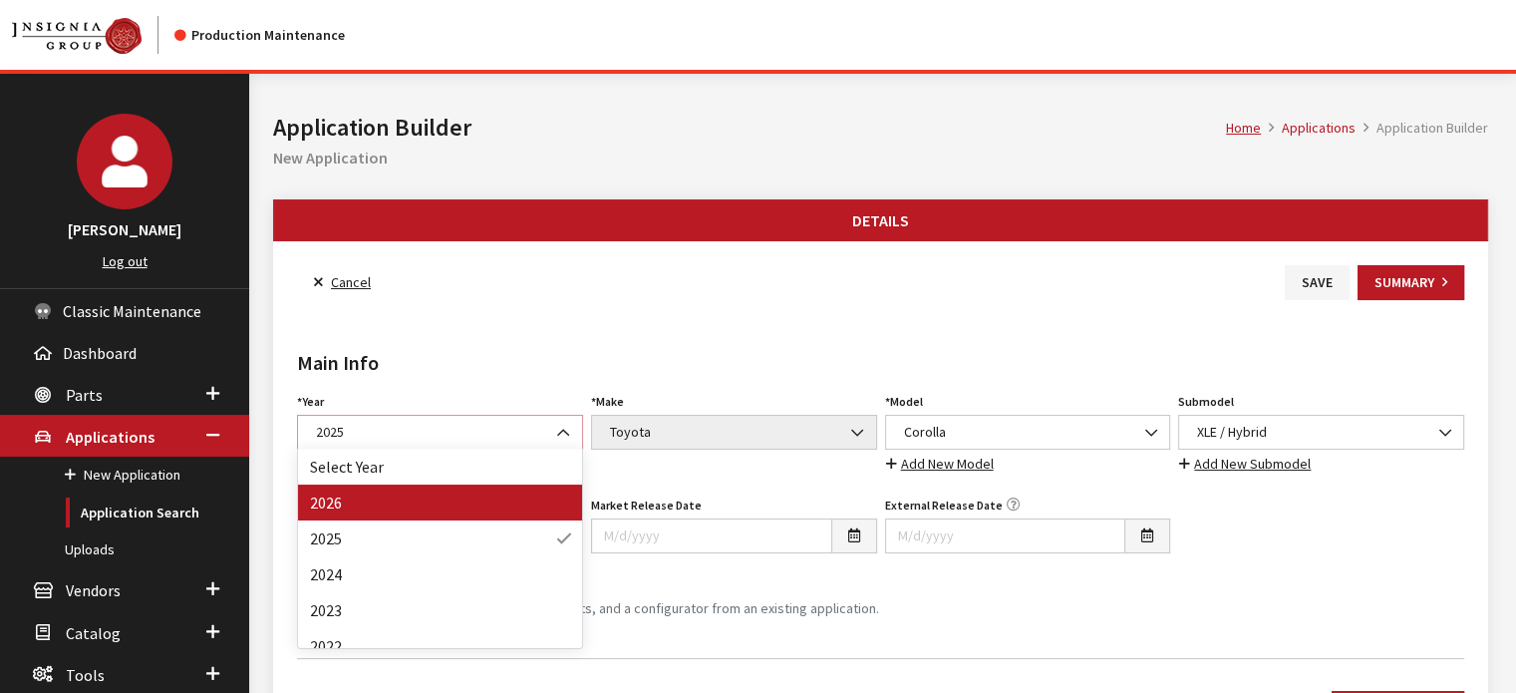
select select "44"
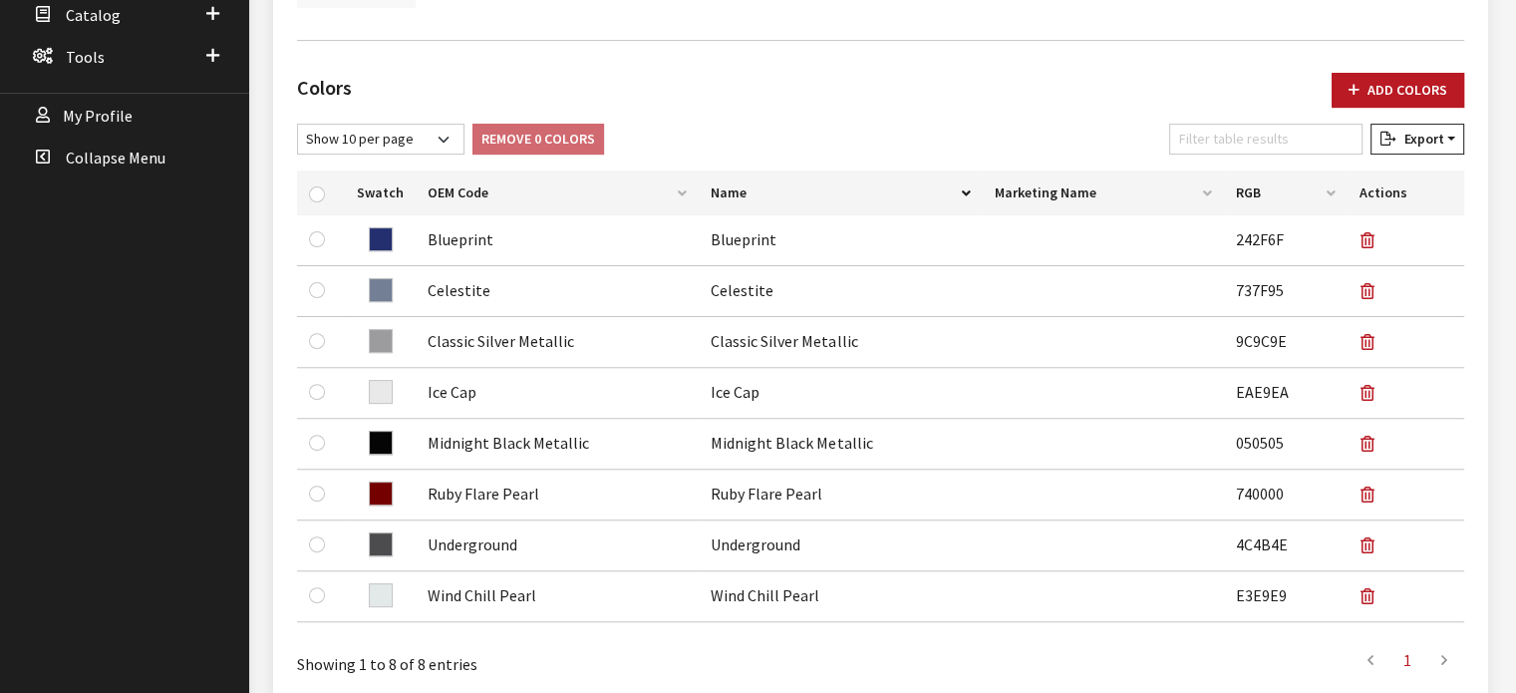
scroll to position [20, 0]
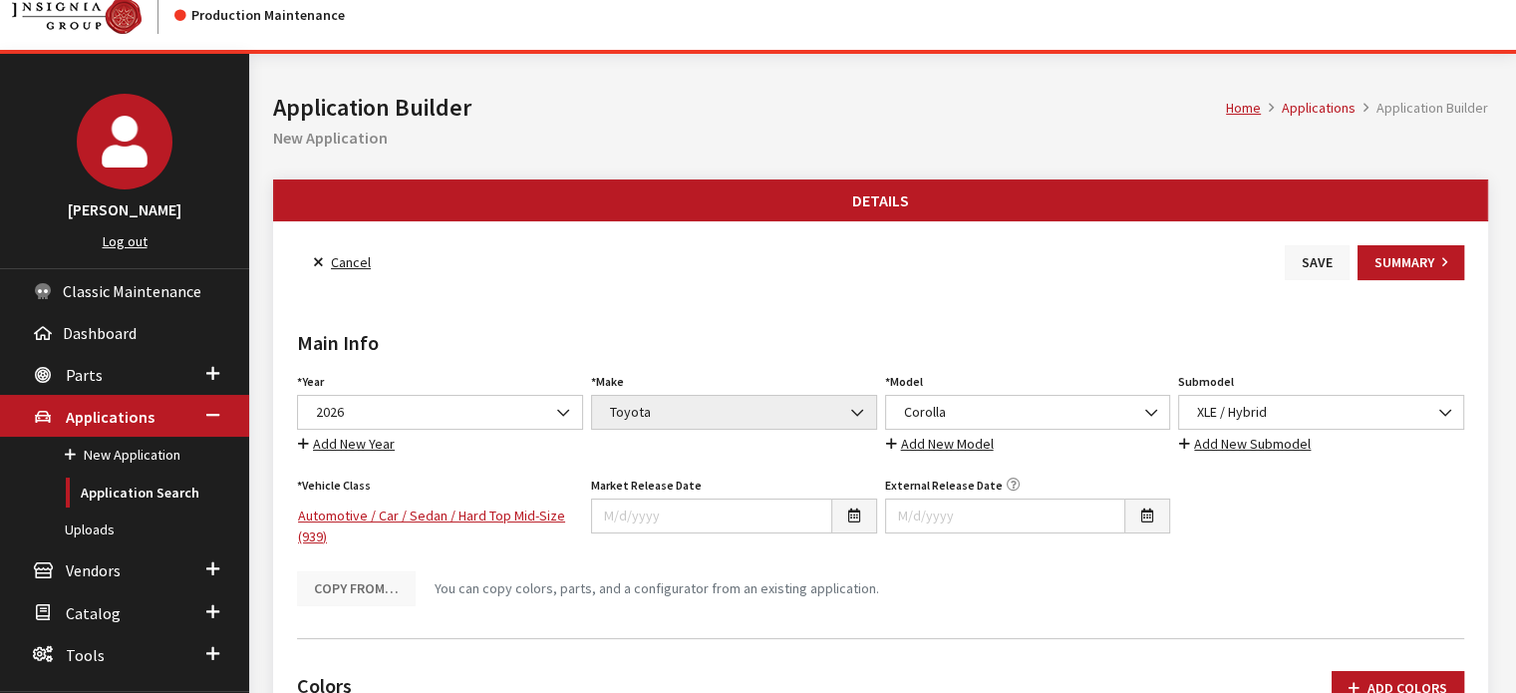
click at [1311, 275] on button "Save" at bounding box center [1317, 262] width 65 height 35
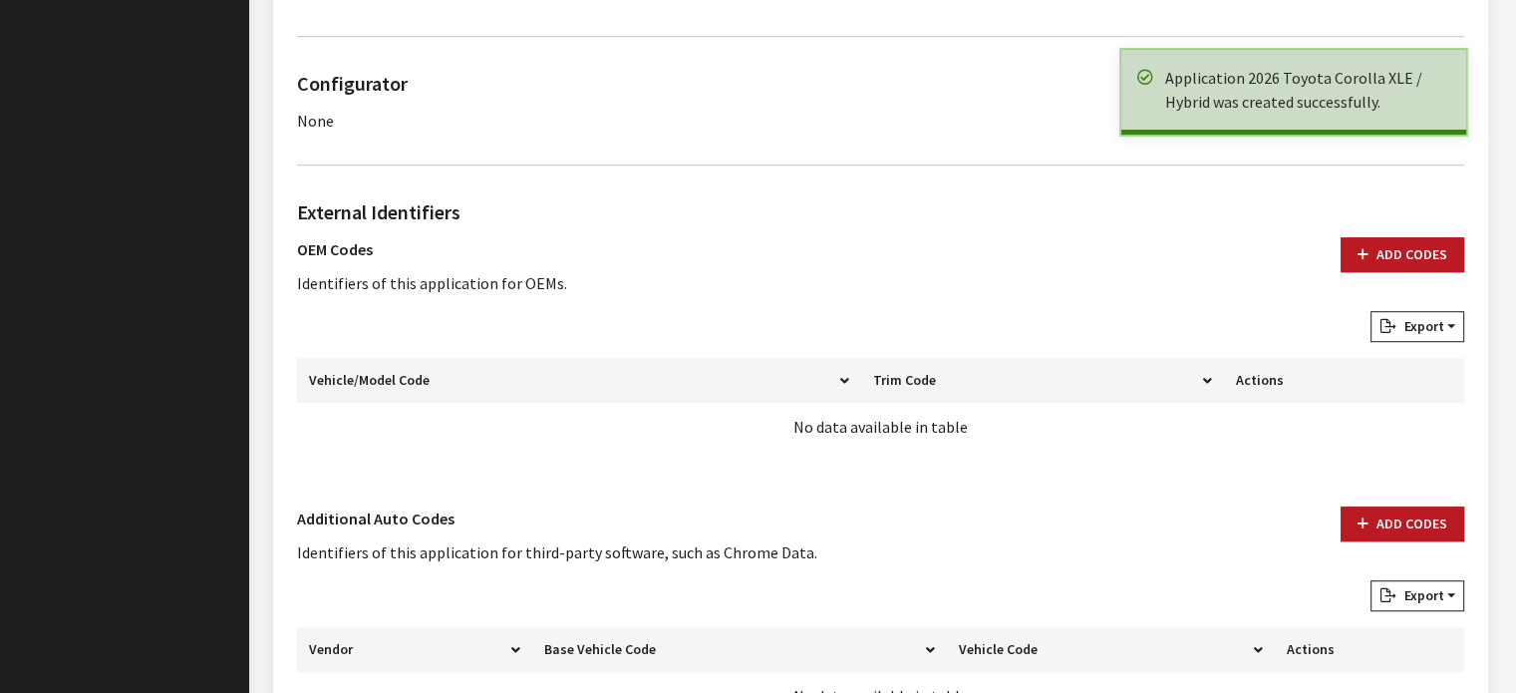
scroll to position [1444, 0]
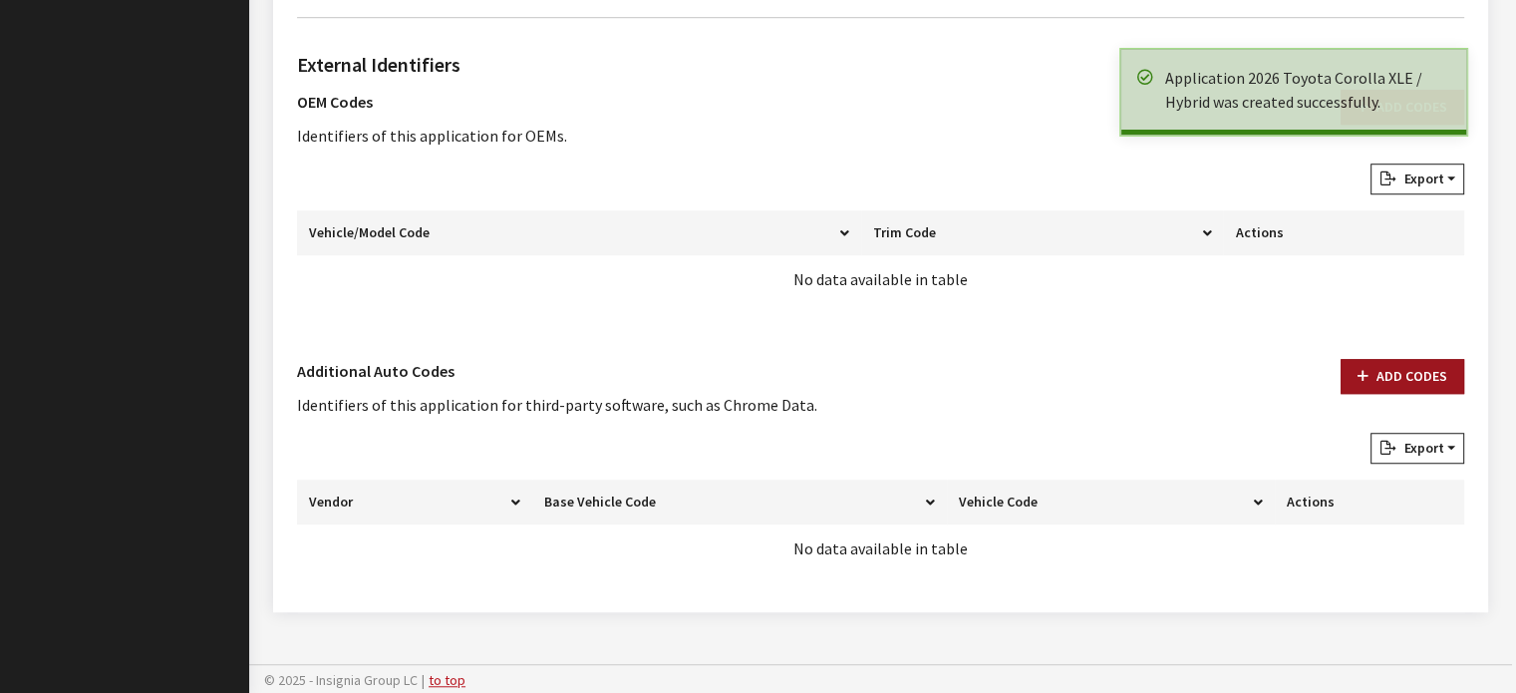
click at [1433, 372] on button "Add Codes" at bounding box center [1403, 376] width 124 height 35
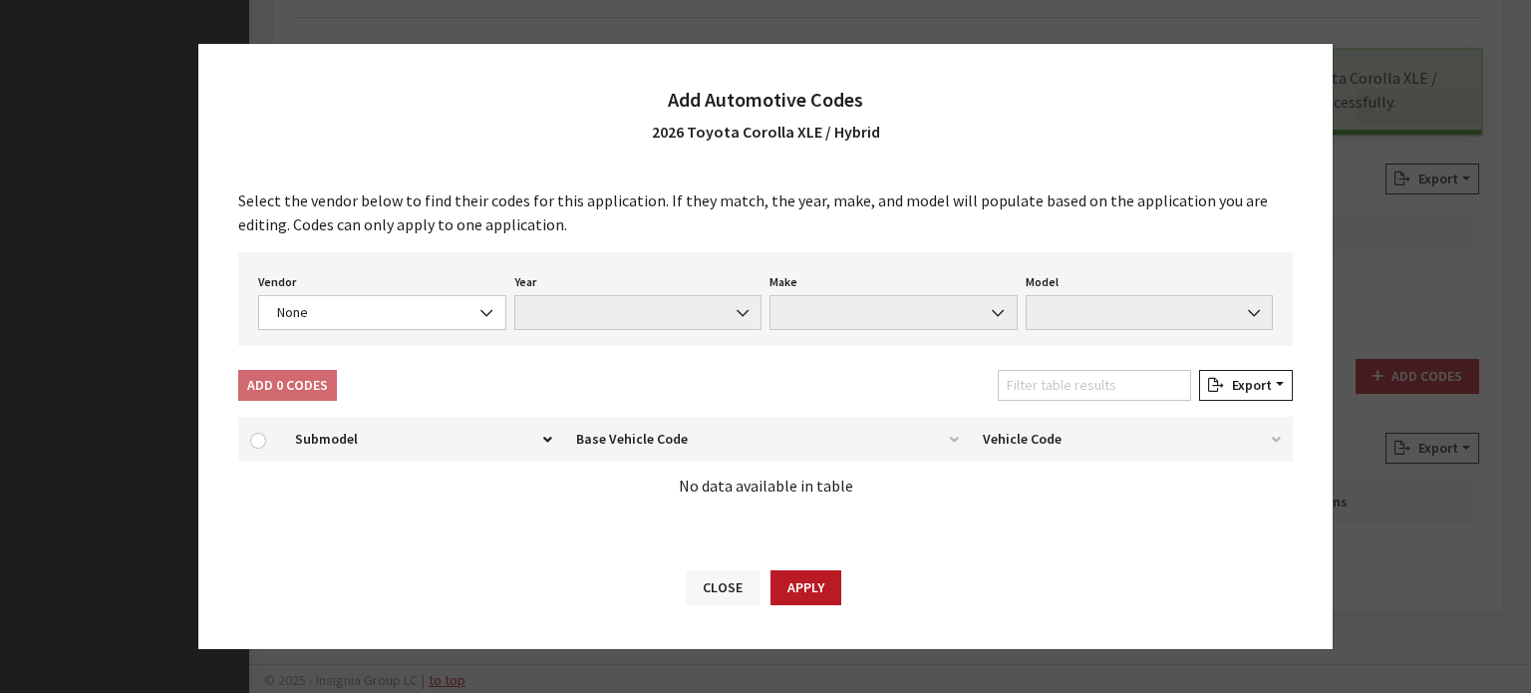
click at [724, 582] on button "Close" at bounding box center [723, 587] width 74 height 35
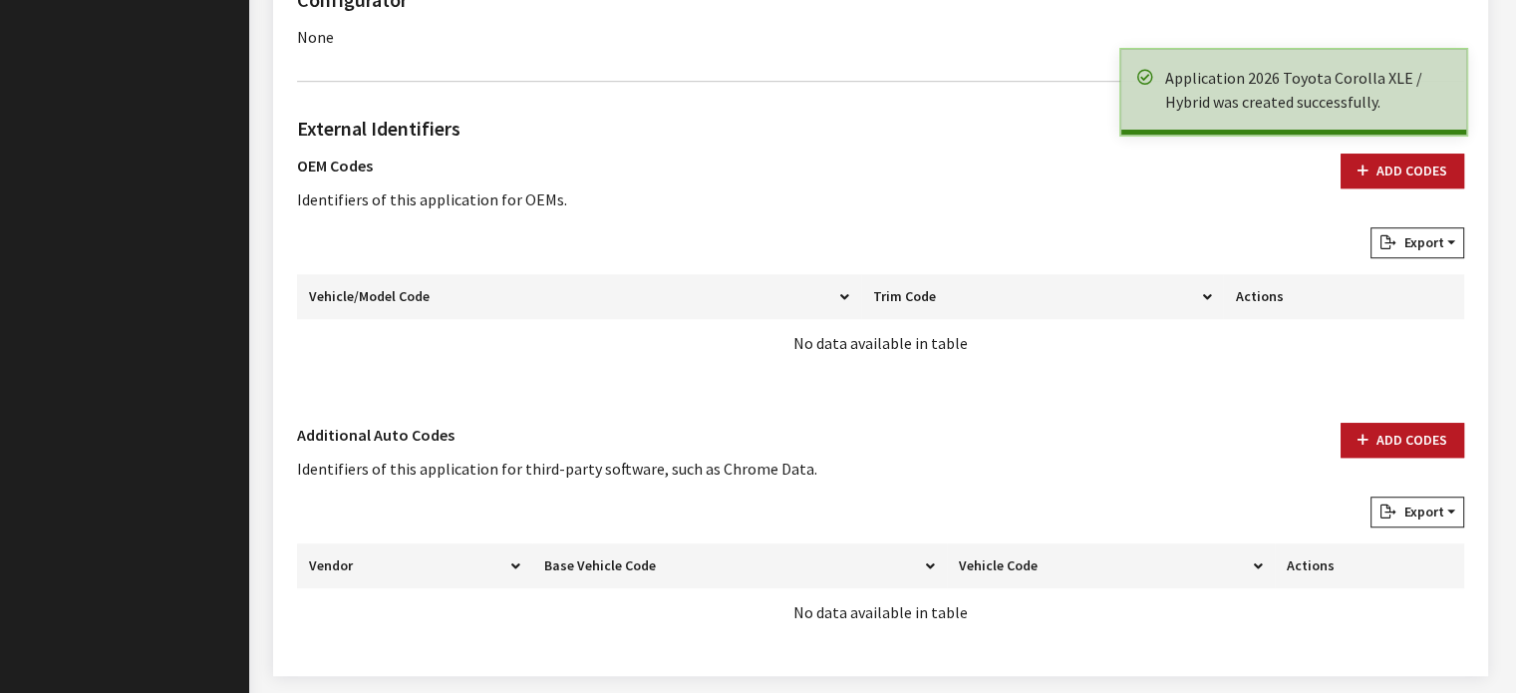
scroll to position [1344, 0]
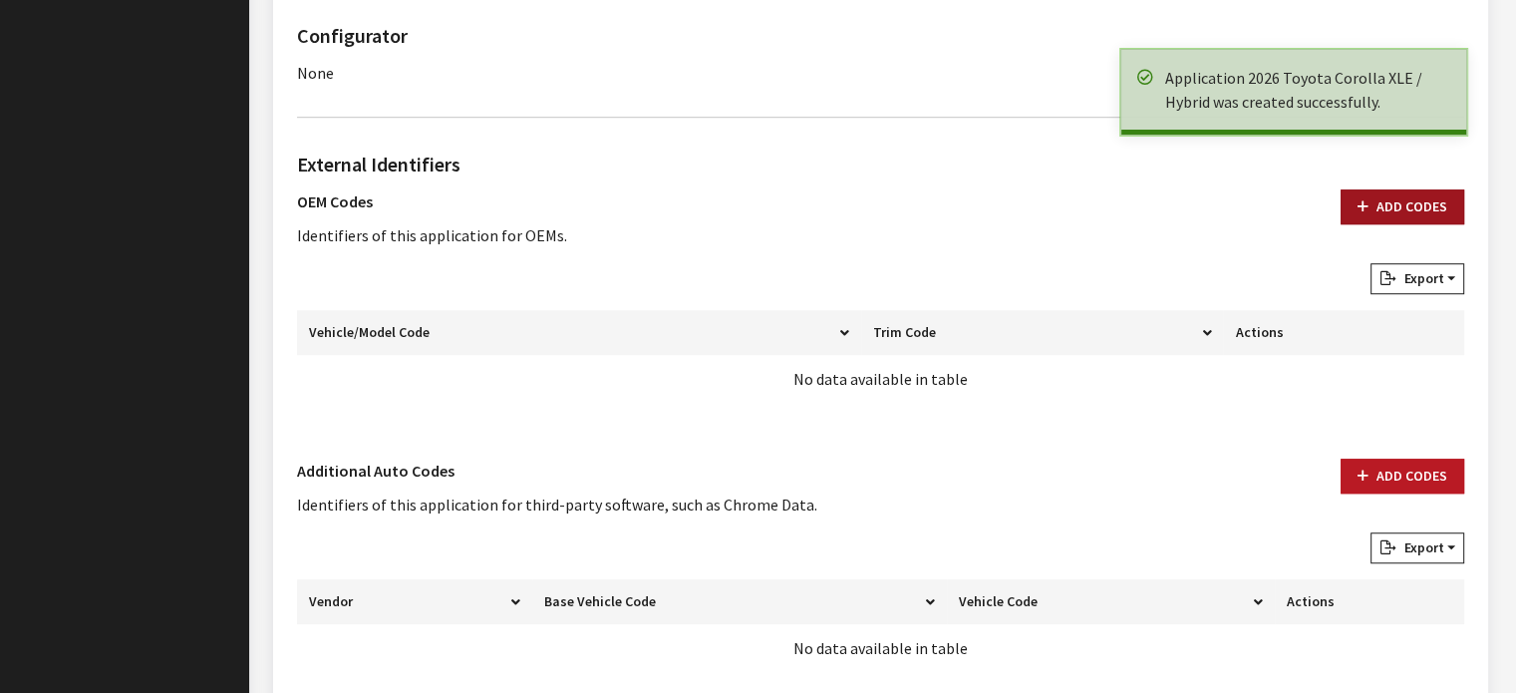
click at [1407, 214] on button "Add Codes" at bounding box center [1403, 206] width 124 height 35
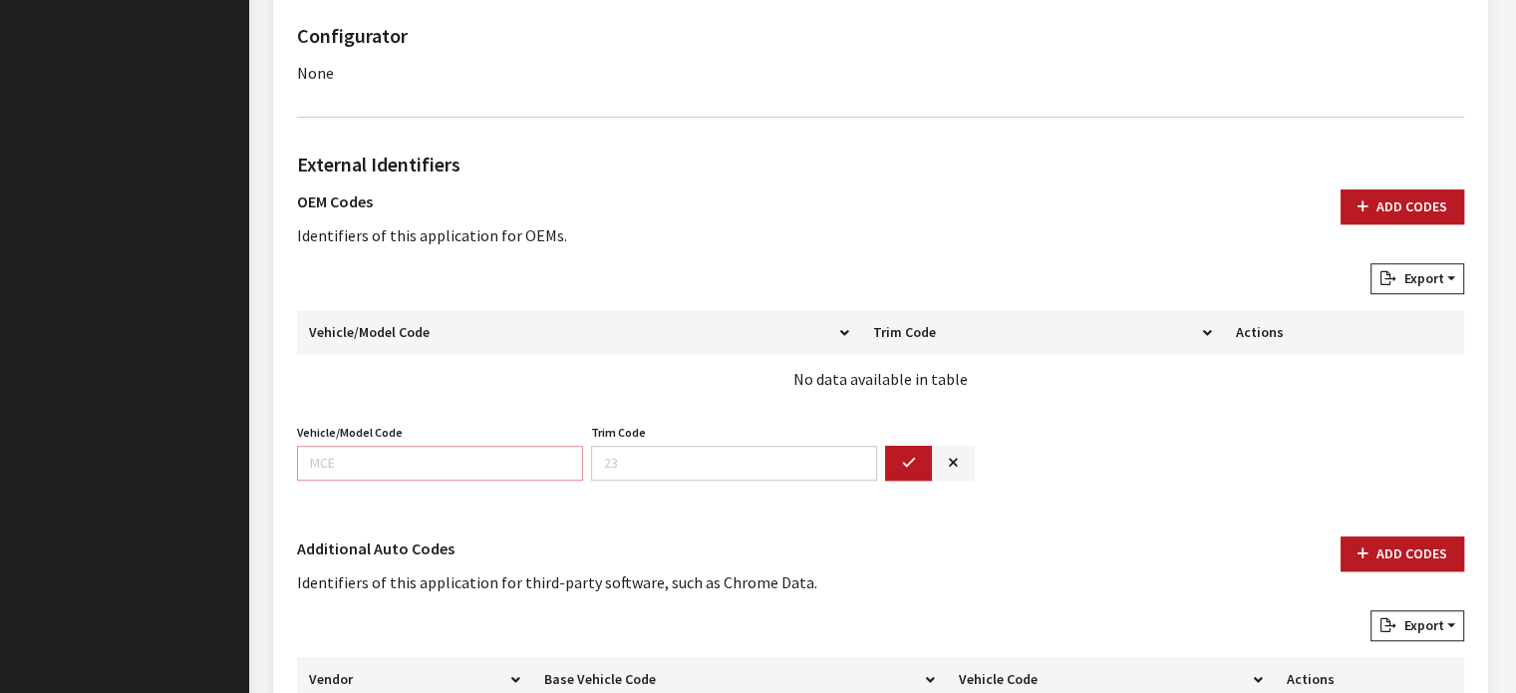
click at [438, 470] on input "Vehicle/Model Code" at bounding box center [440, 463] width 286 height 35
type input "1892"
click at [913, 461] on icon "button" at bounding box center [909, 464] width 14 height 14
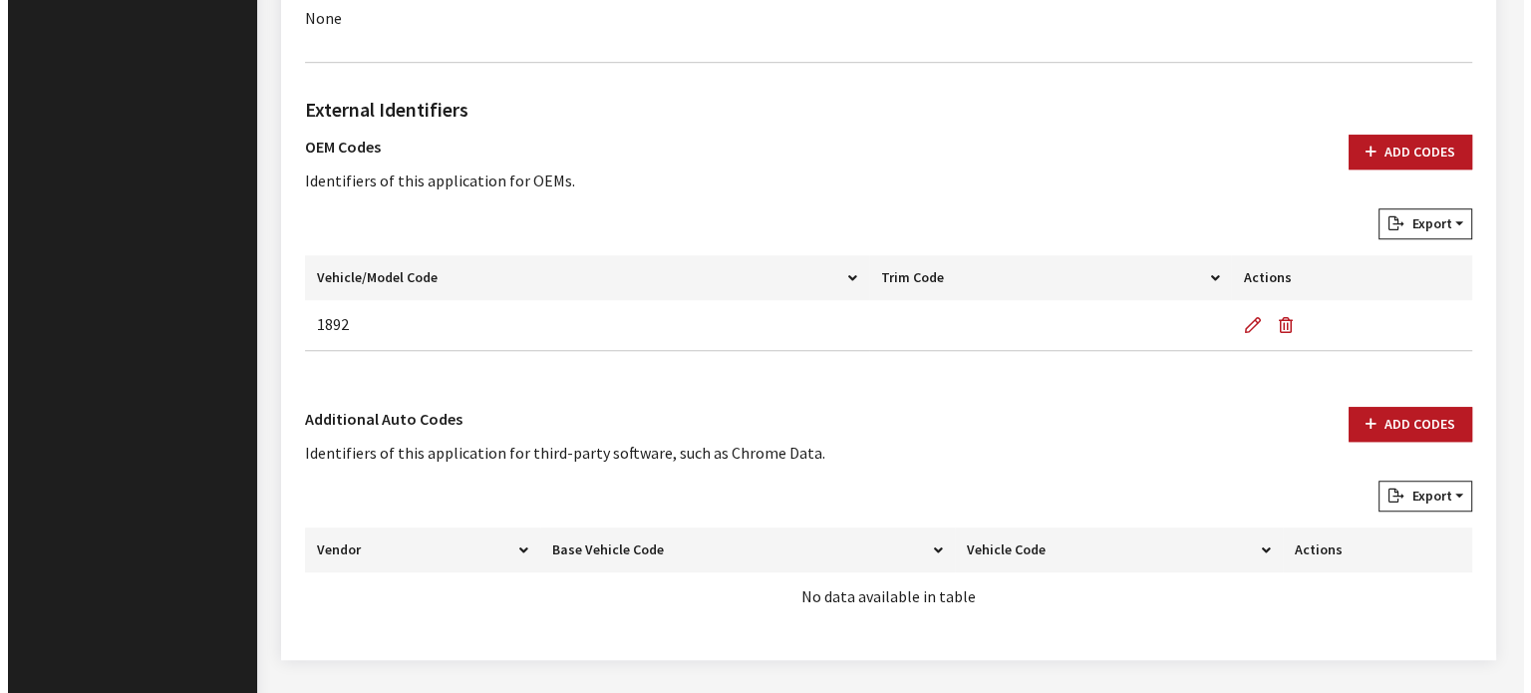
scroll to position [1447, 0]
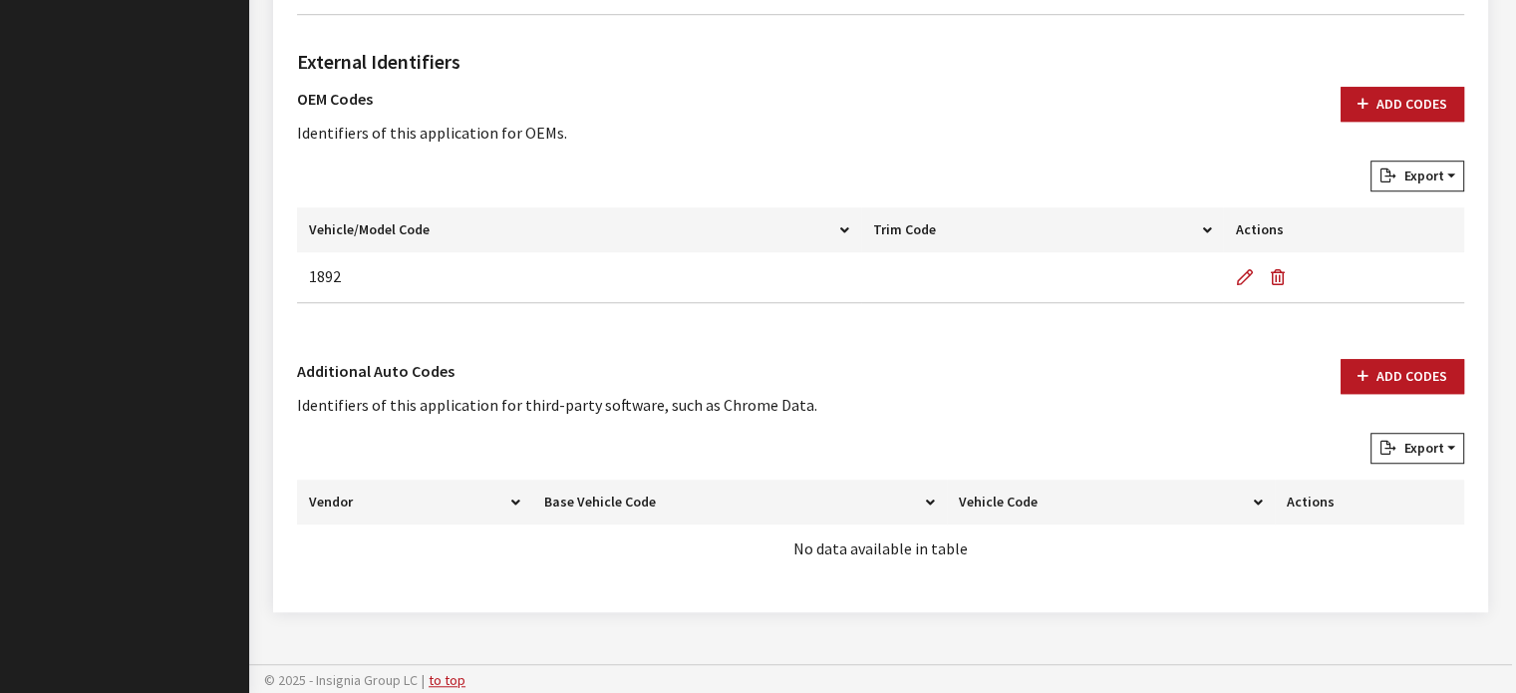
click at [1420, 391] on div "Add Codes" at bounding box center [1403, 396] width 148 height 74
click at [1399, 379] on button "Add Codes" at bounding box center [1403, 376] width 124 height 35
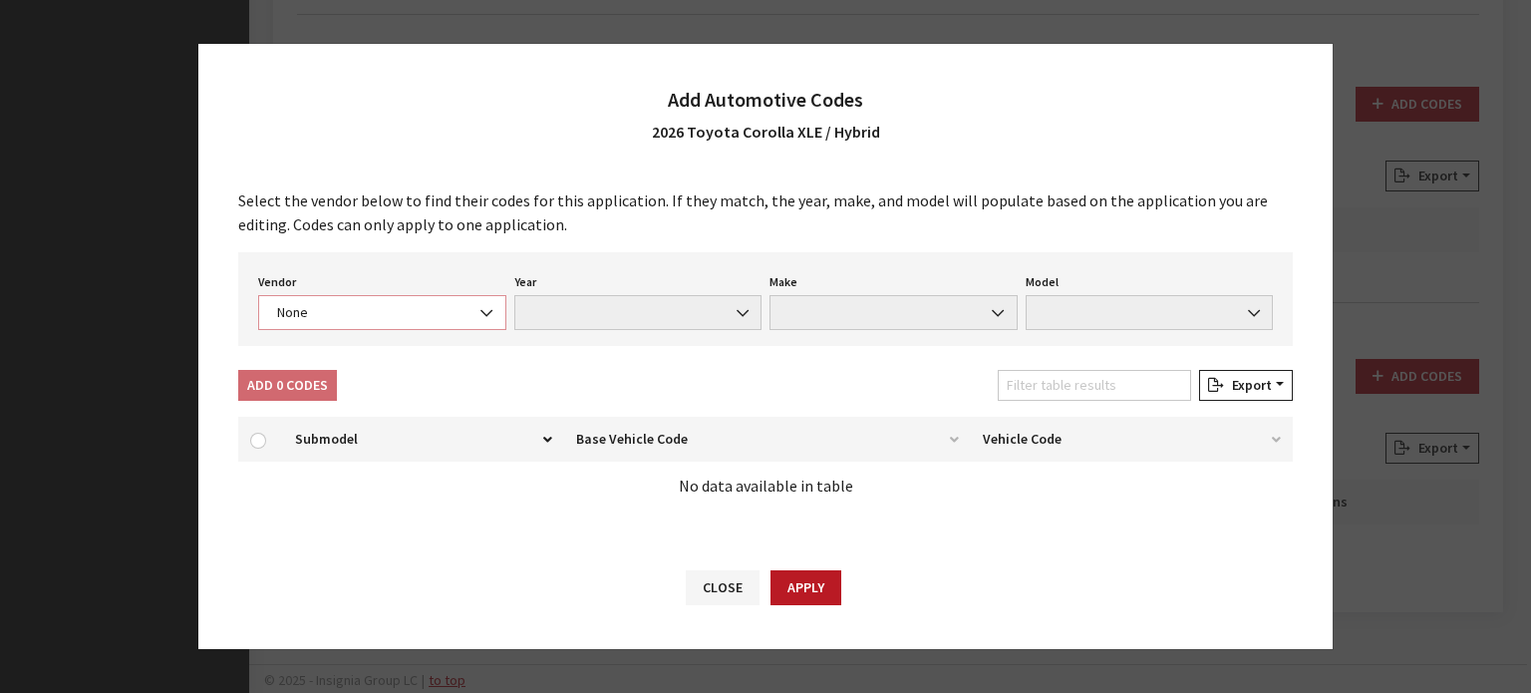
click at [395, 322] on span "None" at bounding box center [382, 312] width 222 height 21
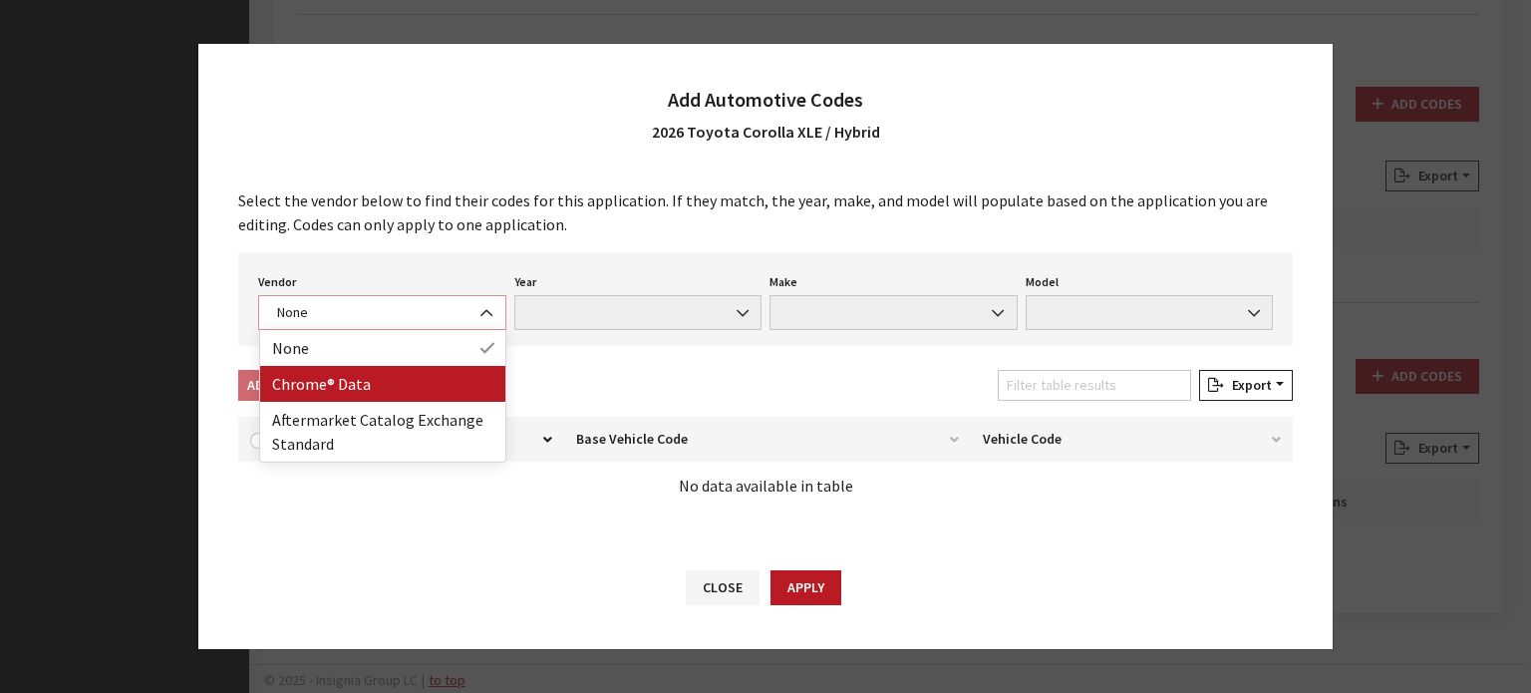
select select "4"
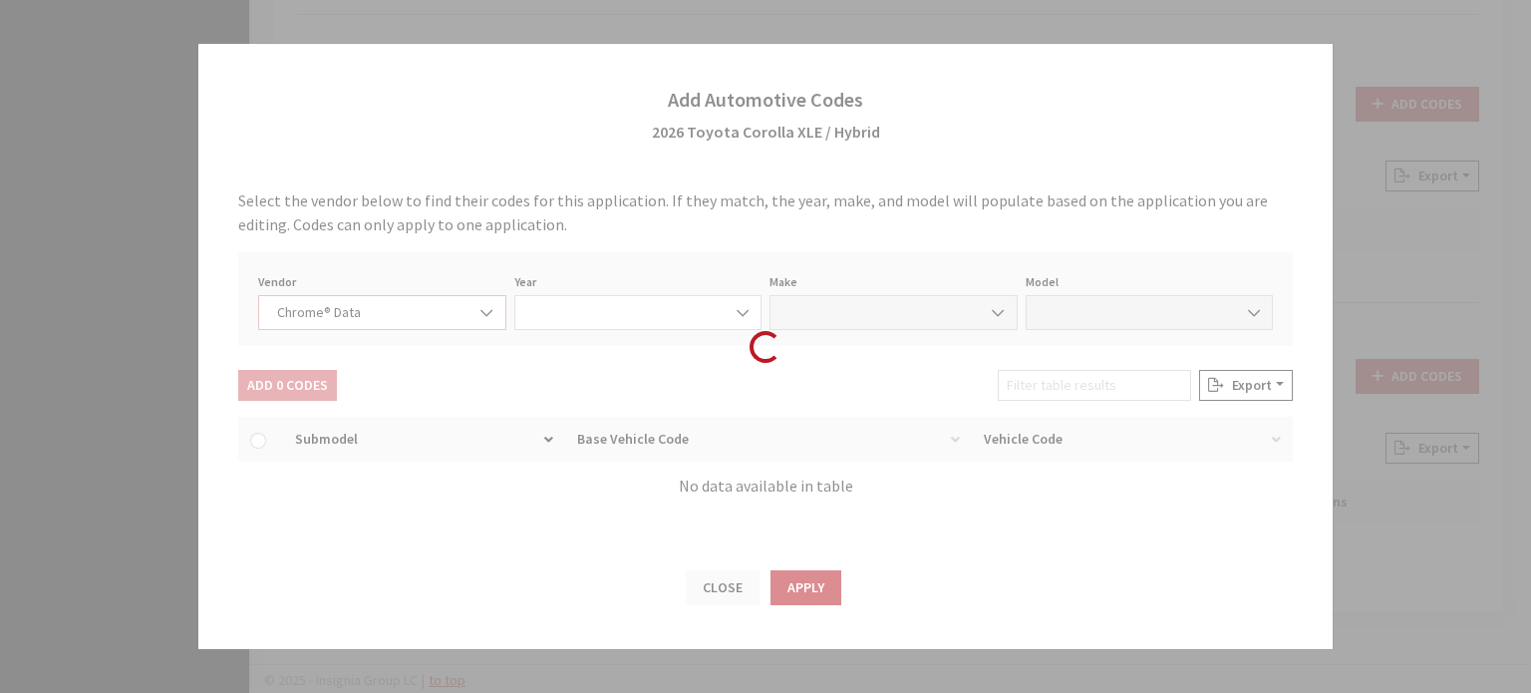
select select "2026"
select select "39"
select select "62510"
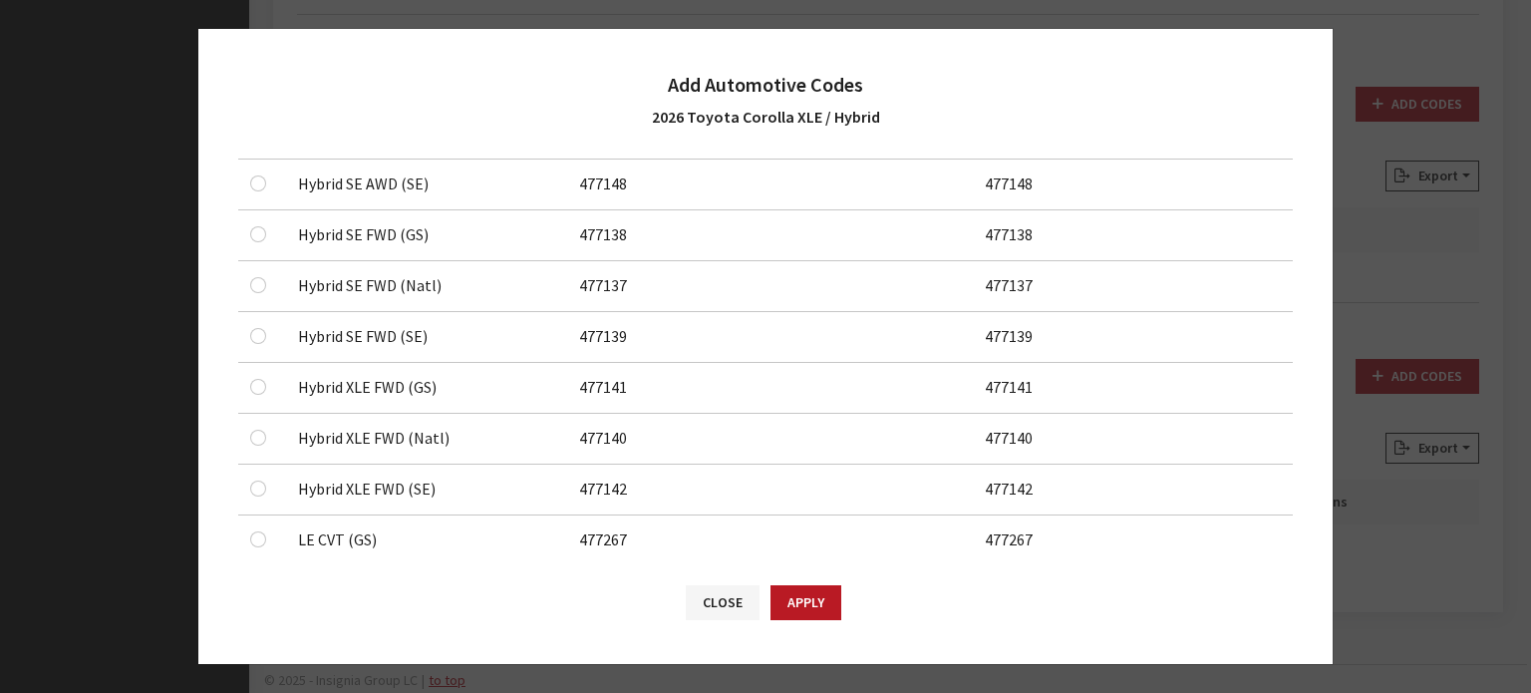
scroll to position [698, 0]
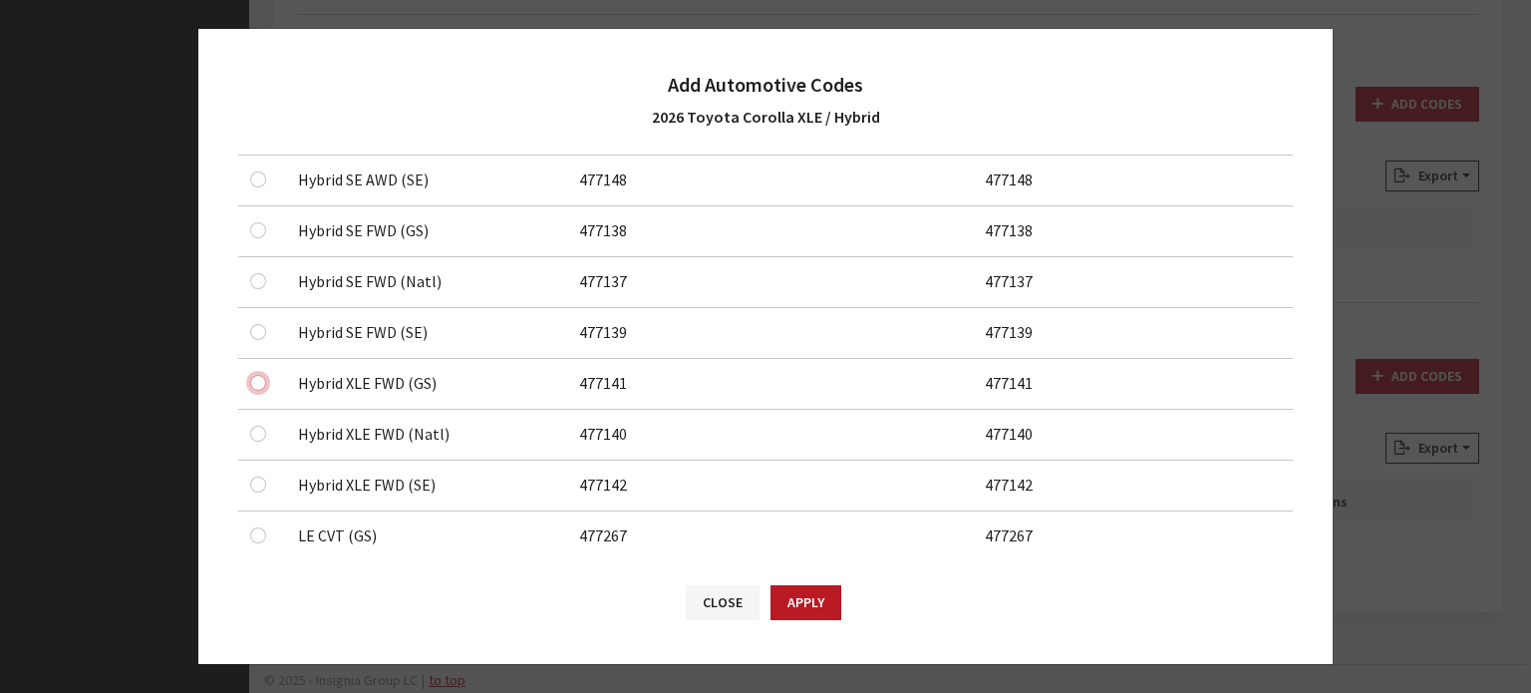
checkbox input "true"
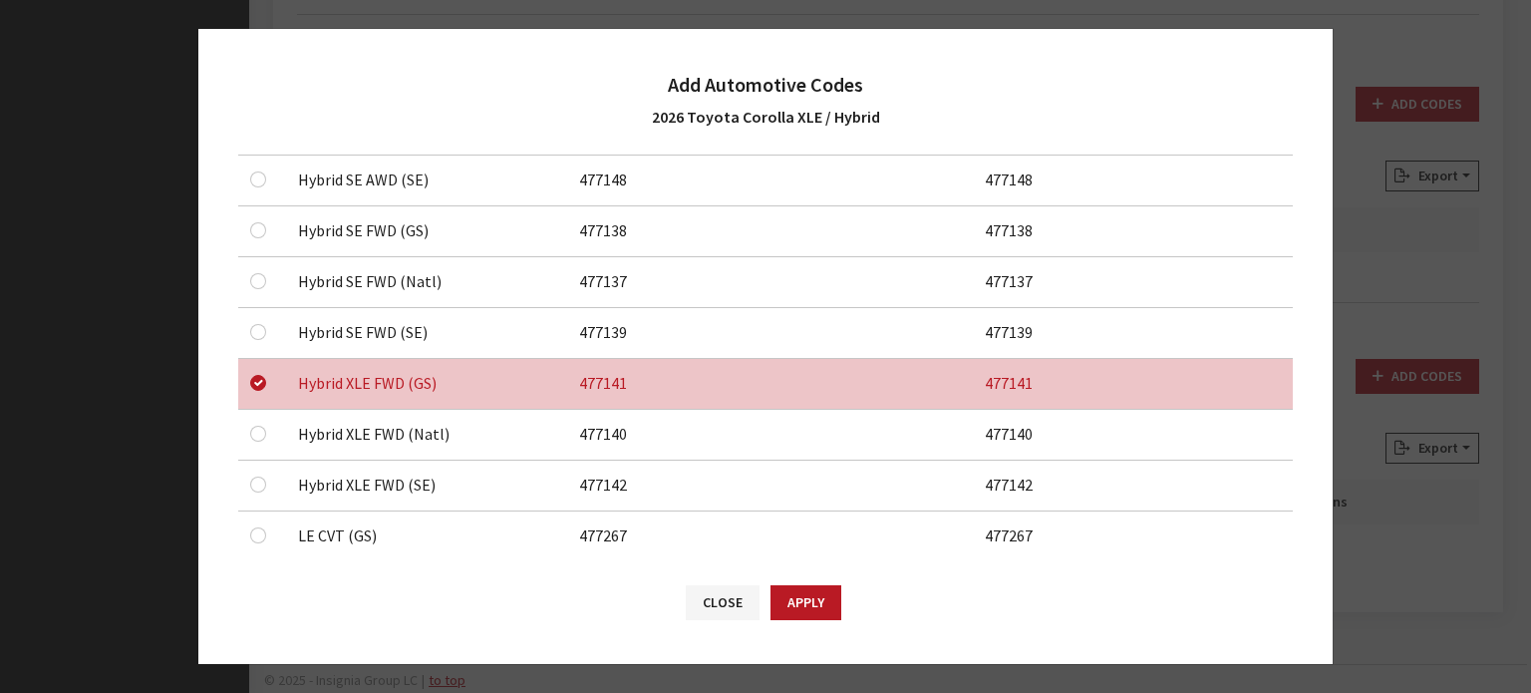
click at [267, 434] on div at bounding box center [262, 434] width 24 height 24
drag, startPoint x: 259, startPoint y: 430, endPoint x: 245, endPoint y: 487, distance: 58.5
checkbox input "true"
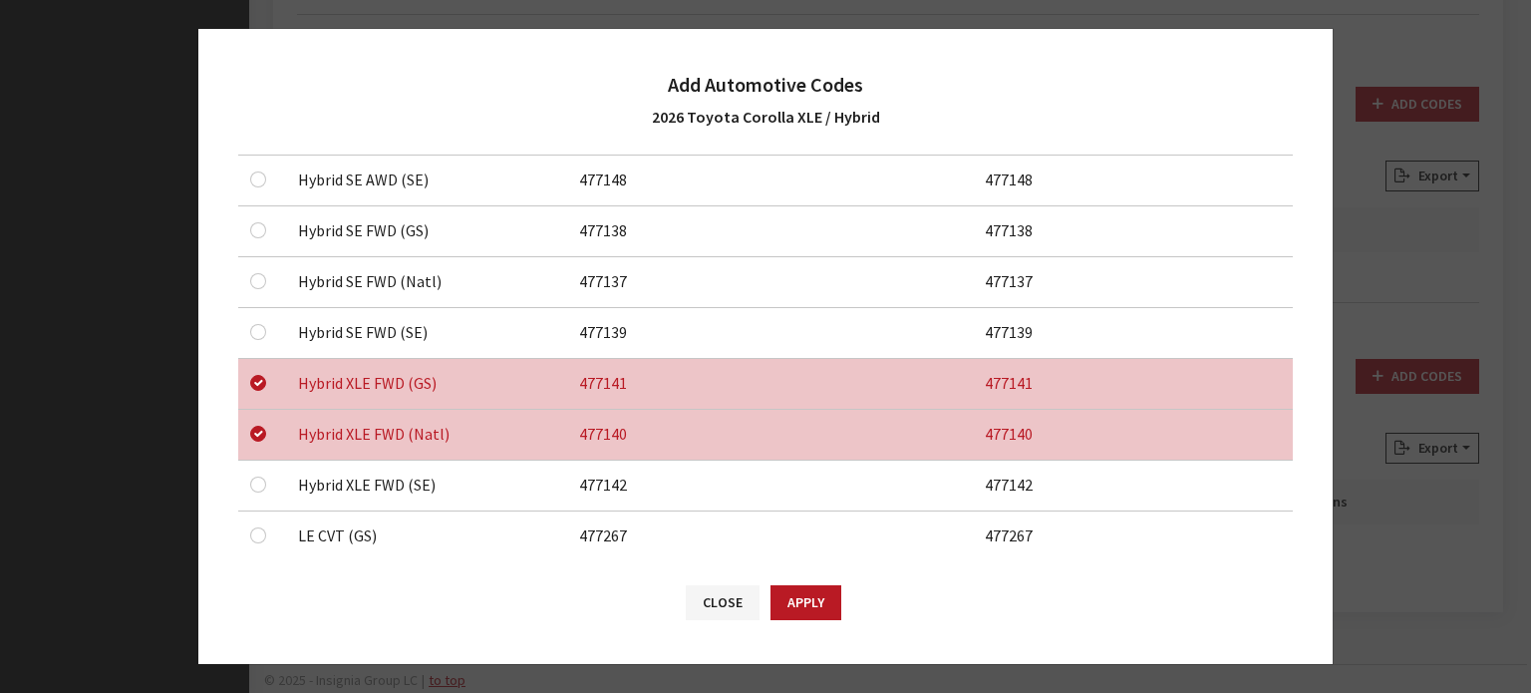
click at [270, 478] on div at bounding box center [262, 485] width 24 height 24
checkbox input "true"
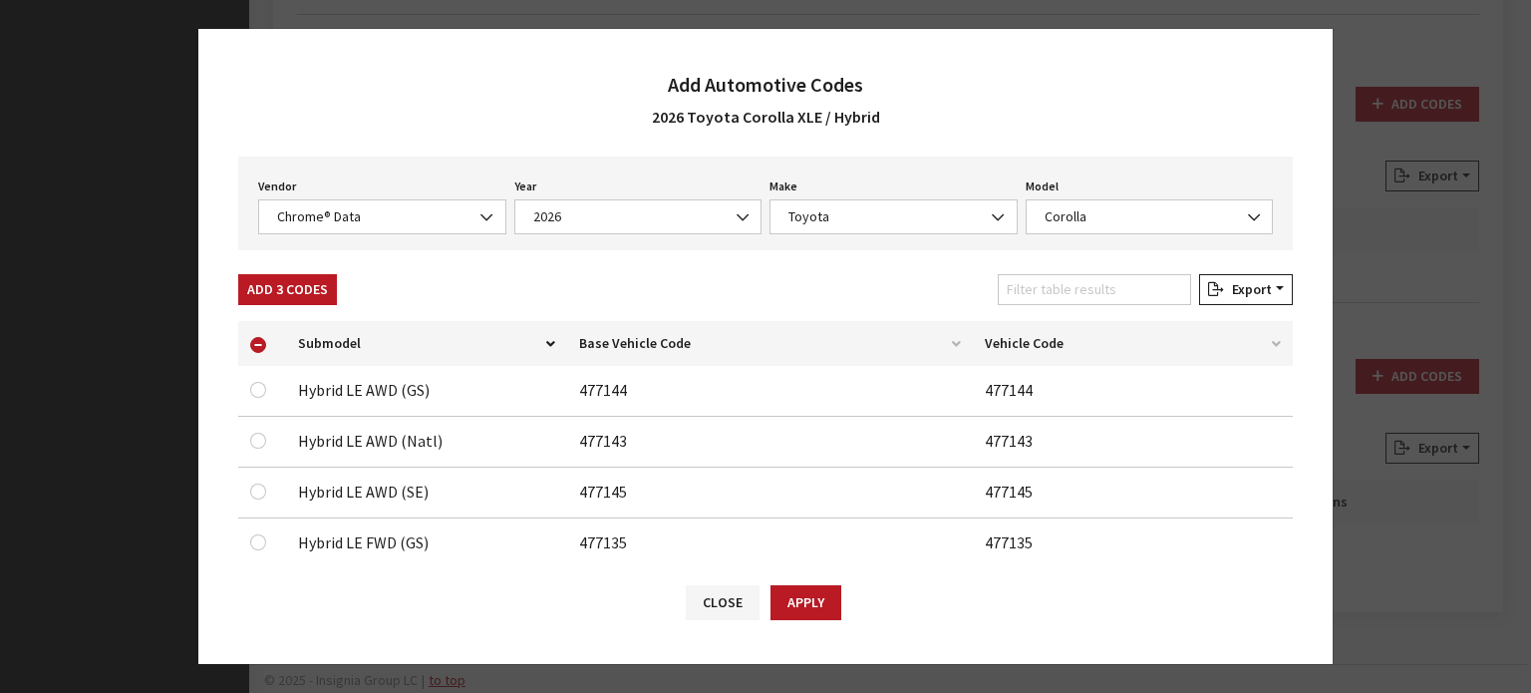
scroll to position [0, 0]
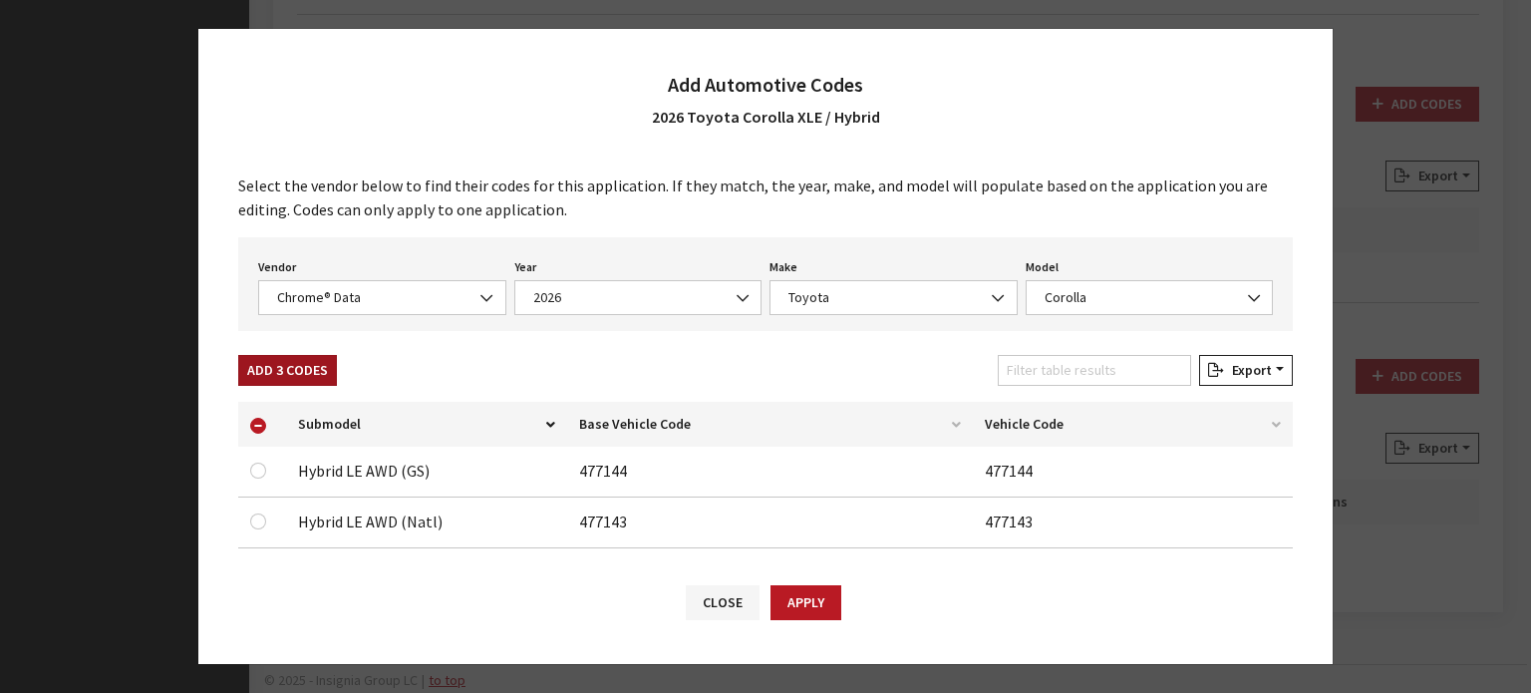
click at [259, 364] on button "Add 3 Codes" at bounding box center [287, 370] width 99 height 31
checkbox input "false"
click at [375, 277] on div "Vendor None Chrome® Data Aftermarket Catalog Exchange Standard Chrome® Data" at bounding box center [382, 284] width 256 height 62
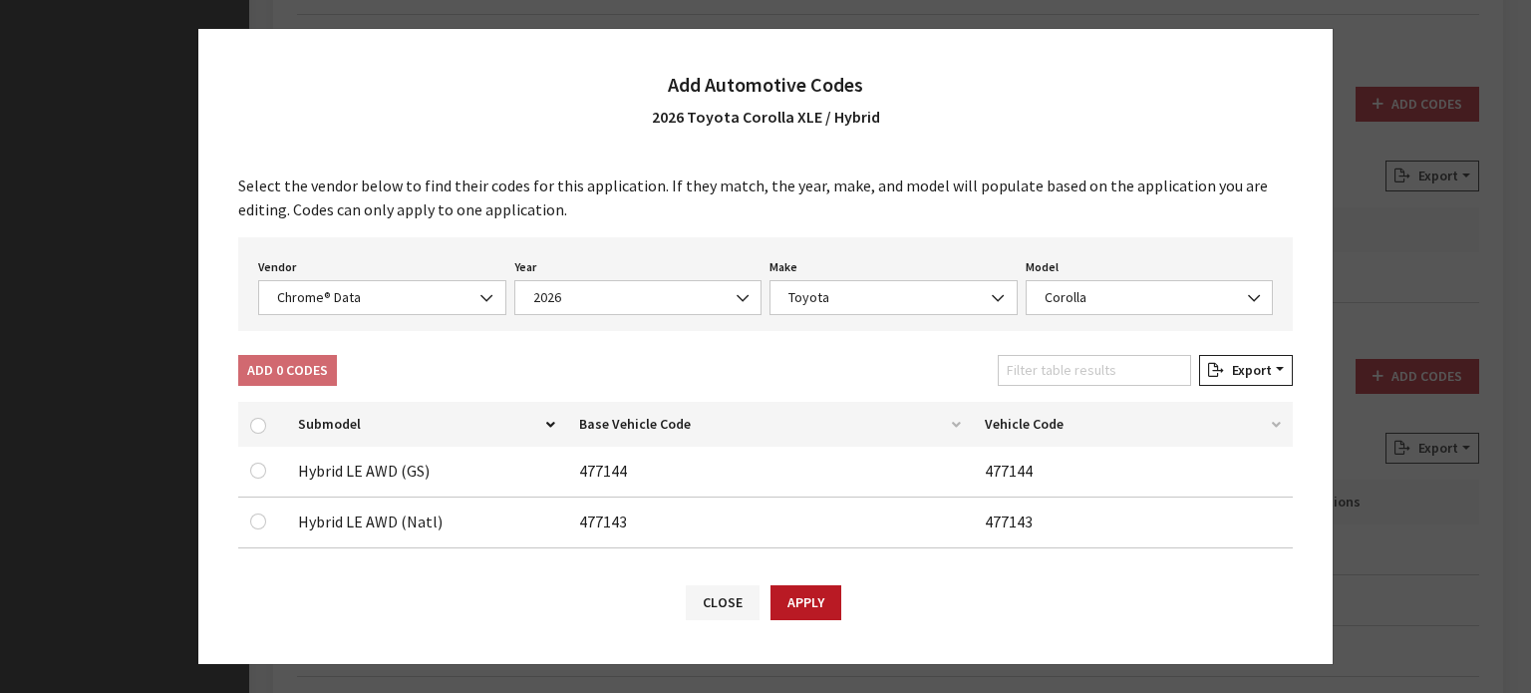
click at [367, 277] on div "Vendor None Chrome® Data Aftermarket Catalog Exchange Standard Chrome® Data" at bounding box center [382, 284] width 256 height 62
click at [371, 286] on span "Chrome® Data" at bounding box center [382, 297] width 248 height 35
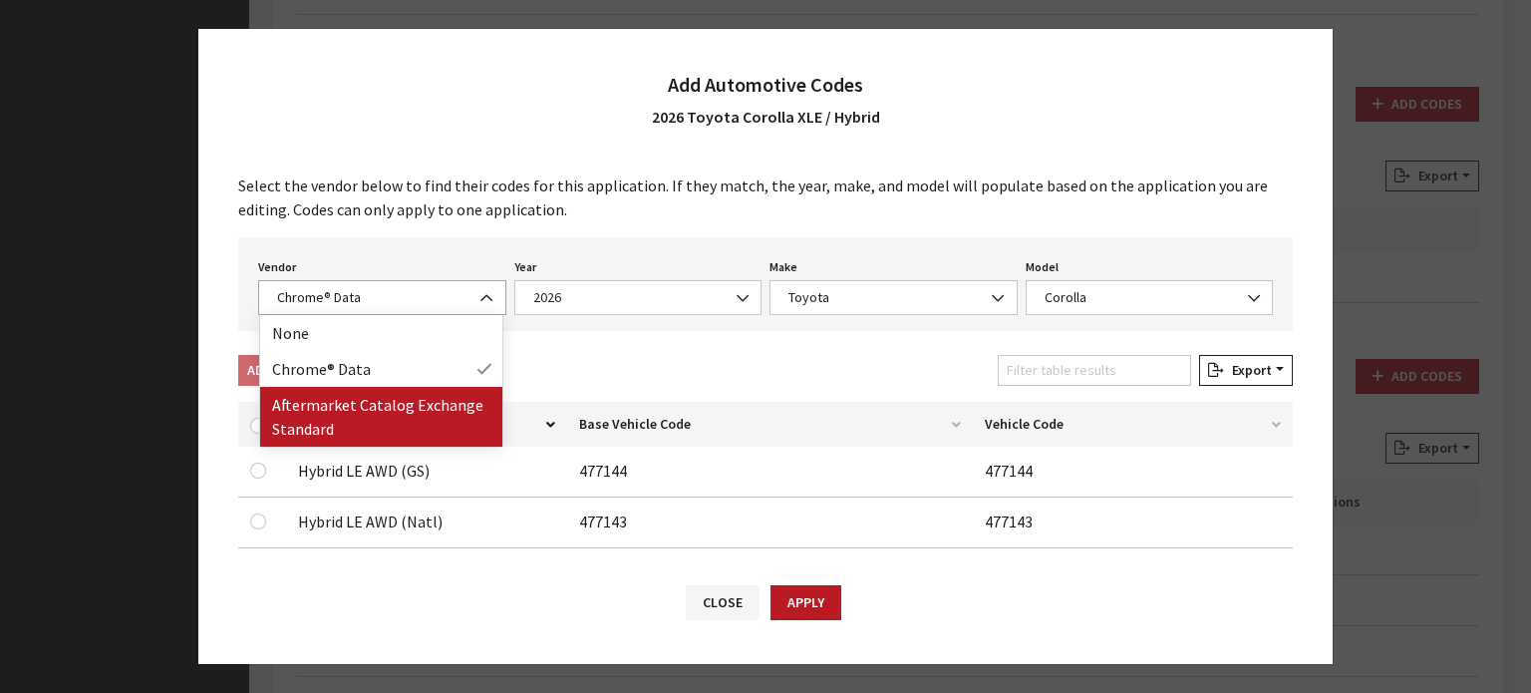
select select "2"
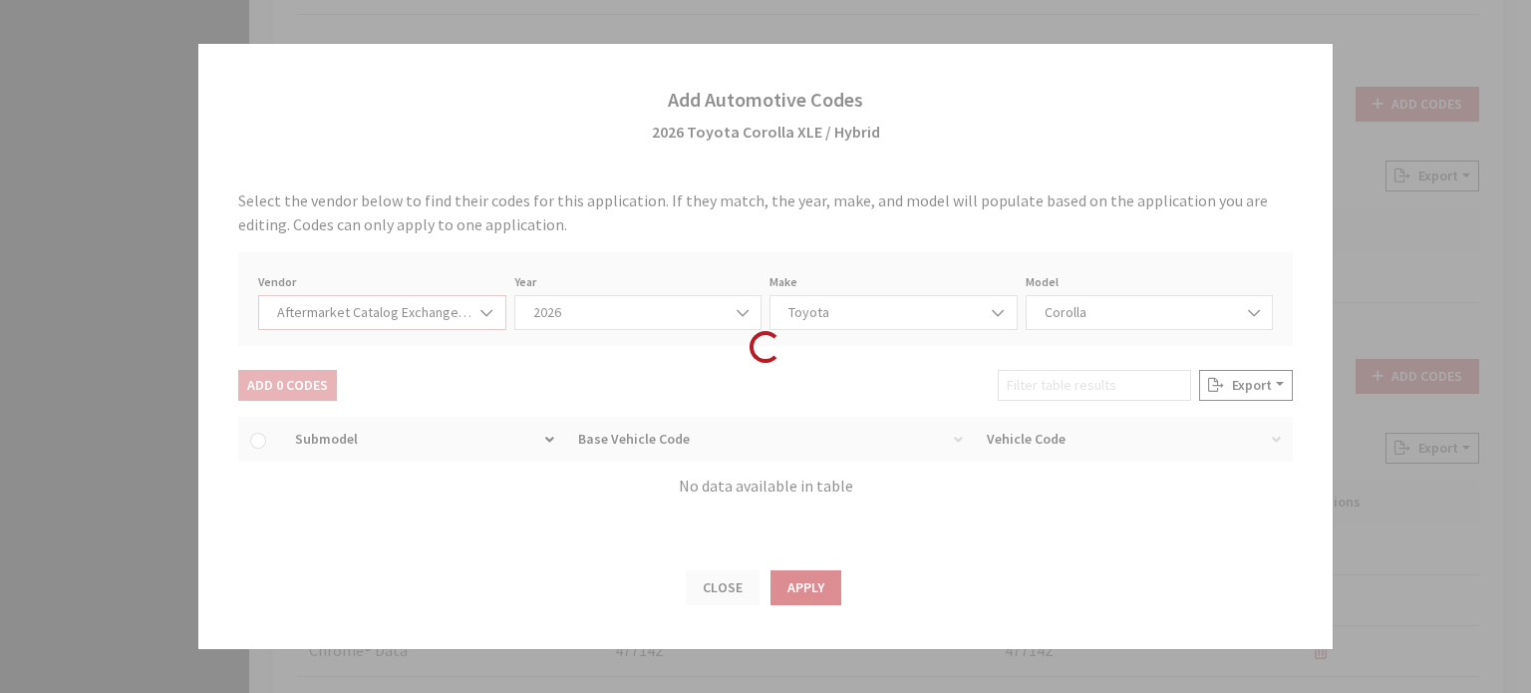
select select "2026"
select select "76"
select select "1013"
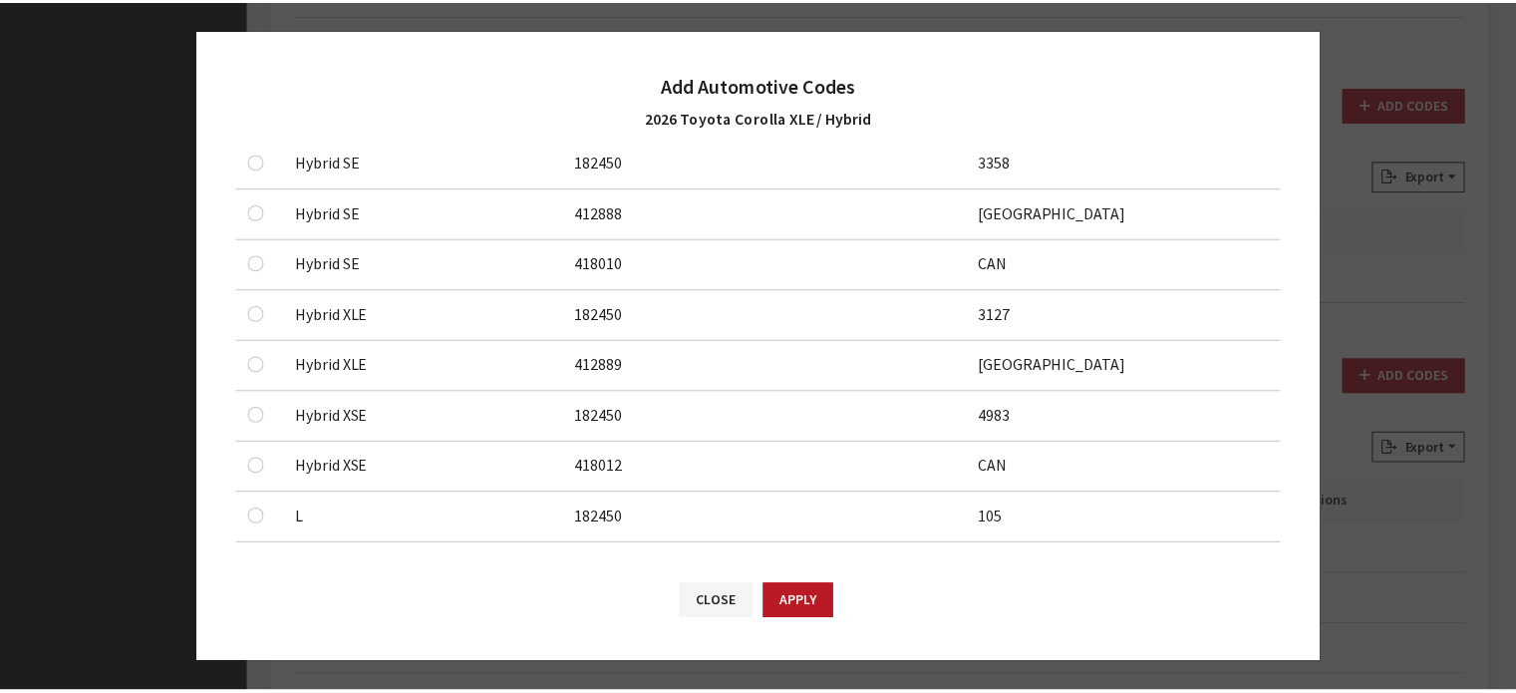
scroll to position [598, 0]
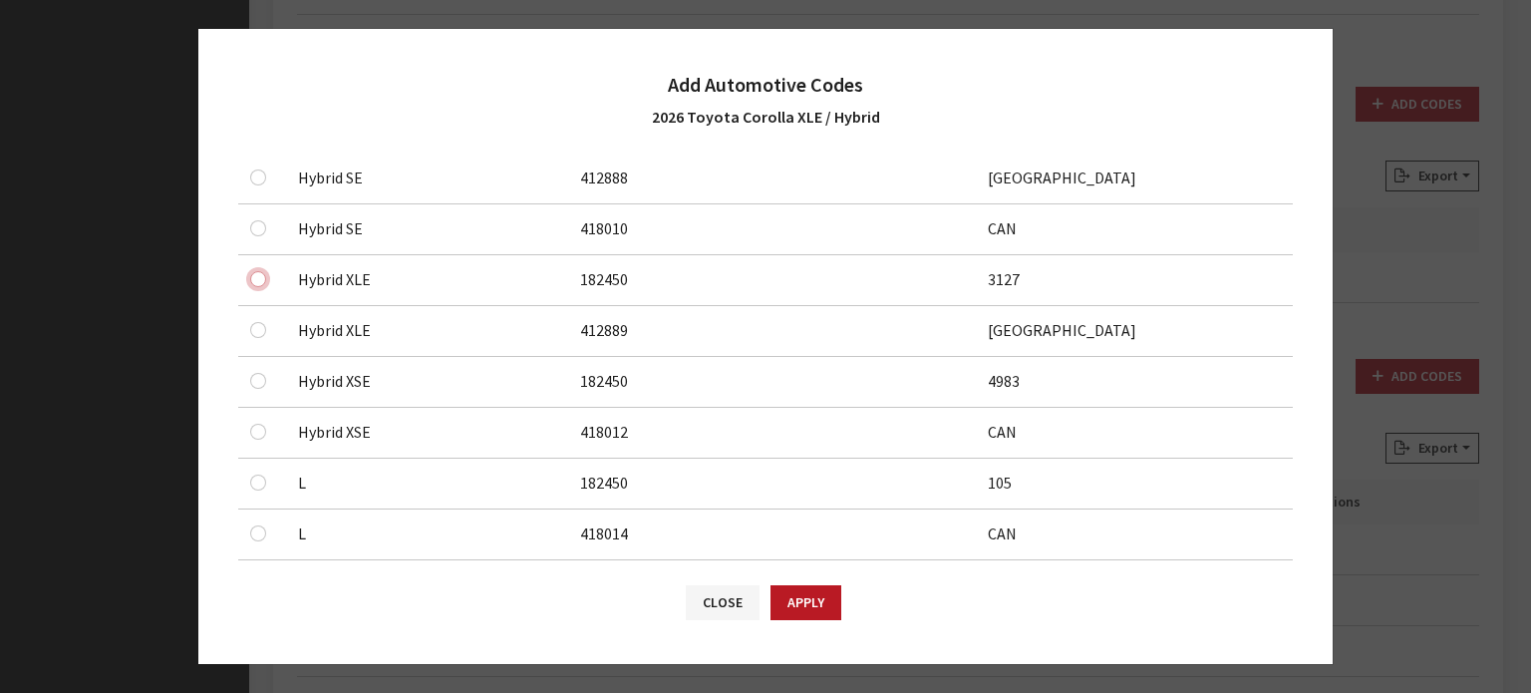
checkbox input "true"
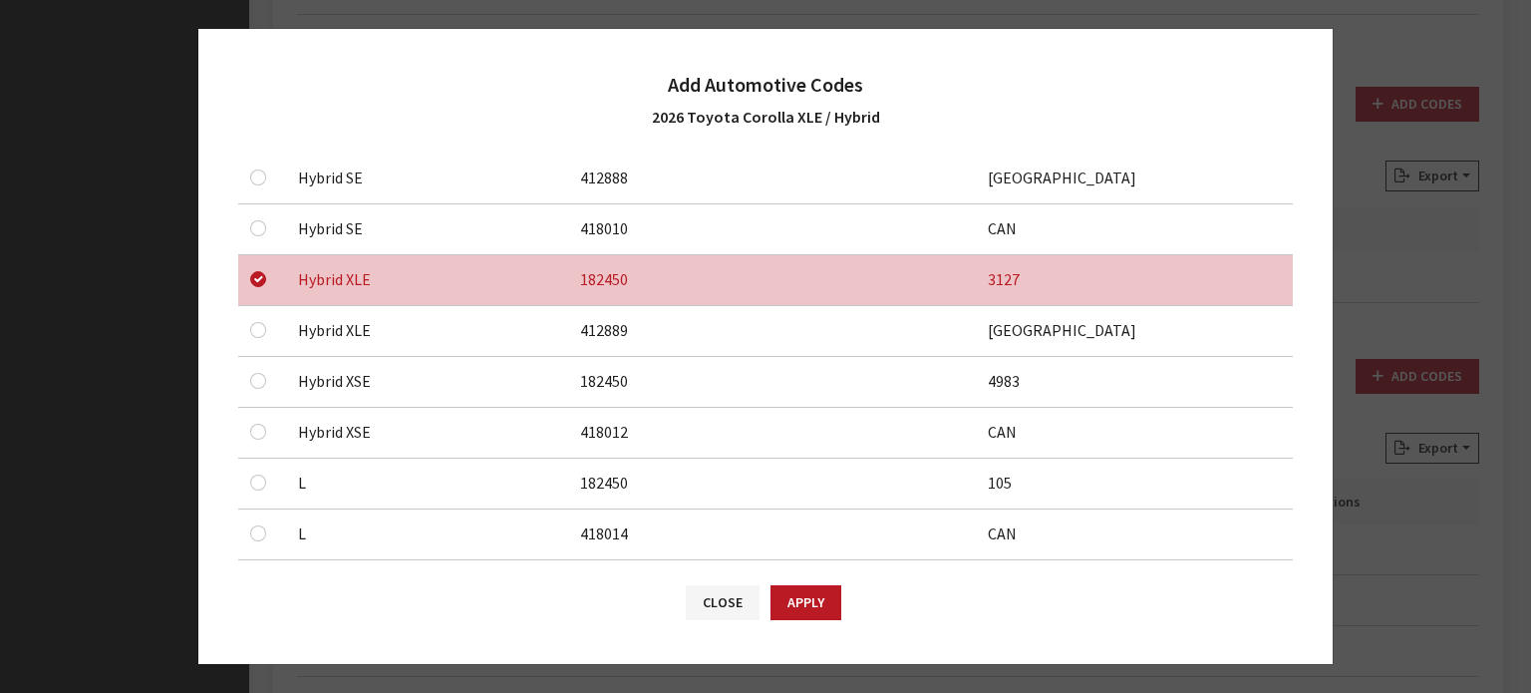
click at [246, 353] on td at bounding box center [262, 331] width 48 height 51
click at [259, 335] on div at bounding box center [262, 330] width 24 height 24
checkbox input "true"
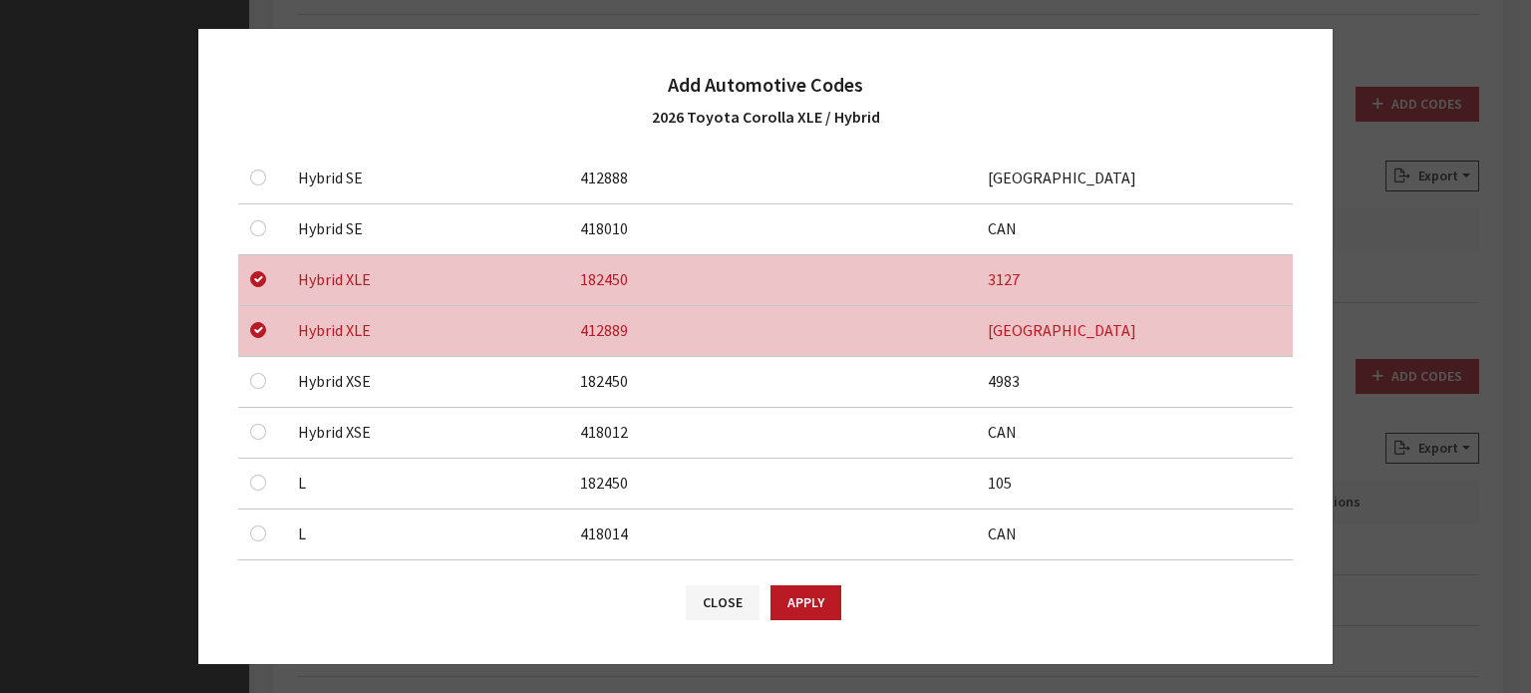
click at [265, 382] on div at bounding box center [262, 381] width 24 height 24
click at [804, 605] on button "Apply" at bounding box center [806, 602] width 71 height 35
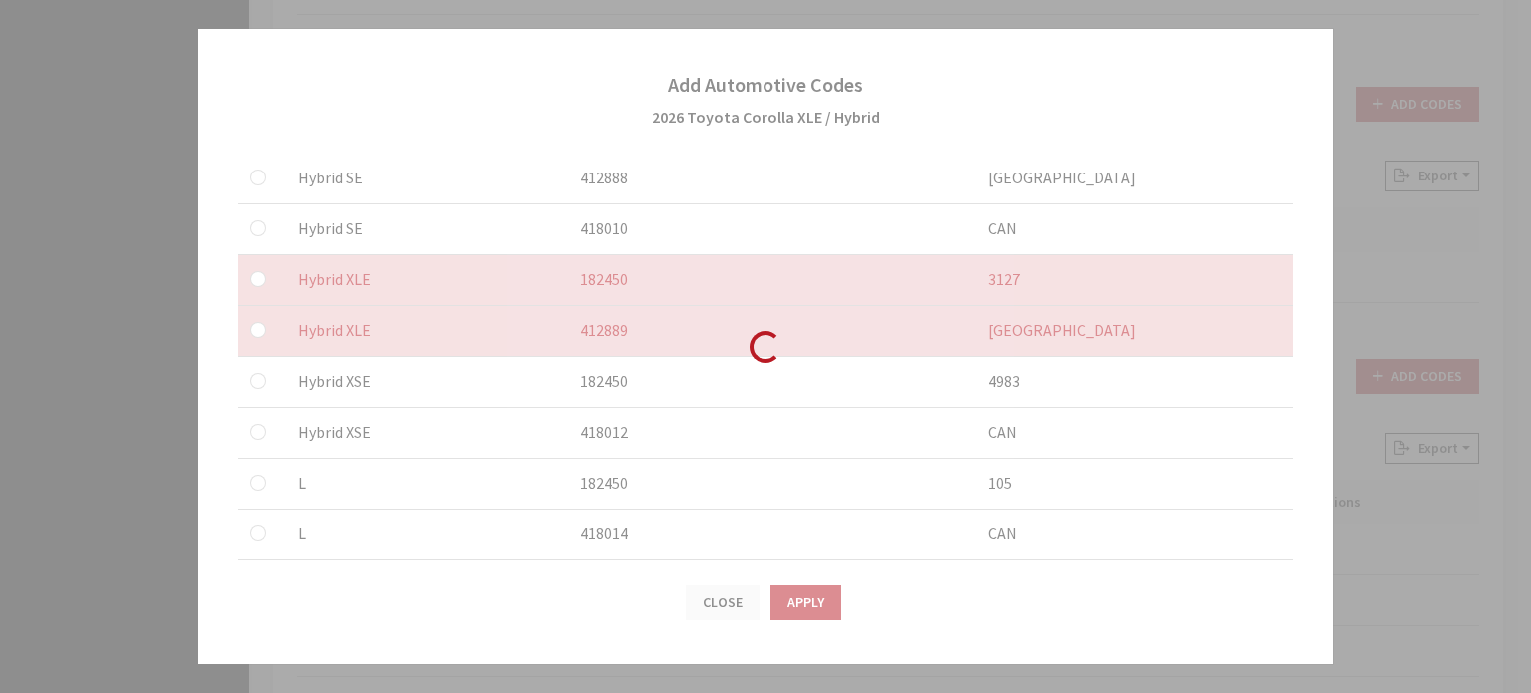
checkbox input "false"
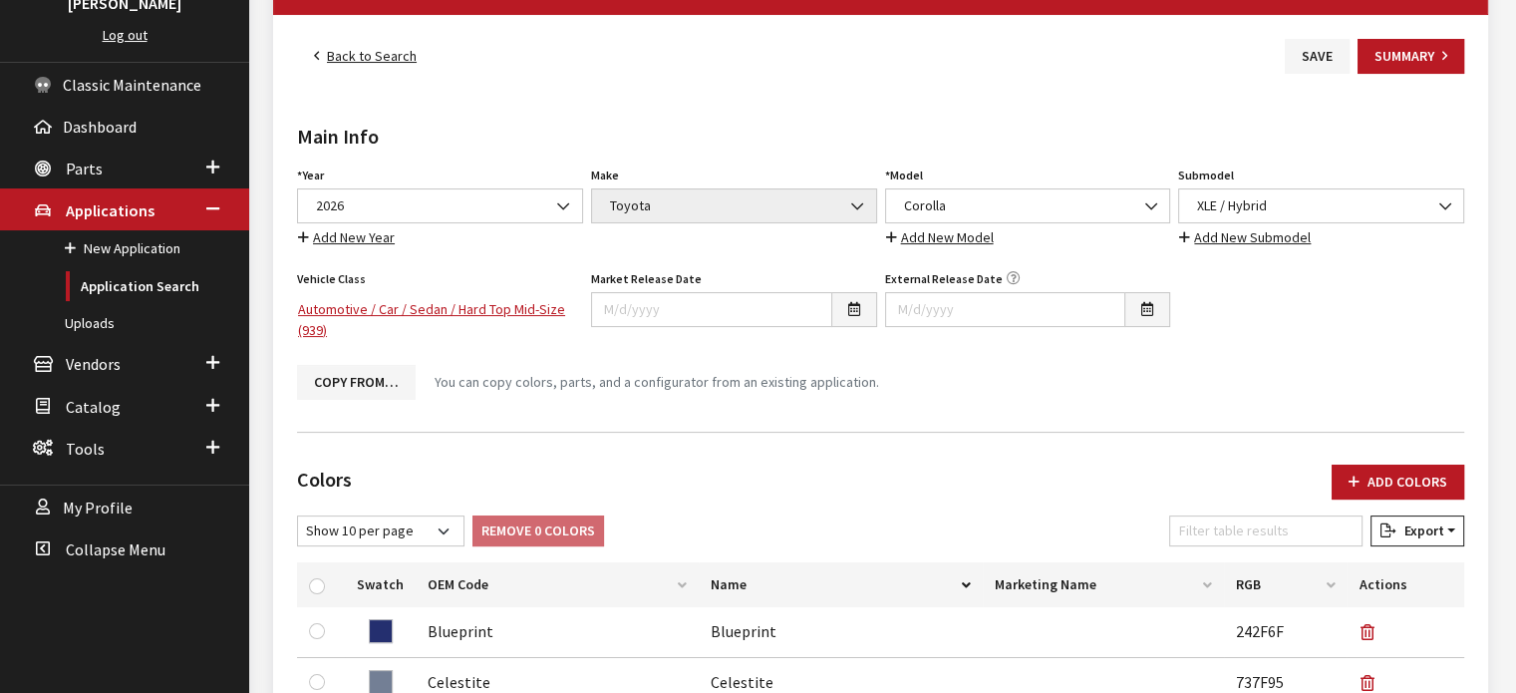
scroll to position [151, 0]
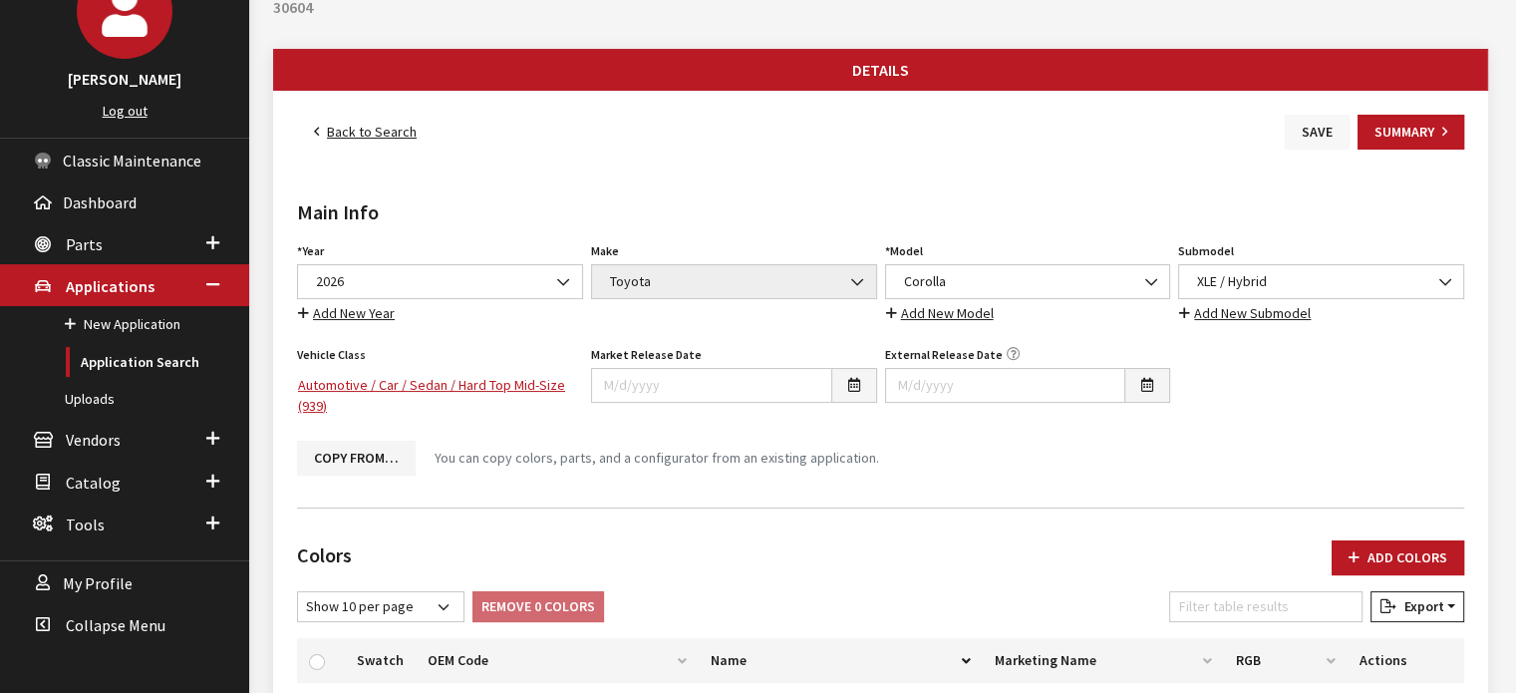
click at [1285, 134] on button "Save" at bounding box center [1317, 132] width 65 height 35
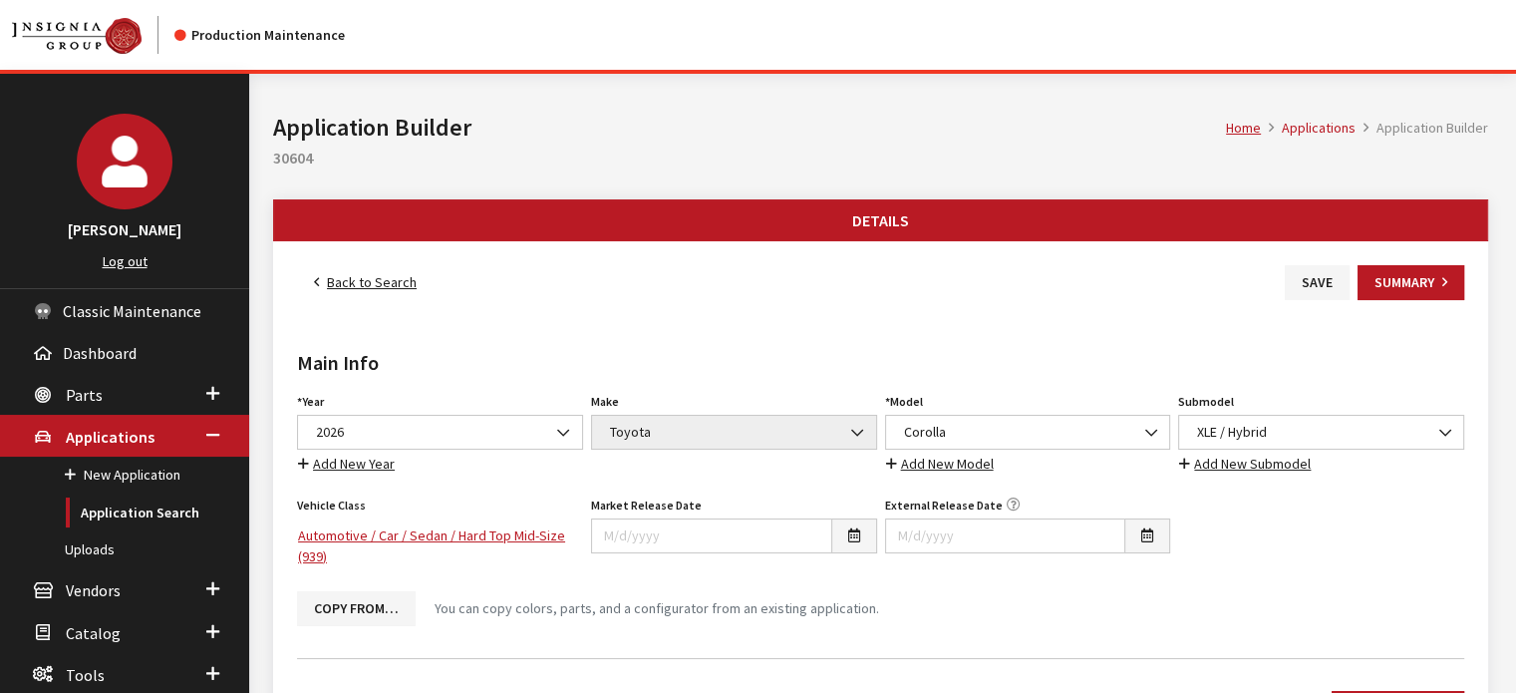
click at [379, 284] on link "Back to Search" at bounding box center [365, 282] width 137 height 35
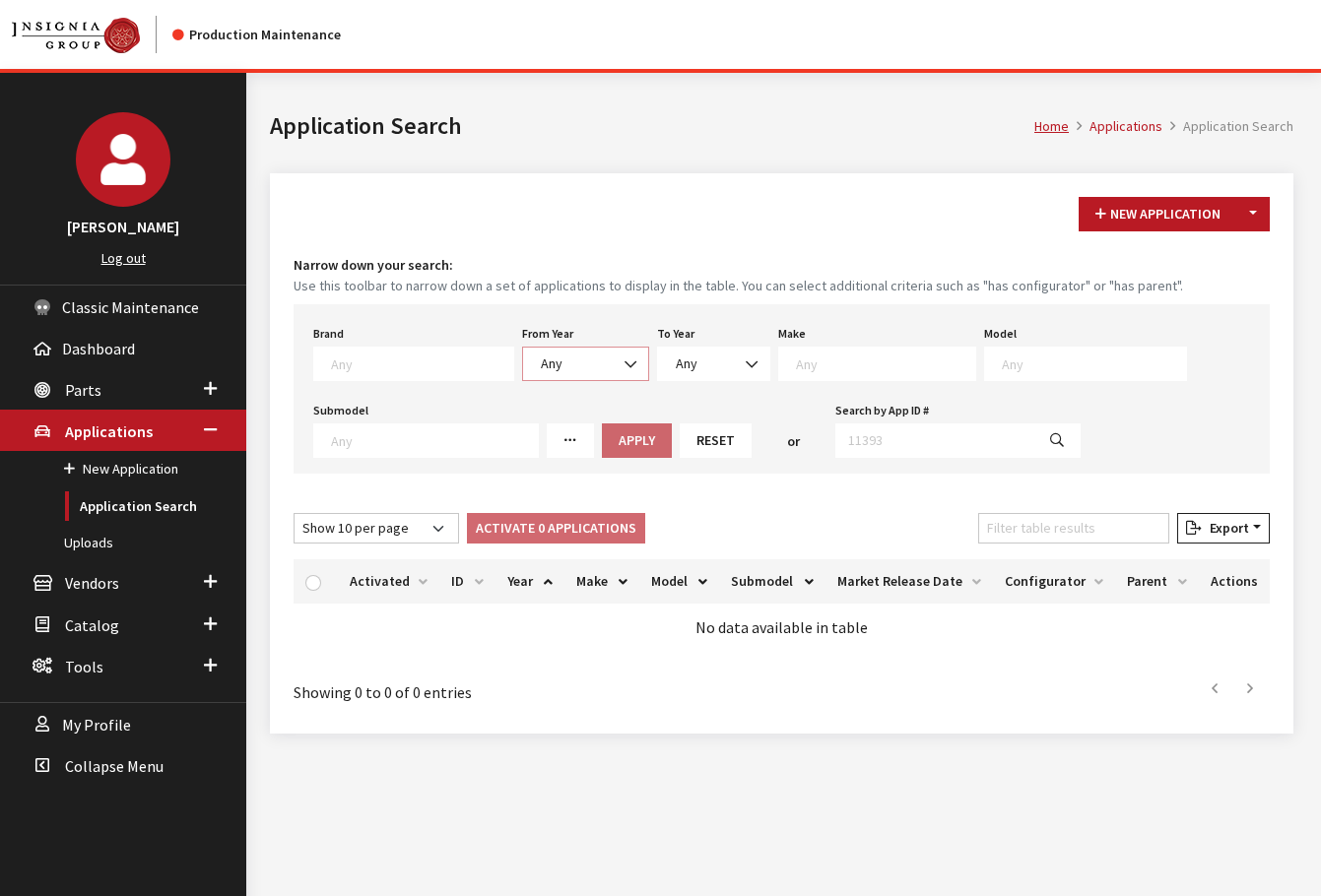
click at [624, 355] on b at bounding box center [624, 355] width 0 height 0
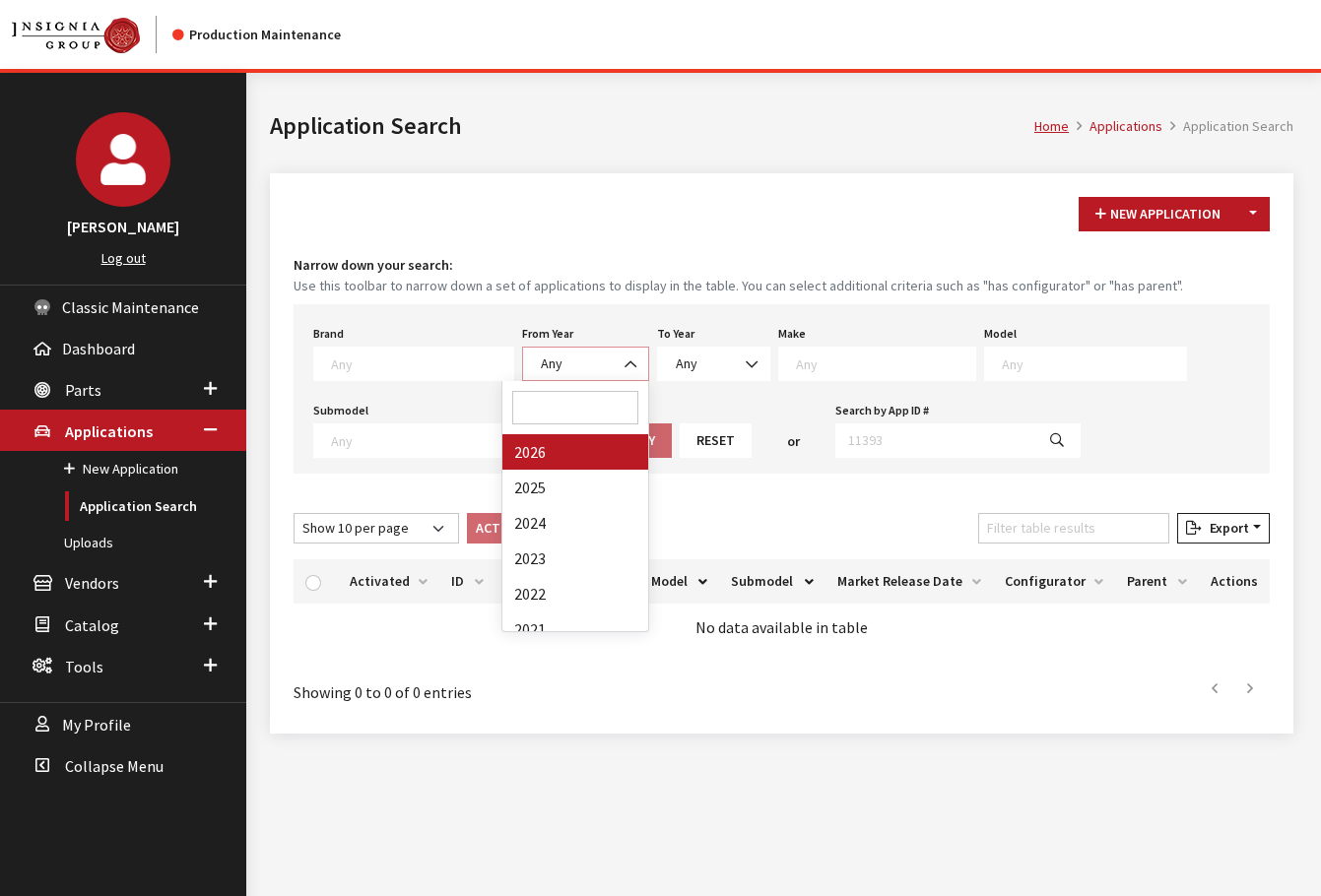
select select "2026"
select select
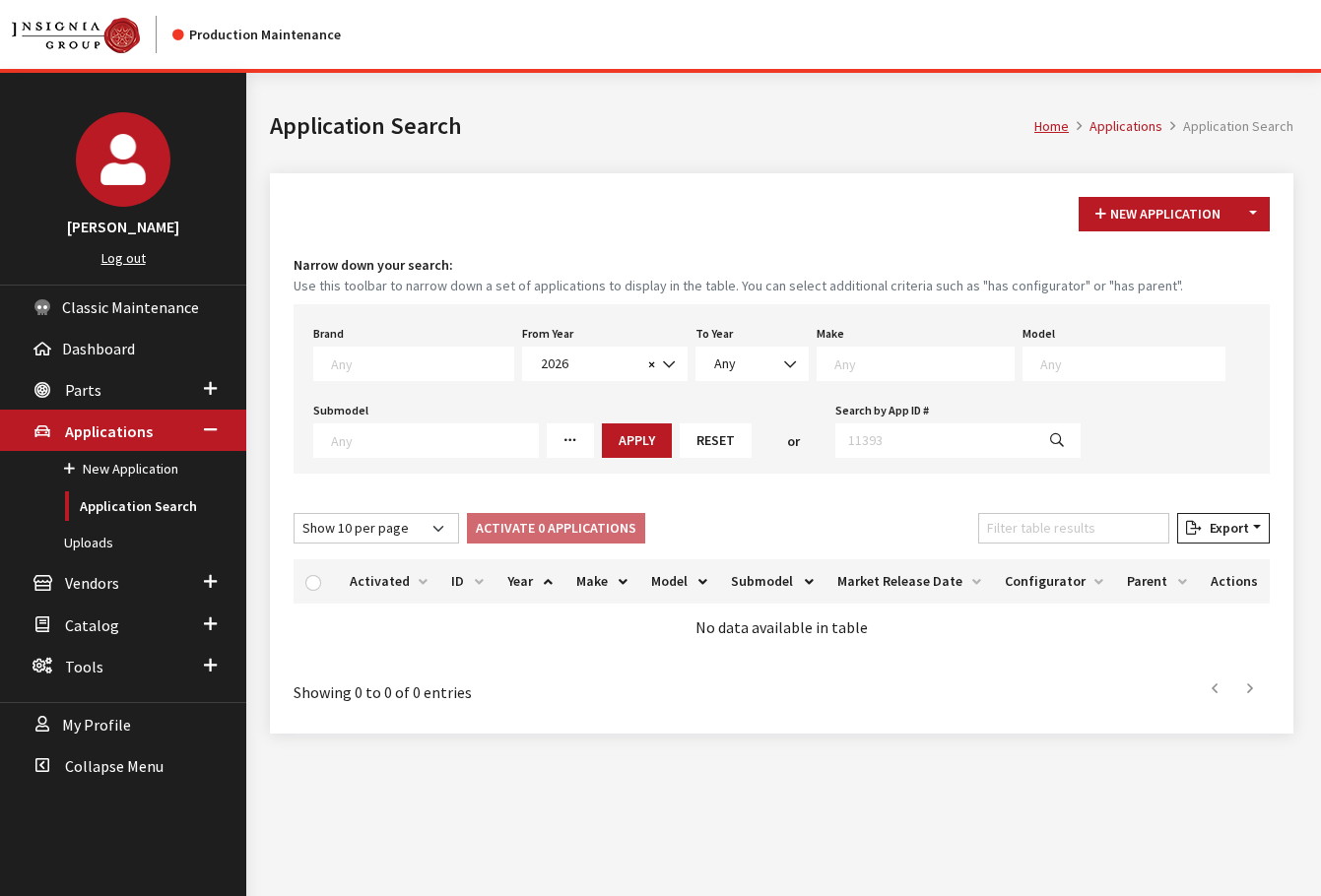
click at [835, 362] on textarea "Search" at bounding box center [923, 364] width 179 height 18
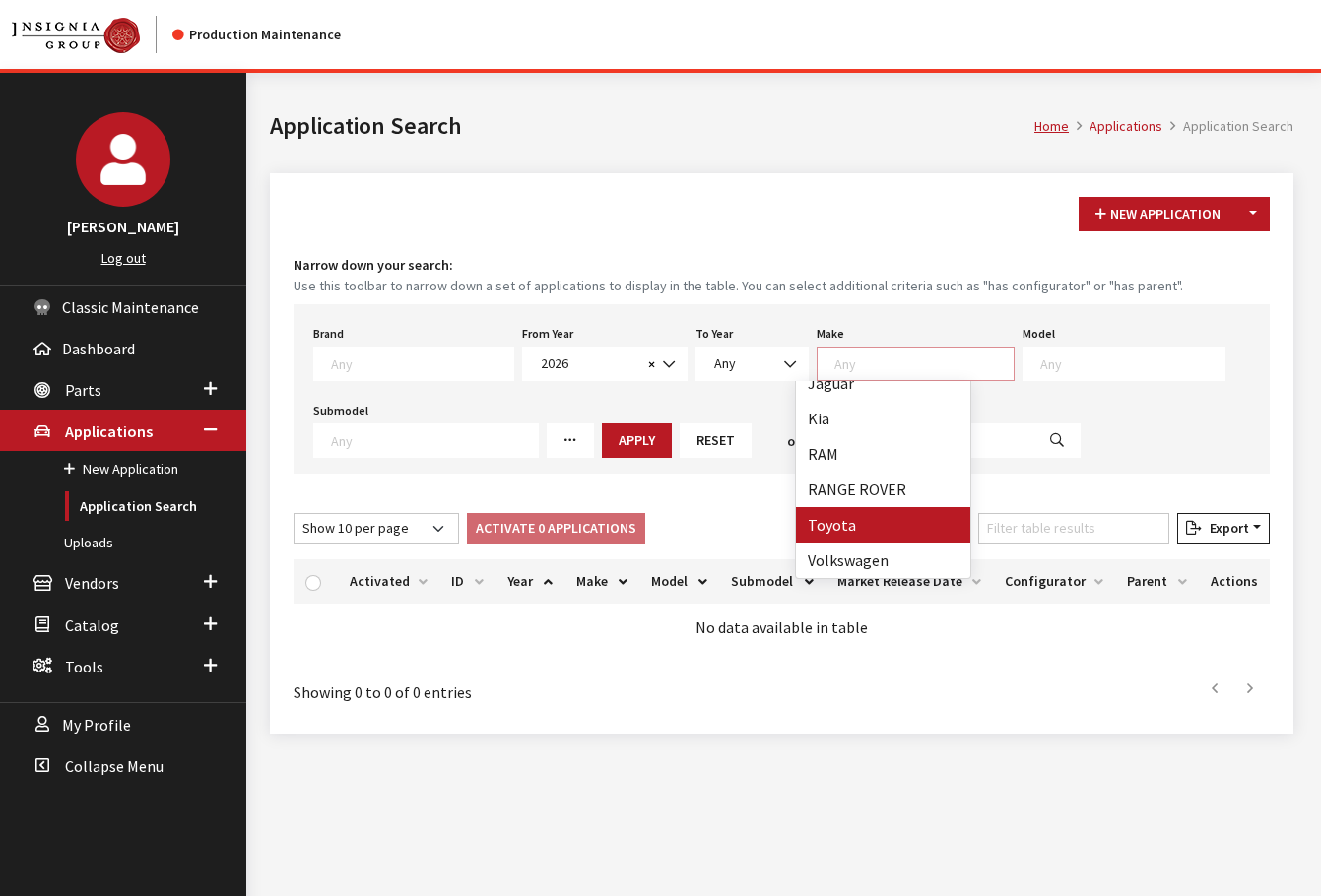
select select "20"
select select
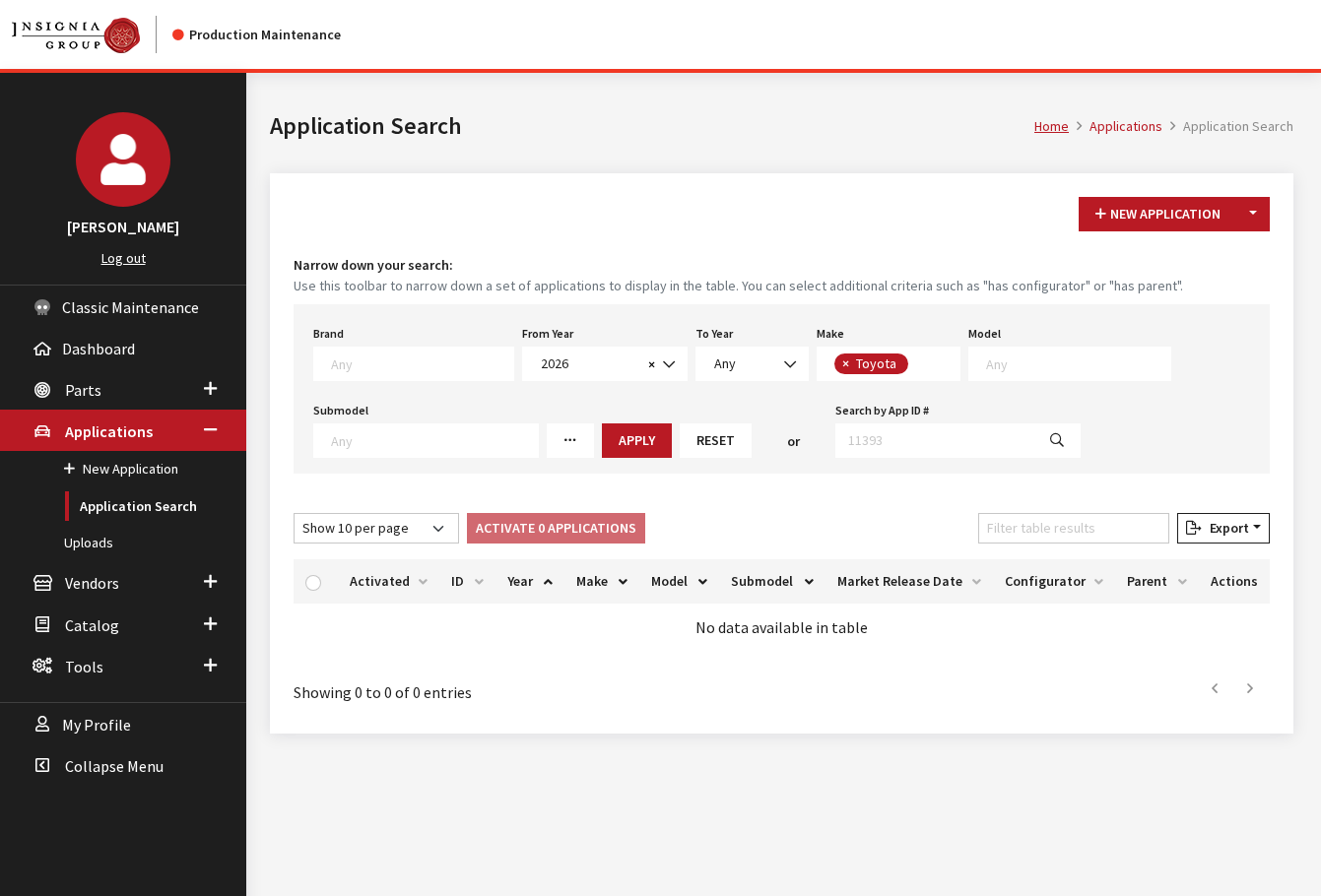
scroll to position [224, 0]
click at [1086, 365] on textarea "Search" at bounding box center [1078, 364] width 184 height 18
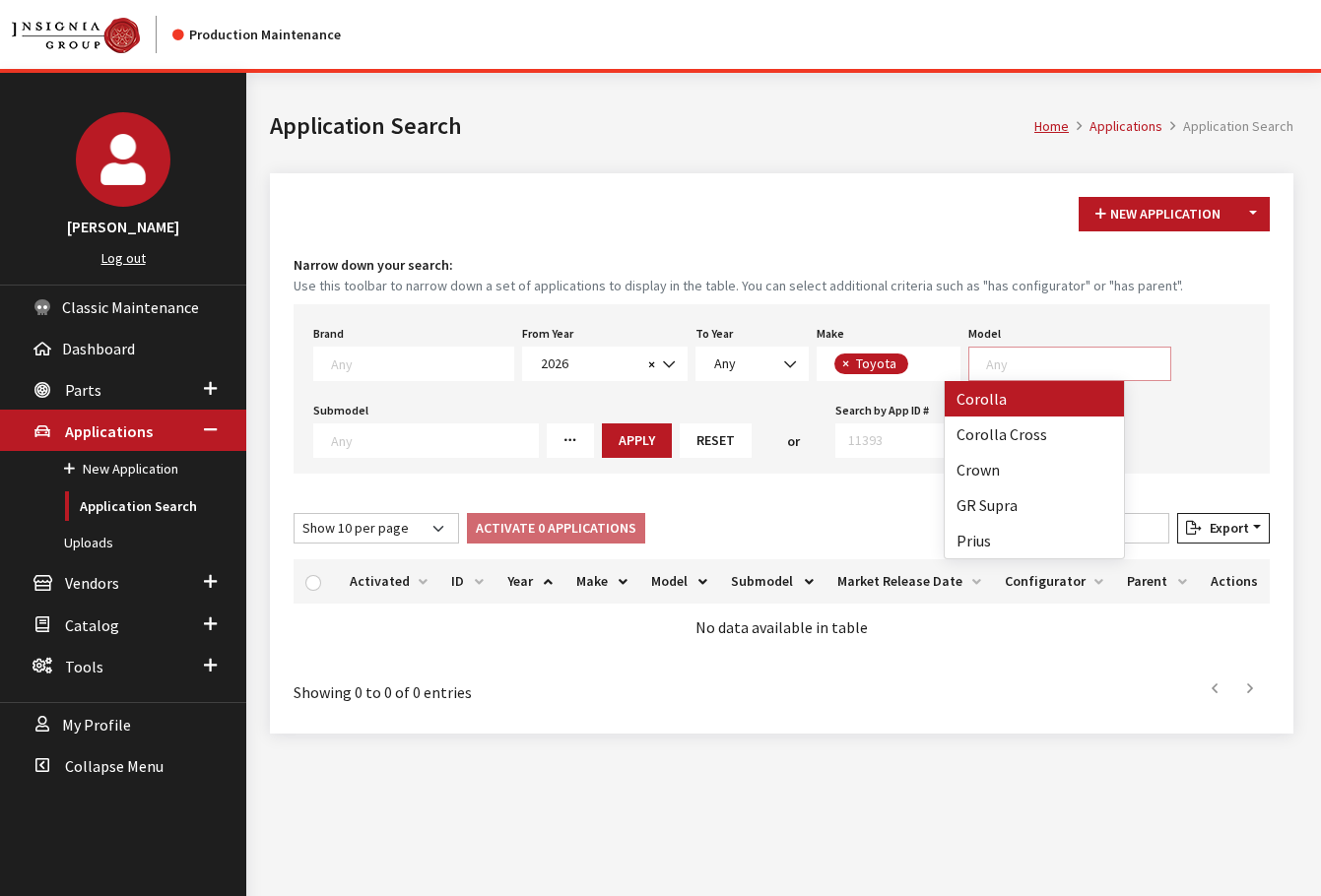
select select "249"
select select
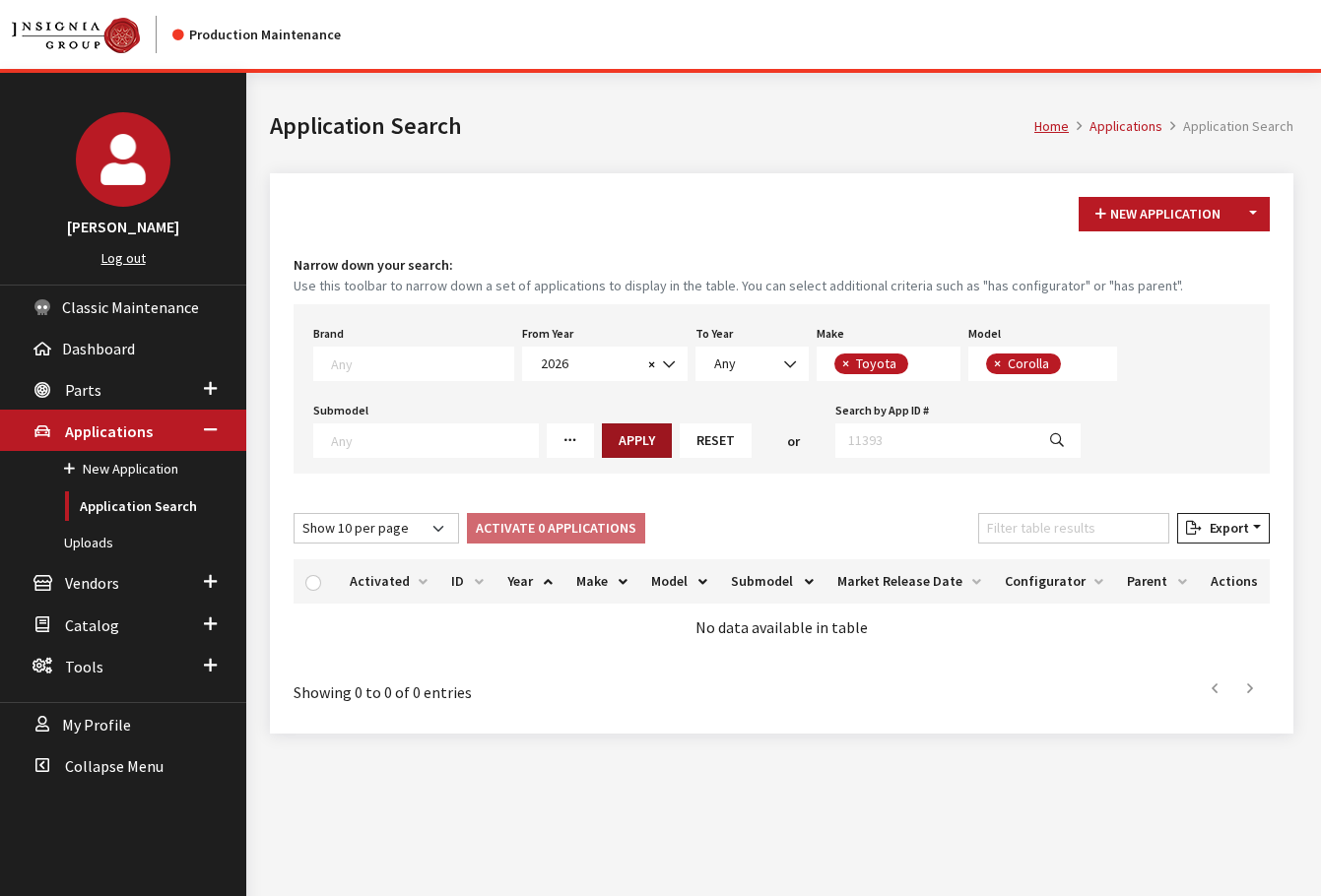
click at [642, 439] on button "Apply" at bounding box center [636, 441] width 70 height 35
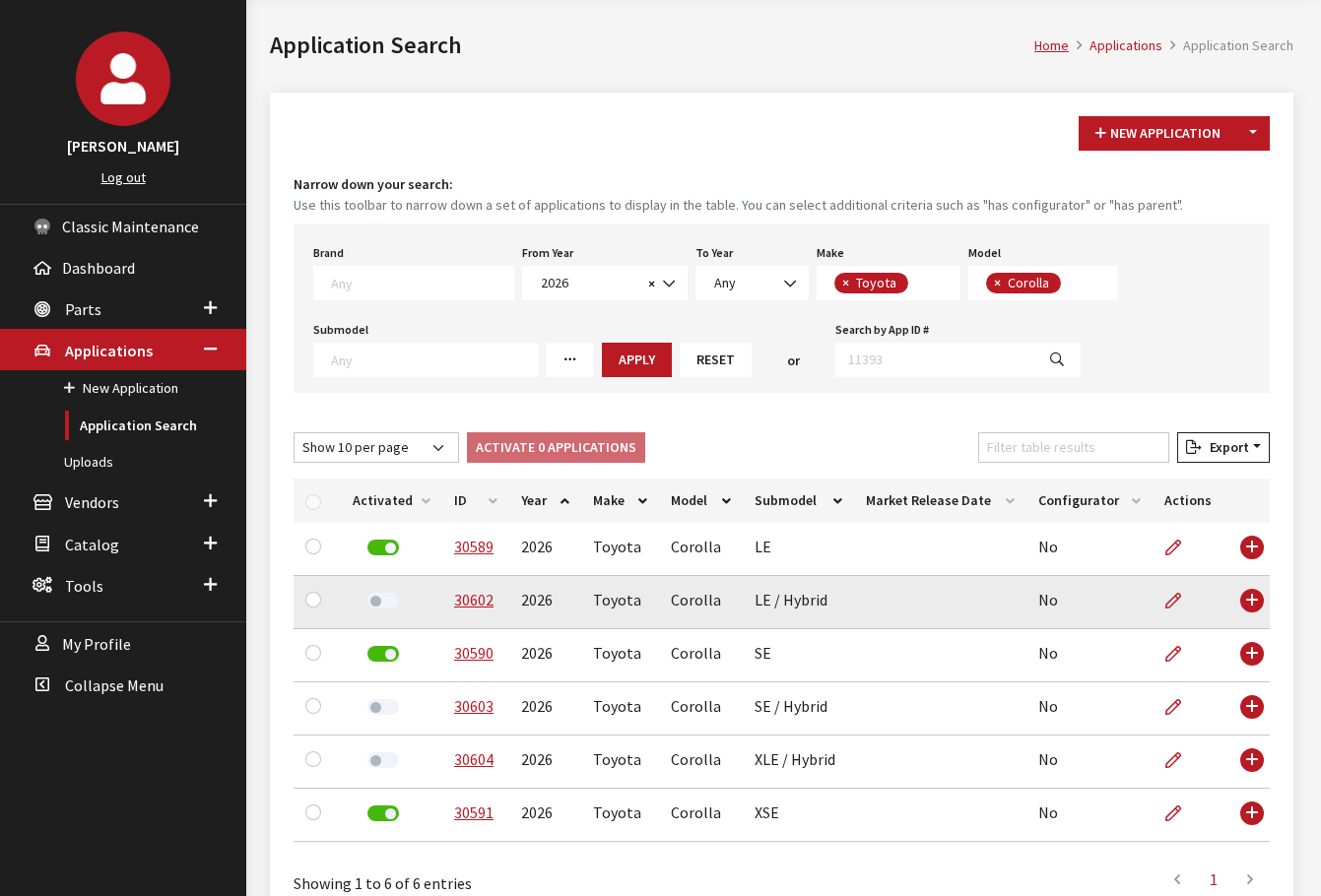
scroll to position [192, 0]
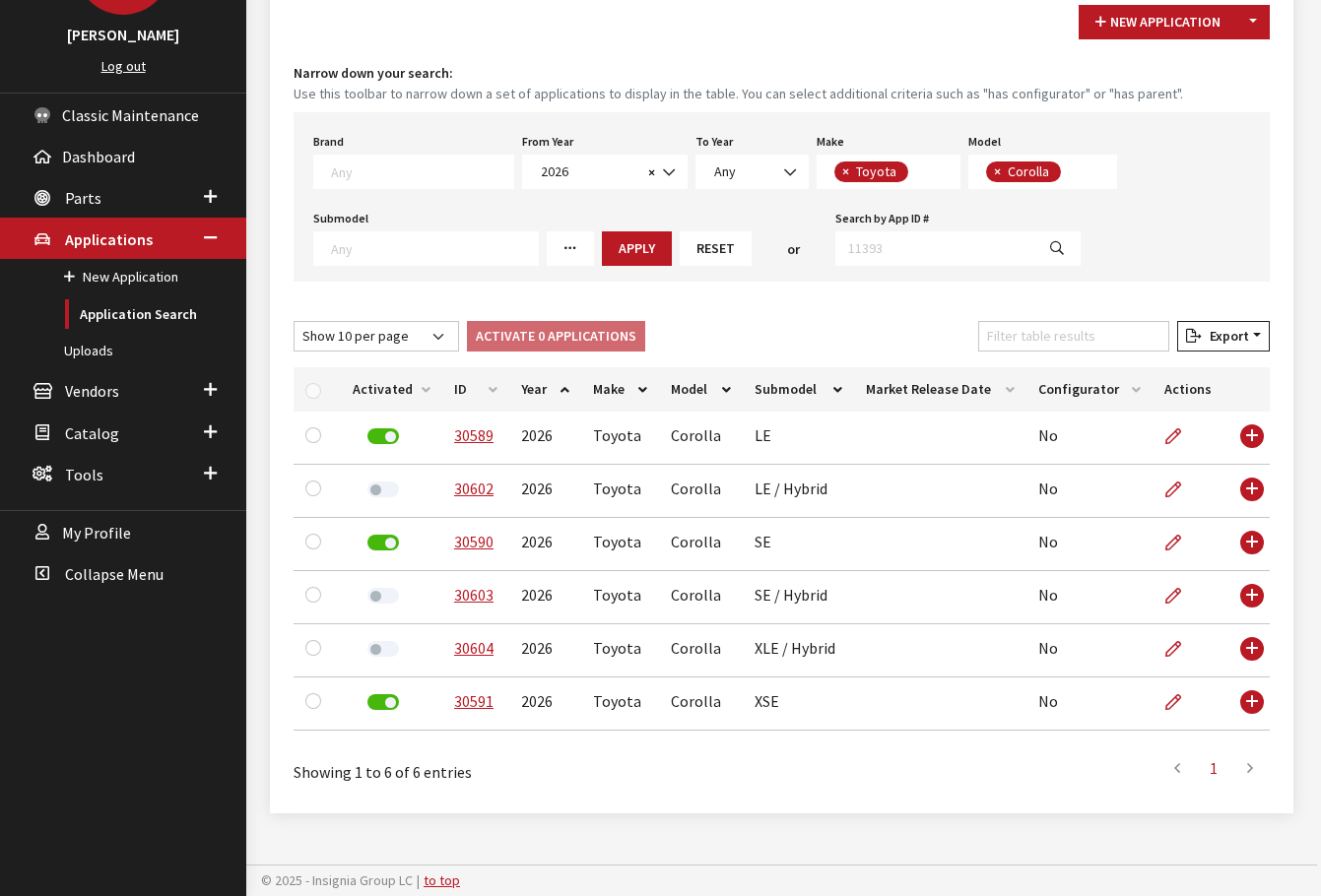
click at [482, 386] on th "ID" at bounding box center [476, 389] width 67 height 44
drag, startPoint x: 377, startPoint y: 597, endPoint x: 385, endPoint y: 654, distance: 57.6
click at [377, 597] on label at bounding box center [383, 596] width 32 height 16
drag, startPoint x: 384, startPoint y: 647, endPoint x: 375, endPoint y: 653, distance: 10.8
click at [383, 647] on label at bounding box center [383, 649] width 32 height 16
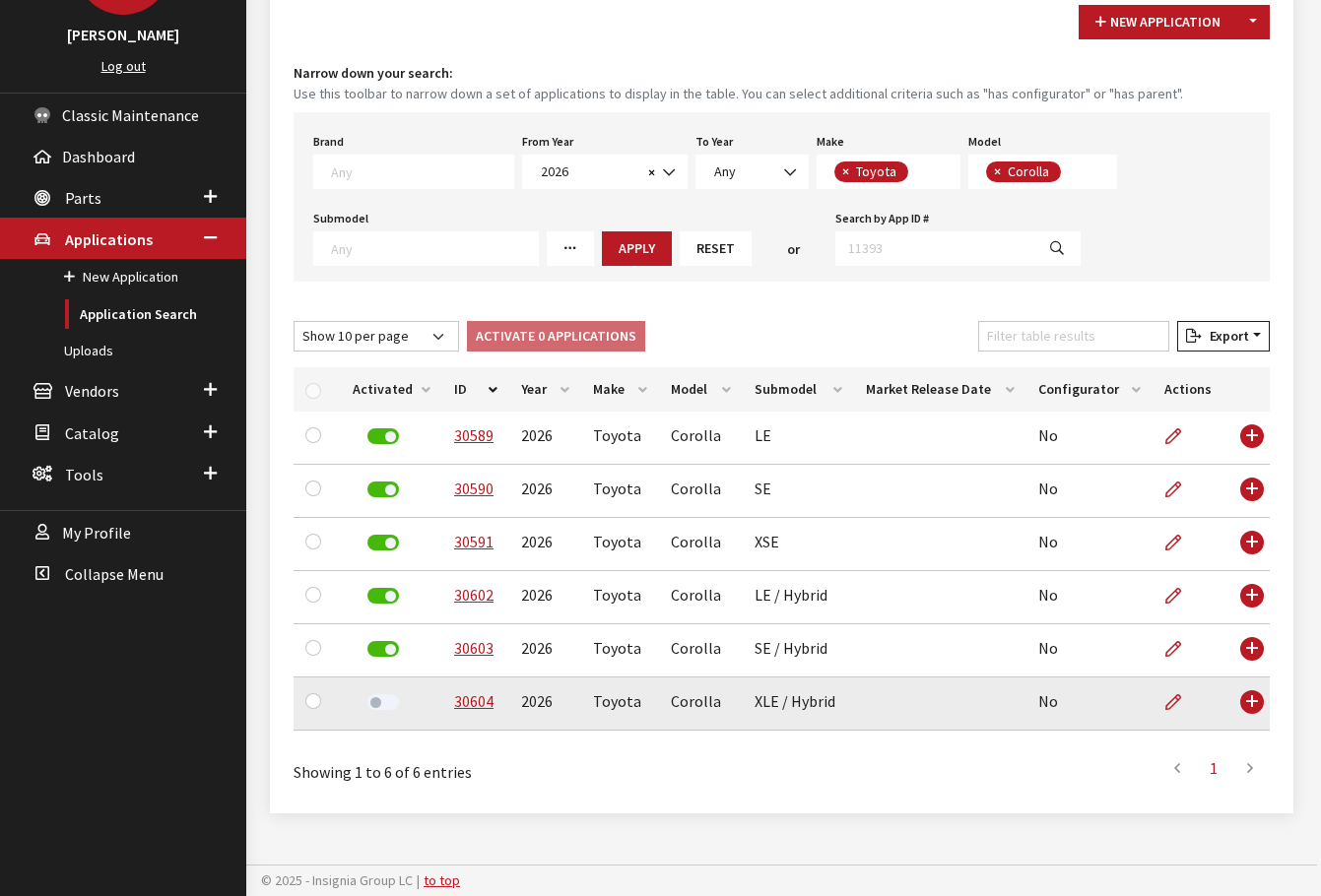
drag, startPoint x: 385, startPoint y: 692, endPoint x: 375, endPoint y: 707, distance: 18.0
click at [381, 690] on div at bounding box center [382, 703] width 60 height 29
drag, startPoint x: 375, startPoint y: 707, endPoint x: 372, endPoint y: 692, distance: 15.3
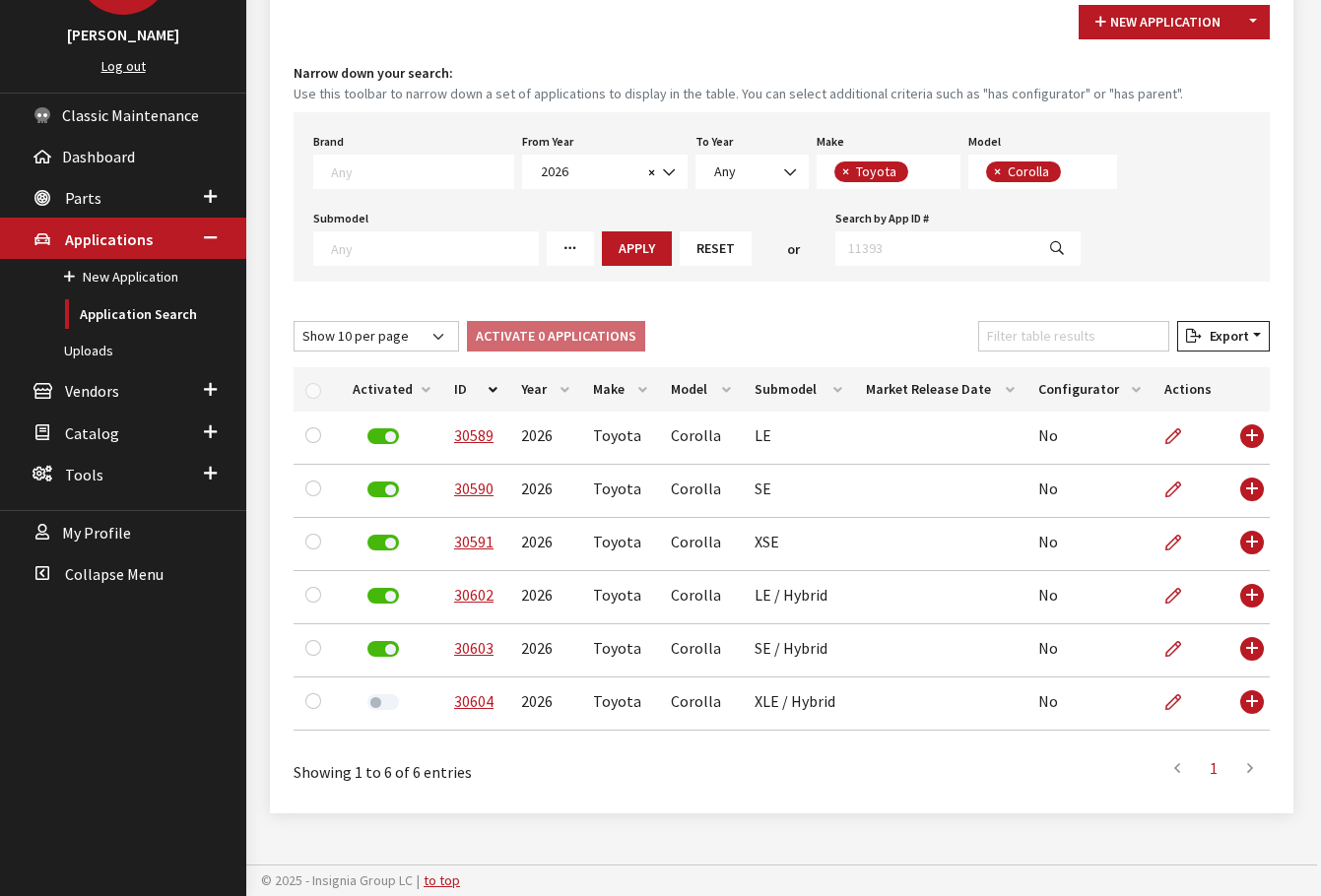
click at [374, 707] on label at bounding box center [383, 702] width 32 height 16
click at [184, 201] on link "Parts" at bounding box center [123, 197] width 246 height 41
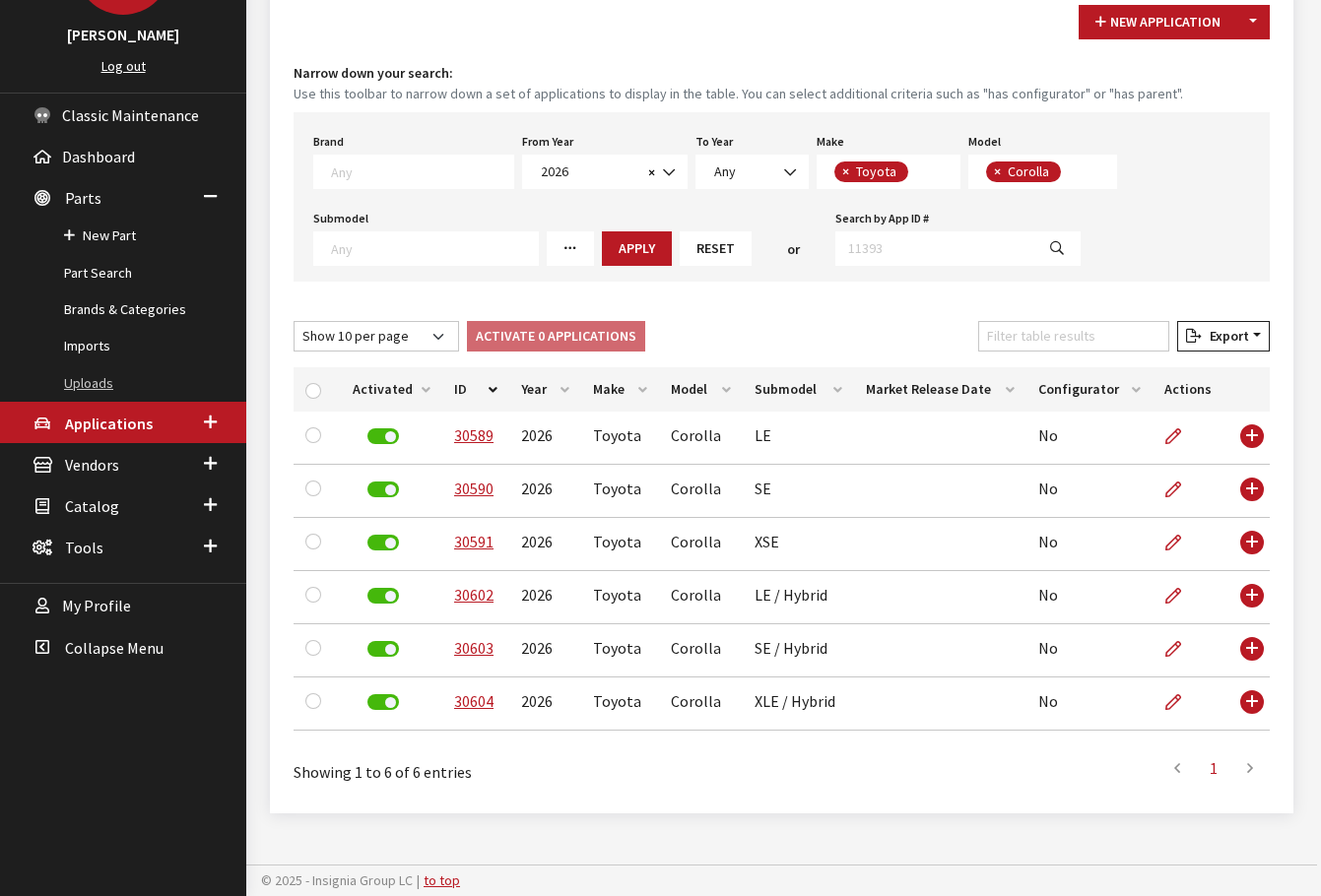
click at [159, 375] on link "Uploads" at bounding box center [123, 383] width 246 height 37
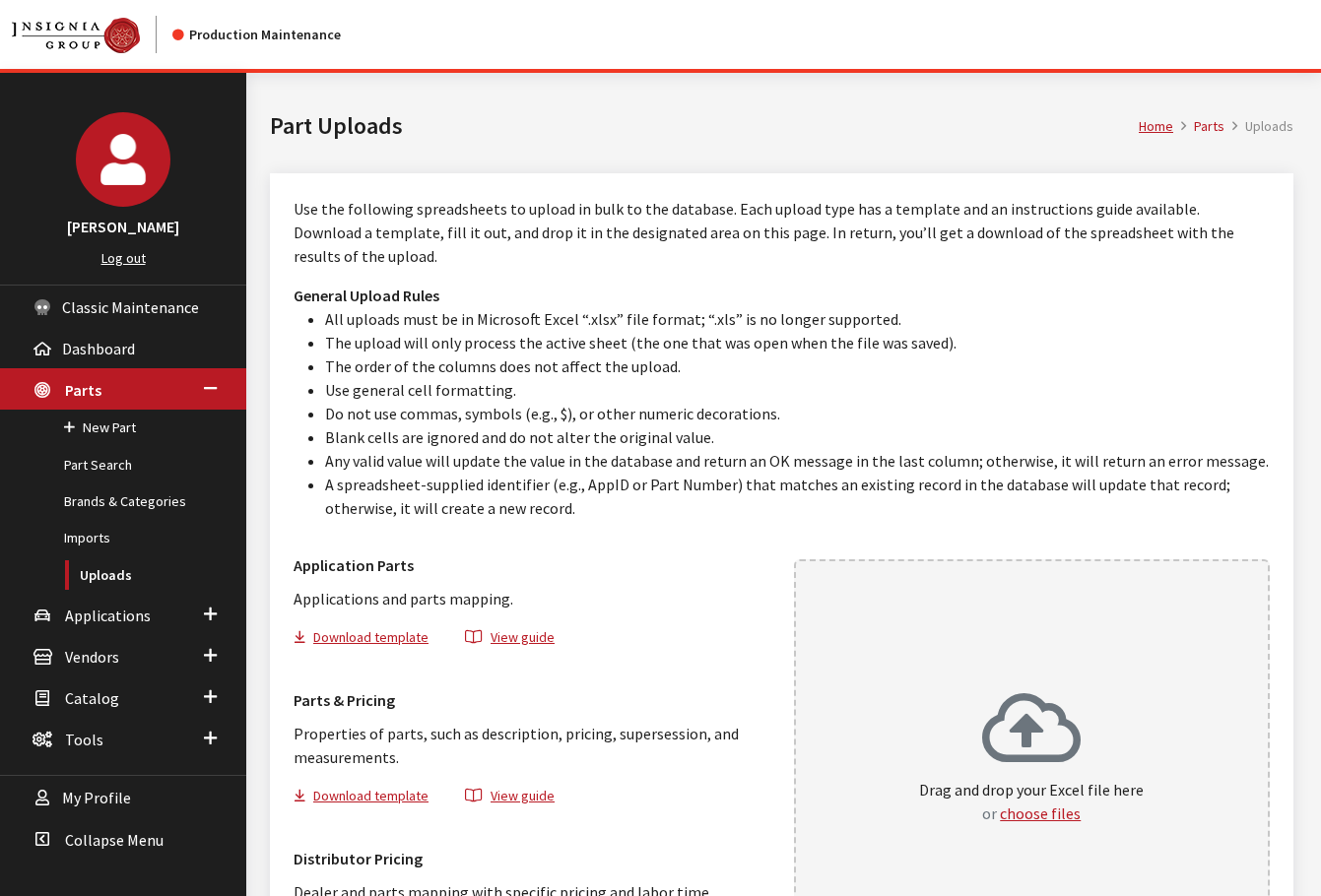
click at [1020, 825] on div "Drag and drop your Excel file here or choose files" at bounding box center [1032, 766] width 477 height 413
